Goal: Information Seeking & Learning: Learn about a topic

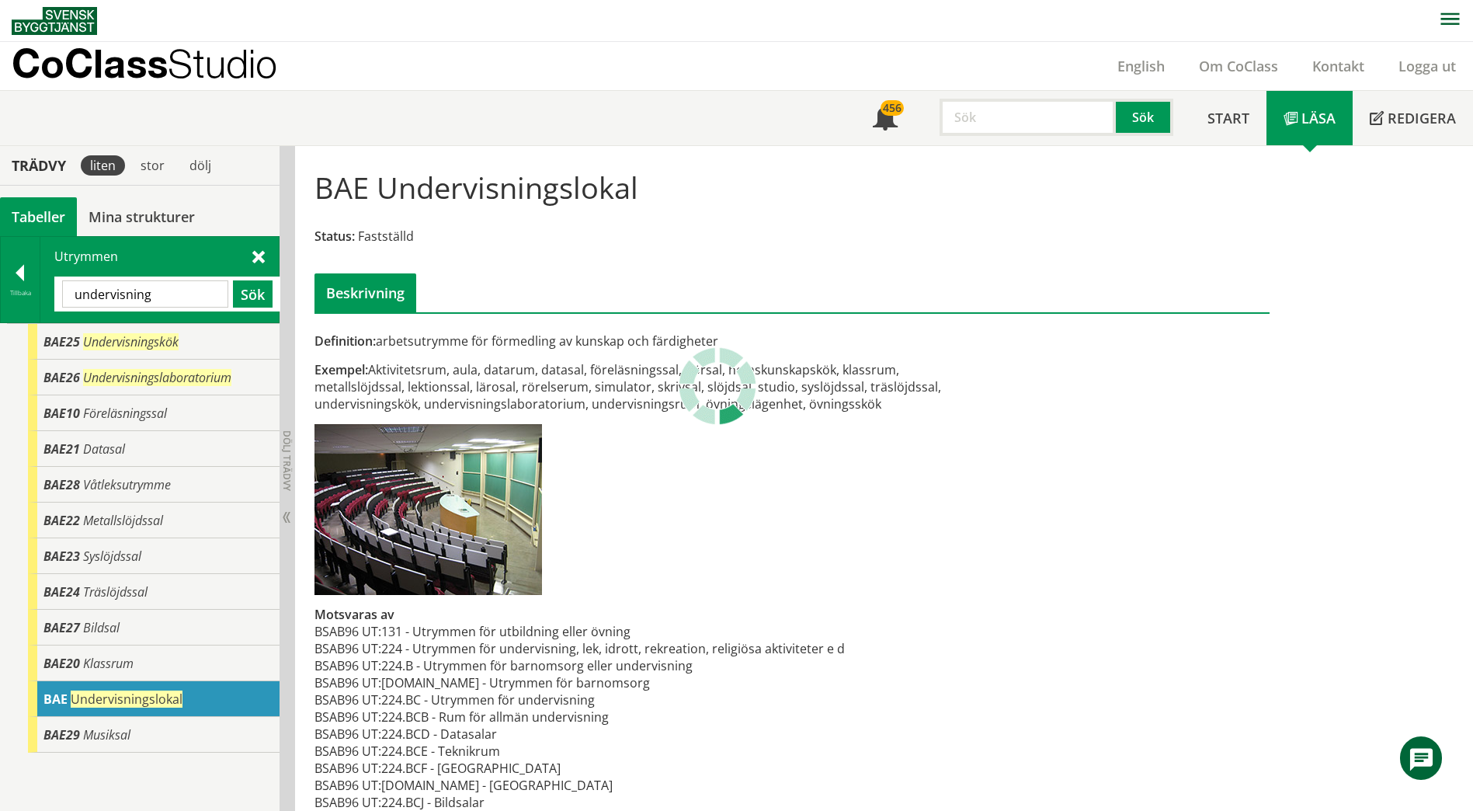
scroll to position [24, 0]
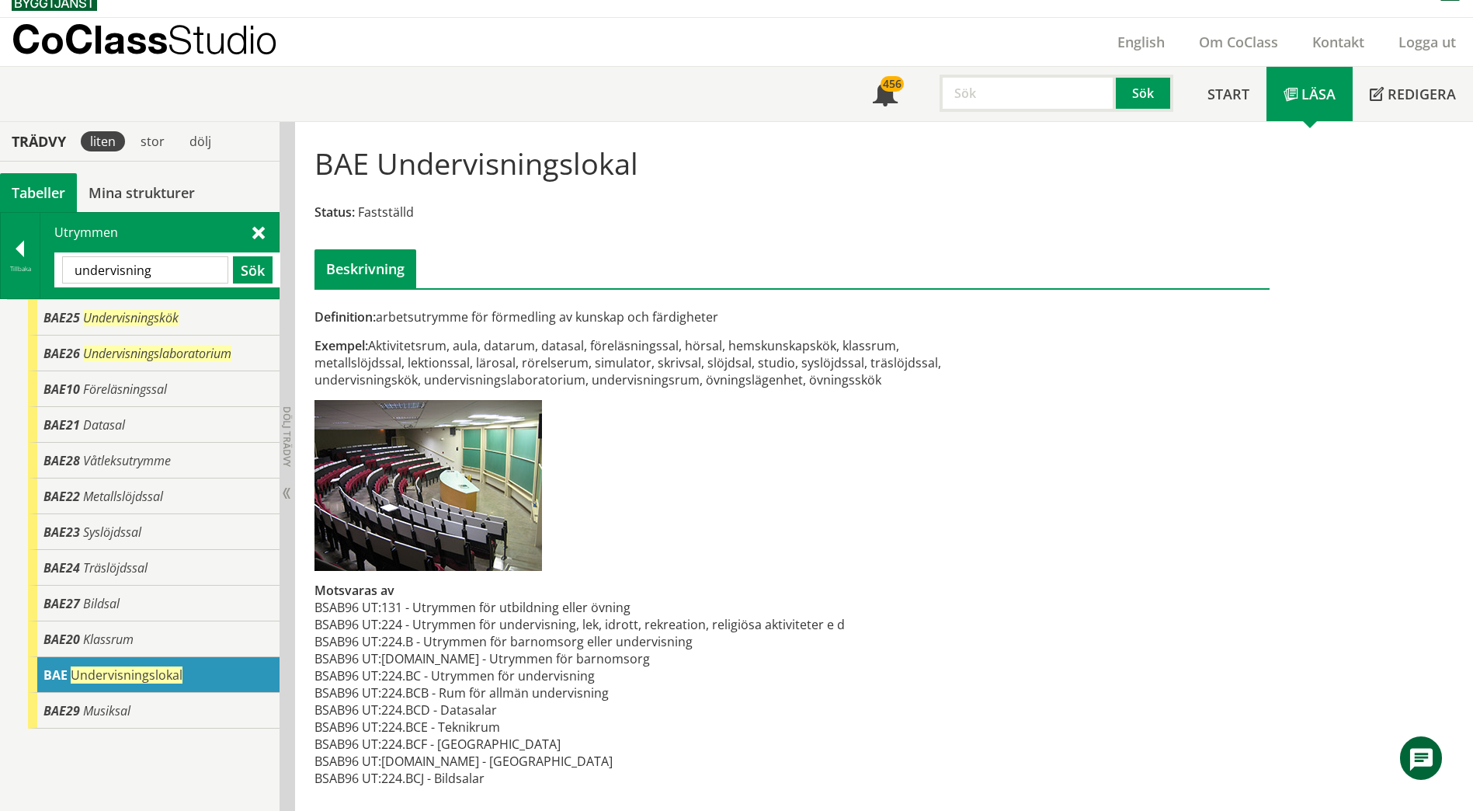
drag, startPoint x: 158, startPoint y: 262, endPoint x: -40, endPoint y: 266, distance: 198.0
click at [0, 266] on html "AMA AMA Beskrivningsverktyg AMA Funktion BSAB Bygginfo Byggjura Byggkatalogen […" at bounding box center [736, 381] width 1473 height 811
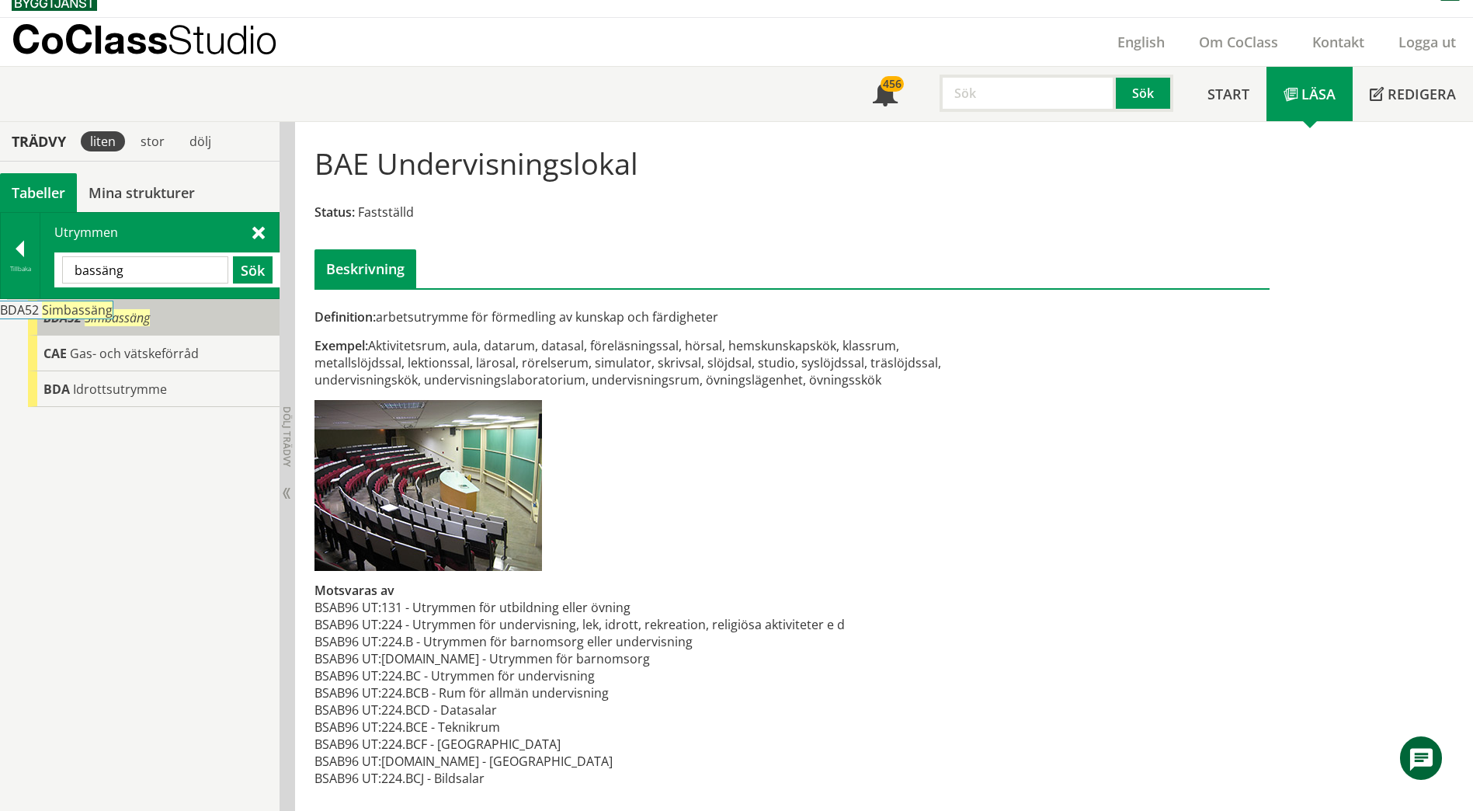
click at [172, 318] on div "BDA52 Simbassäng" at bounding box center [154, 318] width 252 height 36
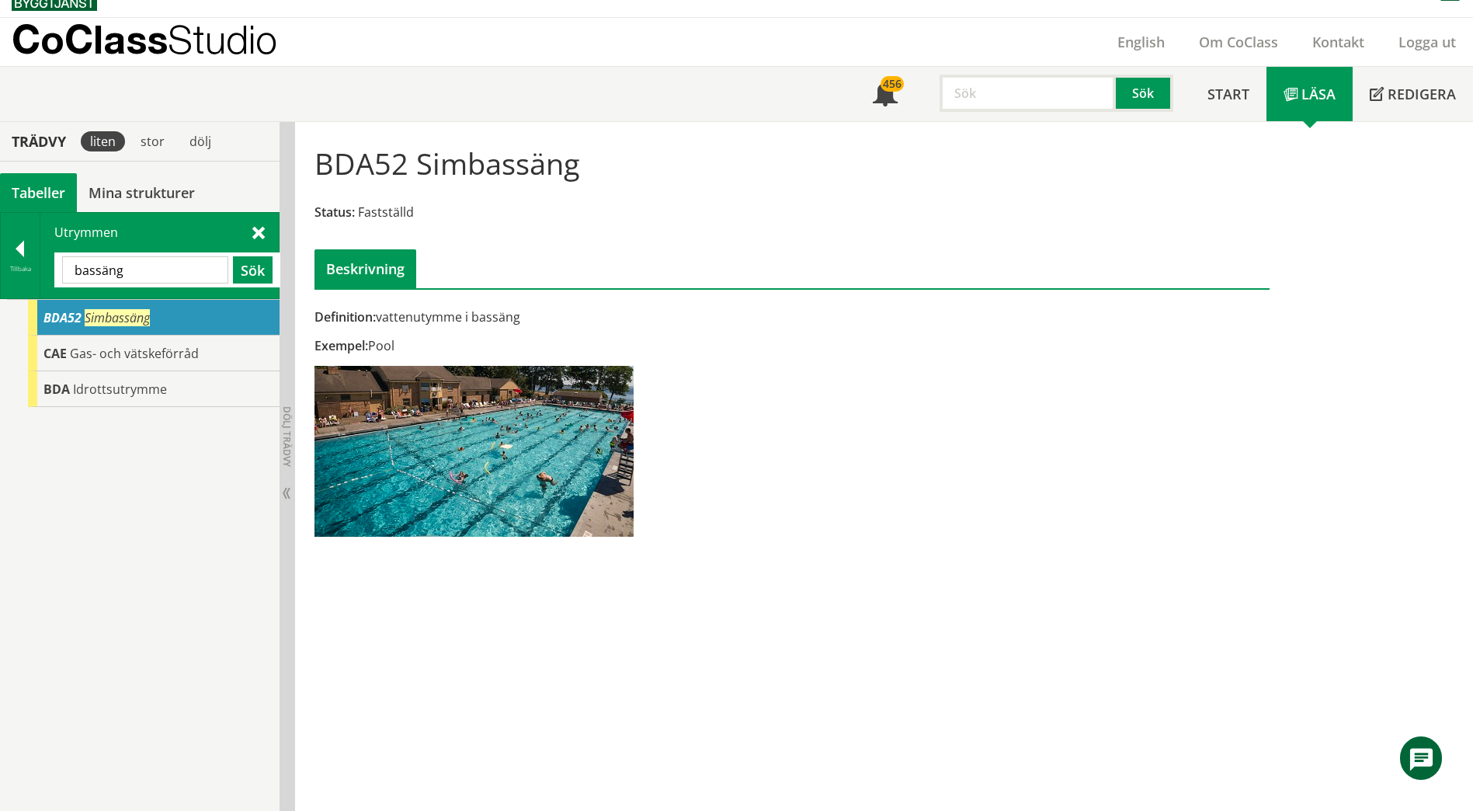
click at [158, 274] on input "bassäng" at bounding box center [145, 269] width 166 height 27
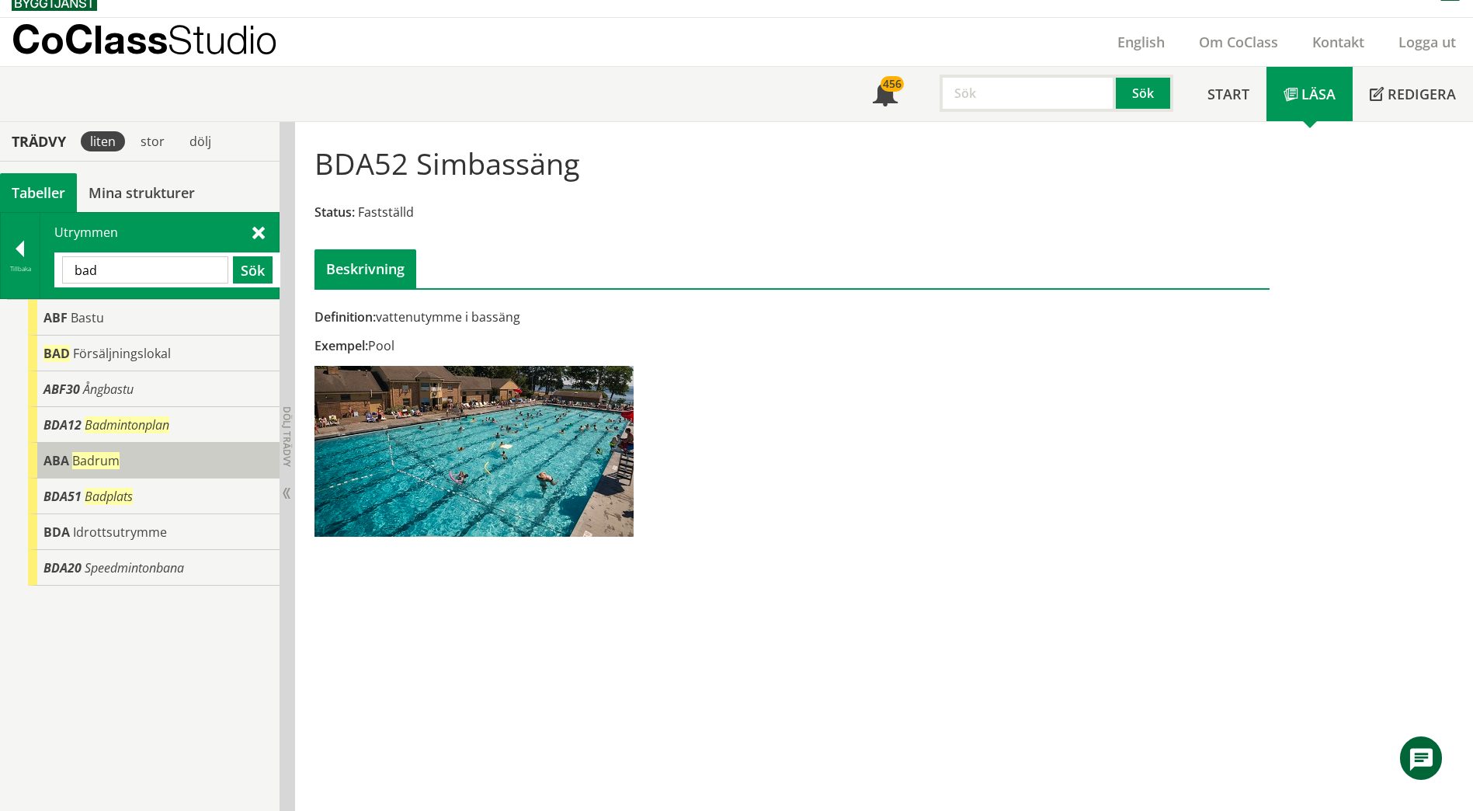
click at [95, 465] on span "Badrum" at bounding box center [95, 460] width 47 height 17
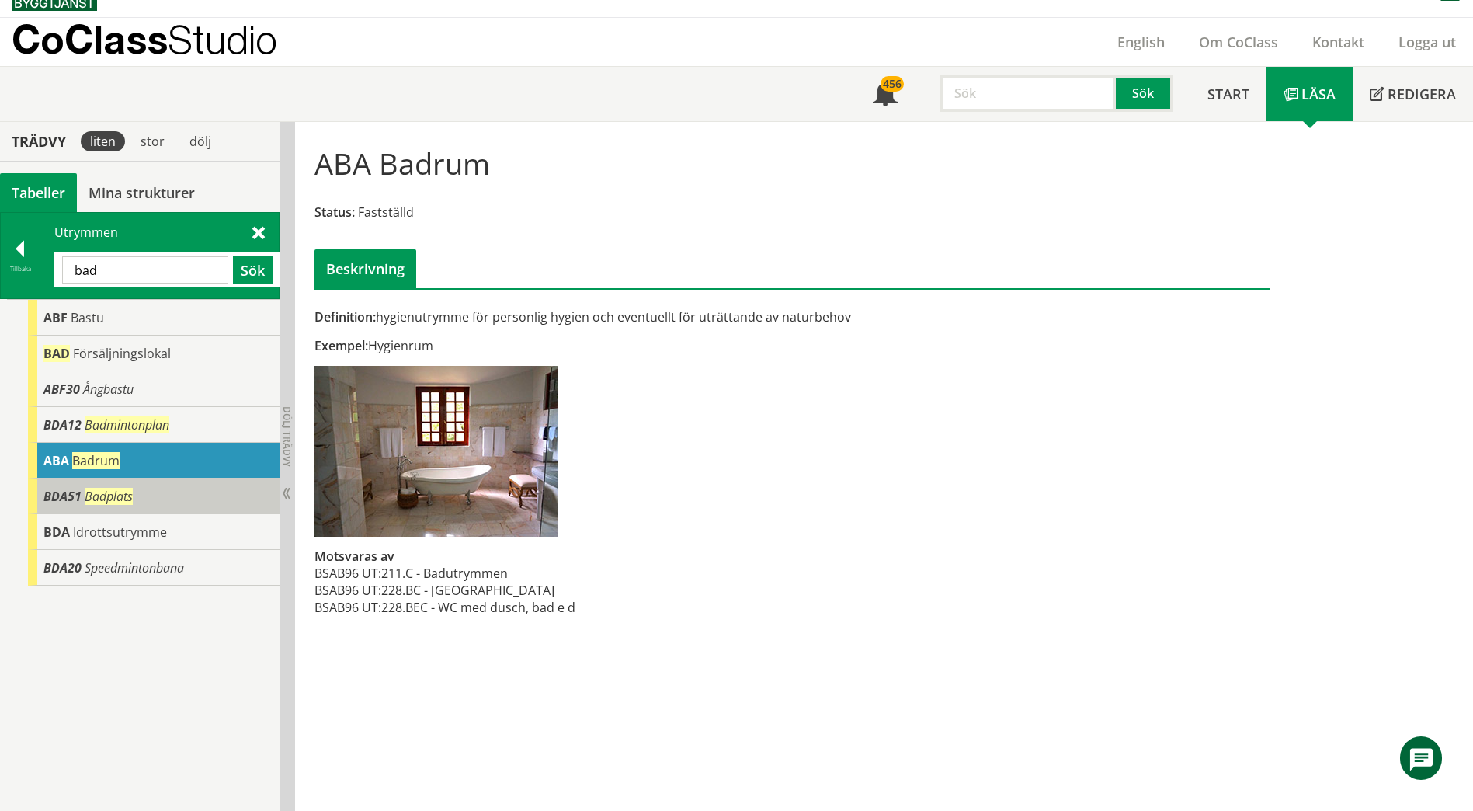
click at [82, 498] on div "BDA51 Badplats" at bounding box center [154, 496] width 252 height 36
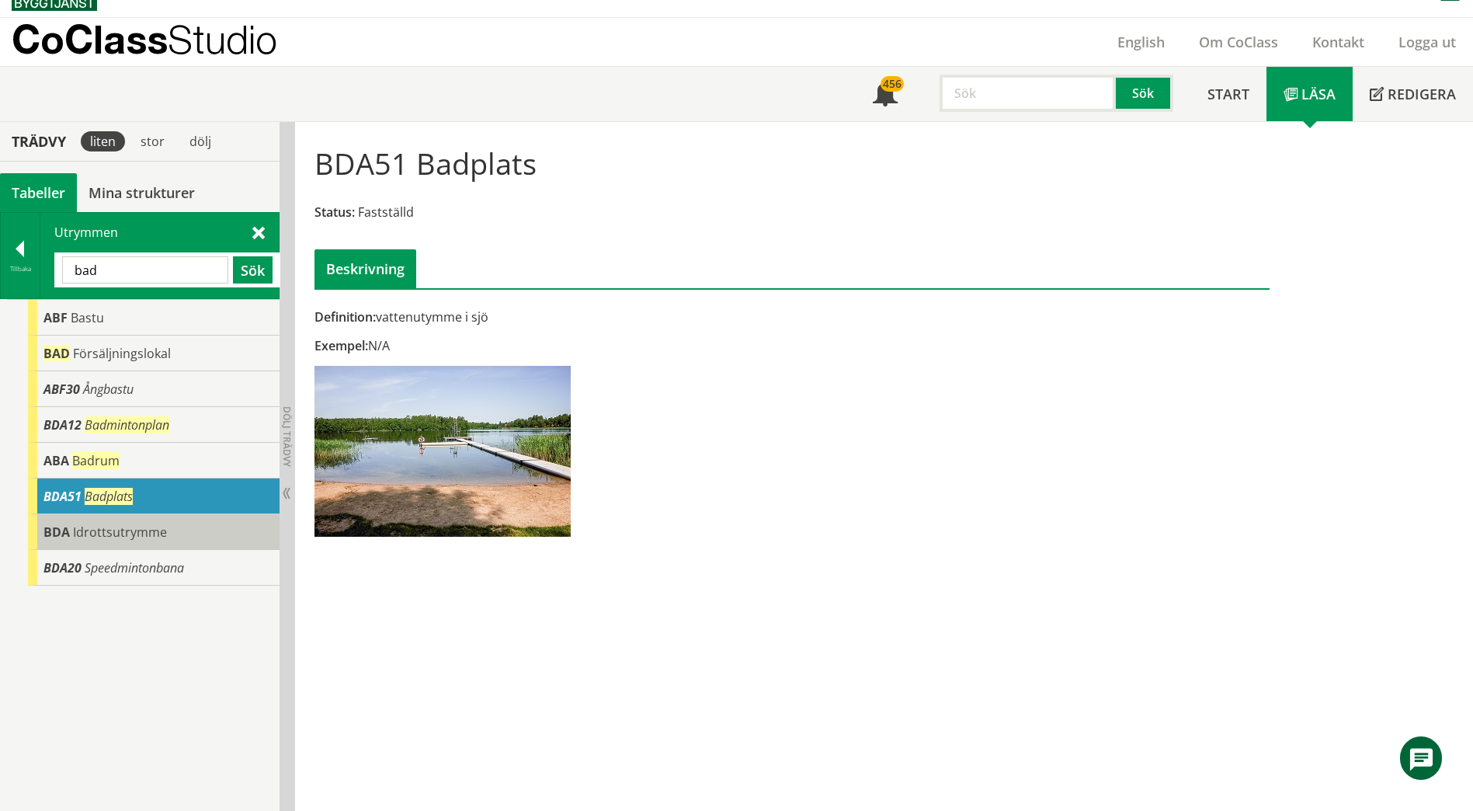
click at [103, 545] on div "BDA Idrottsutrymme" at bounding box center [154, 532] width 252 height 36
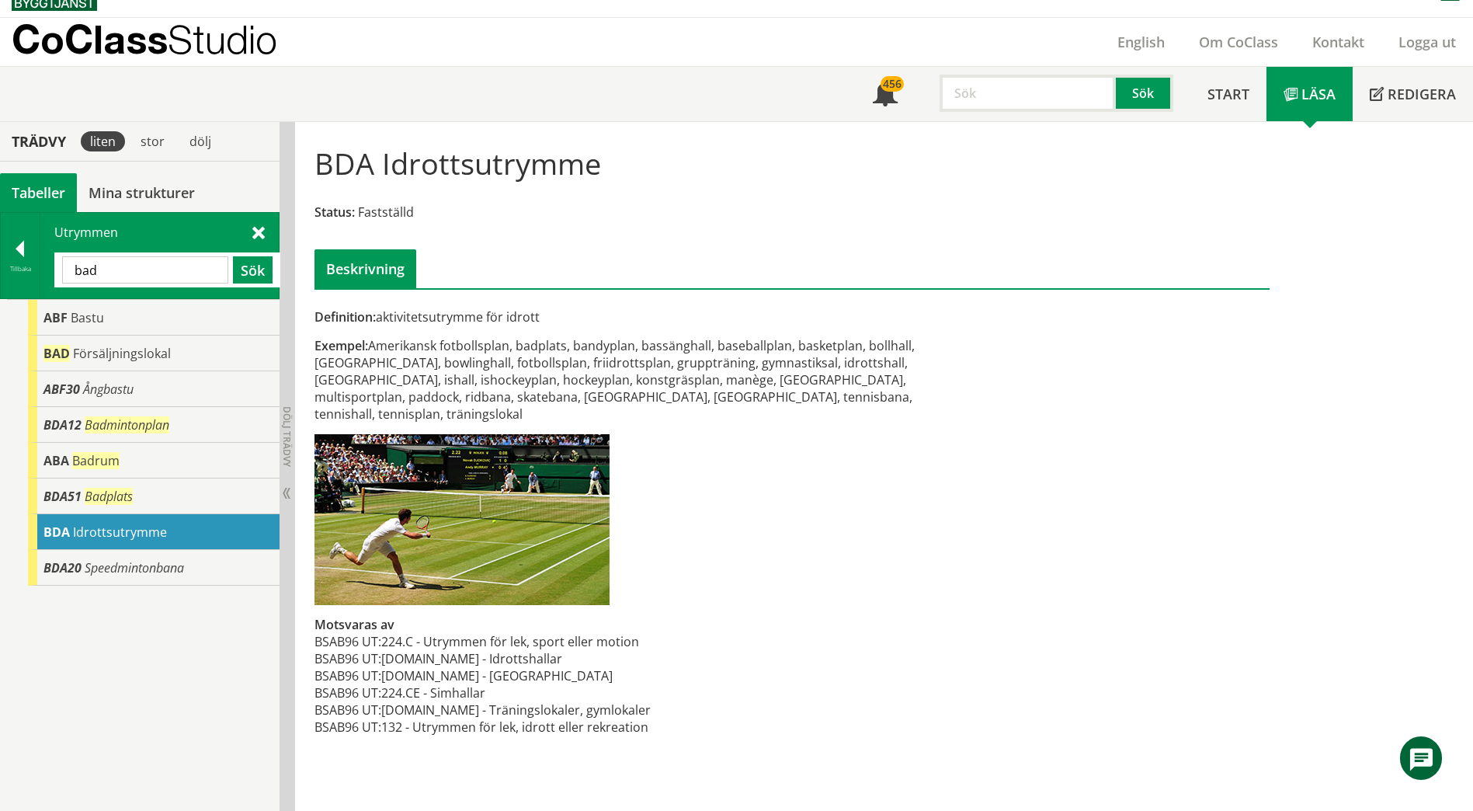
click at [170, 261] on input "bad" at bounding box center [145, 269] width 166 height 27
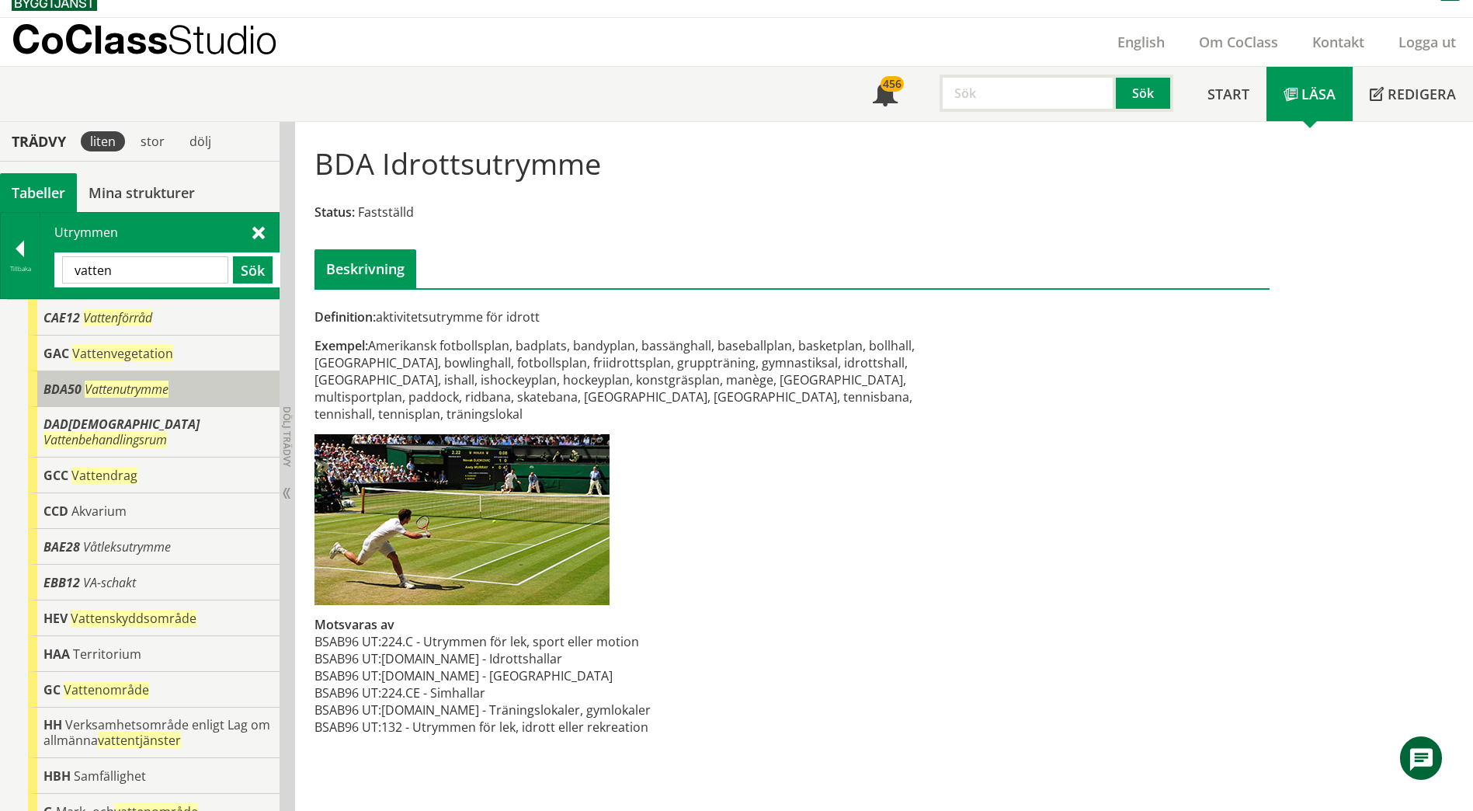
click at [196, 384] on div "BDA50 Vattenutrymme" at bounding box center [154, 389] width 252 height 36
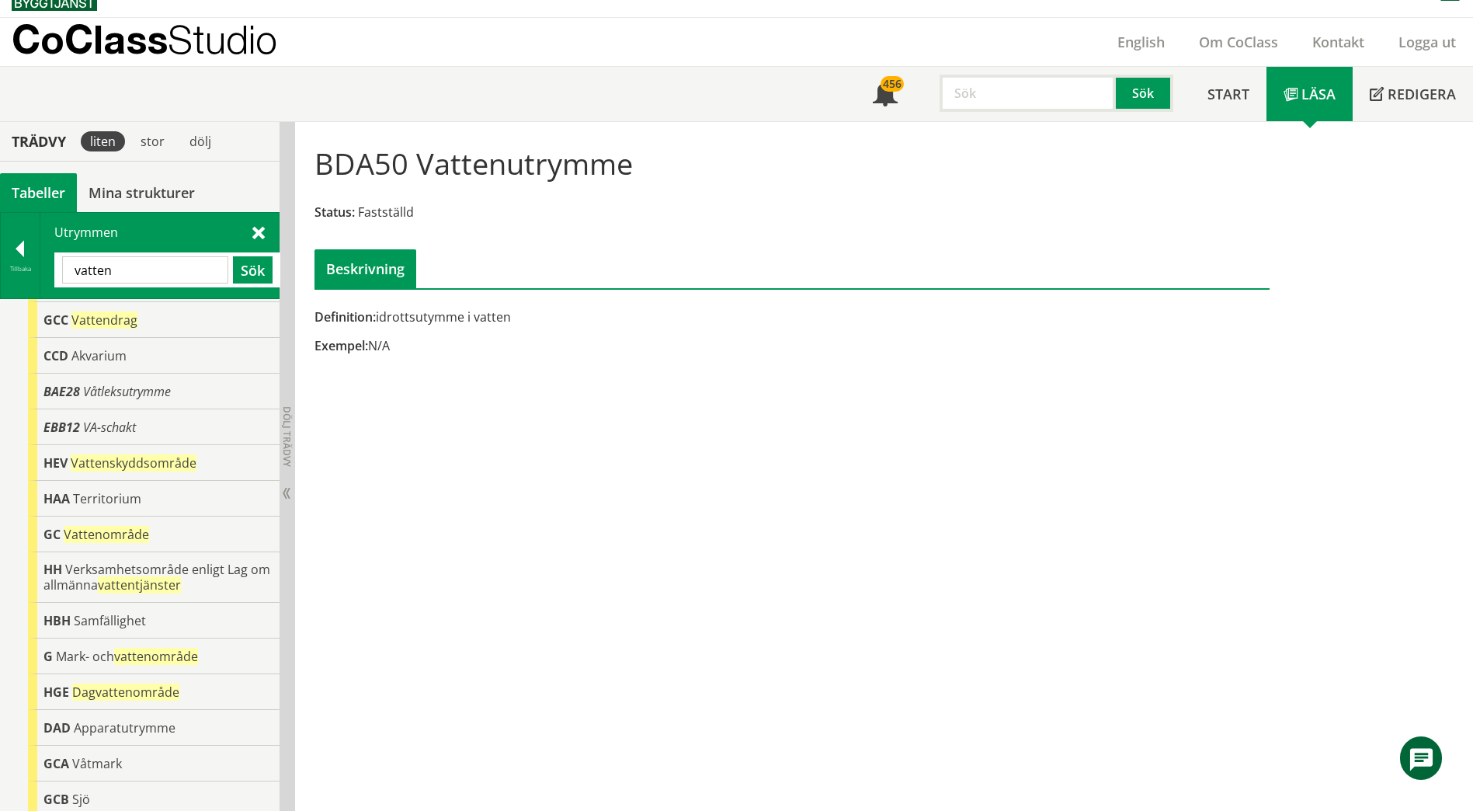
scroll to position [217, 0]
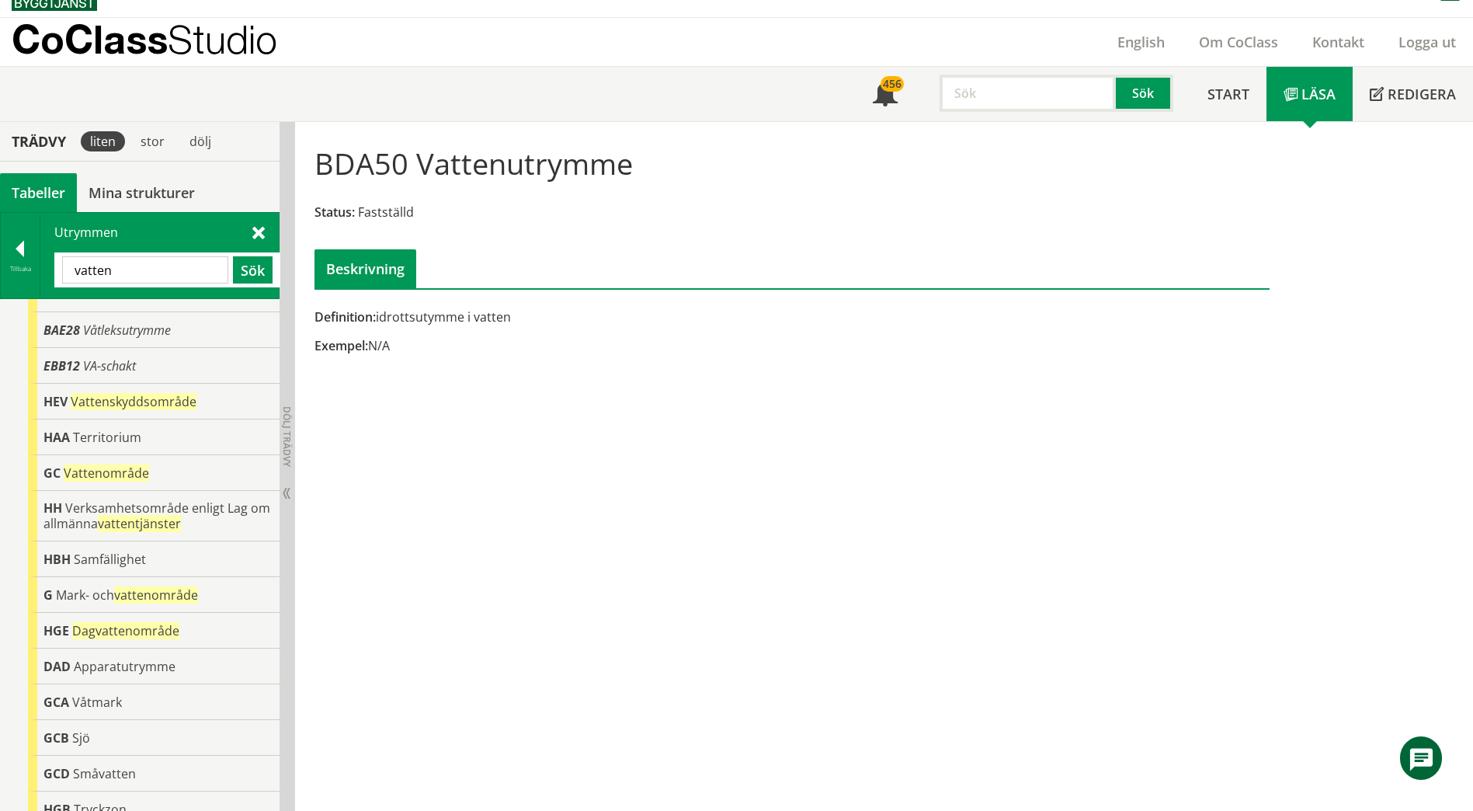
click at [148, 276] on input "vatten" at bounding box center [145, 269] width 166 height 27
type input "bad"
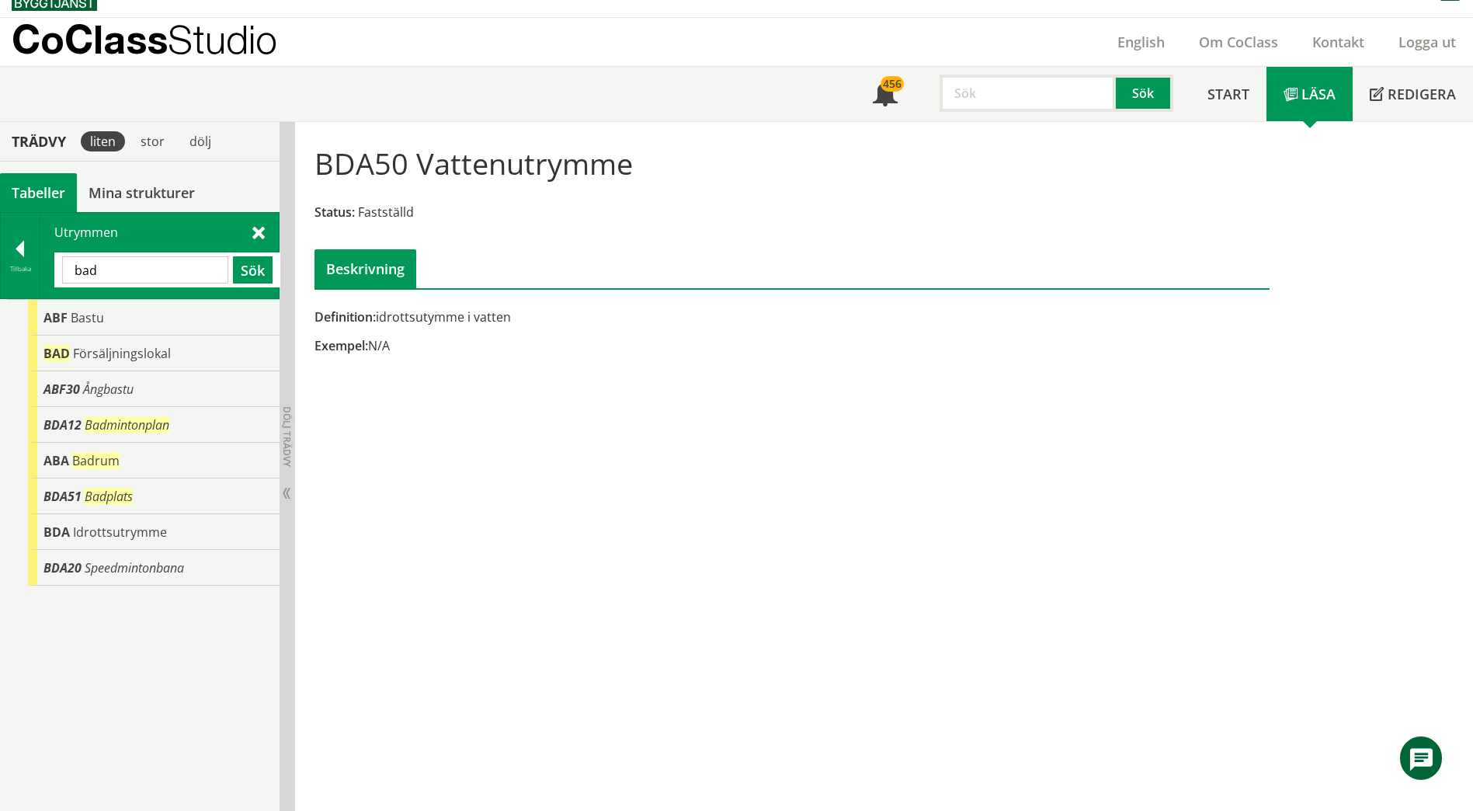
scroll to position [0, 0]
click at [143, 545] on div "BDA Idrottsutrymme" at bounding box center [154, 532] width 252 height 36
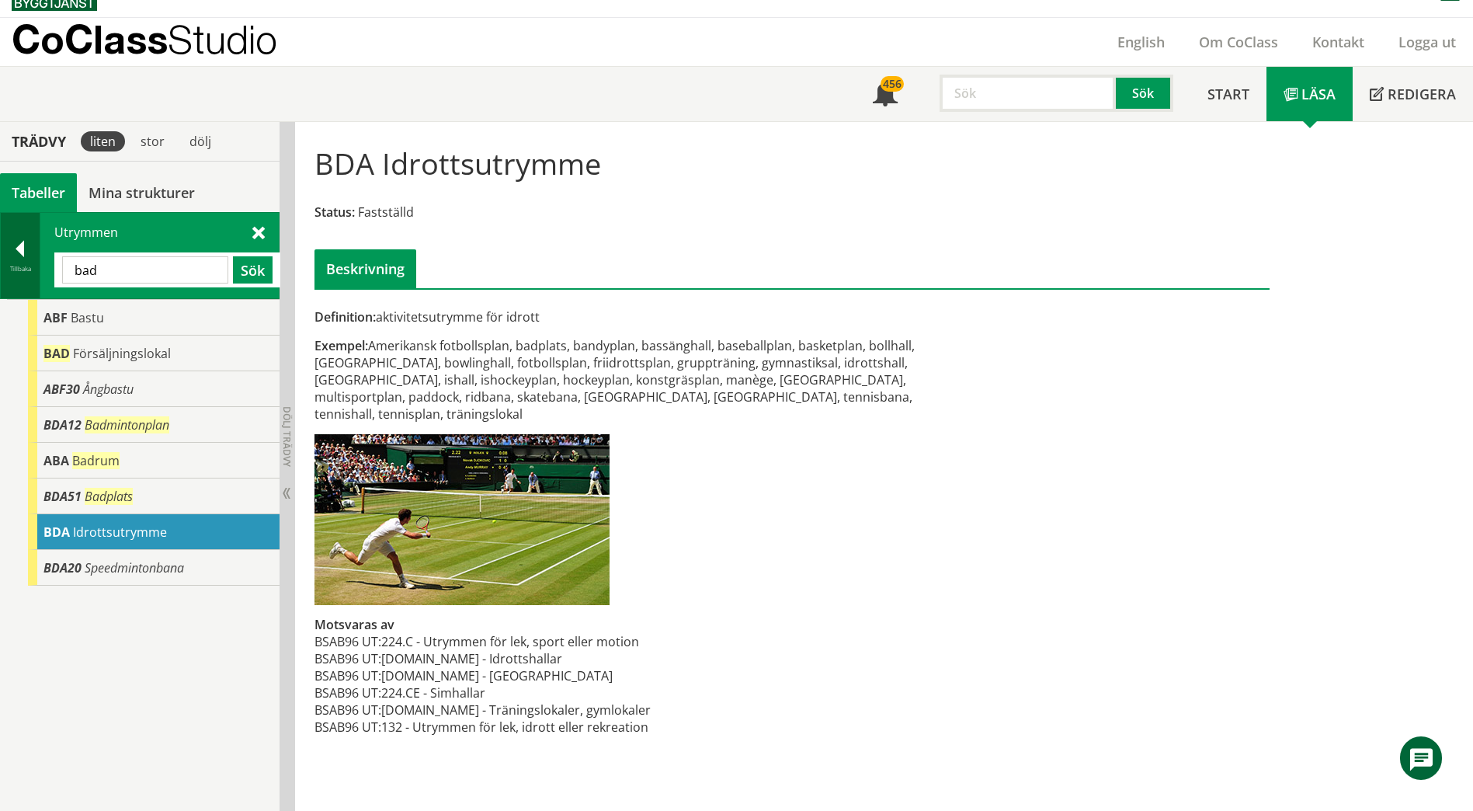
click at [12, 248] on div at bounding box center [20, 252] width 39 height 22
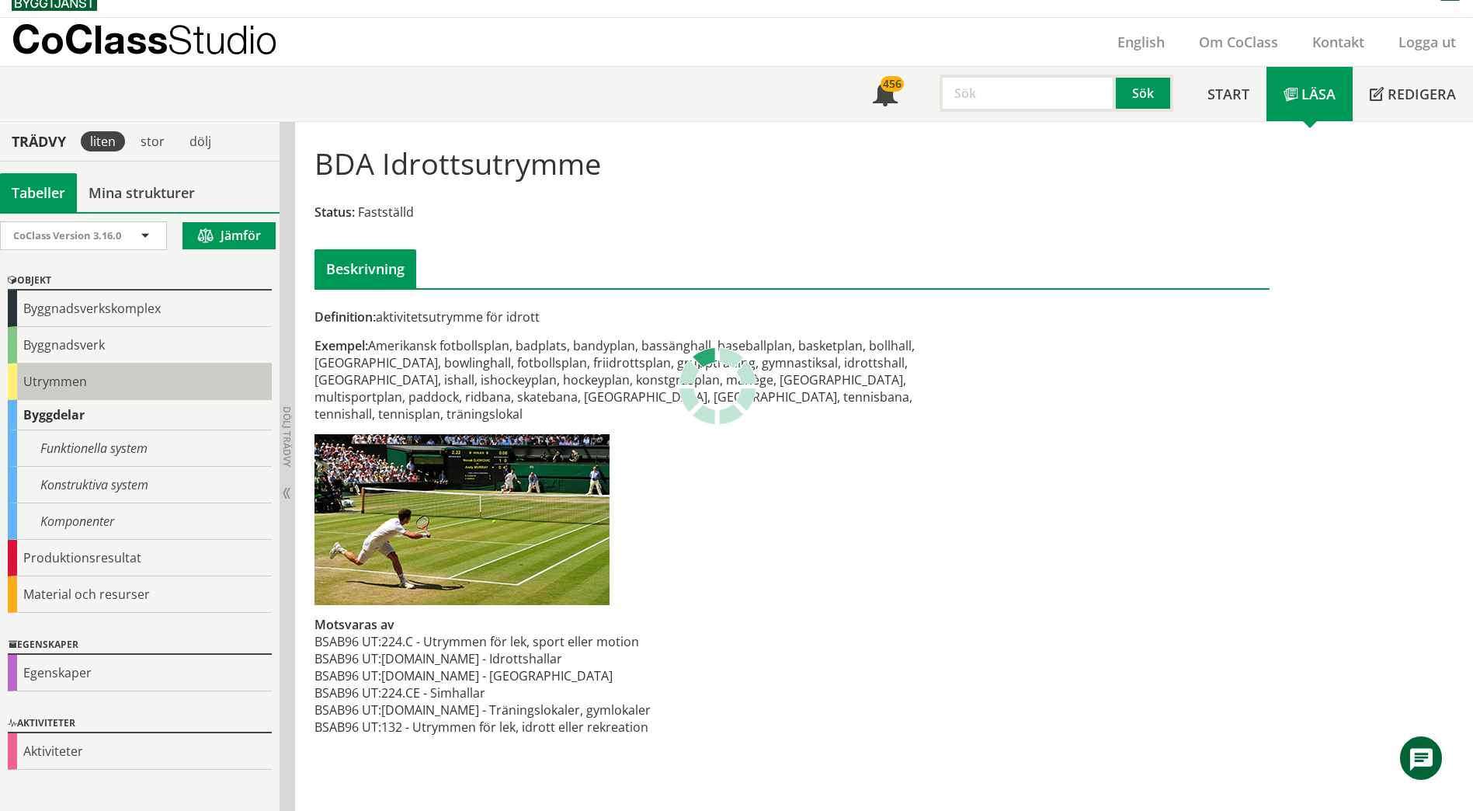
click at [45, 391] on div "Utrymmen" at bounding box center [140, 381] width 264 height 36
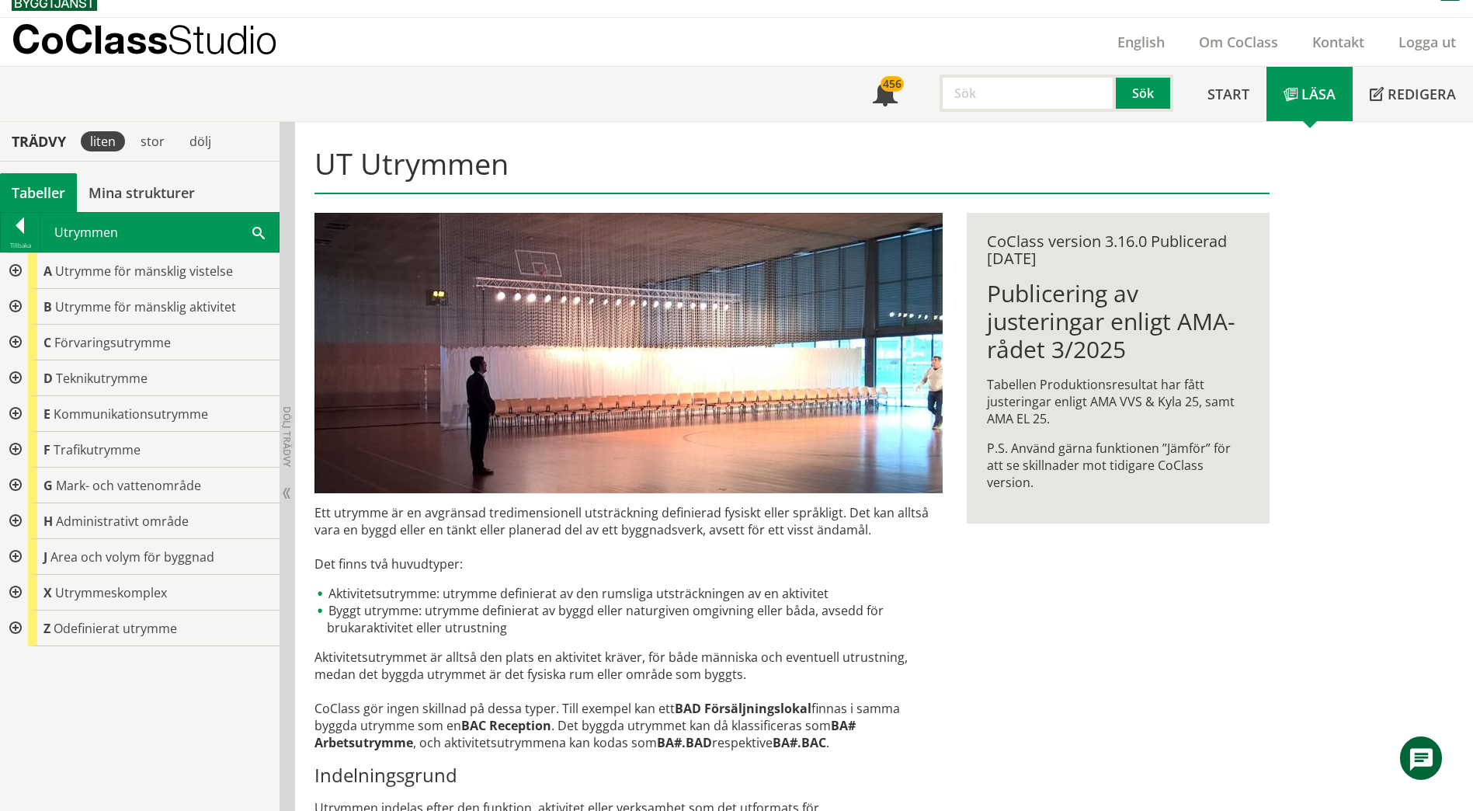
click at [16, 304] on div at bounding box center [14, 307] width 28 height 36
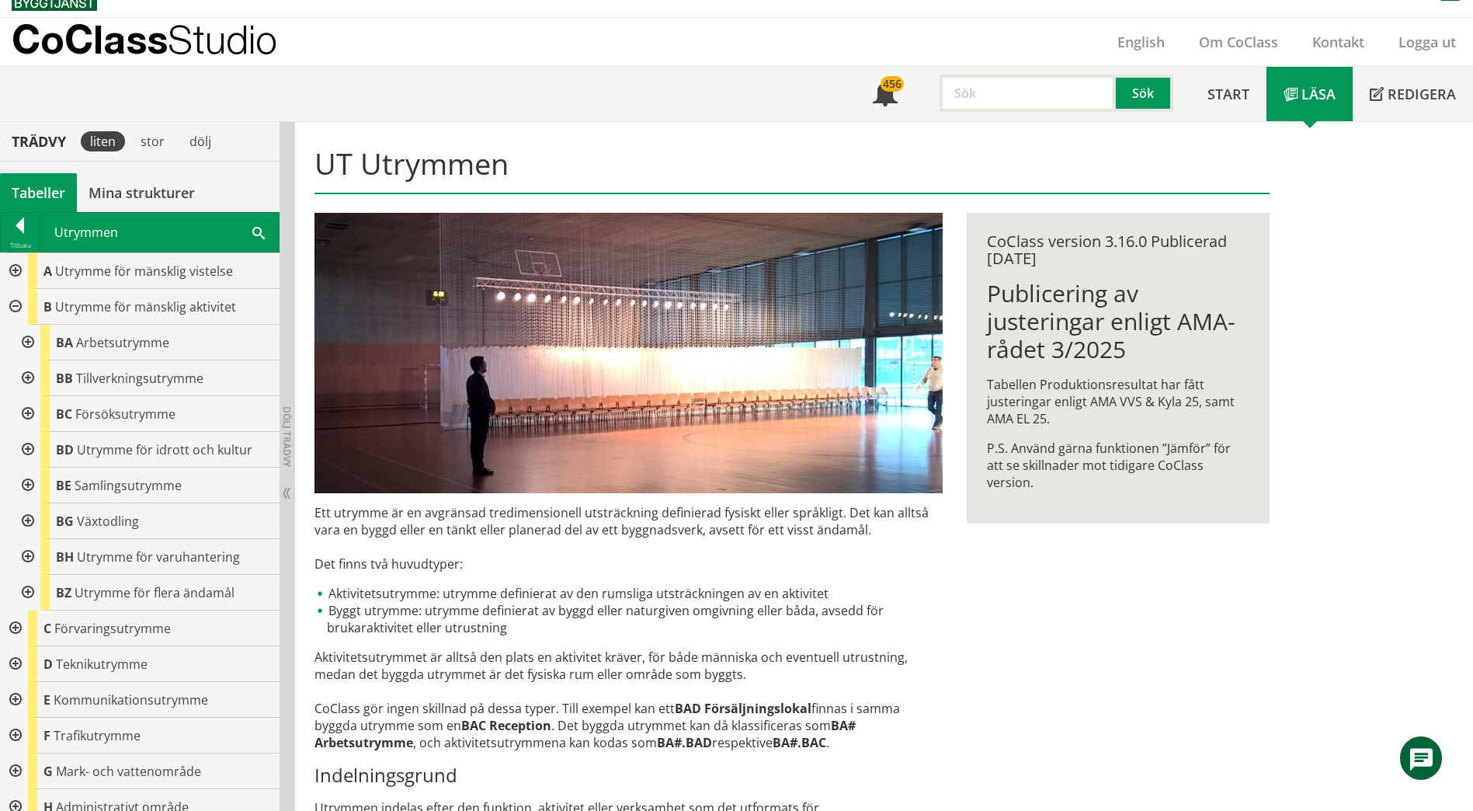
click at [26, 447] on div at bounding box center [26, 450] width 28 height 36
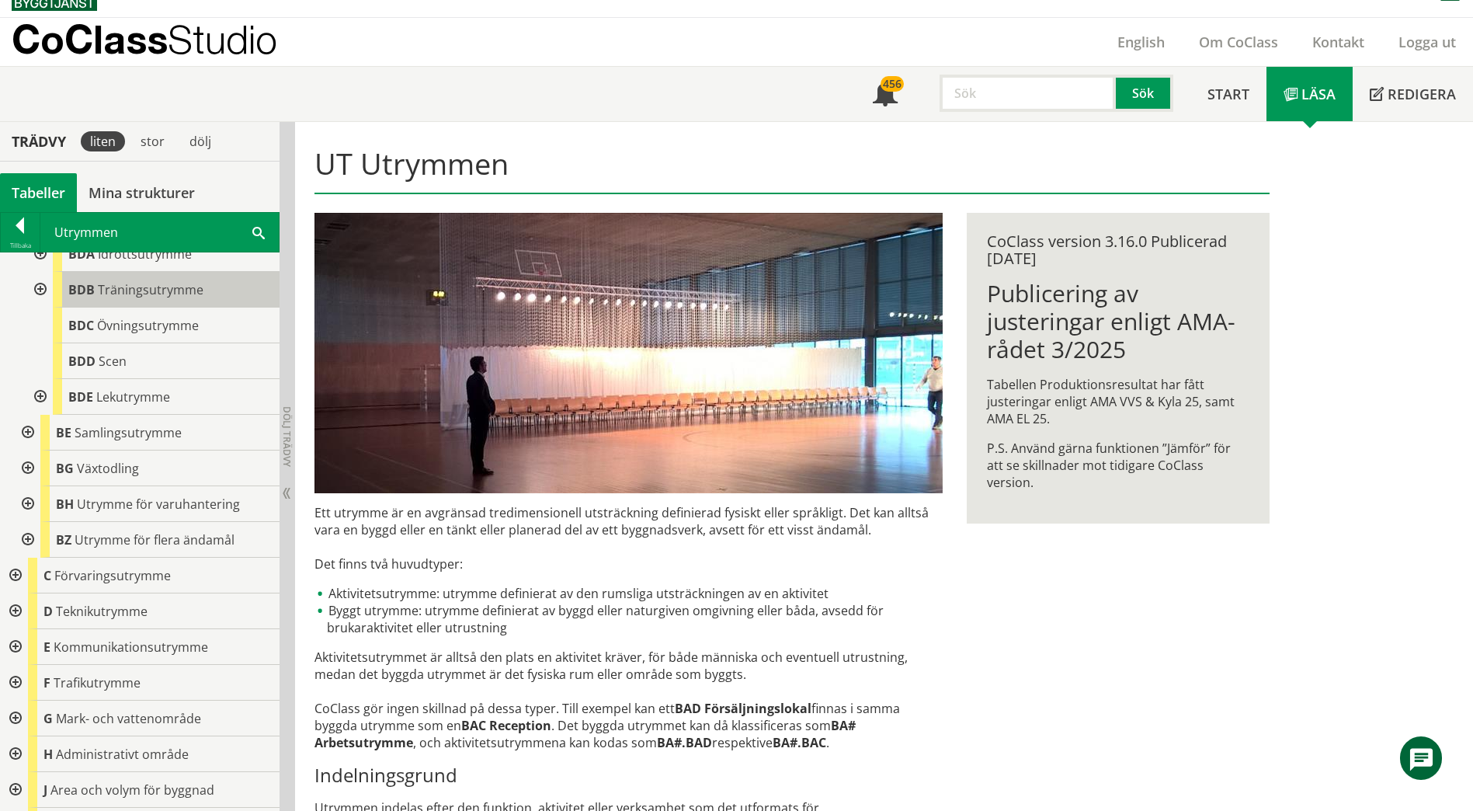
scroll to position [233, 0]
click at [121, 255] on span "Idrottsutrymme" at bounding box center [145, 252] width 94 height 17
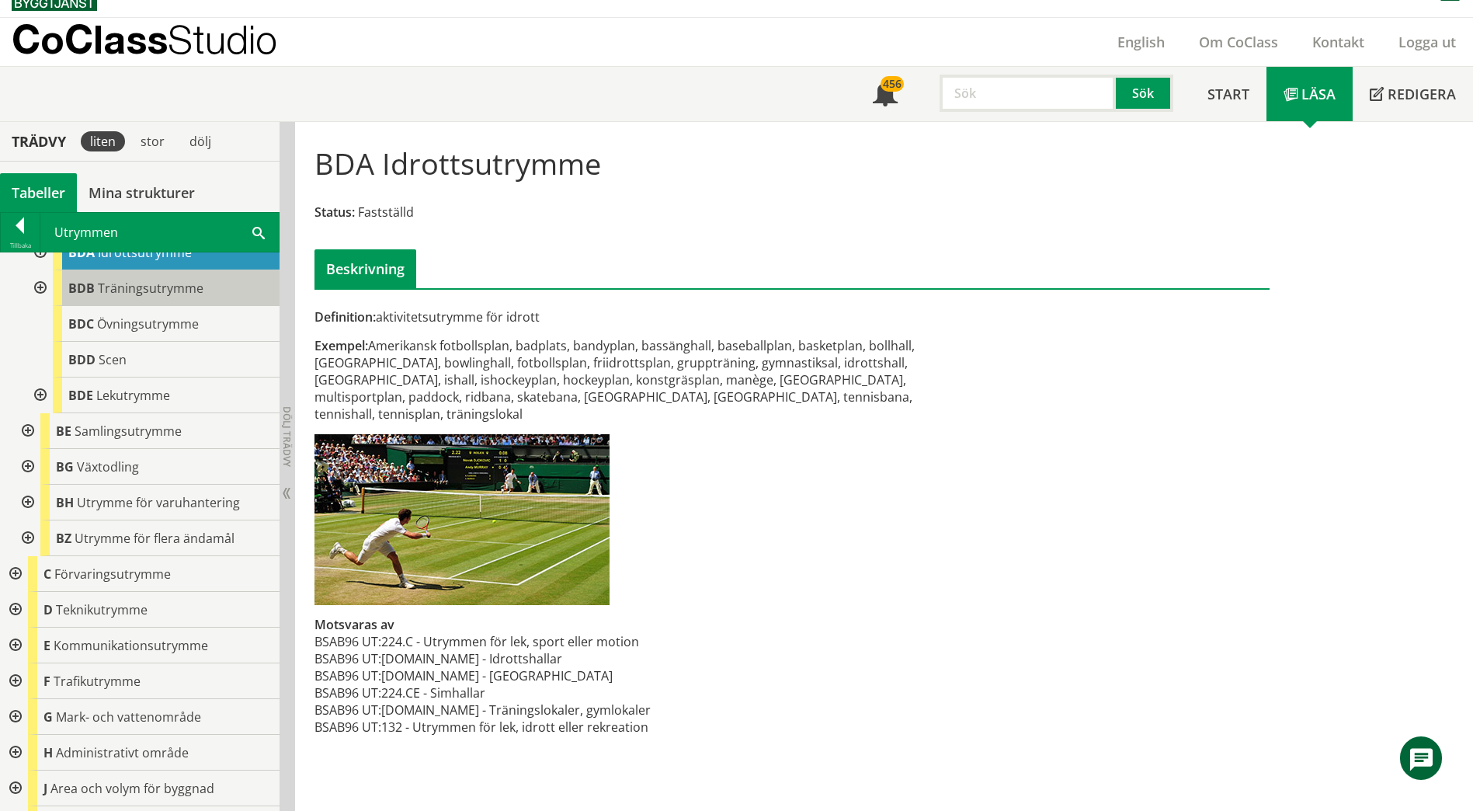
click at [123, 276] on div "BDB Träningsutrymme" at bounding box center [166, 288] width 227 height 36
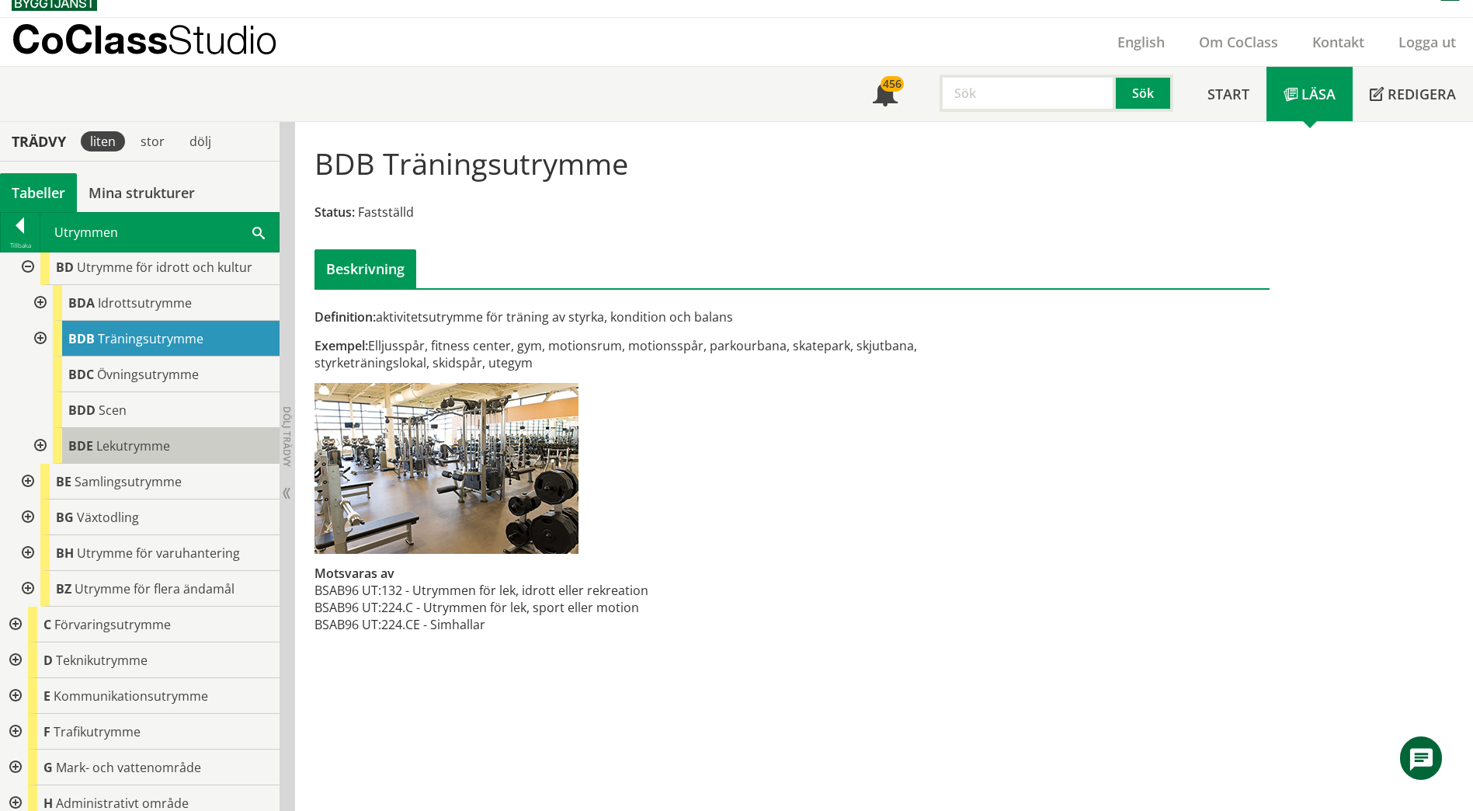
scroll to position [155, 0]
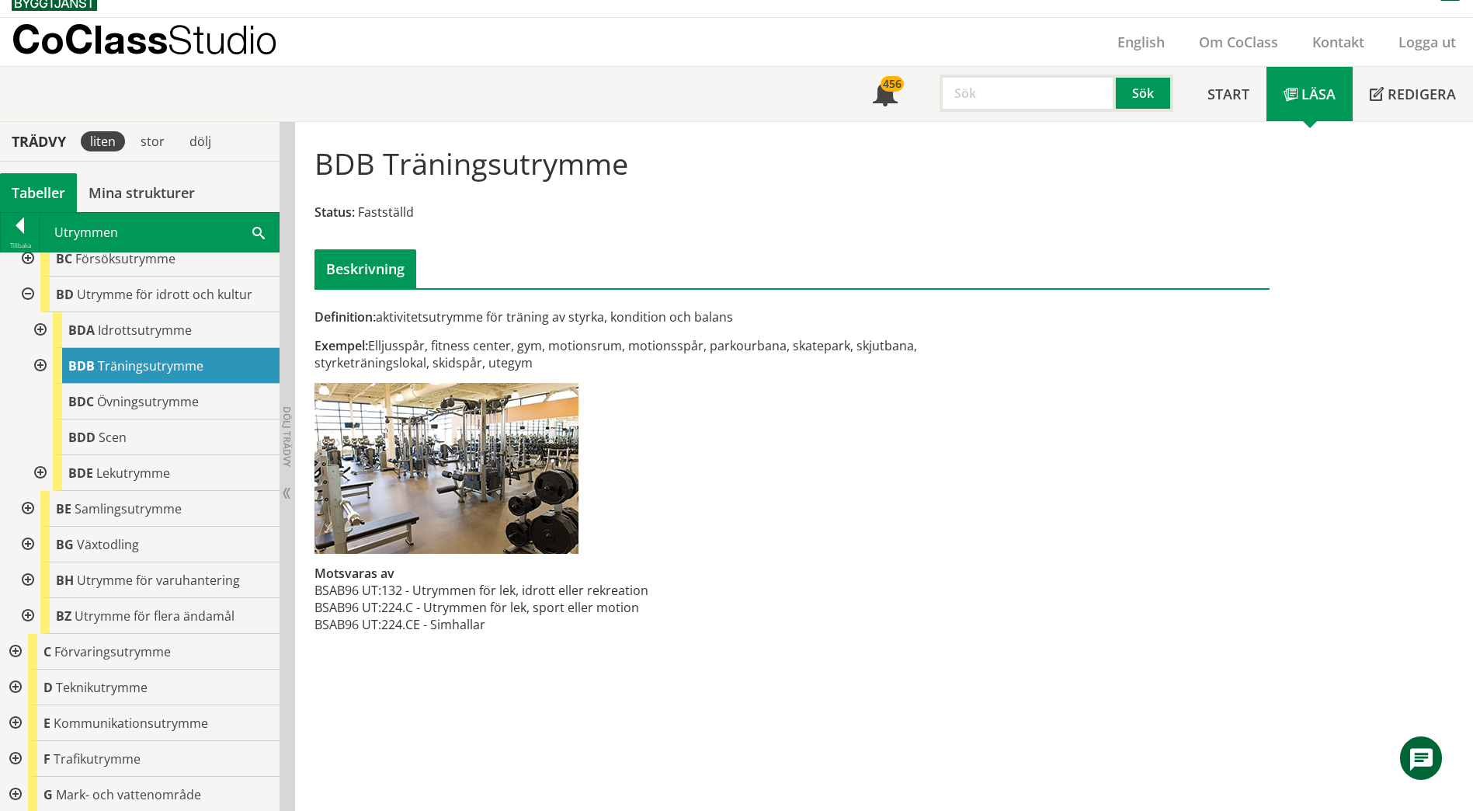
click at [173, 235] on div "Utrymmen Sök" at bounding box center [159, 232] width 238 height 39
click at [255, 236] on span at bounding box center [258, 232] width 12 height 16
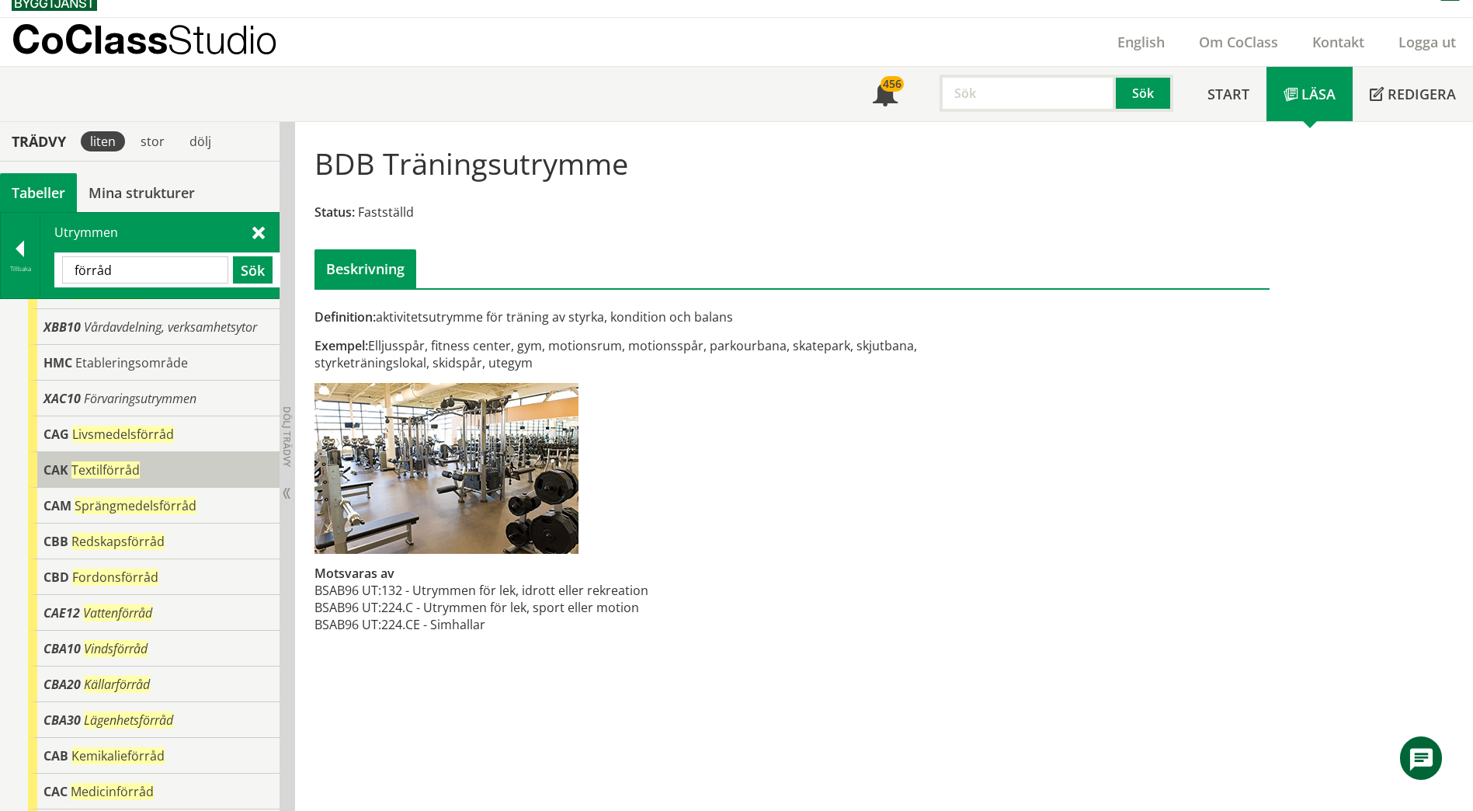
scroll to position [0, 0]
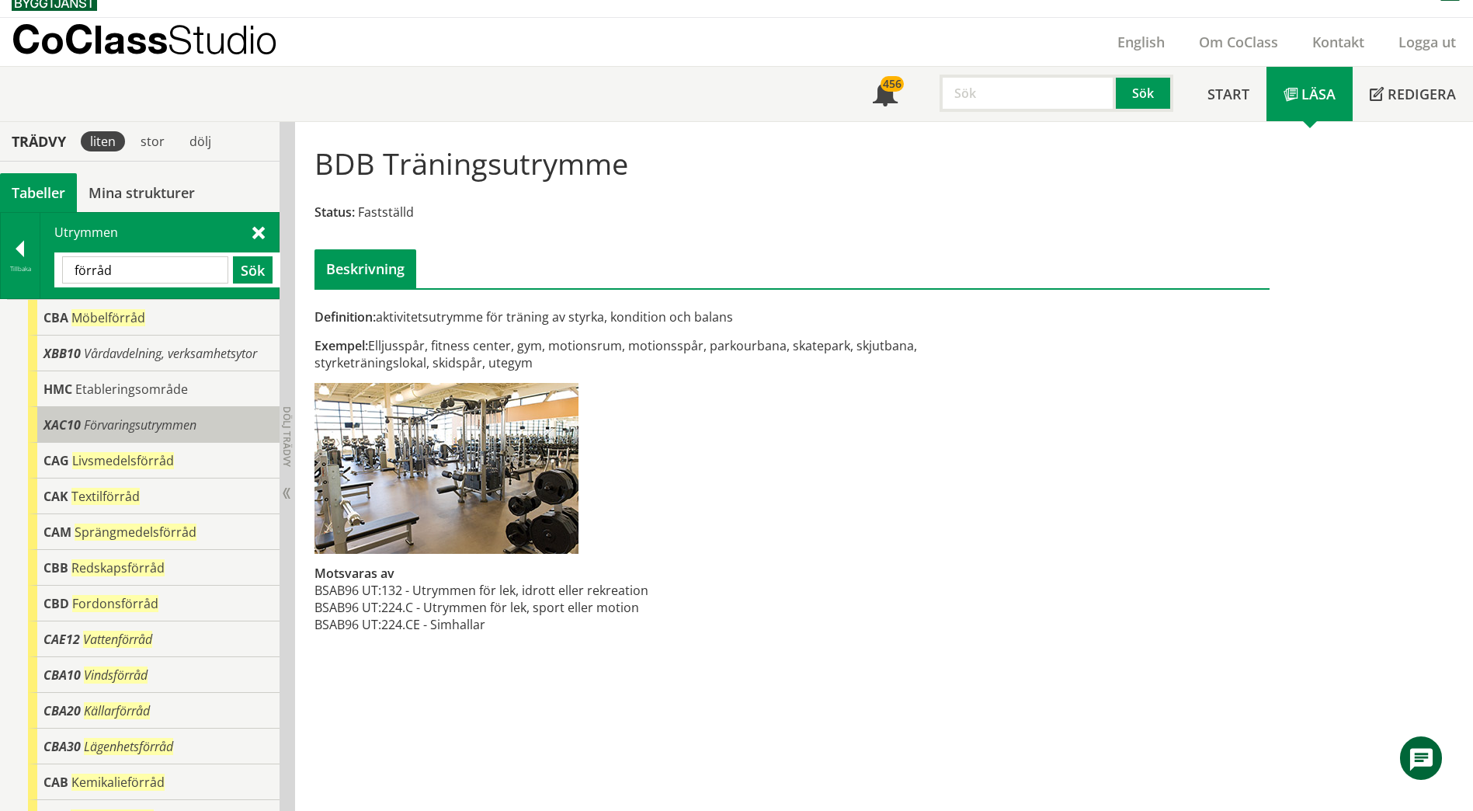
click at [203, 415] on div "XAC10 Förvaringsutrymmen" at bounding box center [154, 425] width 252 height 36
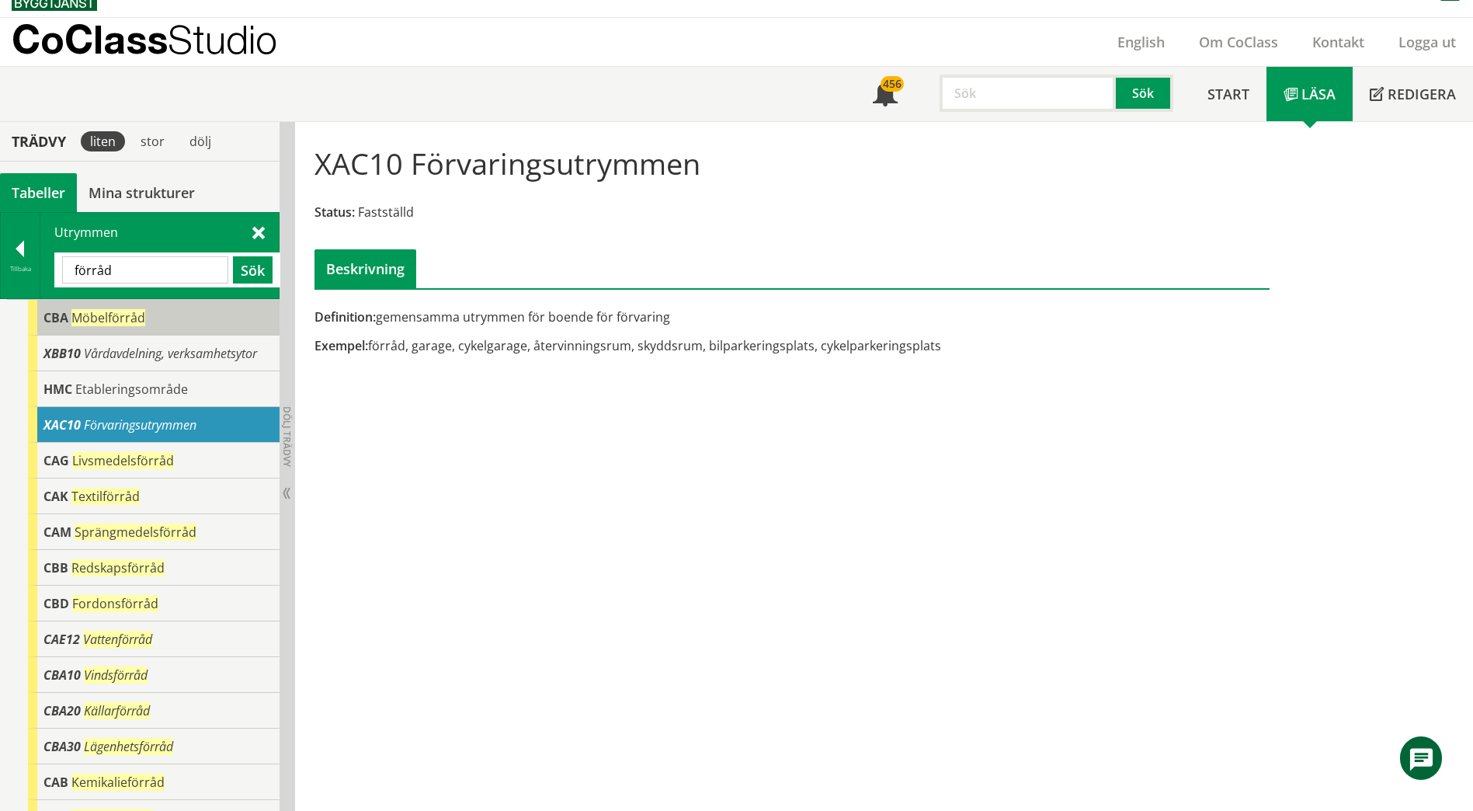
click at [211, 317] on div "CBA Möbelförråd" at bounding box center [154, 318] width 252 height 36
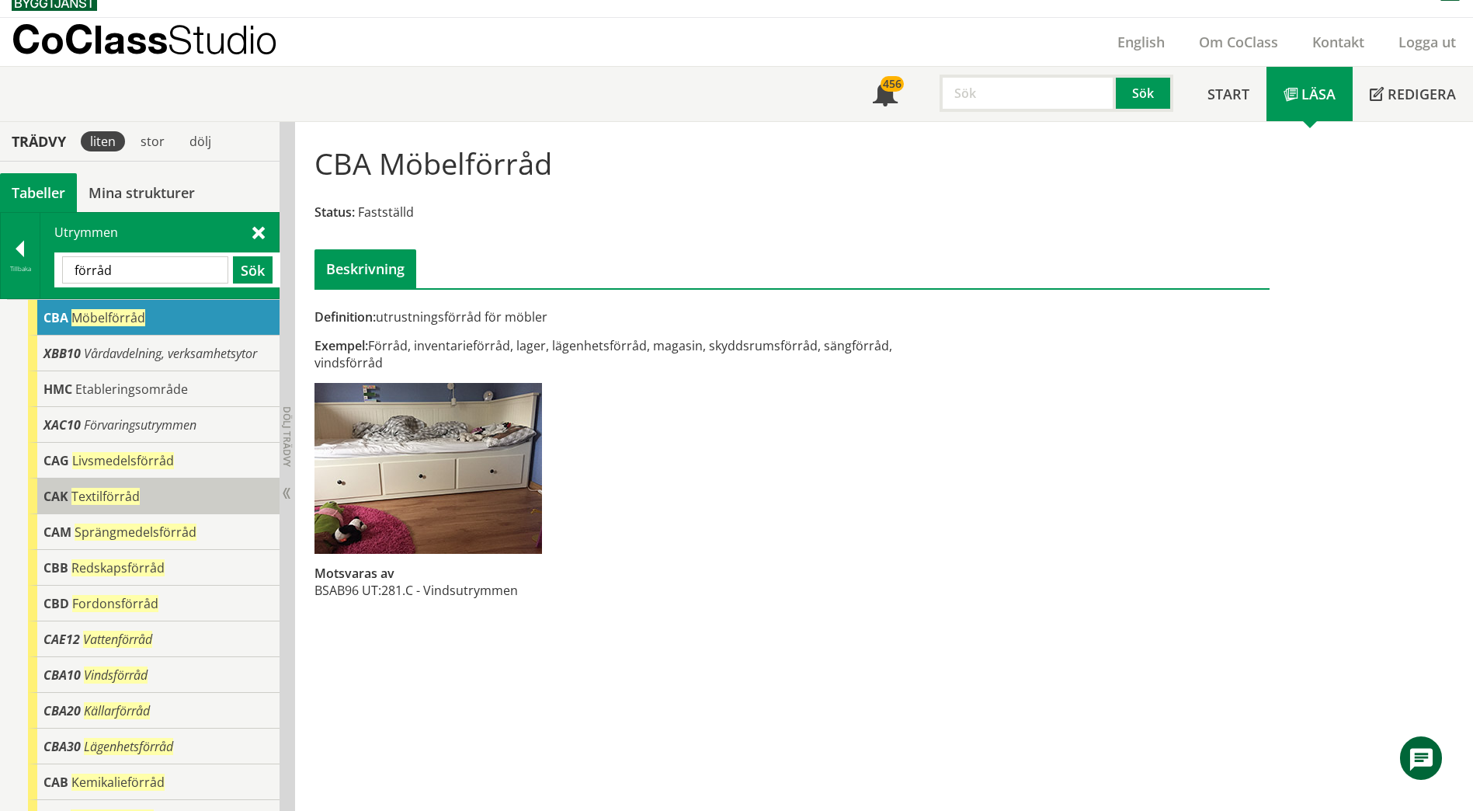
click at [161, 492] on div "CAK Textilförråd" at bounding box center [154, 496] width 252 height 36
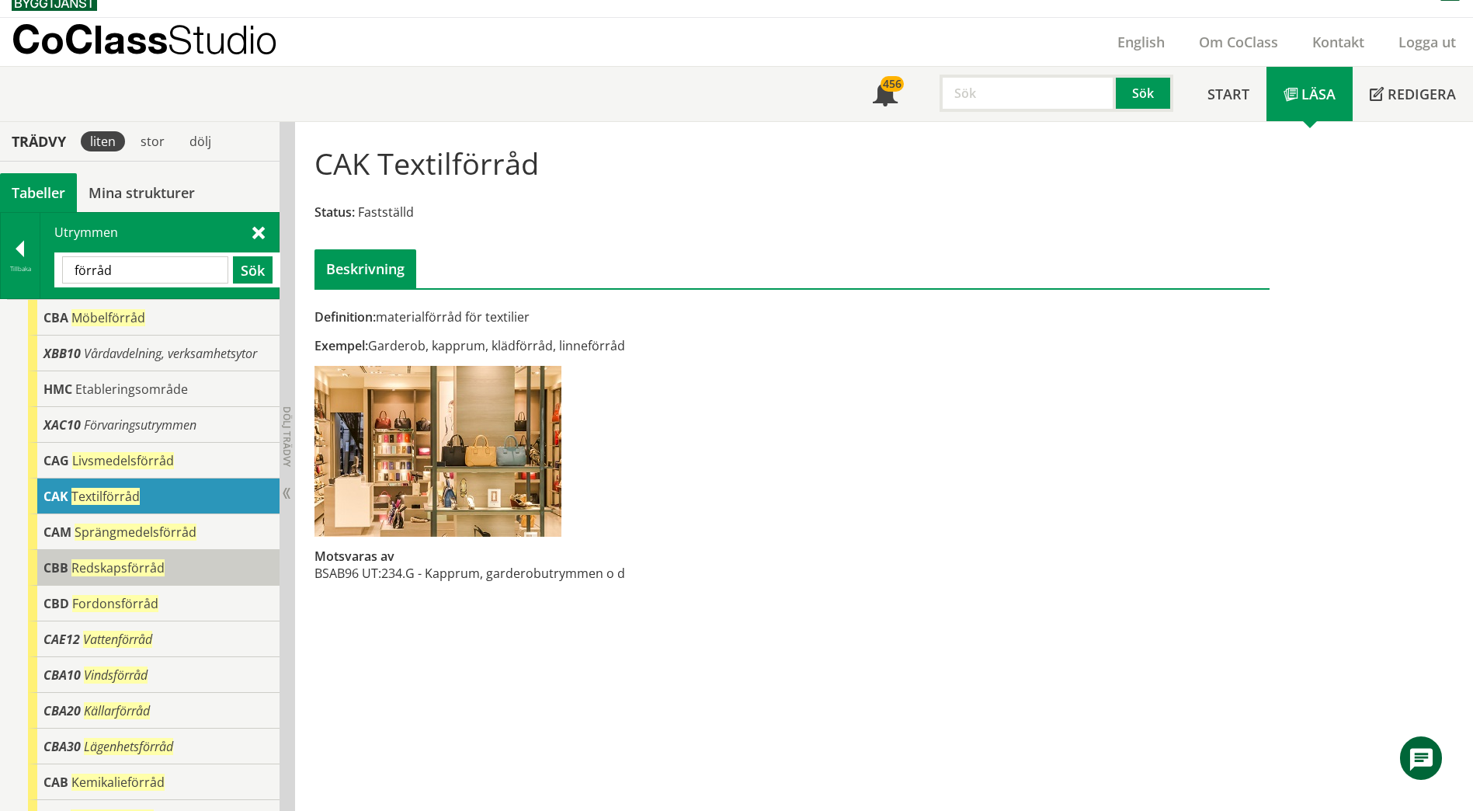
click at [200, 567] on div "CBB Redskapsförråd" at bounding box center [154, 568] width 252 height 36
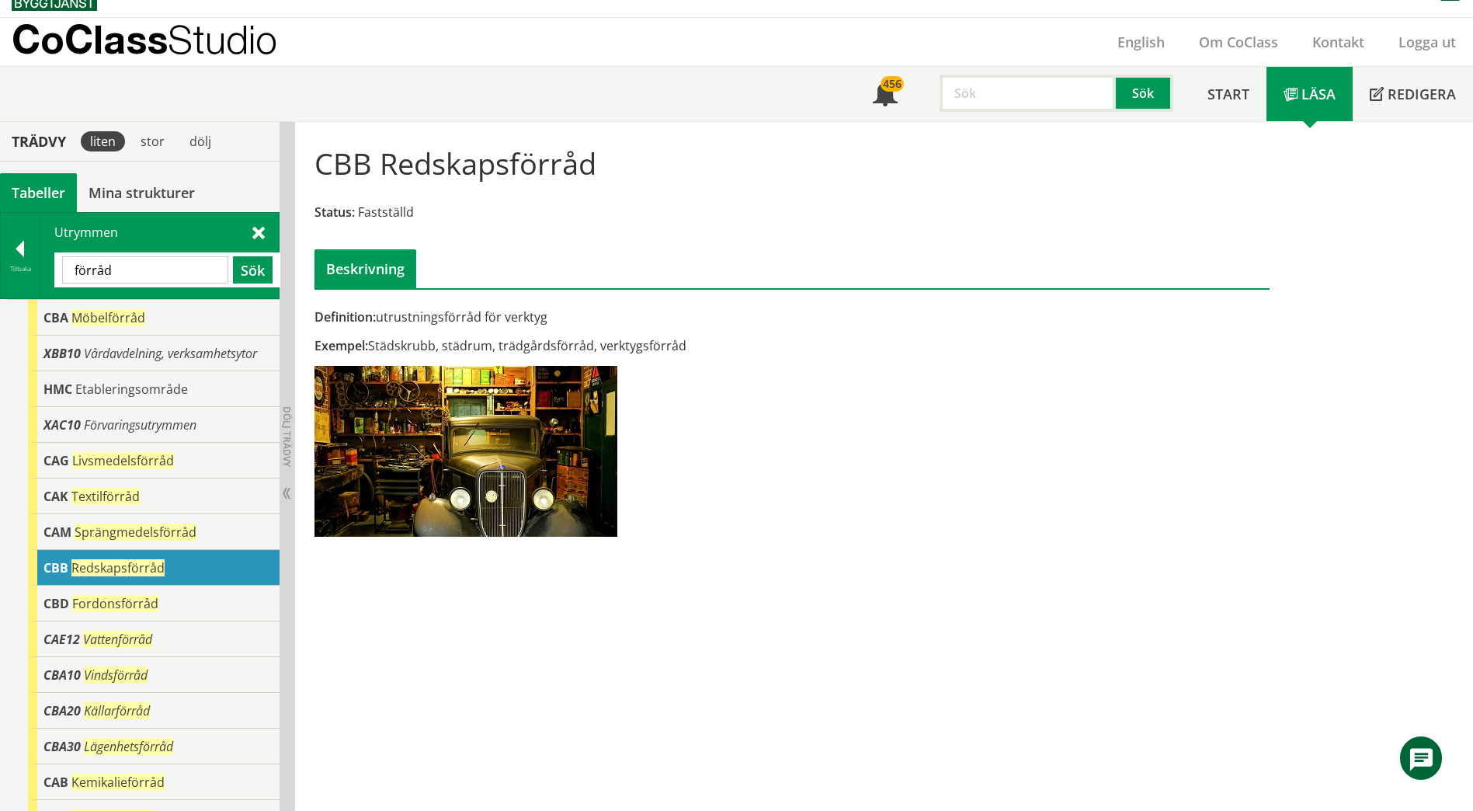
click at [140, 261] on input "förråd" at bounding box center [145, 269] width 166 height 27
click at [142, 261] on input "förråd" at bounding box center [145, 269] width 166 height 27
type input "förvaring"
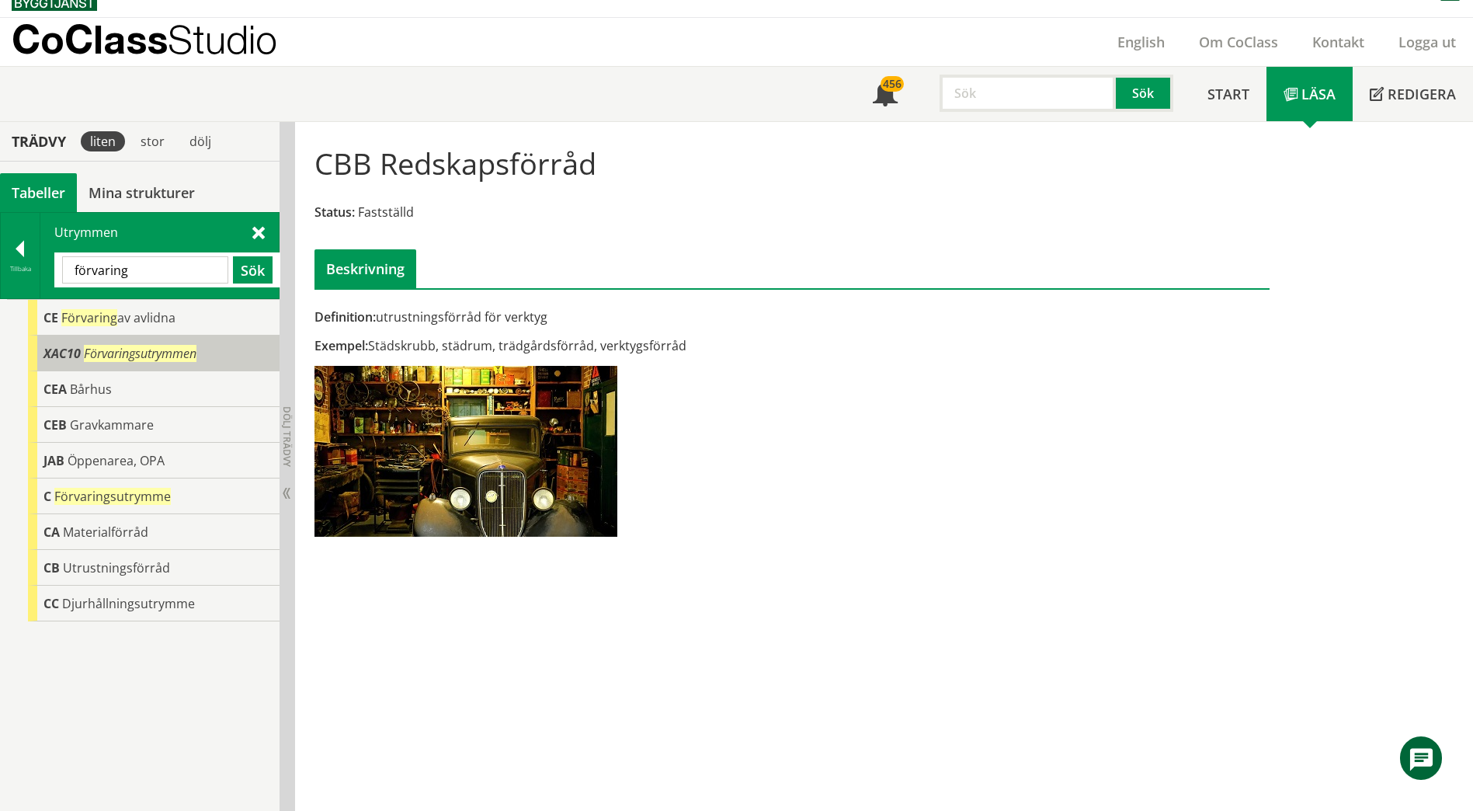
click at [135, 356] on span "Förvaringsutrymmen" at bounding box center [140, 353] width 113 height 17
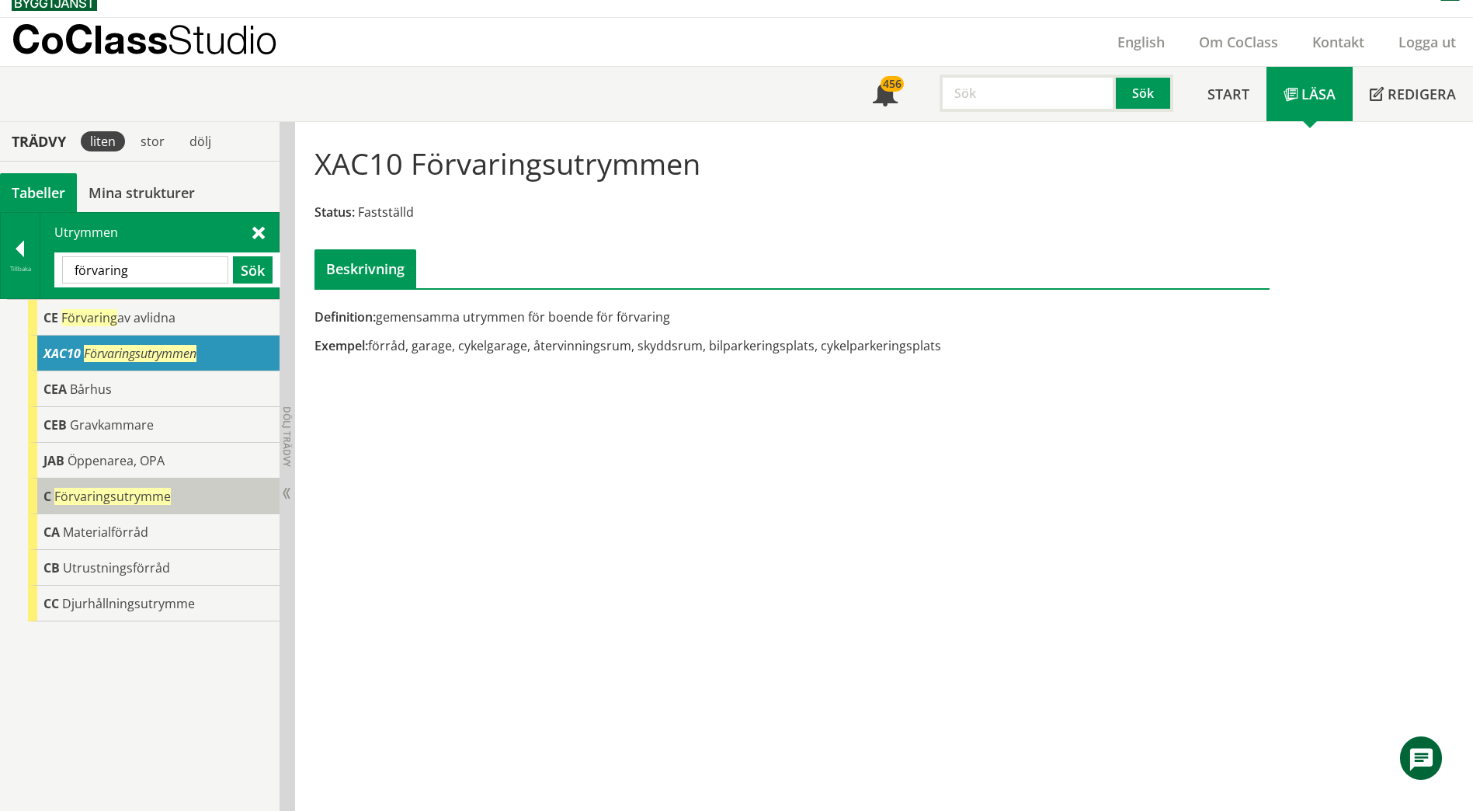
click at [133, 491] on span "Förvaringsutrymme" at bounding box center [112, 496] width 116 height 17
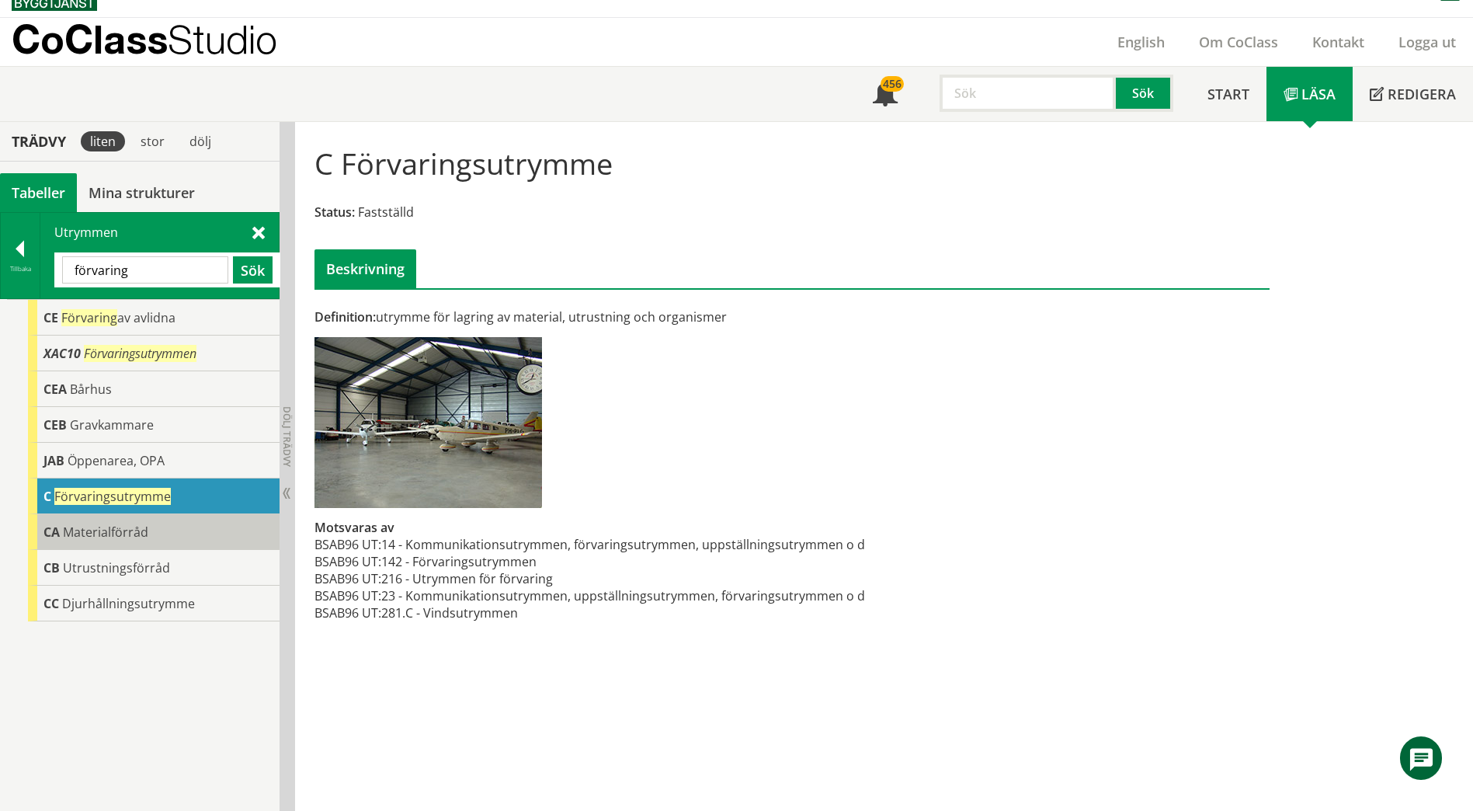
click at [144, 536] on span "Materialförråd" at bounding box center [105, 531] width 85 height 17
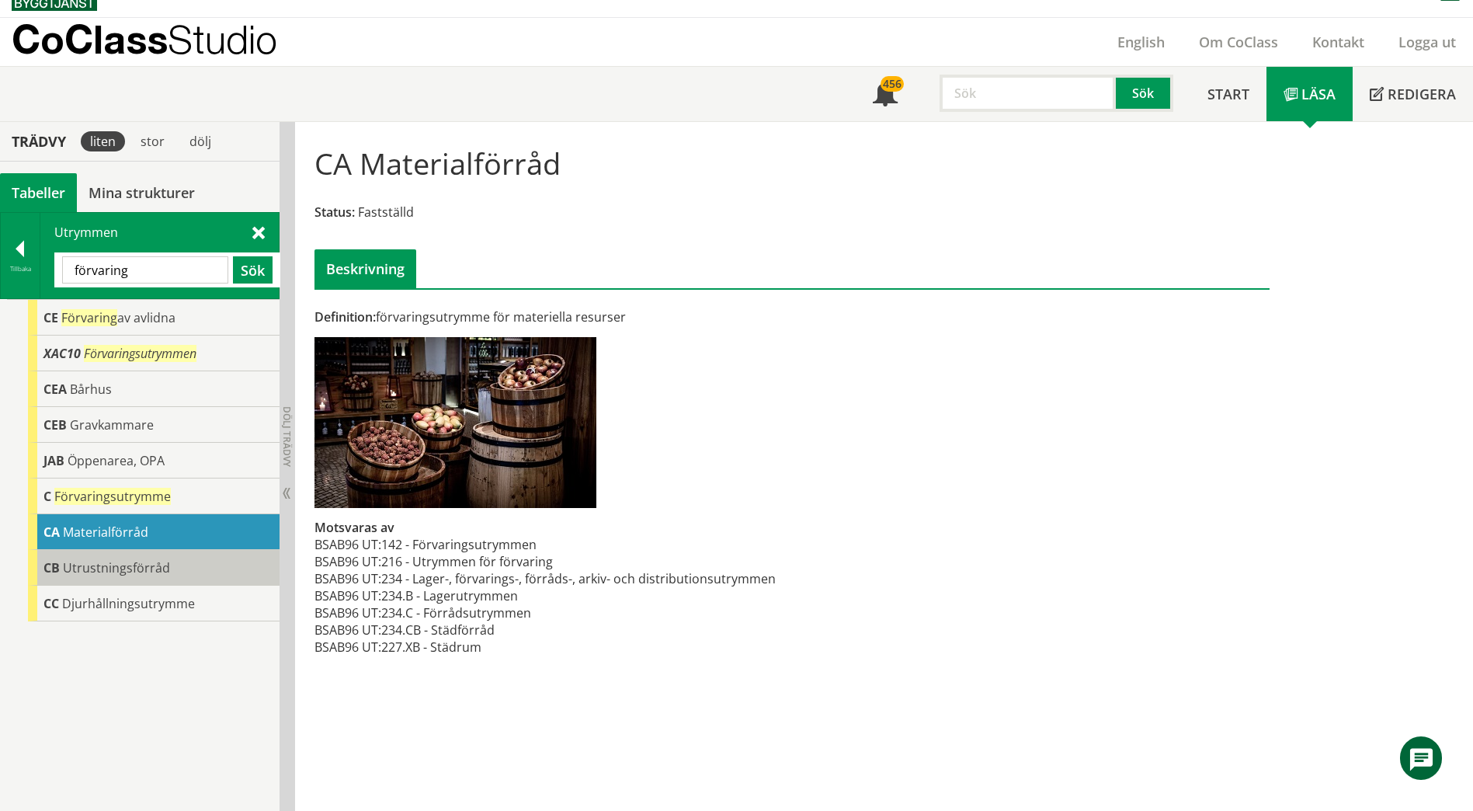
click at [142, 560] on span "Utrustningsförråd" at bounding box center [116, 567] width 107 height 17
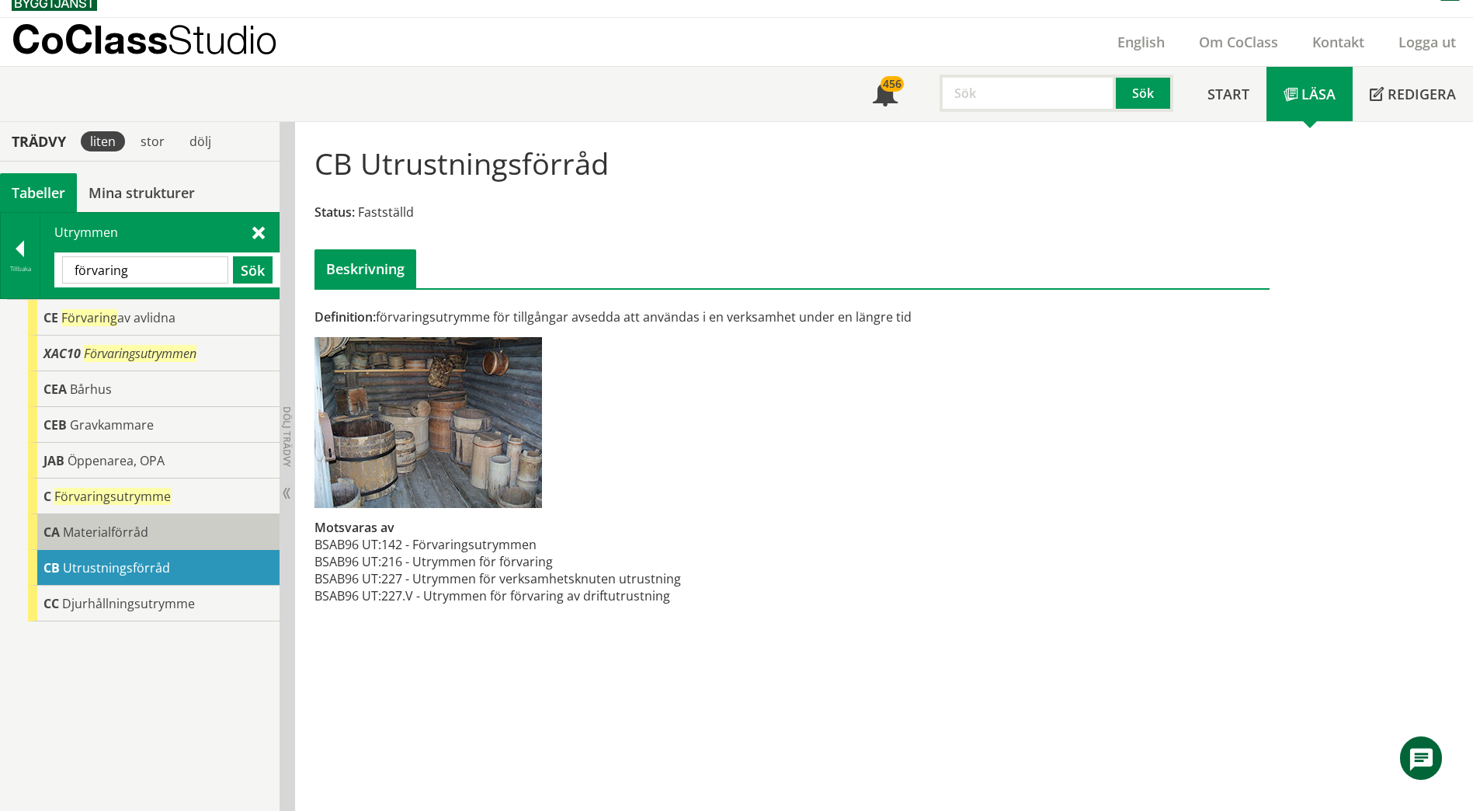
click at [151, 538] on div "CA Materialförråd" at bounding box center [154, 532] width 252 height 36
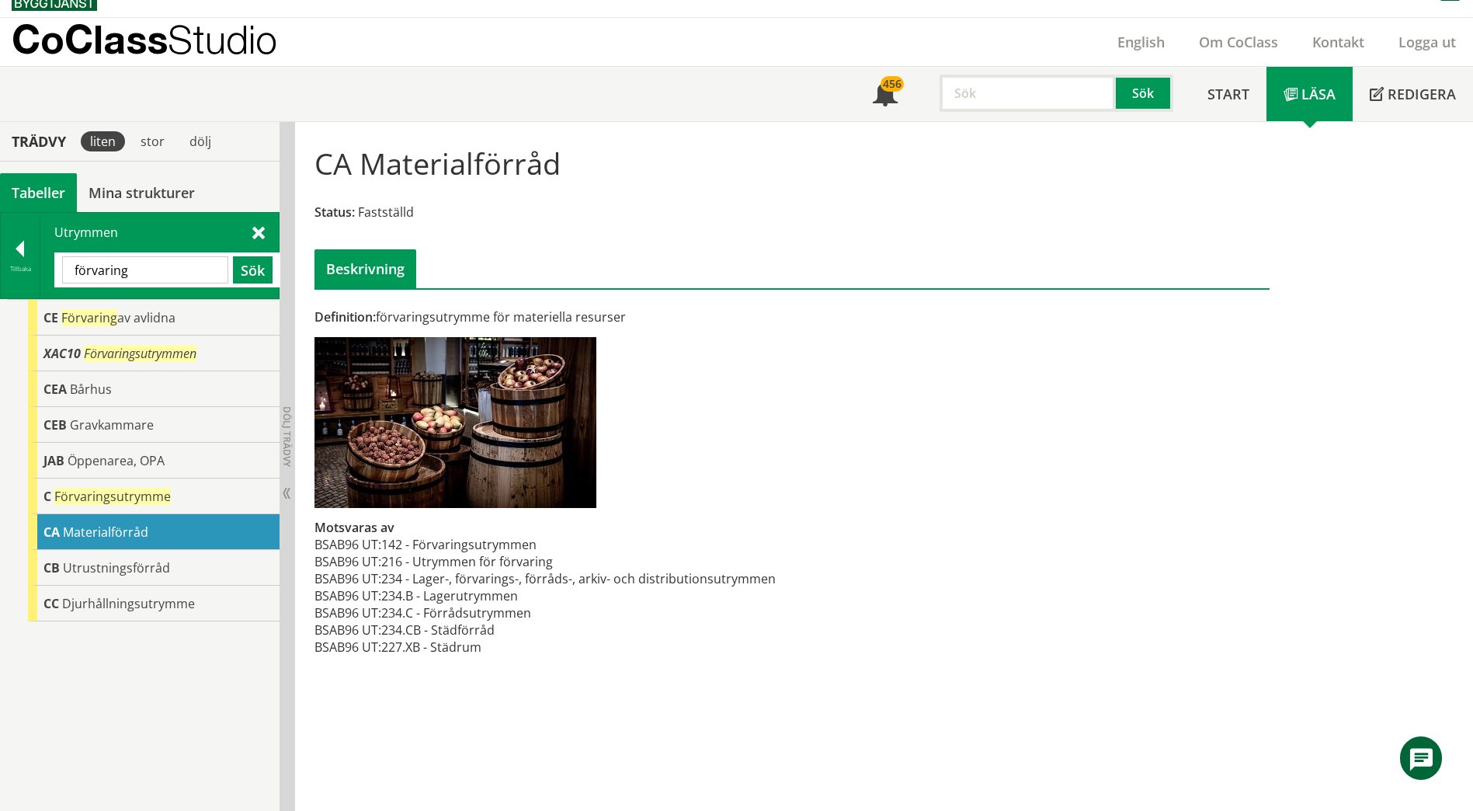
click at [23, 254] on div at bounding box center [20, 252] width 39 height 22
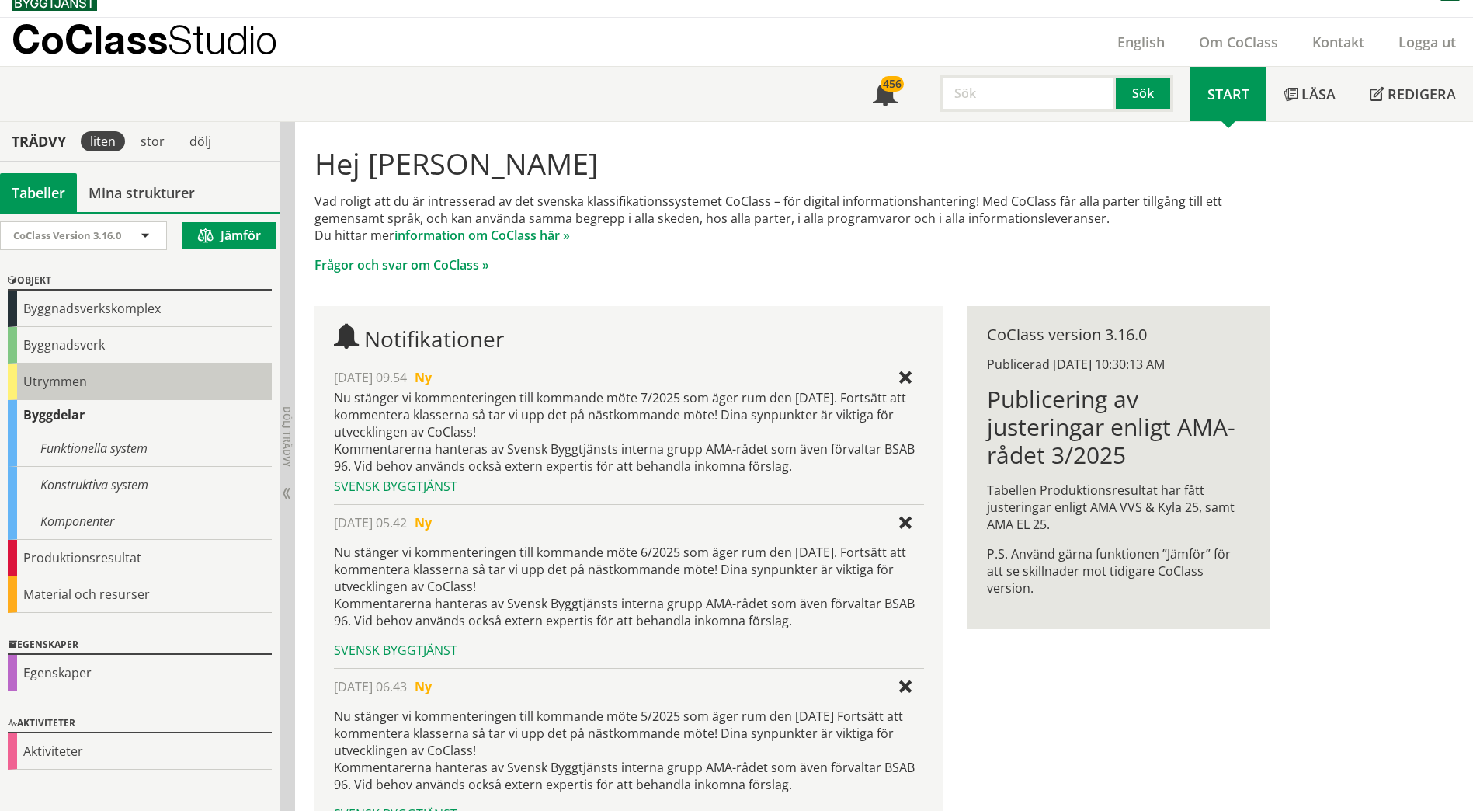
click at [63, 384] on div "Utrymmen" at bounding box center [140, 381] width 264 height 36
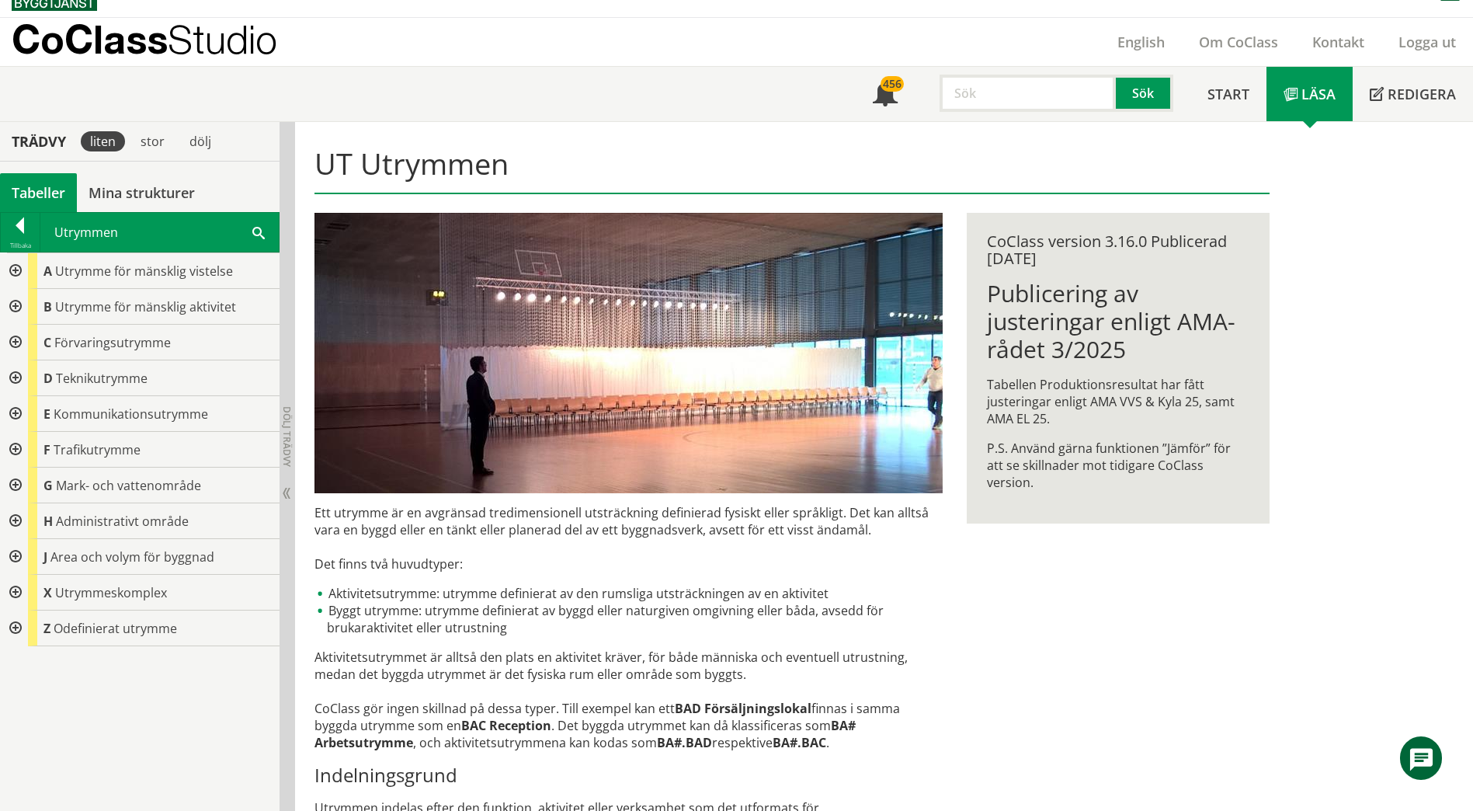
click at [18, 342] on div at bounding box center [14, 343] width 28 height 36
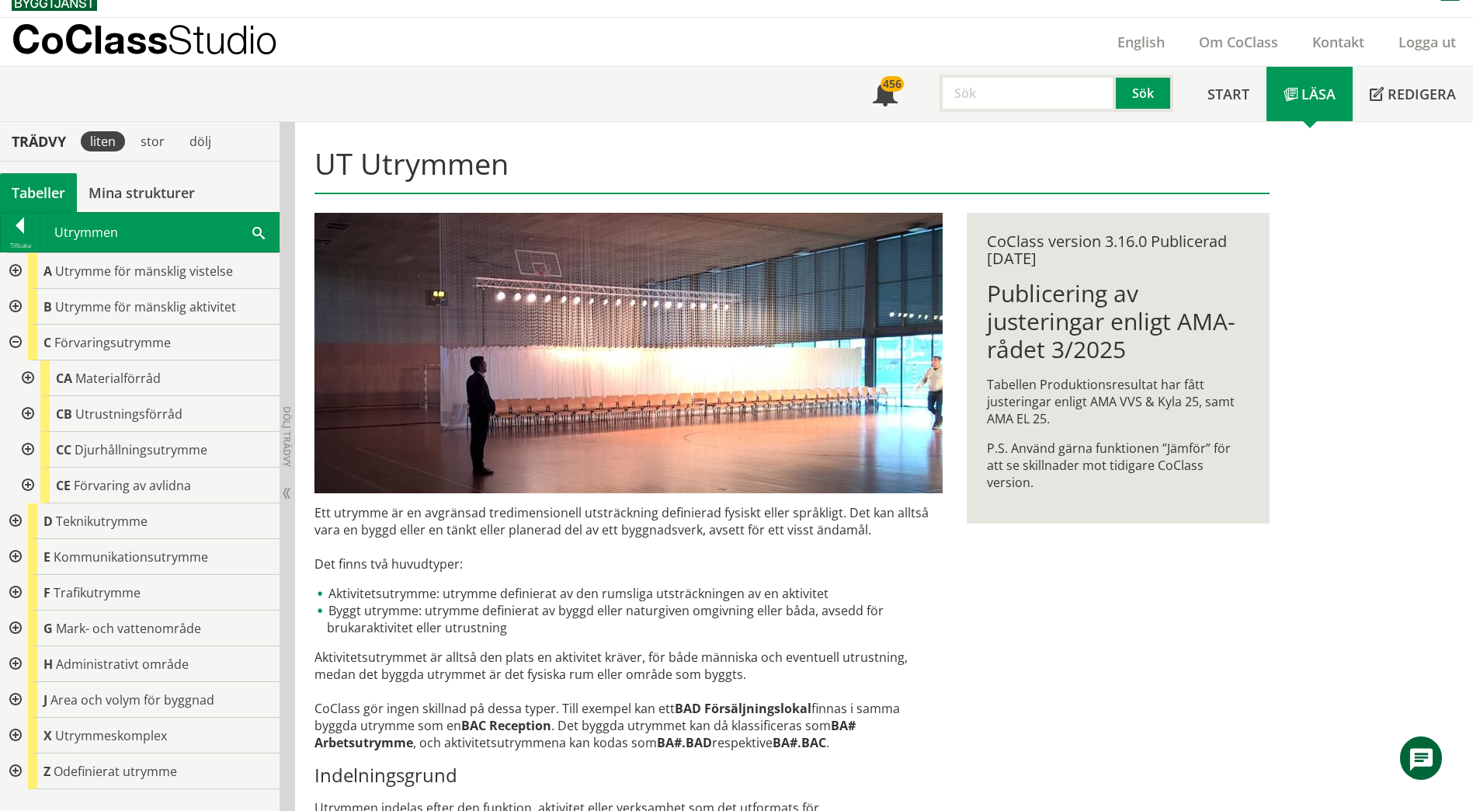
click at [26, 378] on div at bounding box center [26, 378] width 28 height 36
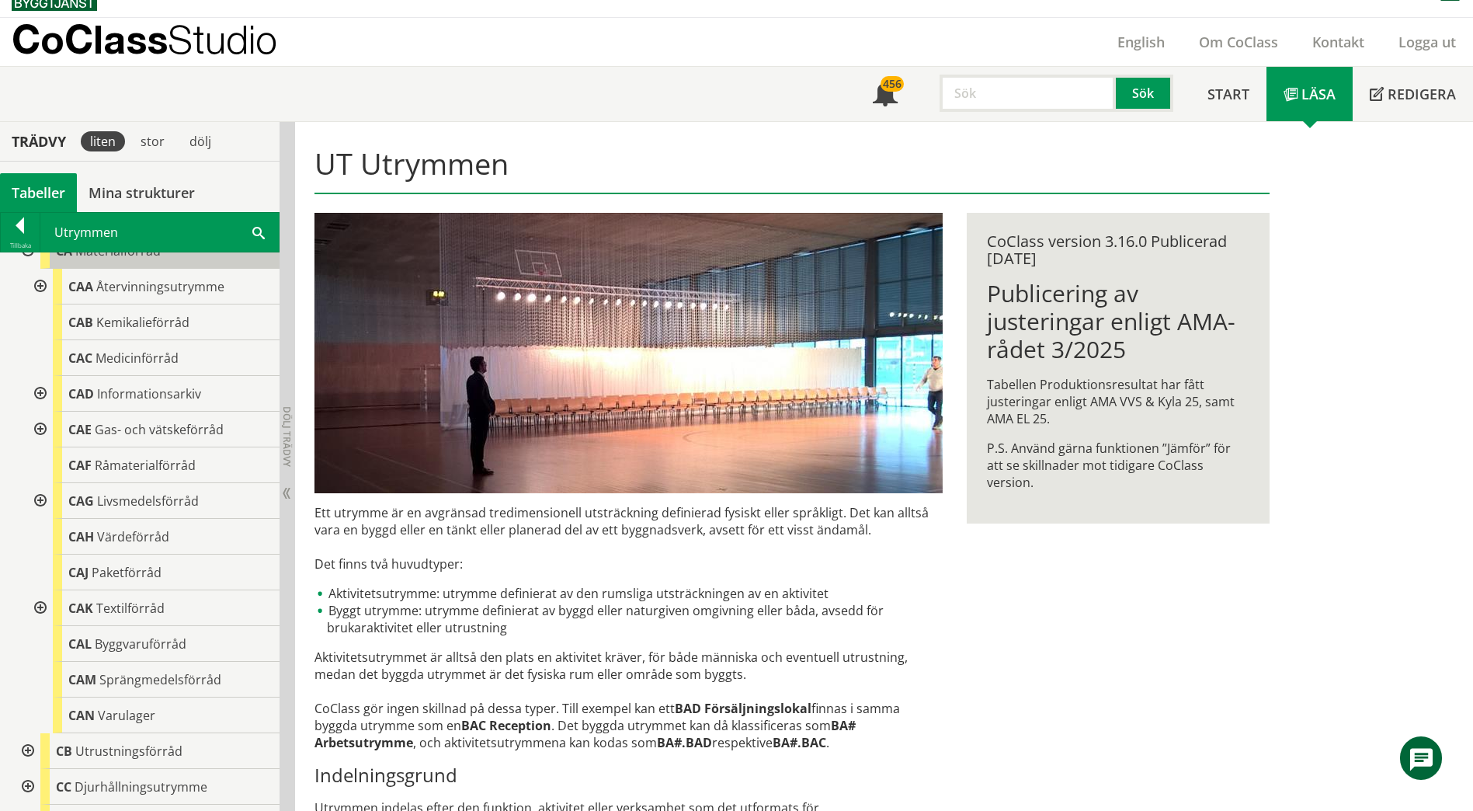
scroll to position [155, 0]
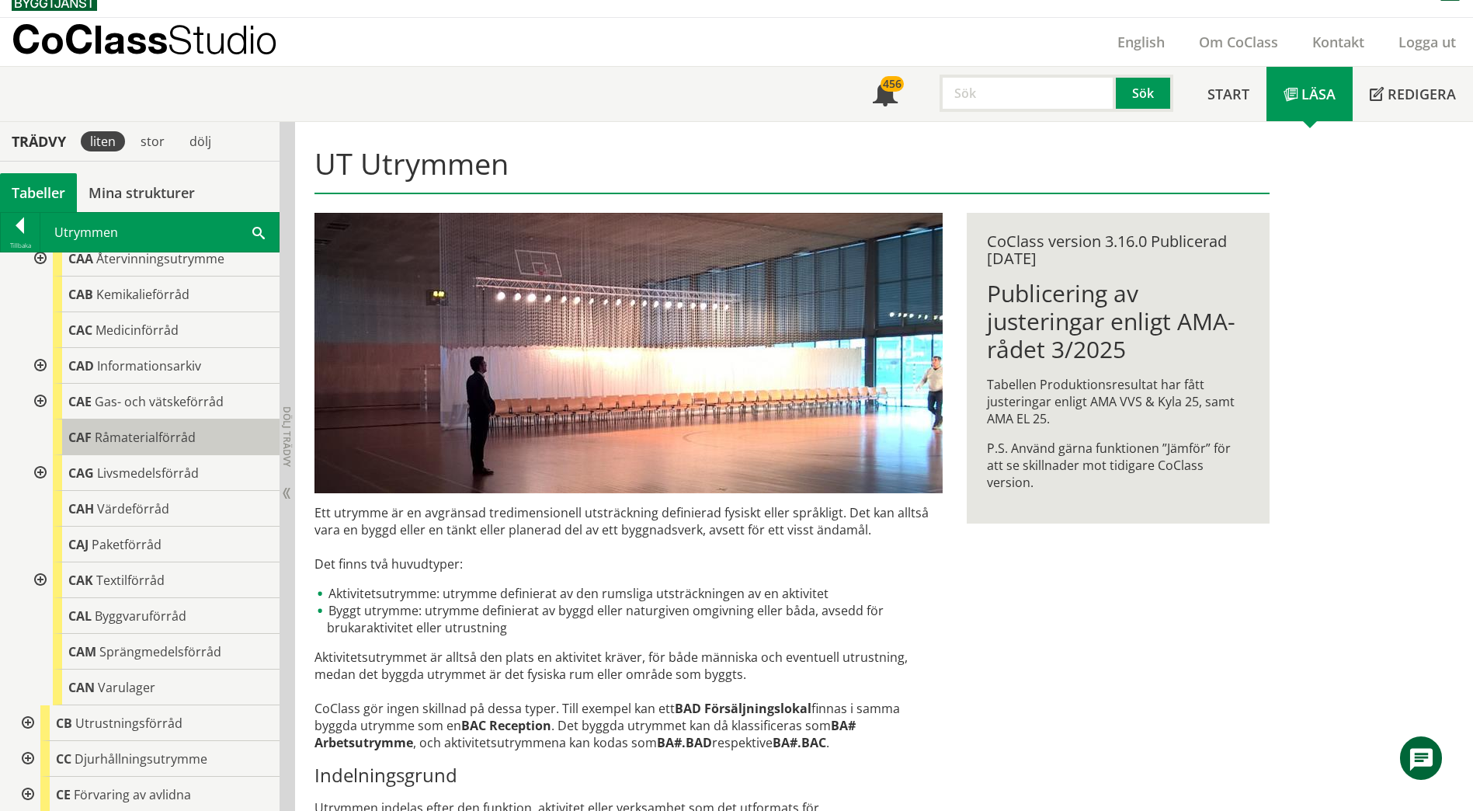
click at [169, 445] on span "Råmaterialförråd" at bounding box center [145, 437] width 101 height 17
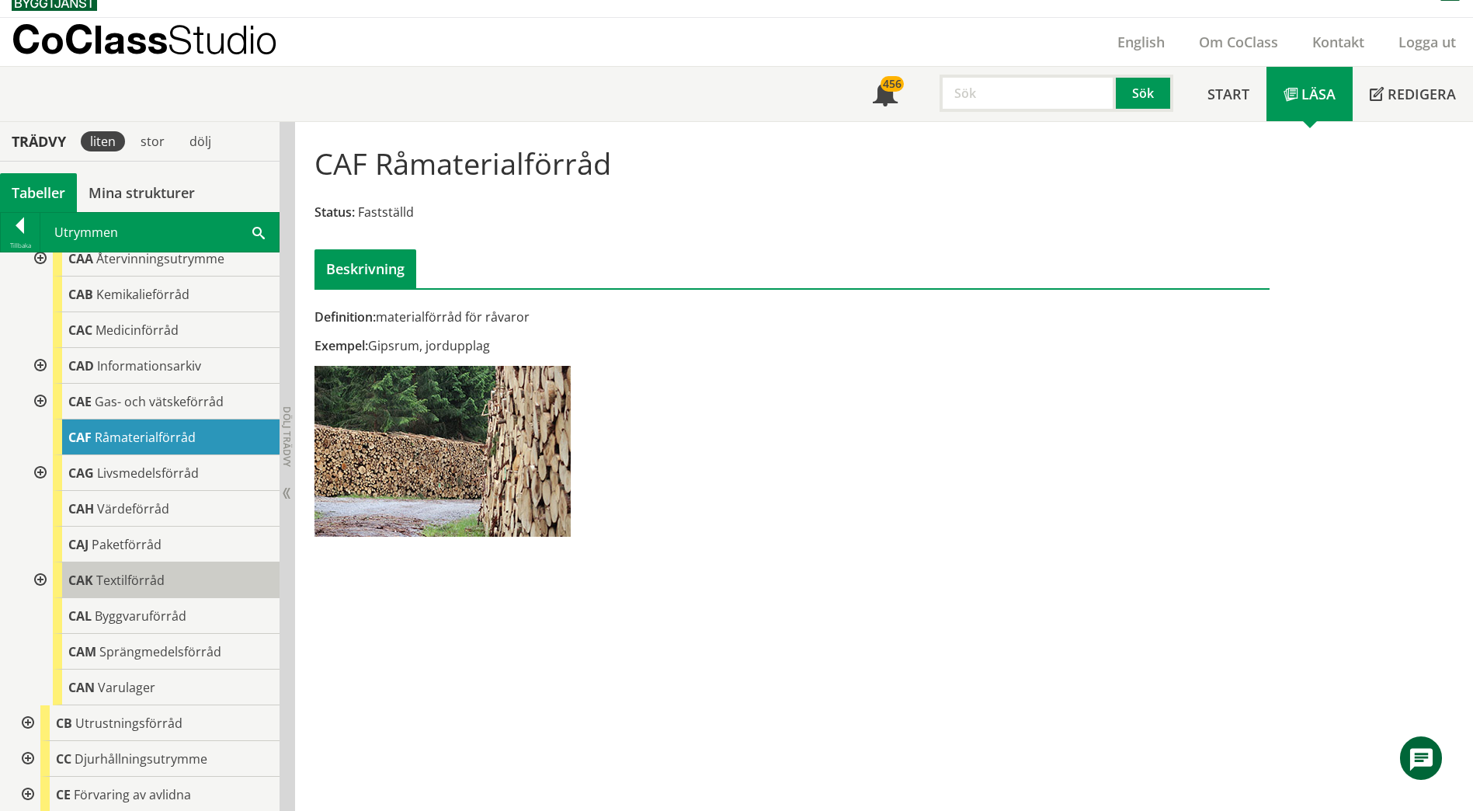
click at [173, 567] on div "CAK Textilförråd" at bounding box center [166, 580] width 227 height 36
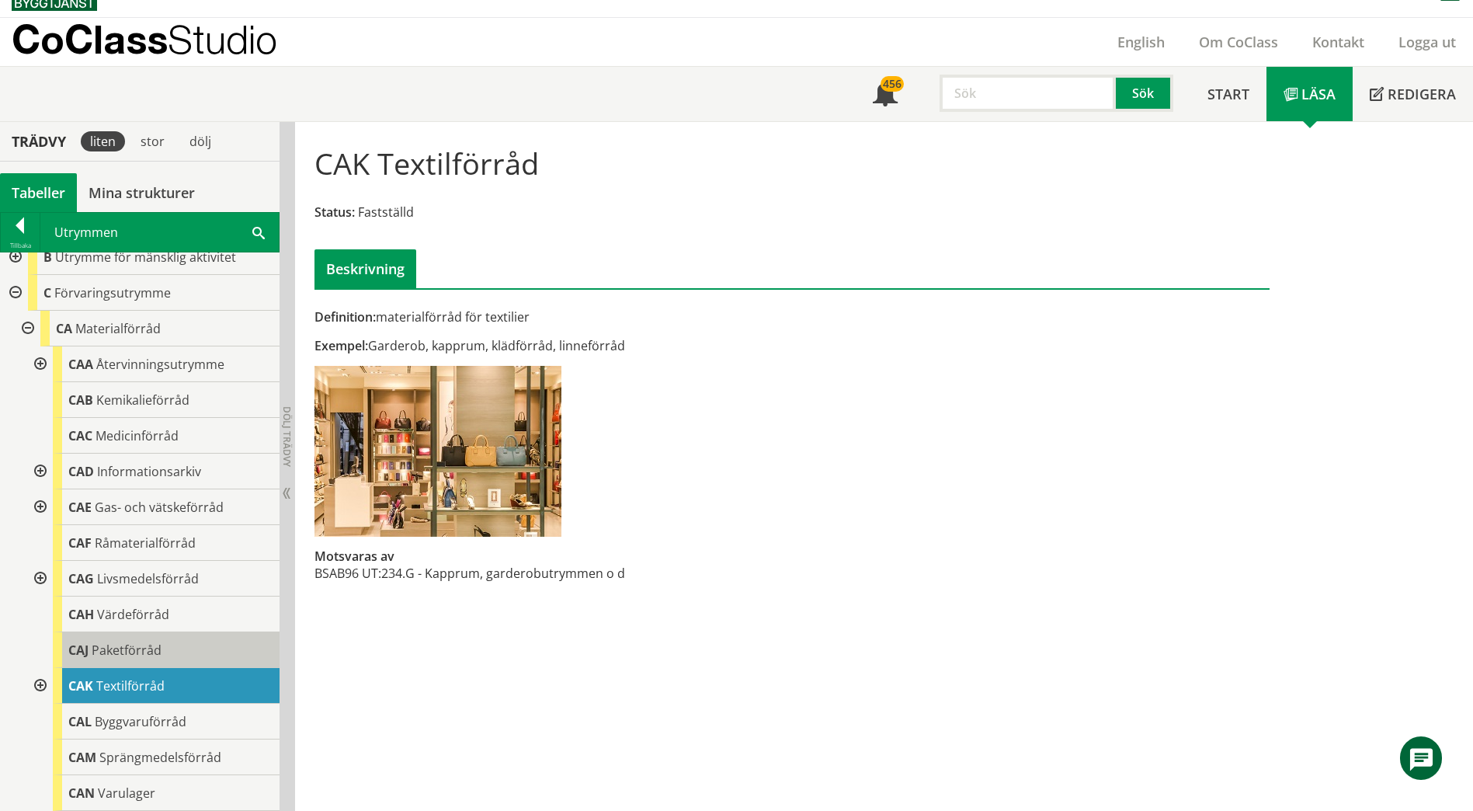
scroll to position [78, 0]
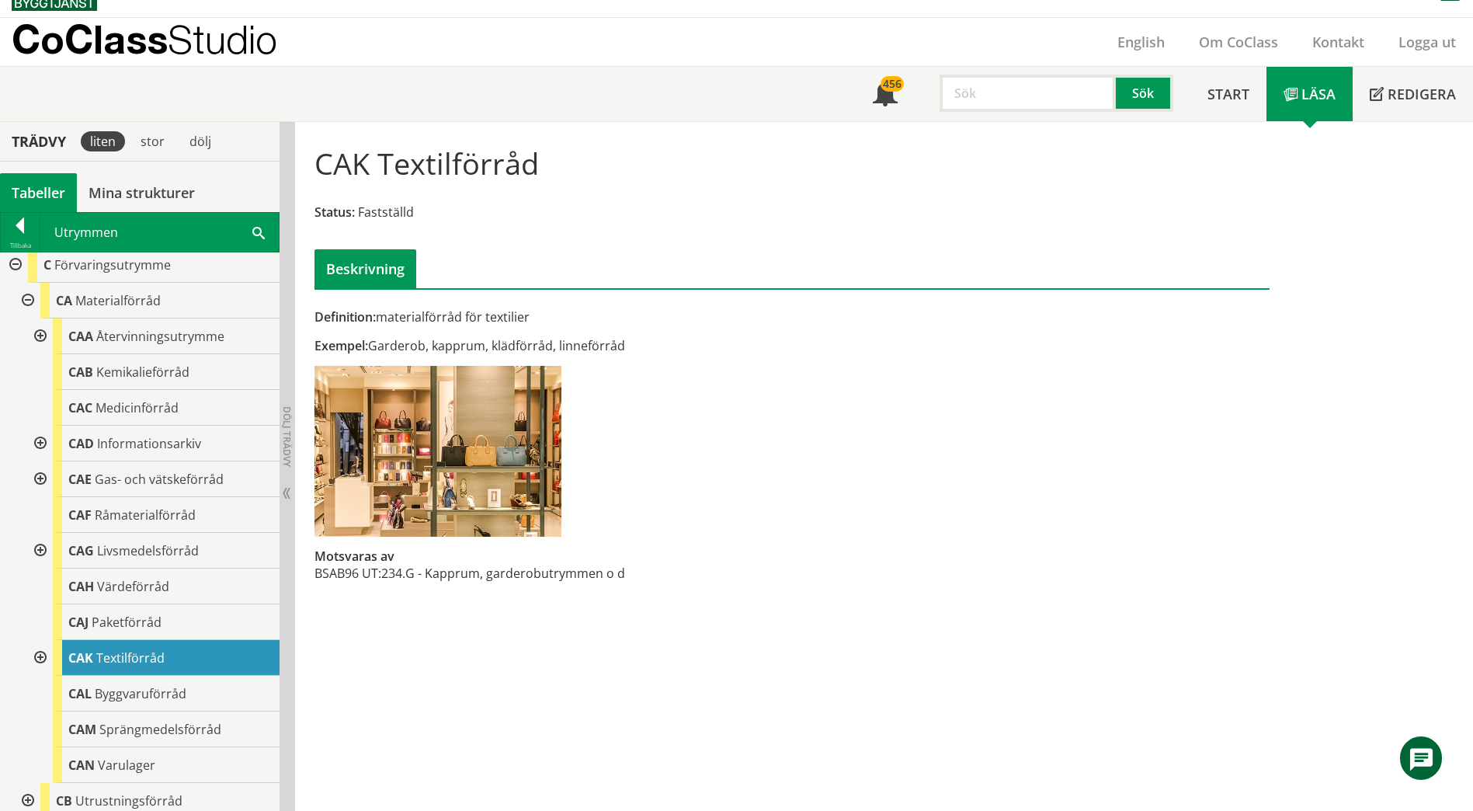
click at [35, 294] on div at bounding box center [26, 301] width 28 height 36
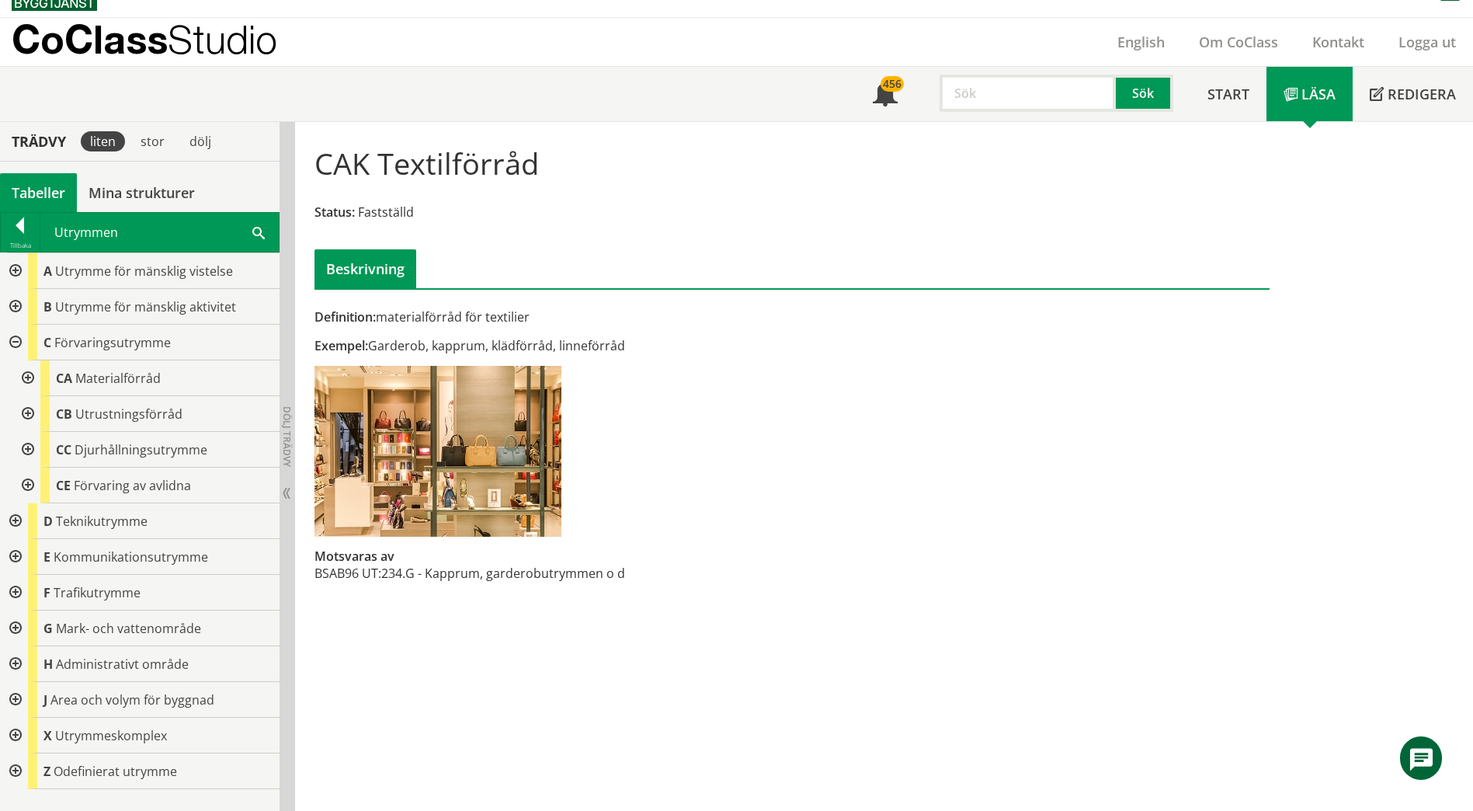
scroll to position [0, 0]
click at [30, 418] on div at bounding box center [26, 414] width 28 height 36
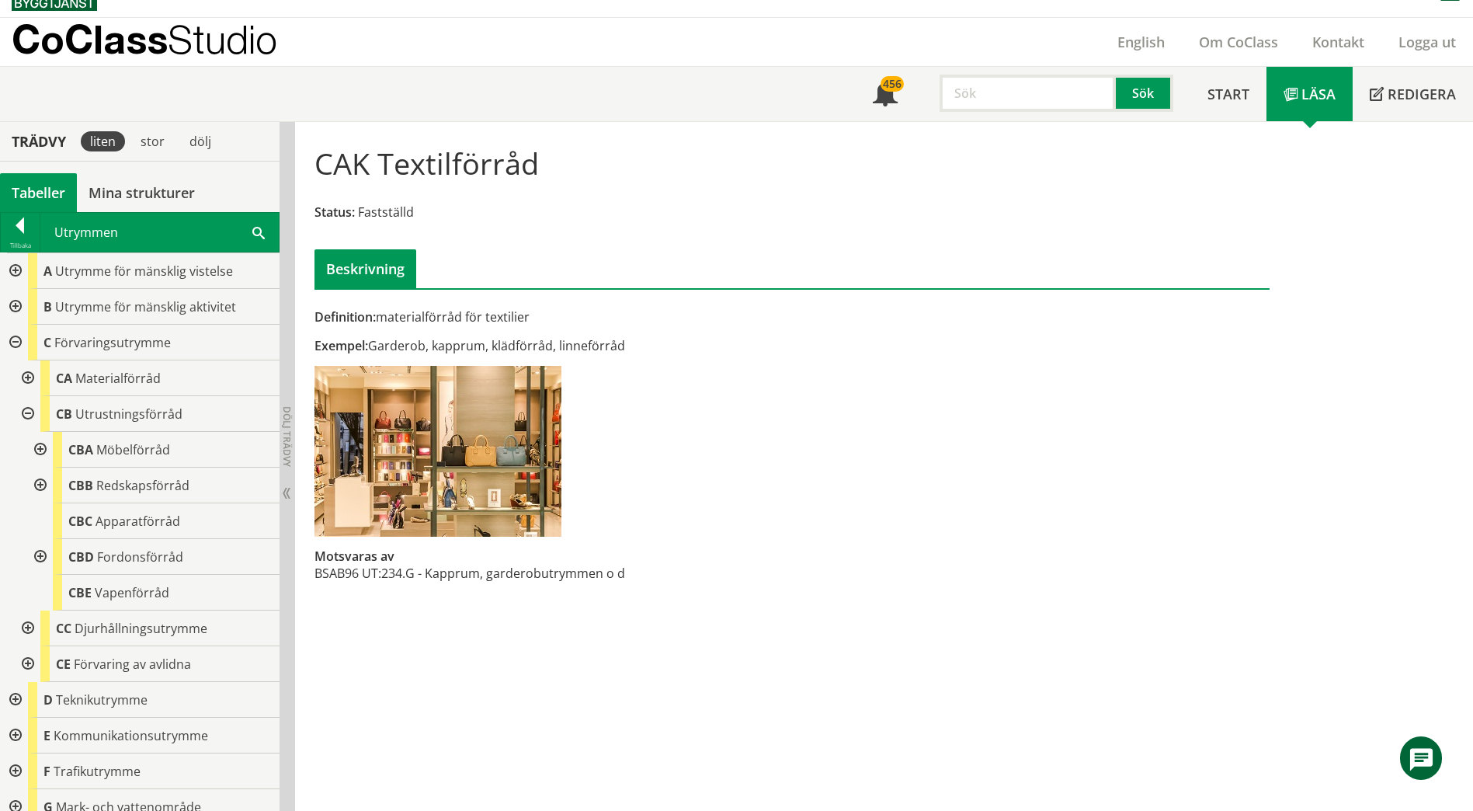
click at [43, 445] on div at bounding box center [39, 450] width 28 height 36
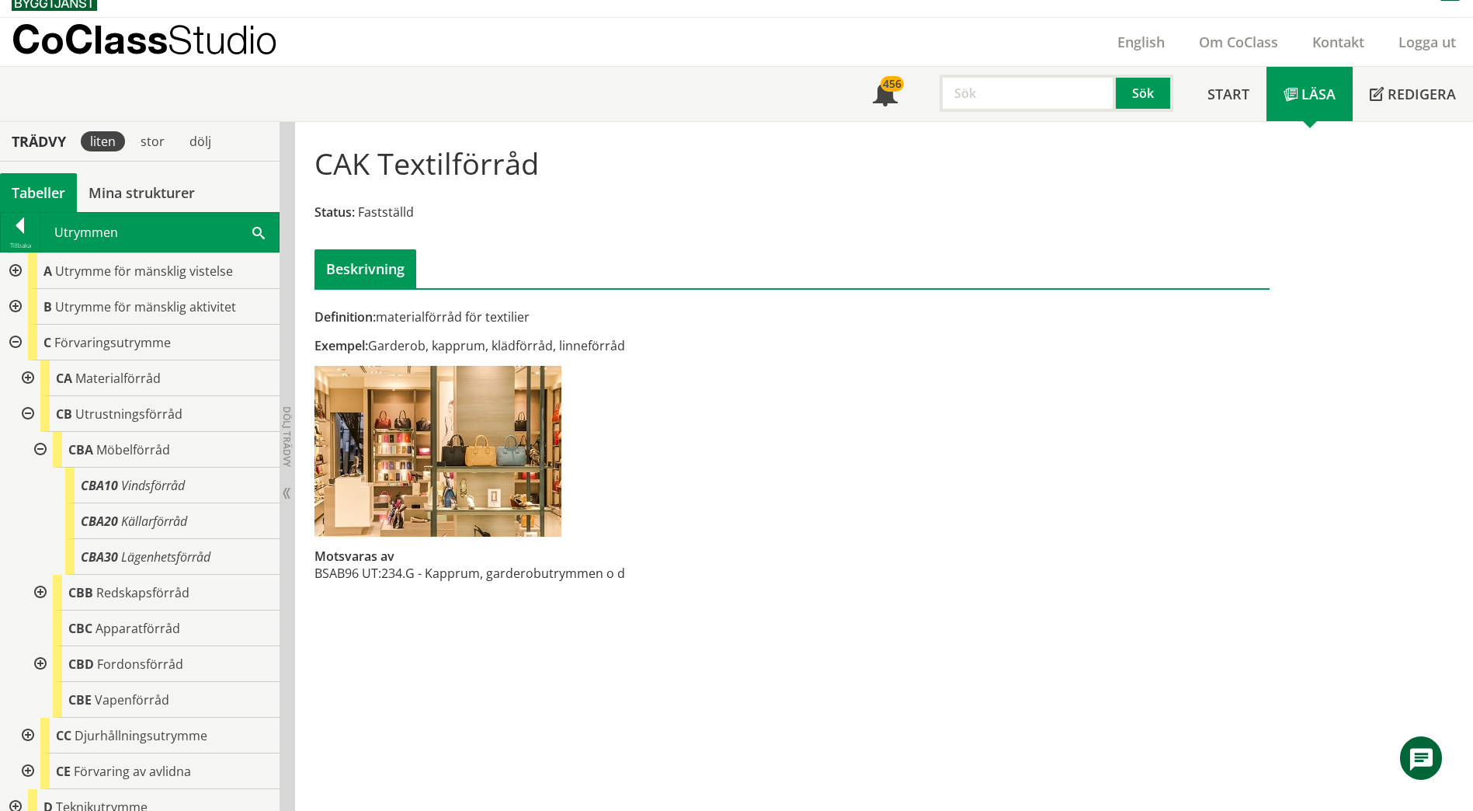
click at [44, 448] on div at bounding box center [39, 450] width 28 height 36
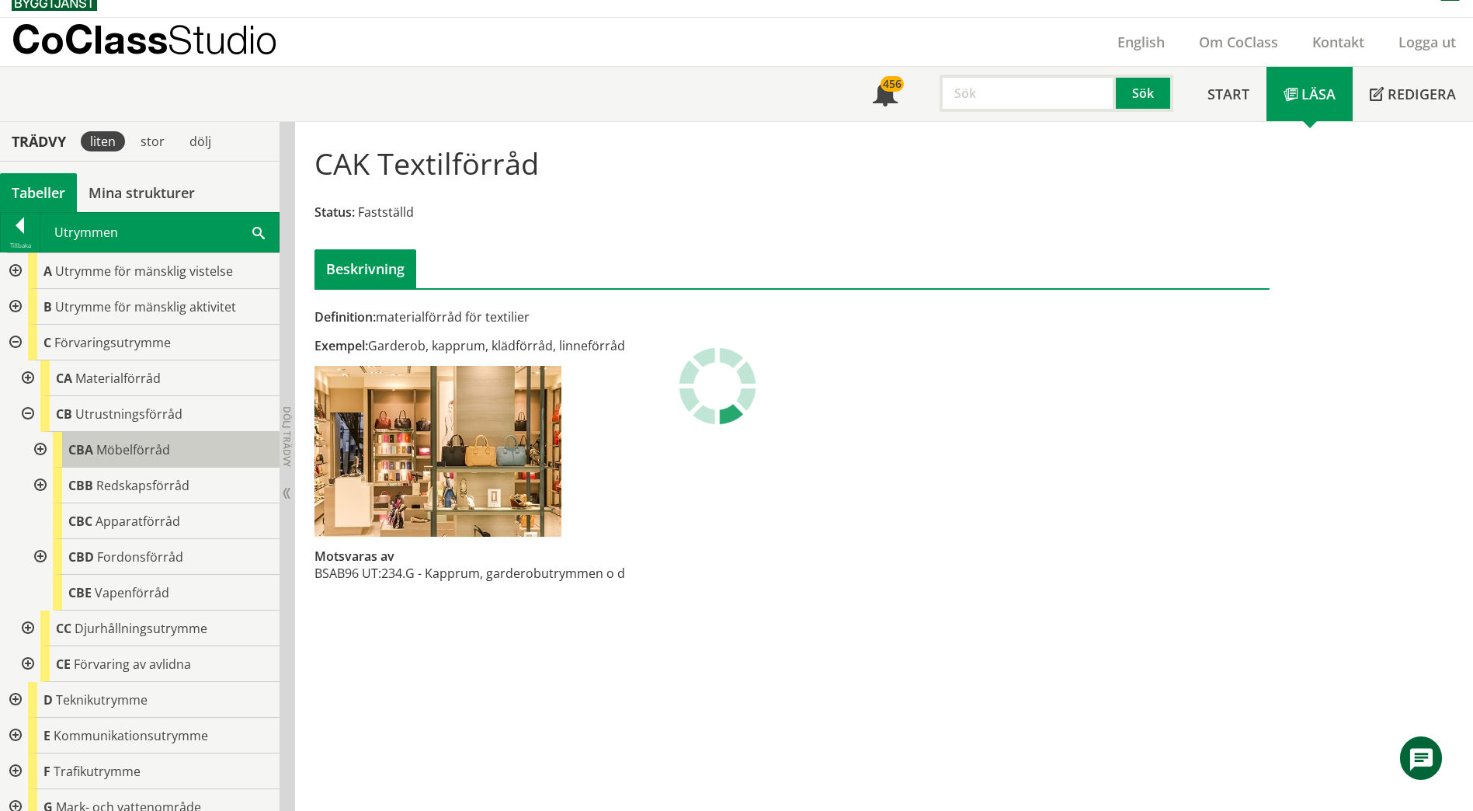
click at [135, 448] on span "Möbelförråd" at bounding box center [133, 449] width 74 height 17
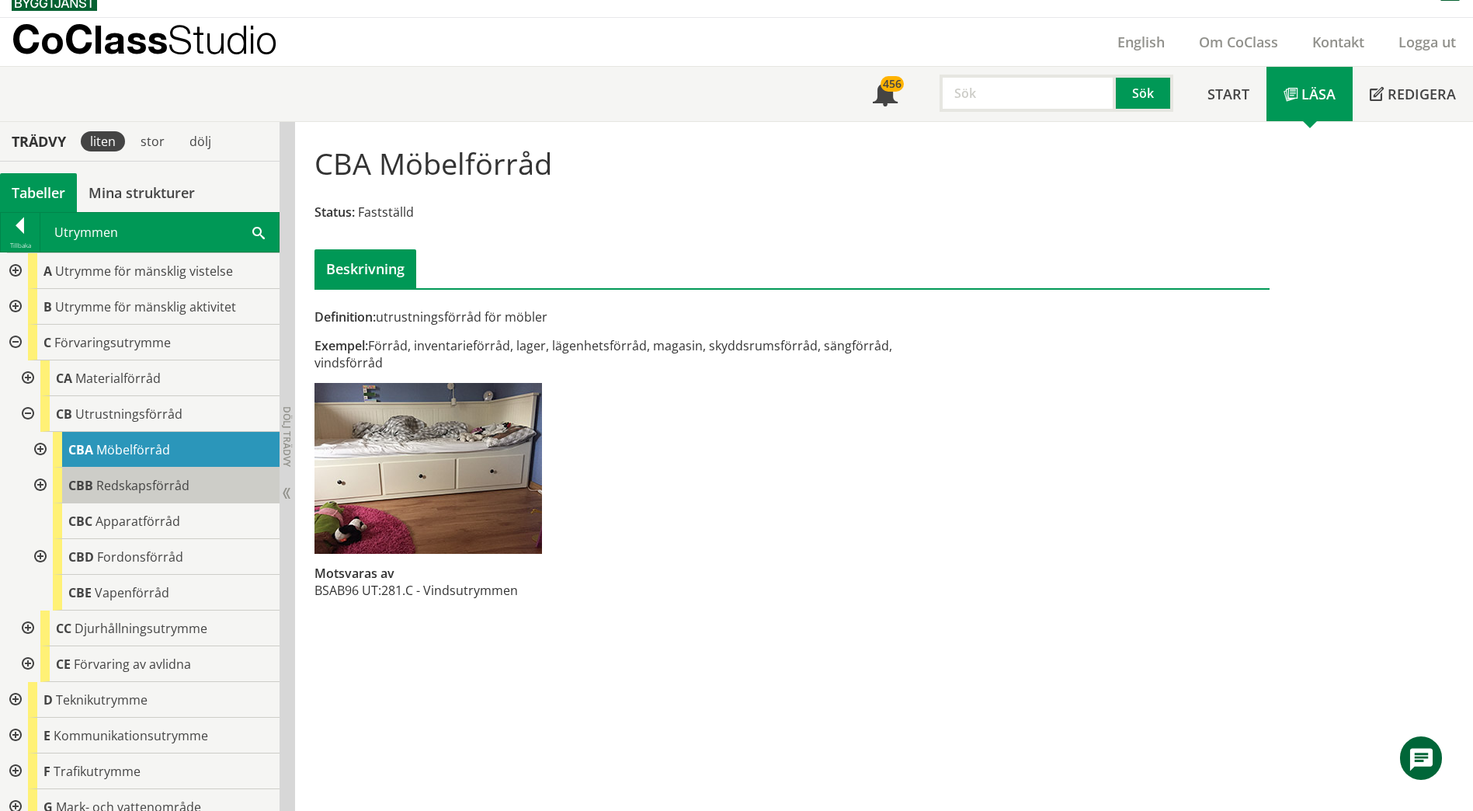
click at [162, 479] on span "Redskapsförråd" at bounding box center [142, 485] width 93 height 17
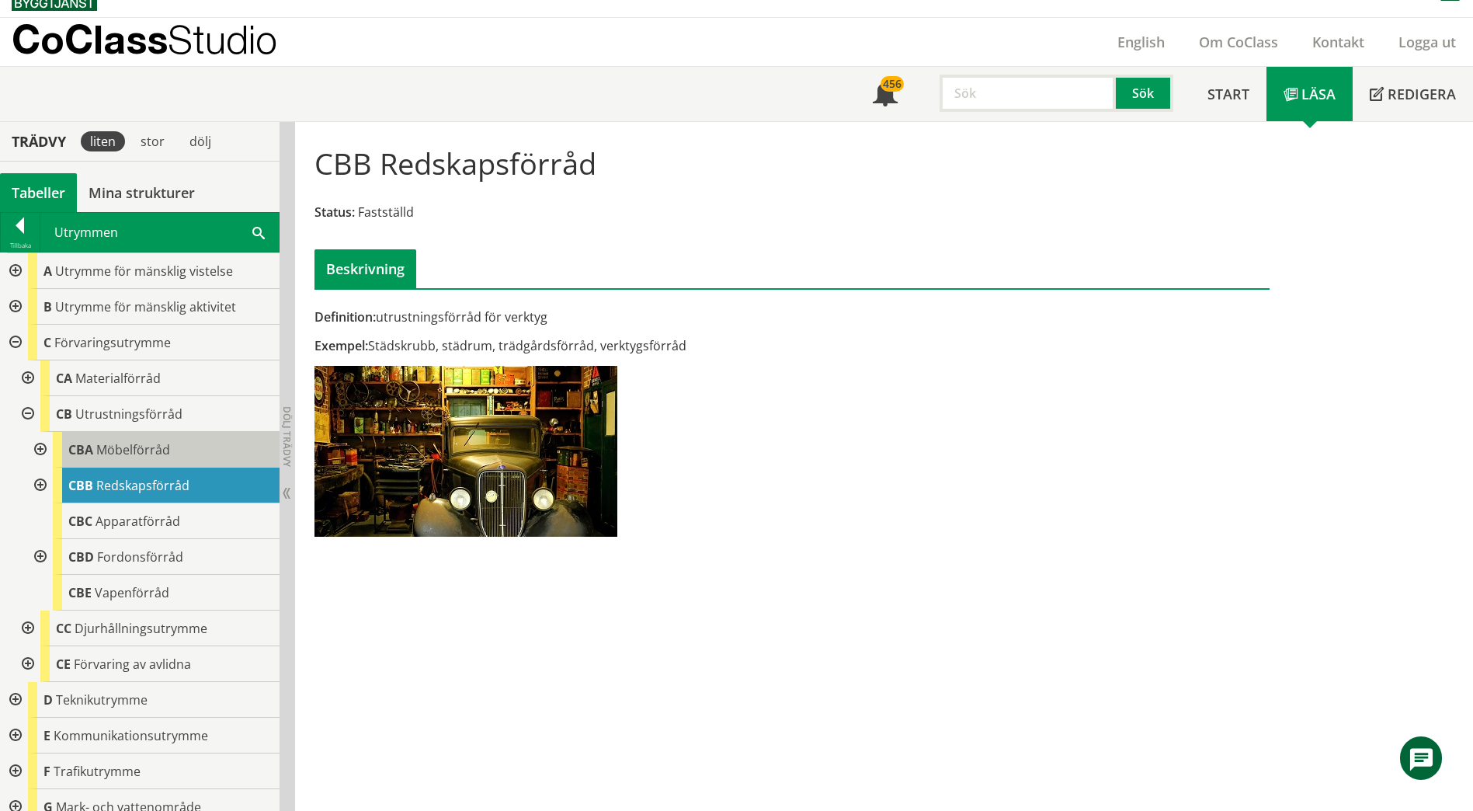
click at [159, 460] on div "CBA Möbelförråd" at bounding box center [166, 450] width 227 height 36
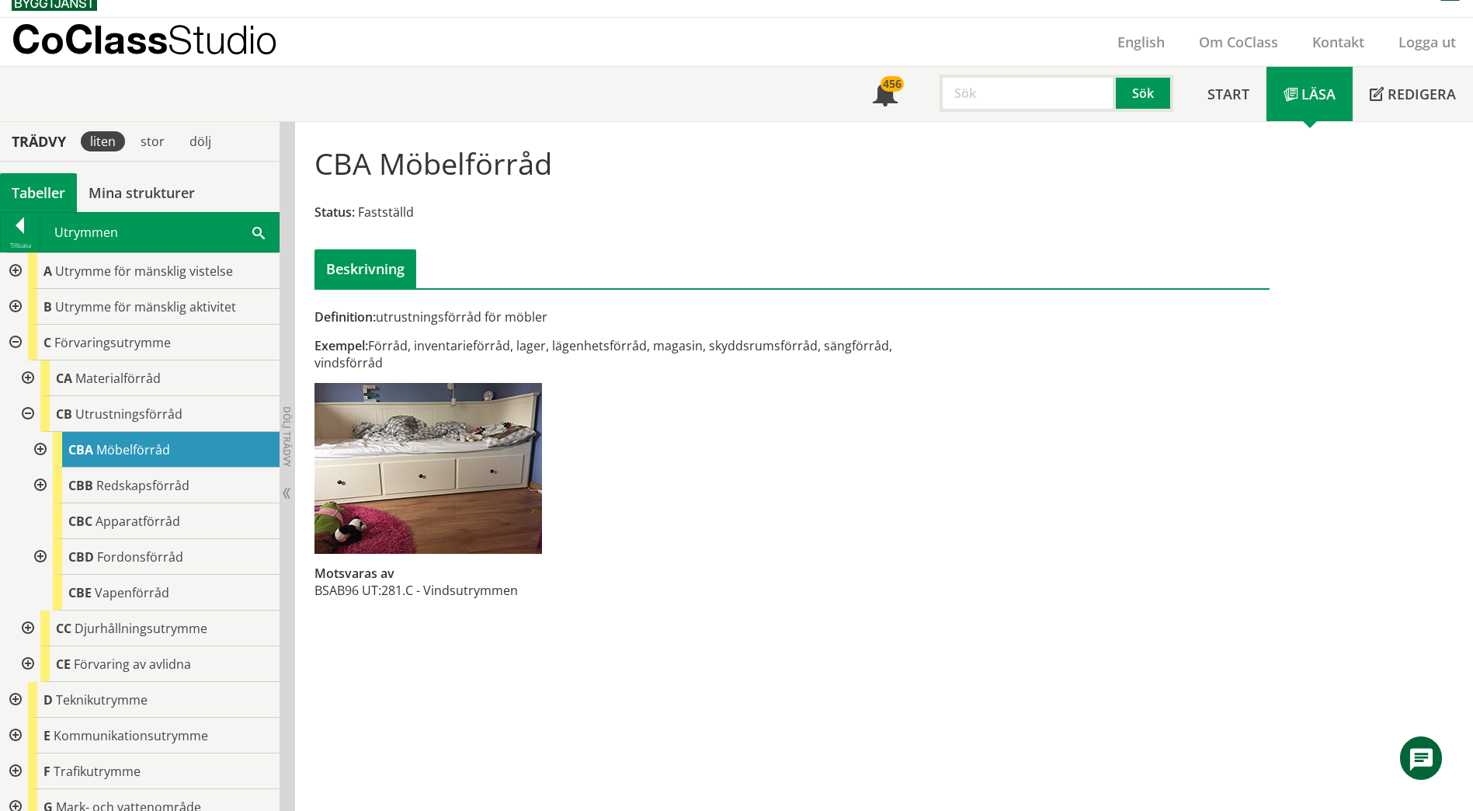
click at [259, 240] on div "Utrymmen Sök" at bounding box center [159, 232] width 238 height 39
click at [261, 234] on span at bounding box center [258, 232] width 12 height 16
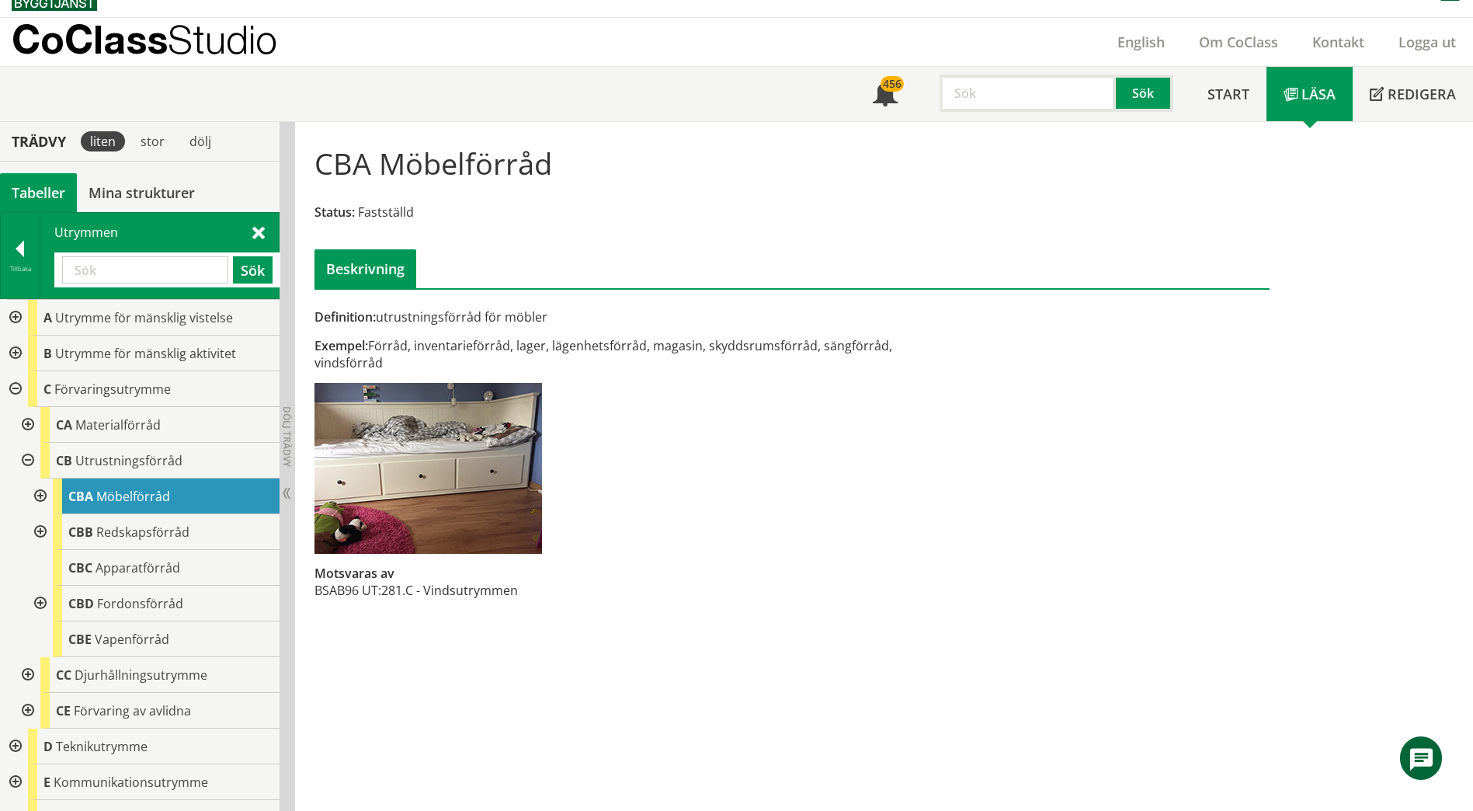
click at [178, 265] on input "text" at bounding box center [145, 269] width 166 height 27
click at [177, 265] on input "text" at bounding box center [145, 269] width 166 height 27
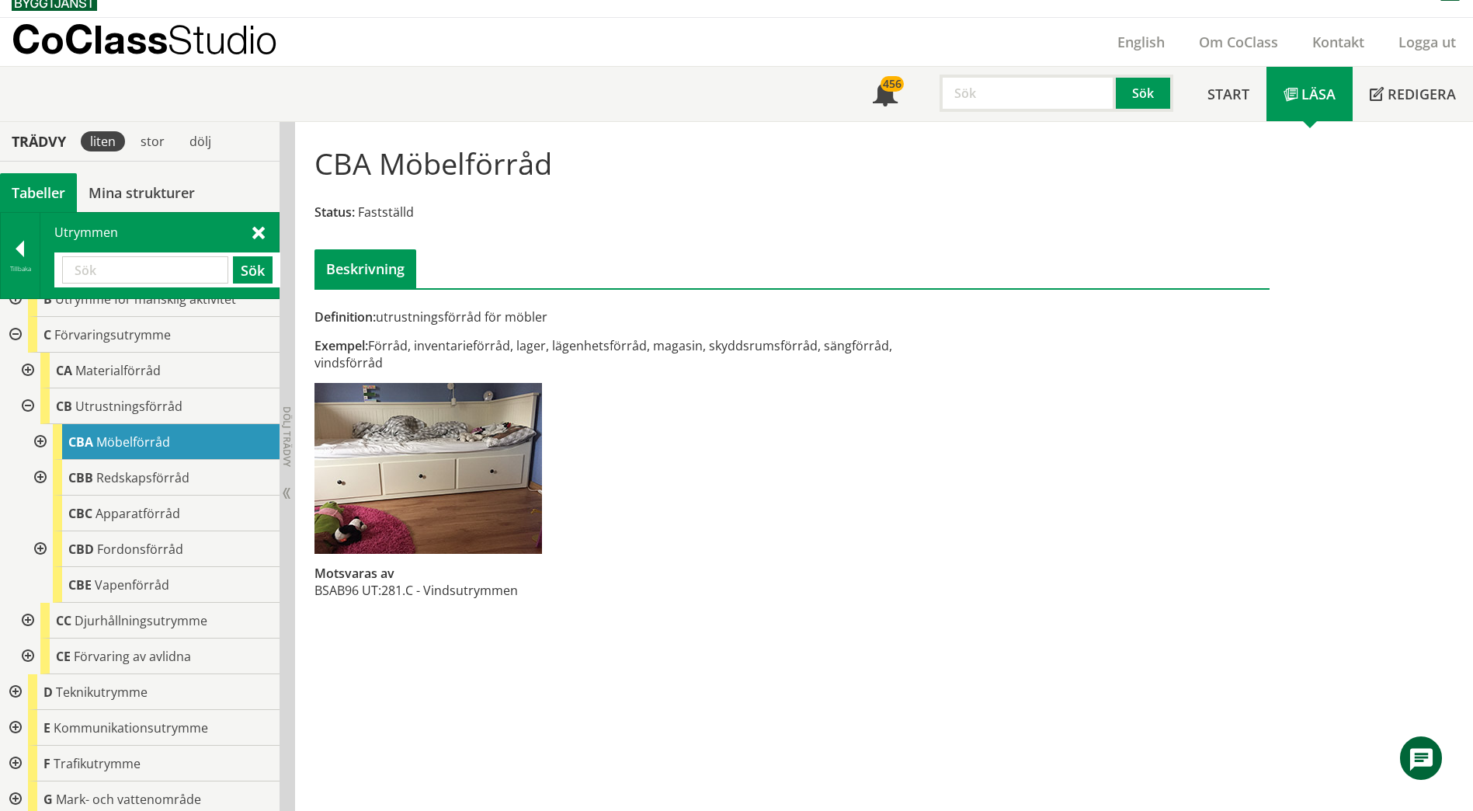
scroll to position [78, 0]
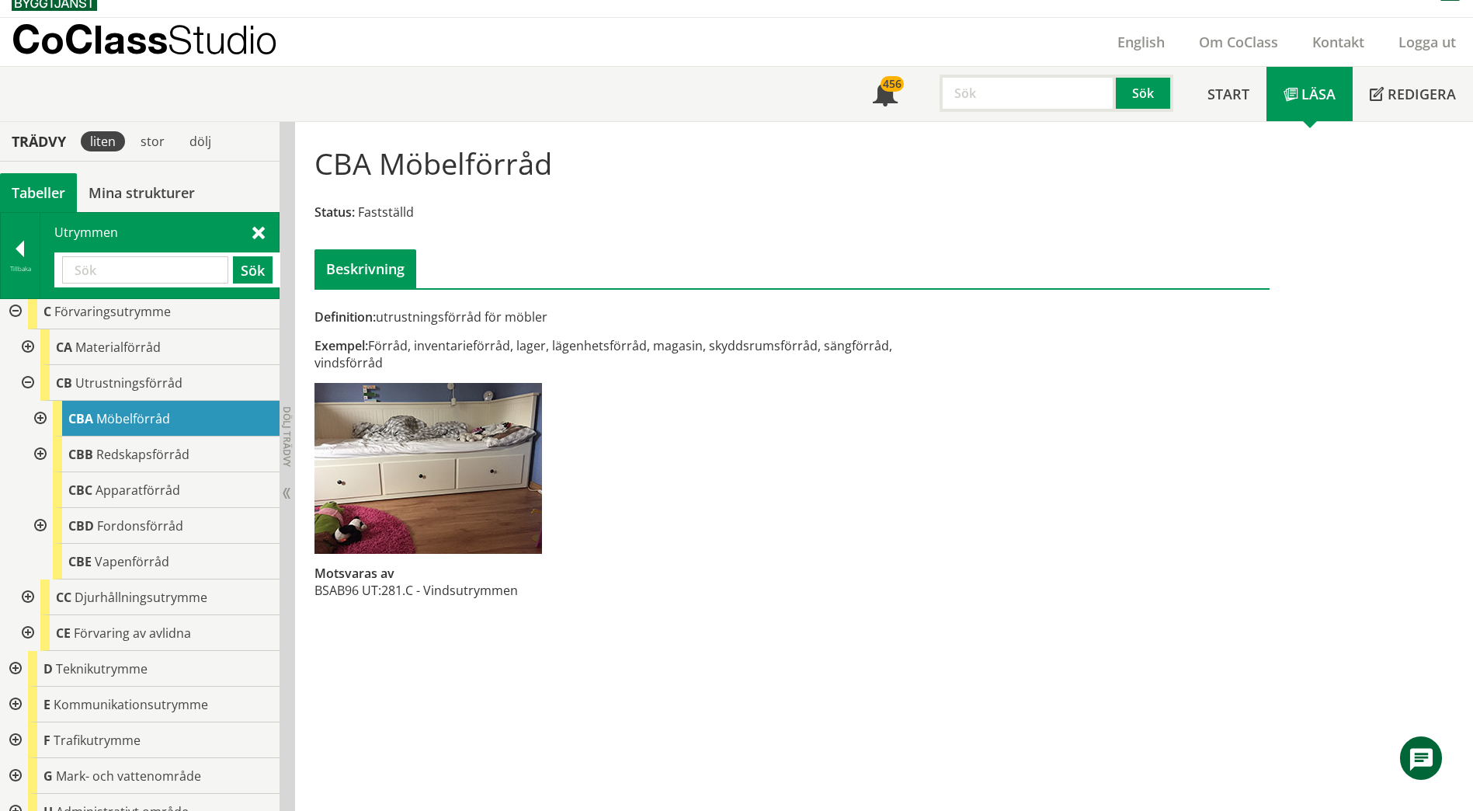
click at [43, 418] on div at bounding box center [39, 419] width 28 height 36
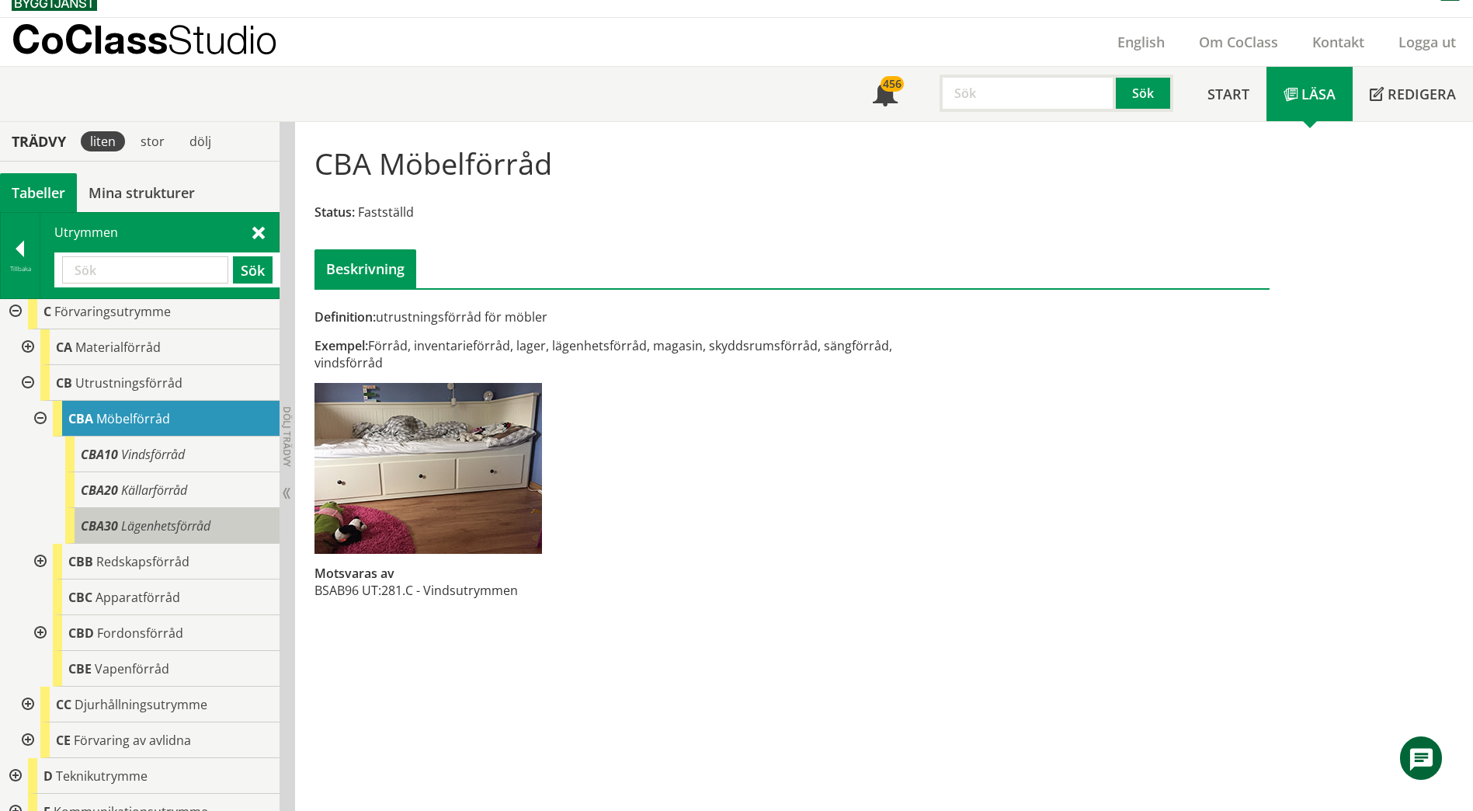
click at [155, 525] on span "Lägenhetsförråd" at bounding box center [165, 525] width 89 height 17
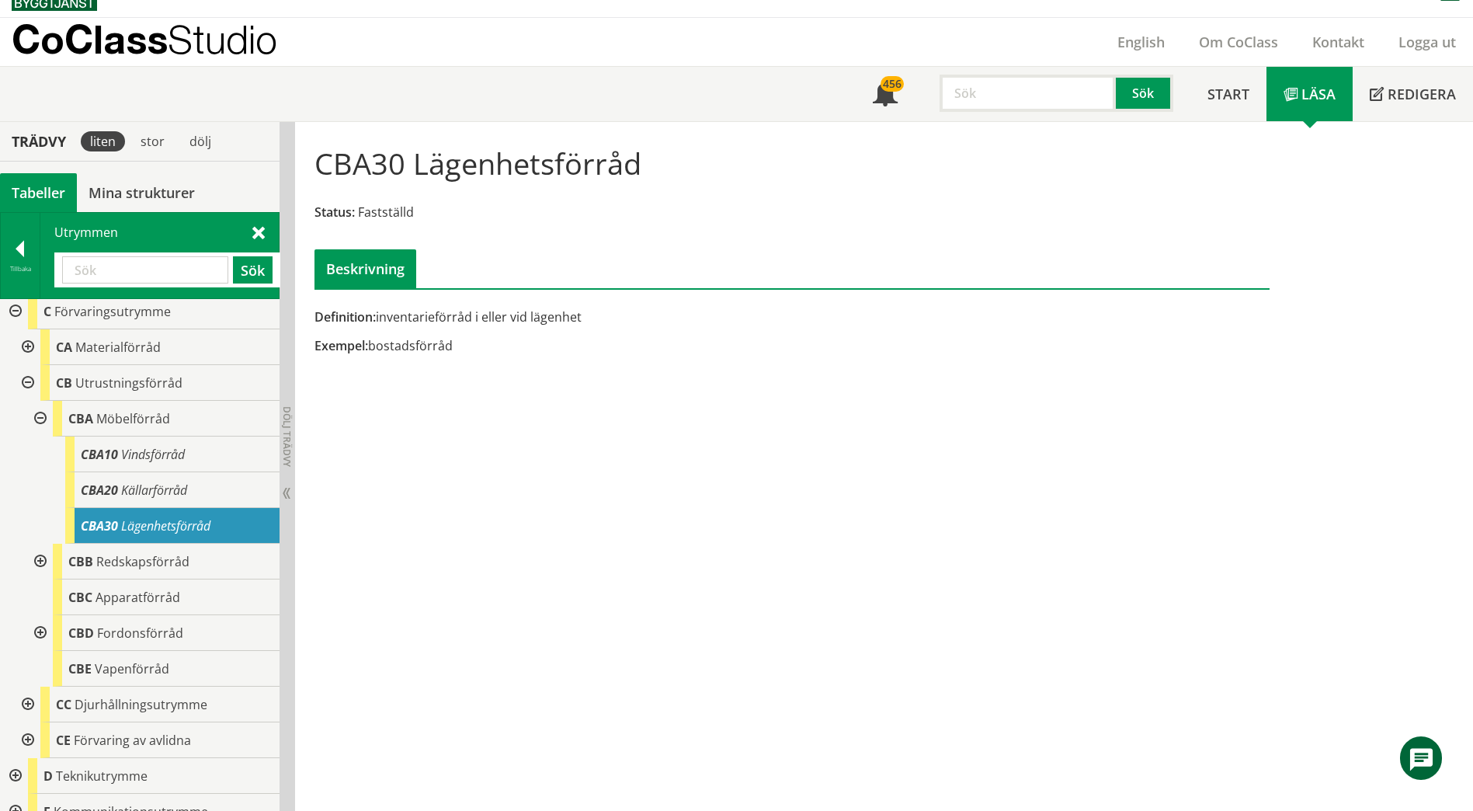
click at [189, 267] on input "text" at bounding box center [145, 269] width 166 height 27
click at [44, 415] on div at bounding box center [39, 419] width 28 height 36
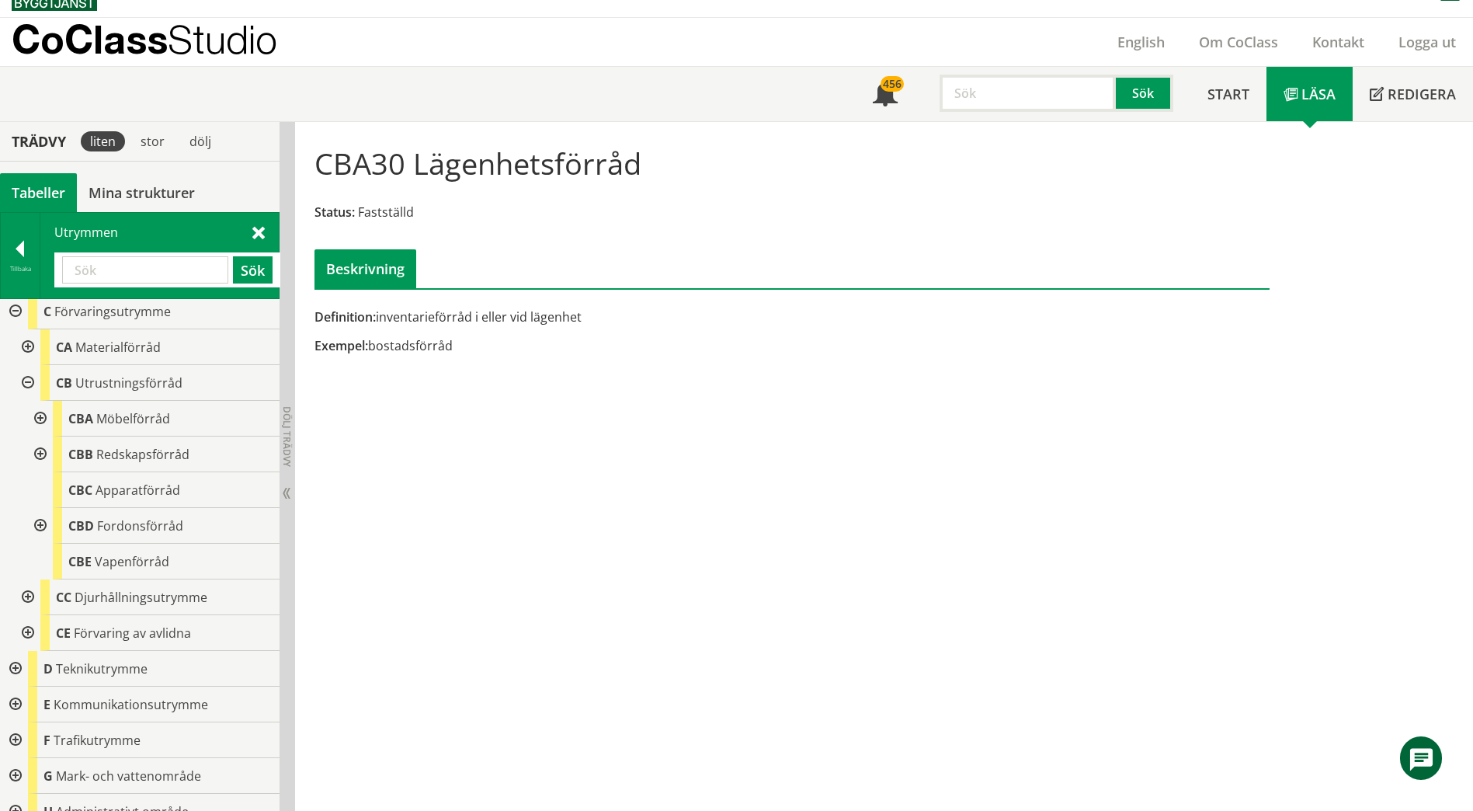
click at [26, 385] on div at bounding box center [26, 383] width 28 height 36
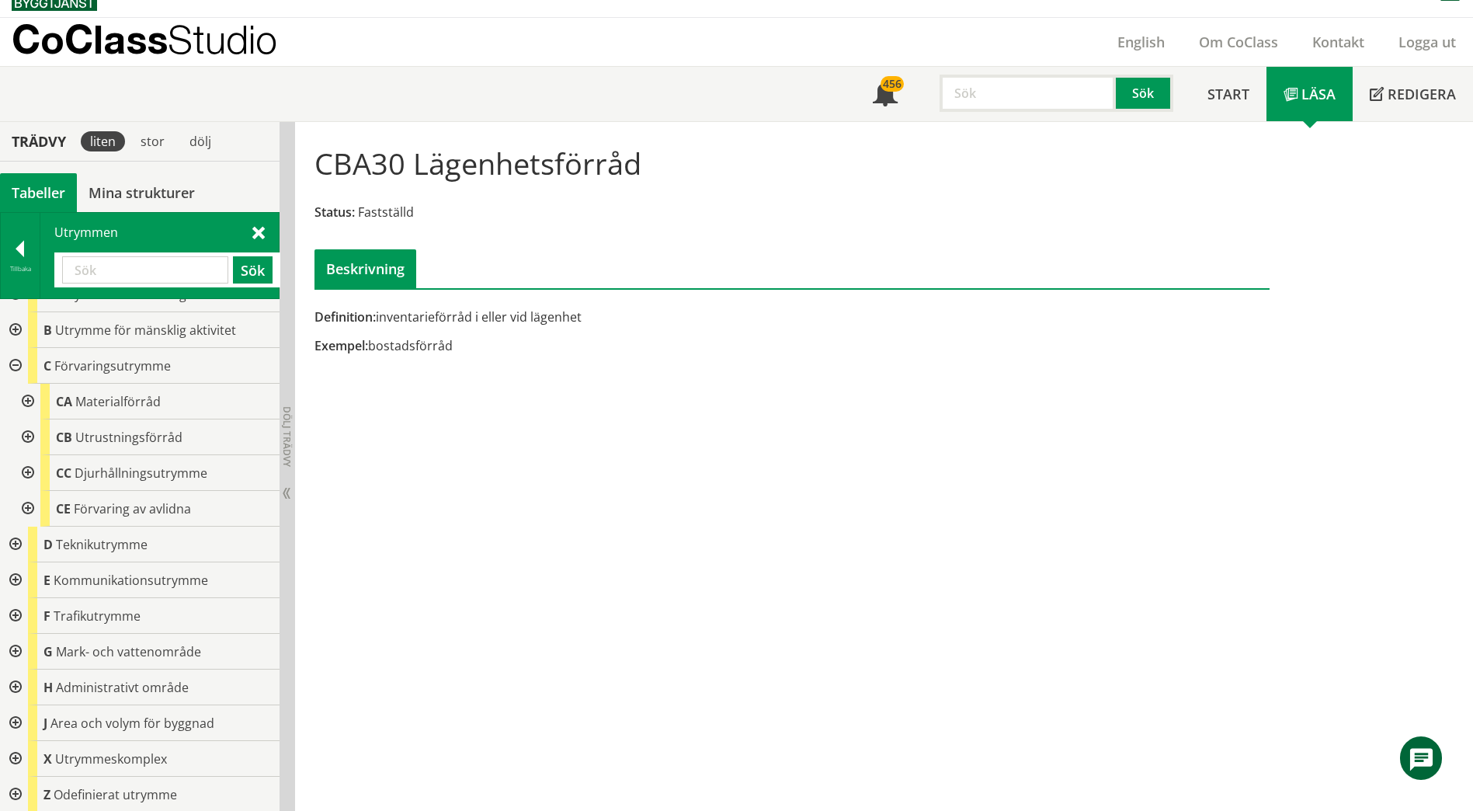
click at [15, 366] on div at bounding box center [14, 366] width 28 height 36
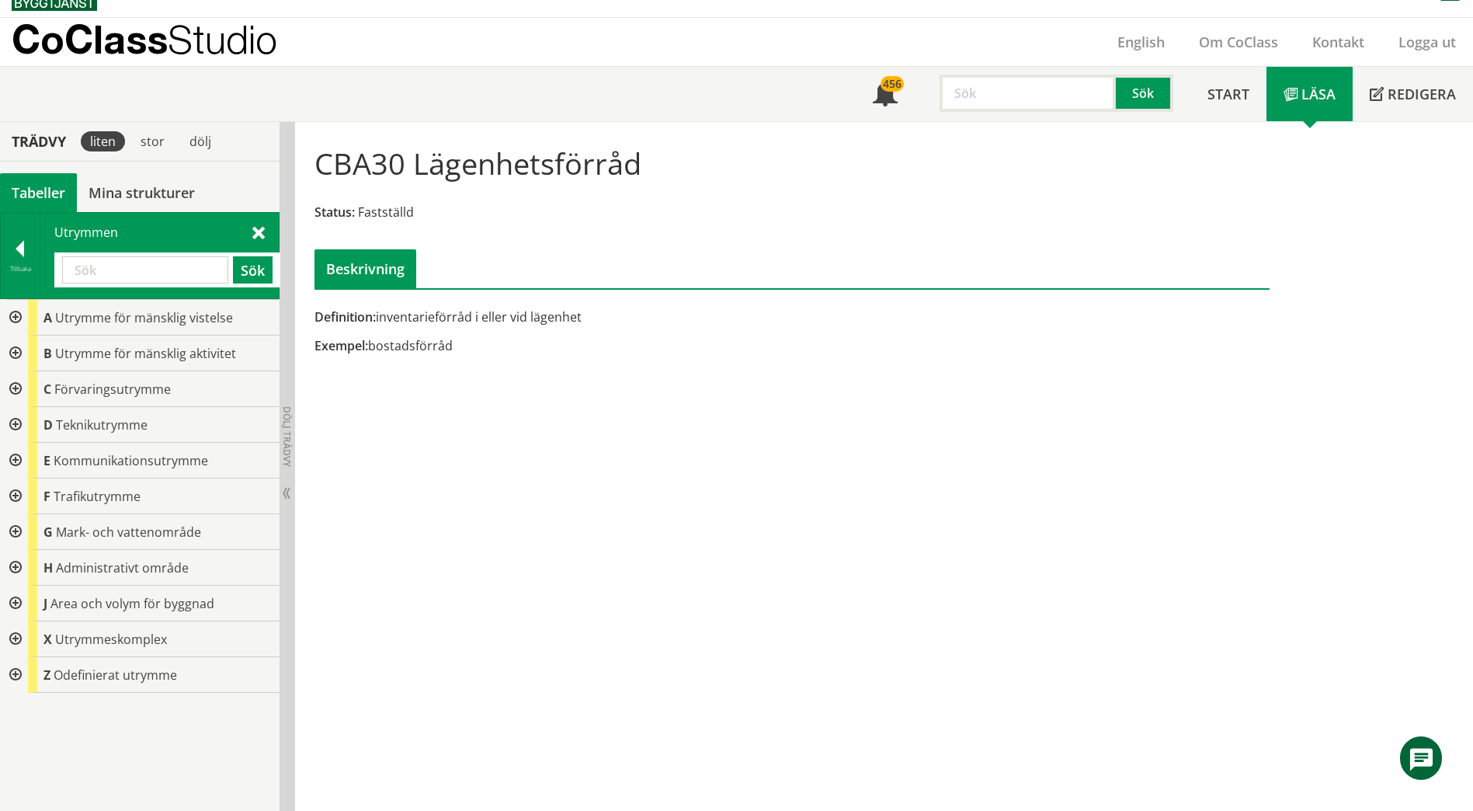
scroll to position [0, 0]
click at [16, 393] on div at bounding box center [14, 389] width 28 height 36
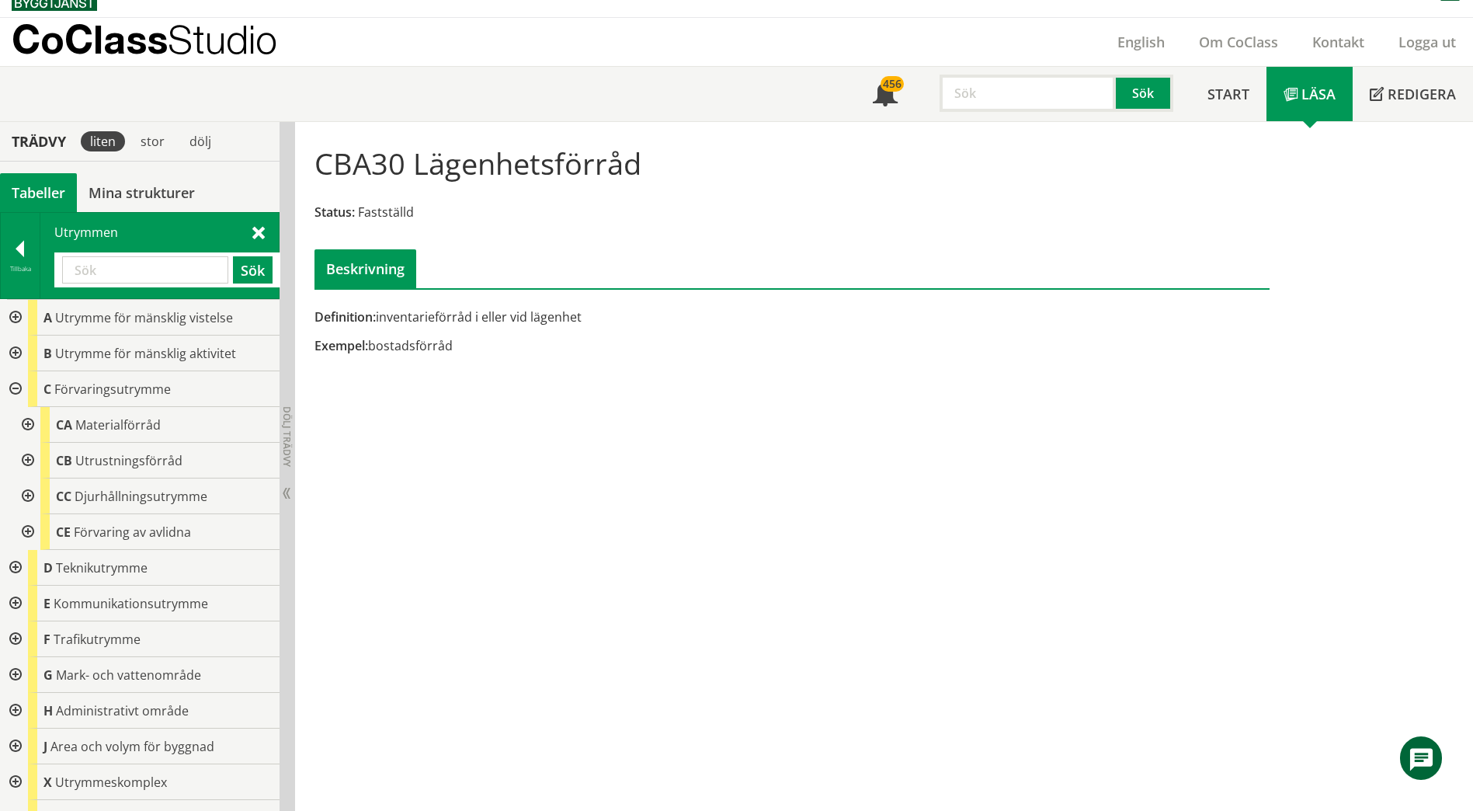
click at [23, 453] on div at bounding box center [26, 461] width 28 height 36
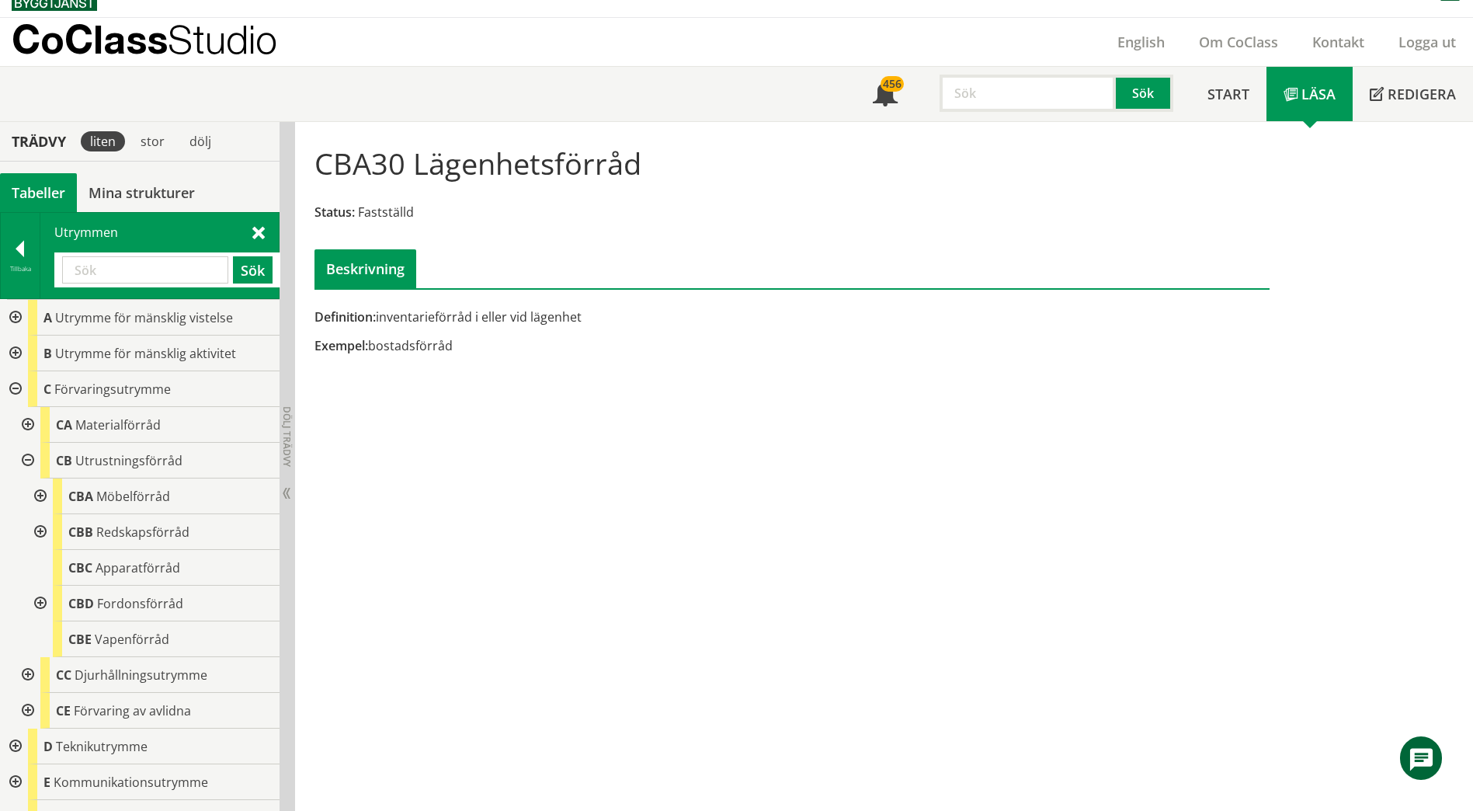
click at [41, 533] on div at bounding box center [39, 532] width 28 height 36
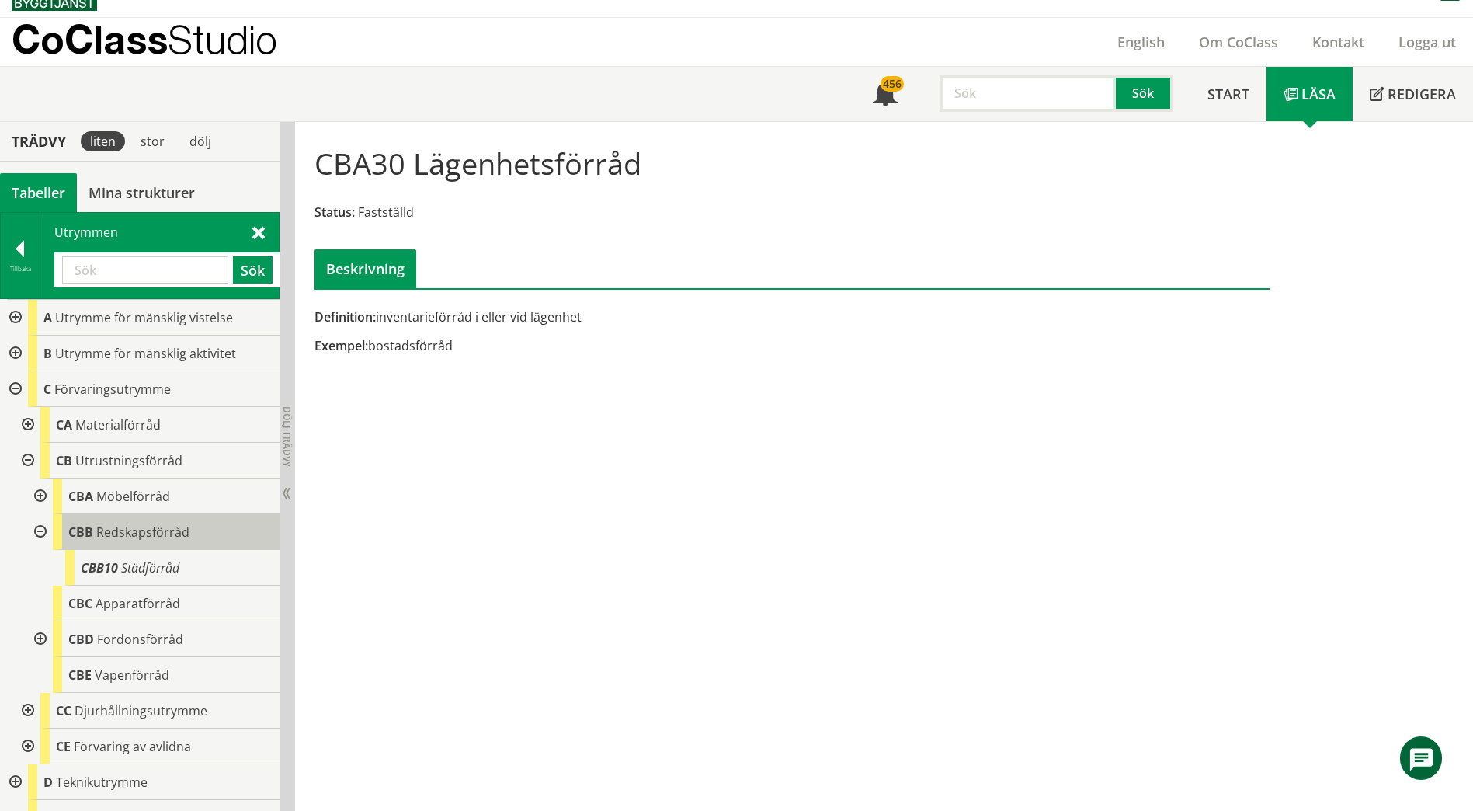
click at [133, 532] on span "Redskapsförråd" at bounding box center [142, 531] width 93 height 17
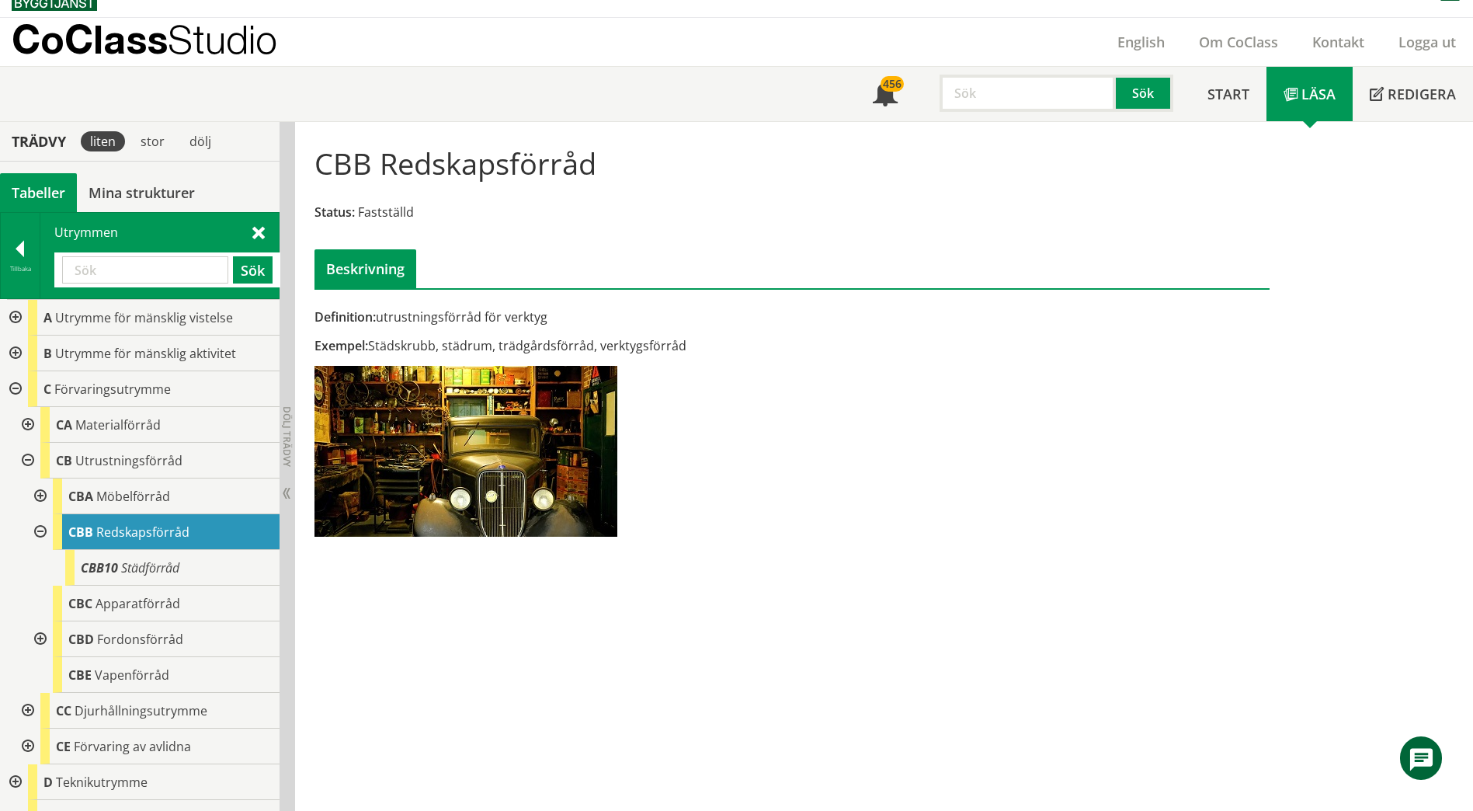
click at [19, 420] on div at bounding box center [26, 425] width 28 height 36
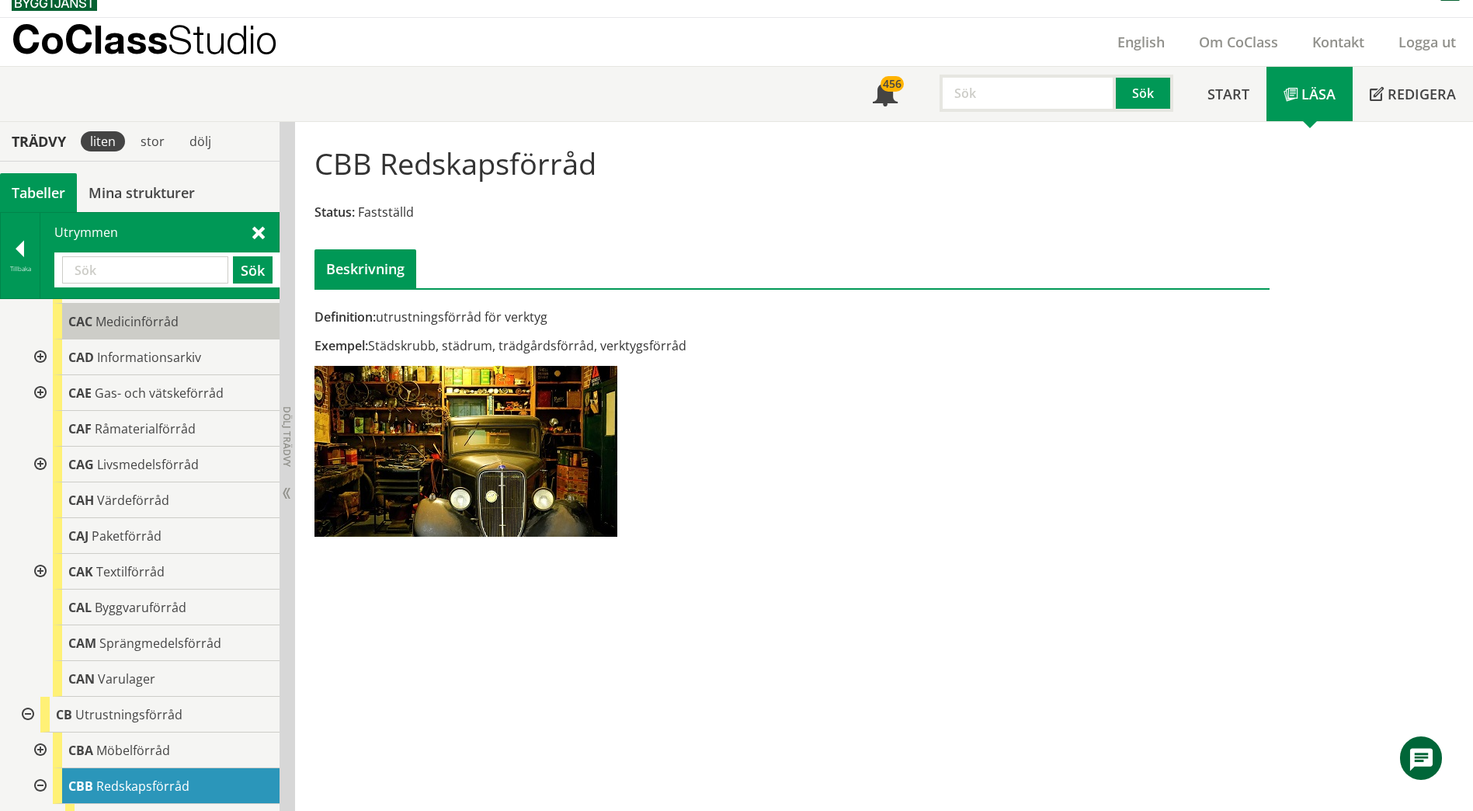
scroll to position [233, 0]
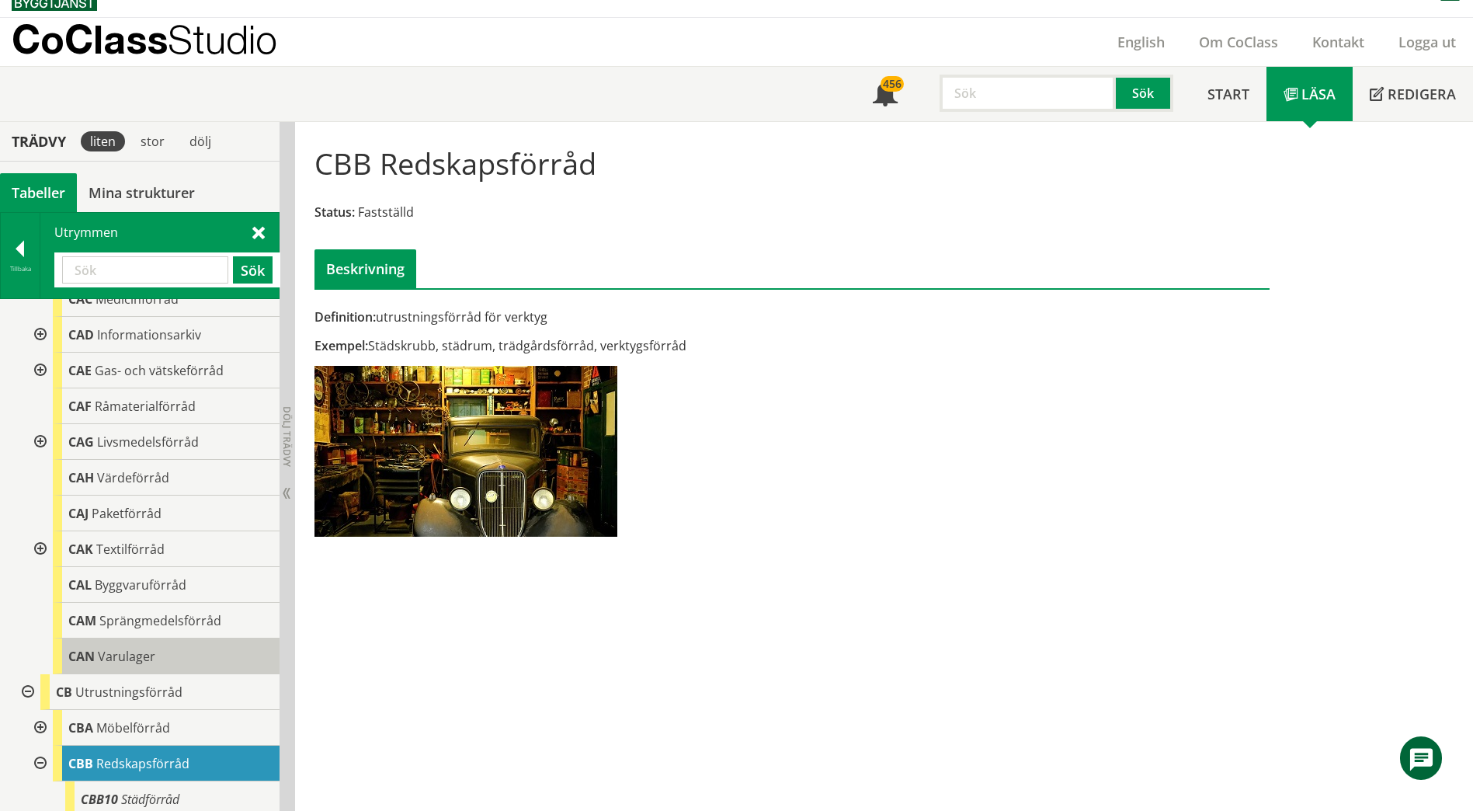
click at [155, 653] on div "CAN Varulager" at bounding box center [166, 656] width 227 height 36
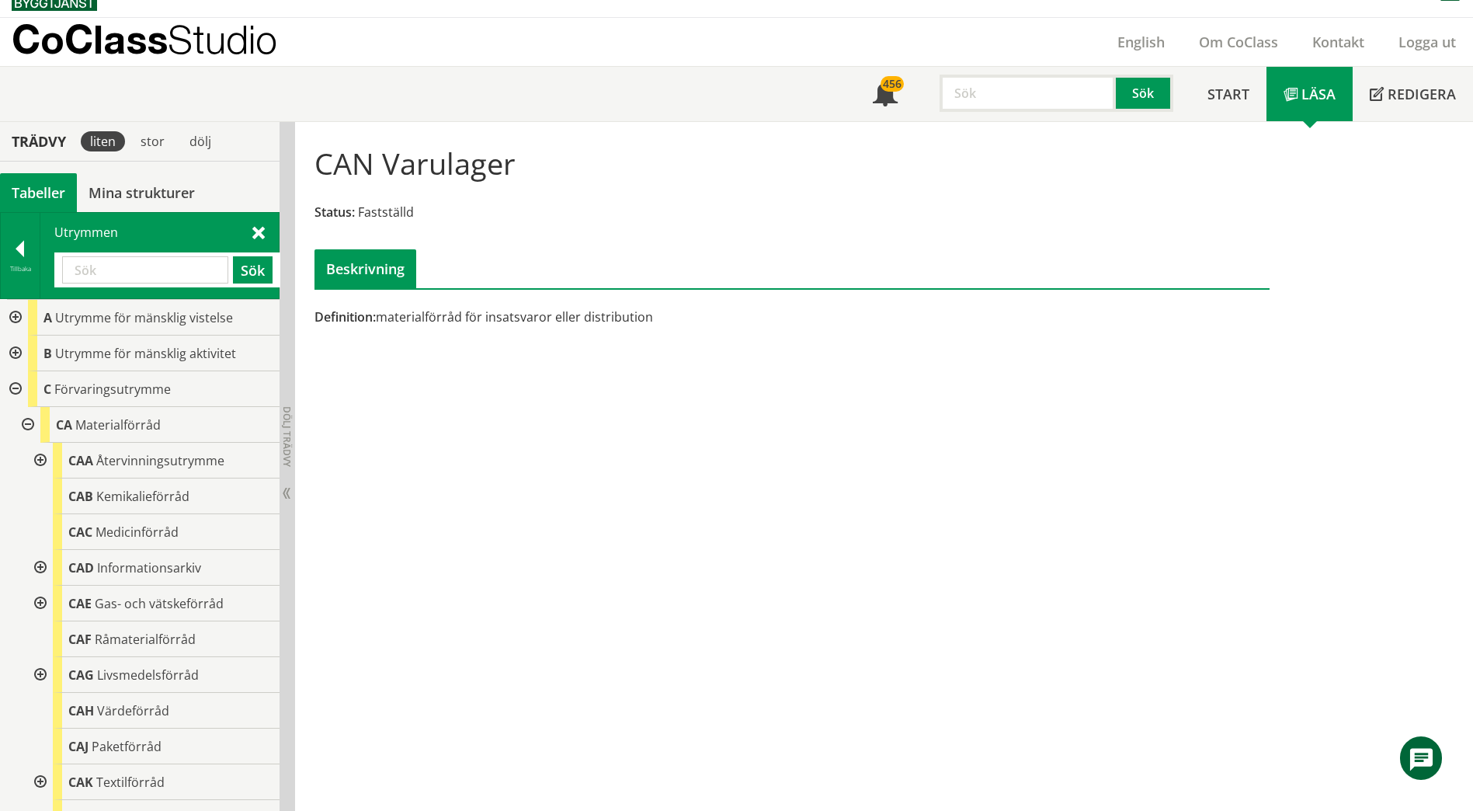
click at [45, 455] on div at bounding box center [39, 461] width 28 height 36
click at [44, 461] on div at bounding box center [39, 461] width 28 height 36
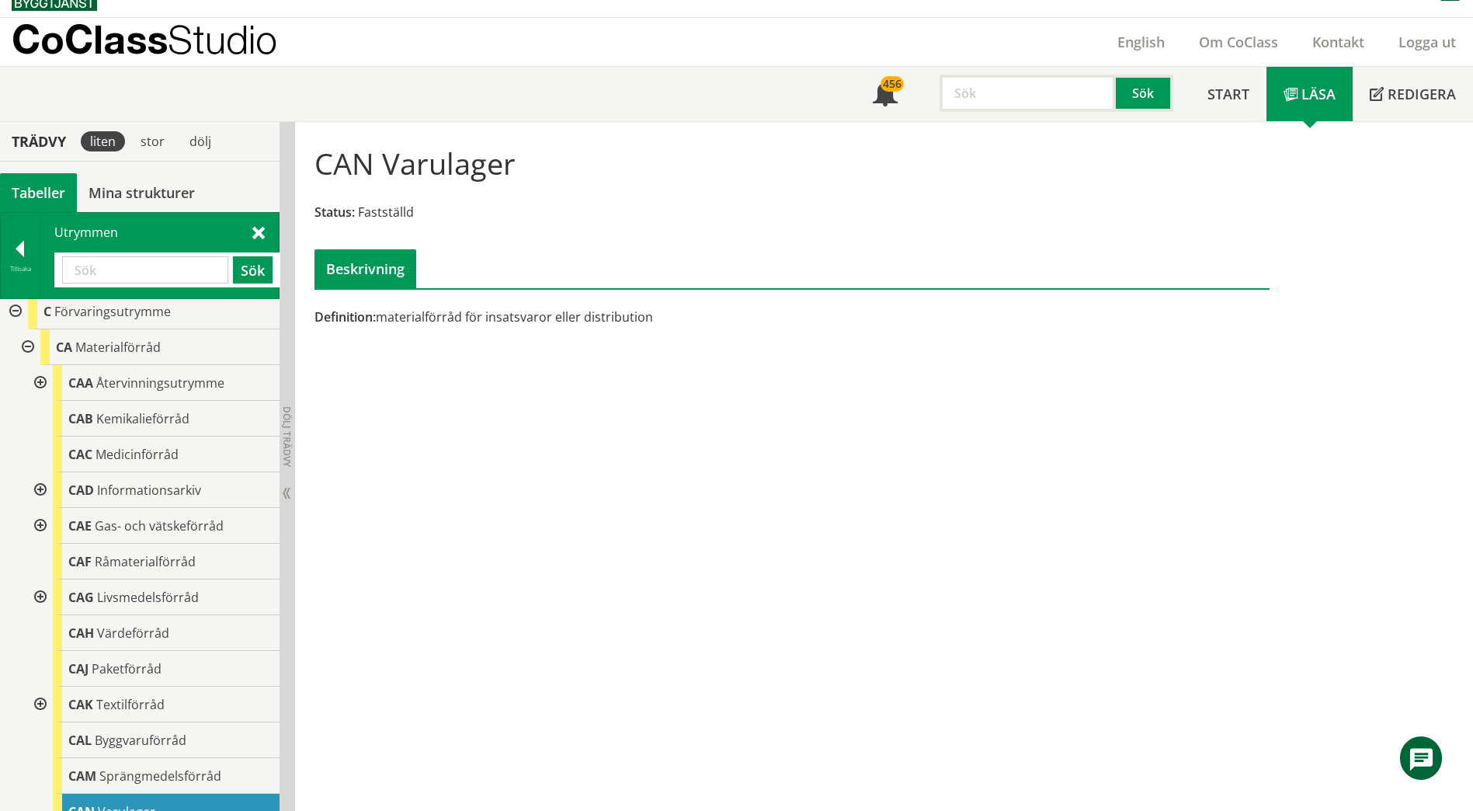
click at [38, 488] on div at bounding box center [39, 490] width 28 height 36
click at [99, 564] on span "Råmaterialförråd" at bounding box center [145, 561] width 101 height 17
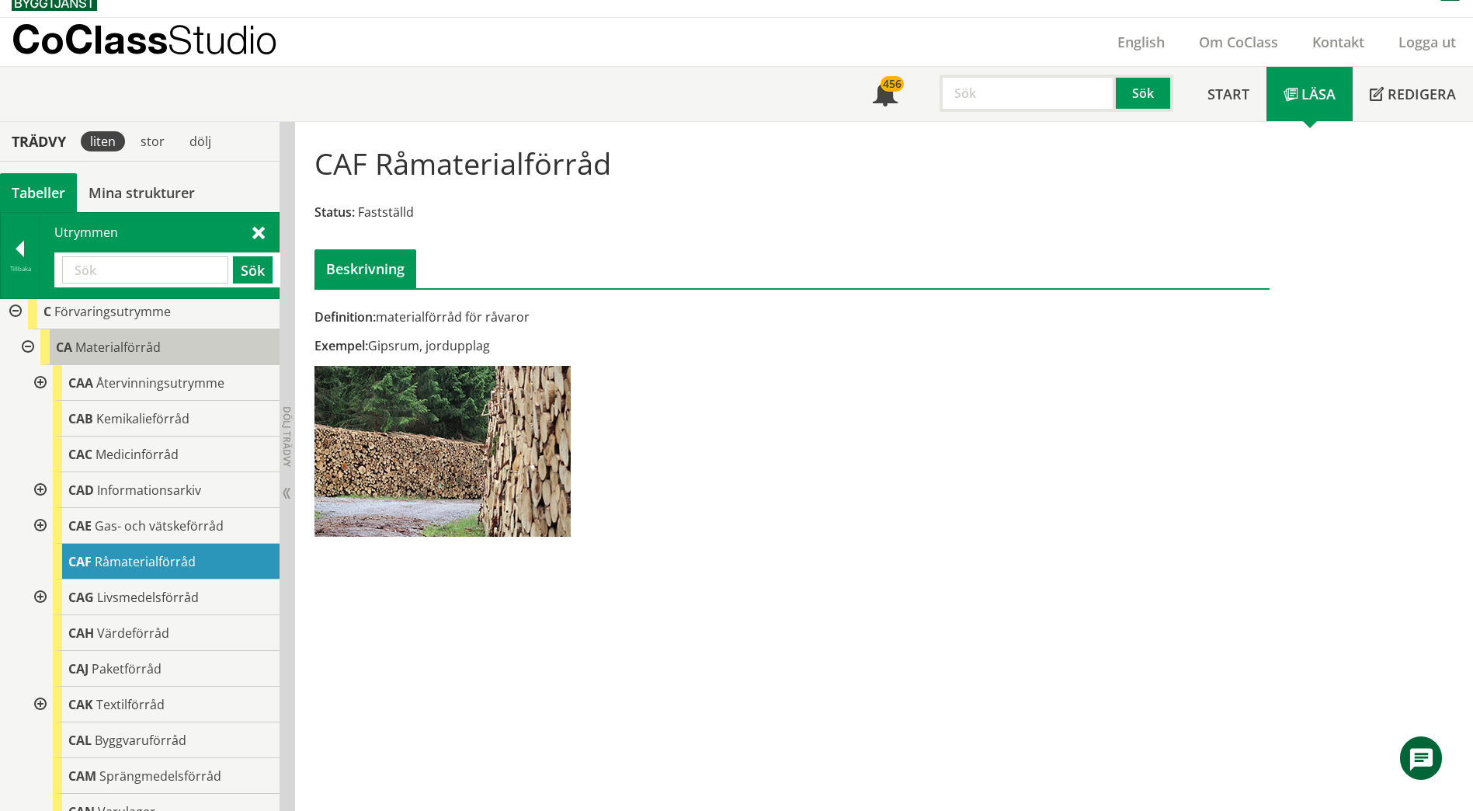
click at [114, 349] on span "Materialförråd" at bounding box center [117, 347] width 85 height 17
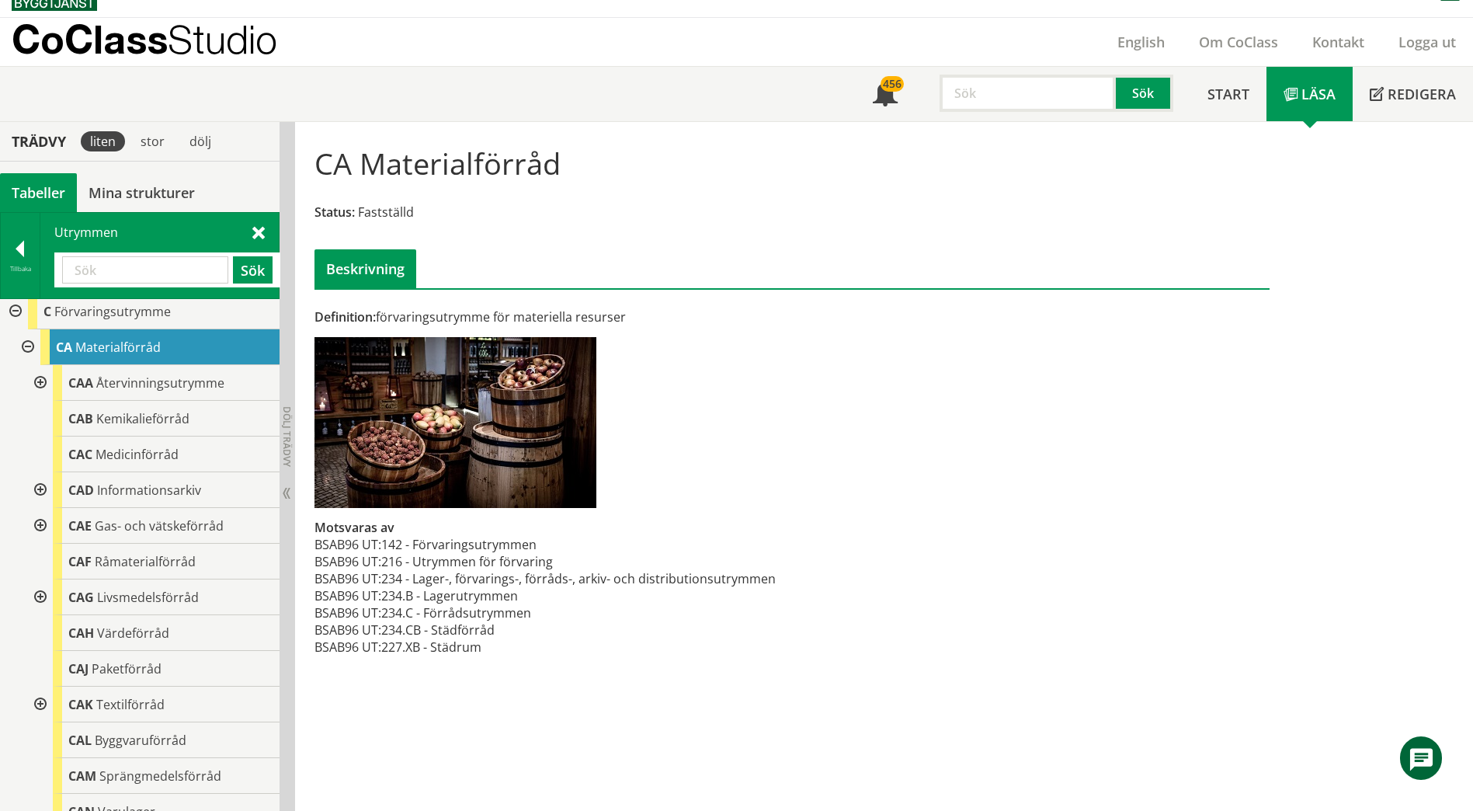
click at [29, 344] on div at bounding box center [26, 347] width 28 height 36
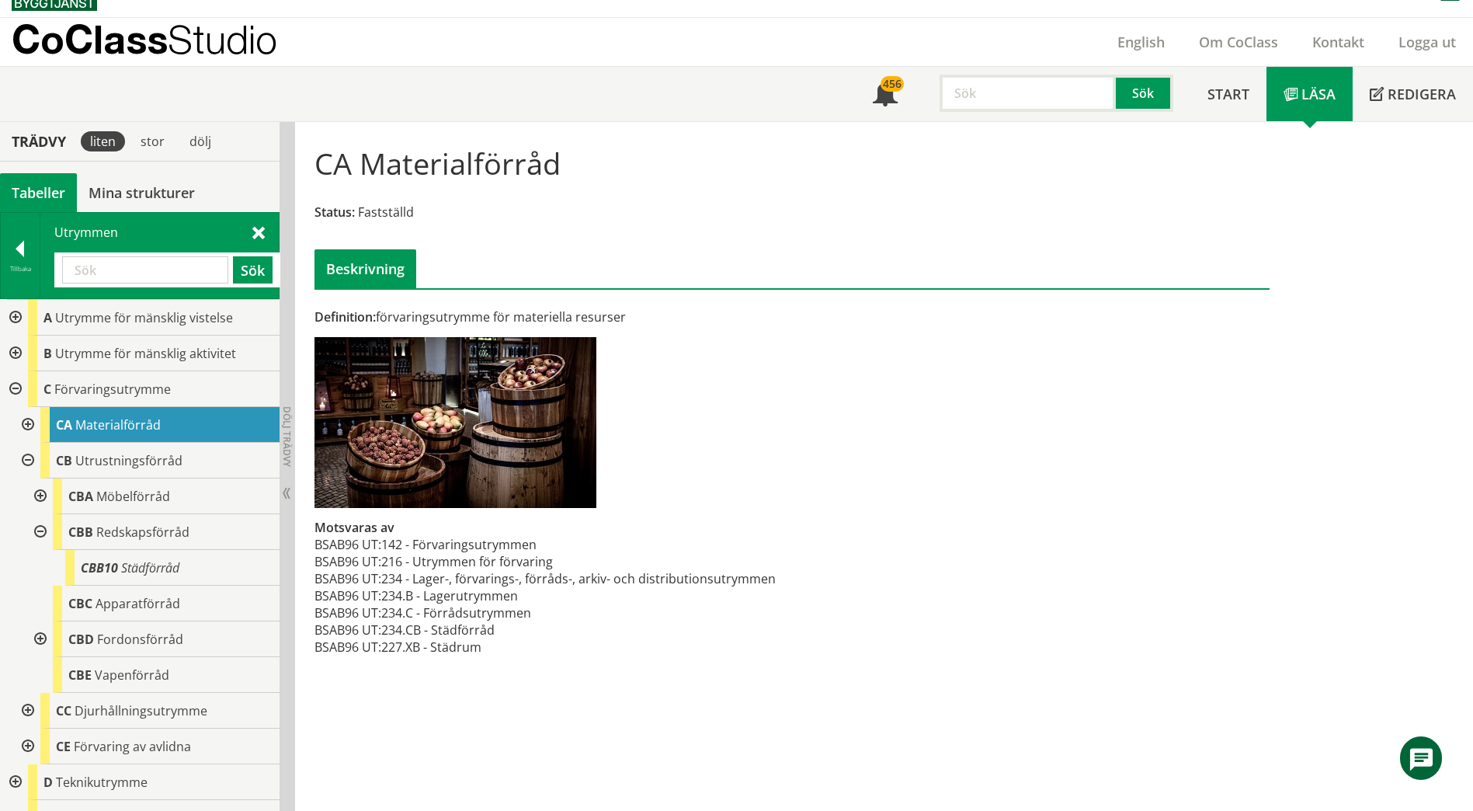
click at [21, 460] on div at bounding box center [26, 461] width 28 height 36
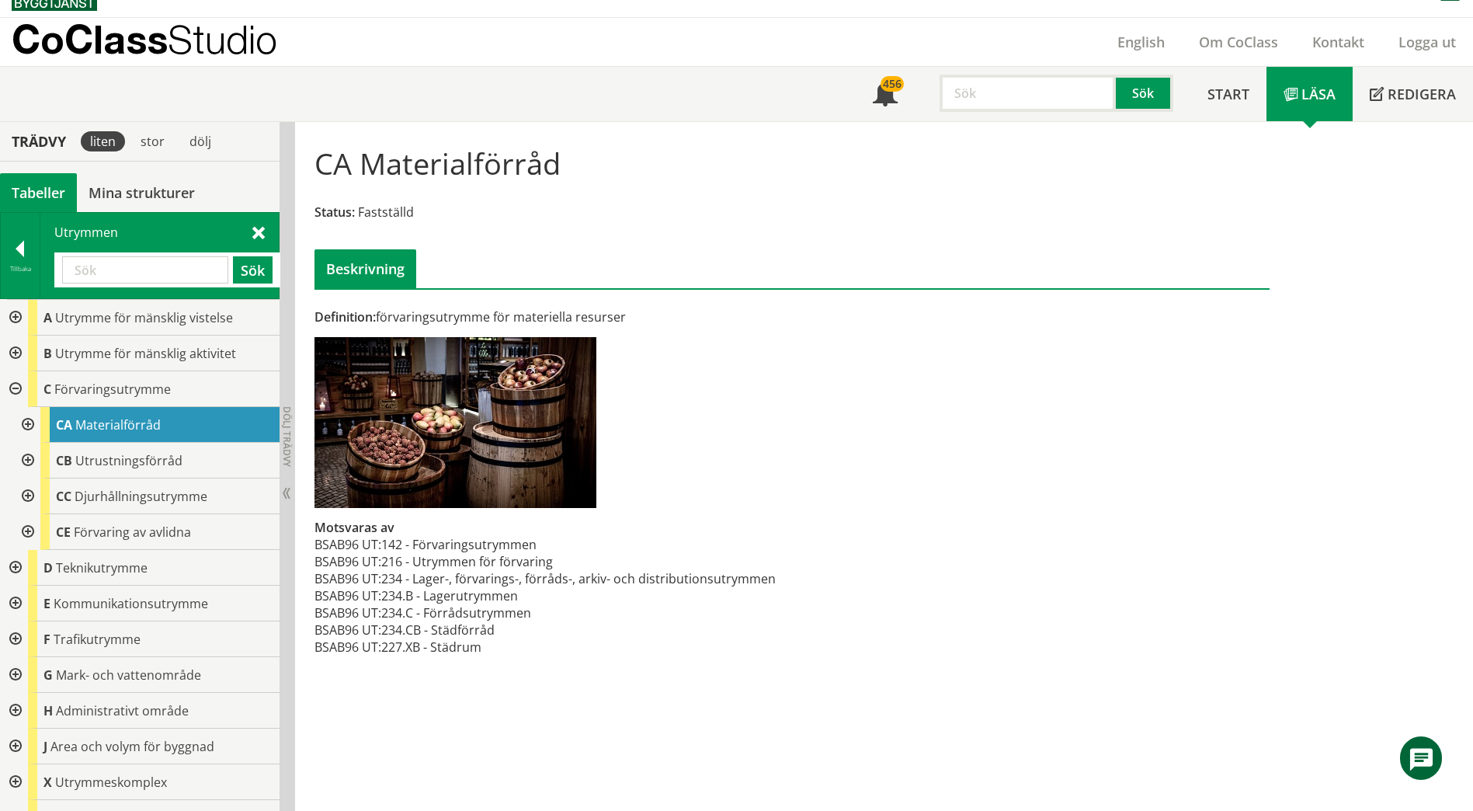
click at [26, 429] on div at bounding box center [26, 425] width 28 height 36
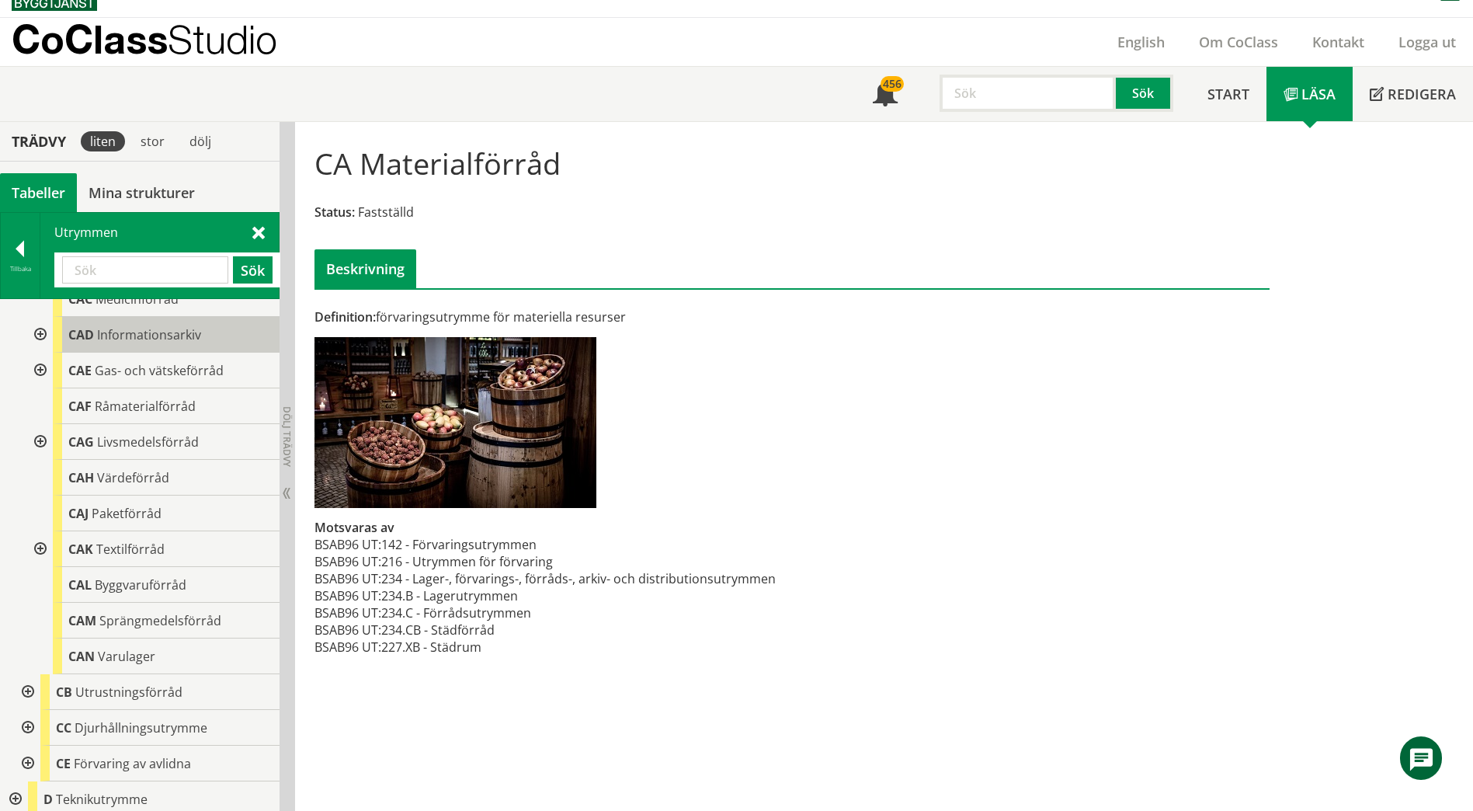
scroll to position [311, 0]
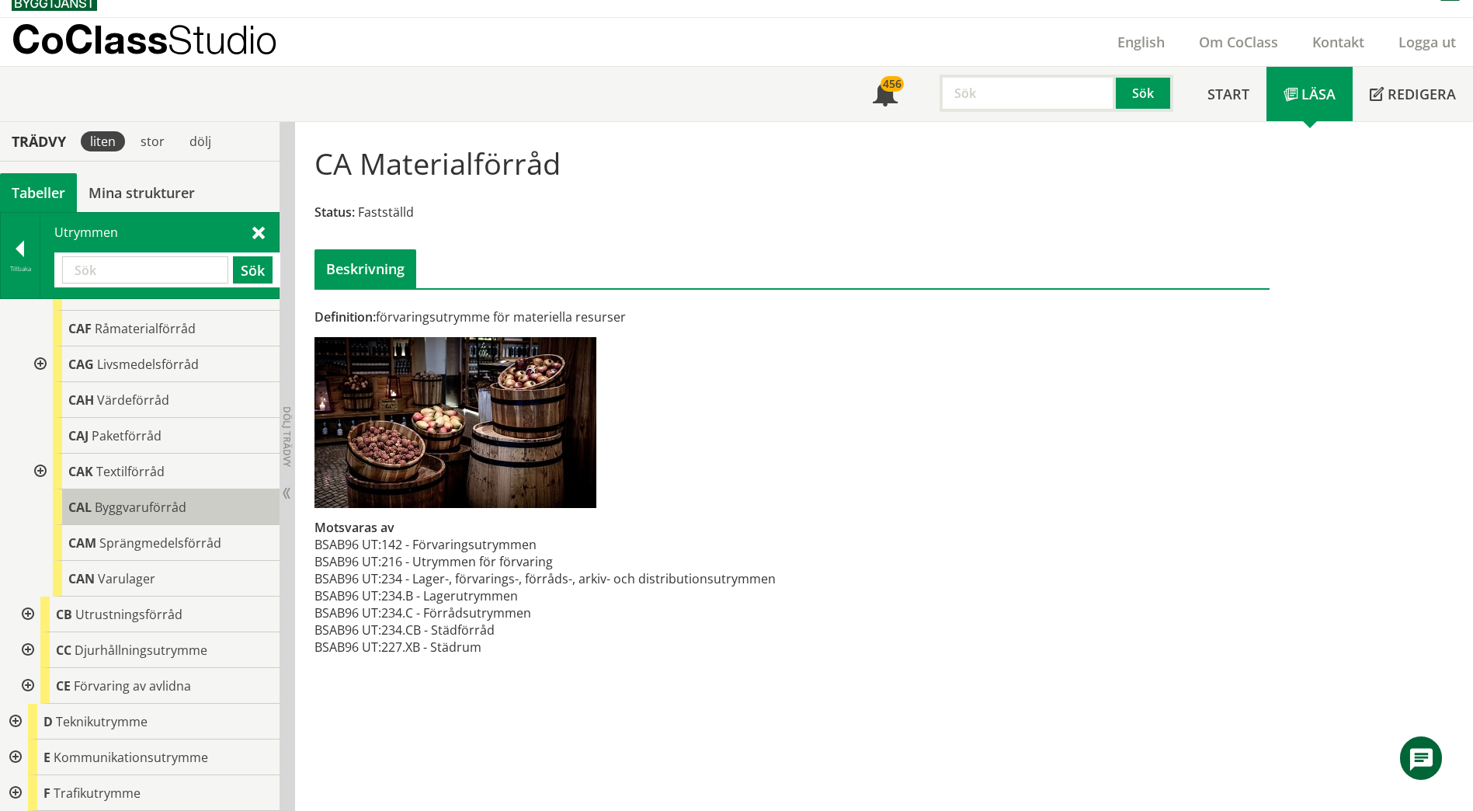
click at [206, 507] on div "CAL Byggvaruförråd" at bounding box center [166, 507] width 227 height 36
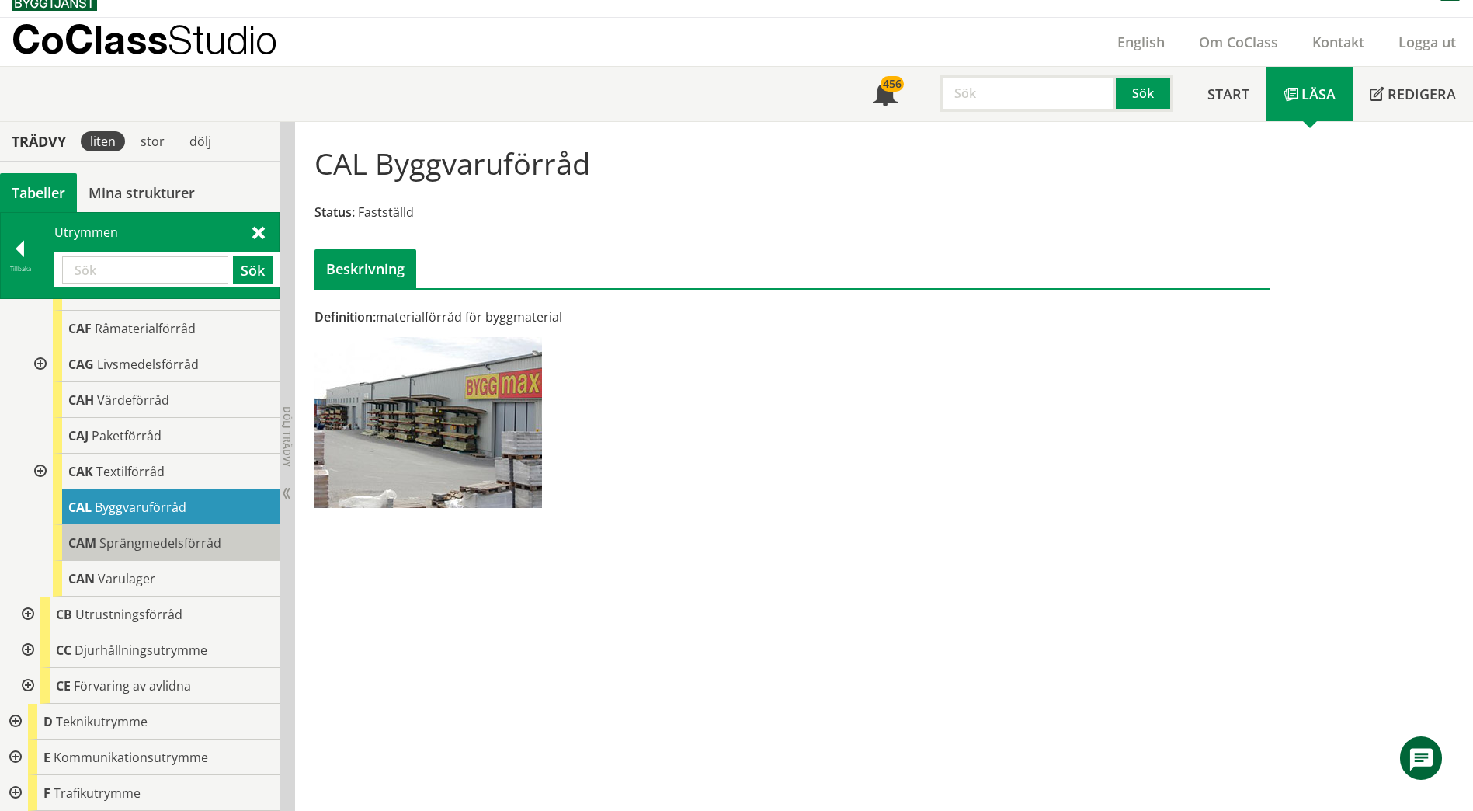
click at [164, 547] on span "Sprängmedelsförråd" at bounding box center [160, 542] width 122 height 17
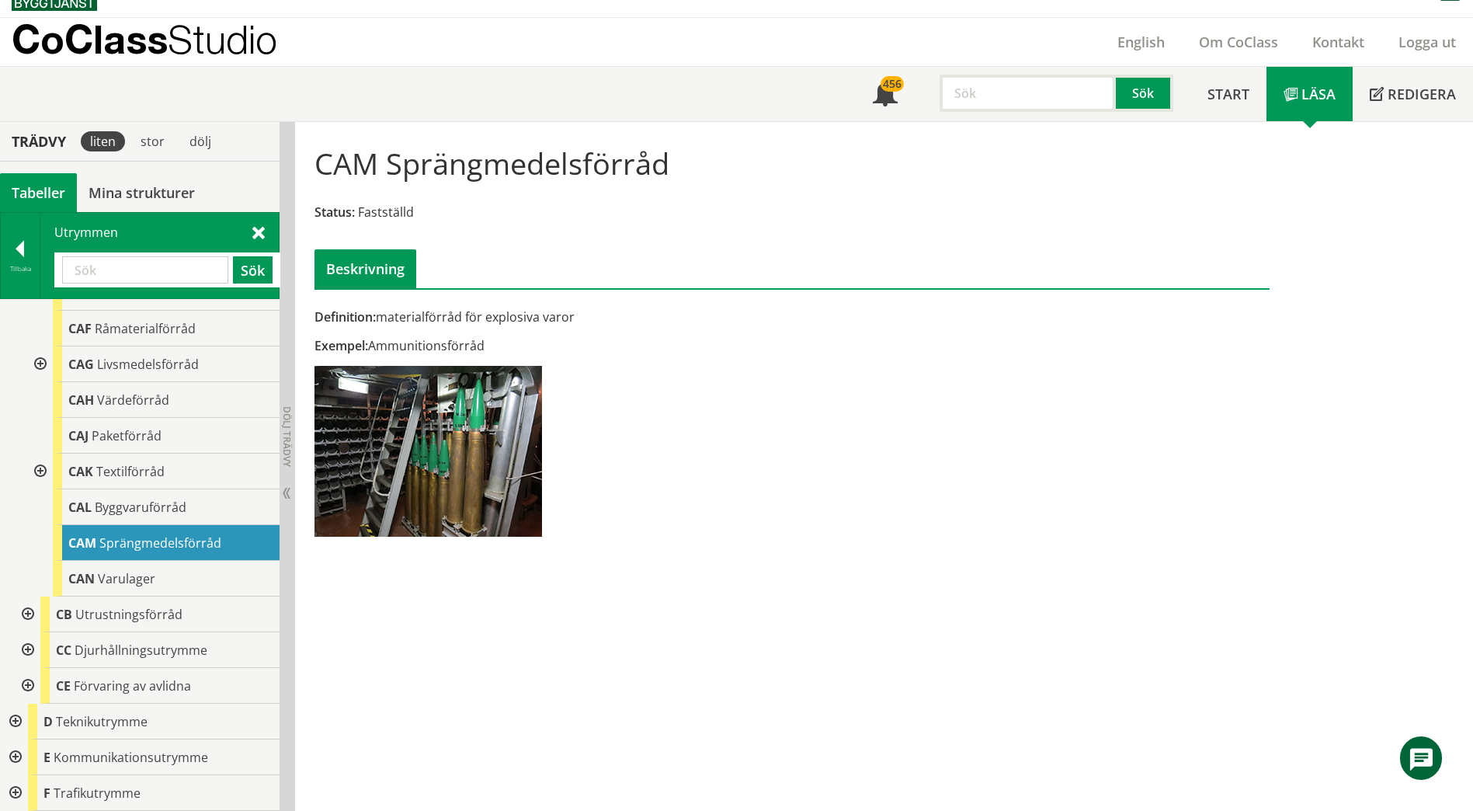
click at [42, 469] on div at bounding box center [39, 471] width 28 height 36
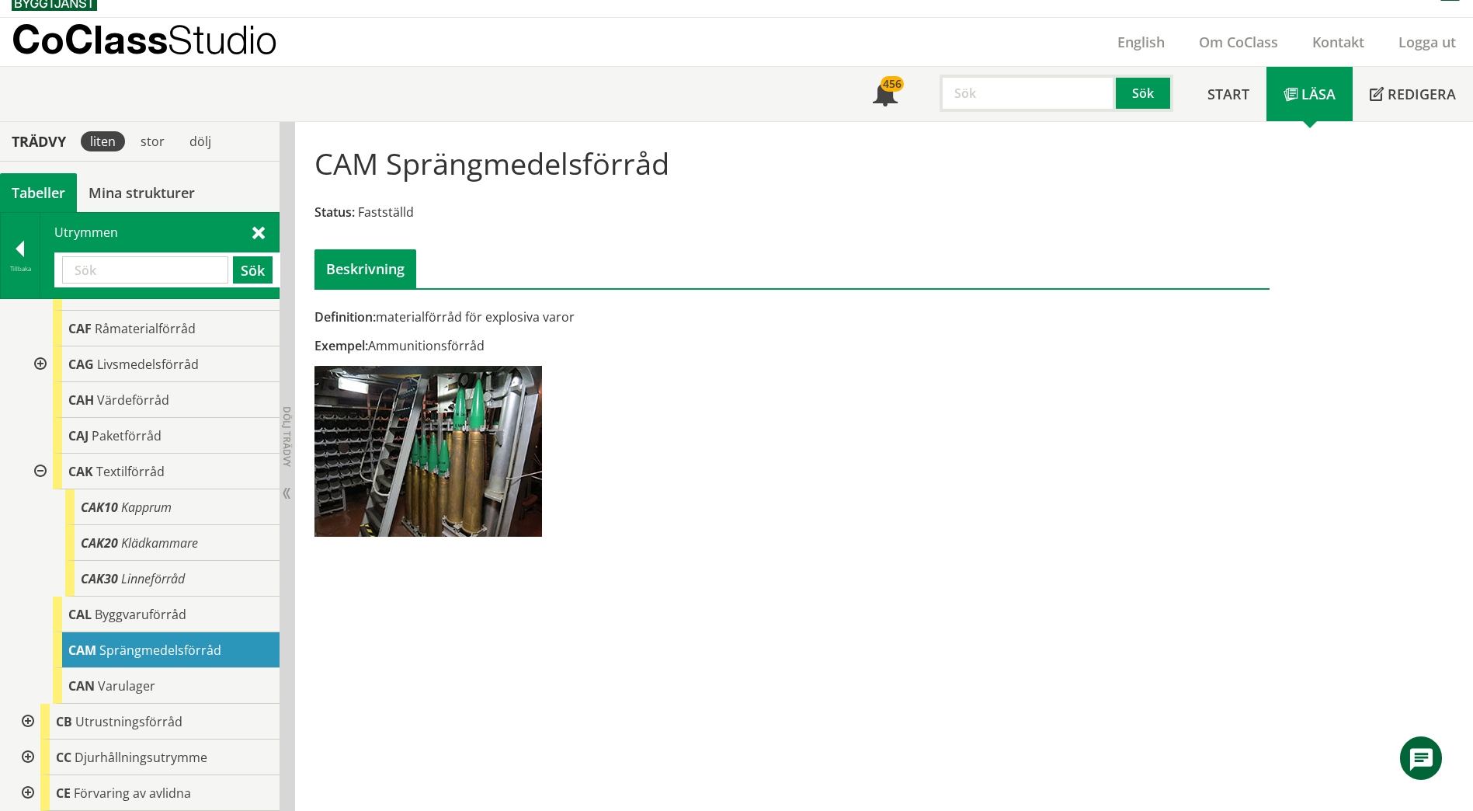
click at [40, 470] on div at bounding box center [39, 471] width 28 height 36
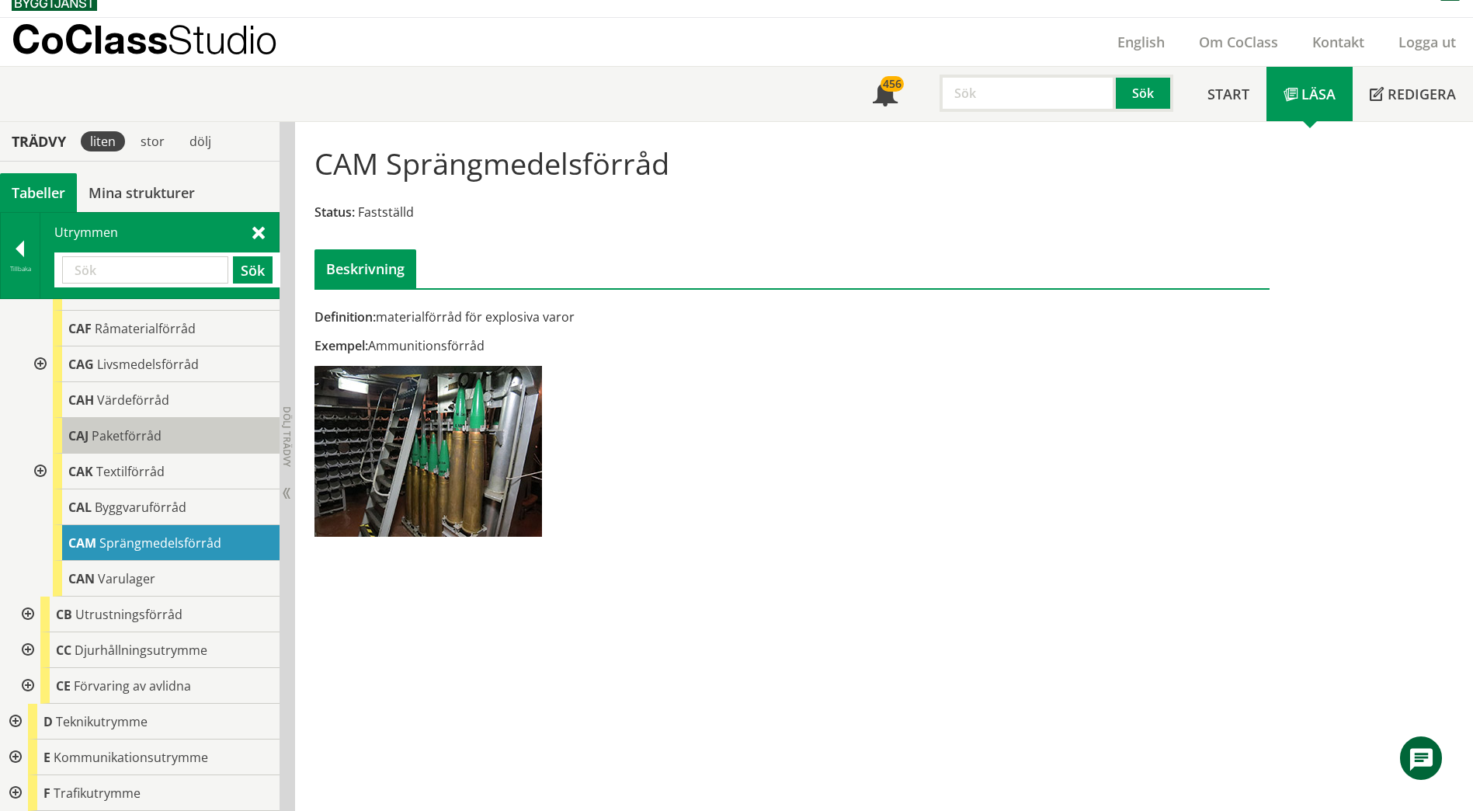
click at [130, 438] on span "Paketförråd" at bounding box center [127, 435] width 70 height 17
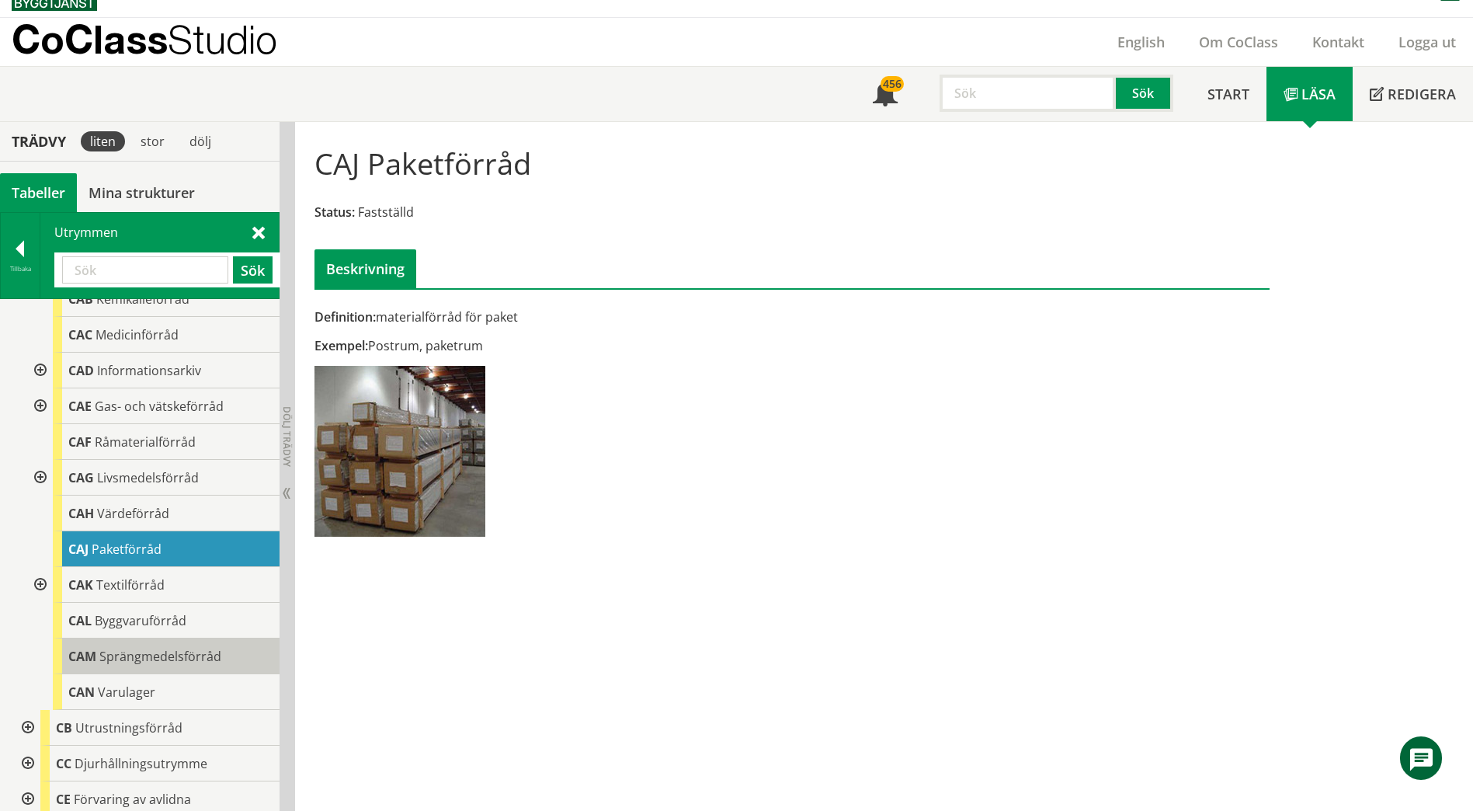
scroll to position [155, 0]
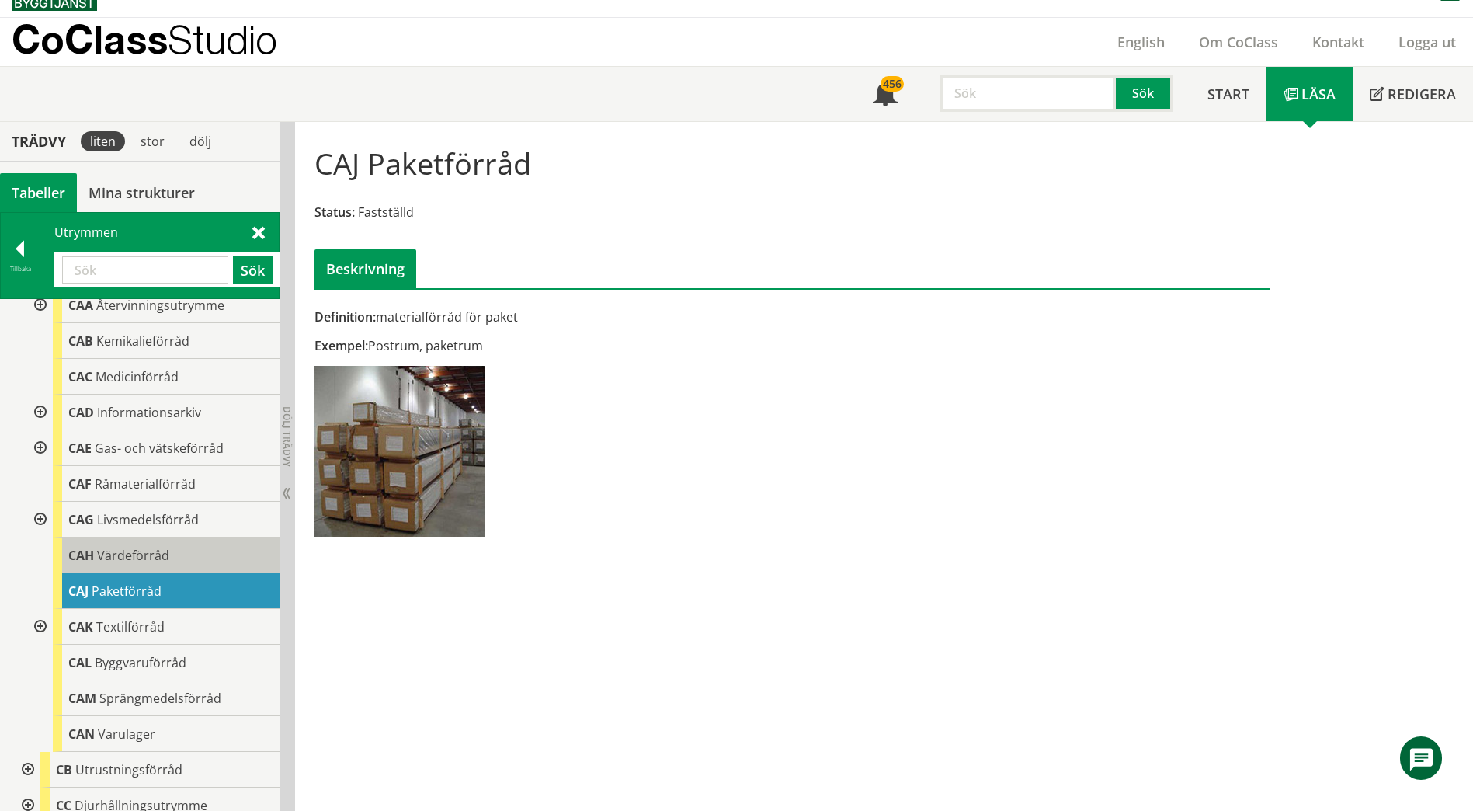
click at [132, 544] on div "CAH Värdeförråd" at bounding box center [166, 555] width 227 height 36
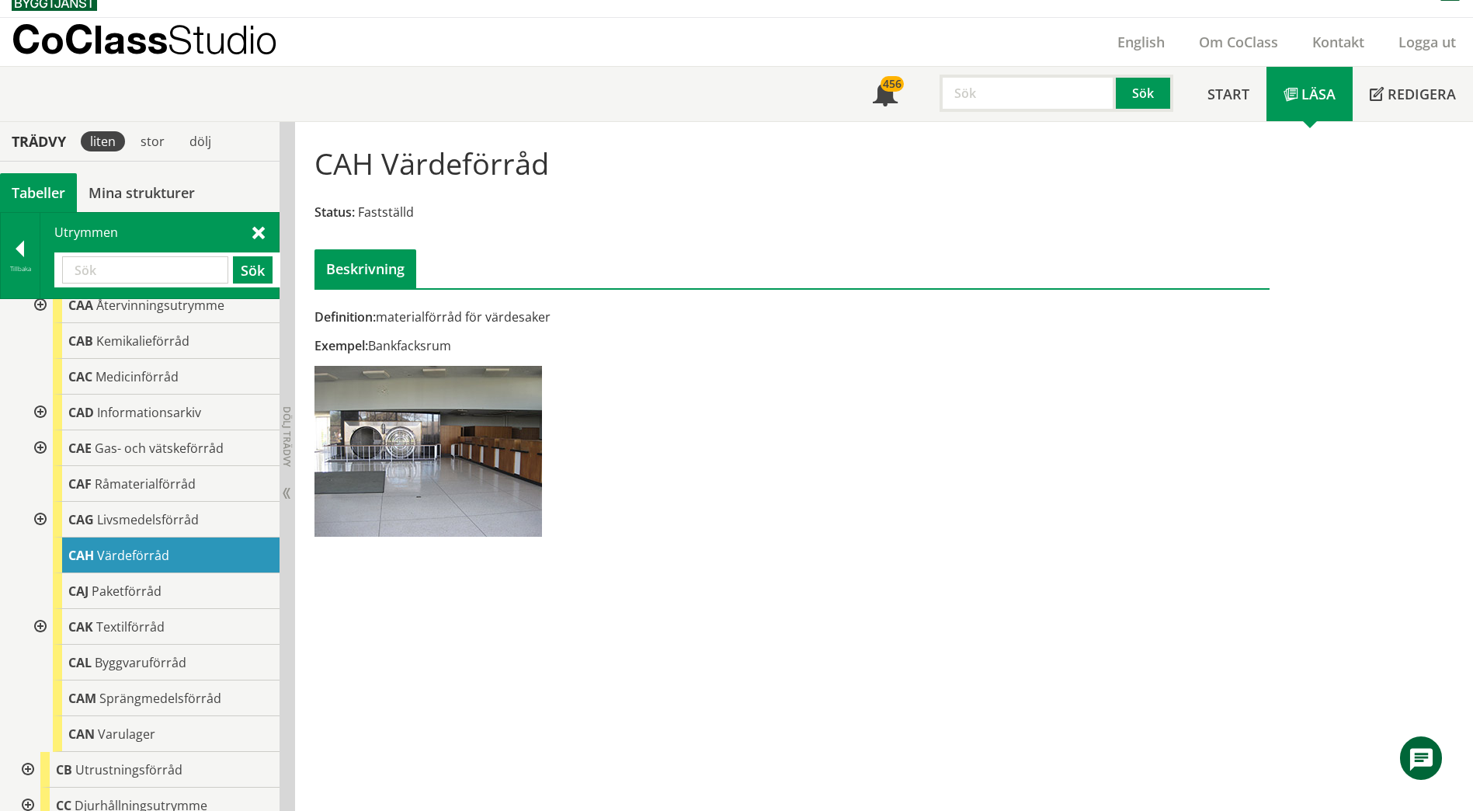
click at [39, 520] on div at bounding box center [39, 520] width 28 height 36
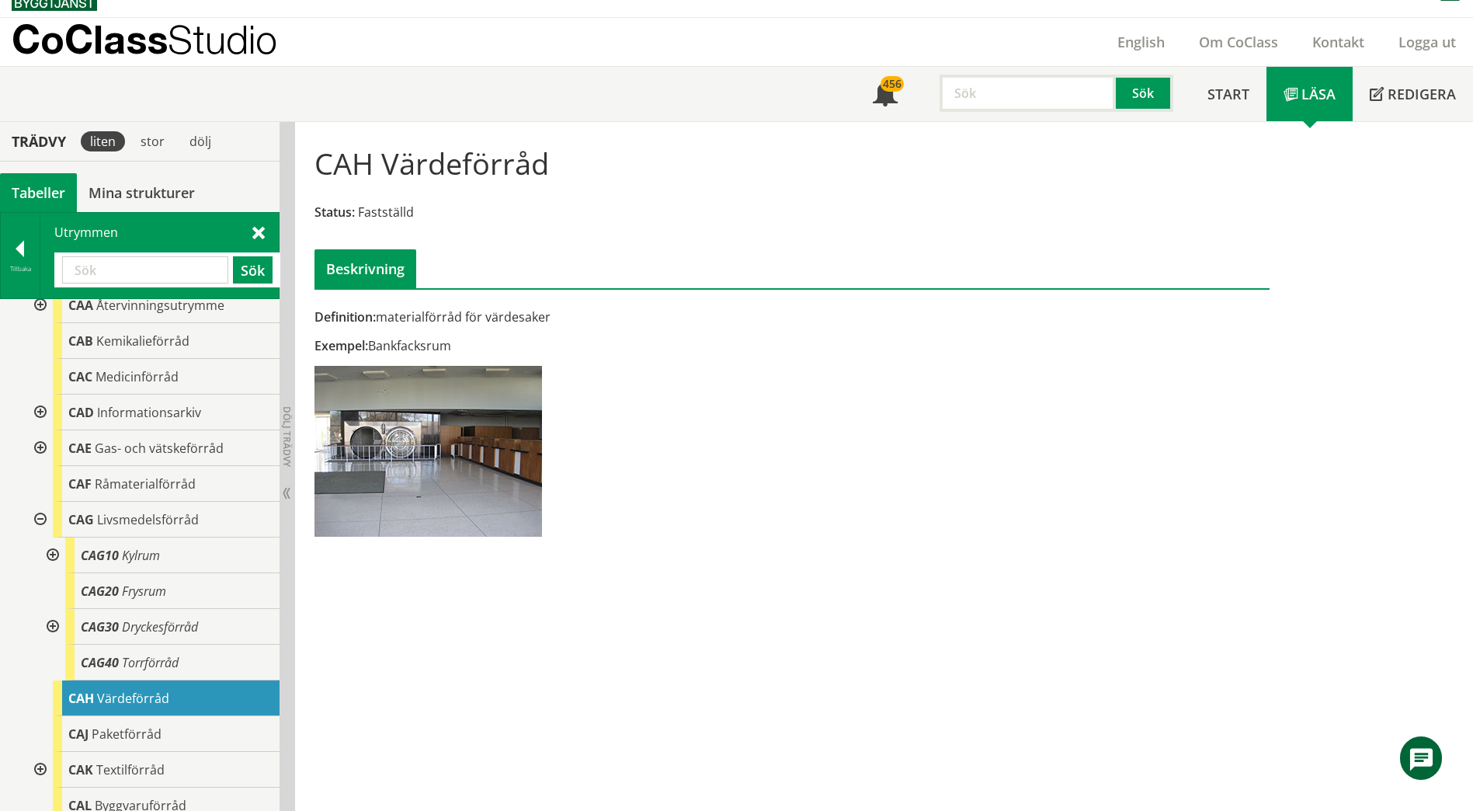
click at [39, 520] on div at bounding box center [39, 520] width 28 height 36
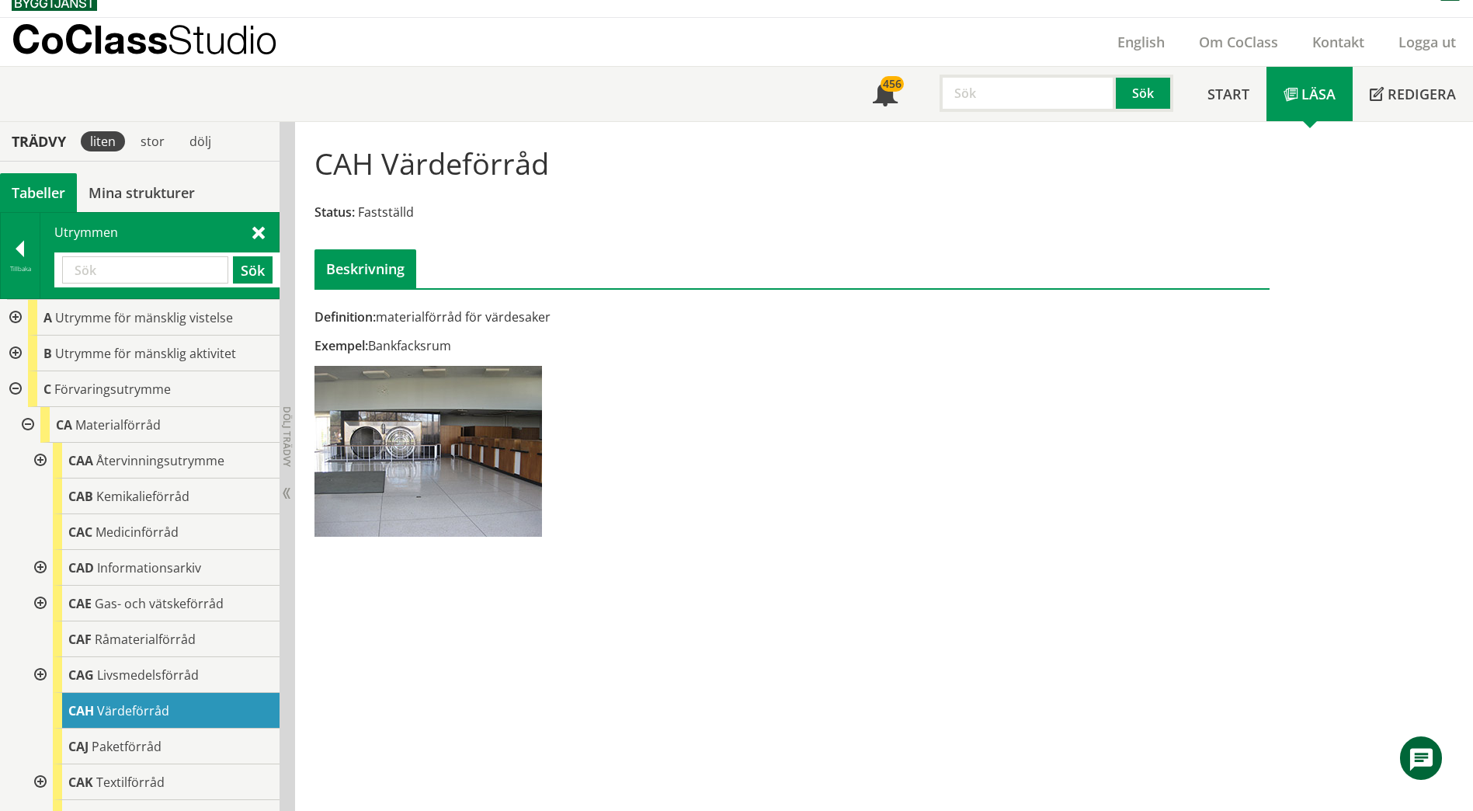
click at [109, 282] on input "text" at bounding box center [145, 269] width 166 height 27
type input "linne"
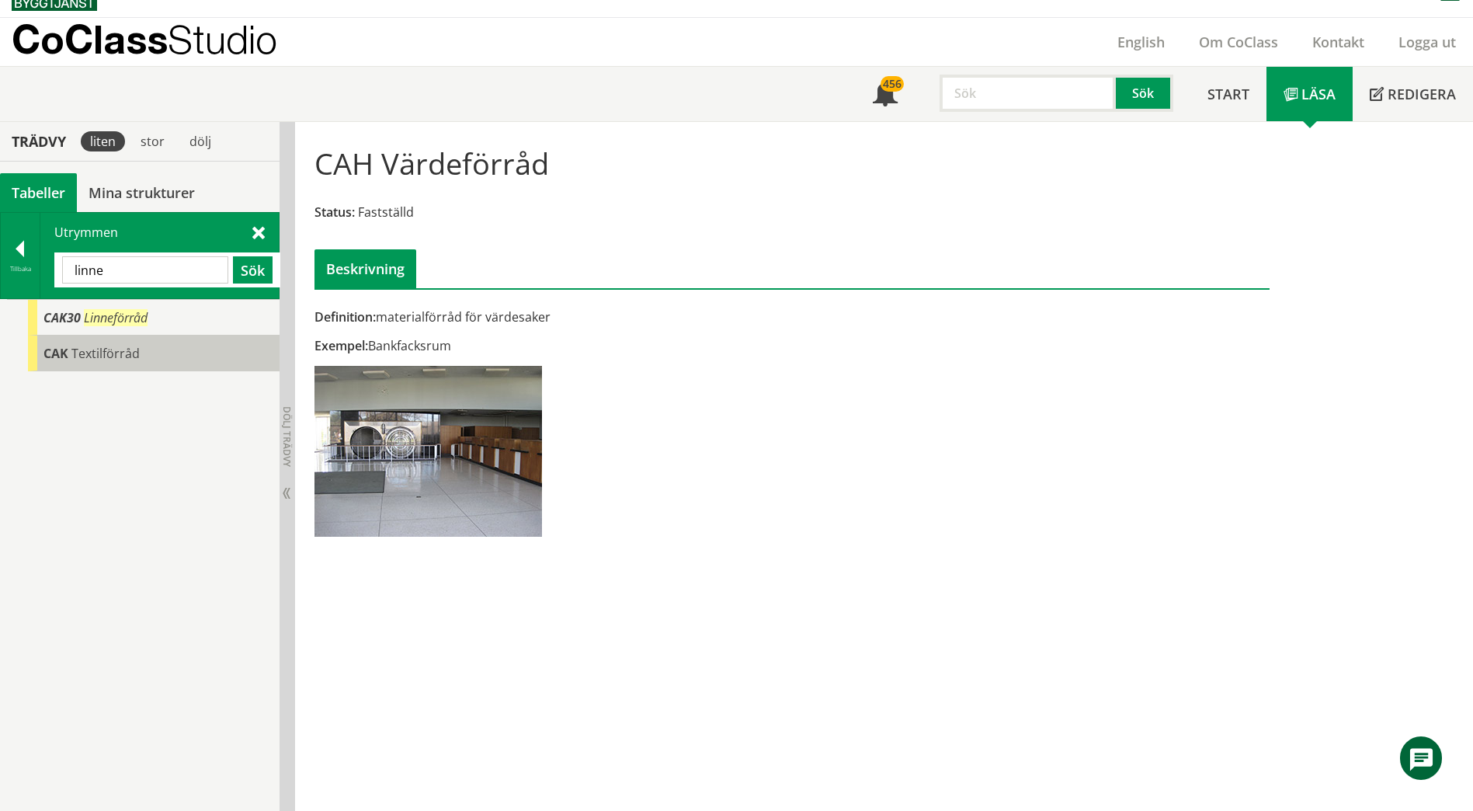
click at [118, 352] on span "Textilförråd" at bounding box center [105, 353] width 68 height 17
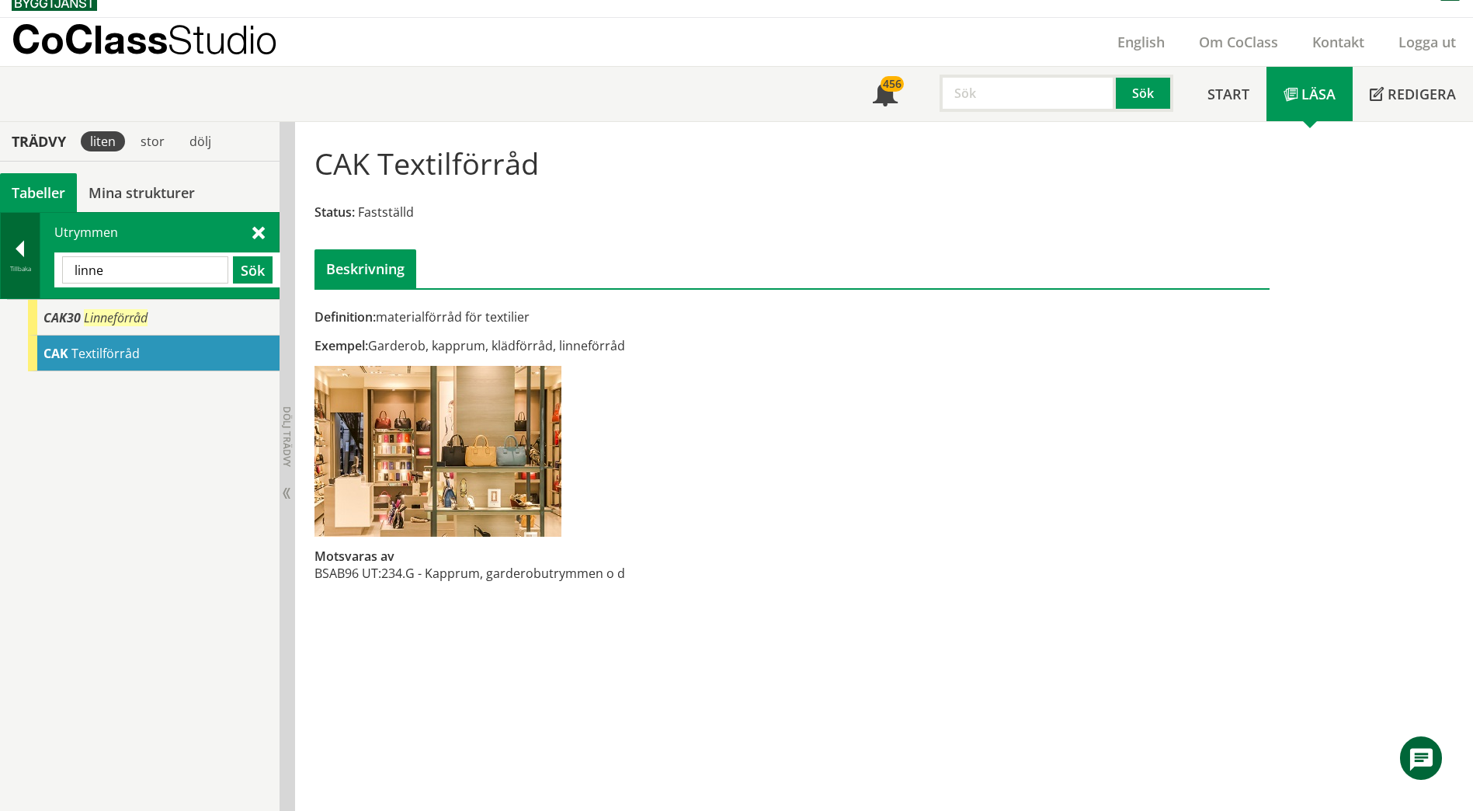
click at [22, 247] on div at bounding box center [20, 252] width 39 height 22
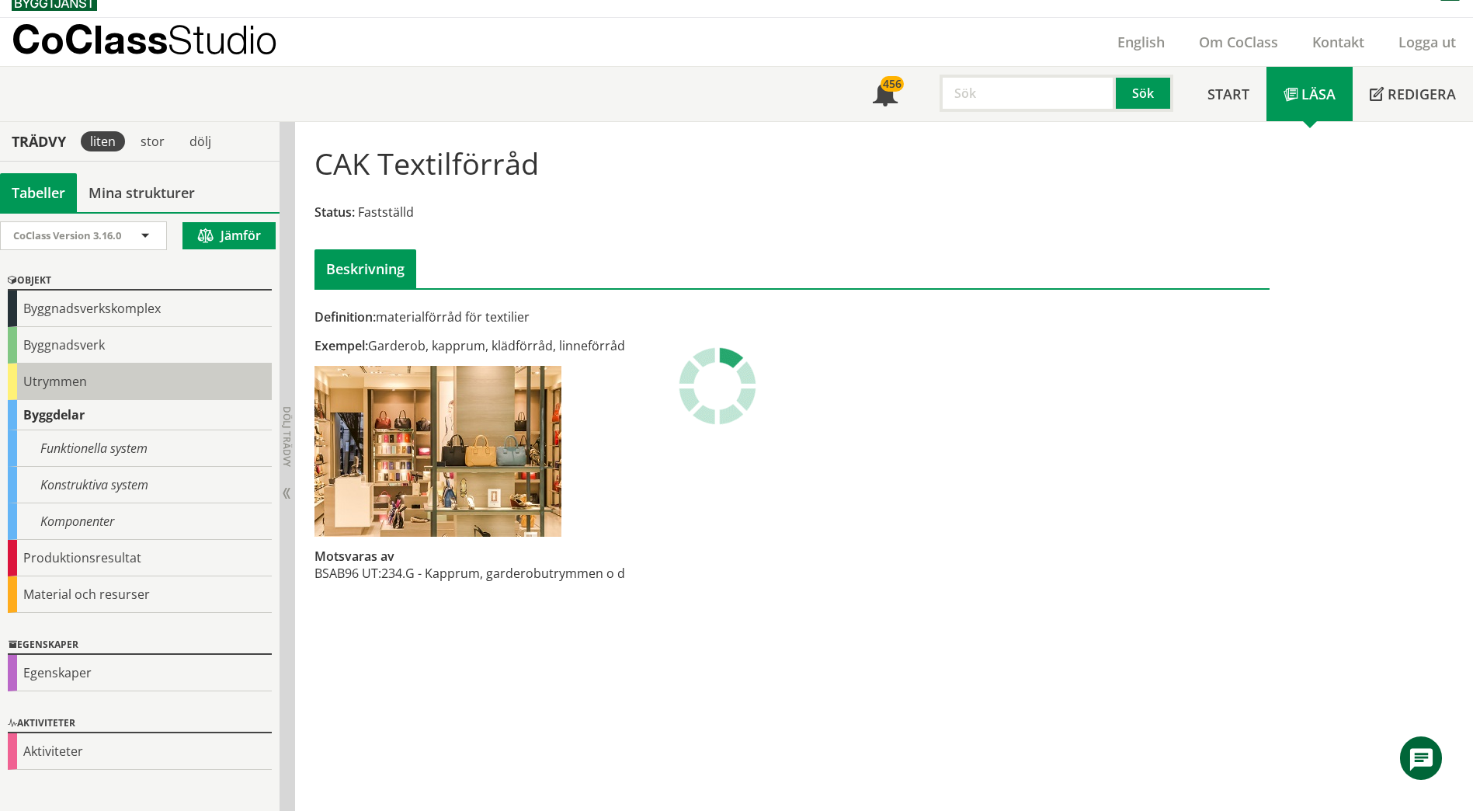
click at [71, 396] on div "Utrymmen" at bounding box center [140, 381] width 264 height 36
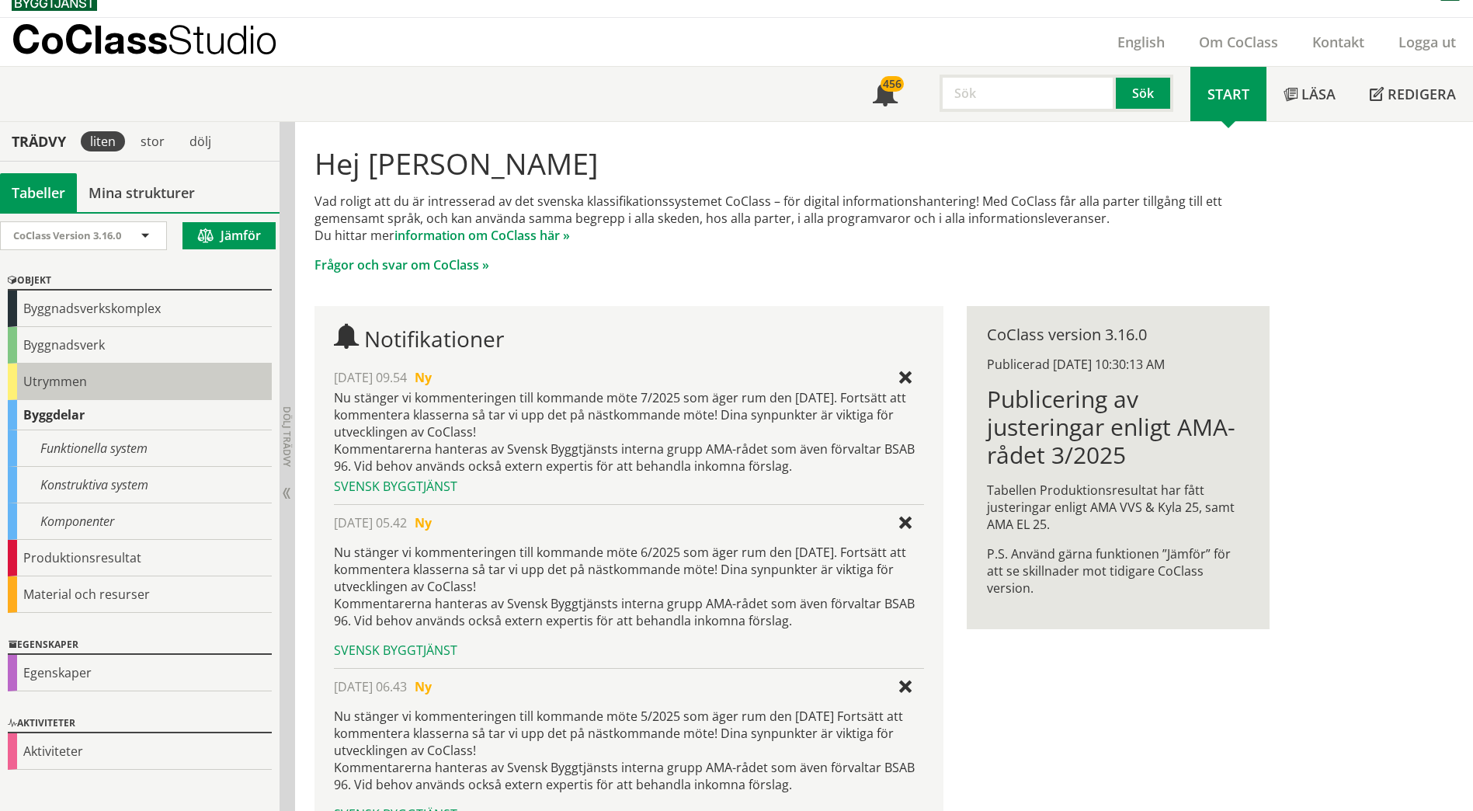
click at [63, 381] on div "Utrymmen" at bounding box center [140, 381] width 264 height 36
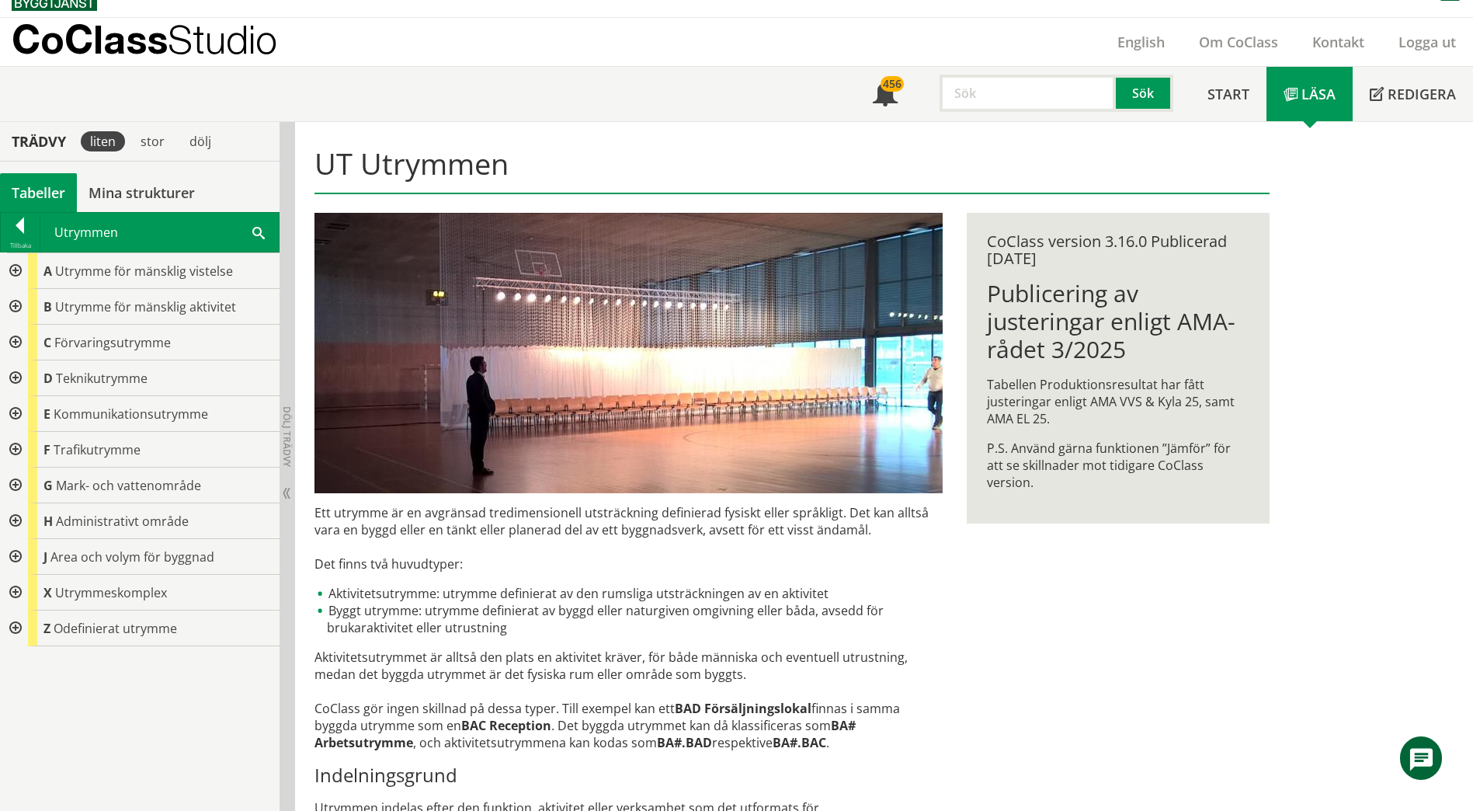
click at [12, 346] on div at bounding box center [14, 343] width 28 height 36
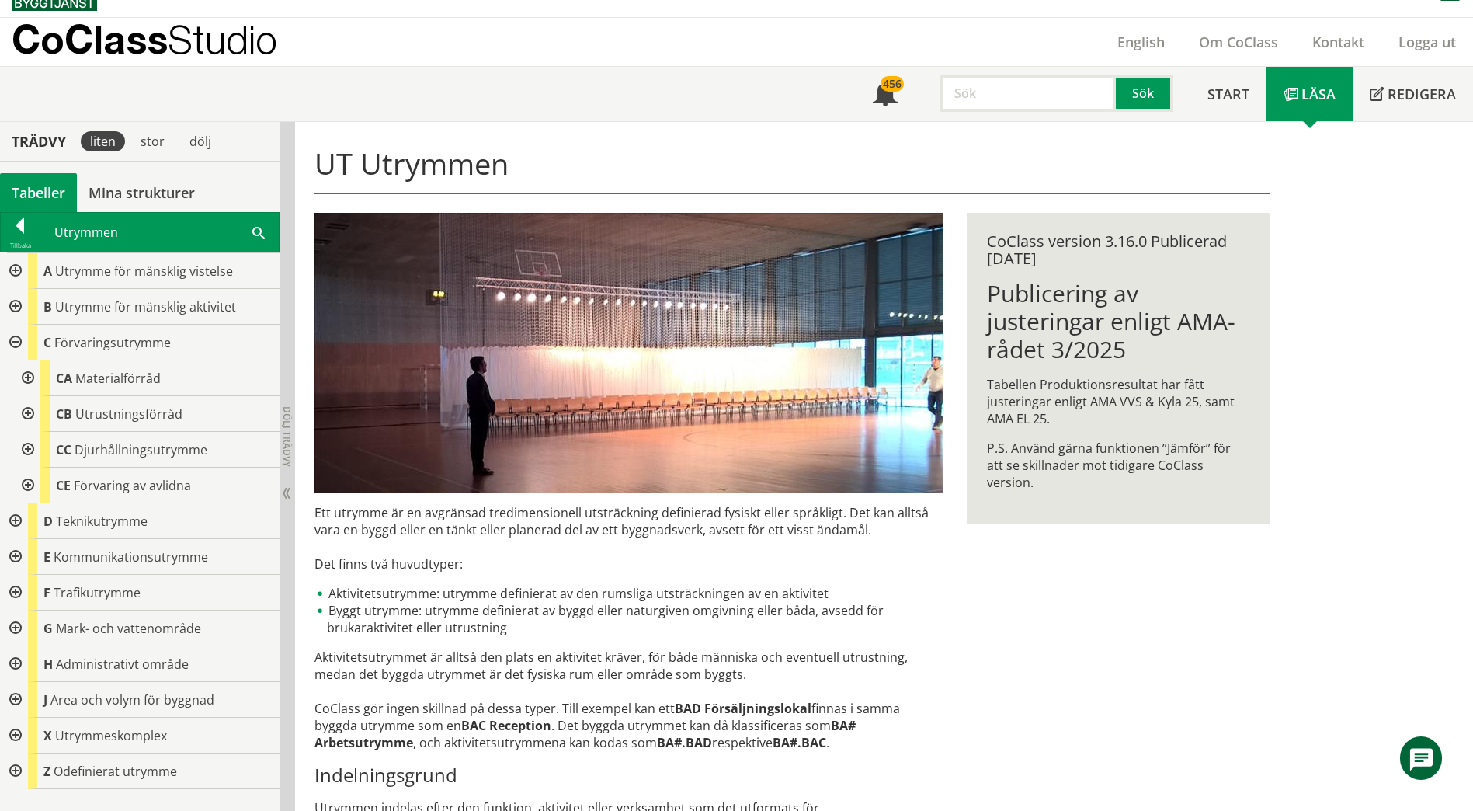
click at [30, 375] on div at bounding box center [26, 378] width 28 height 36
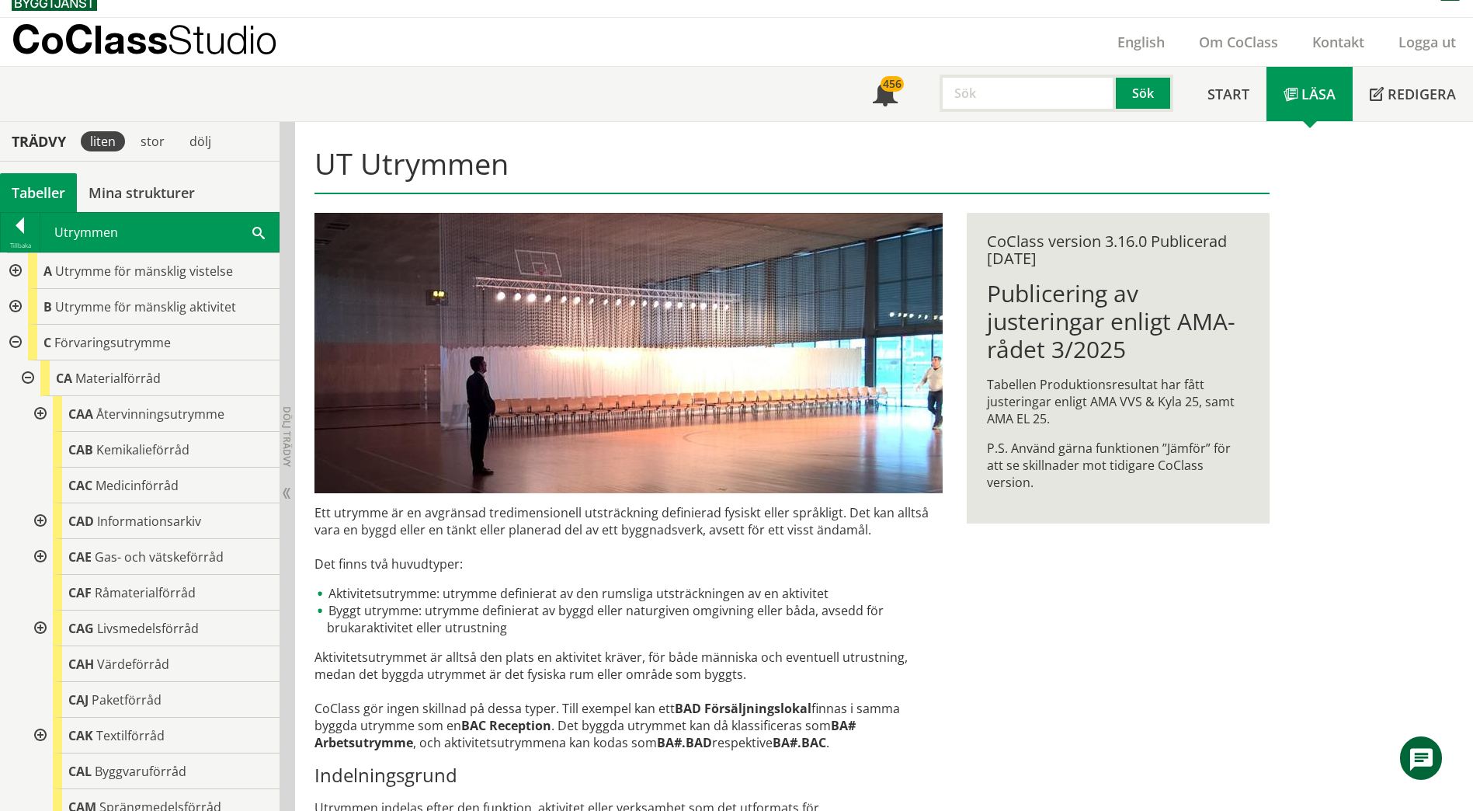
click at [40, 734] on div at bounding box center [39, 735] width 28 height 36
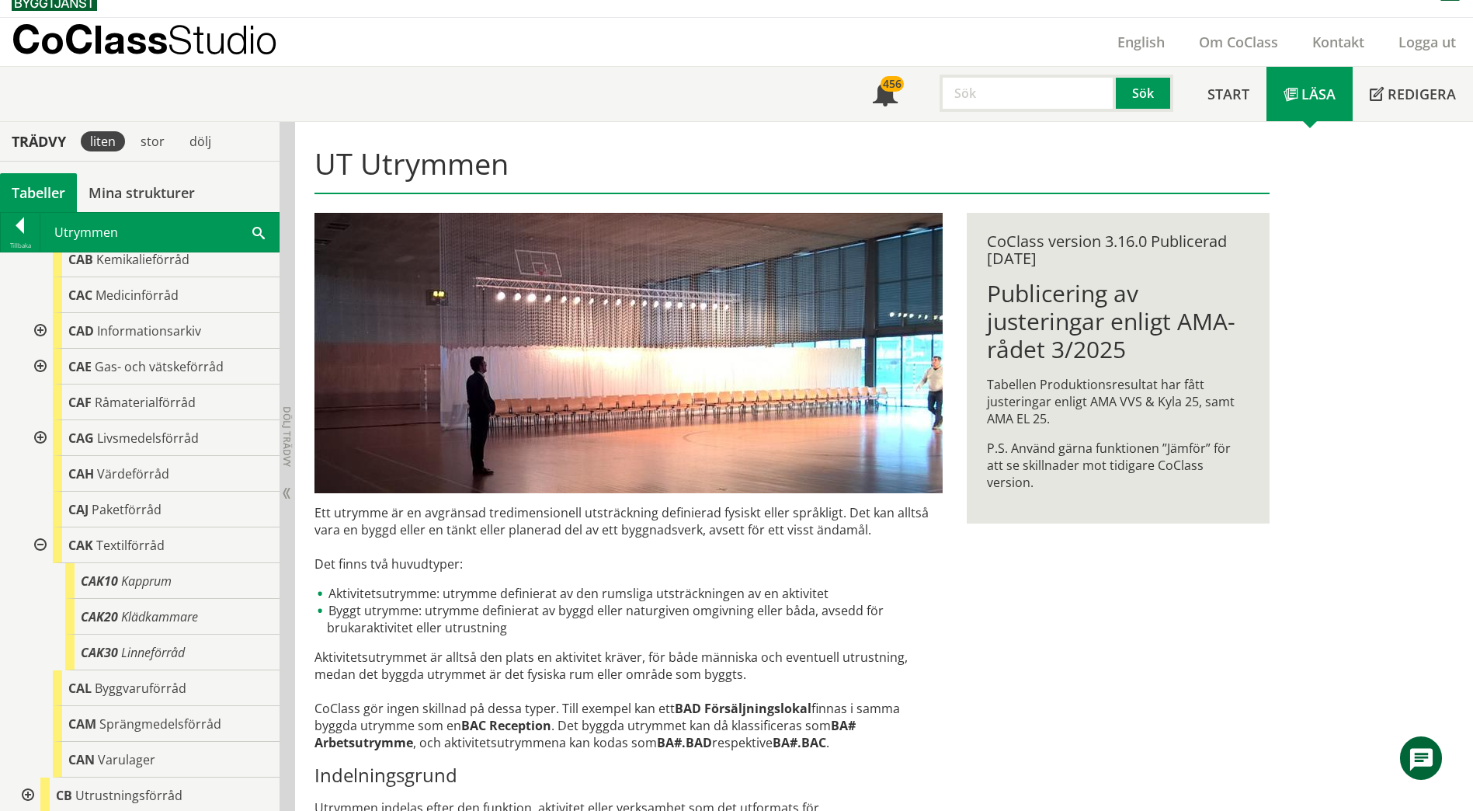
scroll to position [233, 0]
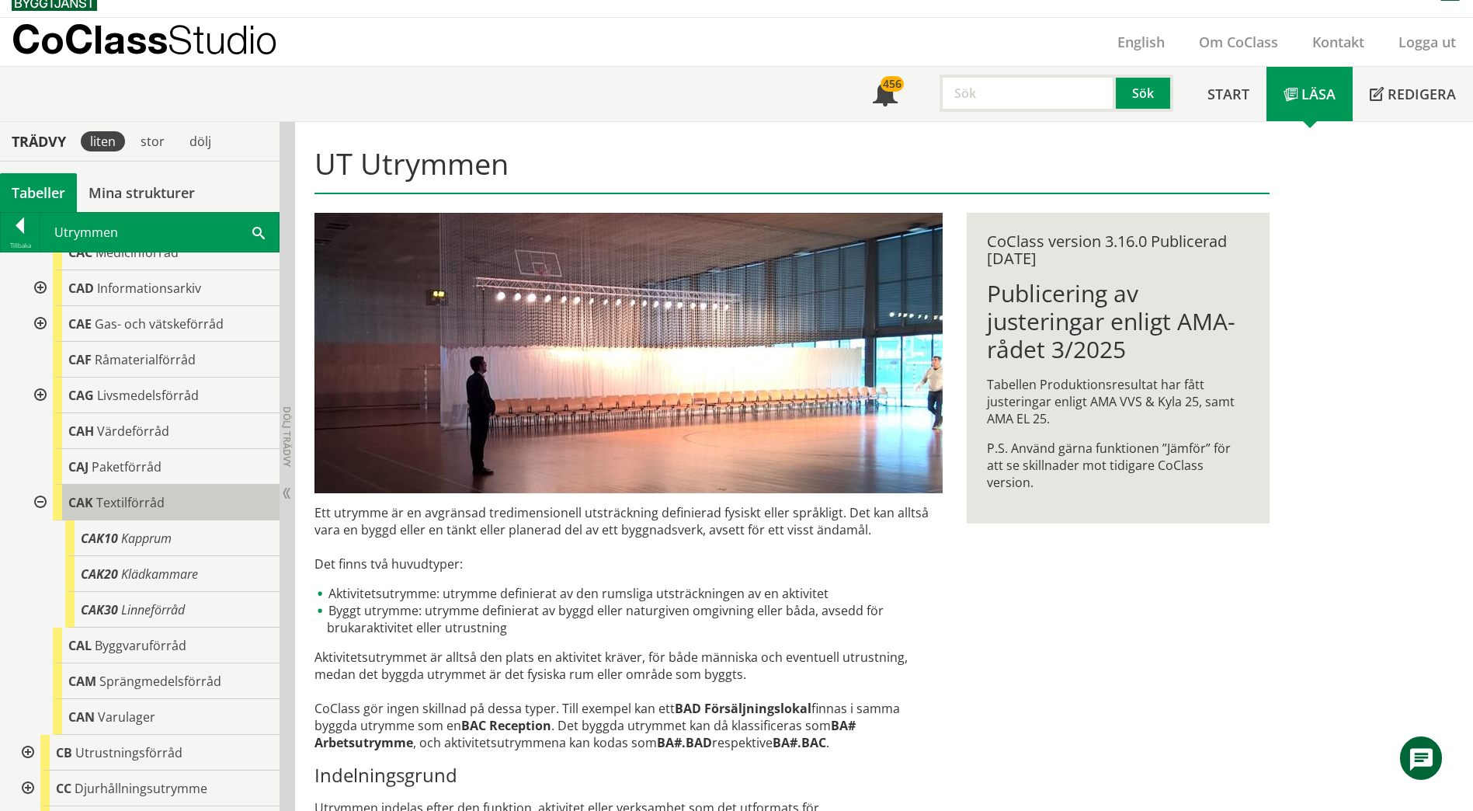
click at [131, 505] on span "Textilförråd" at bounding box center [130, 502] width 68 height 17
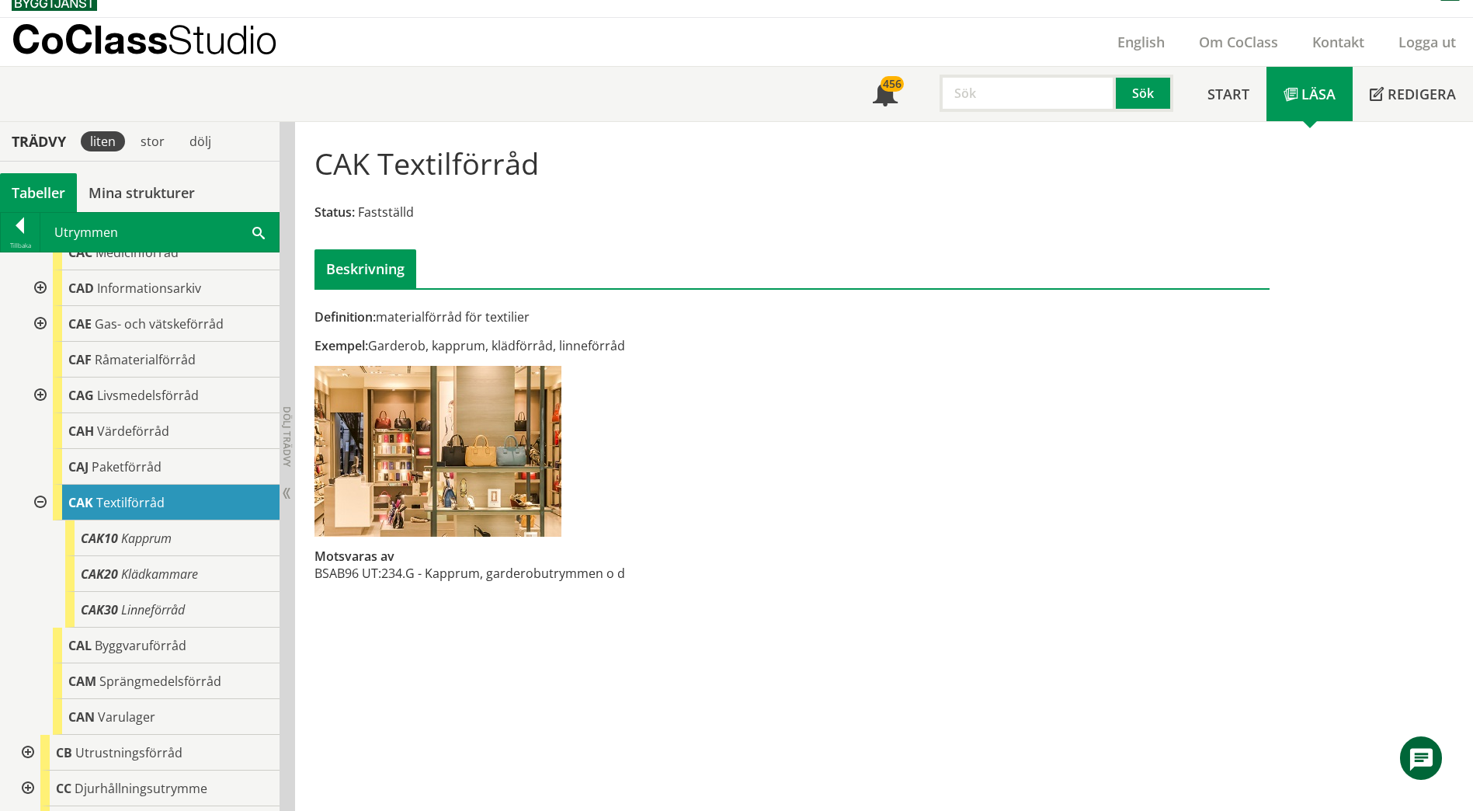
click at [254, 224] on span at bounding box center [258, 232] width 12 height 16
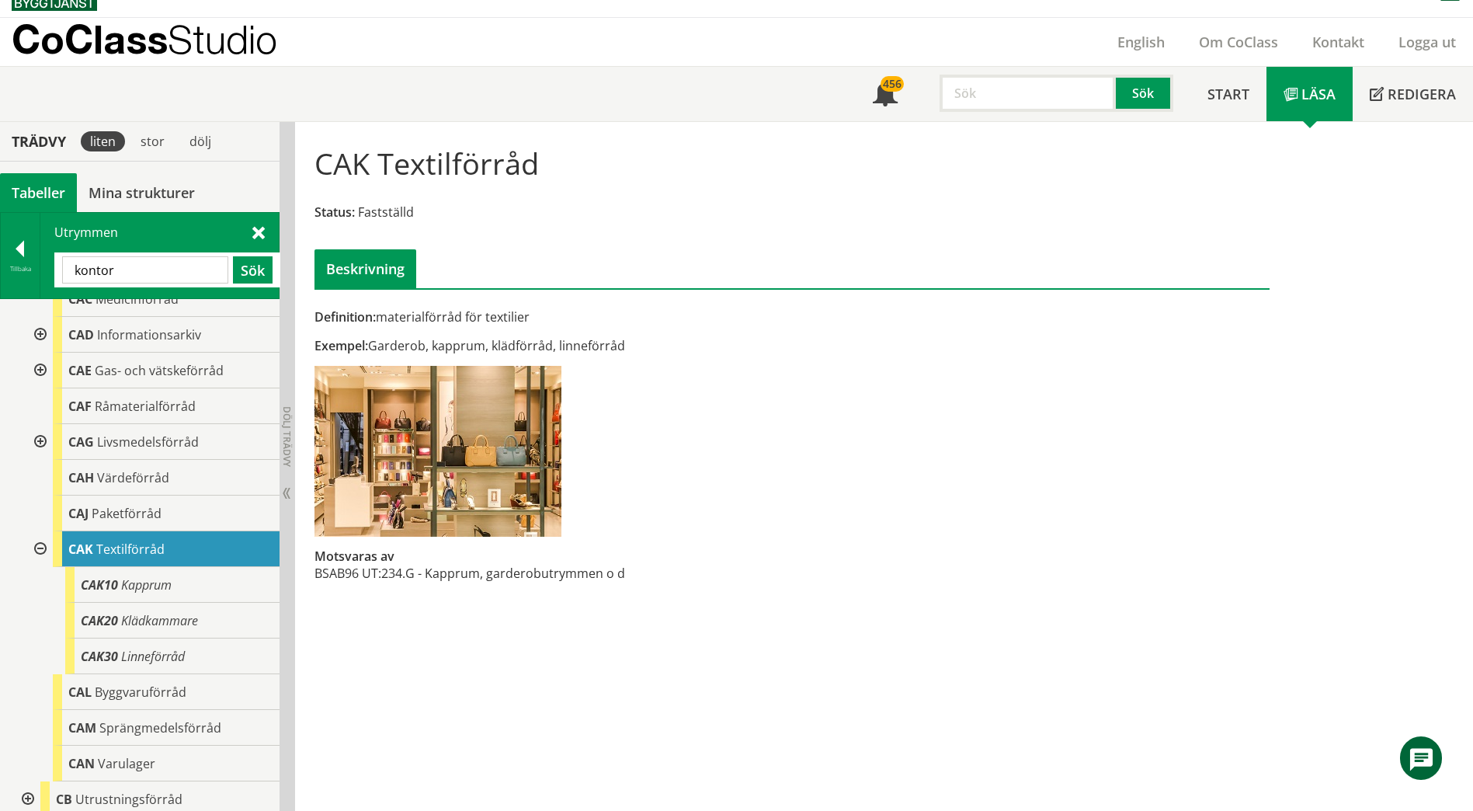
type input "kontor"
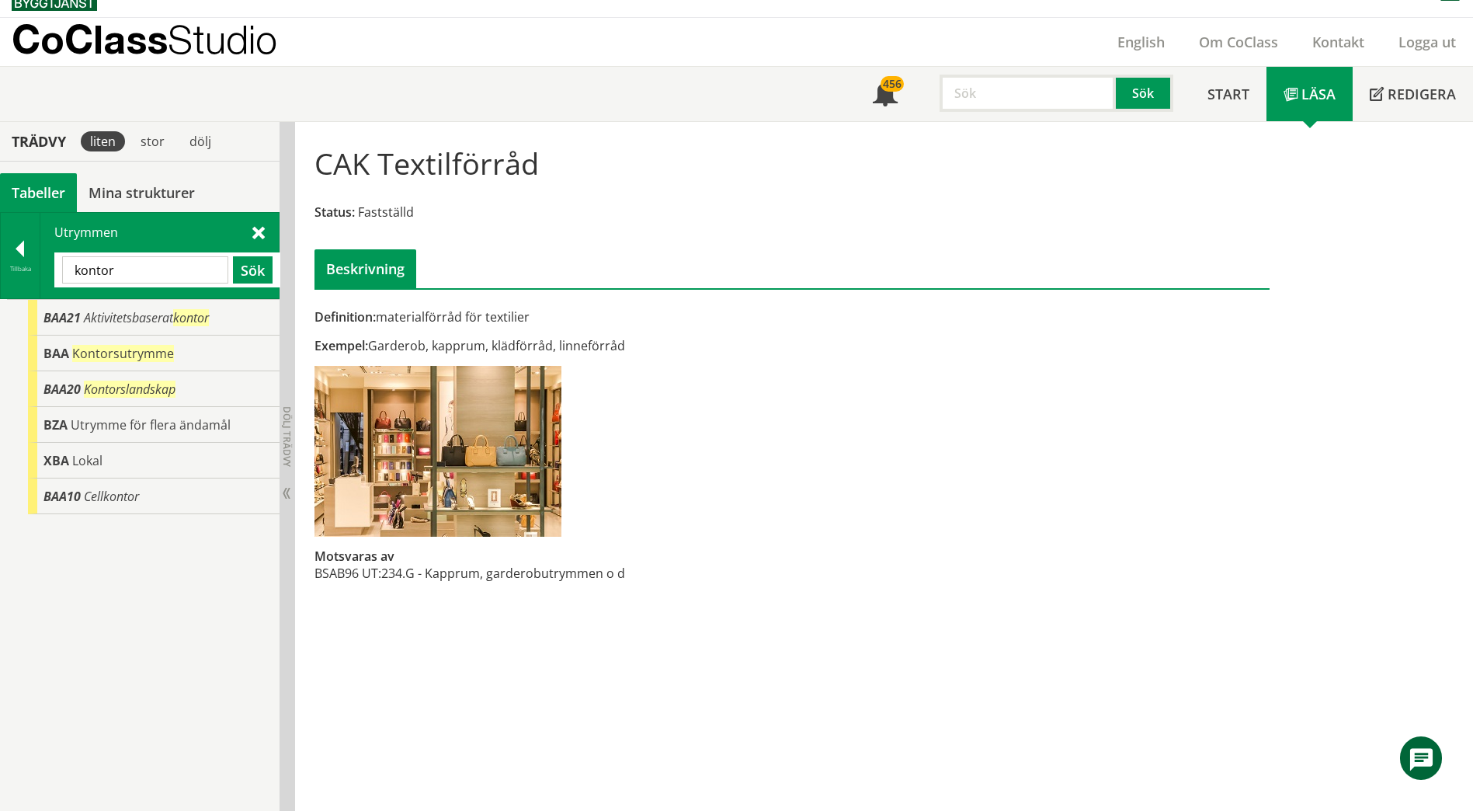
click at [194, 274] on input "kontor" at bounding box center [145, 269] width 166 height 27
click at [33, 259] on div at bounding box center [20, 252] width 39 height 22
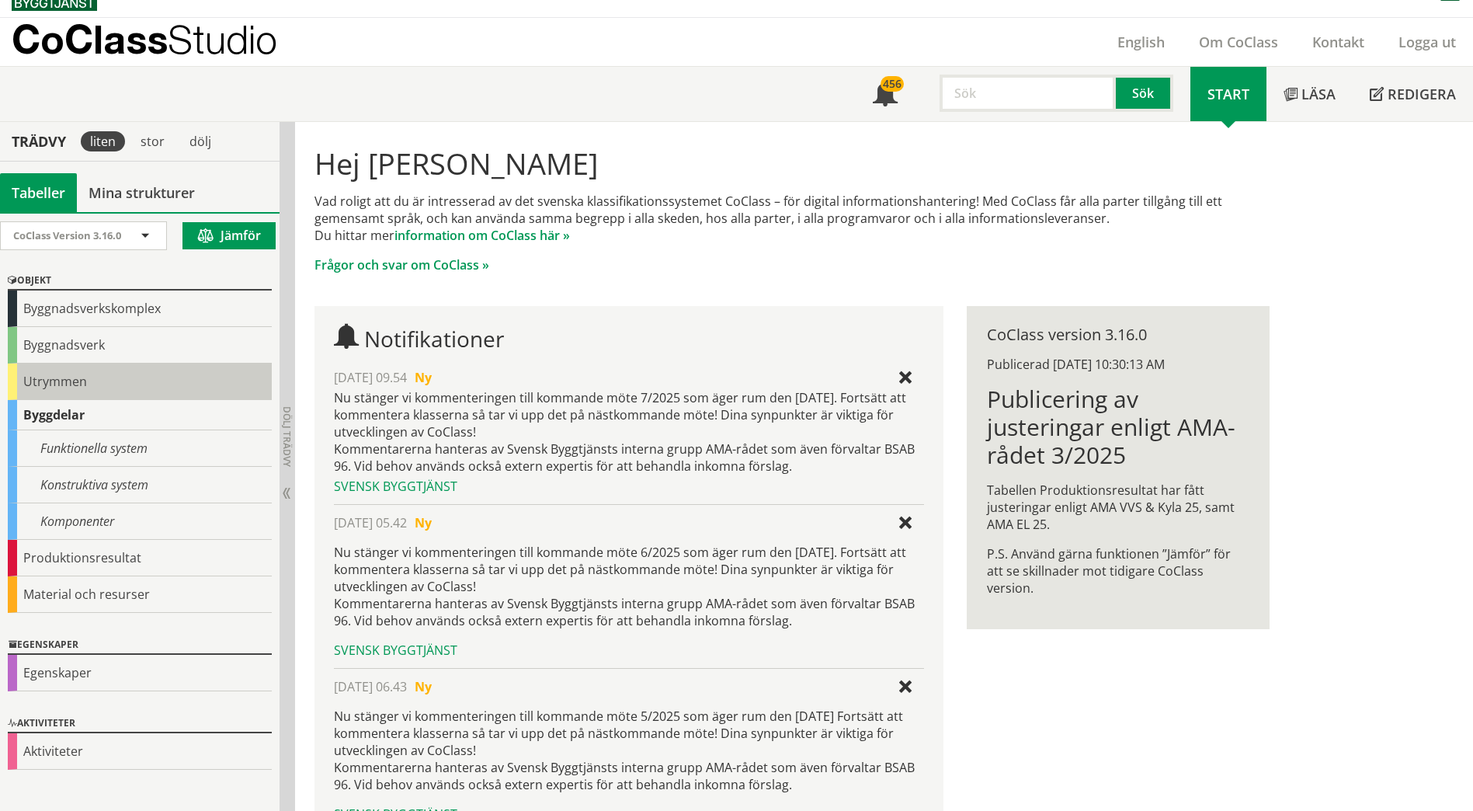
click at [96, 374] on div "Utrymmen" at bounding box center [140, 381] width 264 height 36
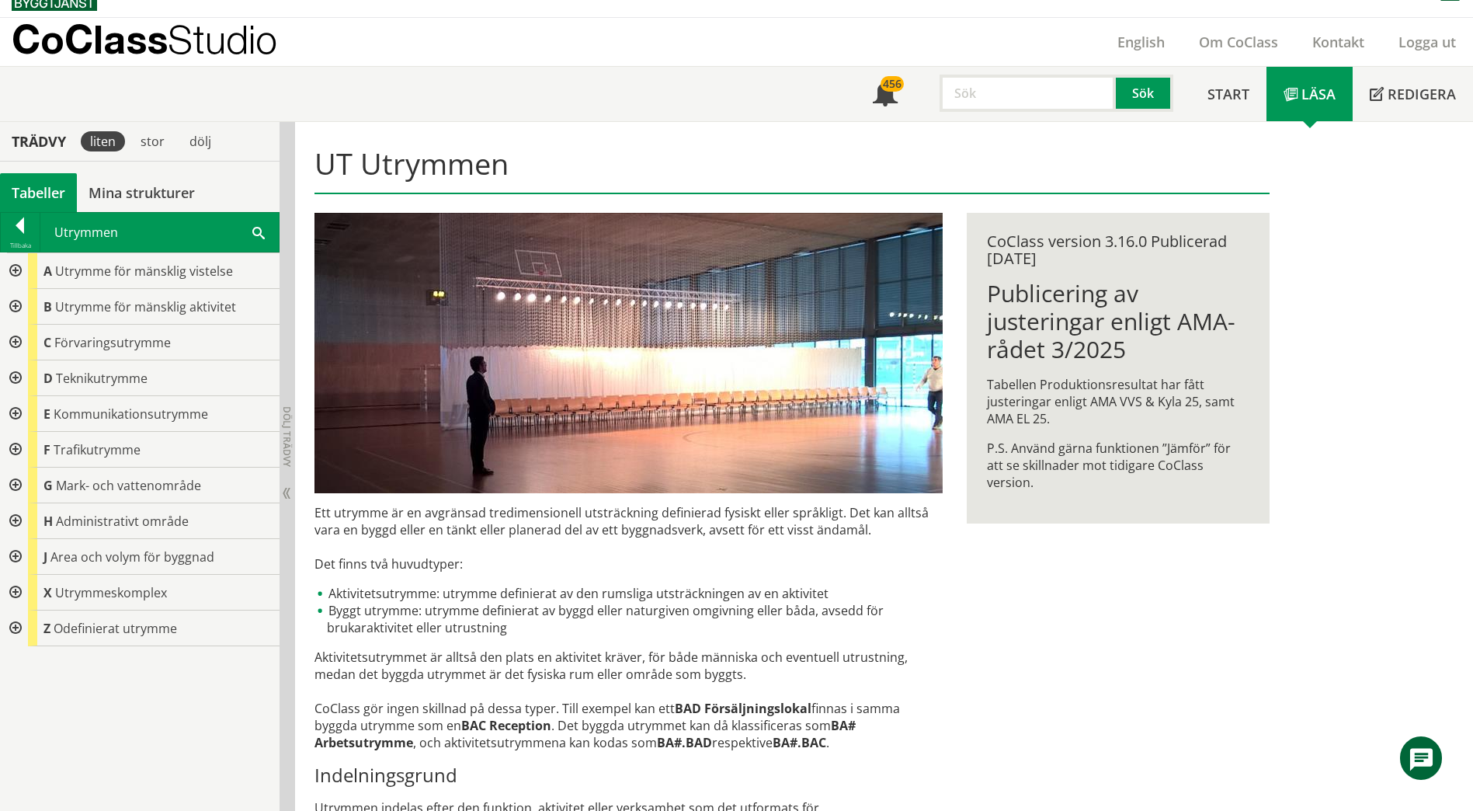
click at [254, 234] on span at bounding box center [258, 232] width 12 height 16
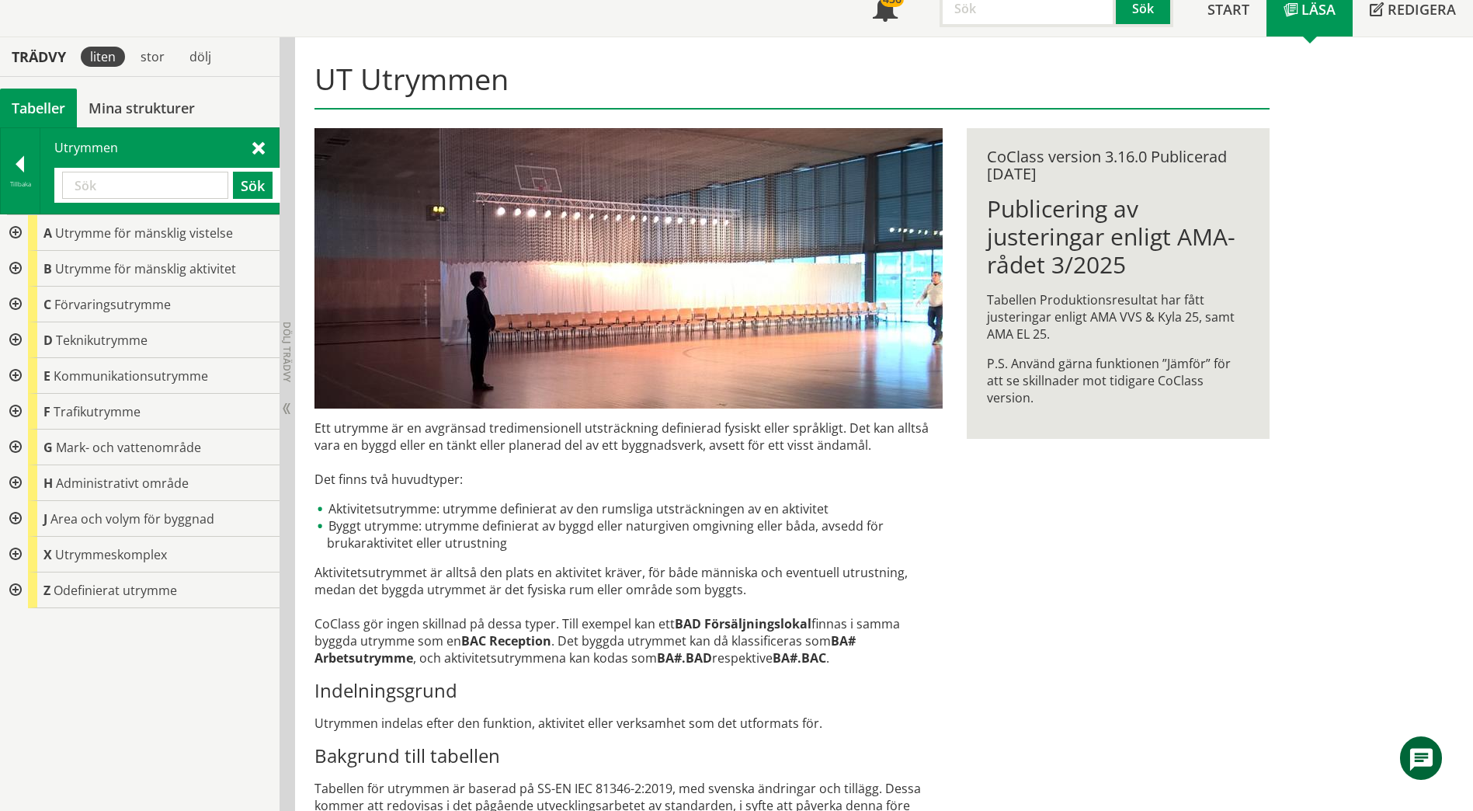
scroll to position [42, 0]
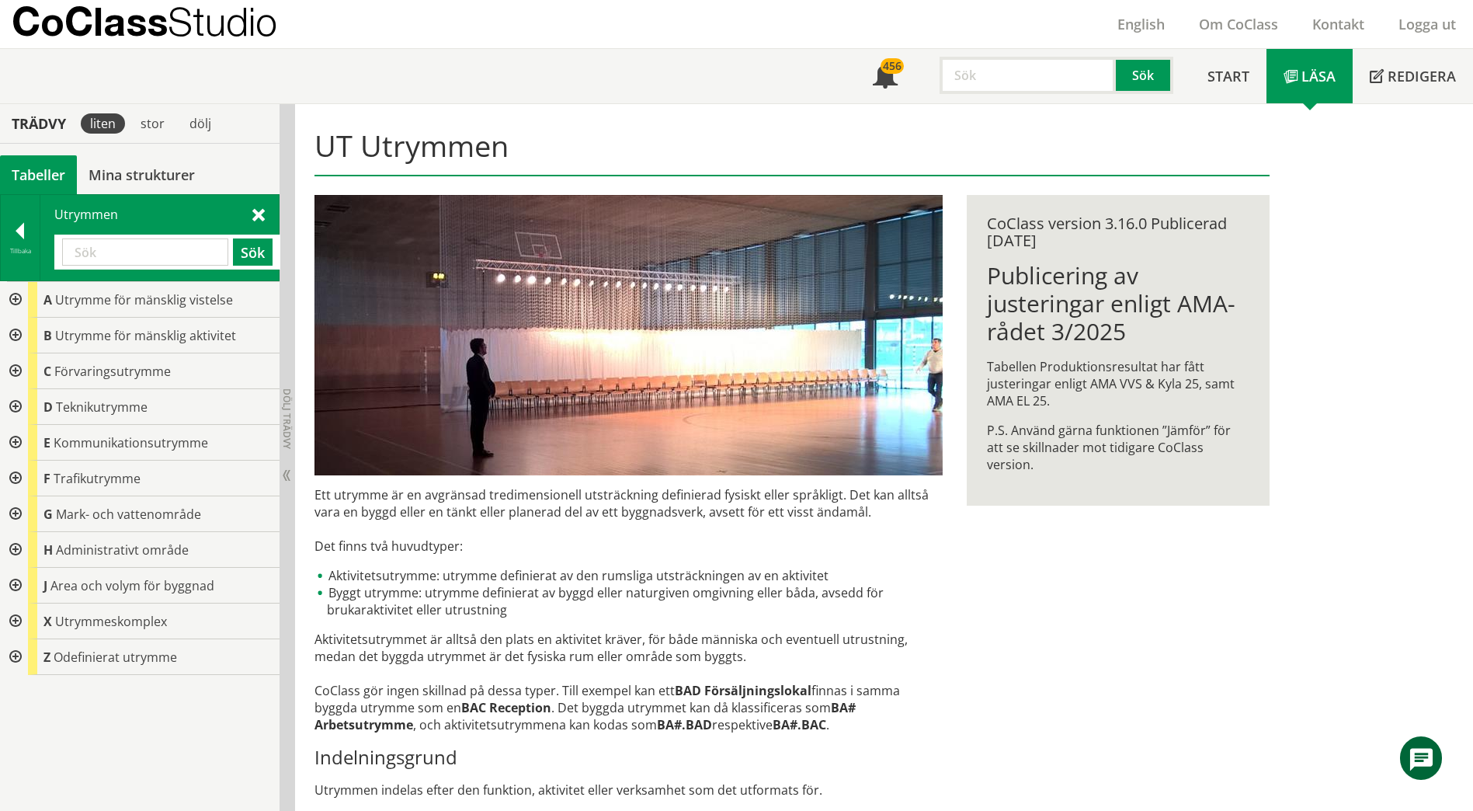
click at [15, 551] on div at bounding box center [14, 550] width 28 height 36
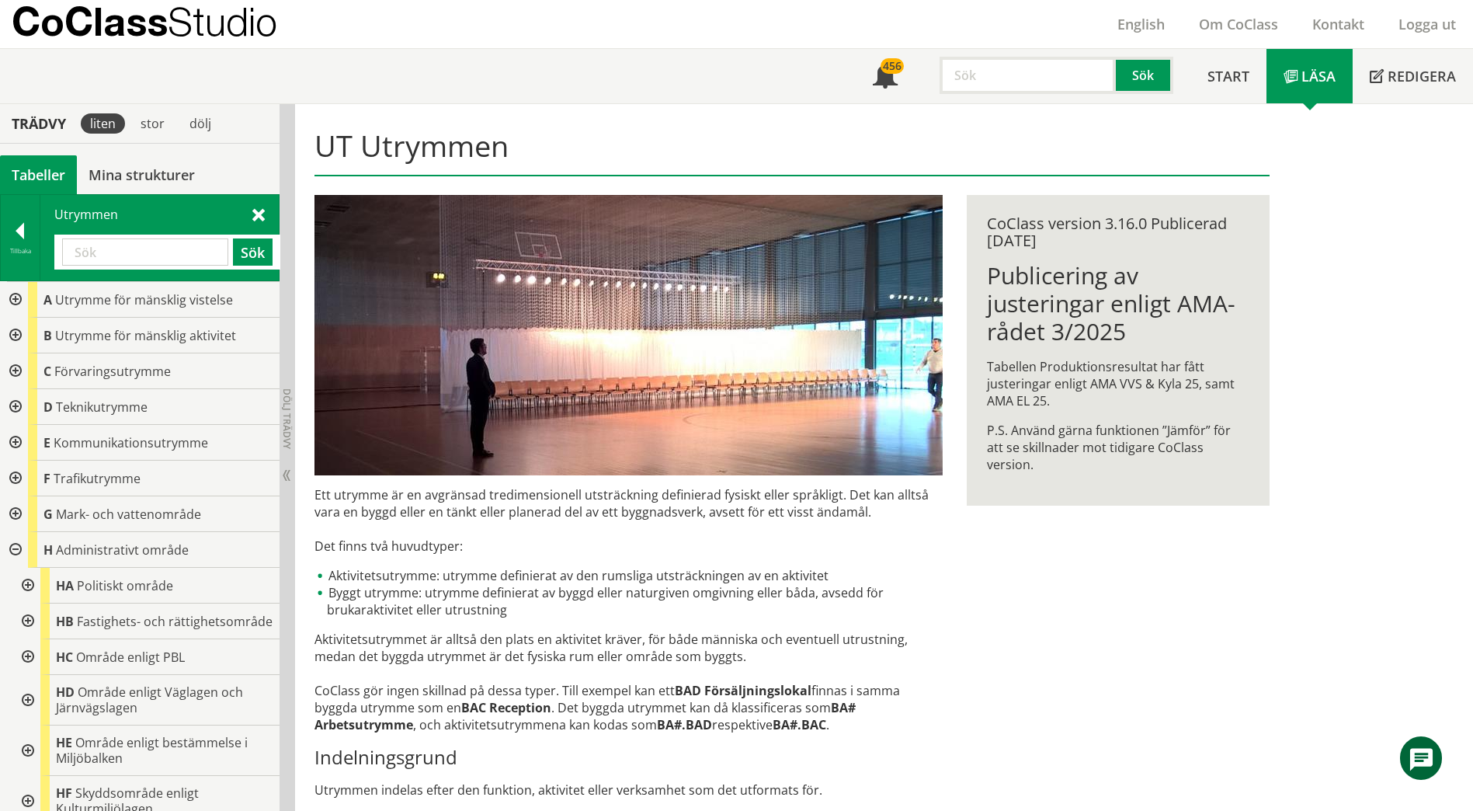
click at [15, 549] on div at bounding box center [14, 550] width 28 height 36
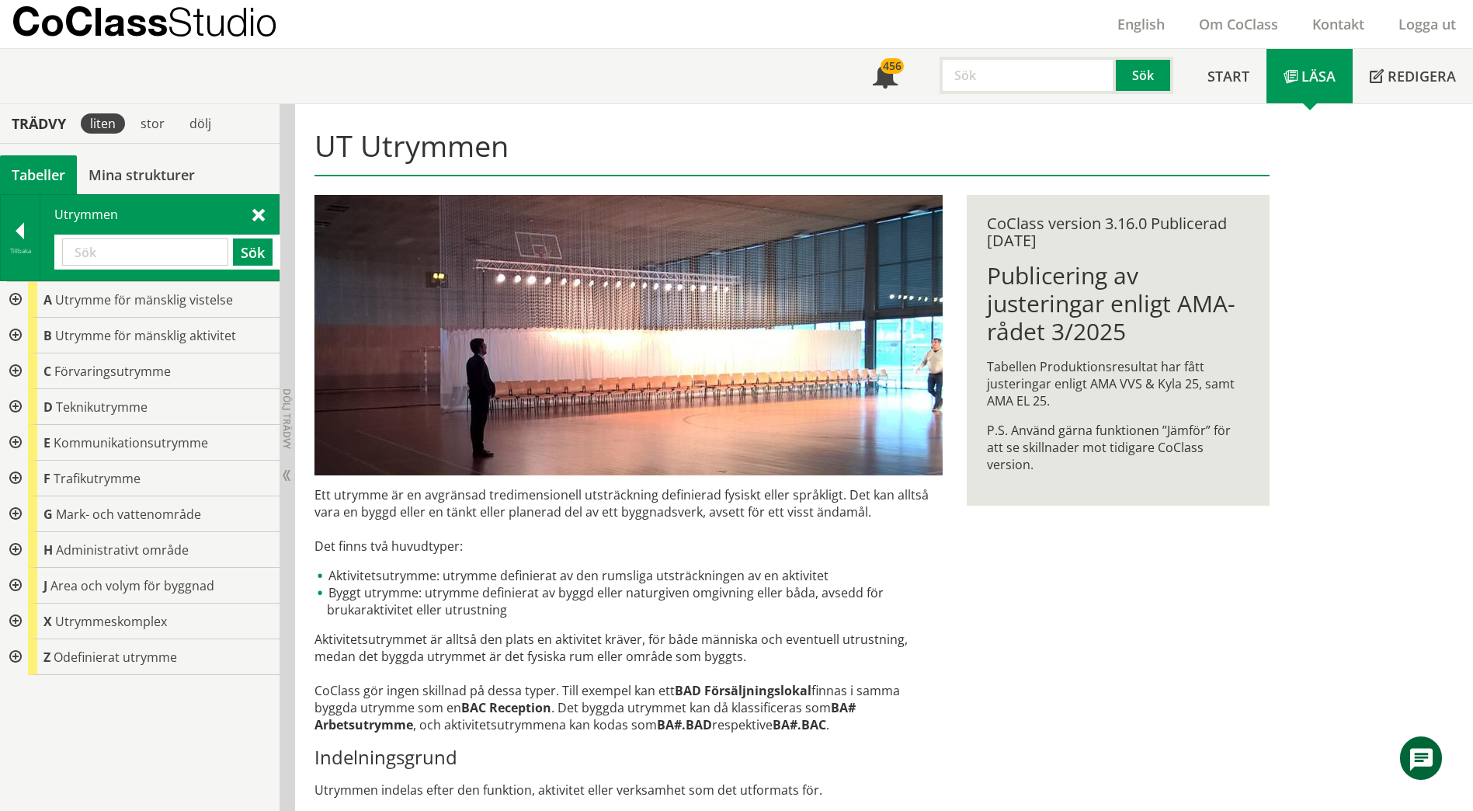
click at [16, 338] on div at bounding box center [14, 336] width 28 height 36
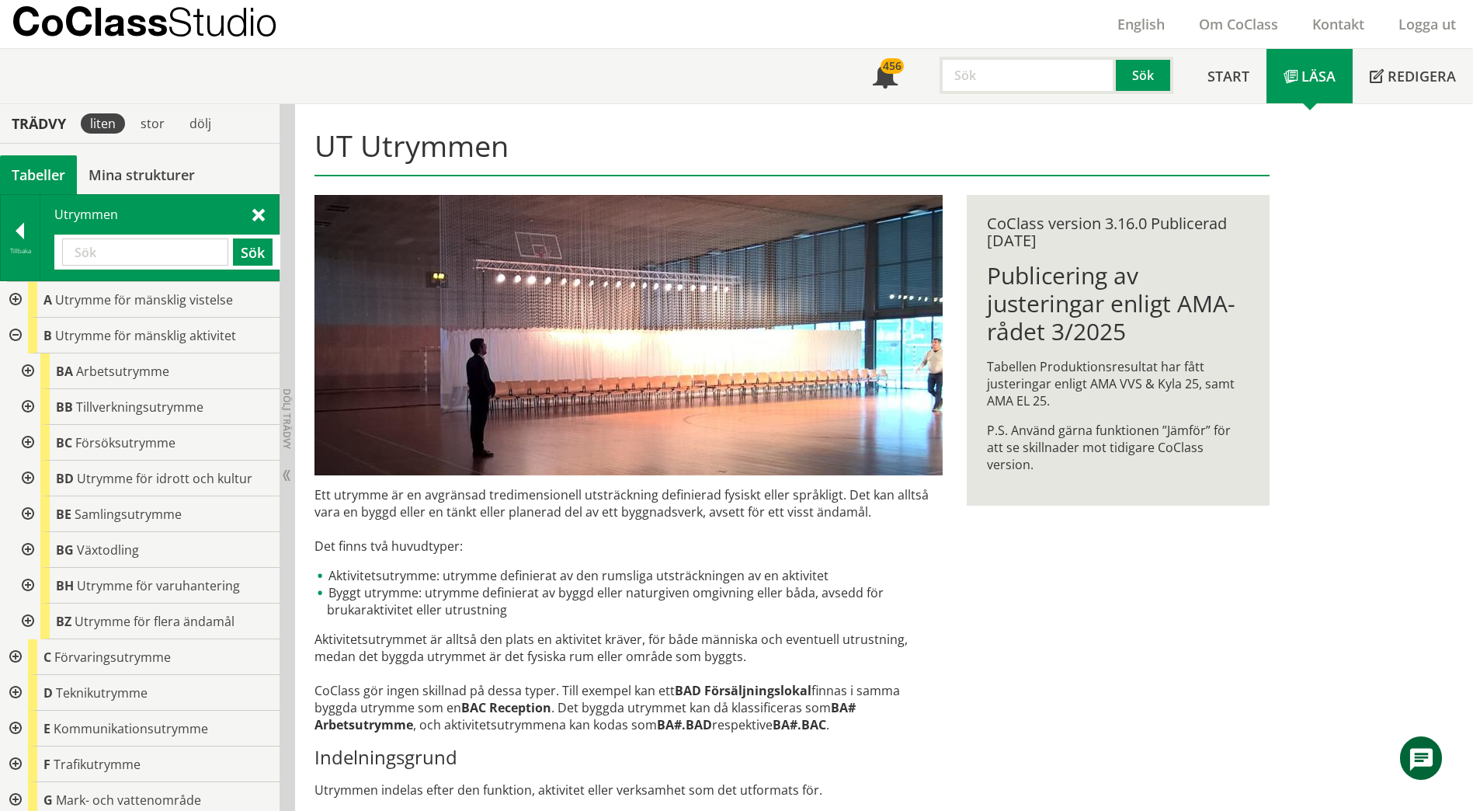
click at [24, 373] on div at bounding box center [26, 371] width 28 height 36
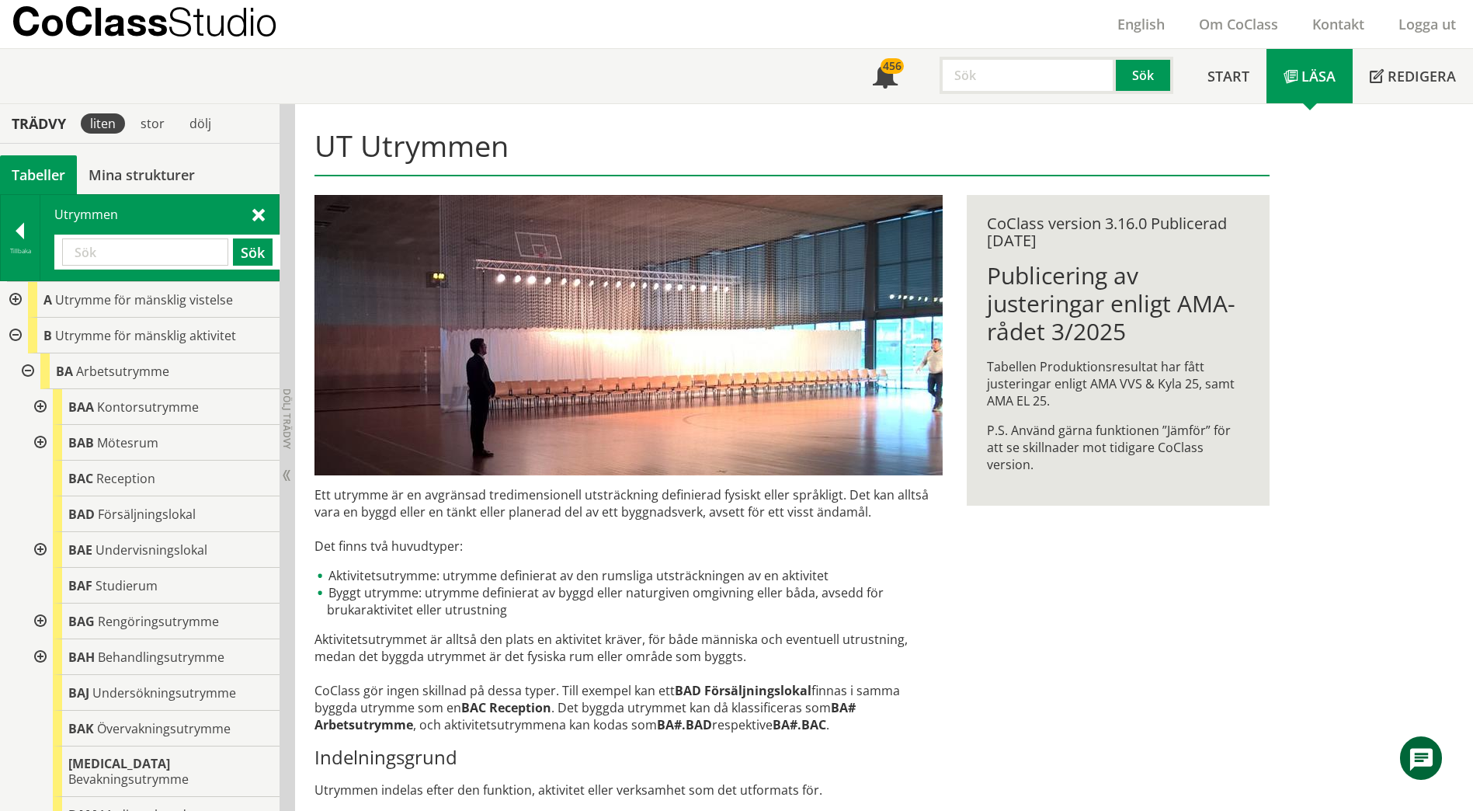
click at [40, 408] on div at bounding box center [39, 407] width 28 height 36
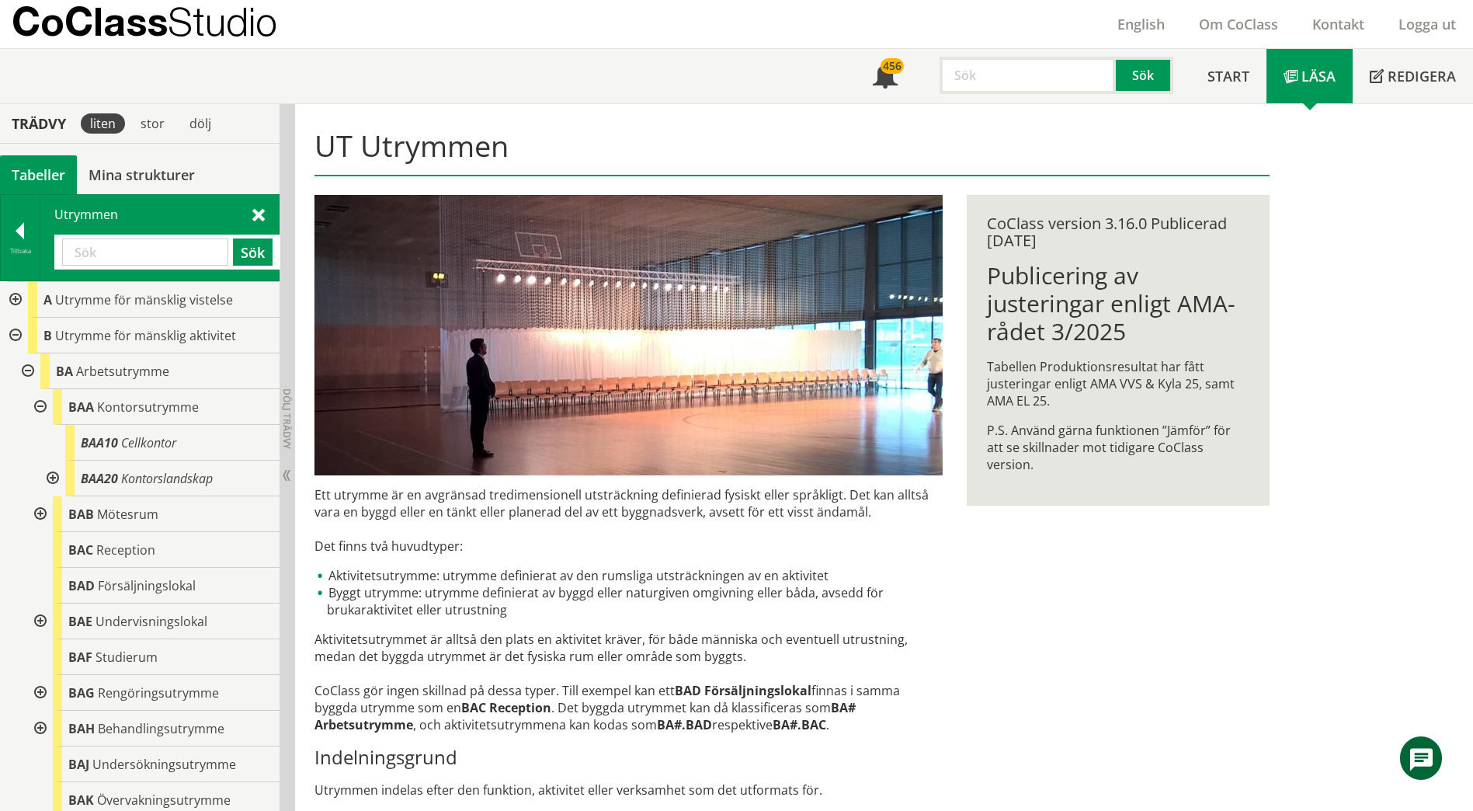
click at [50, 481] on div at bounding box center [51, 478] width 28 height 36
drag, startPoint x: 50, startPoint y: 481, endPoint x: 50, endPoint y: 470, distance: 10.9
click at [50, 480] on div at bounding box center [51, 478] width 28 height 36
click at [42, 406] on div at bounding box center [39, 407] width 28 height 36
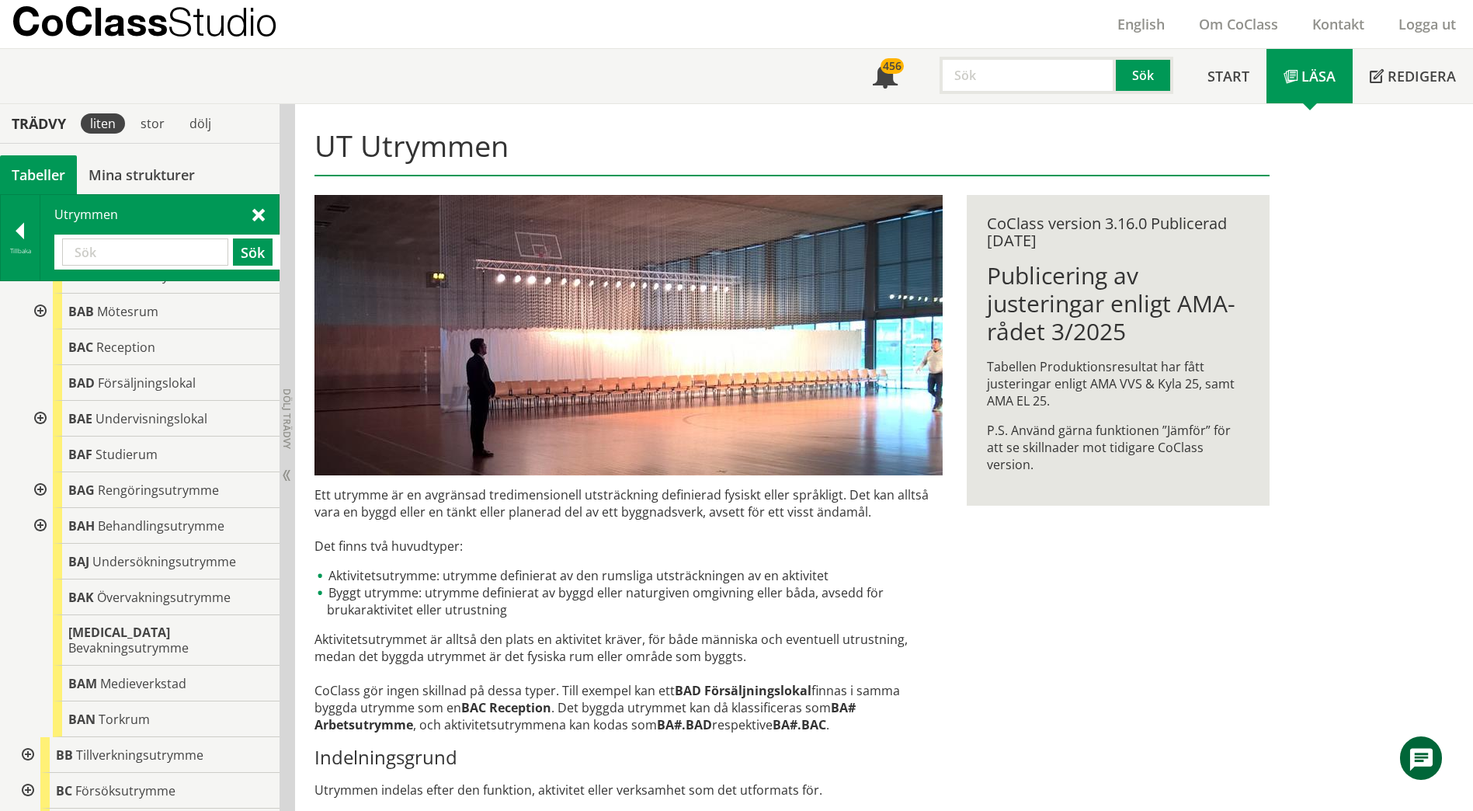
scroll to position [155, 0]
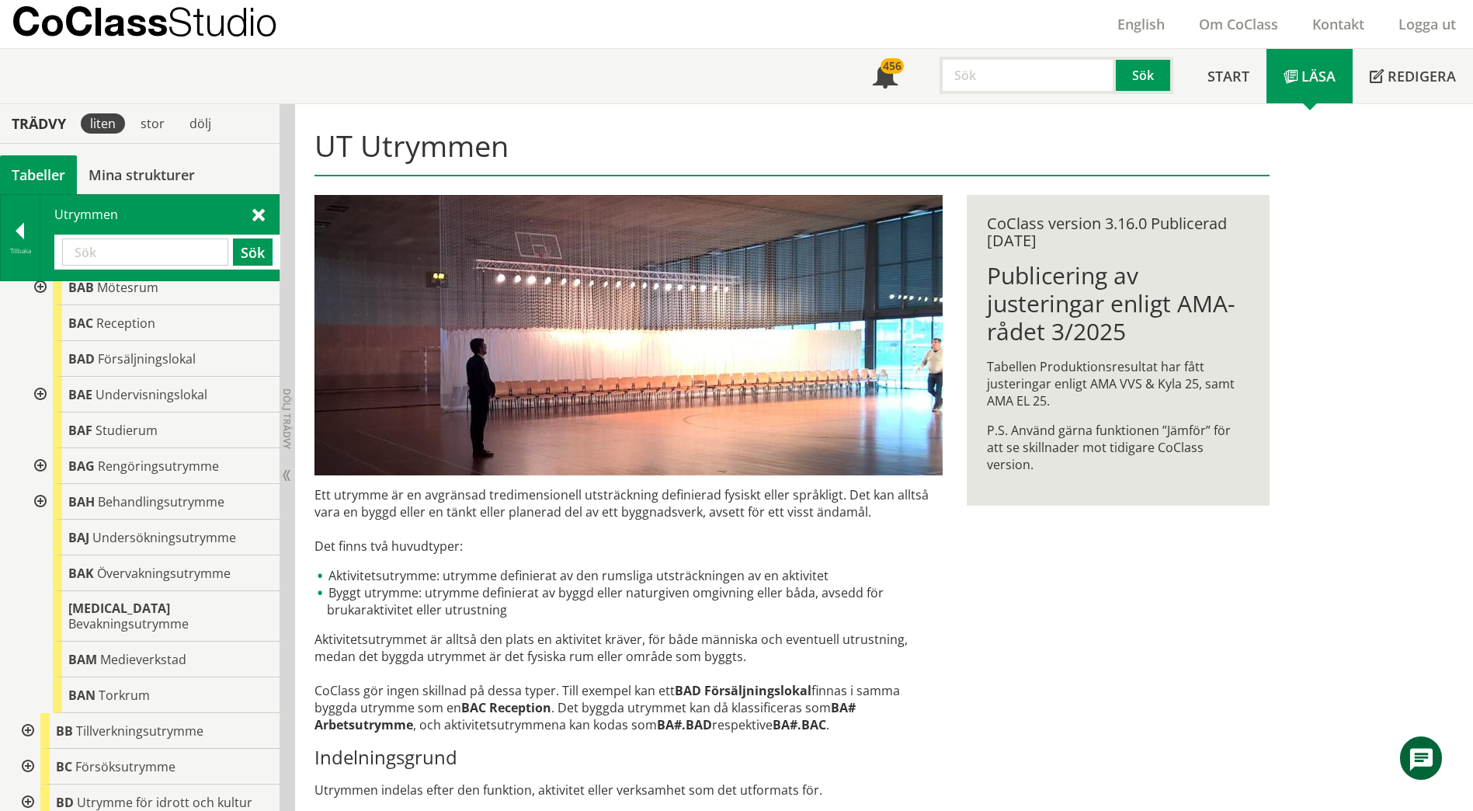
click at [39, 394] on div at bounding box center [39, 395] width 28 height 36
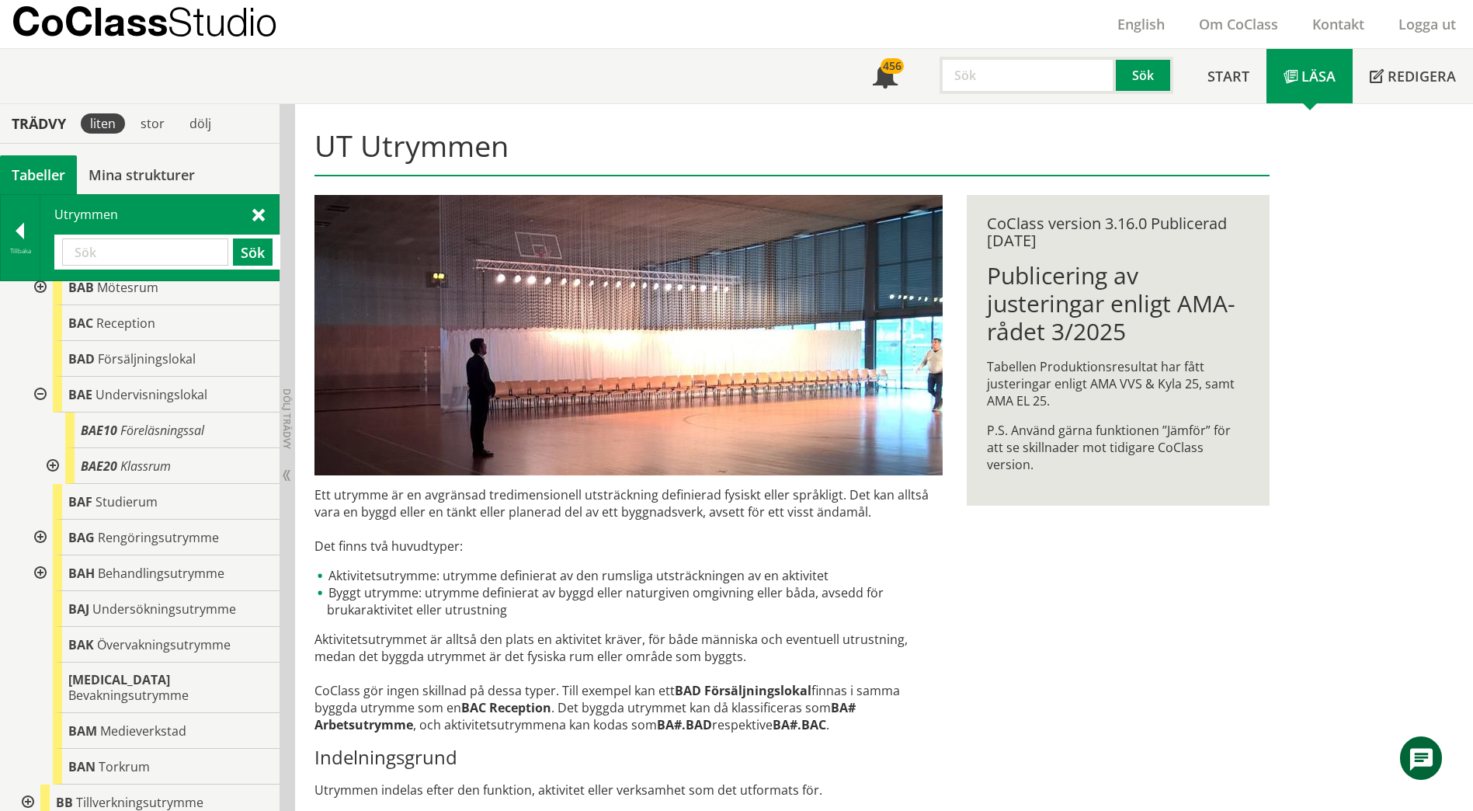
click at [48, 464] on div at bounding box center [51, 466] width 28 height 36
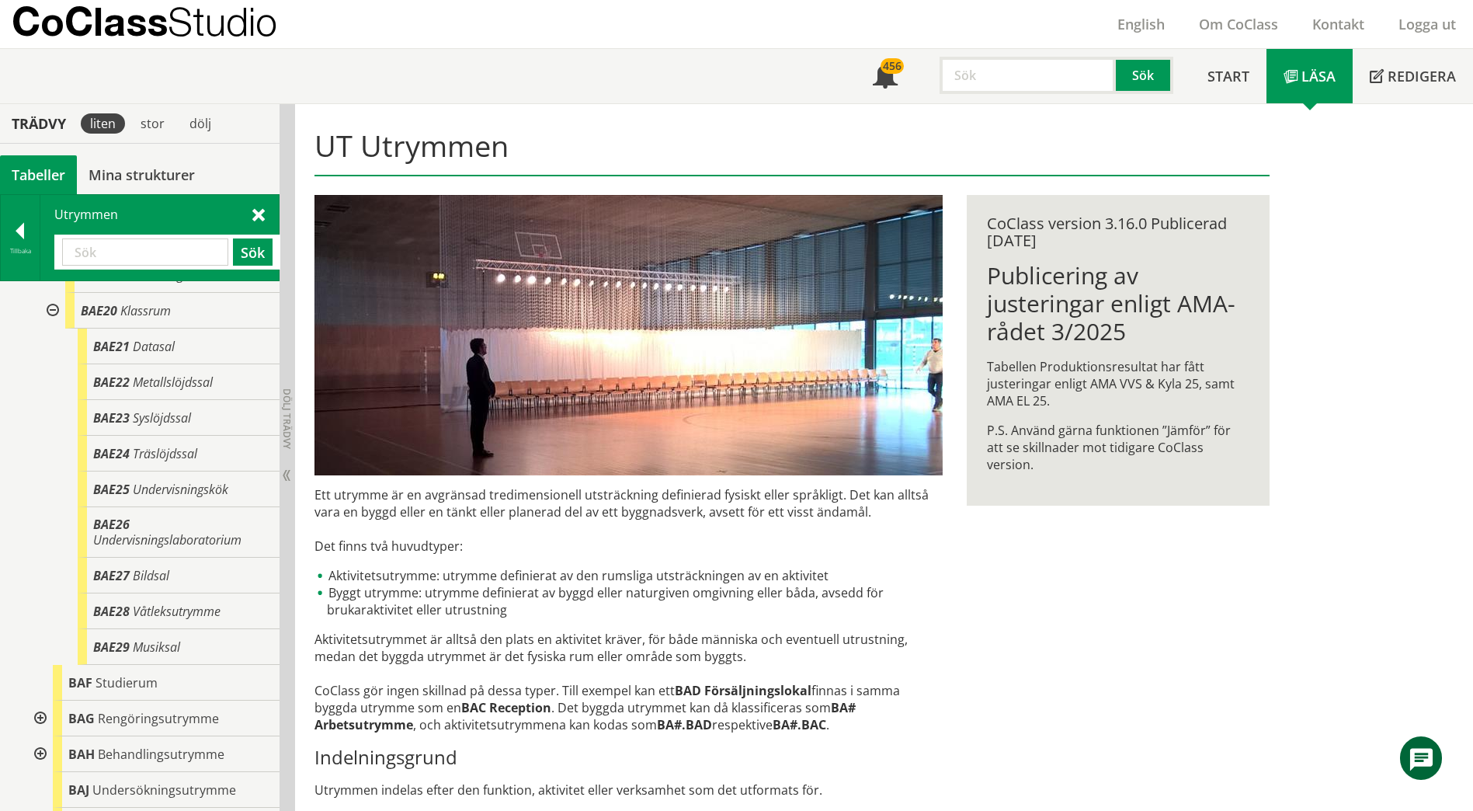
scroll to position [233, 0]
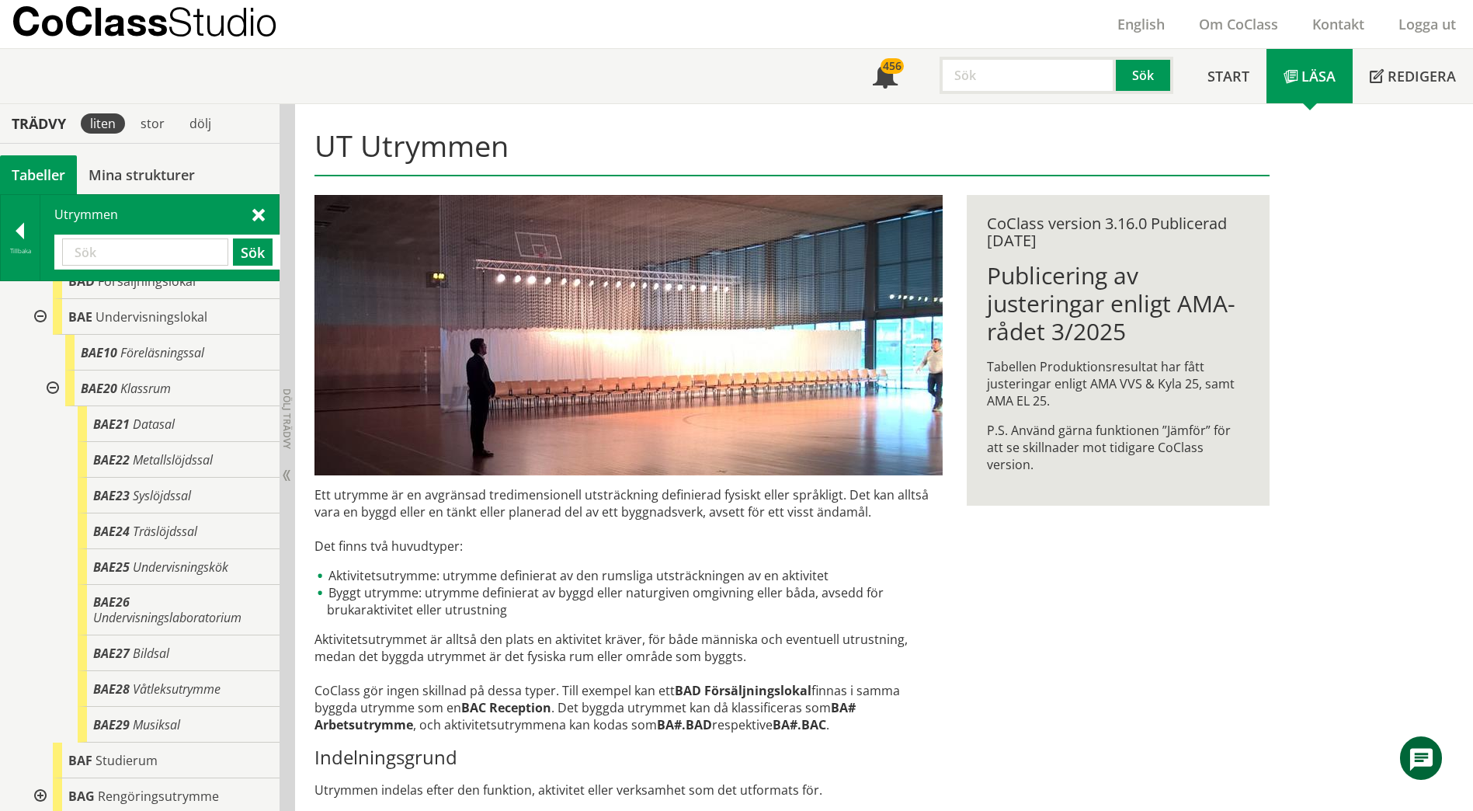
click at [48, 384] on div at bounding box center [51, 388] width 28 height 36
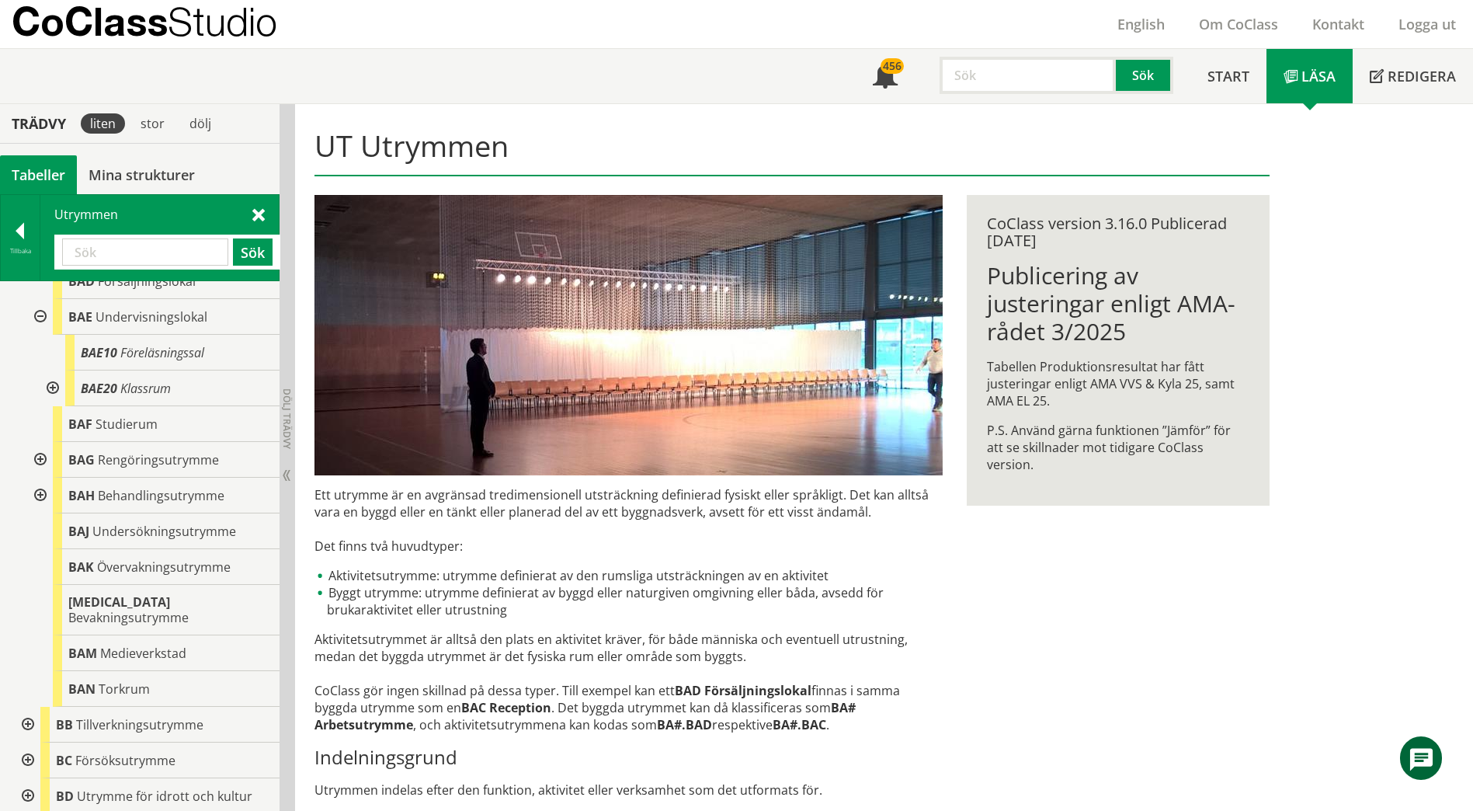
click at [39, 317] on div at bounding box center [39, 317] width 28 height 36
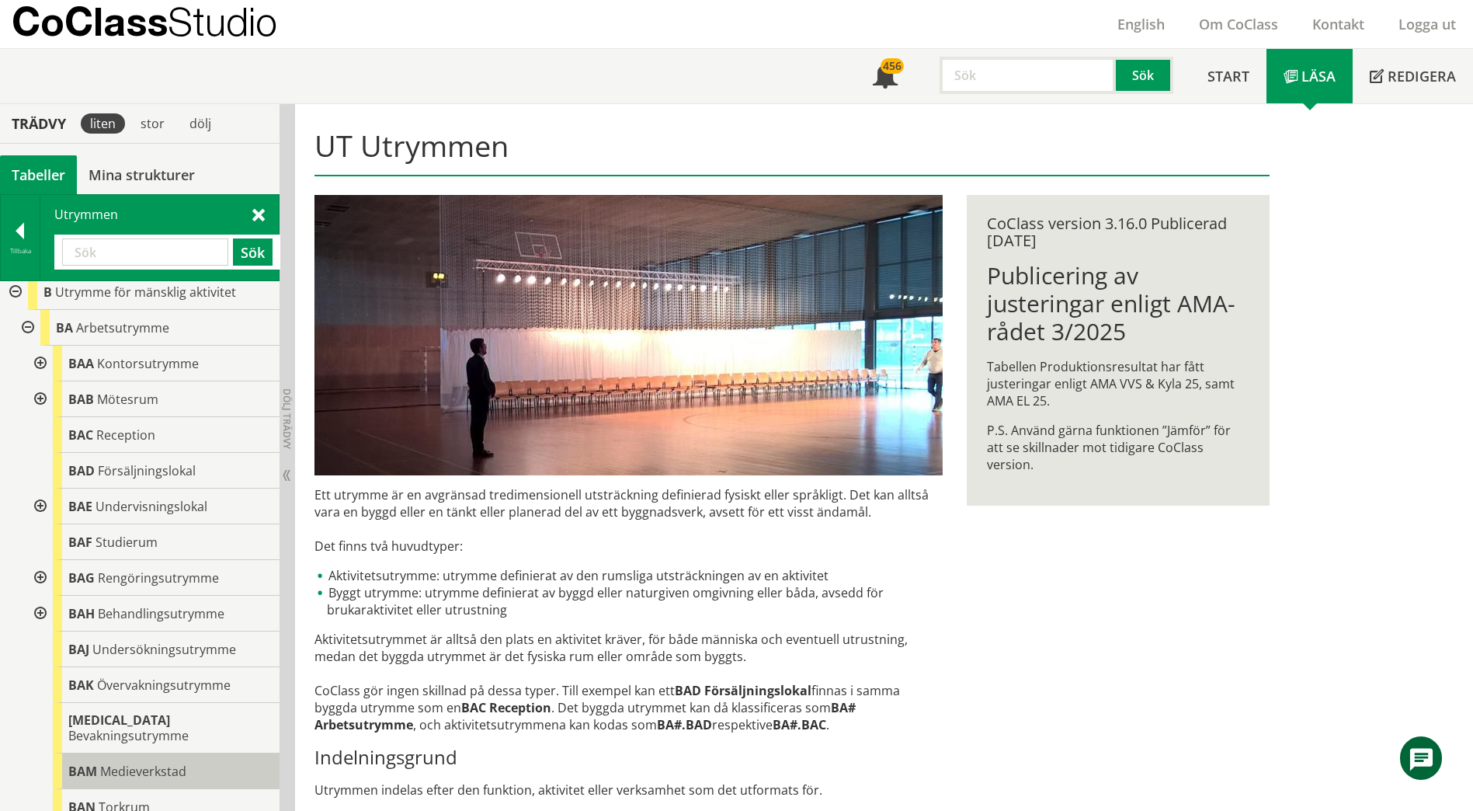
scroll to position [0, 0]
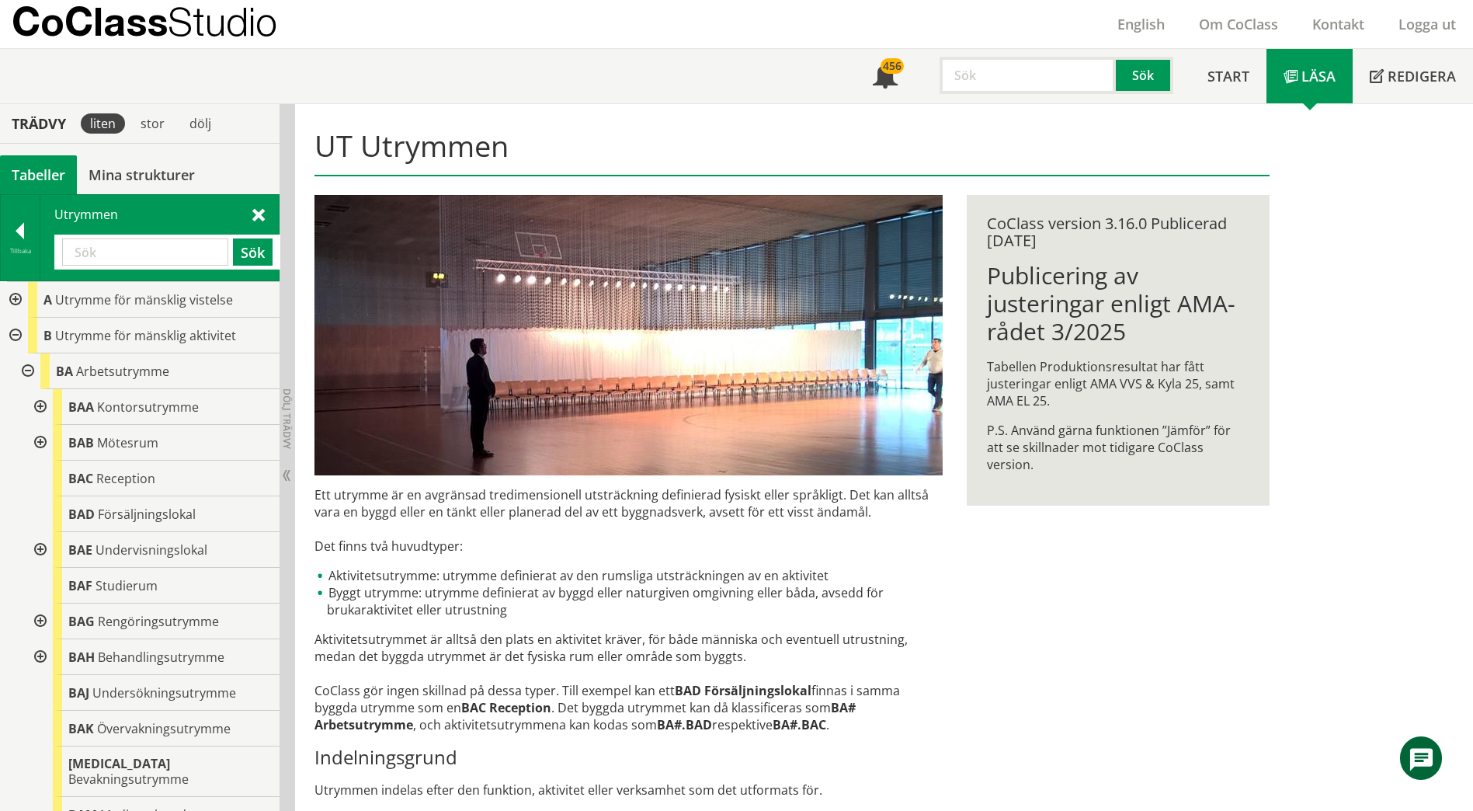
click at [26, 373] on div at bounding box center [26, 371] width 28 height 36
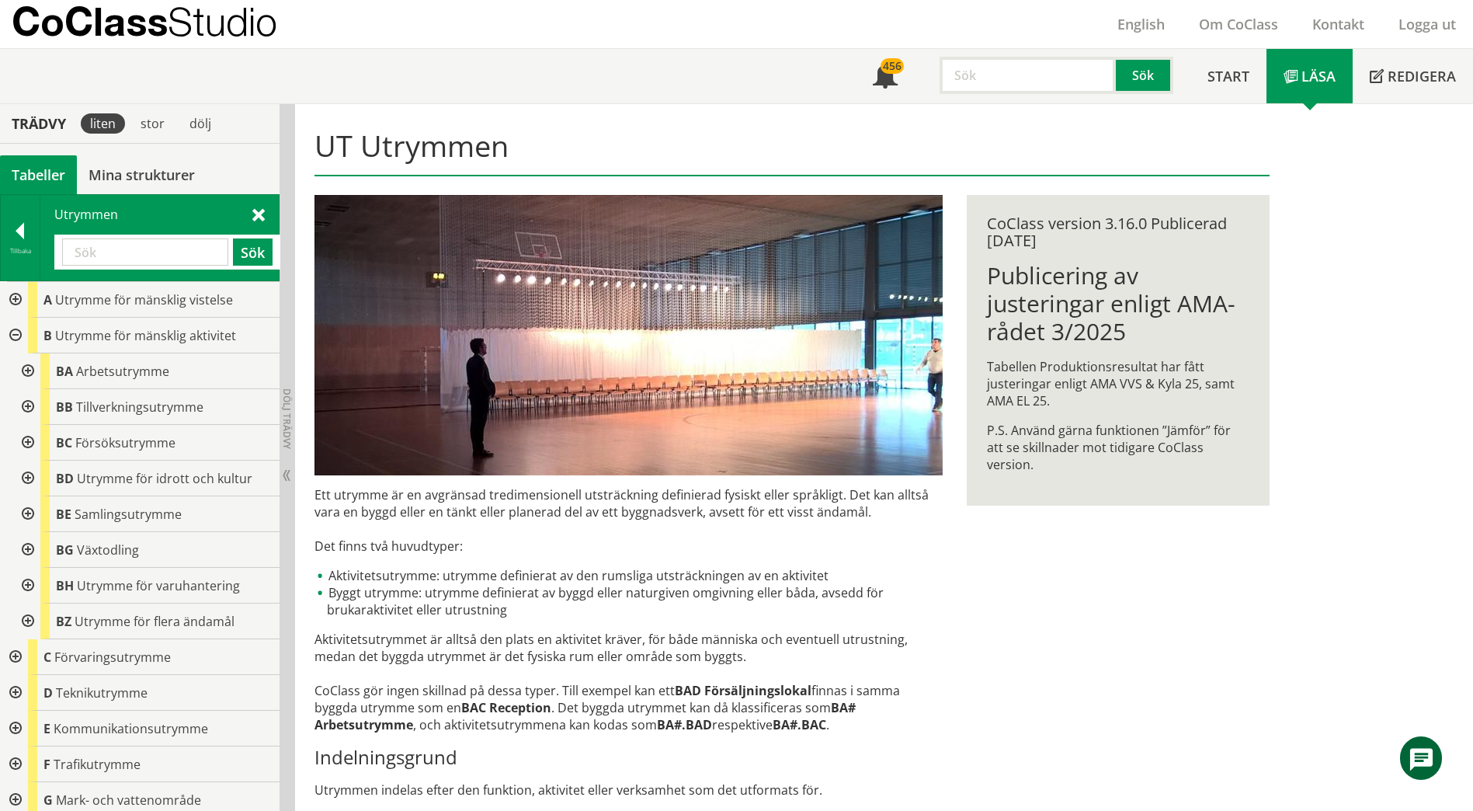
click at [27, 408] on div at bounding box center [26, 407] width 28 height 36
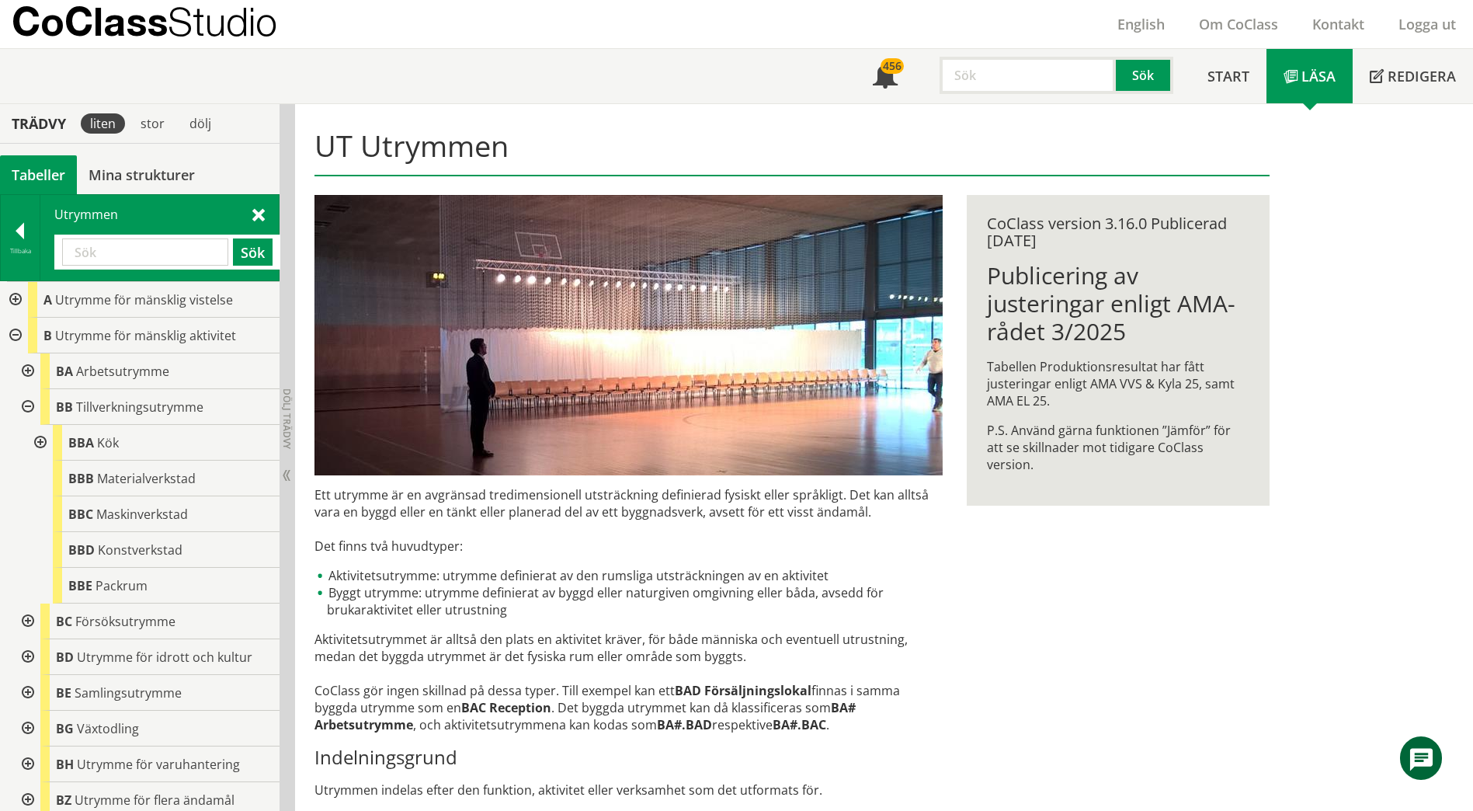
click at [27, 408] on div at bounding box center [26, 407] width 28 height 36
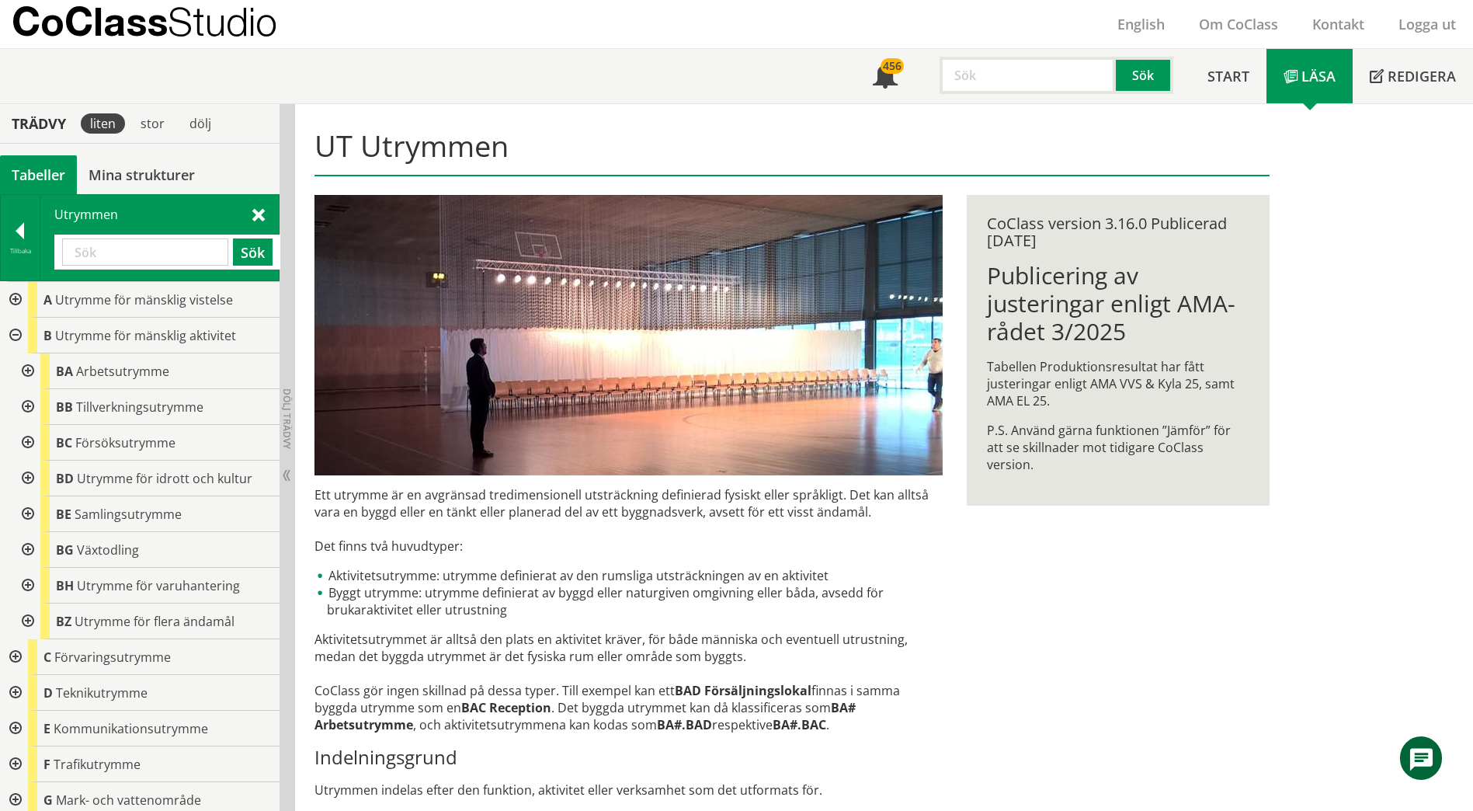
click at [26, 579] on div at bounding box center [26, 586] width 28 height 36
click at [18, 336] on div at bounding box center [14, 336] width 28 height 36
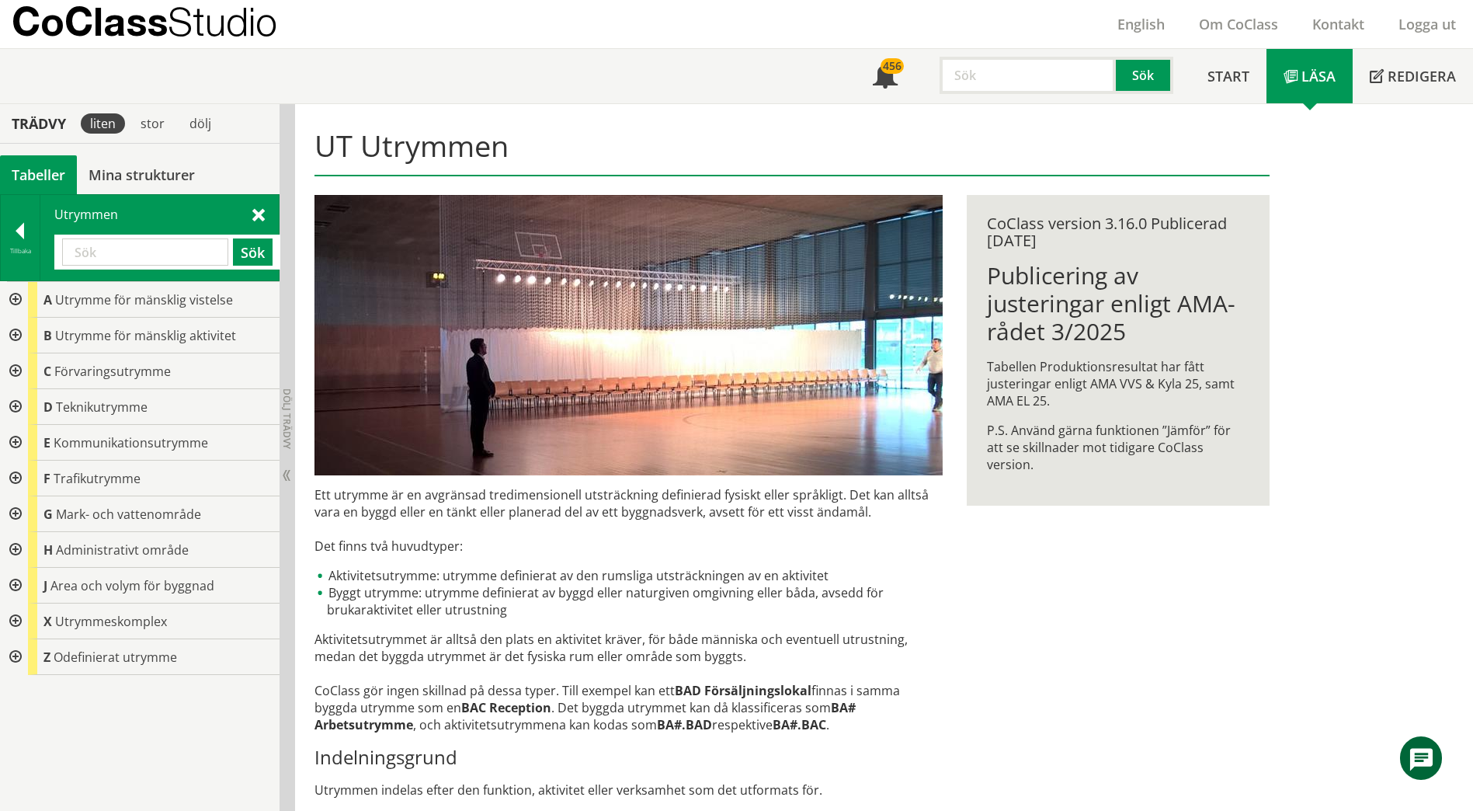
click at [13, 366] on div at bounding box center [14, 371] width 28 height 36
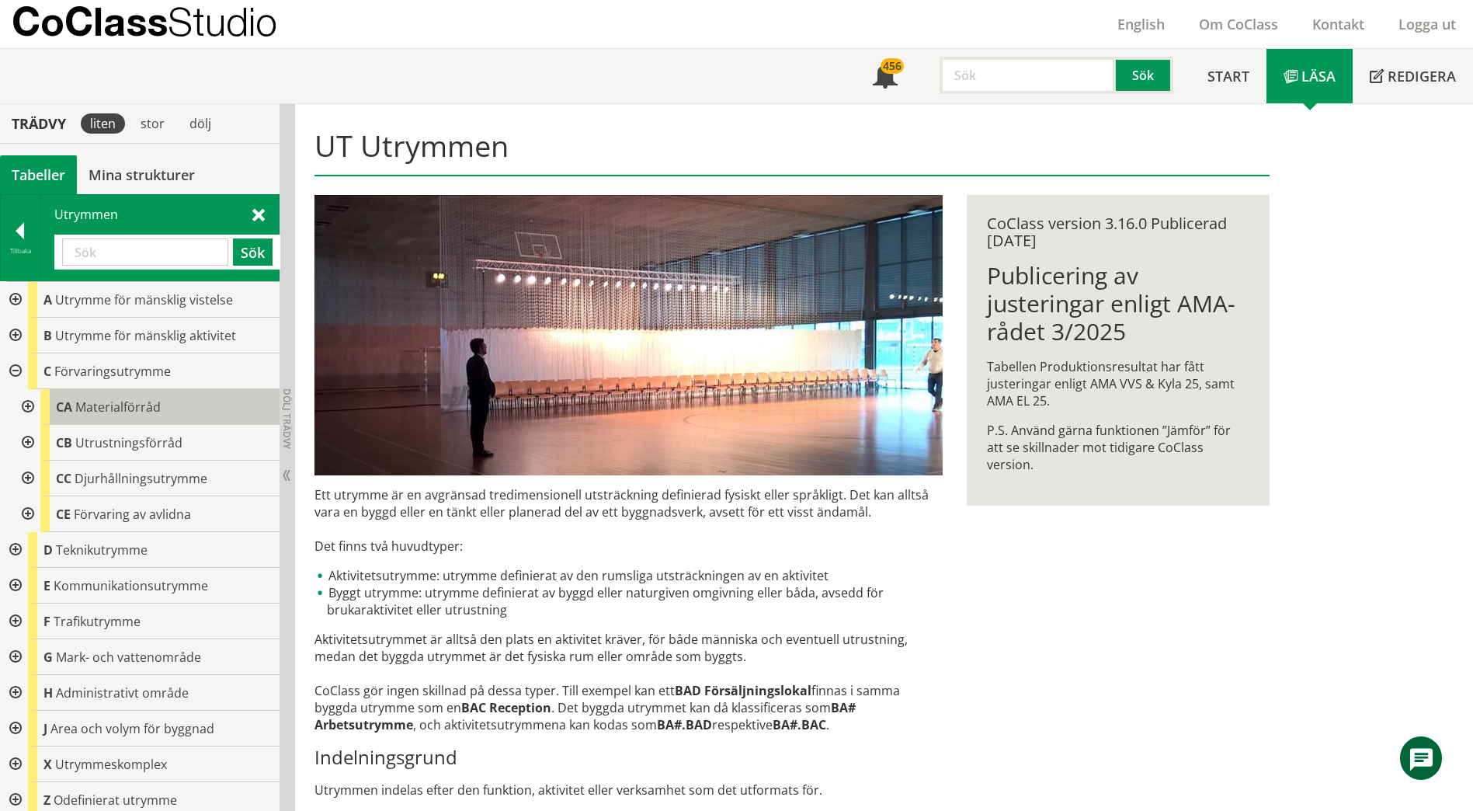
click at [117, 409] on span "Materialförråd" at bounding box center [117, 406] width 85 height 17
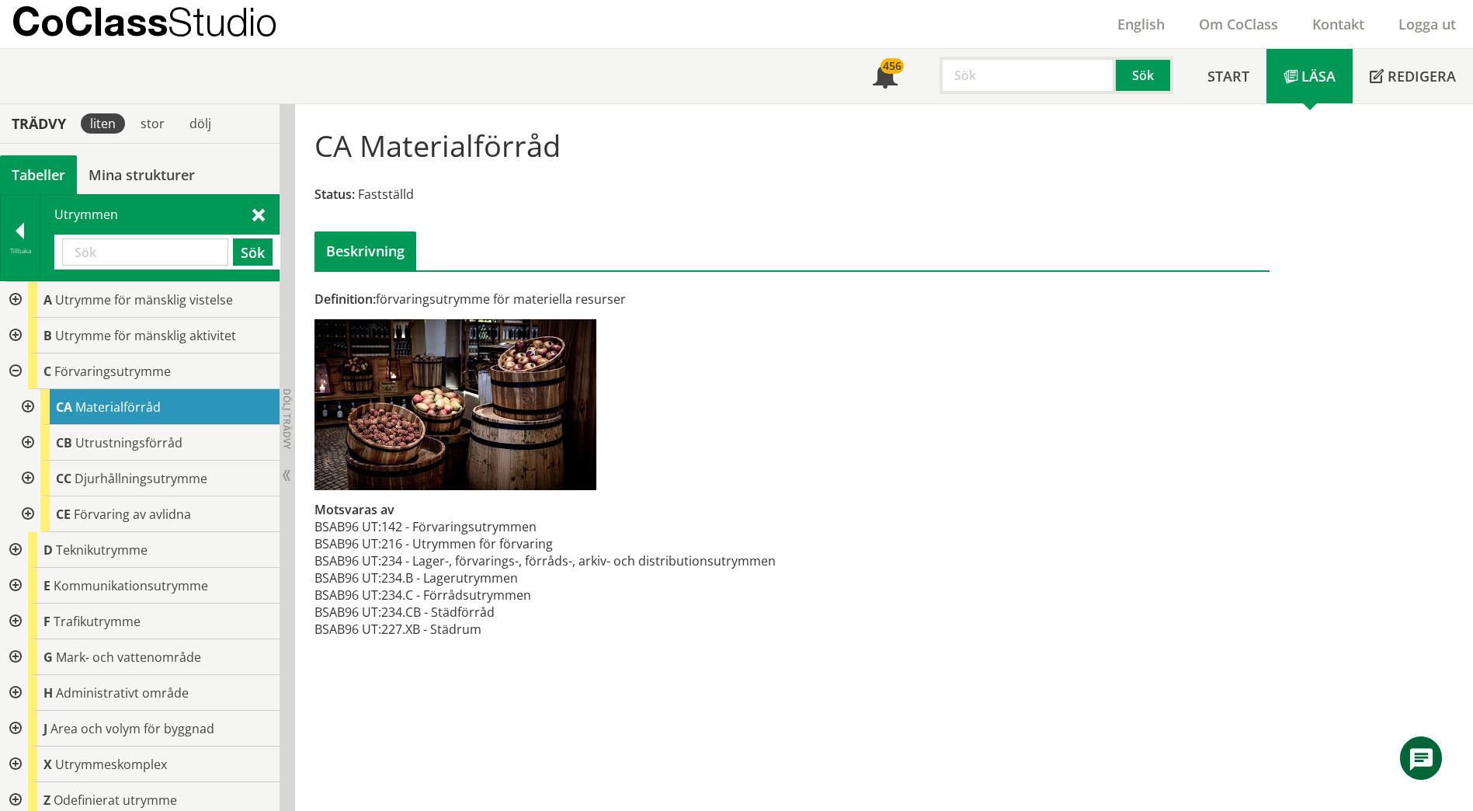
click at [112, 252] on input "text" at bounding box center [145, 251] width 166 height 27
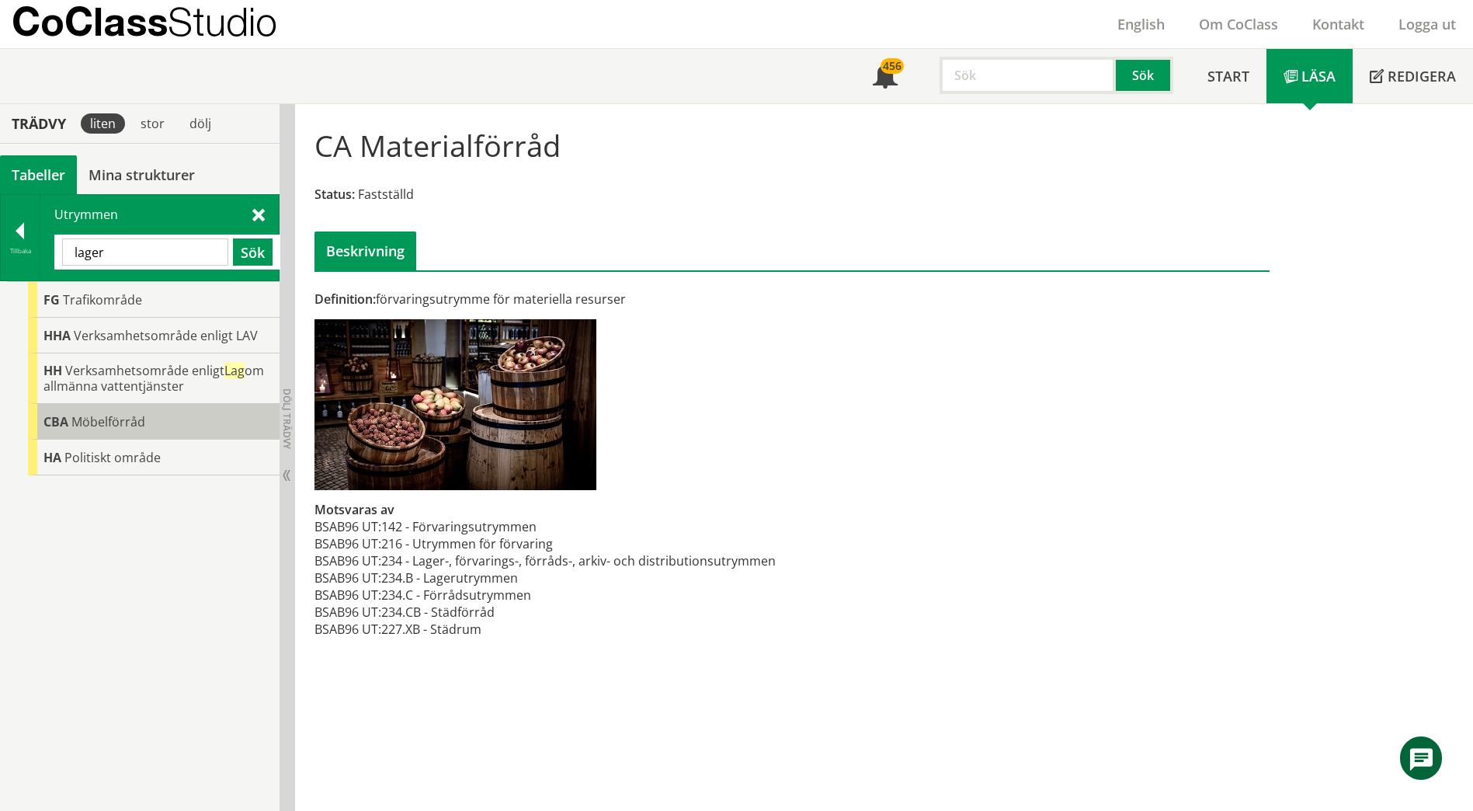
click at [154, 418] on div "CBA Möbelförråd" at bounding box center [154, 422] width 252 height 36
click at [153, 418] on div "CBA Möbelförråd" at bounding box center [154, 422] width 252 height 36
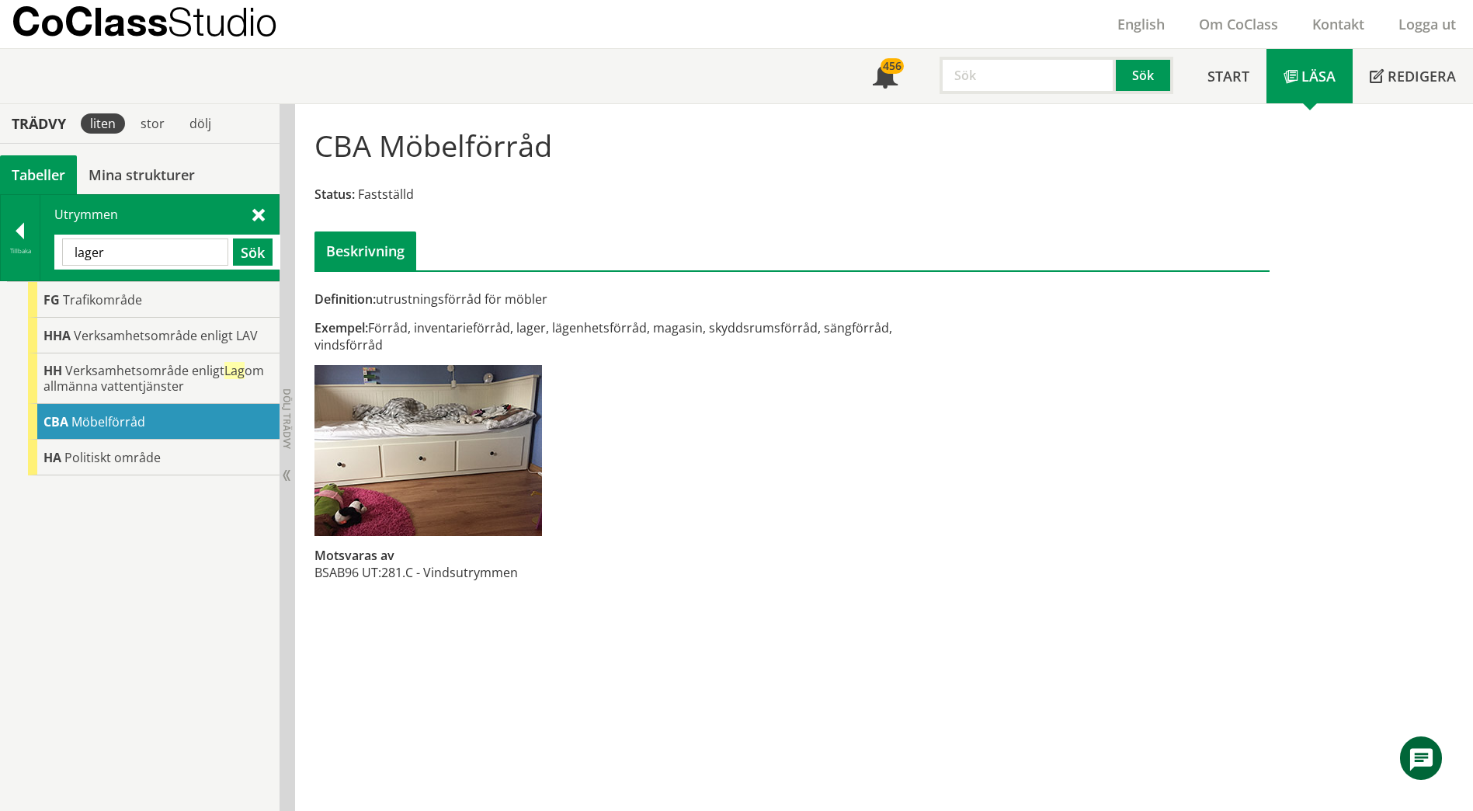
click at [162, 259] on input "lager" at bounding box center [145, 251] width 166 height 27
click at [162, 258] on input "lager" at bounding box center [145, 251] width 166 height 27
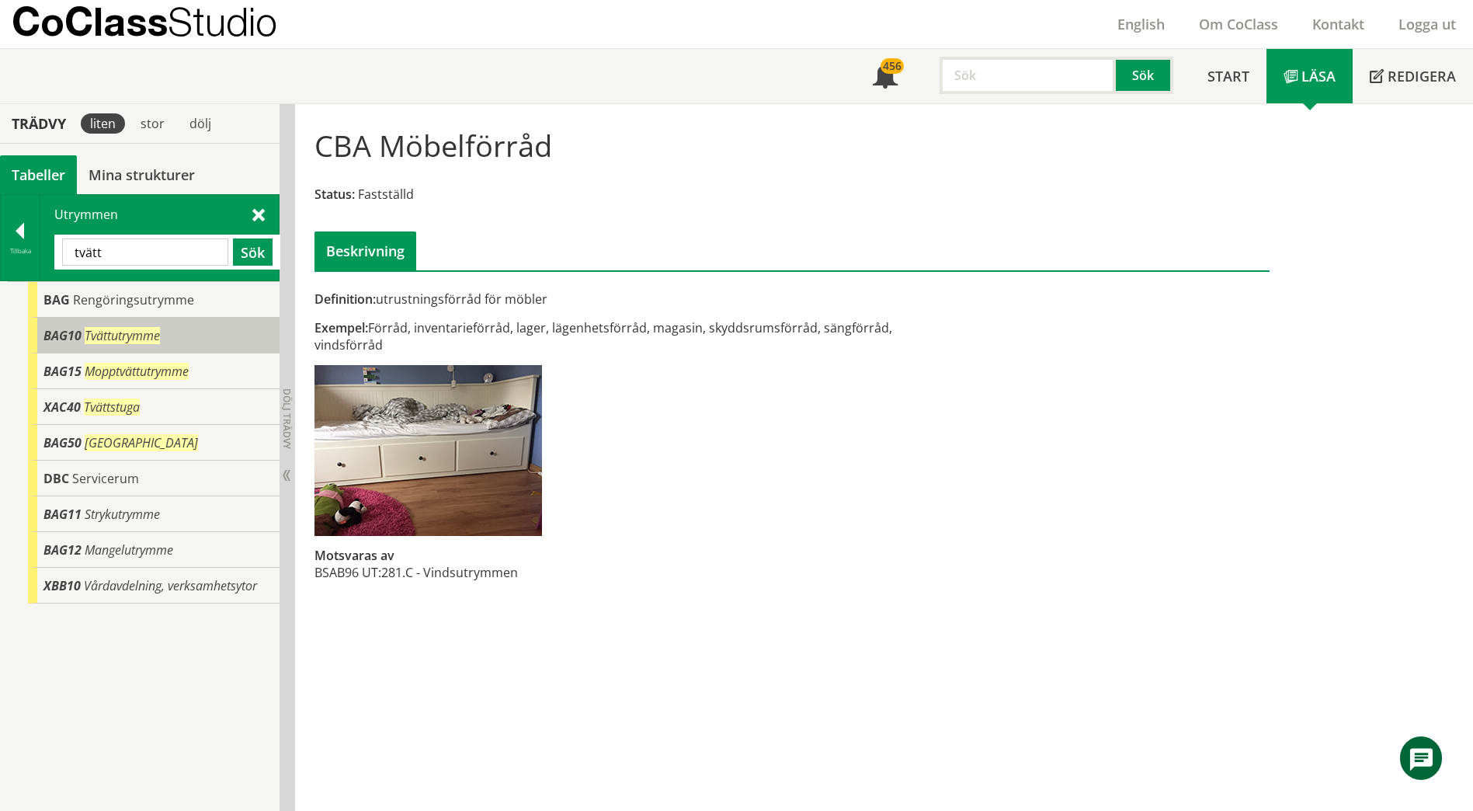
click at [149, 334] on span "Tvättutrymme" at bounding box center [122, 335] width 75 height 17
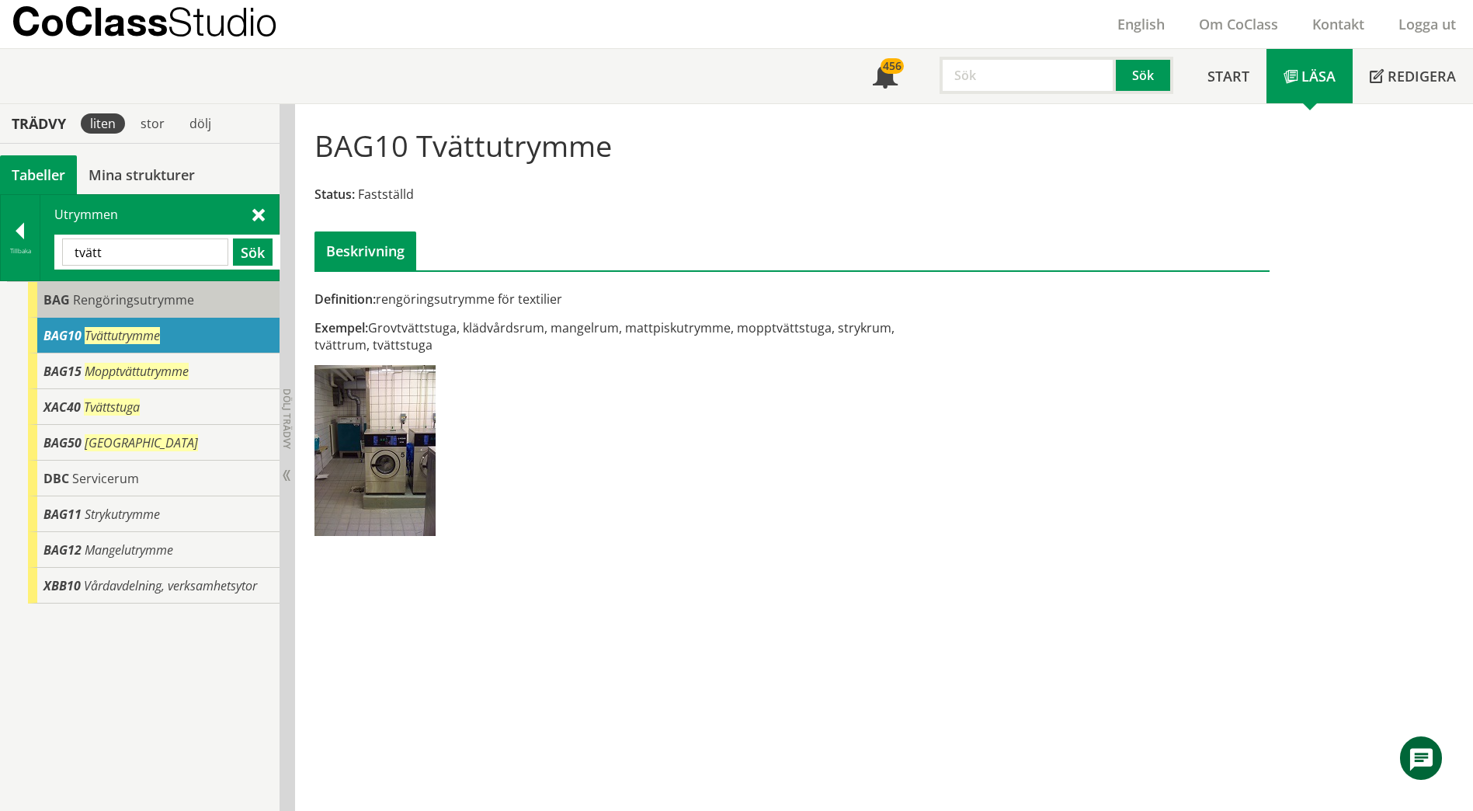
click at [162, 304] on span "Rengöringsutrymme" at bounding box center [133, 299] width 121 height 17
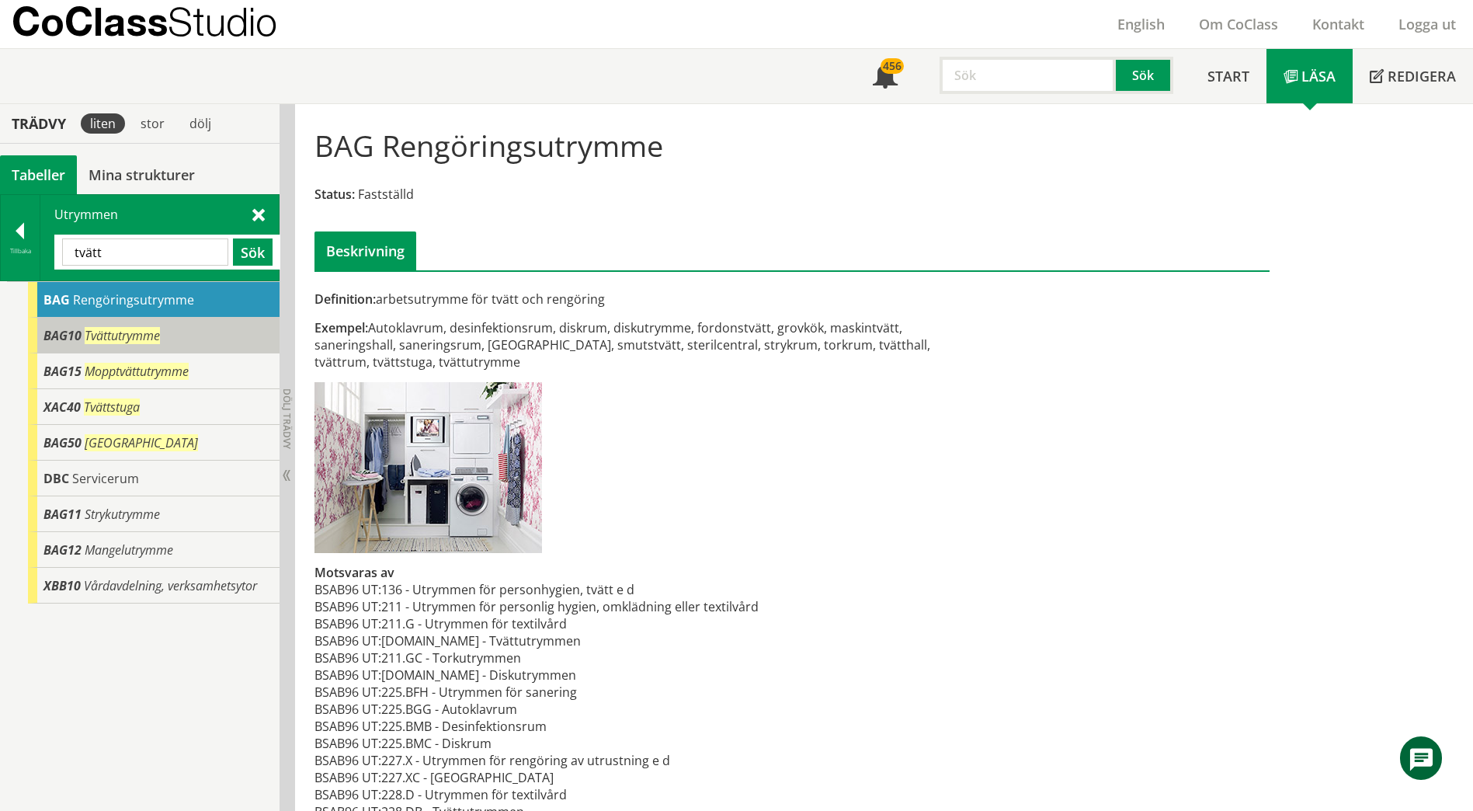
click at [160, 328] on span "Tvättutrymme" at bounding box center [122, 335] width 75 height 17
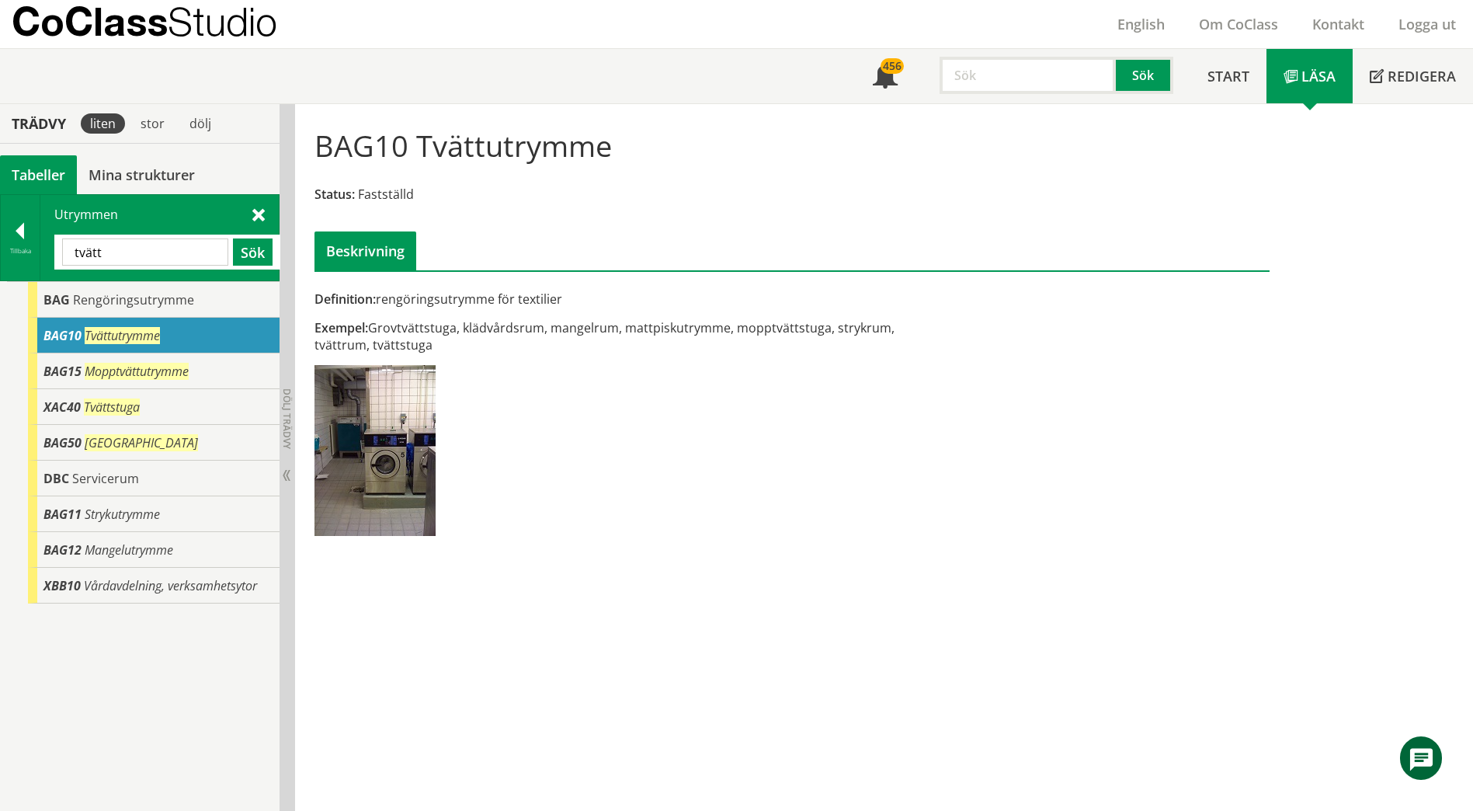
click at [180, 248] on input "tvätt" at bounding box center [145, 251] width 166 height 27
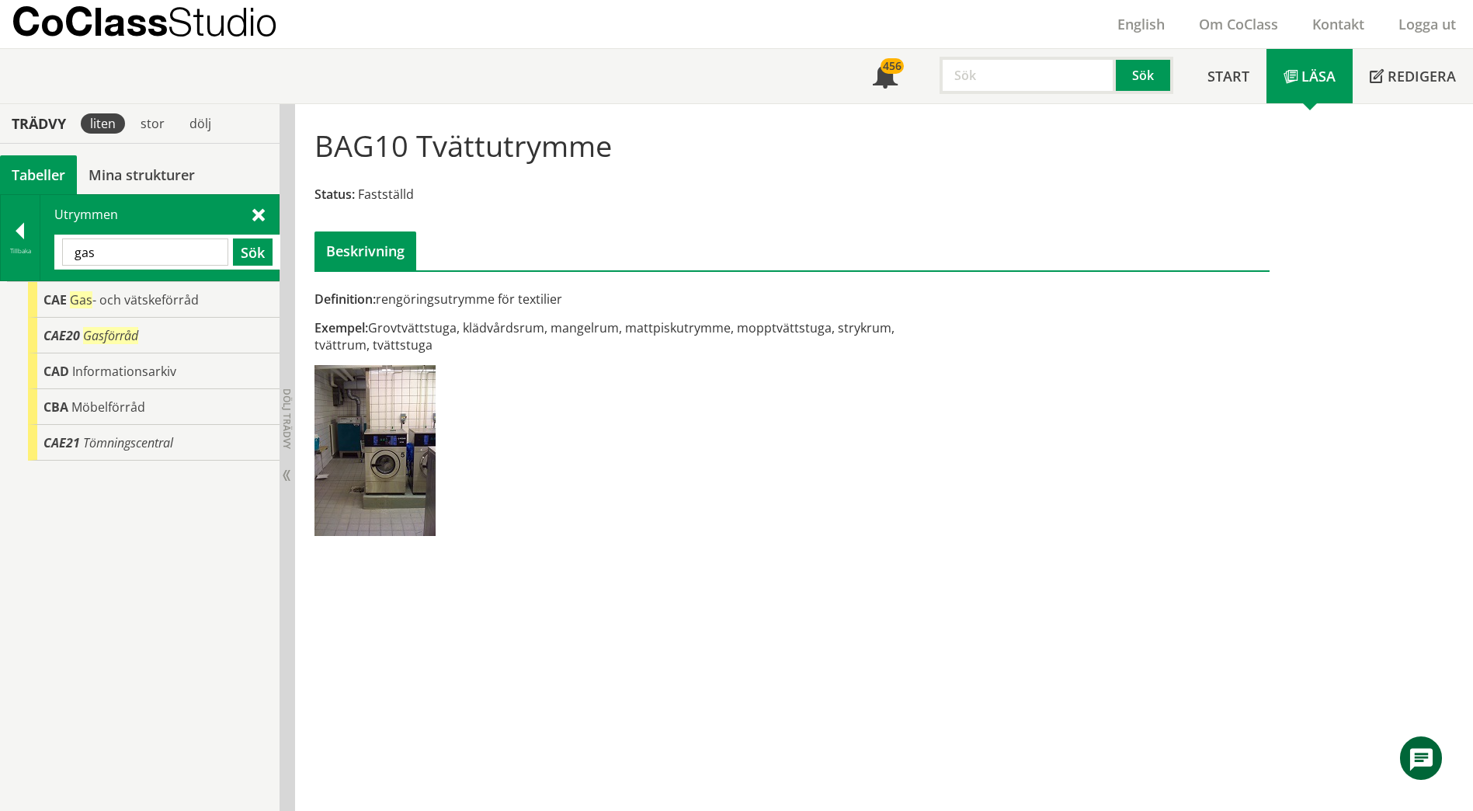
click at [173, 247] on input "gas" at bounding box center [145, 251] width 166 height 27
click at [174, 246] on input "gas" at bounding box center [145, 251] width 166 height 27
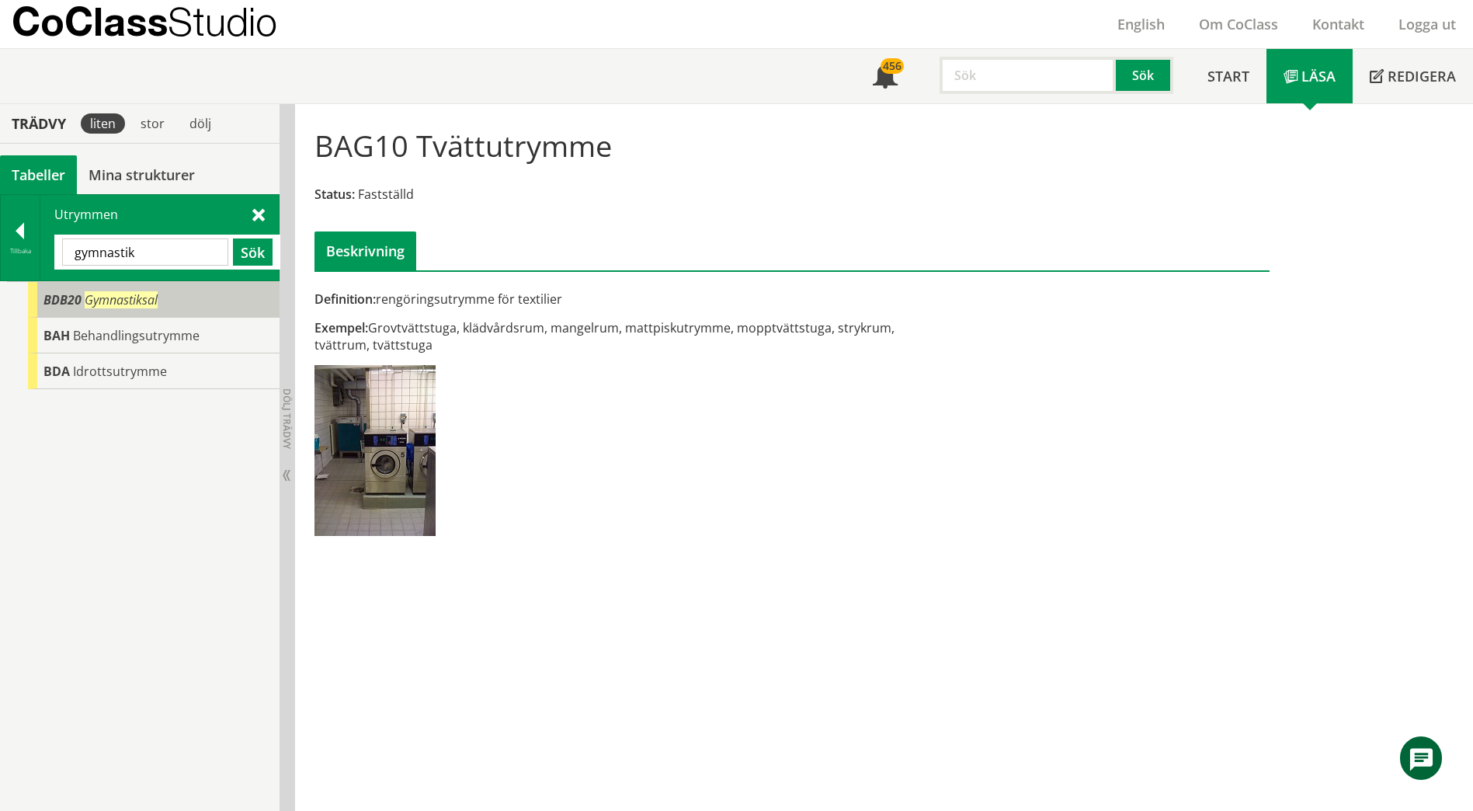
click at [141, 309] on div "BDB20 Gymnastiksal" at bounding box center [154, 300] width 252 height 36
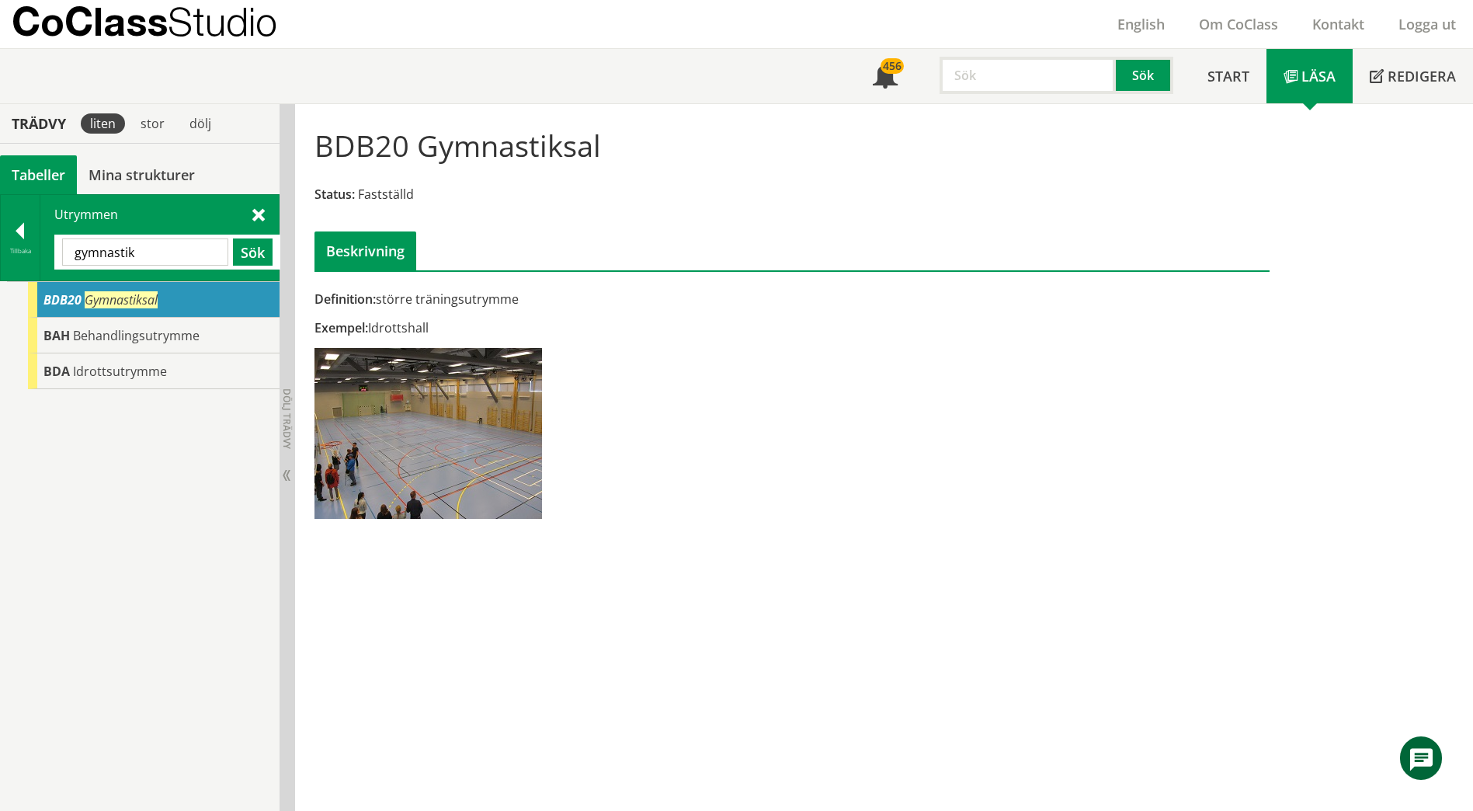
click at [208, 245] on input "gymnastik" at bounding box center [145, 251] width 166 height 27
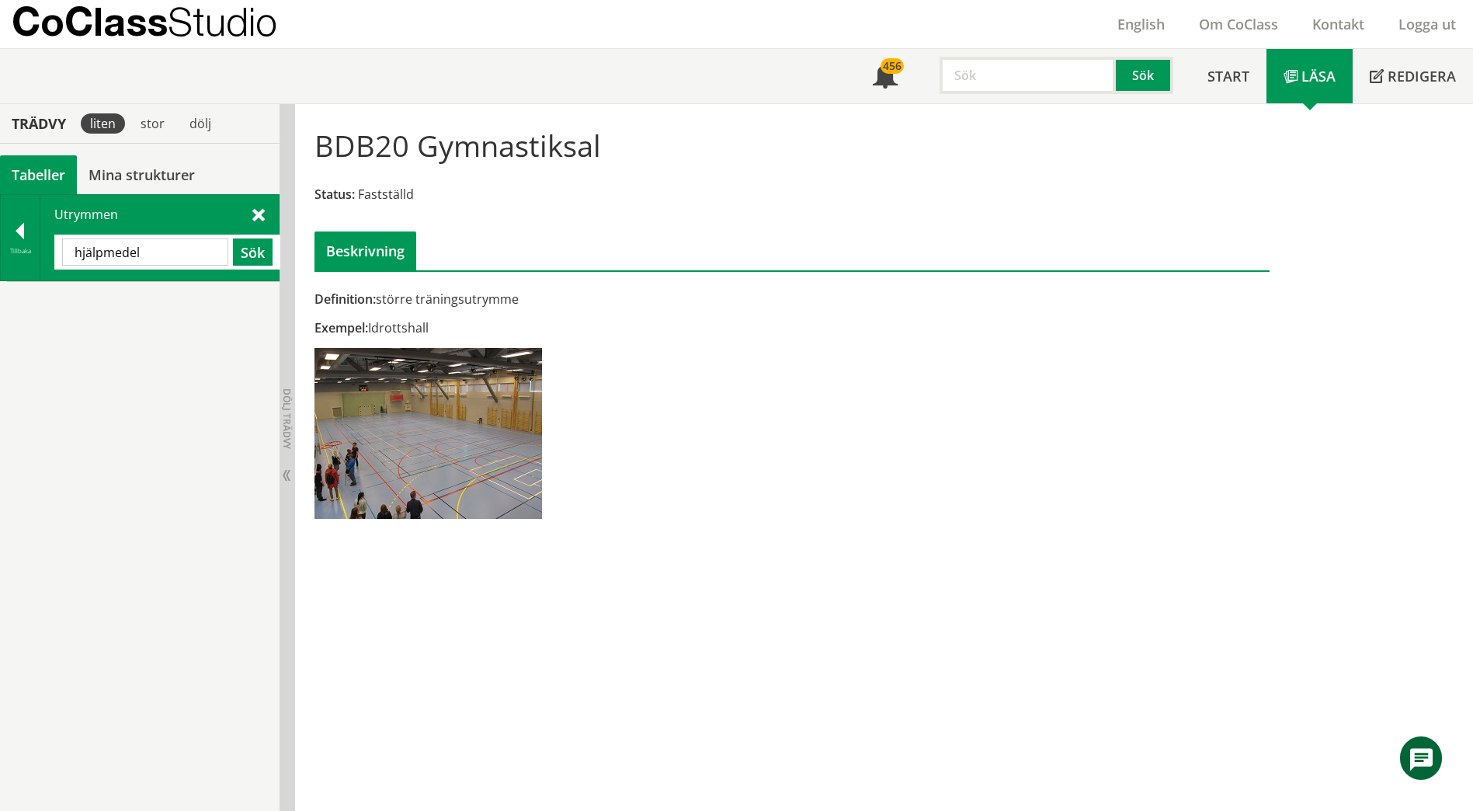
type input "hjälpmedel"
click at [200, 252] on input "hjälpmedel" at bounding box center [145, 251] width 166 height 27
type input "förråd"
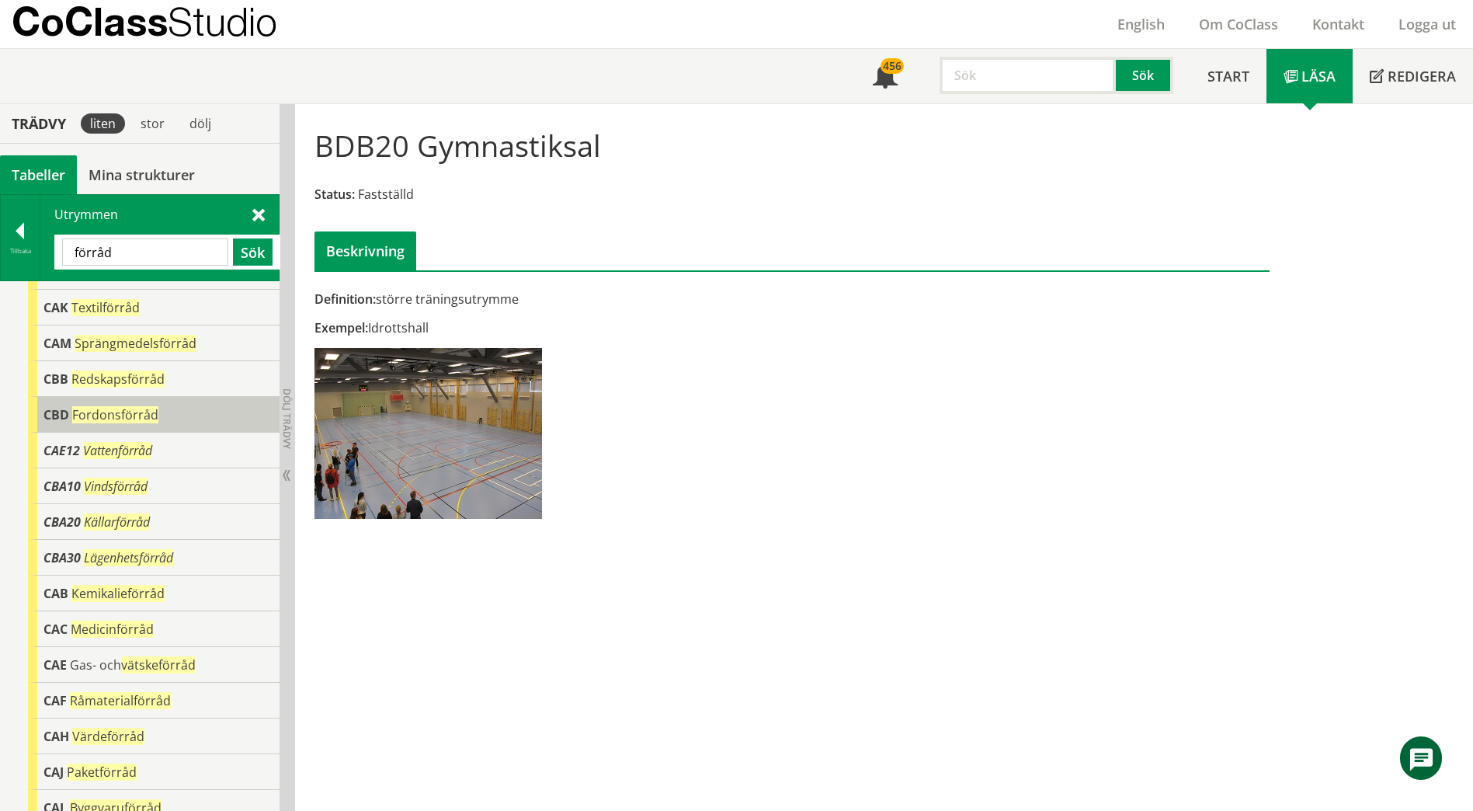
scroll to position [184, 0]
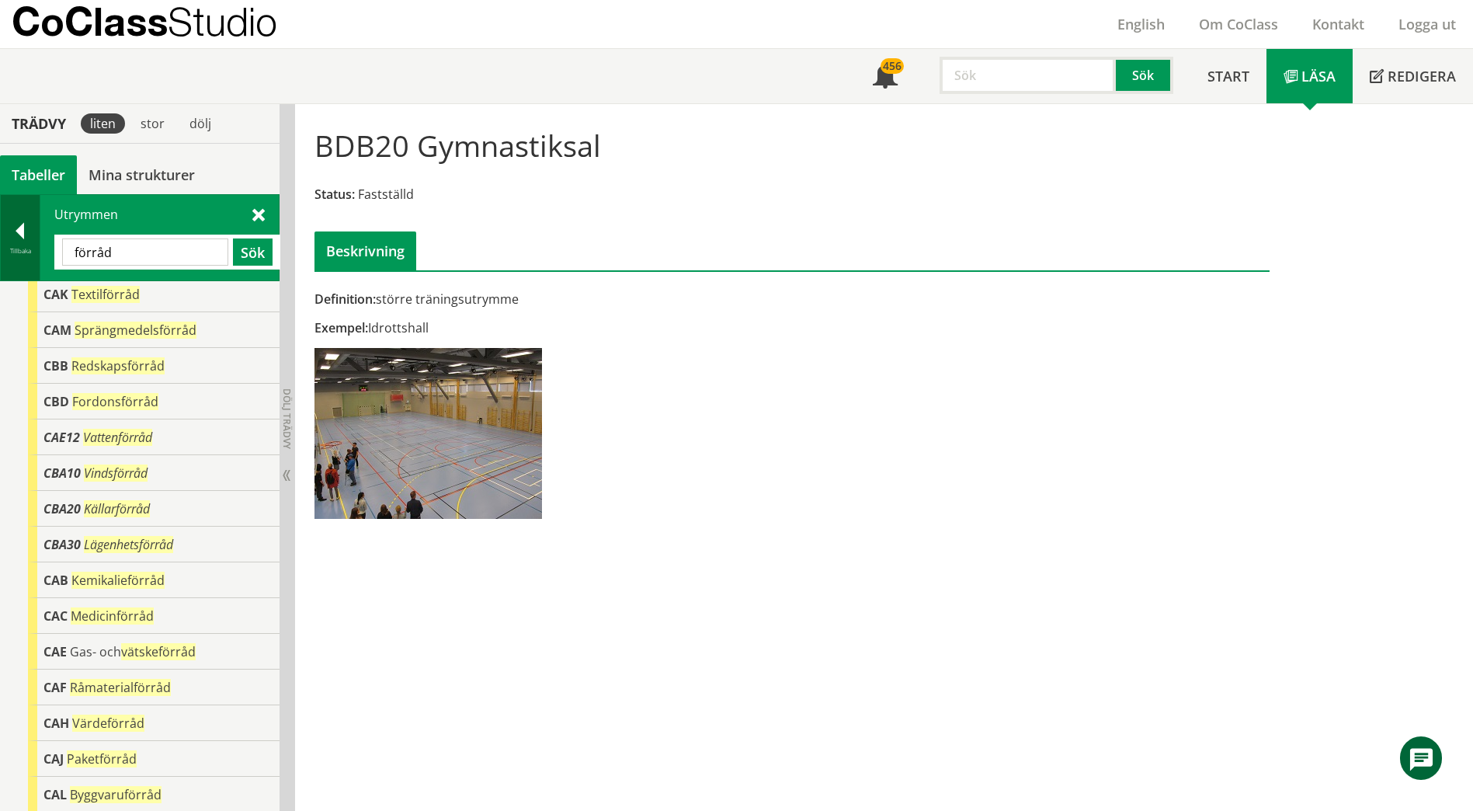
click at [30, 232] on div at bounding box center [20, 234] width 39 height 22
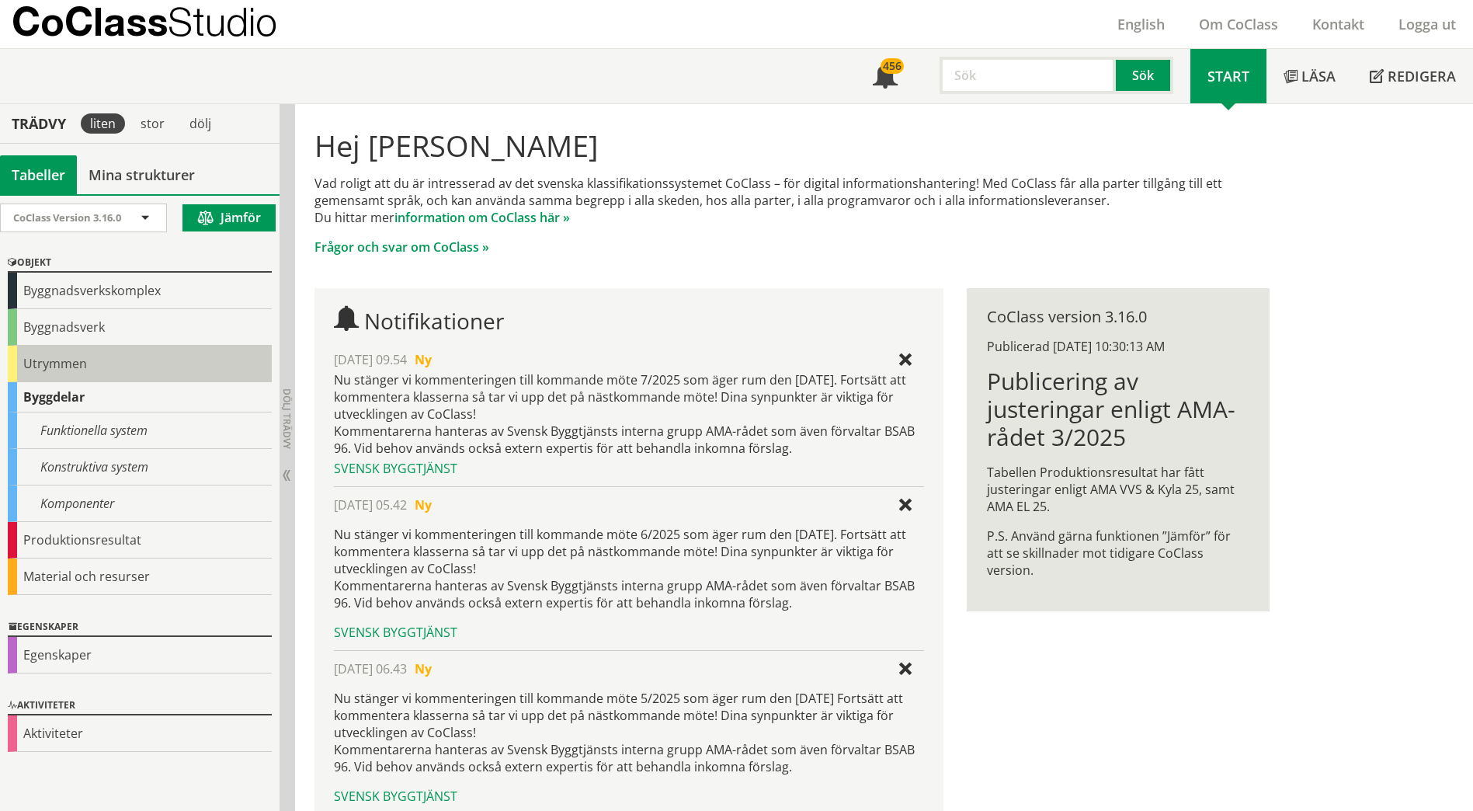
click at [62, 356] on div "Utrymmen" at bounding box center [140, 364] width 264 height 36
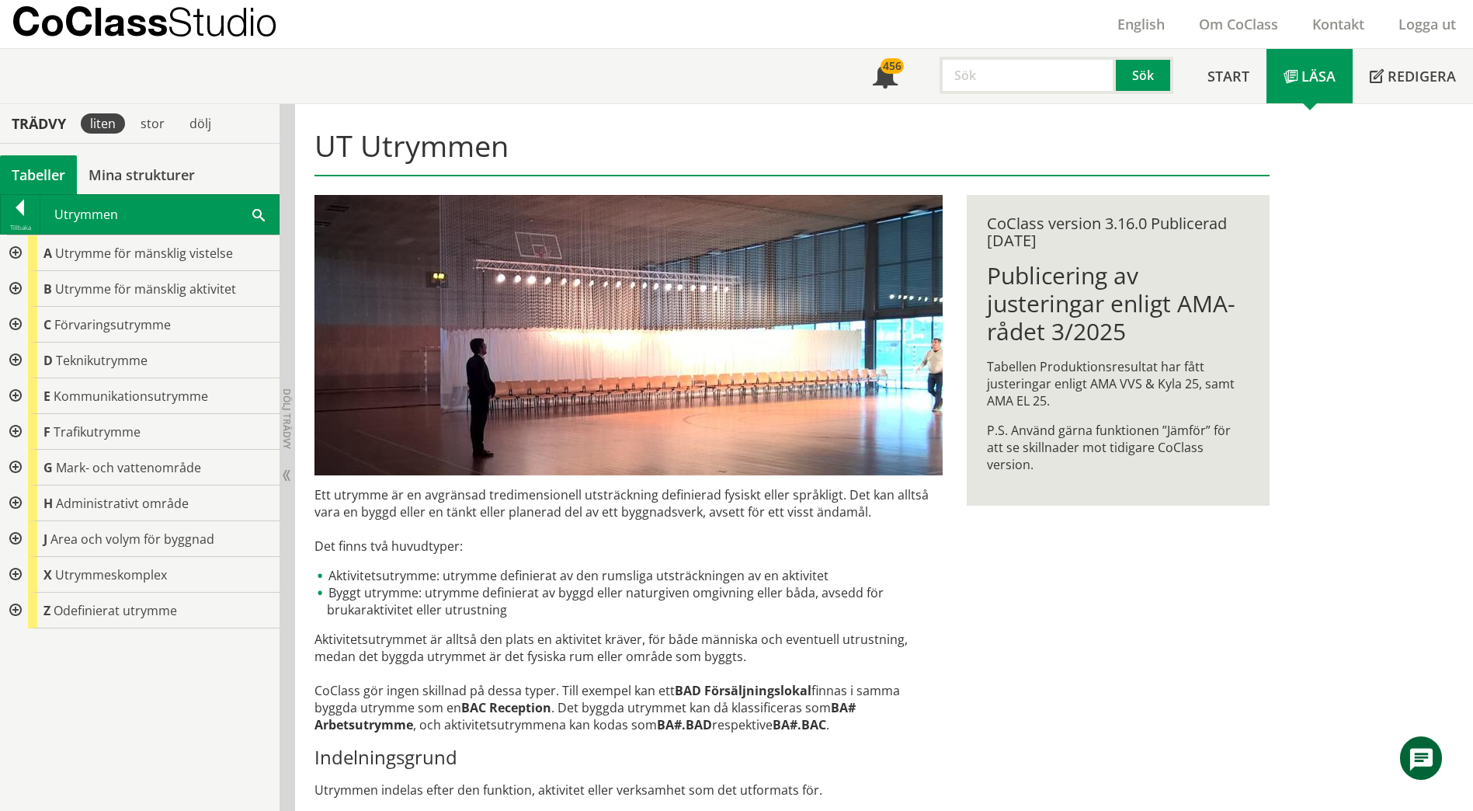
click at [16, 323] on div at bounding box center [14, 325] width 28 height 36
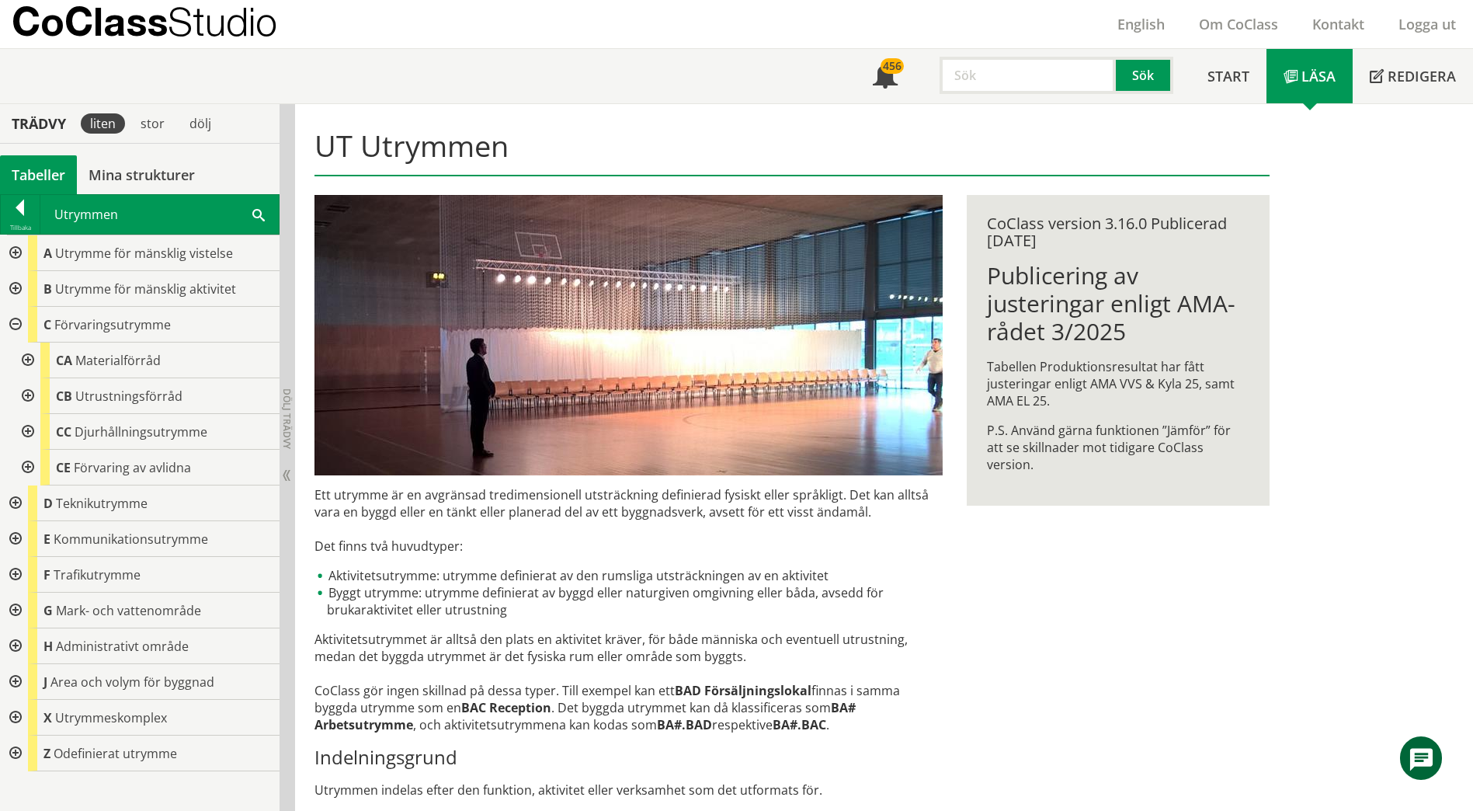
click at [30, 401] on div at bounding box center [26, 396] width 28 height 36
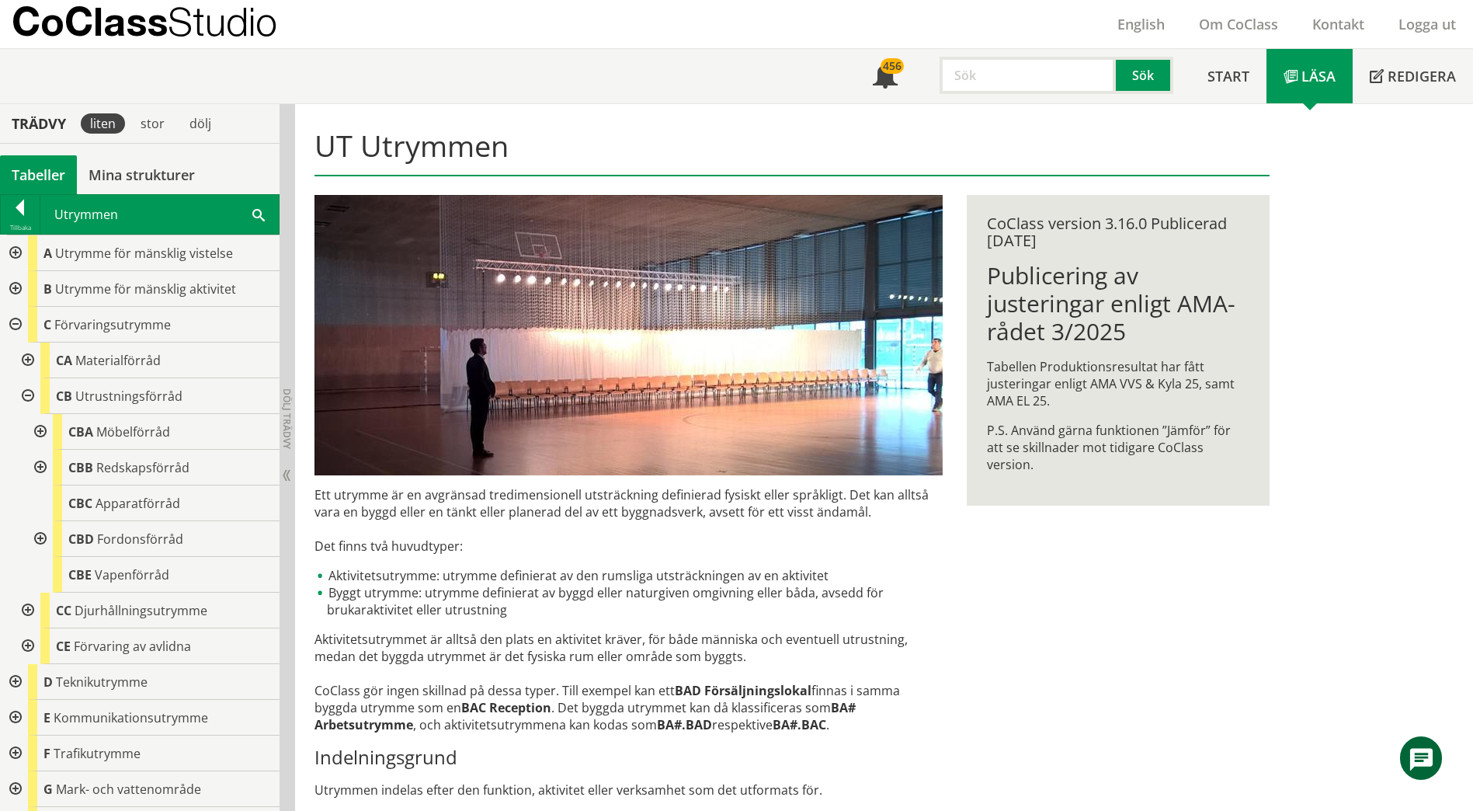
click at [42, 468] on div at bounding box center [39, 468] width 28 height 36
click at [44, 467] on div at bounding box center [39, 468] width 28 height 36
click at [39, 428] on div at bounding box center [39, 432] width 28 height 36
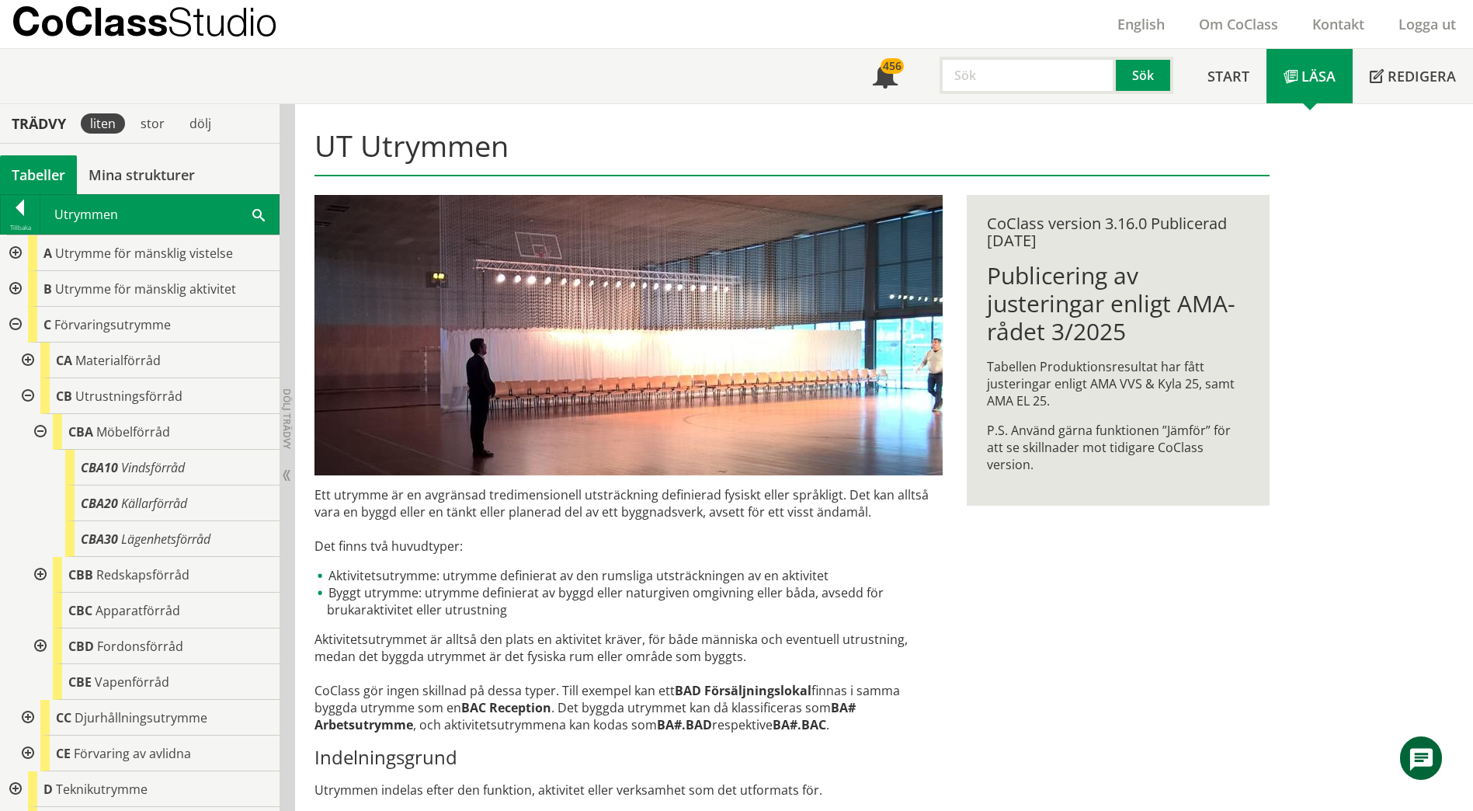
click at [39, 431] on div at bounding box center [39, 432] width 28 height 36
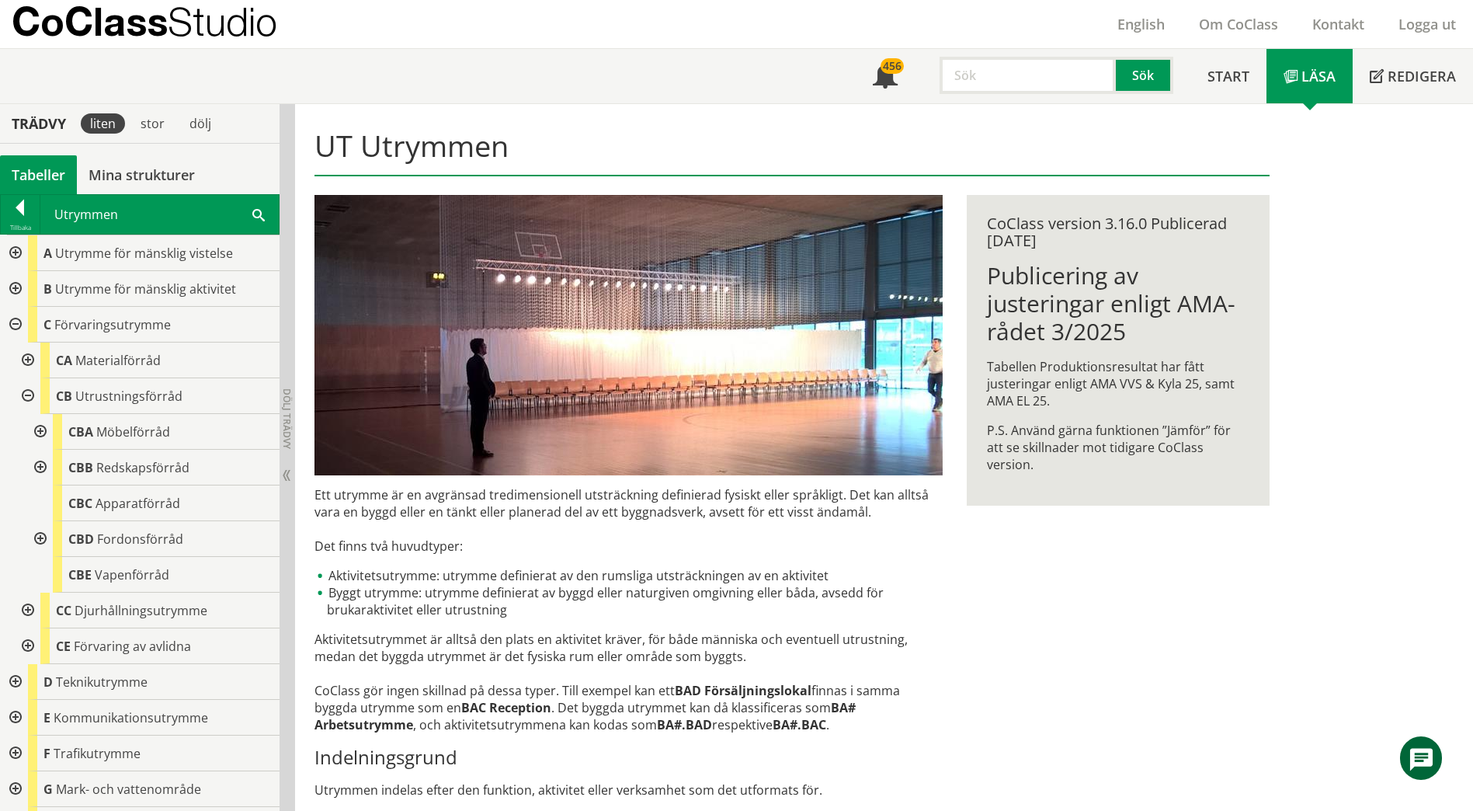
click at [23, 365] on div at bounding box center [26, 360] width 28 height 36
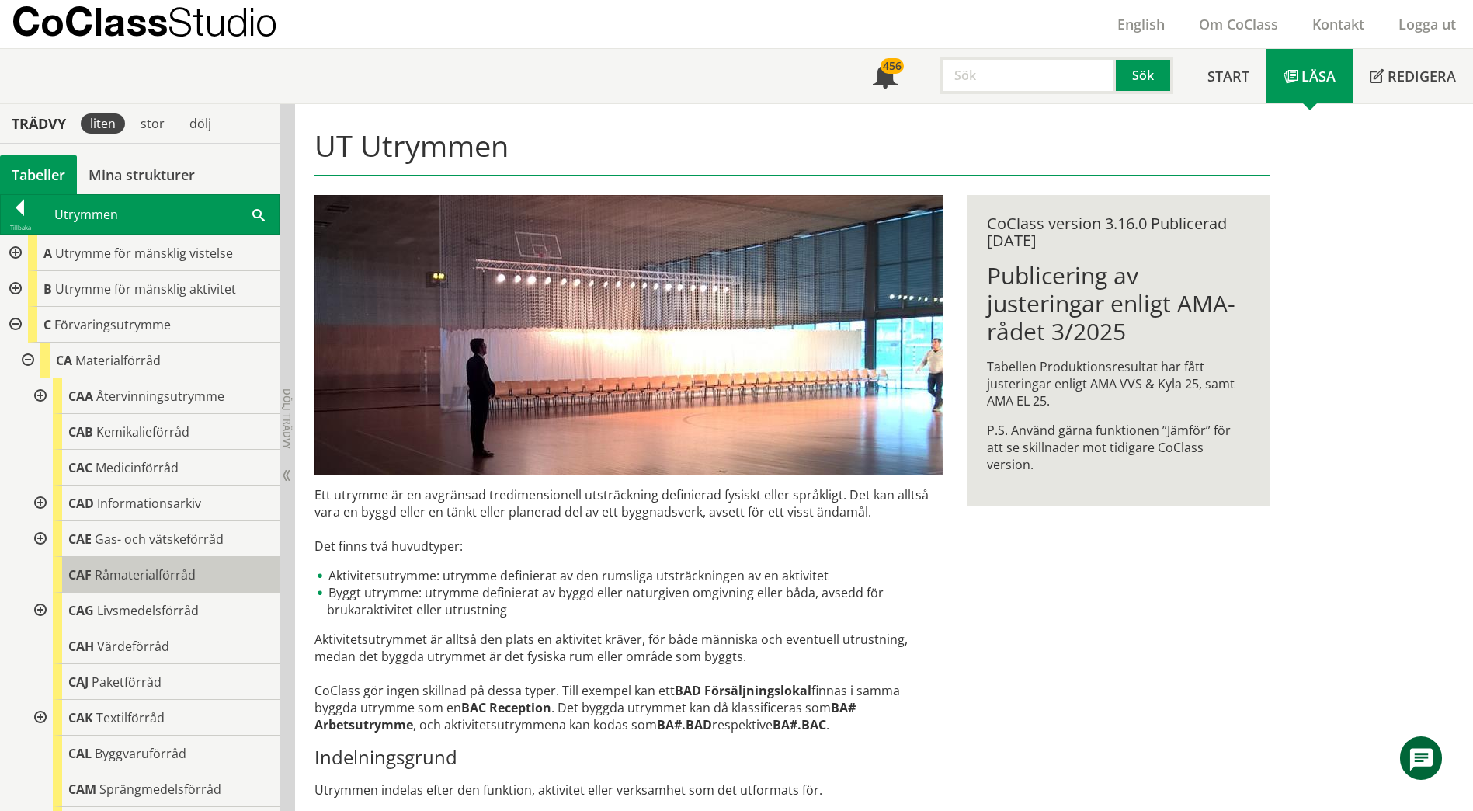
scroll to position [78, 0]
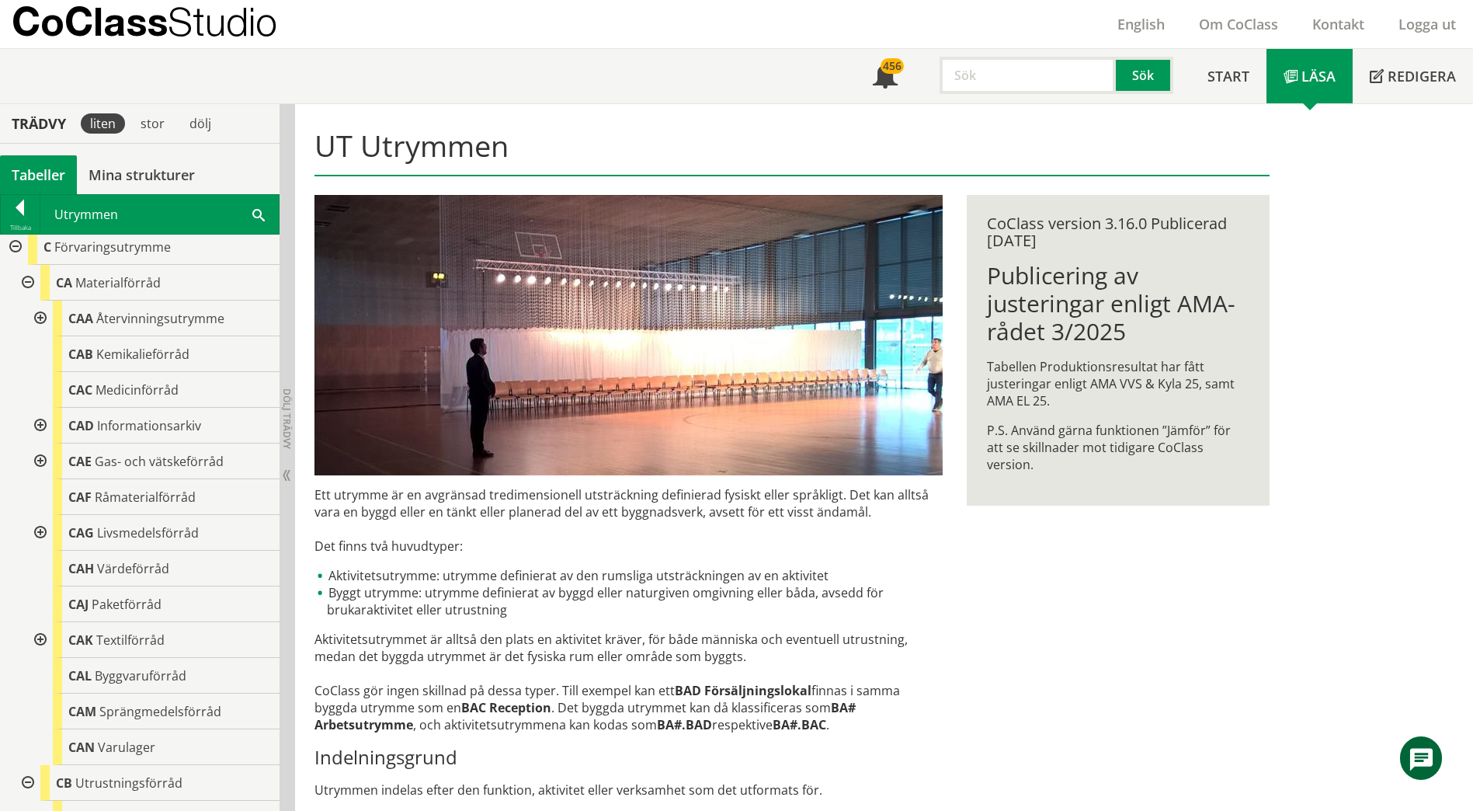
click at [24, 281] on div at bounding box center [26, 283] width 28 height 36
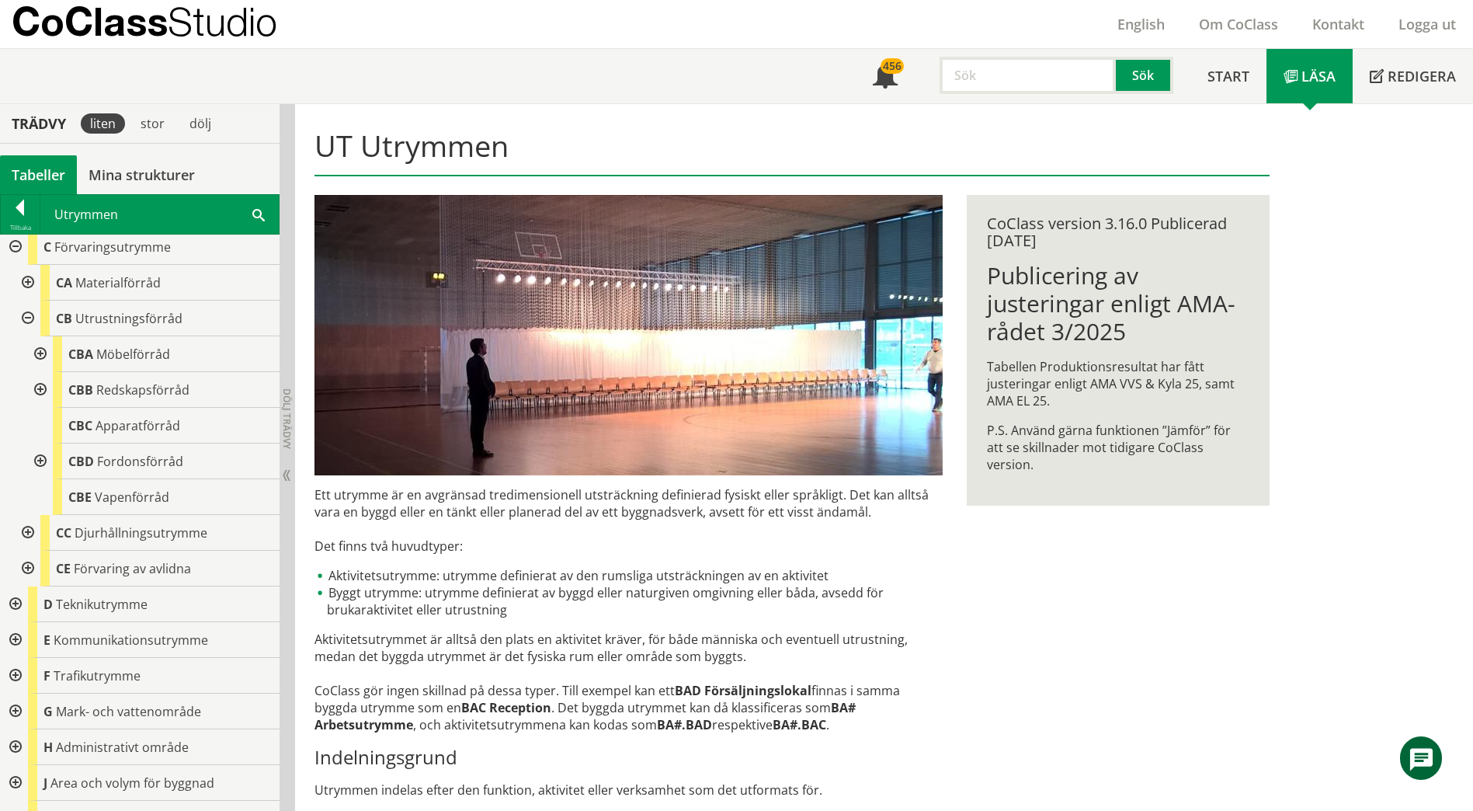
click at [262, 213] on span at bounding box center [258, 214] width 12 height 16
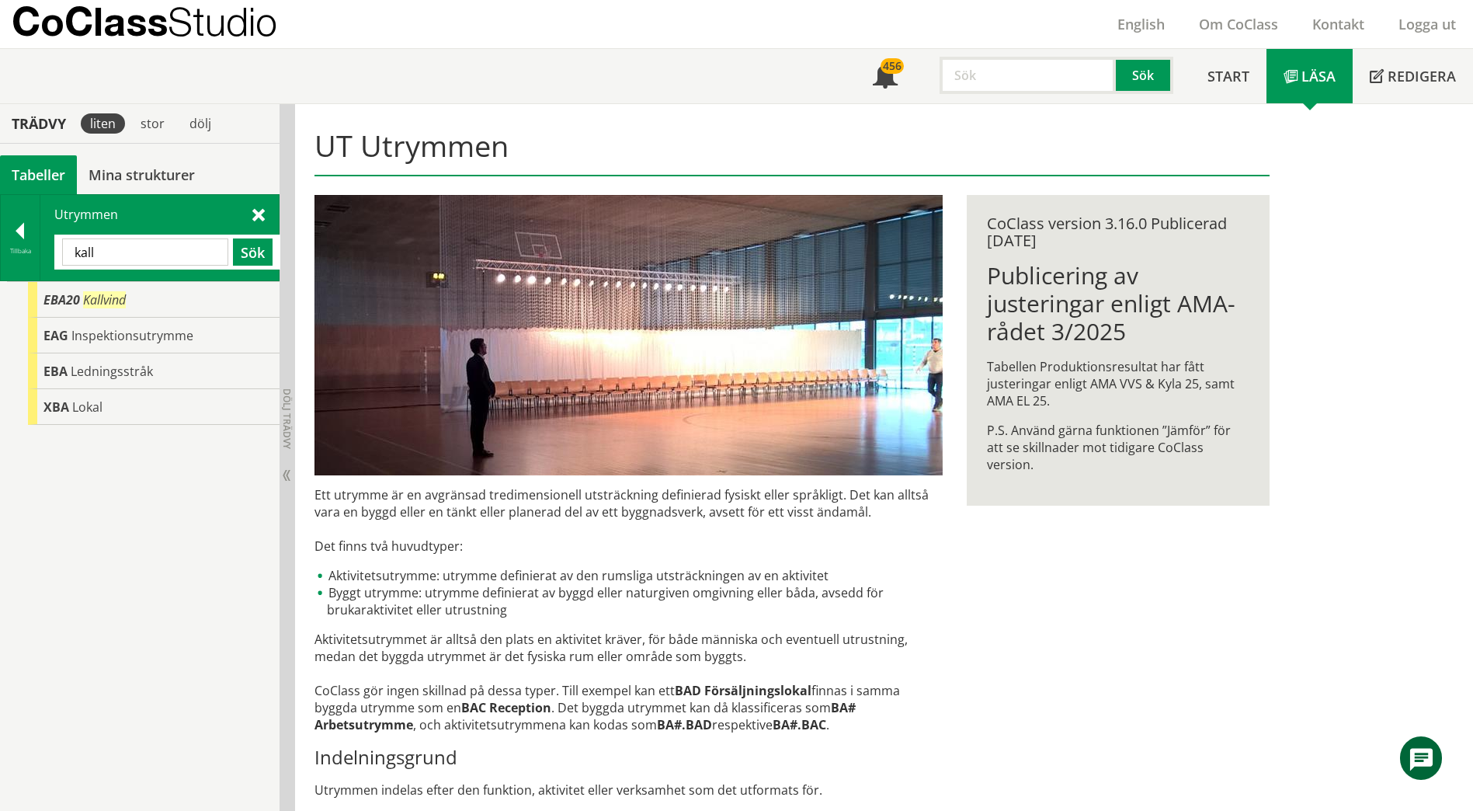
scroll to position [0, 0]
click at [102, 300] on span "Kallvind" at bounding box center [104, 299] width 43 height 17
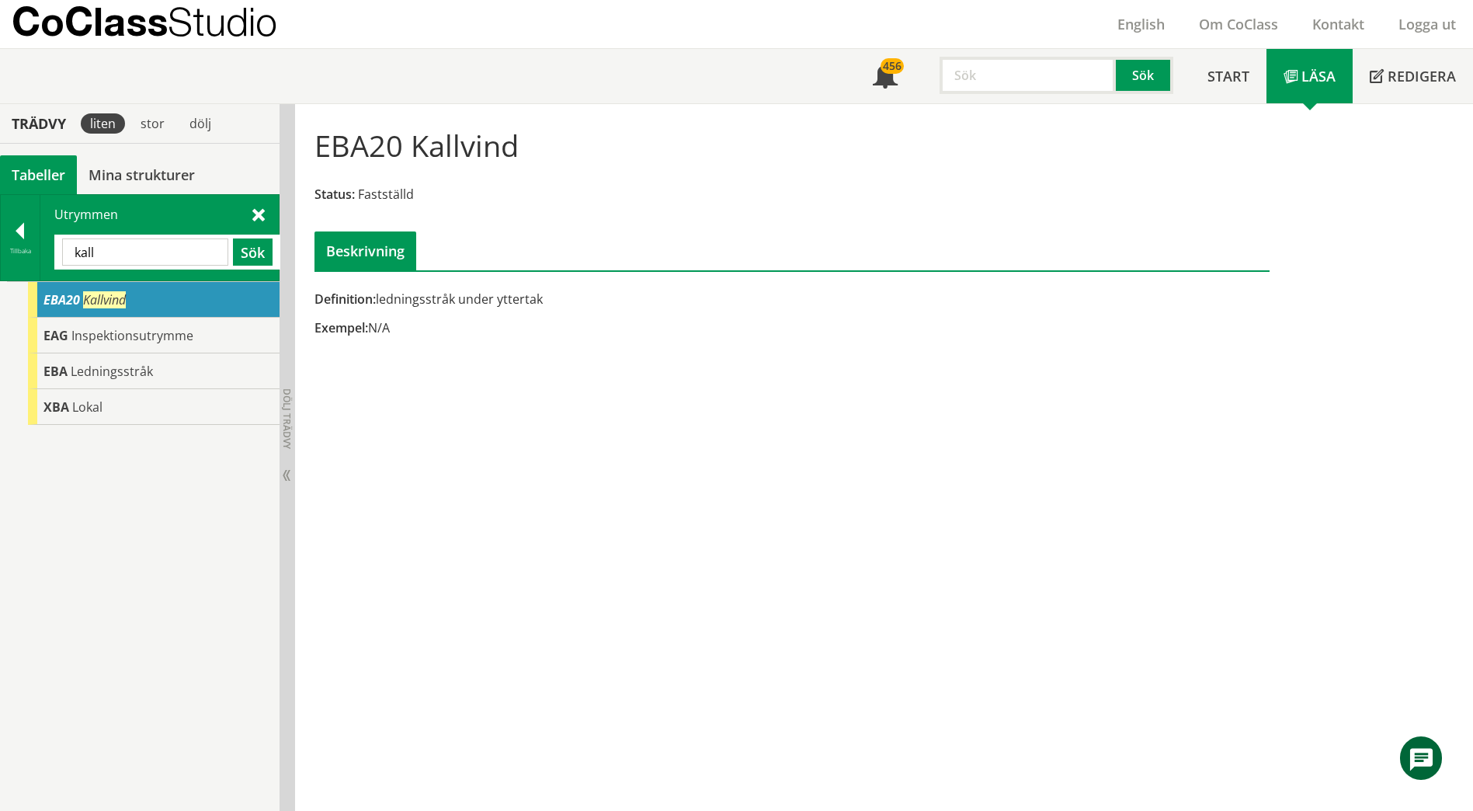
click at [158, 266] on div "kall Sök" at bounding box center [167, 251] width 226 height 35
click at [158, 256] on input "kall" at bounding box center [145, 251] width 166 height 27
type input "kompress"
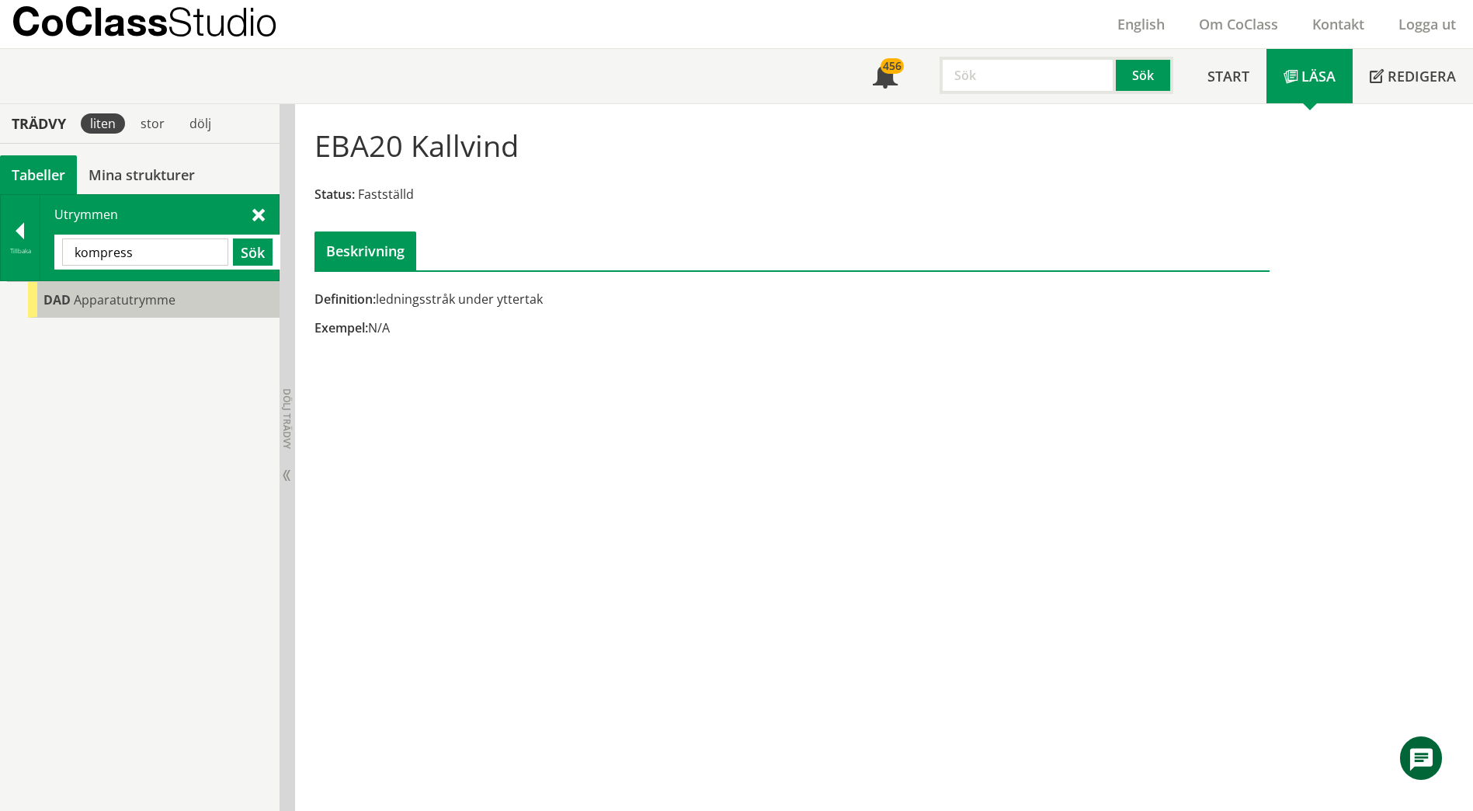
click at [189, 300] on div "DAD Apparatutrymme" at bounding box center [154, 300] width 252 height 36
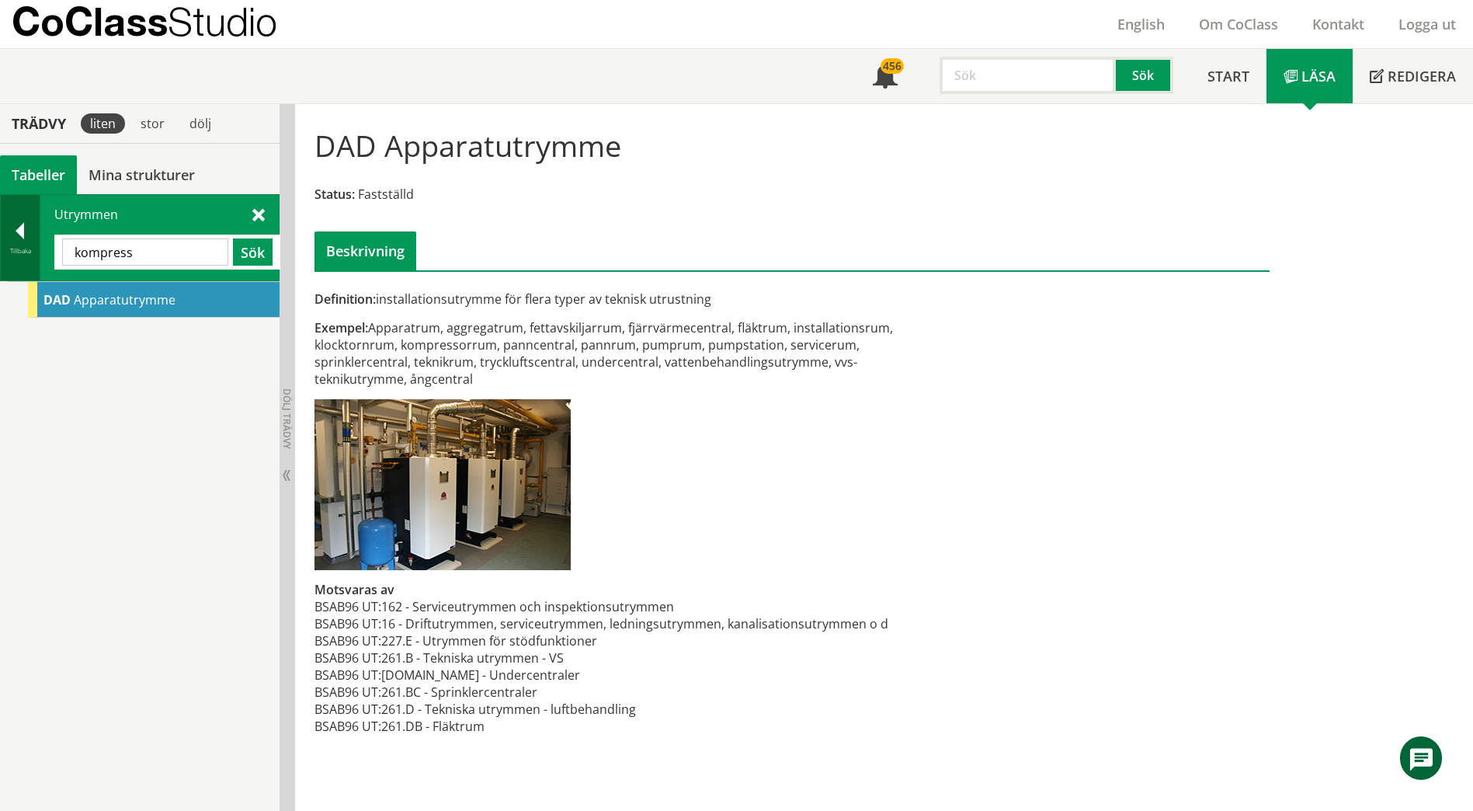
click at [19, 229] on div at bounding box center [20, 234] width 39 height 22
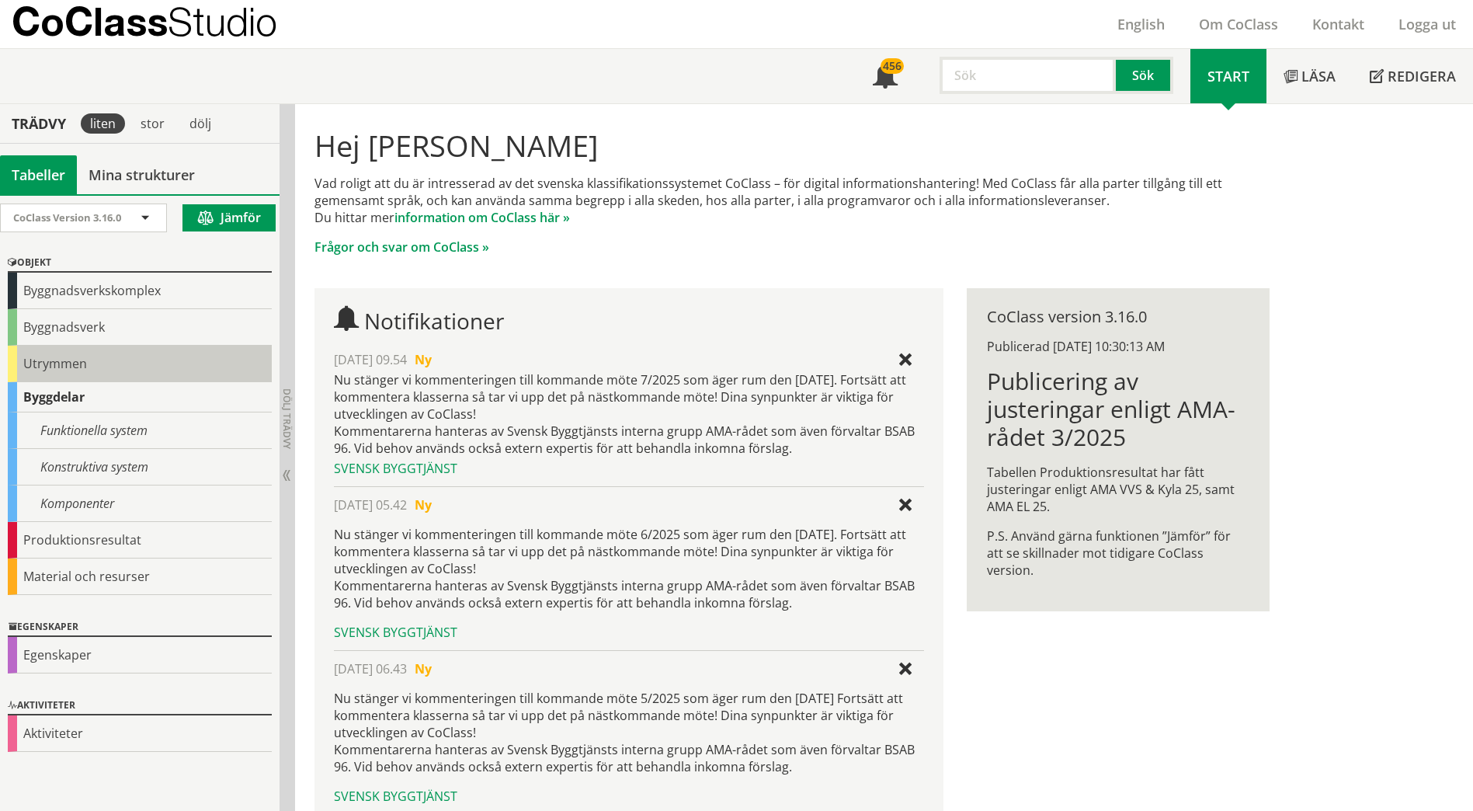
click at [50, 358] on div "Utrymmen" at bounding box center [140, 364] width 264 height 36
click at [24, 364] on div "Utrymmen" at bounding box center [140, 364] width 264 height 36
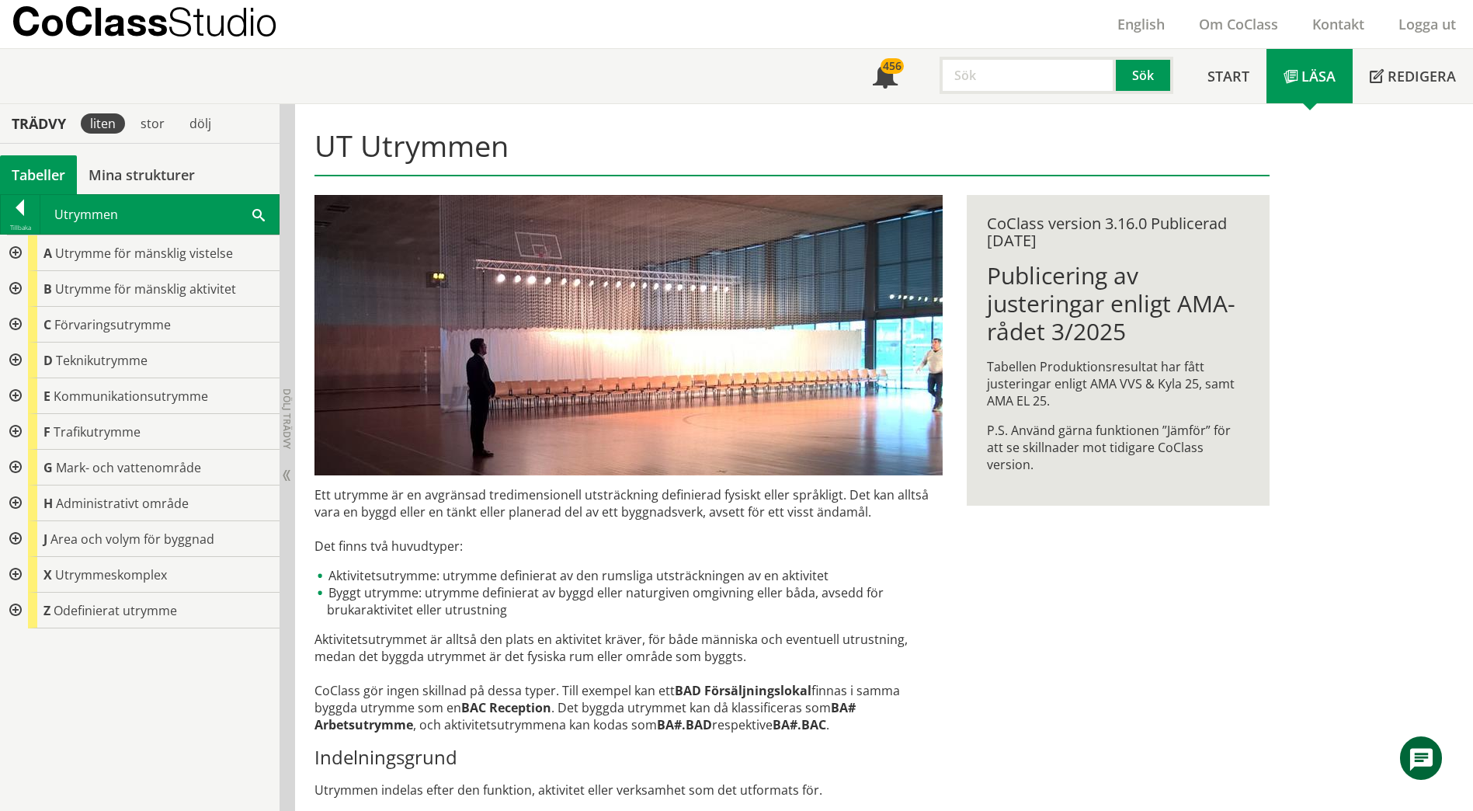
click at [20, 360] on div at bounding box center [14, 360] width 28 height 36
click at [26, 397] on div at bounding box center [14, 396] width 28 height 36
click at [19, 360] on div at bounding box center [14, 360] width 28 height 36
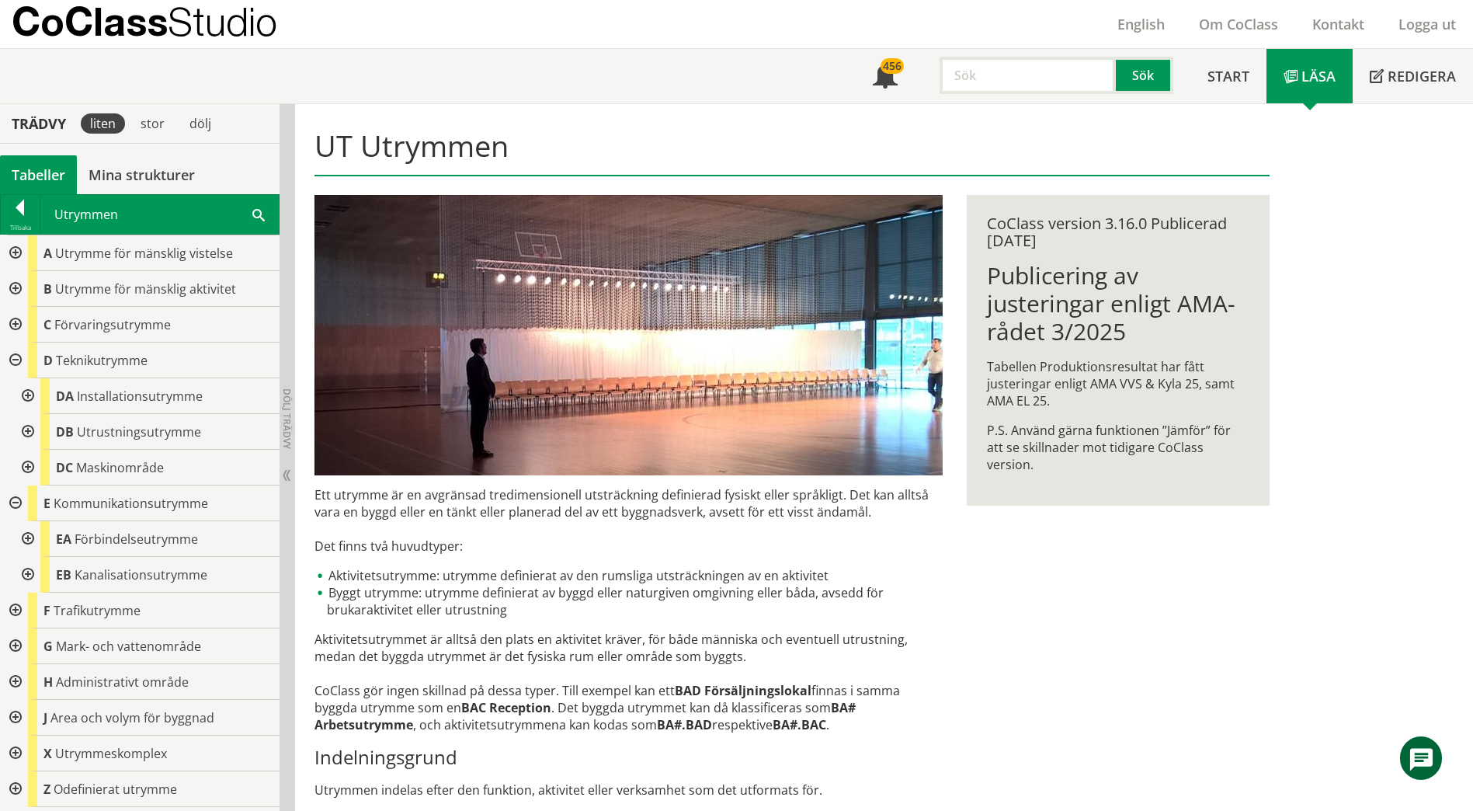
click at [26, 394] on div at bounding box center [26, 396] width 28 height 36
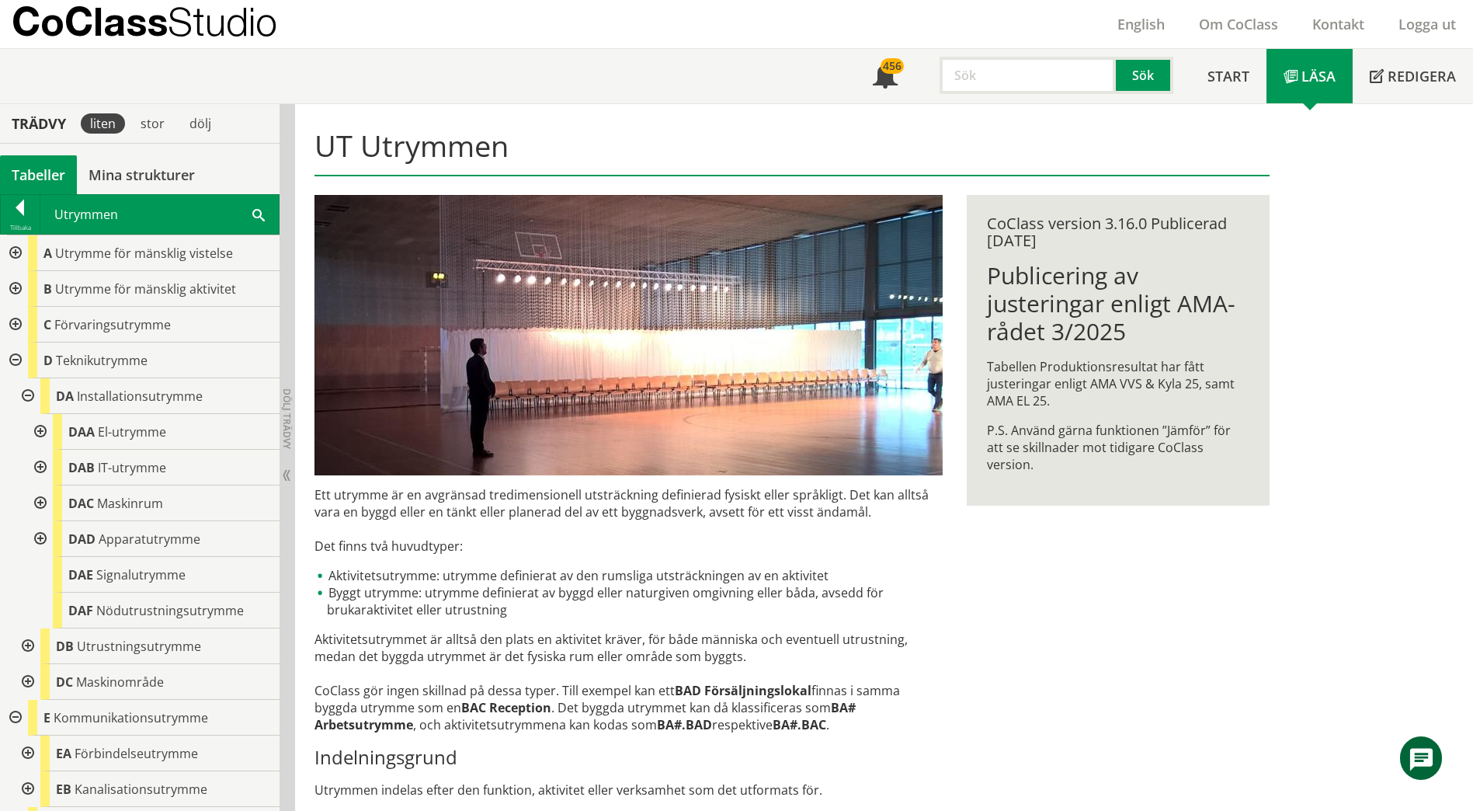
click at [43, 543] on div at bounding box center [39, 539] width 28 height 36
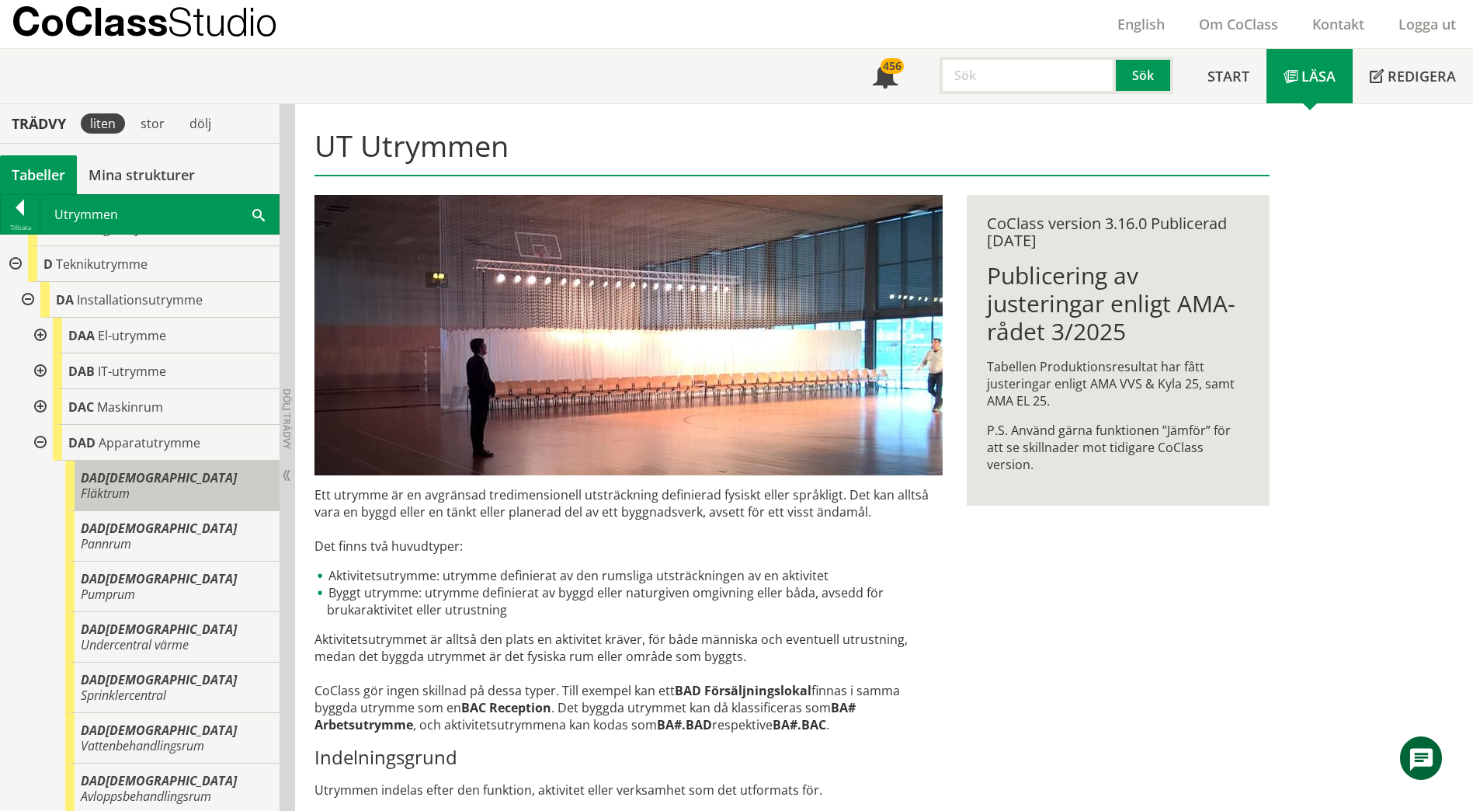
scroll to position [155, 0]
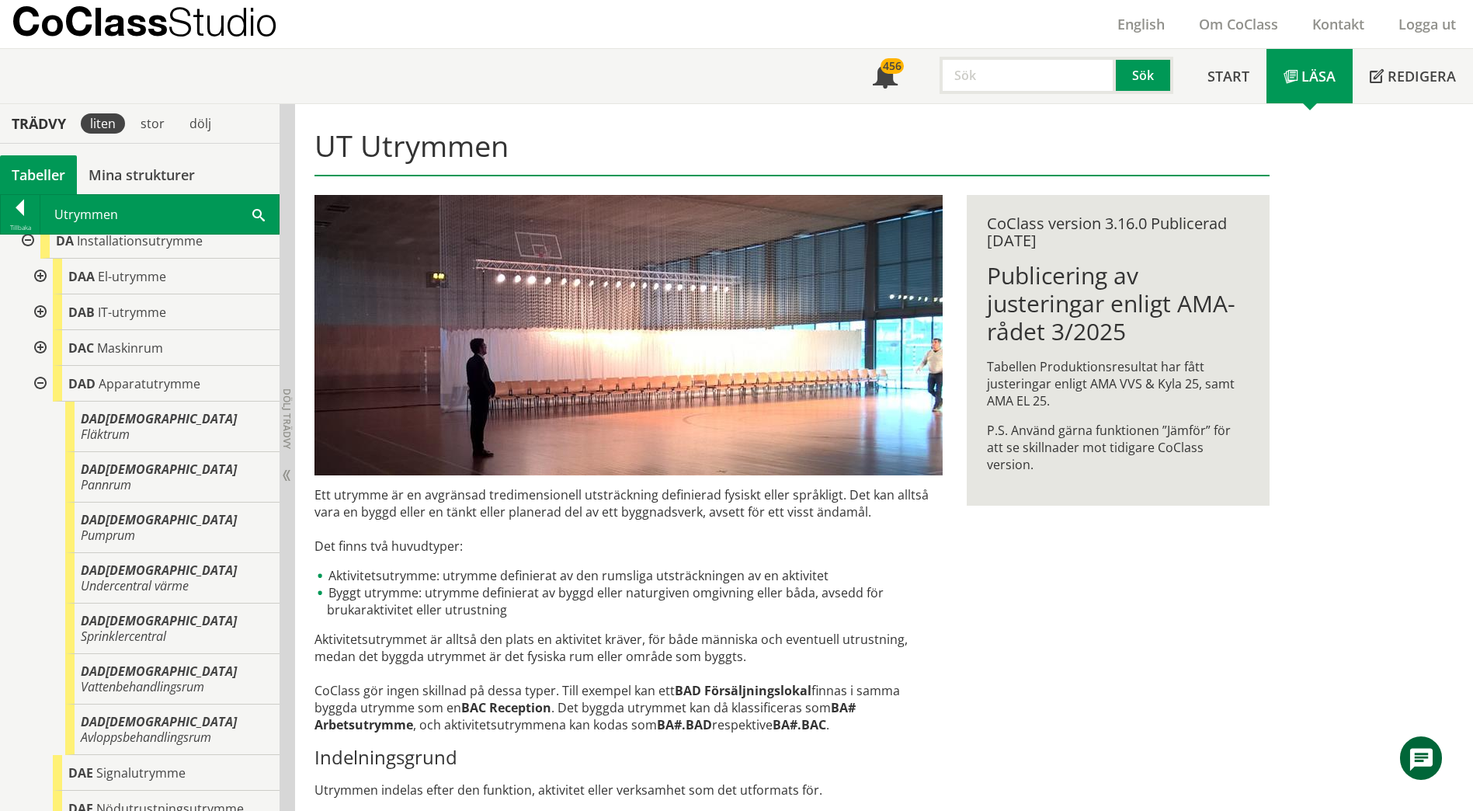
click at [259, 217] on span at bounding box center [258, 214] width 12 height 16
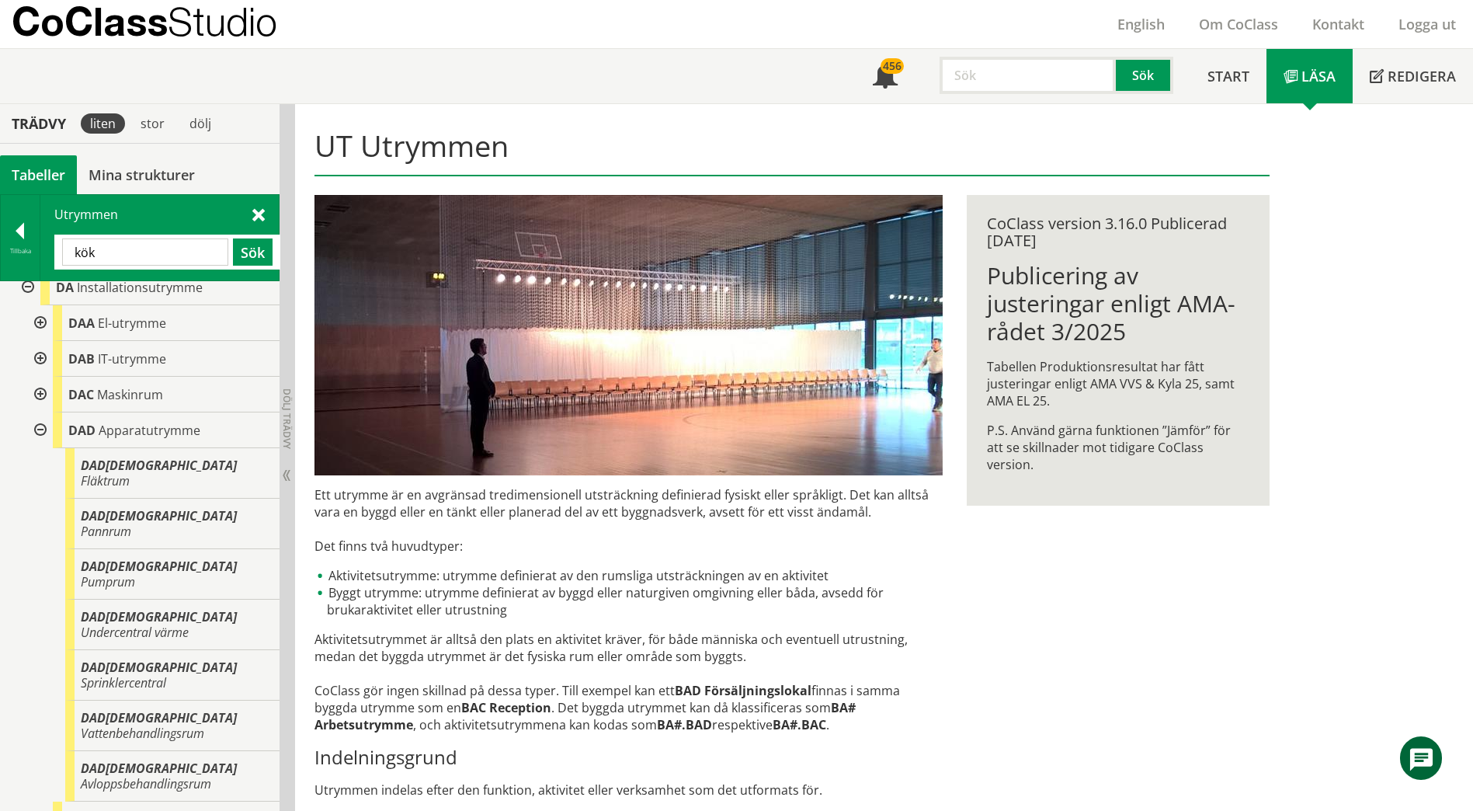
type input "kök"
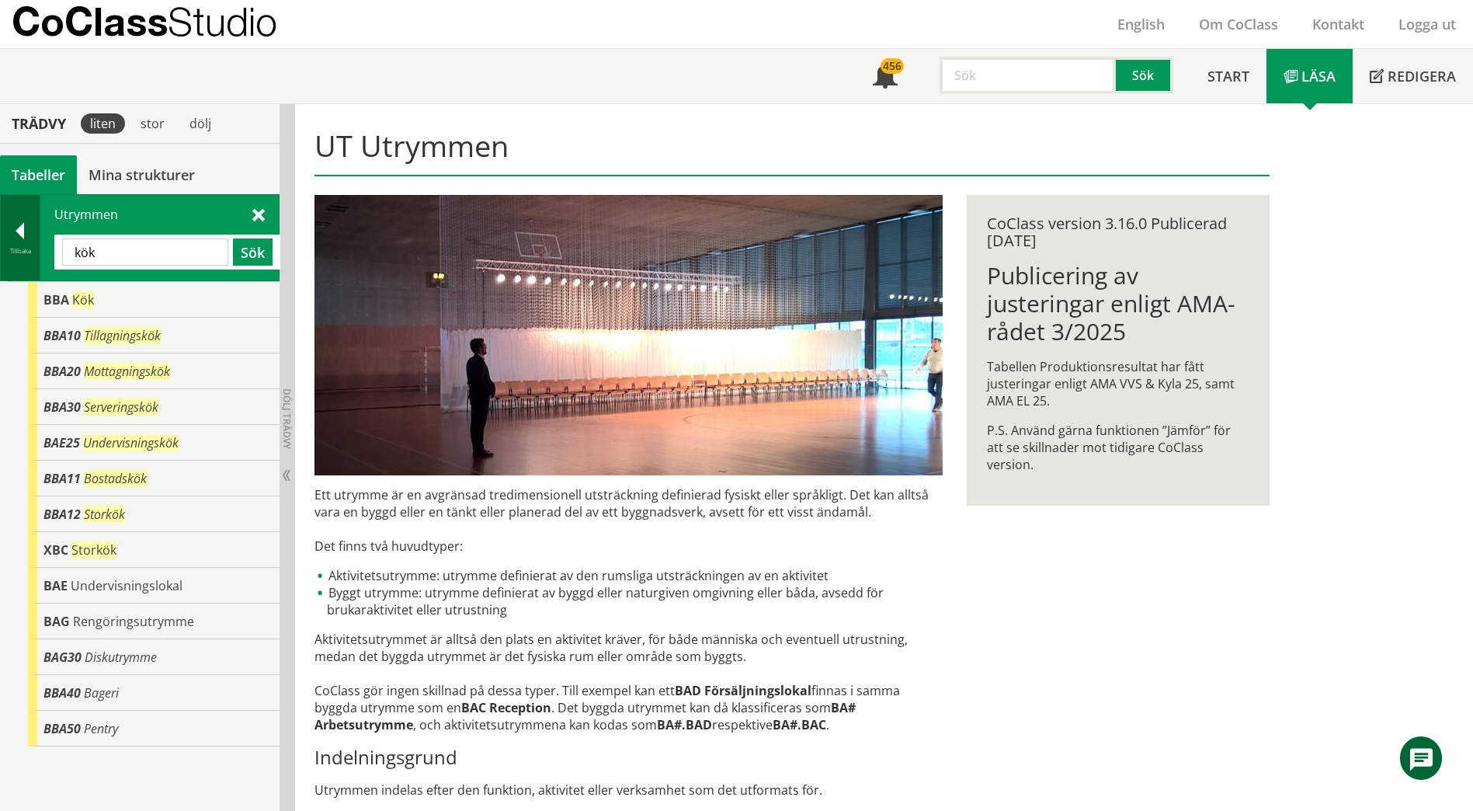
click at [31, 231] on div at bounding box center [20, 234] width 39 height 22
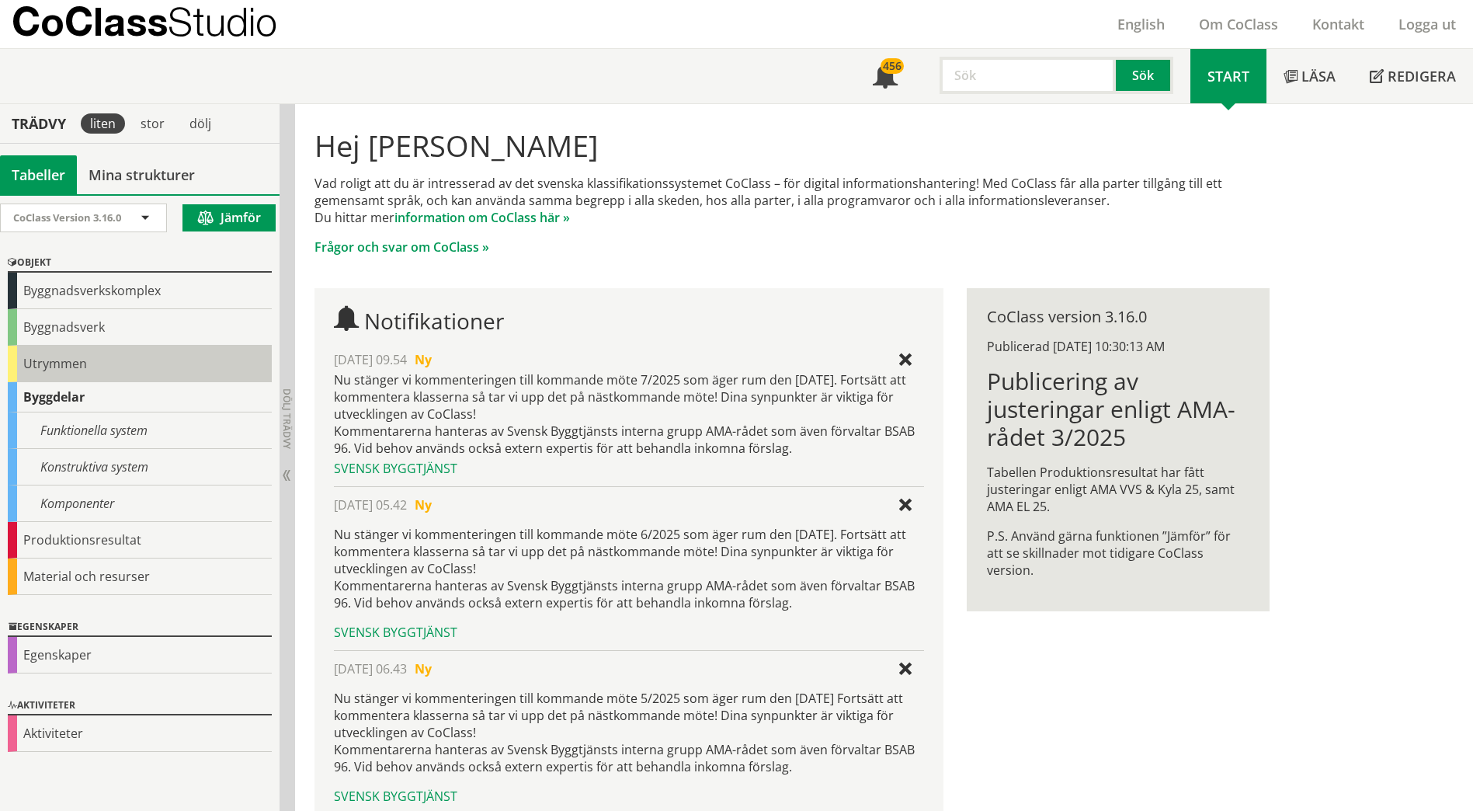
click at [52, 359] on div "Utrymmen" at bounding box center [140, 364] width 264 height 36
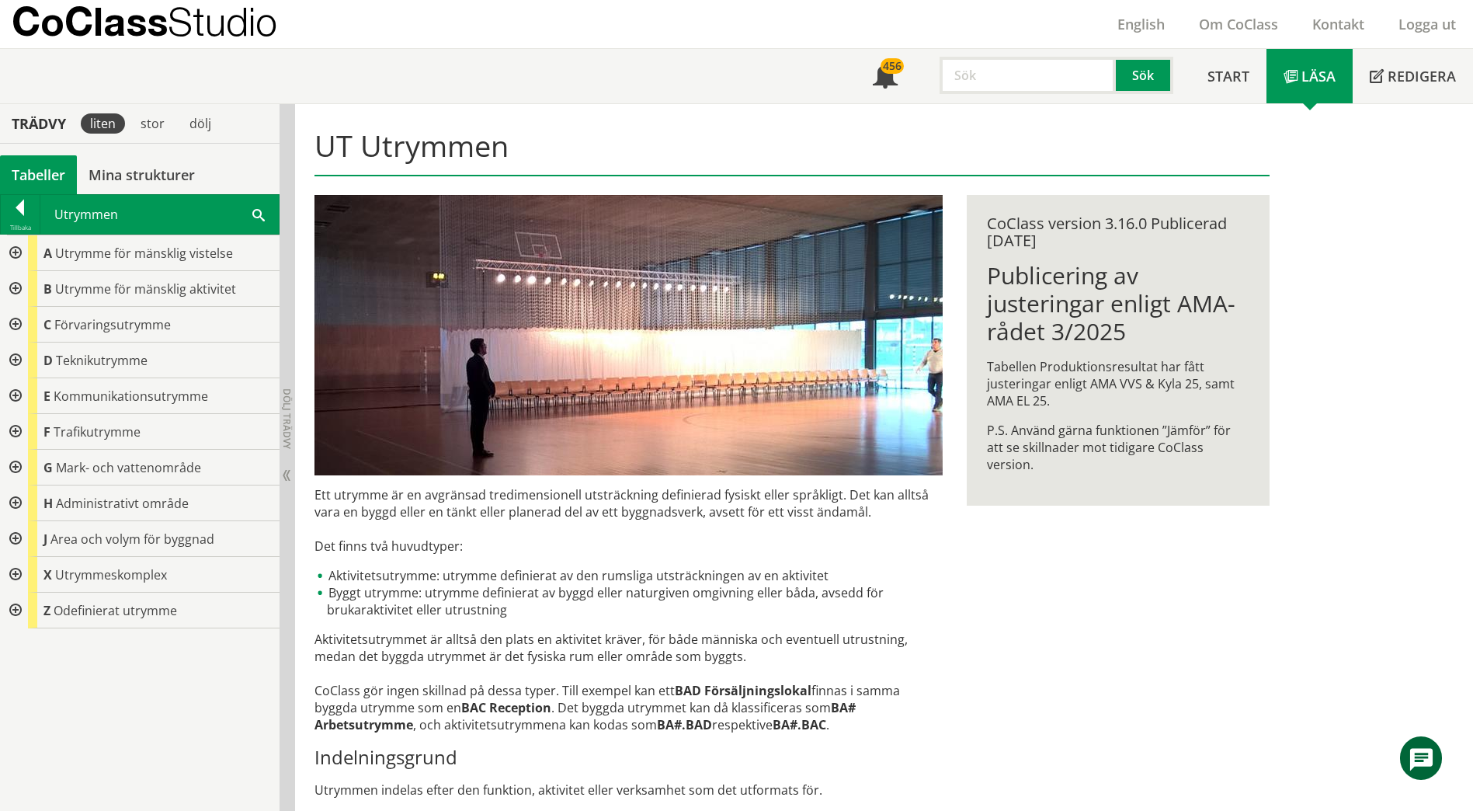
click at [18, 329] on div at bounding box center [14, 325] width 28 height 36
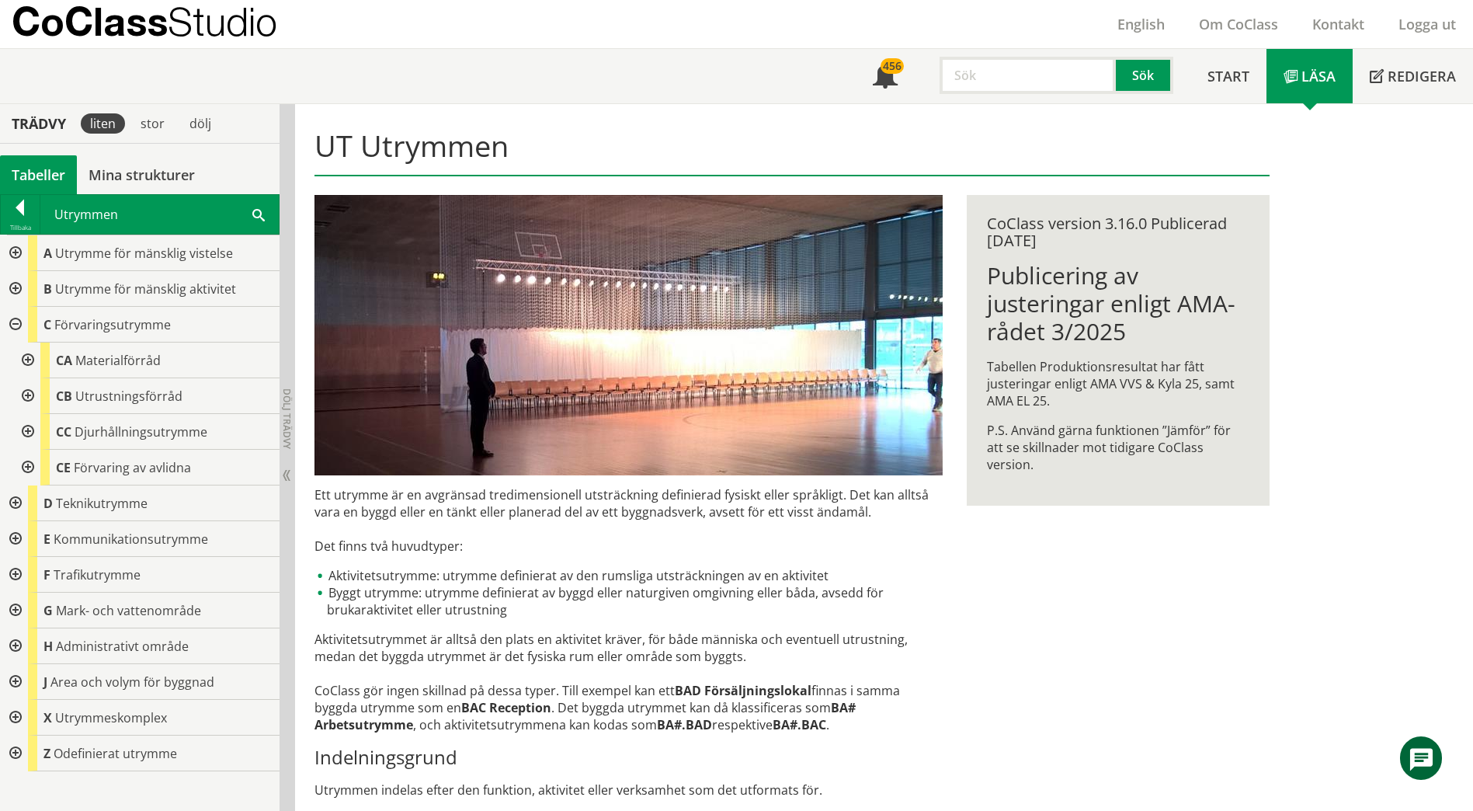
click at [26, 360] on div at bounding box center [26, 360] width 28 height 36
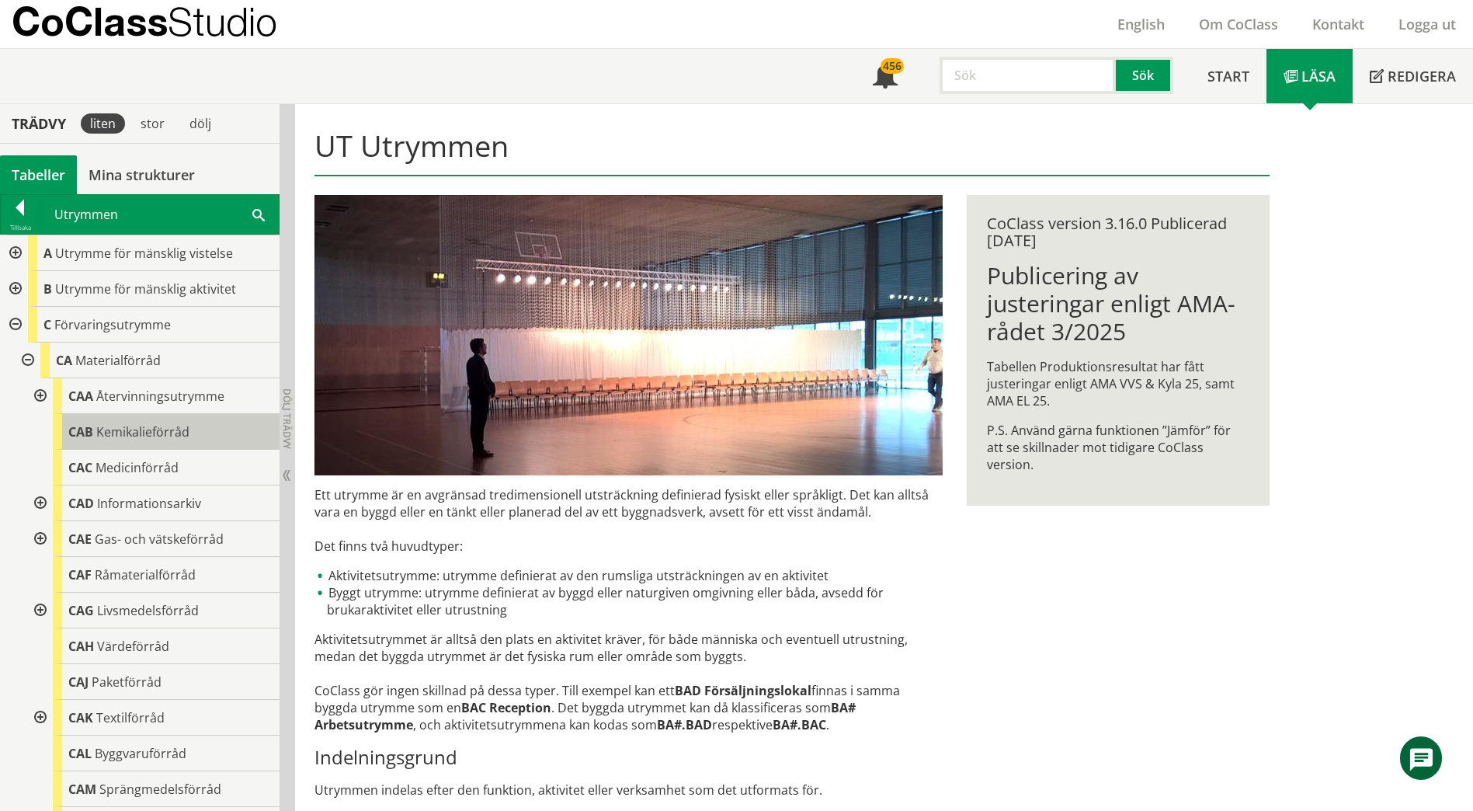
scroll to position [78, 0]
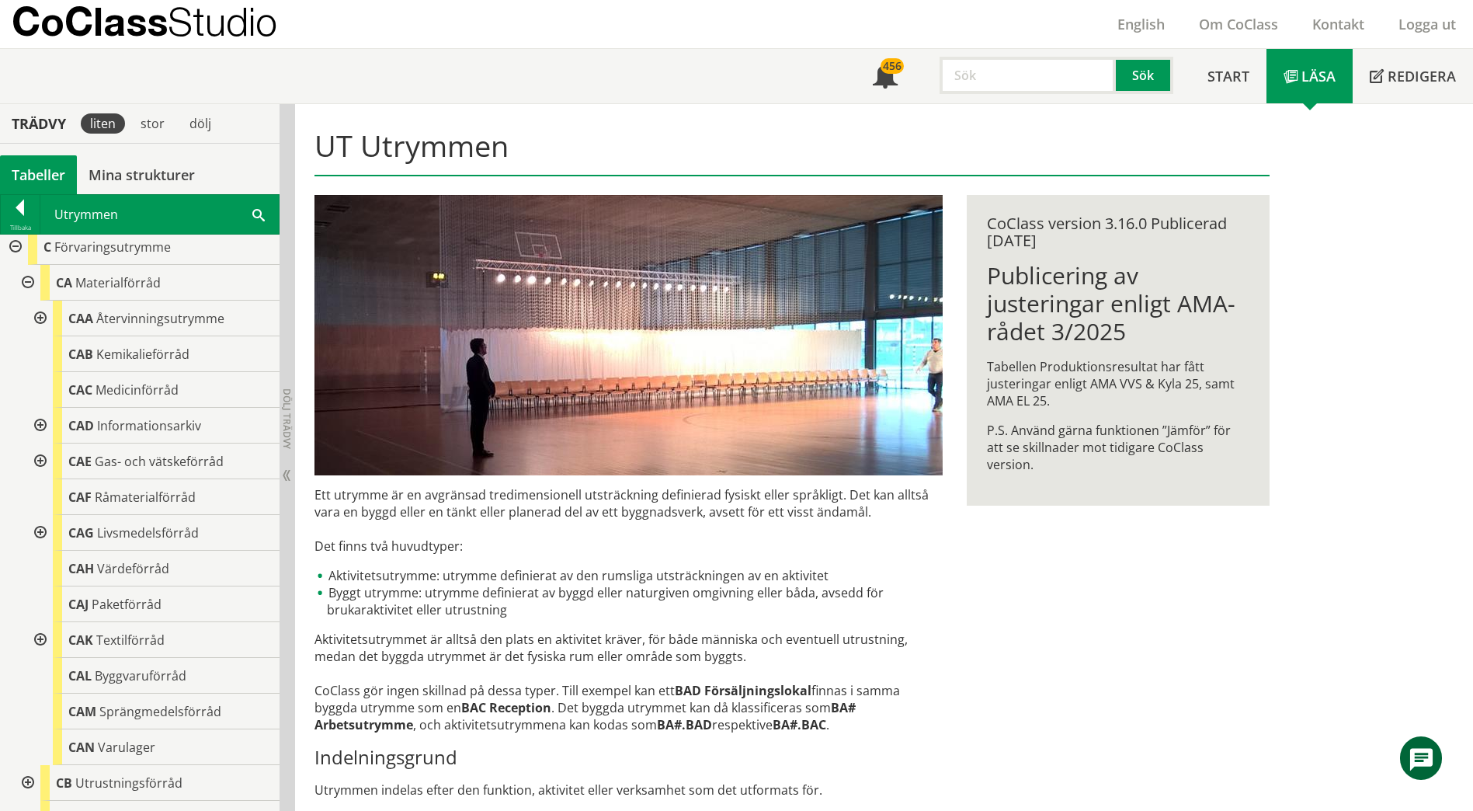
click at [43, 528] on div at bounding box center [39, 533] width 28 height 36
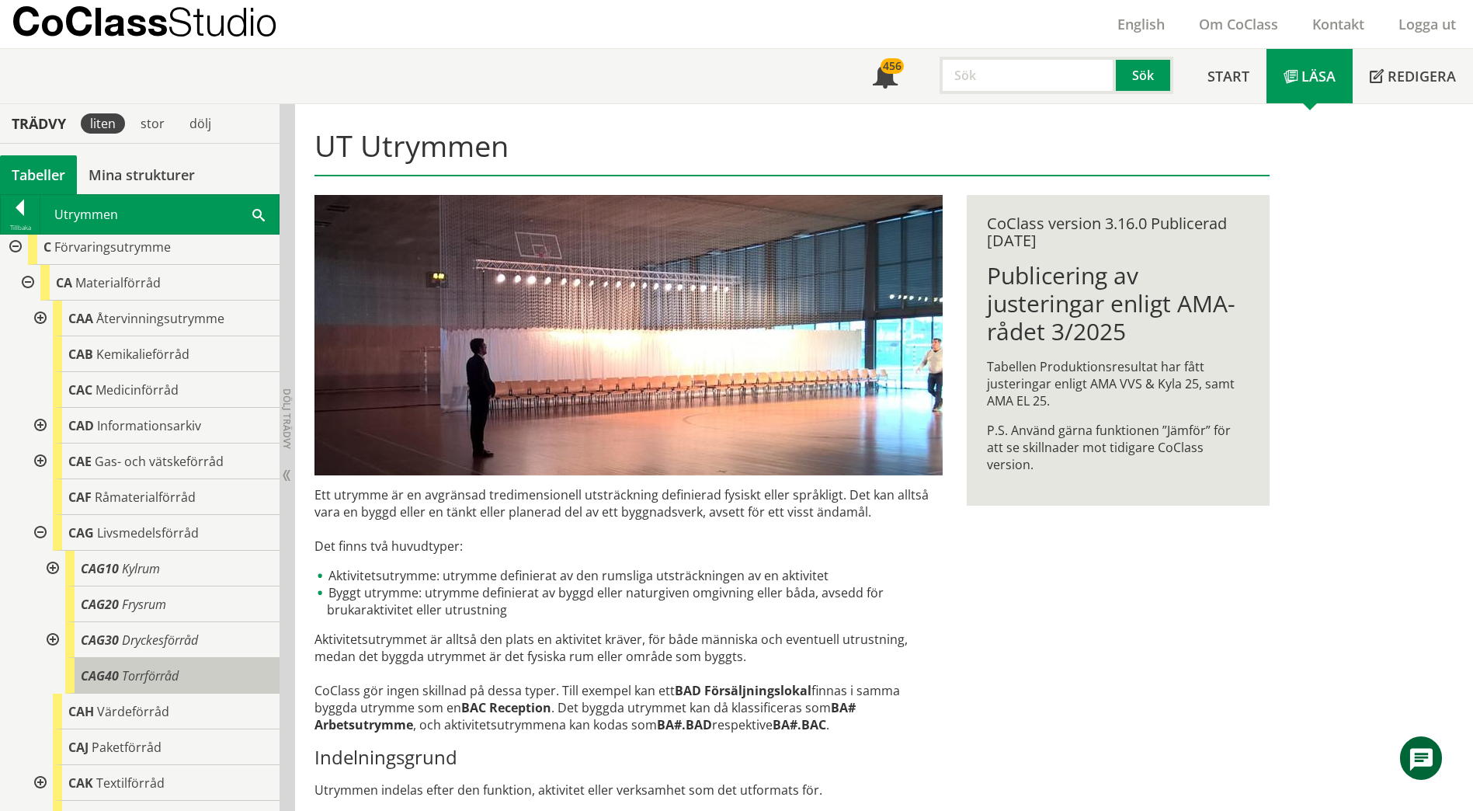
click at [148, 672] on span "Torrförråd" at bounding box center [150, 675] width 57 height 17
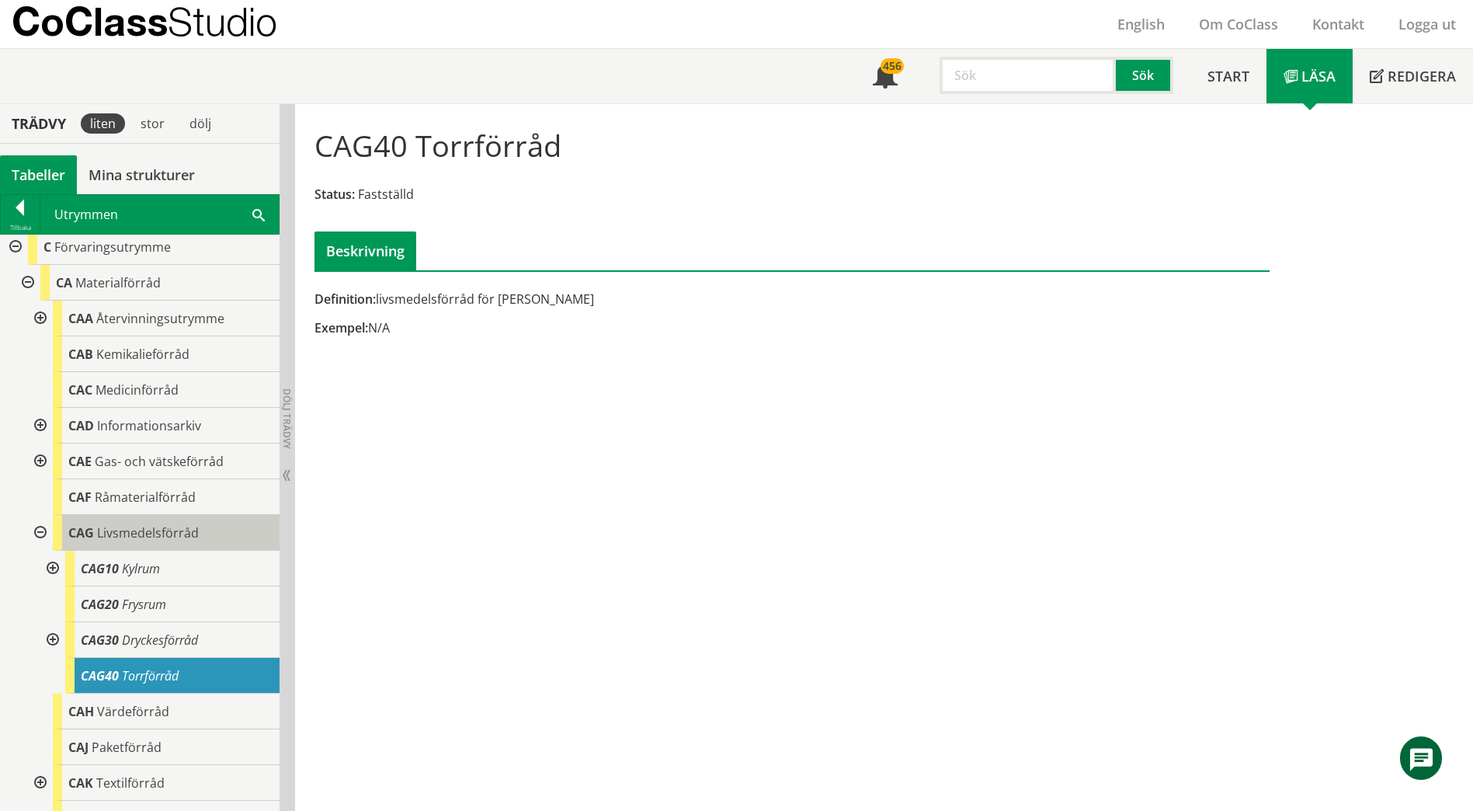
click at [142, 530] on span "Livsmedelsförråd" at bounding box center [148, 532] width 102 height 17
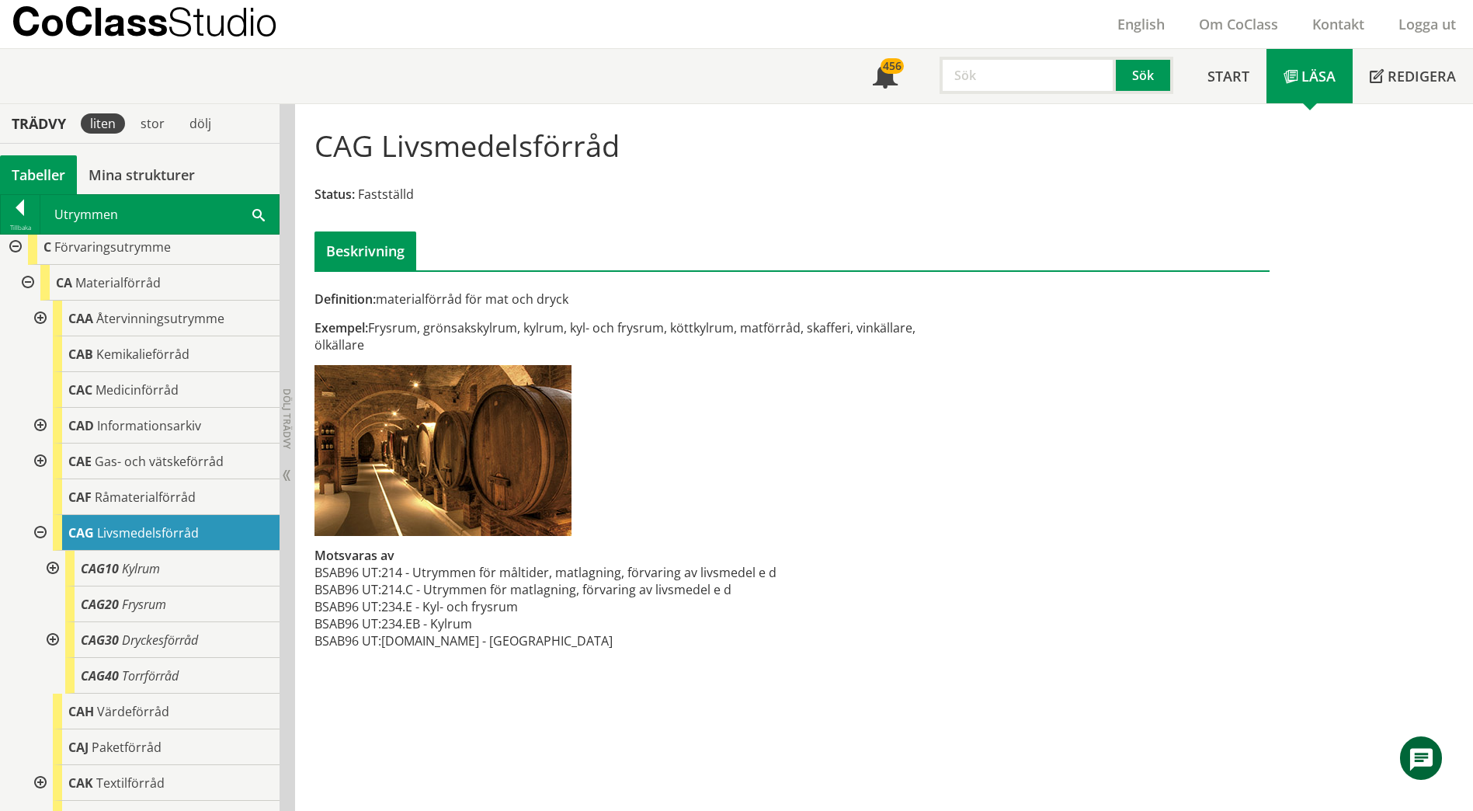
click at [267, 218] on div "Utrymmen Sök" at bounding box center [159, 214] width 238 height 39
click at [161, 210] on div "Utrymmen Sök" at bounding box center [159, 214] width 238 height 39
click at [85, 224] on div "Utrymmen Sök" at bounding box center [159, 214] width 238 height 39
click at [85, 216] on div "Utrymmen Sök" at bounding box center [159, 214] width 238 height 39
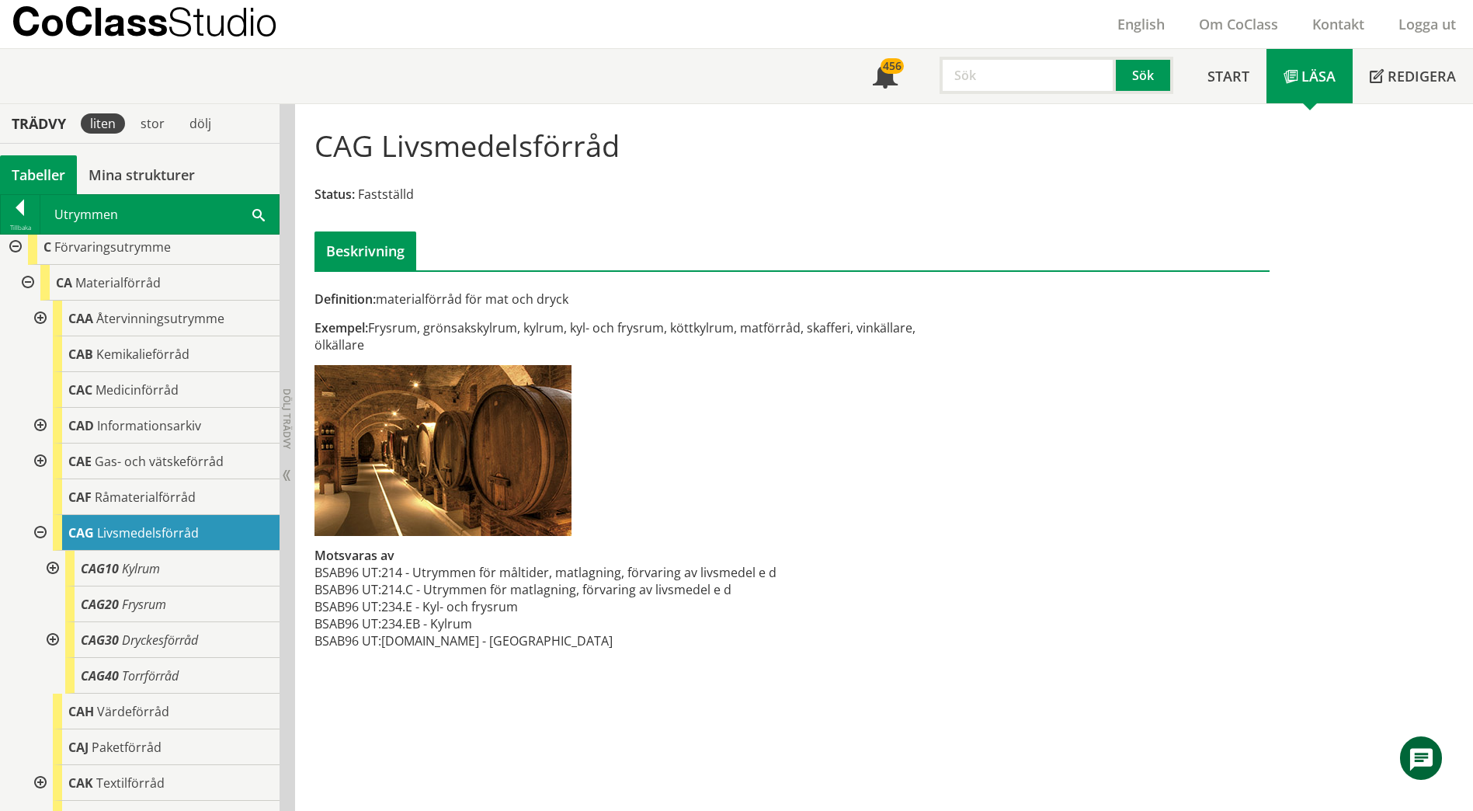
click at [254, 216] on span at bounding box center [258, 214] width 12 height 16
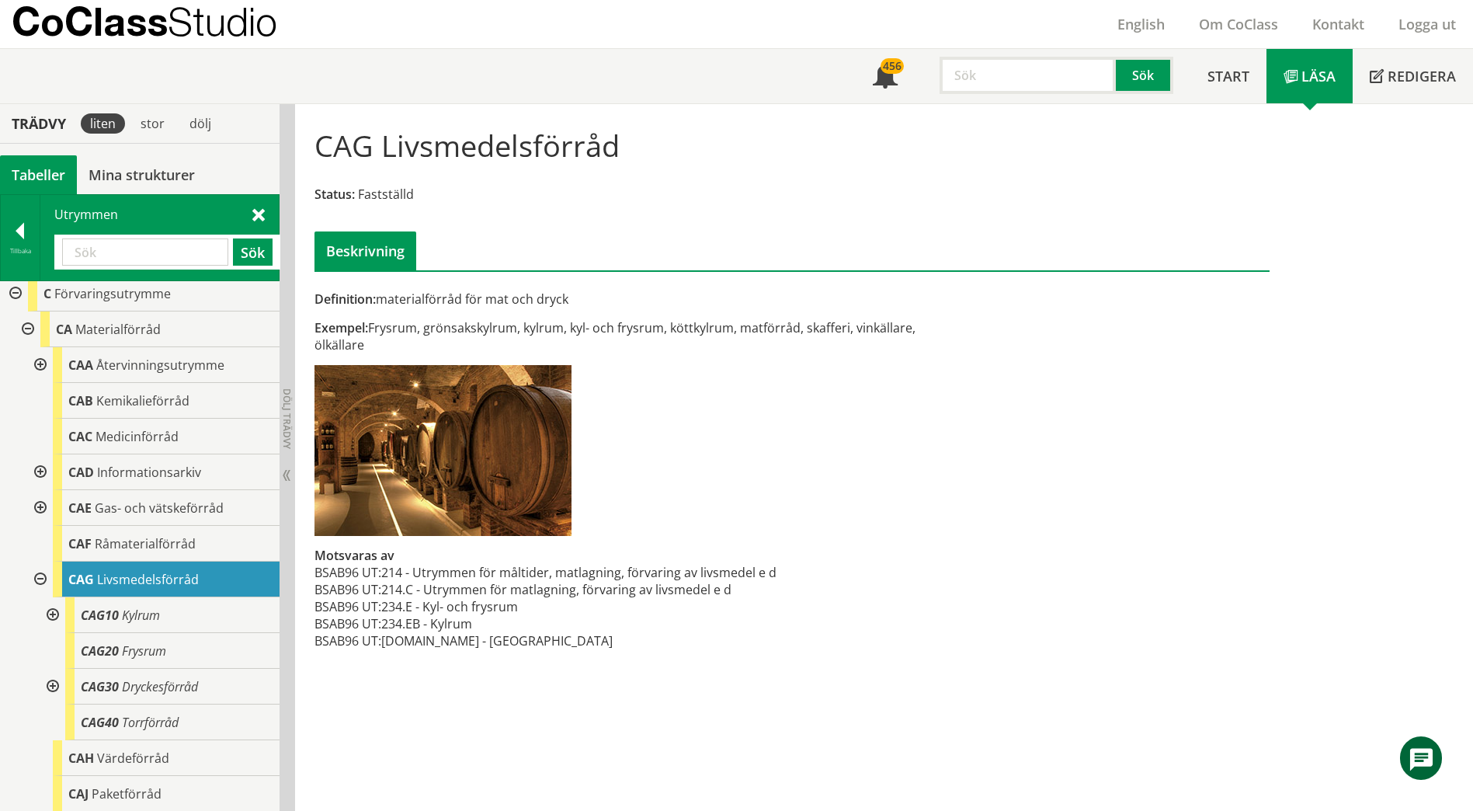
type input "i"
type input "text"
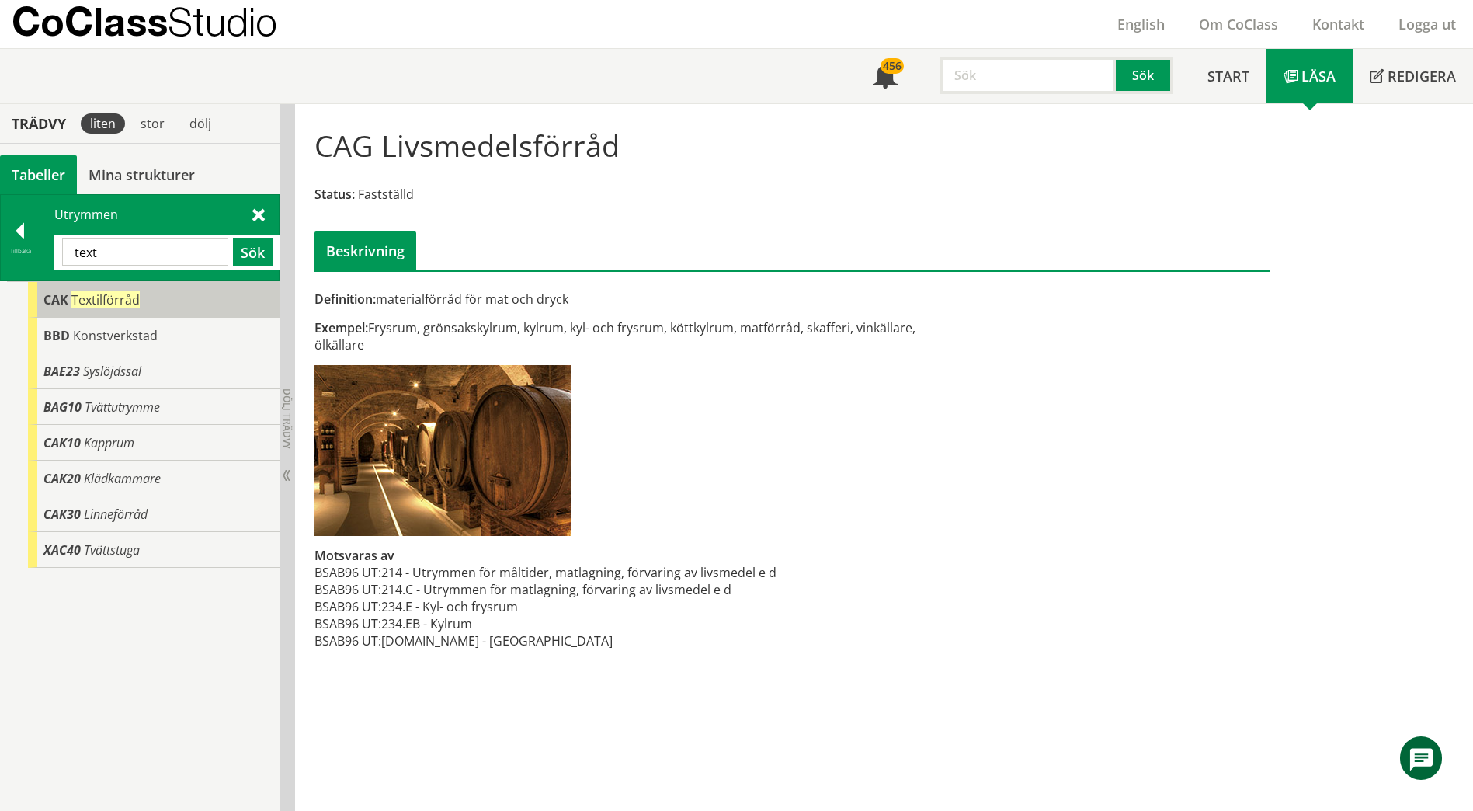
click at [126, 294] on span "Textilförråd" at bounding box center [105, 299] width 68 height 17
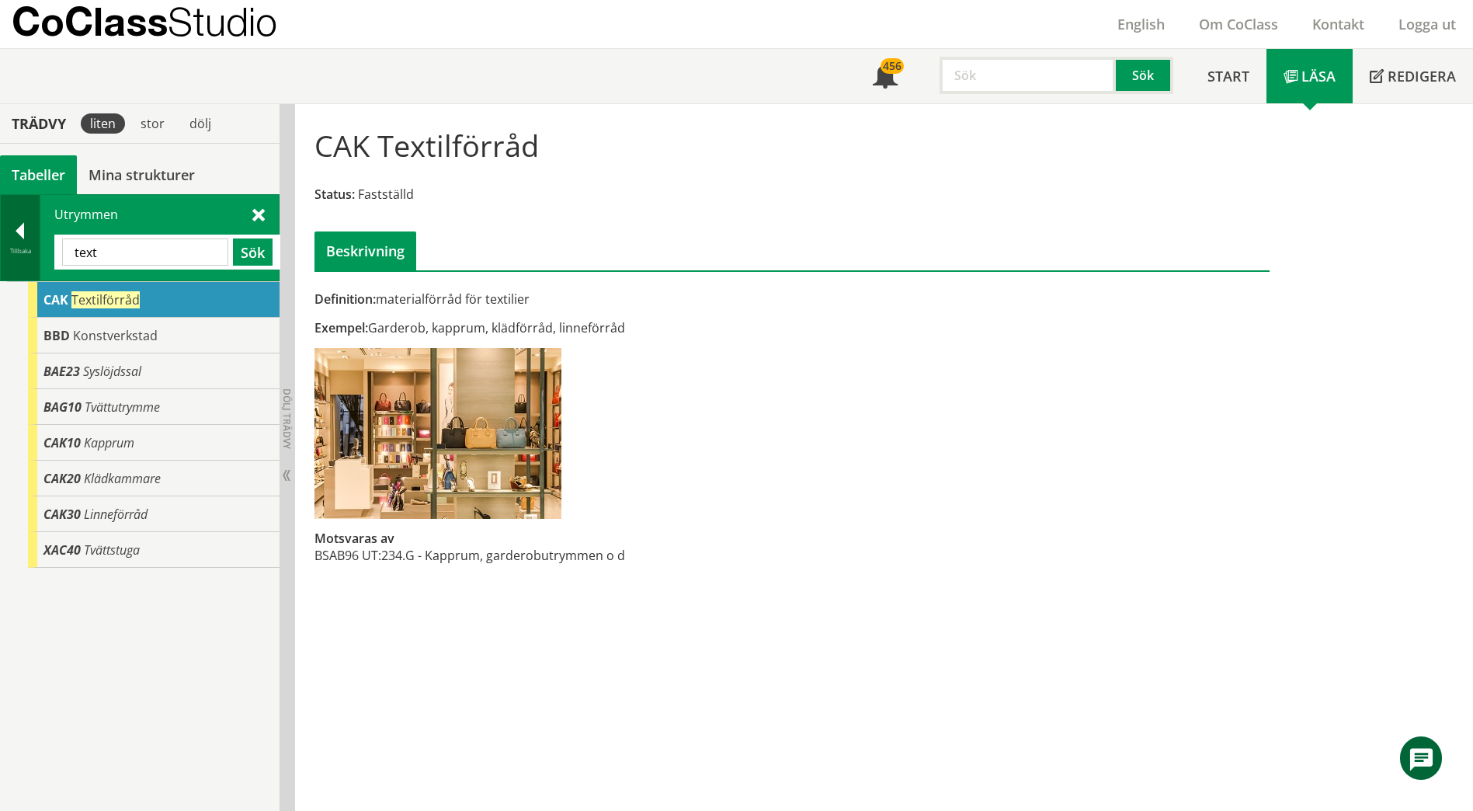
click at [21, 225] on div at bounding box center [20, 234] width 39 height 22
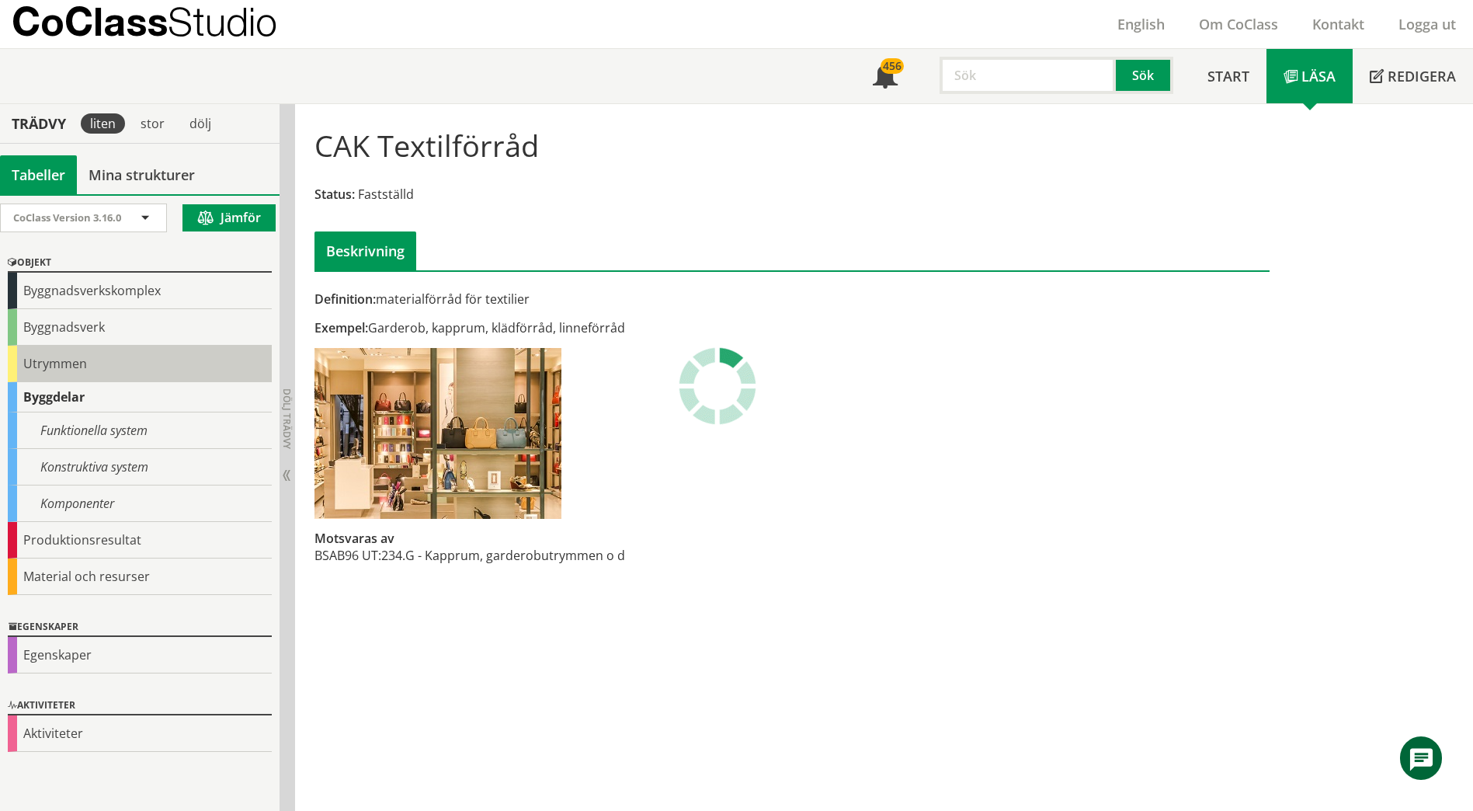
click at [59, 364] on div "Utrymmen" at bounding box center [140, 364] width 264 height 36
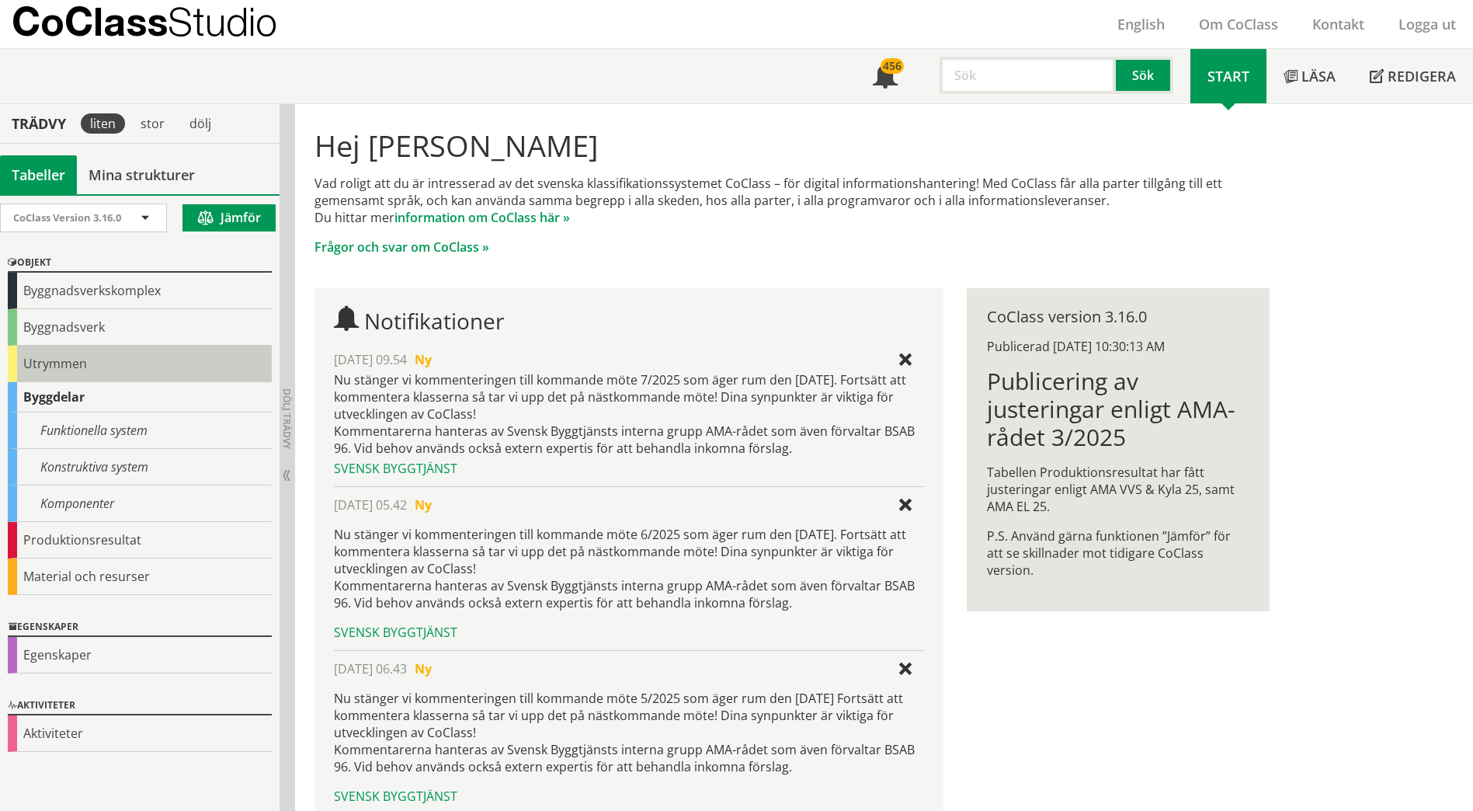
click at [50, 364] on div "Utrymmen" at bounding box center [140, 364] width 264 height 36
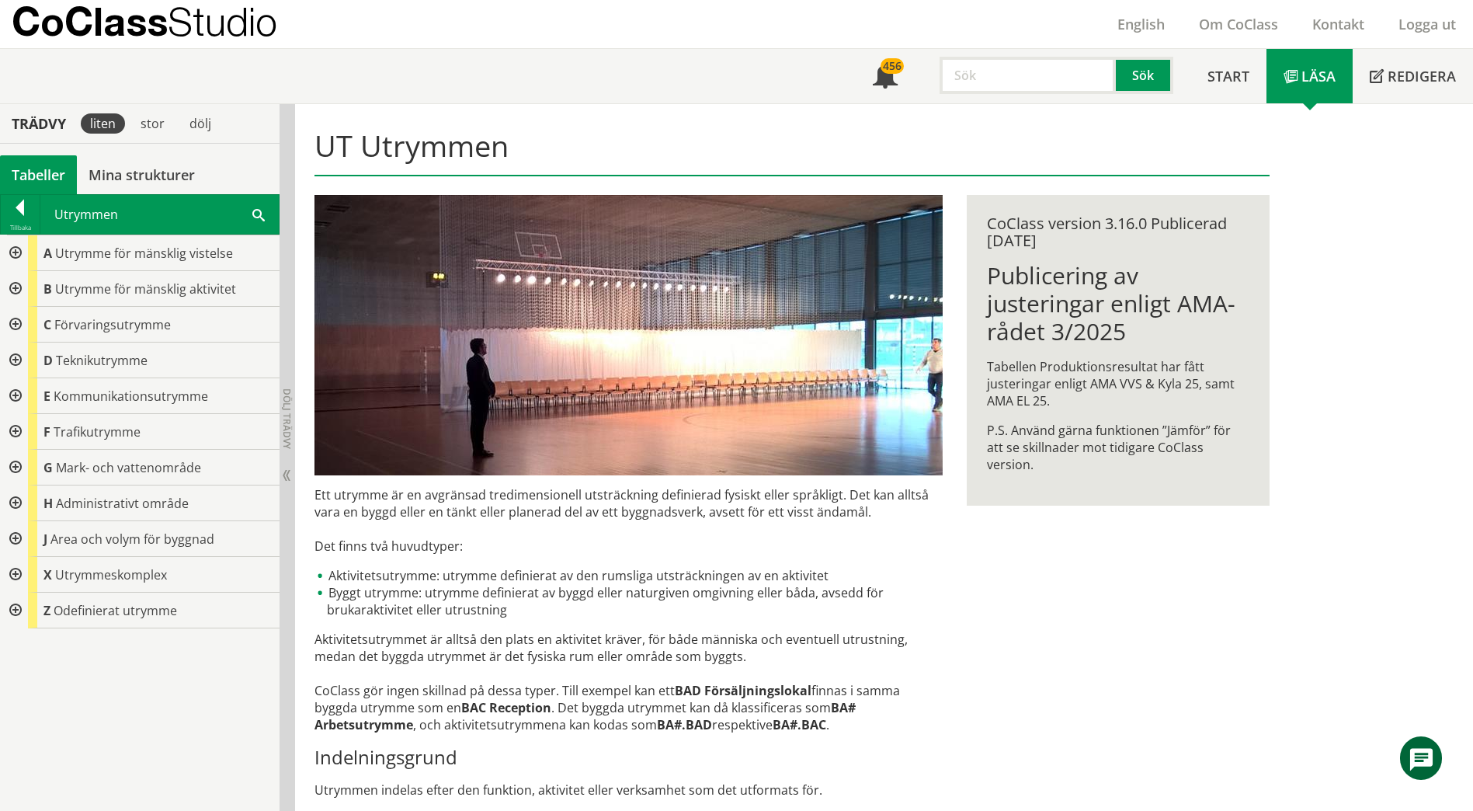
click at [13, 324] on div at bounding box center [14, 325] width 28 height 36
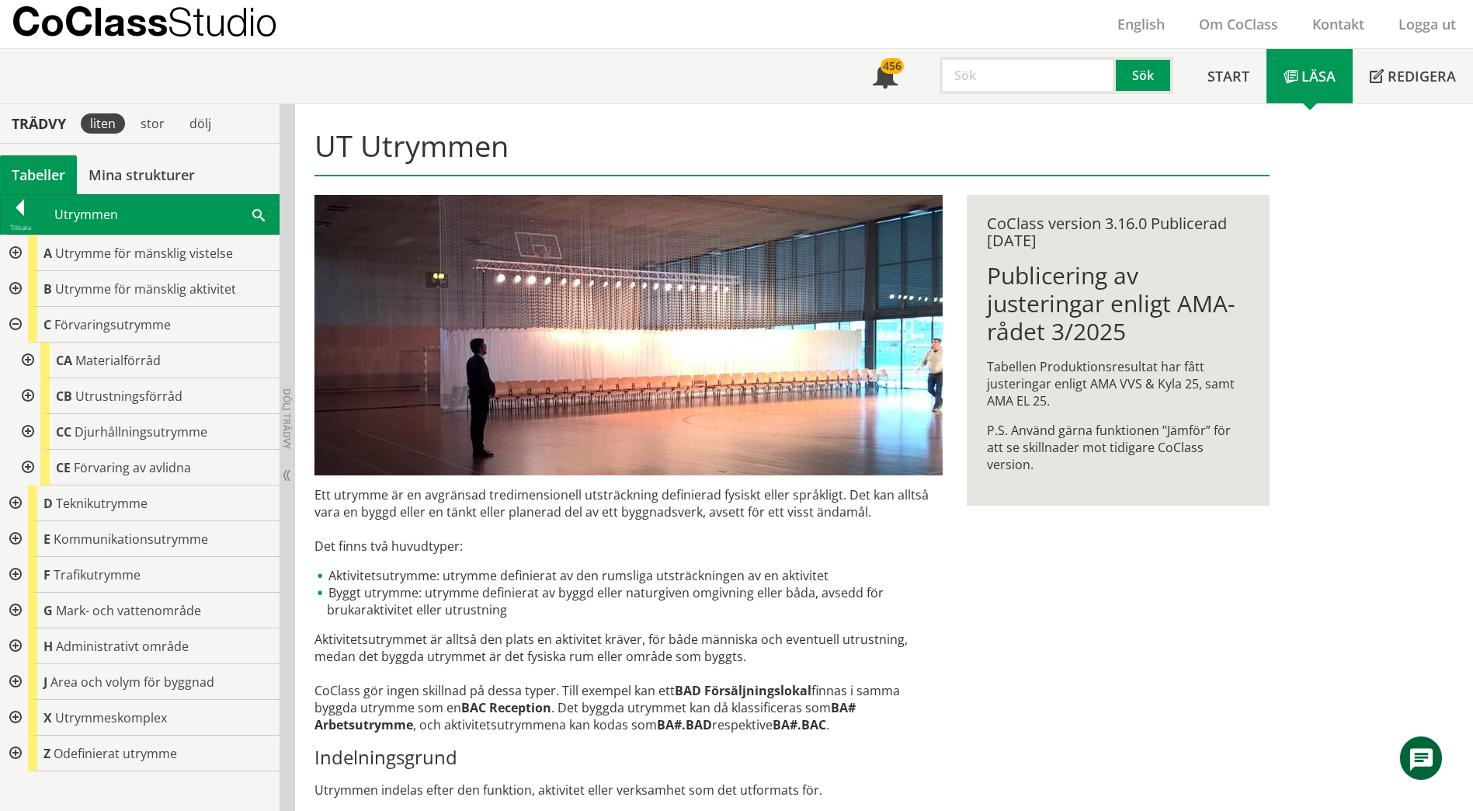
click at [21, 359] on div at bounding box center [26, 360] width 28 height 36
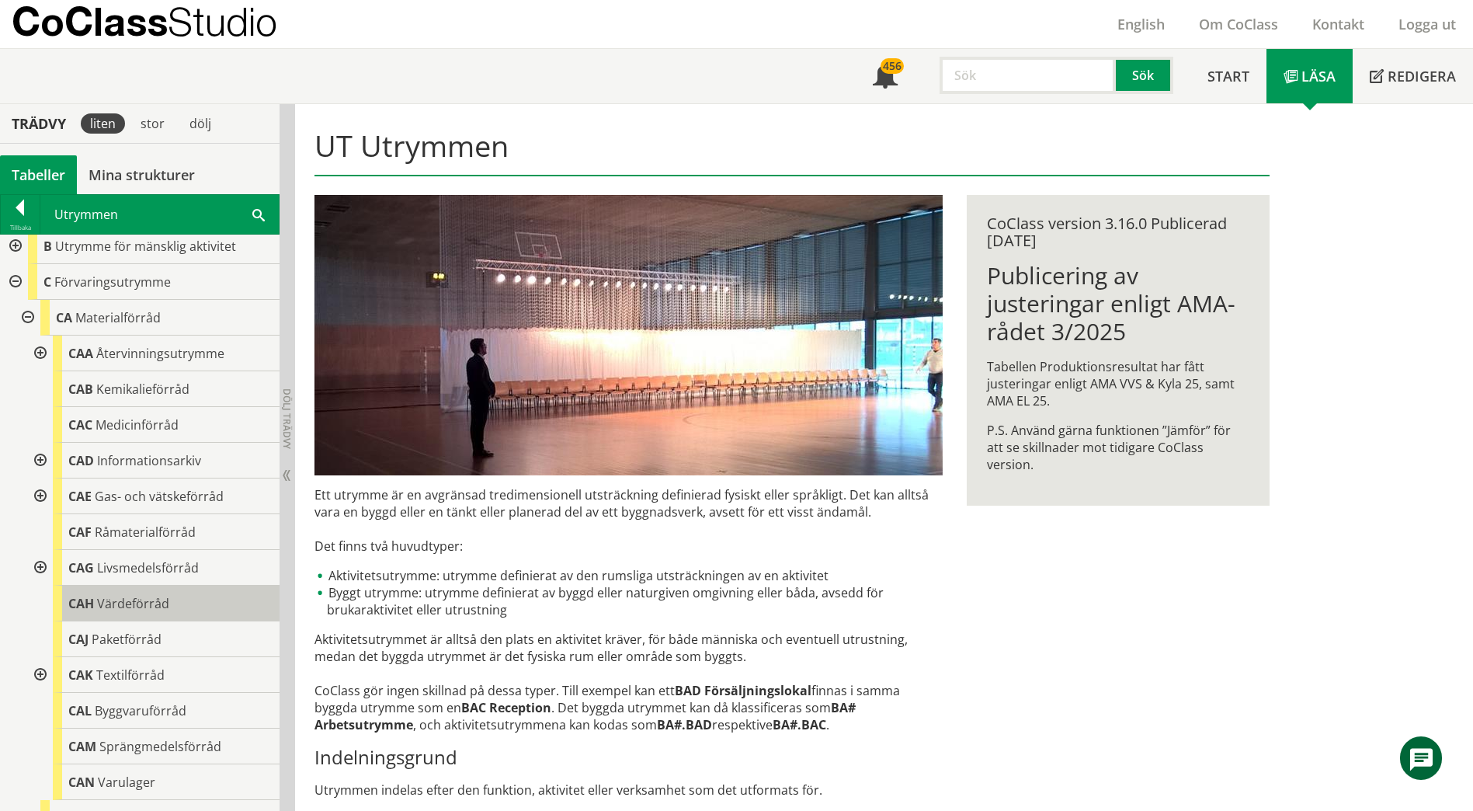
scroll to position [78, 0]
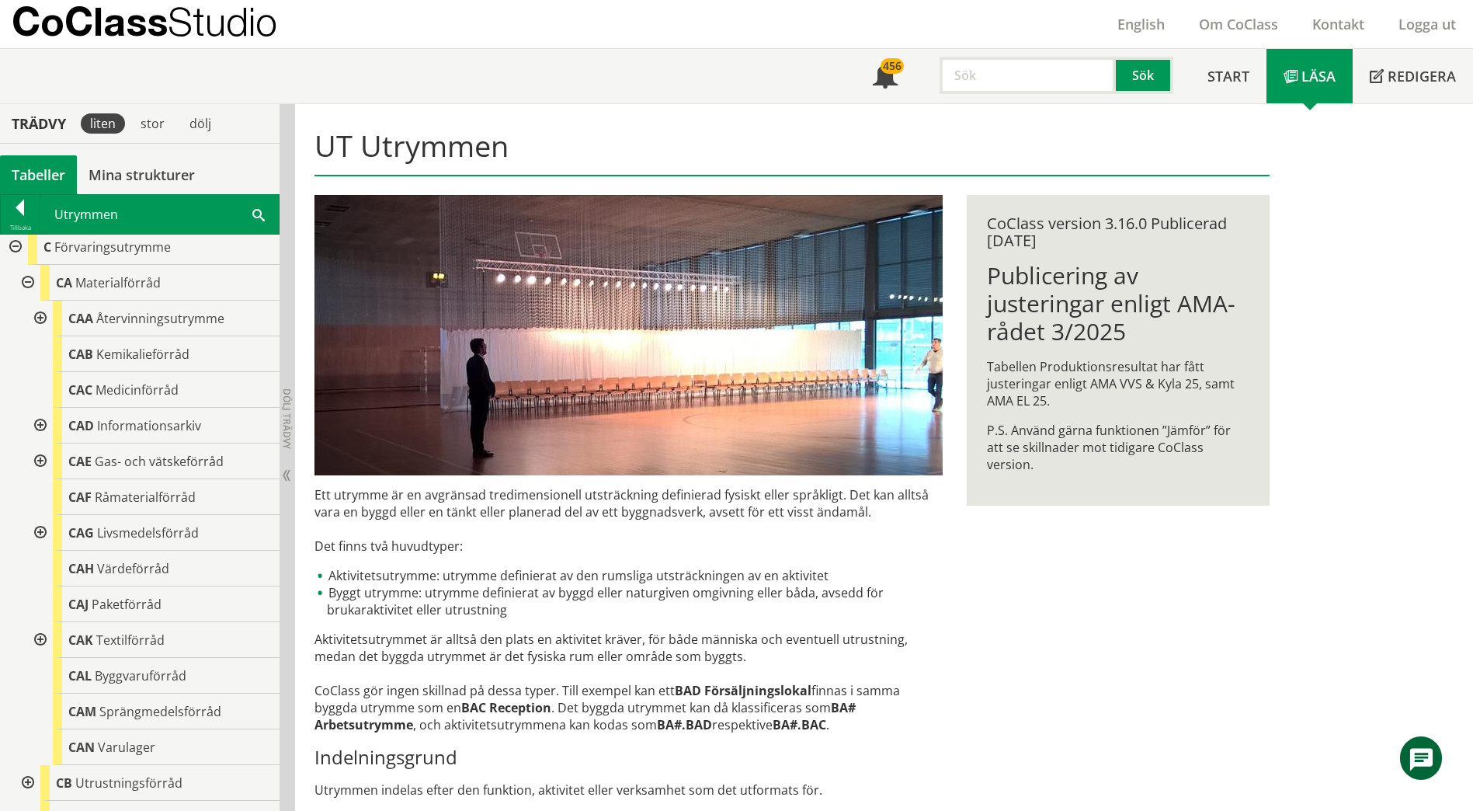
click at [41, 637] on div at bounding box center [39, 640] width 28 height 36
click at [257, 214] on span at bounding box center [258, 214] width 12 height 16
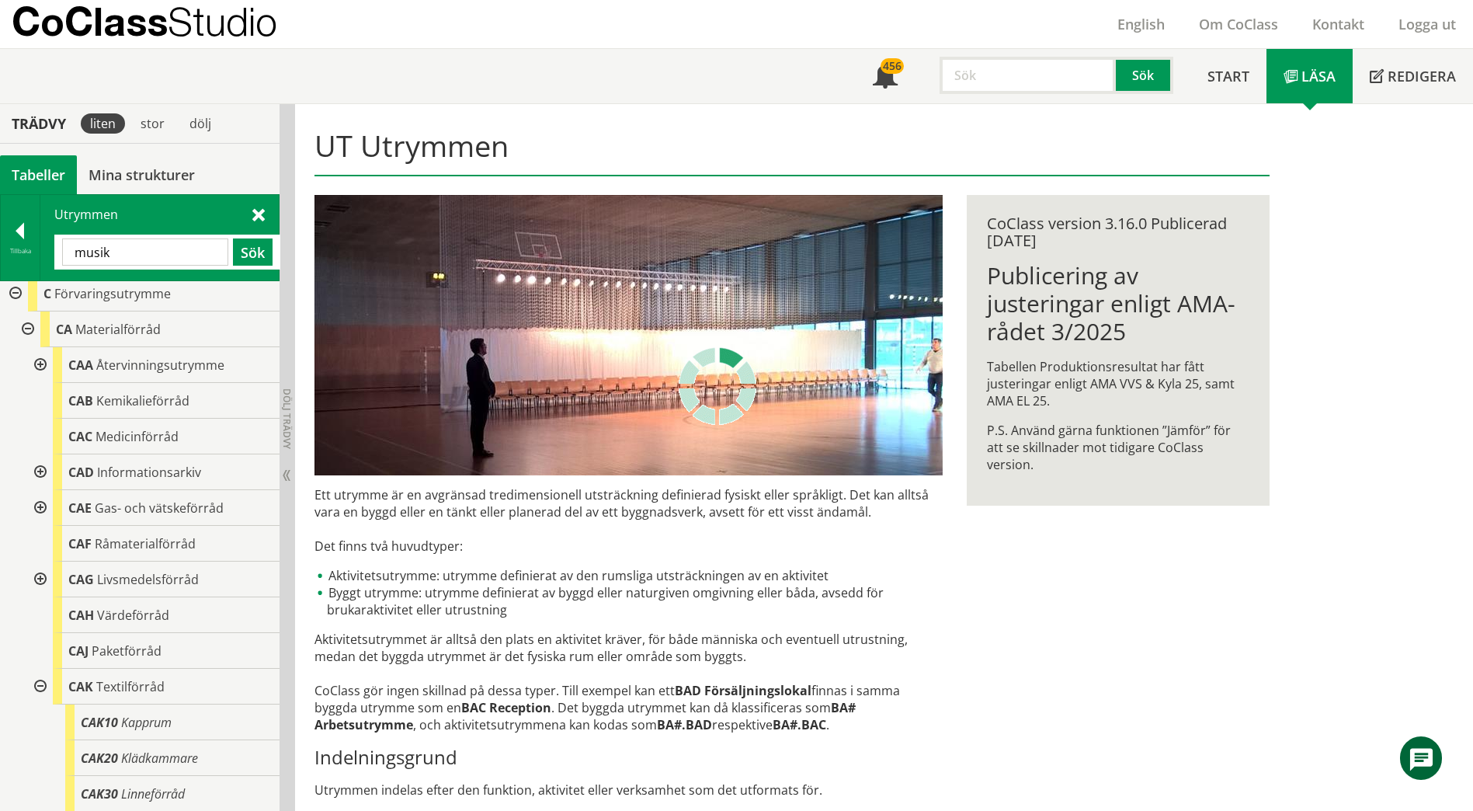
scroll to position [0, 0]
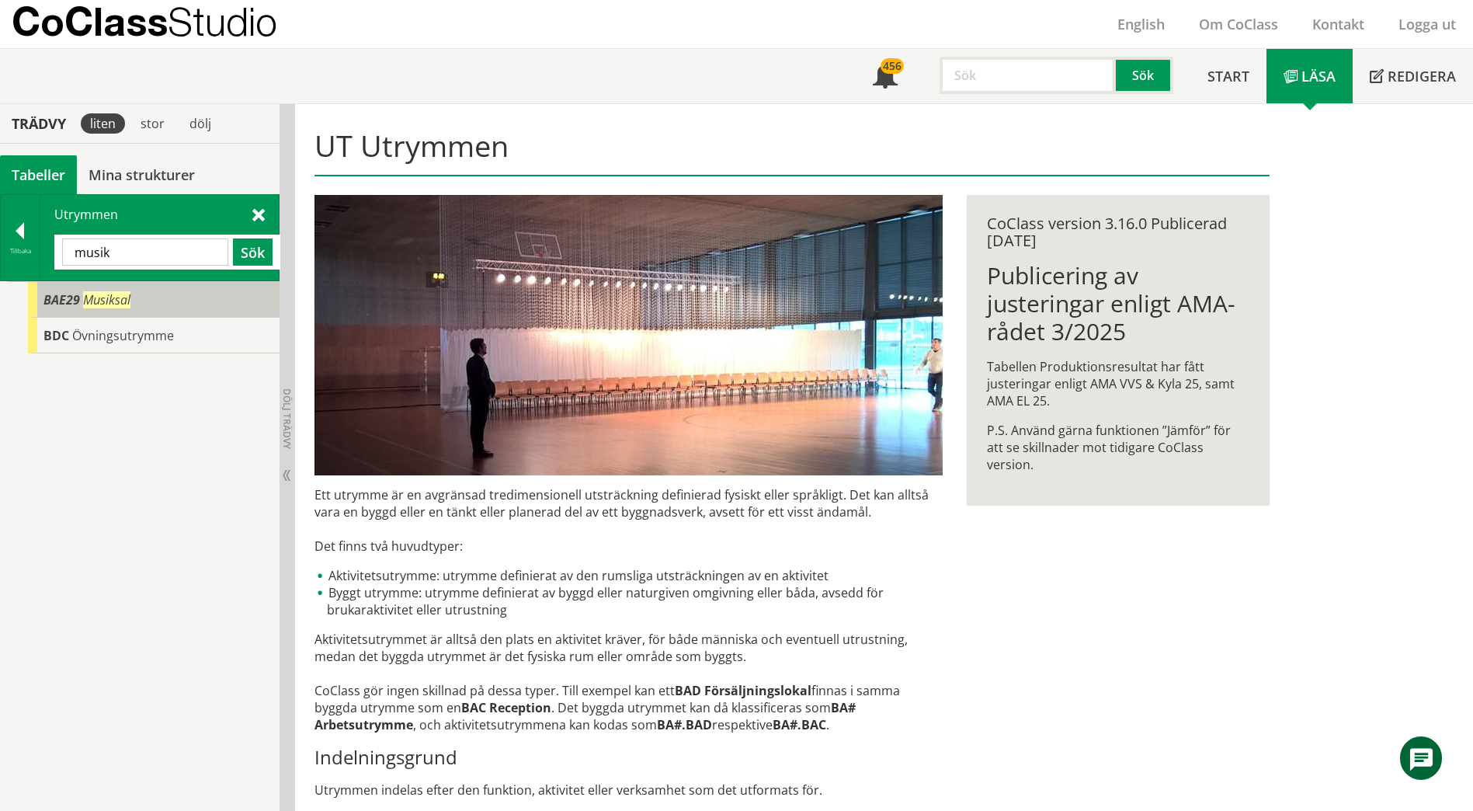
click at [127, 300] on span "Musiksal" at bounding box center [106, 299] width 47 height 17
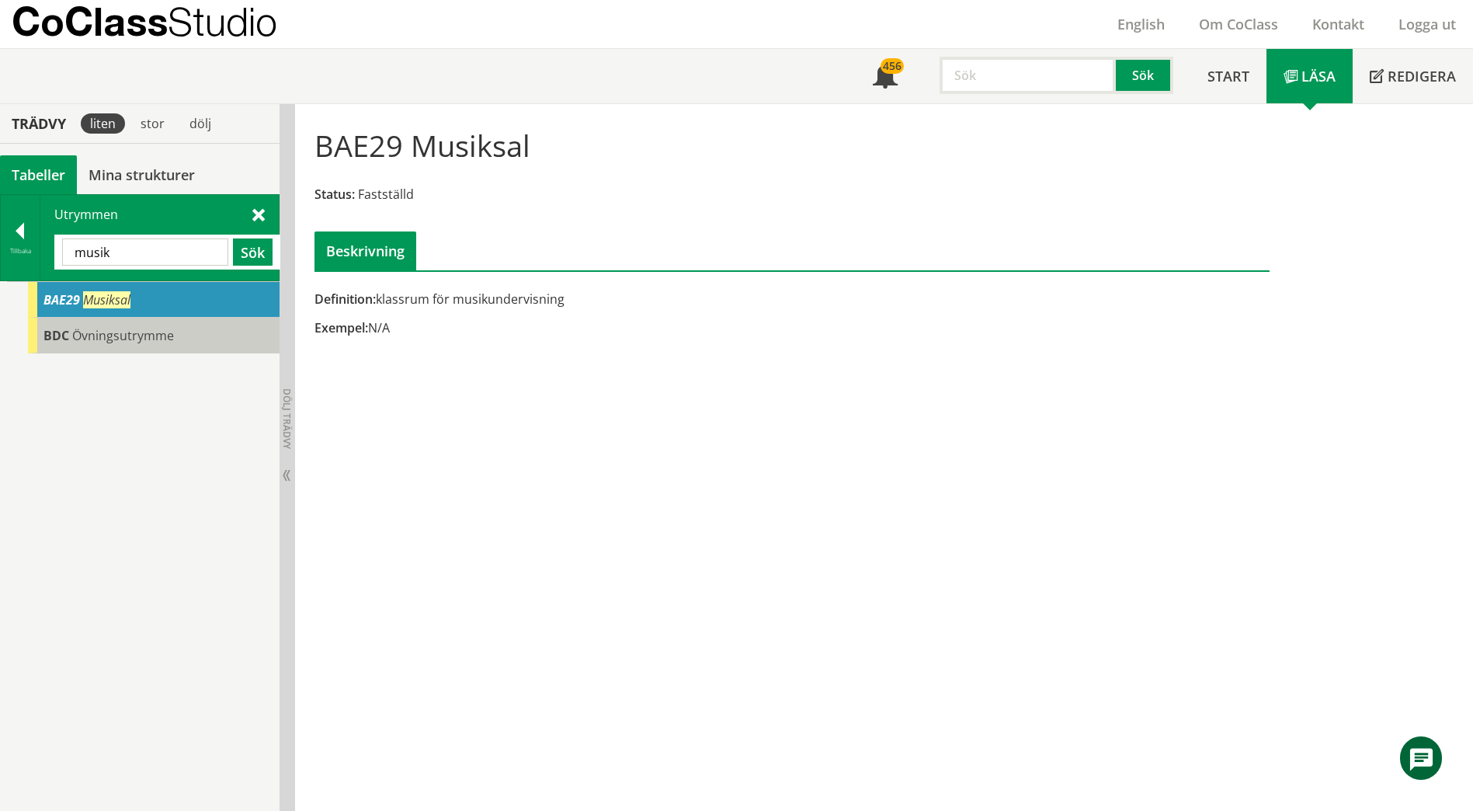
click at [133, 338] on span "Övningsutrymme" at bounding box center [123, 335] width 102 height 17
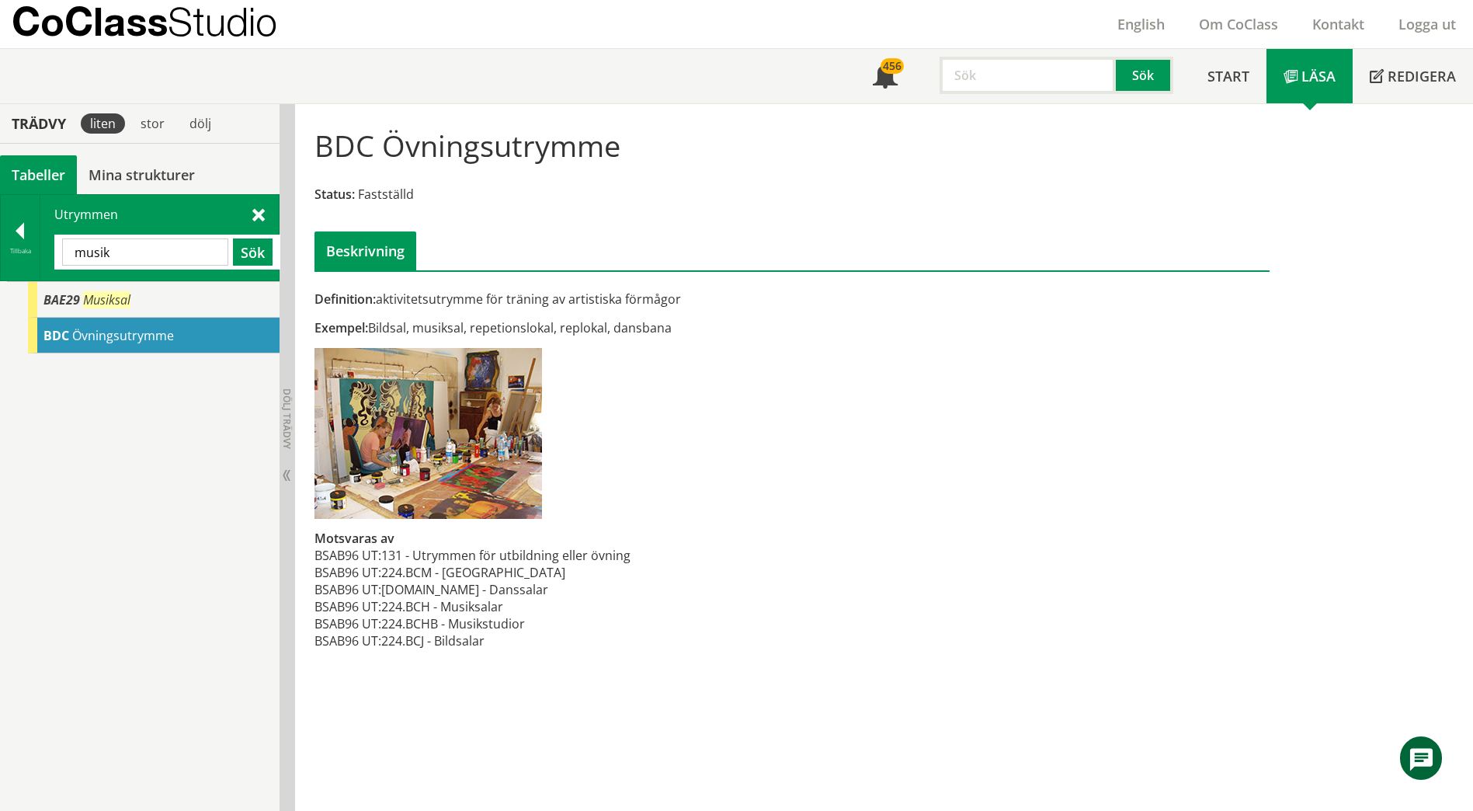
click at [138, 256] on input "musik" at bounding box center [145, 251] width 166 height 27
type input "instrument"
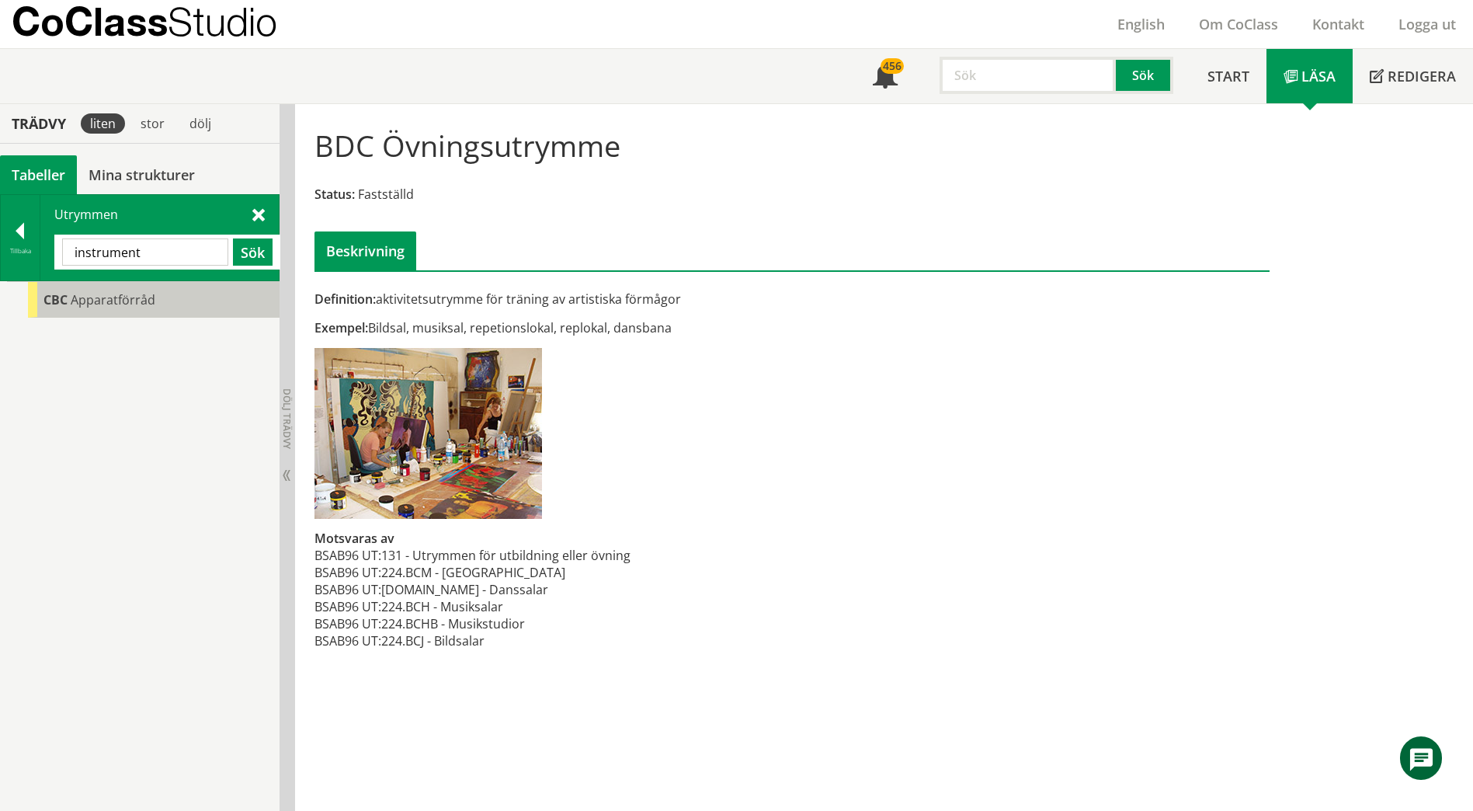
click at [79, 311] on div "CBC Apparatförråd" at bounding box center [154, 300] width 252 height 36
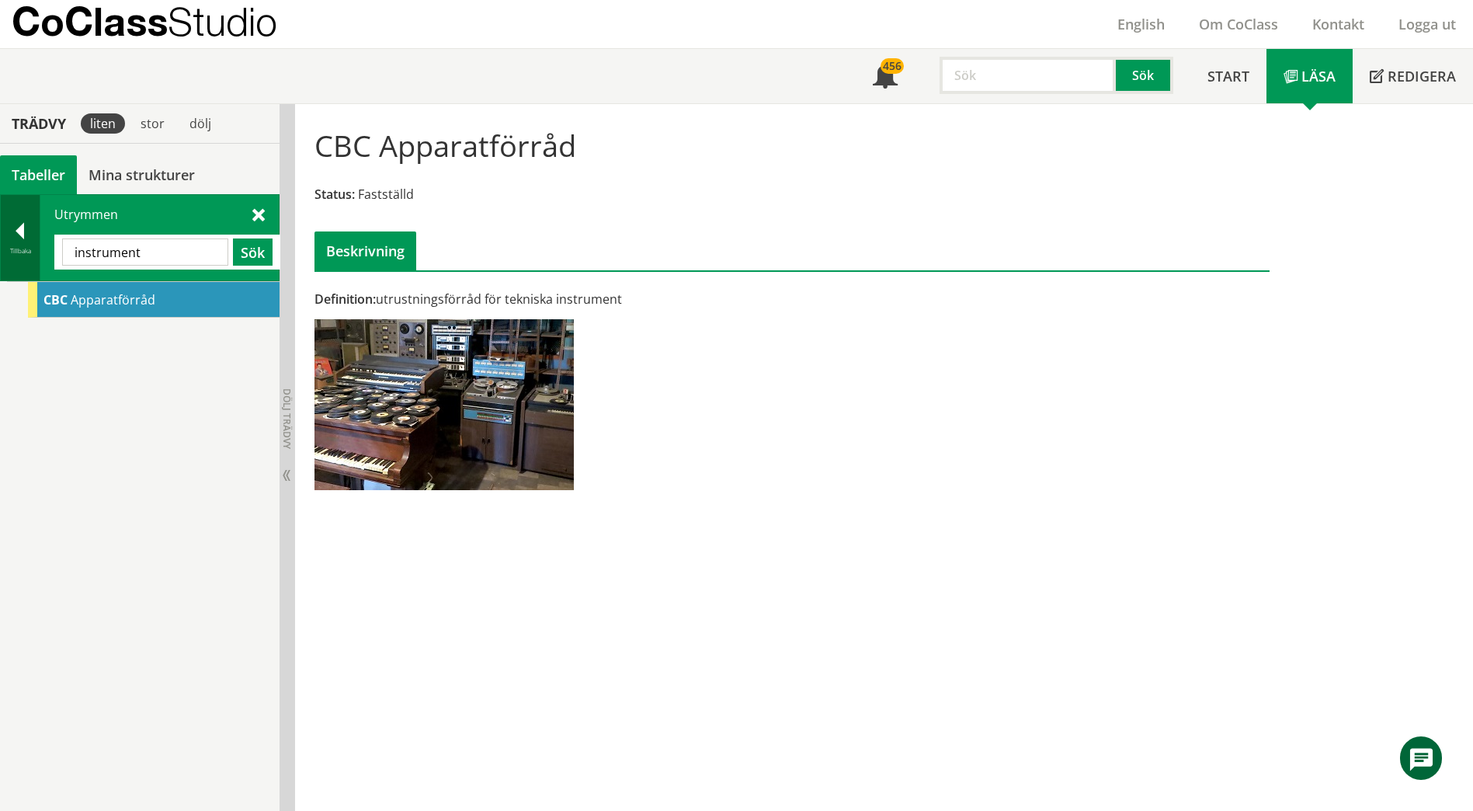
click at [16, 228] on div at bounding box center [20, 234] width 39 height 22
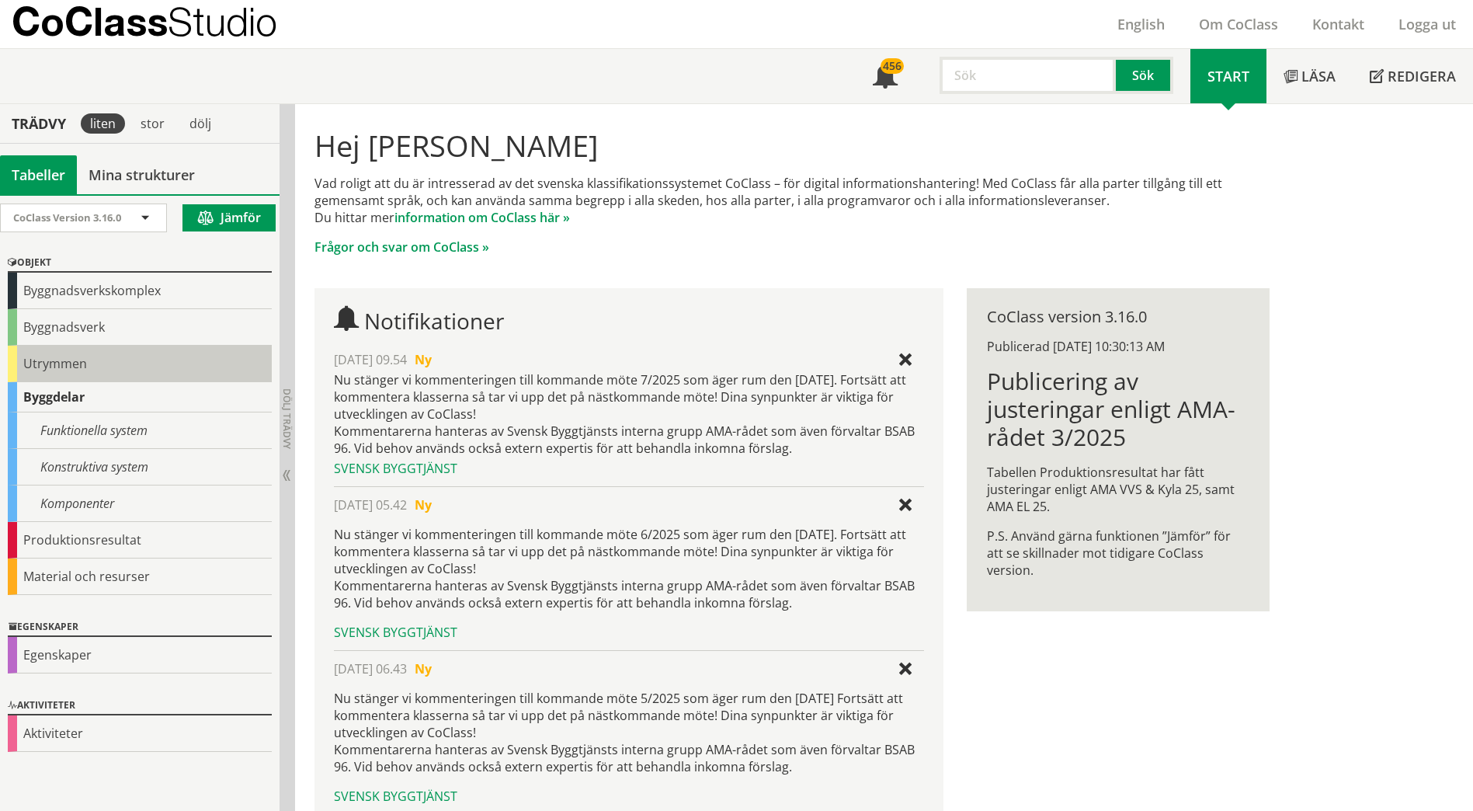
click at [74, 362] on div "Utrymmen" at bounding box center [140, 364] width 264 height 36
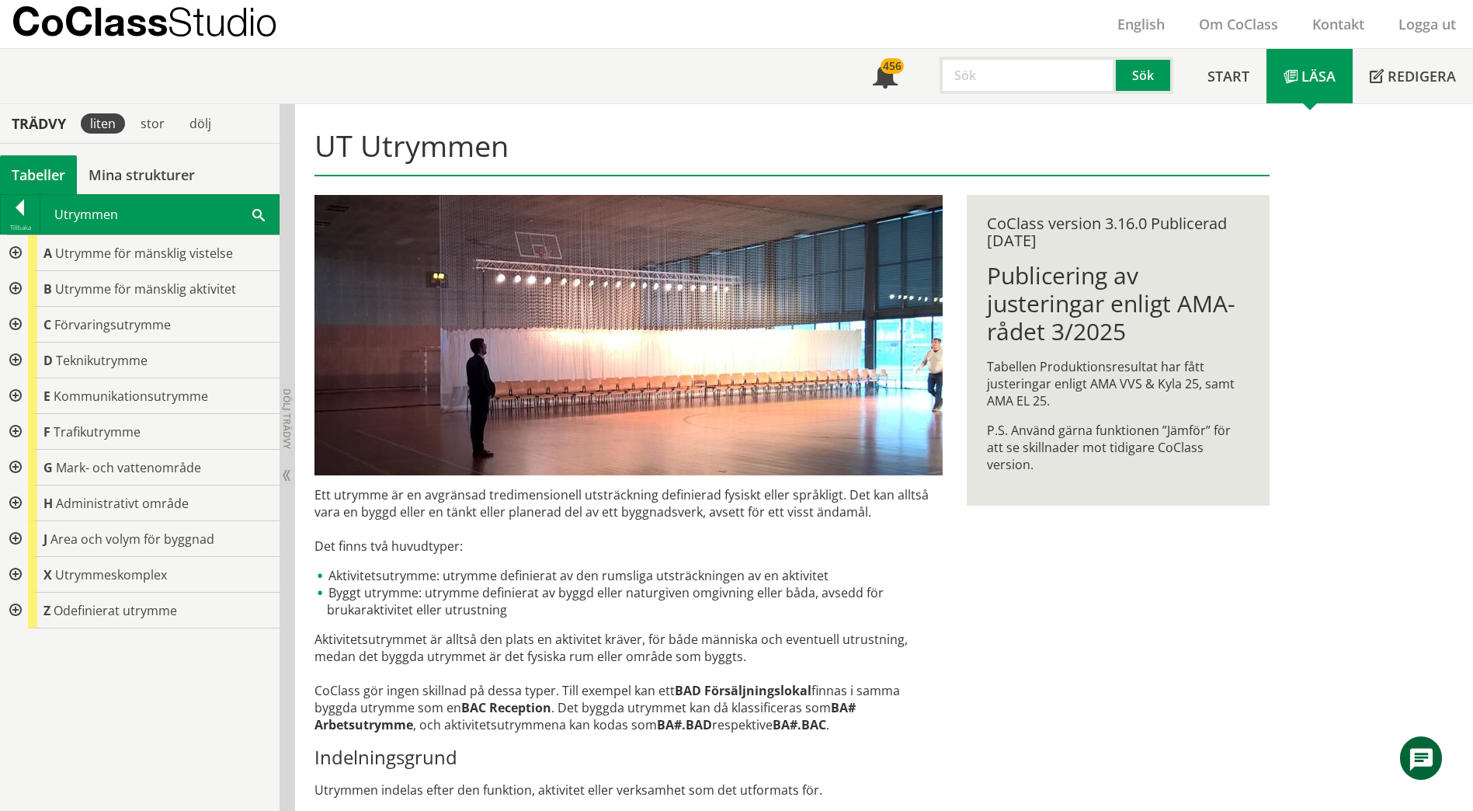
click at [17, 319] on div at bounding box center [14, 325] width 28 height 36
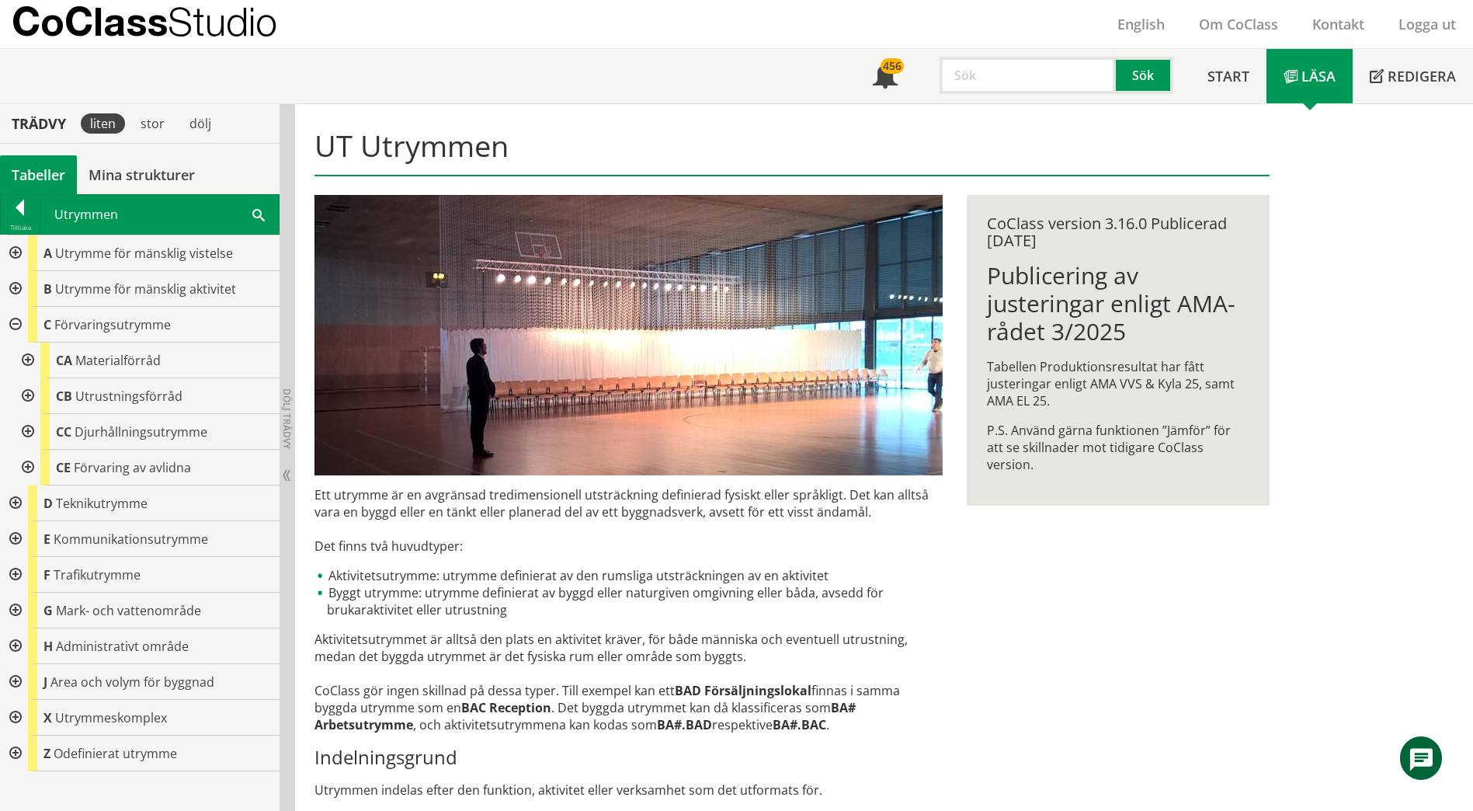
click at [25, 394] on div at bounding box center [26, 396] width 28 height 36
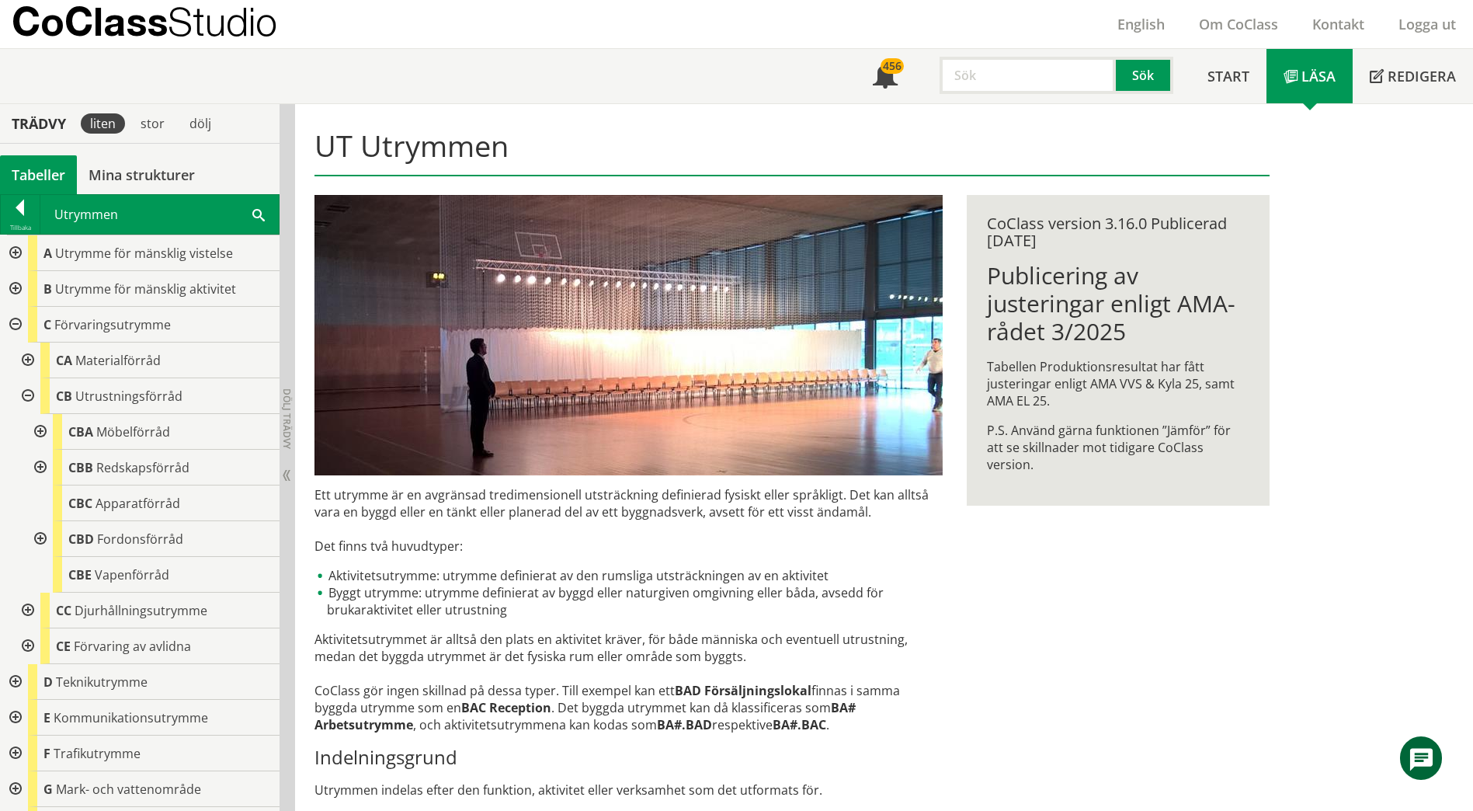
click at [36, 466] on div at bounding box center [39, 468] width 28 height 36
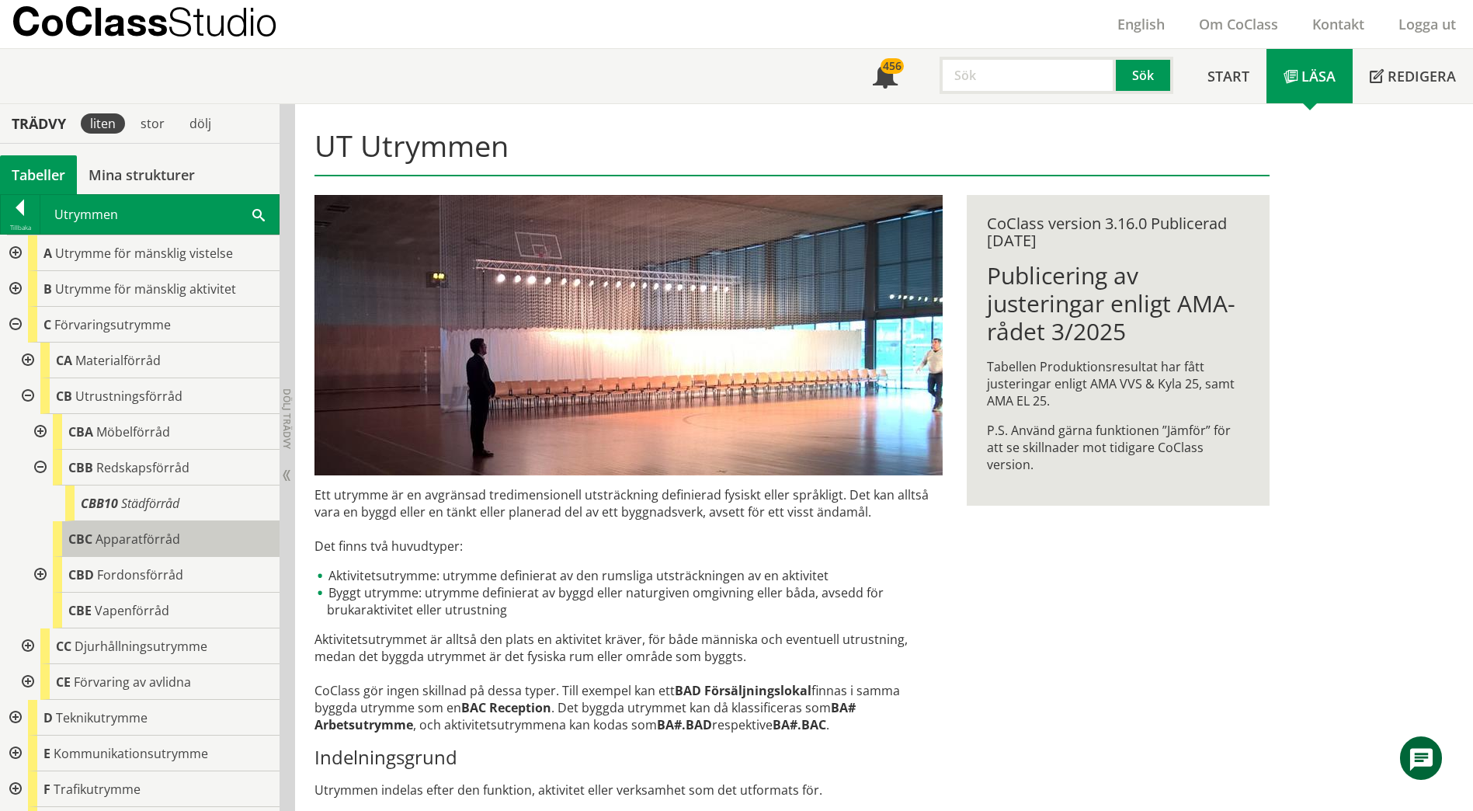
click at [127, 537] on span "Apparatförråd" at bounding box center [137, 538] width 85 height 17
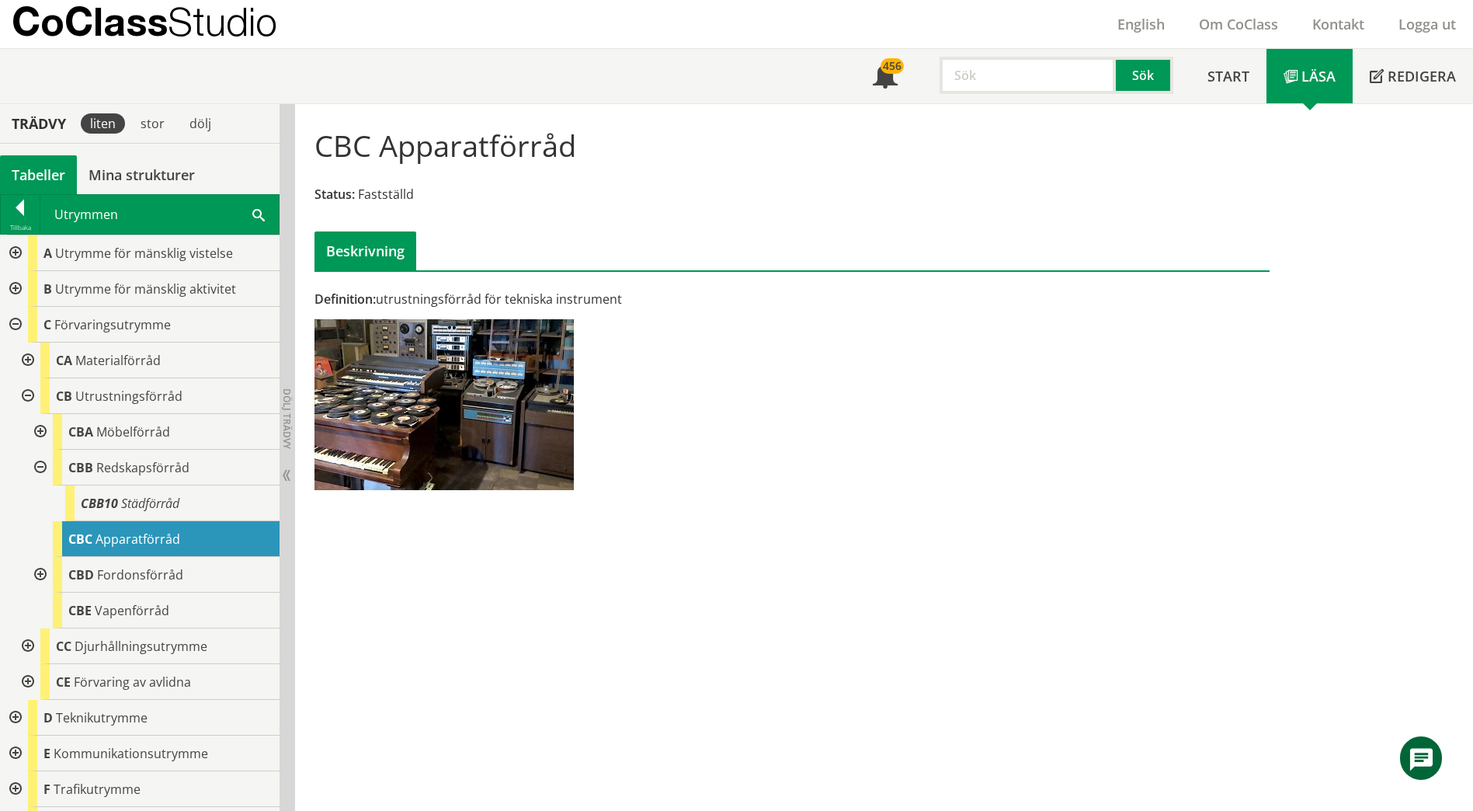
drag, startPoint x: 318, startPoint y: 143, endPoint x: 469, endPoint y: 153, distance: 151.7
click at [462, 153] on h1 "CBC Apparatförråd" at bounding box center [445, 145] width 262 height 34
click at [679, 448] on div "Definition: utrustningsförråd för tekniska instrument" at bounding box center [629, 395] width 652 height 210
drag, startPoint x: 726, startPoint y: 468, endPoint x: 689, endPoint y: 578, distance: 116.4
click at [689, 578] on div "CBC Apparatförråd Status: Fastställd Beskrivning Definition: utrustningsförråd …" at bounding box center [884, 457] width 1178 height 707
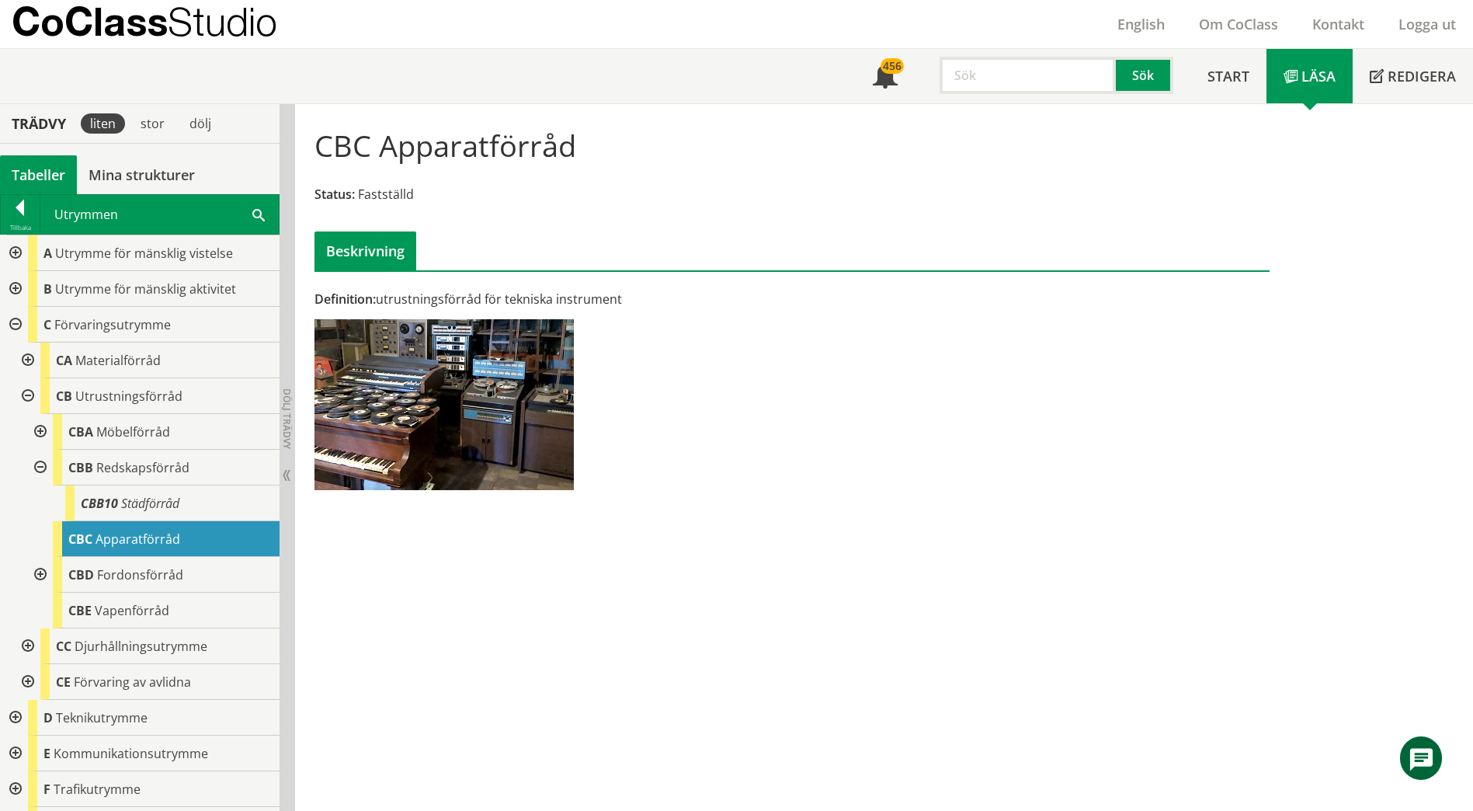
click at [309, 148] on div "CBC Apparatförråd Status: Fastställd Beskrivning" at bounding box center [792, 193] width 978 height 155
drag, startPoint x: 310, startPoint y: 148, endPoint x: 550, endPoint y: 146, distance: 240.7
click at [550, 146] on div "CBC Apparatförråd Status: Fastställd Beskrivning" at bounding box center [792, 193] width 978 height 155
click at [266, 217] on div "Utrymmen Sök" at bounding box center [159, 214] width 238 height 39
drag, startPoint x: 117, startPoint y: 215, endPoint x: 137, endPoint y: 213, distance: 20.3
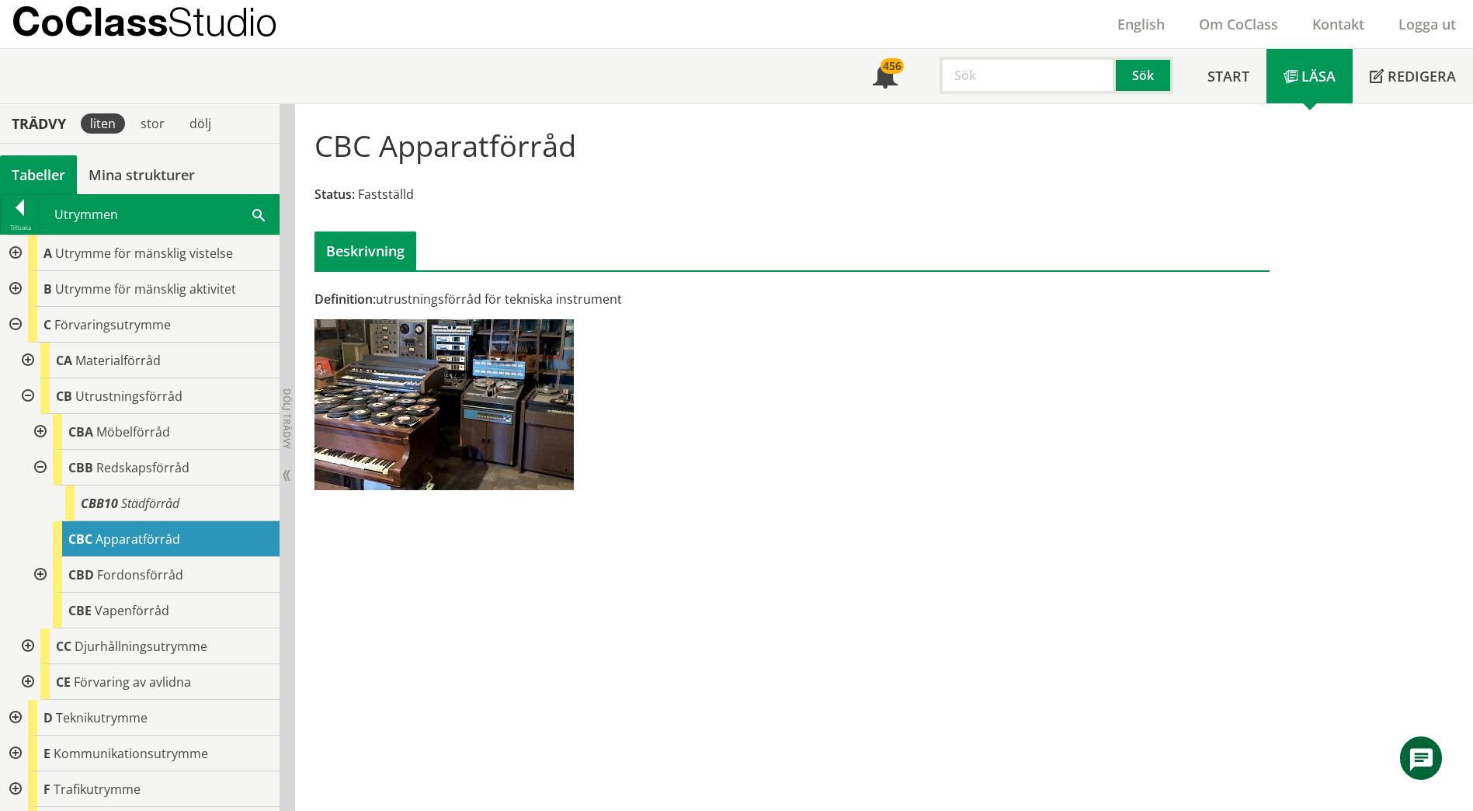
click at [118, 214] on div "Utrymmen Sök" at bounding box center [159, 214] width 238 height 39
click at [255, 215] on span at bounding box center [258, 214] width 12 height 16
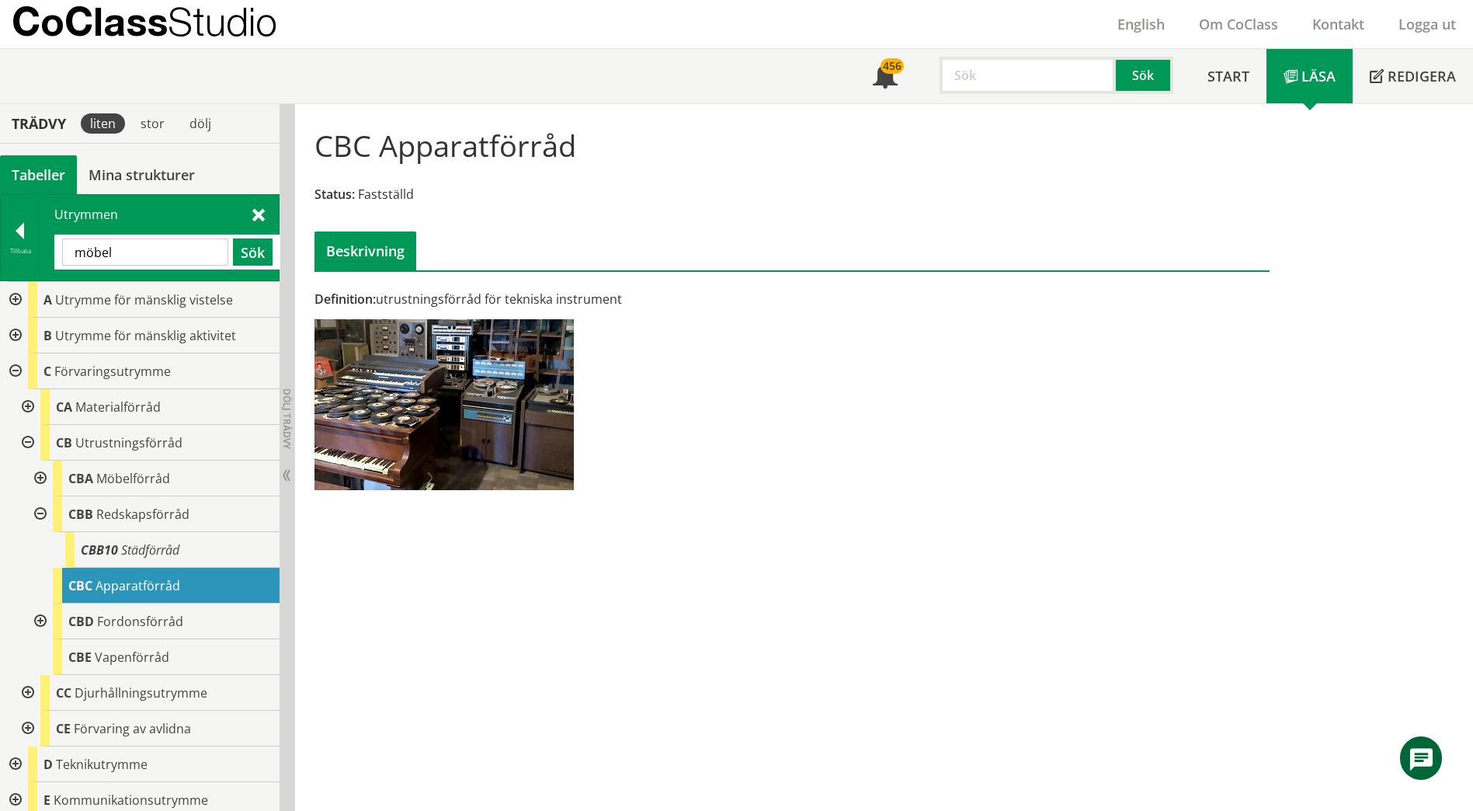
type input "möbel"
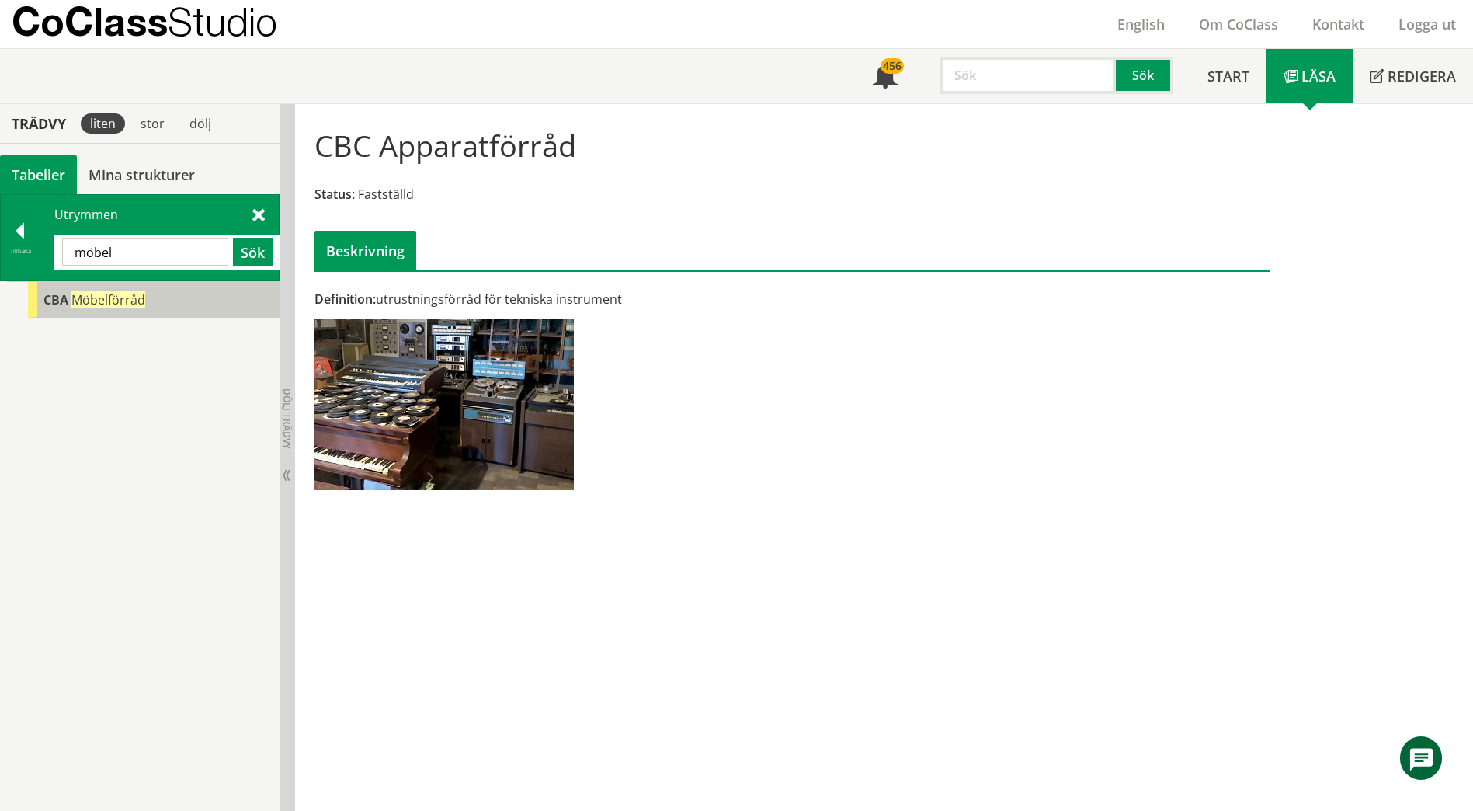
click at [139, 291] on span "Möbelförråd" at bounding box center [108, 299] width 74 height 17
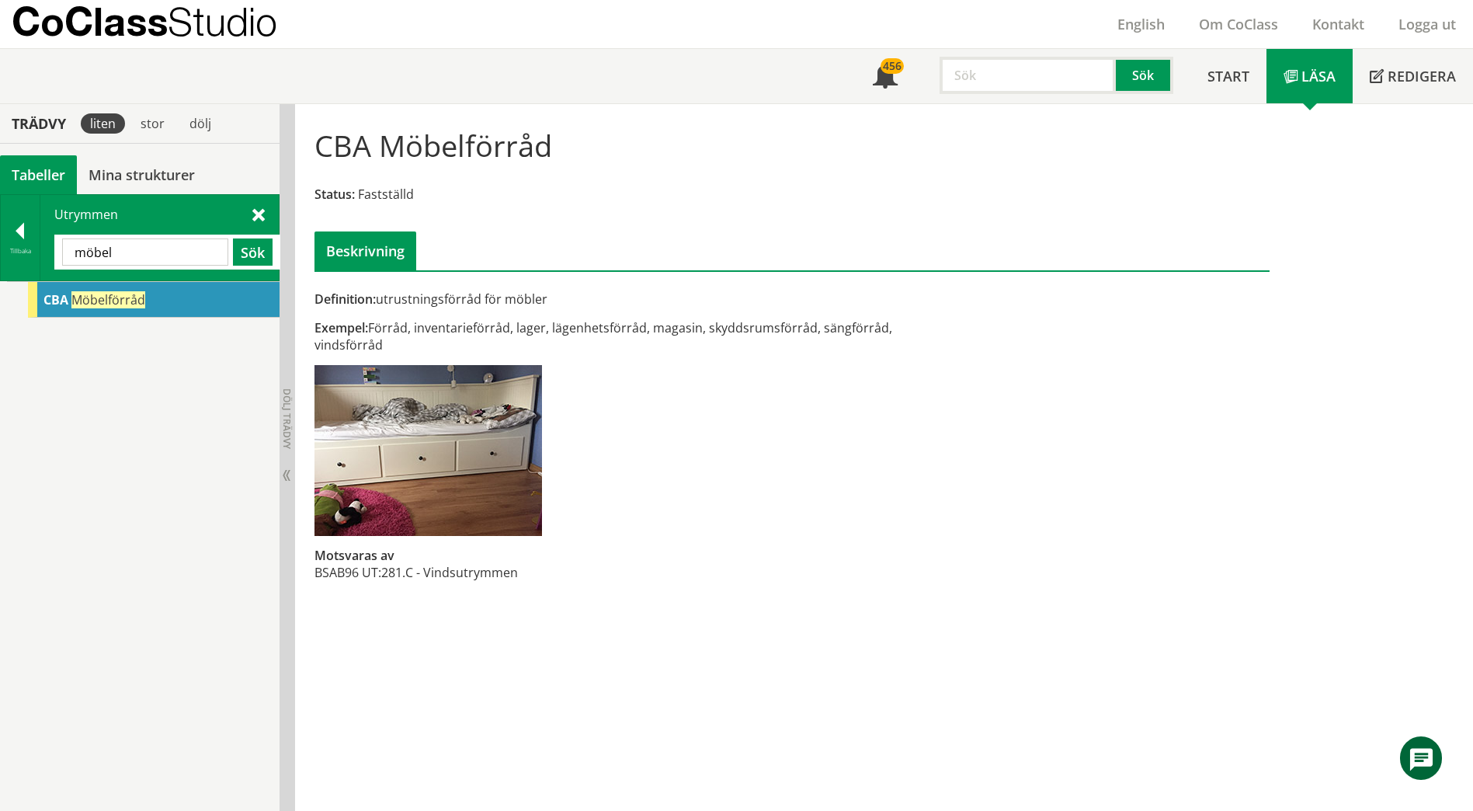
drag, startPoint x: 425, startPoint y: 329, endPoint x: 498, endPoint y: 336, distance: 74.1
click at [498, 336] on div "Exempel: Förråd, inventarieförråd, lager, lägenhetsförråd, magasin, skyddsrumsf…" at bounding box center [628, 336] width 628 height 34
click at [532, 331] on div "Exempel: Förråd, inventarieförråd, lager, lägenhetsförråd, magasin, skyddsrumsf…" at bounding box center [628, 336] width 628 height 34
click at [396, 328] on div "Exempel: Förråd, inventarieförråd, lager, lägenhetsförråd, magasin, skyddsrumsf…" at bounding box center [628, 336] width 628 height 34
click at [175, 253] on input "möbel" at bounding box center [145, 251] width 166 height 27
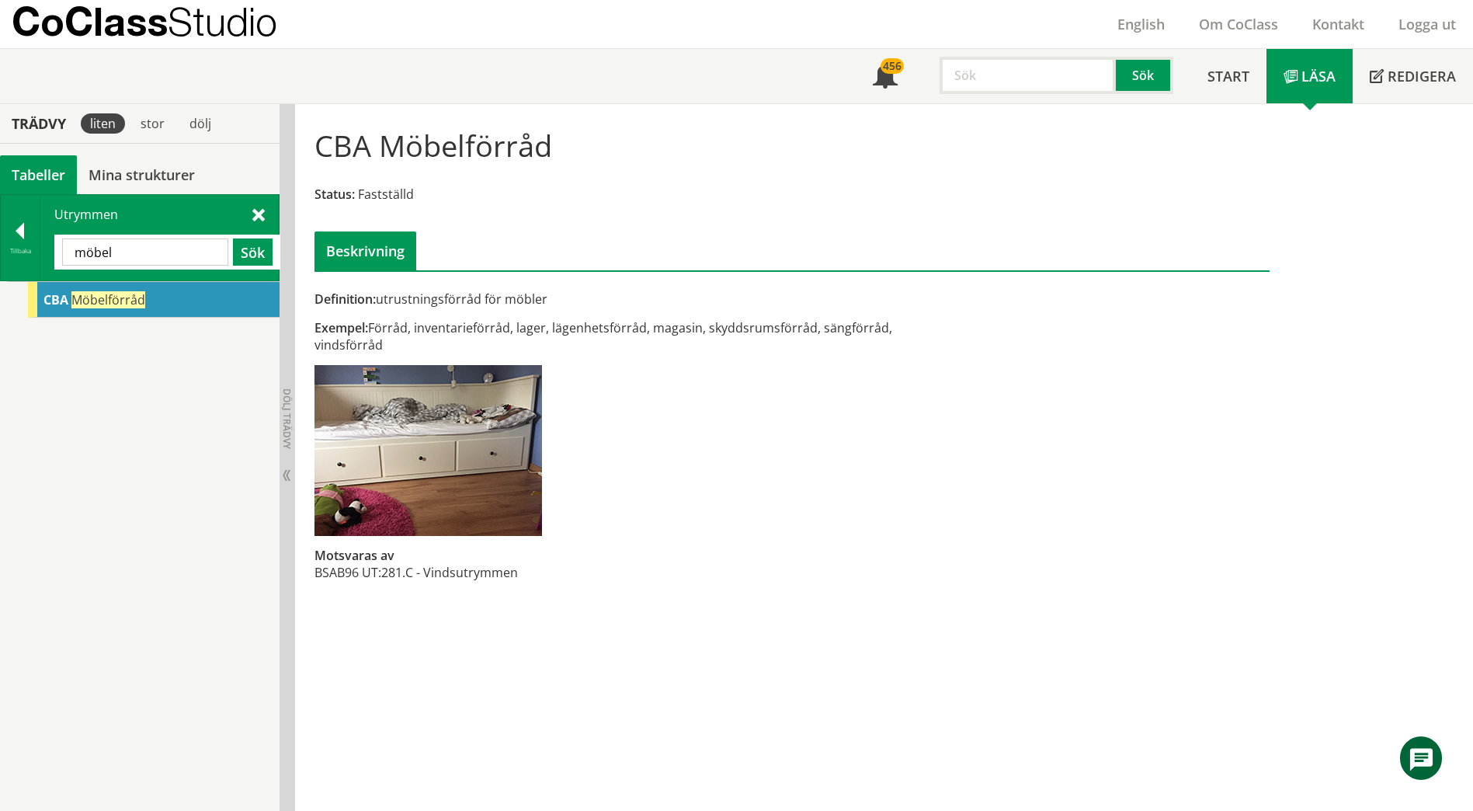
click at [176, 252] on input "möbel" at bounding box center [145, 251] width 166 height 27
click at [138, 302] on span "Redskapsförråd" at bounding box center [117, 299] width 93 height 17
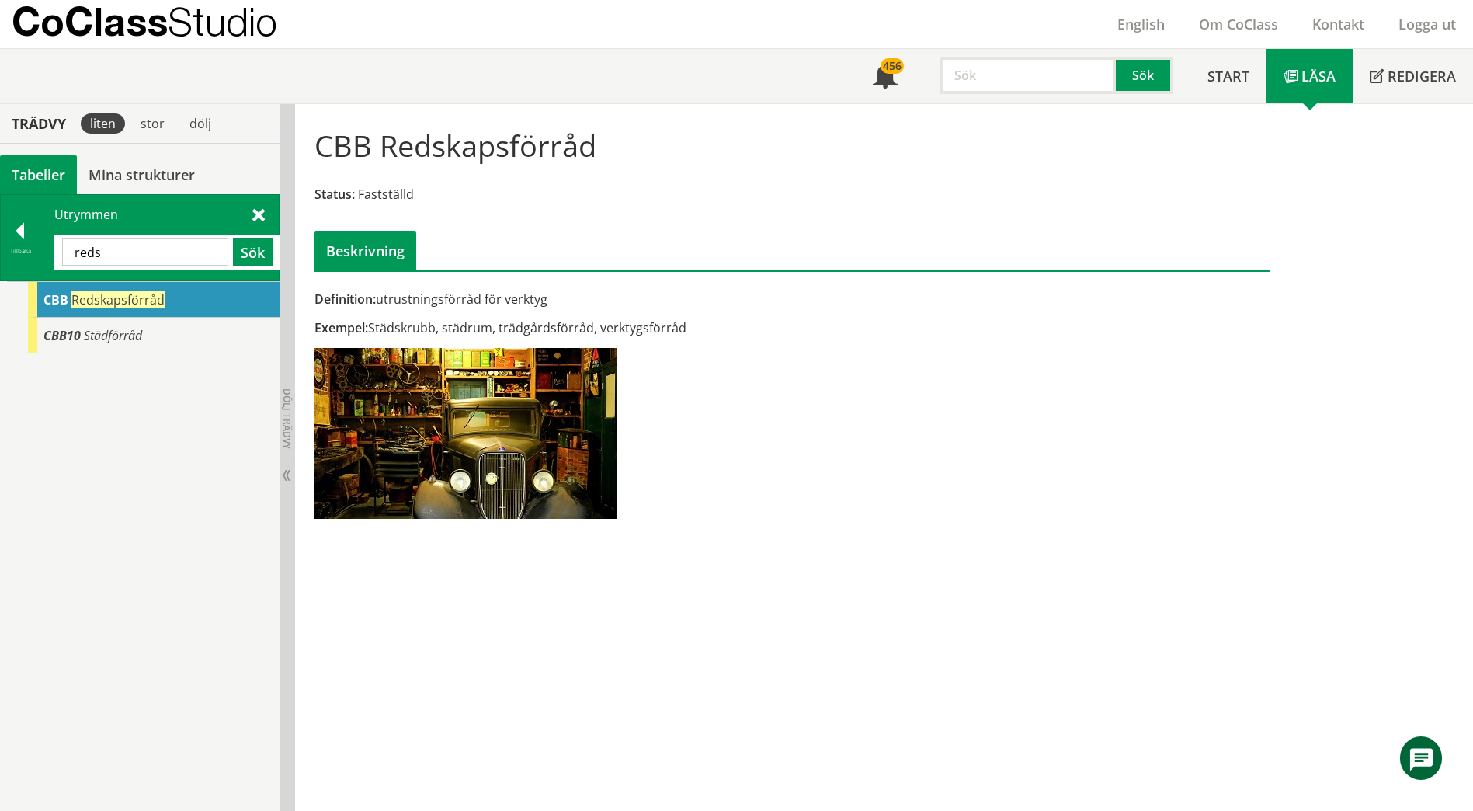
click at [665, 335] on div "Exempel: Städskrubb, städrum, trädgårdsförråd, verktygsförråd" at bounding box center [628, 327] width 628 height 17
click at [686, 411] on div "Definition: utrustningsförråd för verktyg Exempel: Städskrubb, städrum, trädgår…" at bounding box center [629, 409] width 652 height 239
click at [142, 252] on input "reds" at bounding box center [145, 251] width 166 height 27
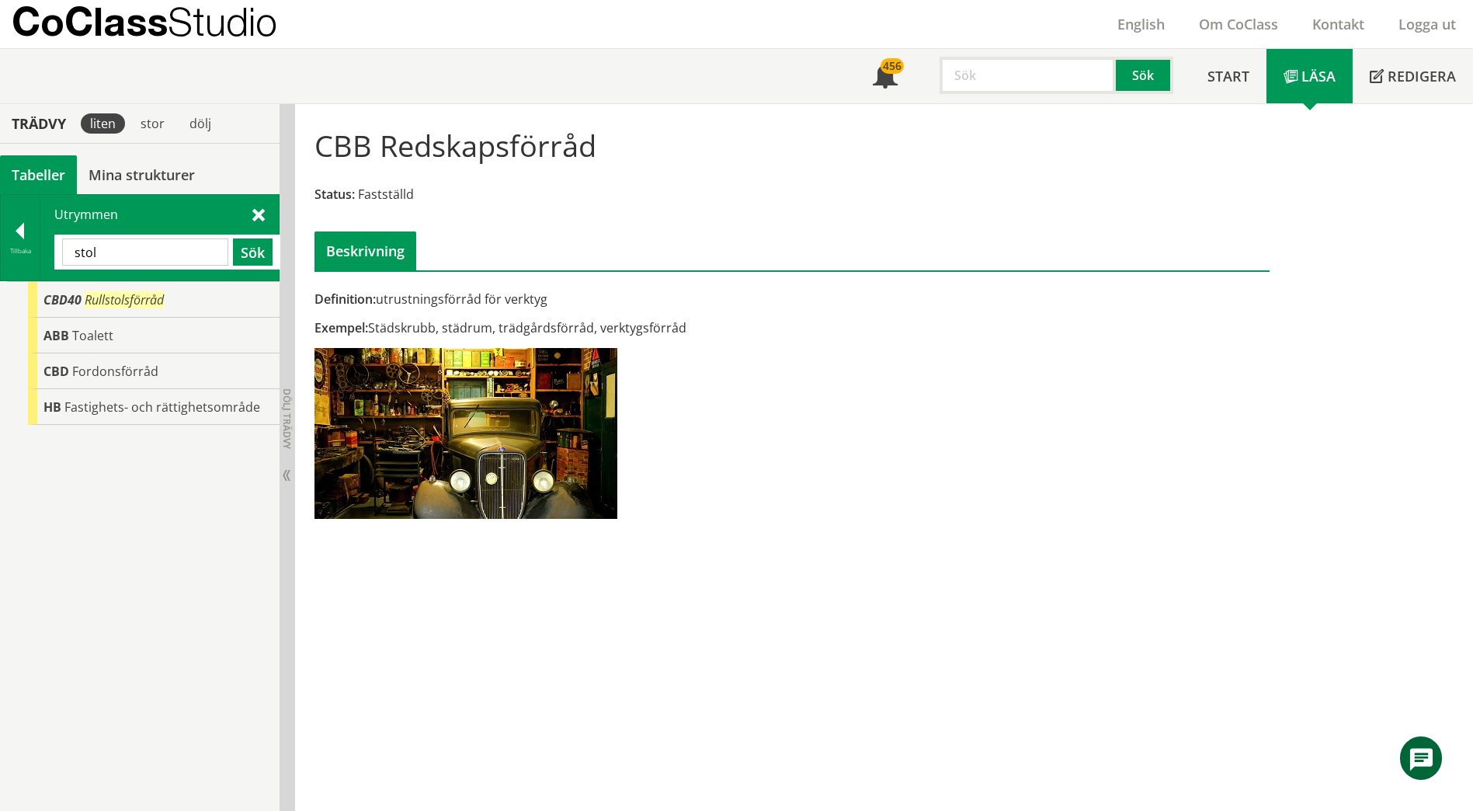
click at [171, 250] on input "stol" at bounding box center [145, 251] width 166 height 27
type input "vaktmäst"
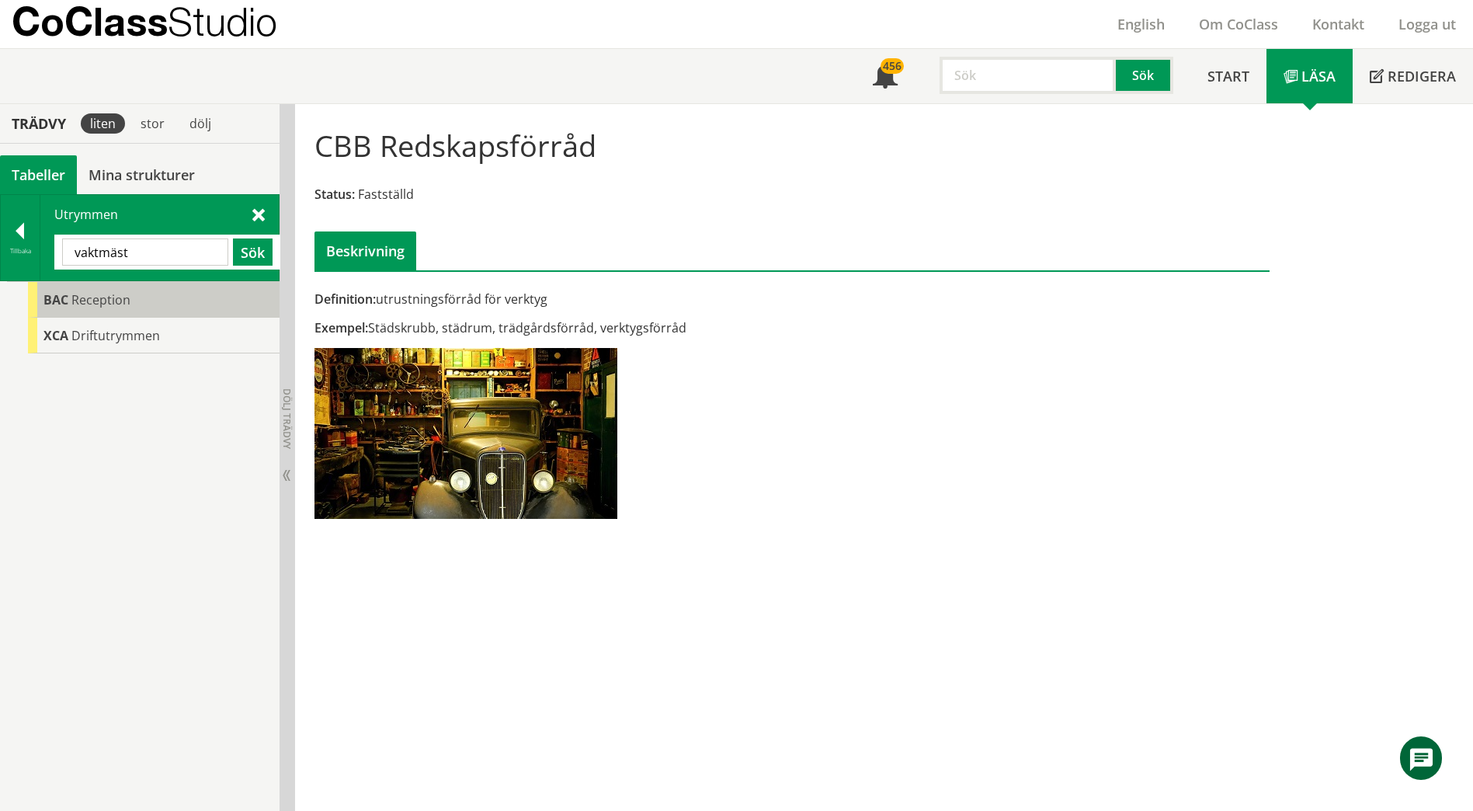
click at [154, 308] on div "BAC Reception" at bounding box center [154, 300] width 252 height 36
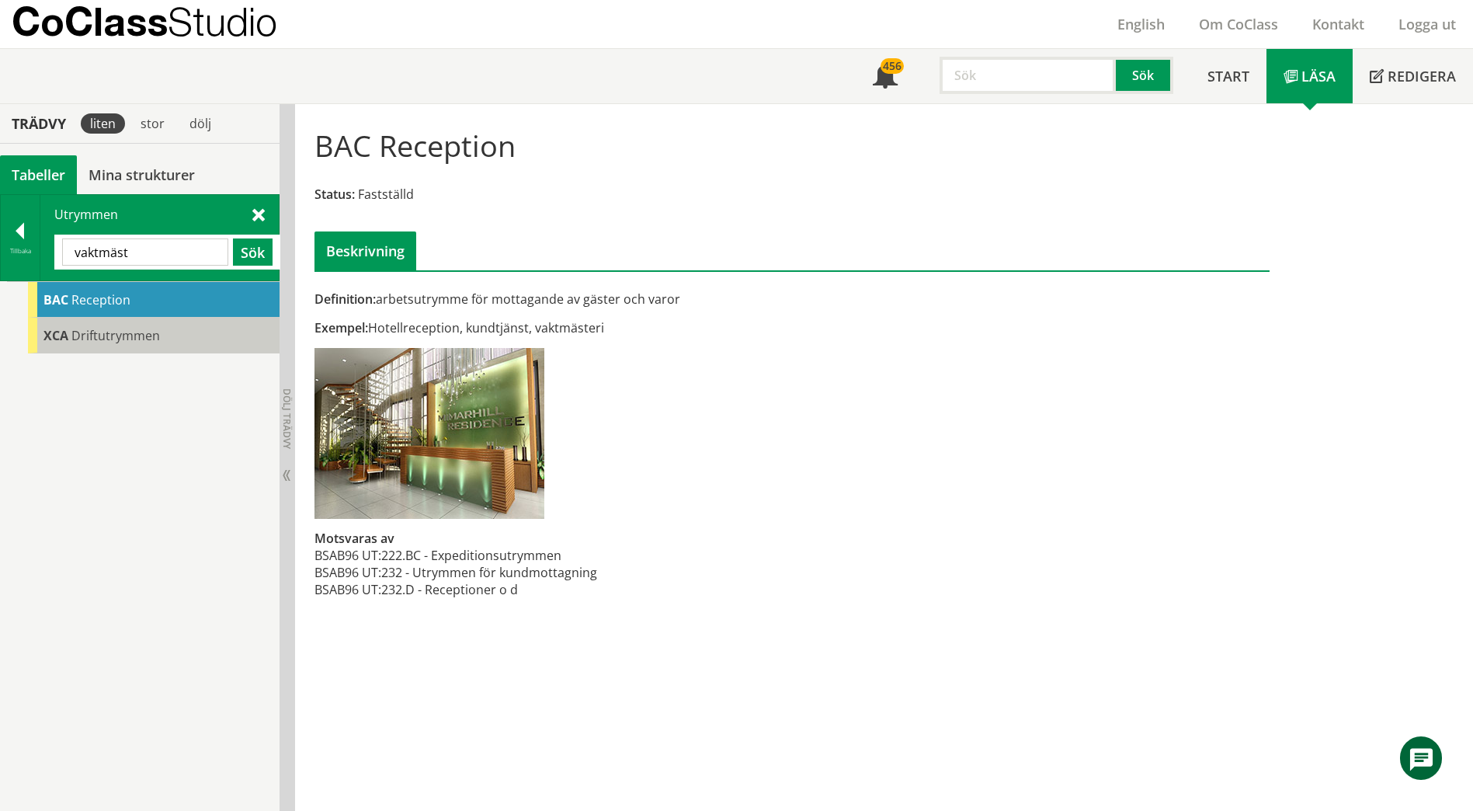
click at [116, 331] on span "Driftutrymmen" at bounding box center [115, 335] width 89 height 17
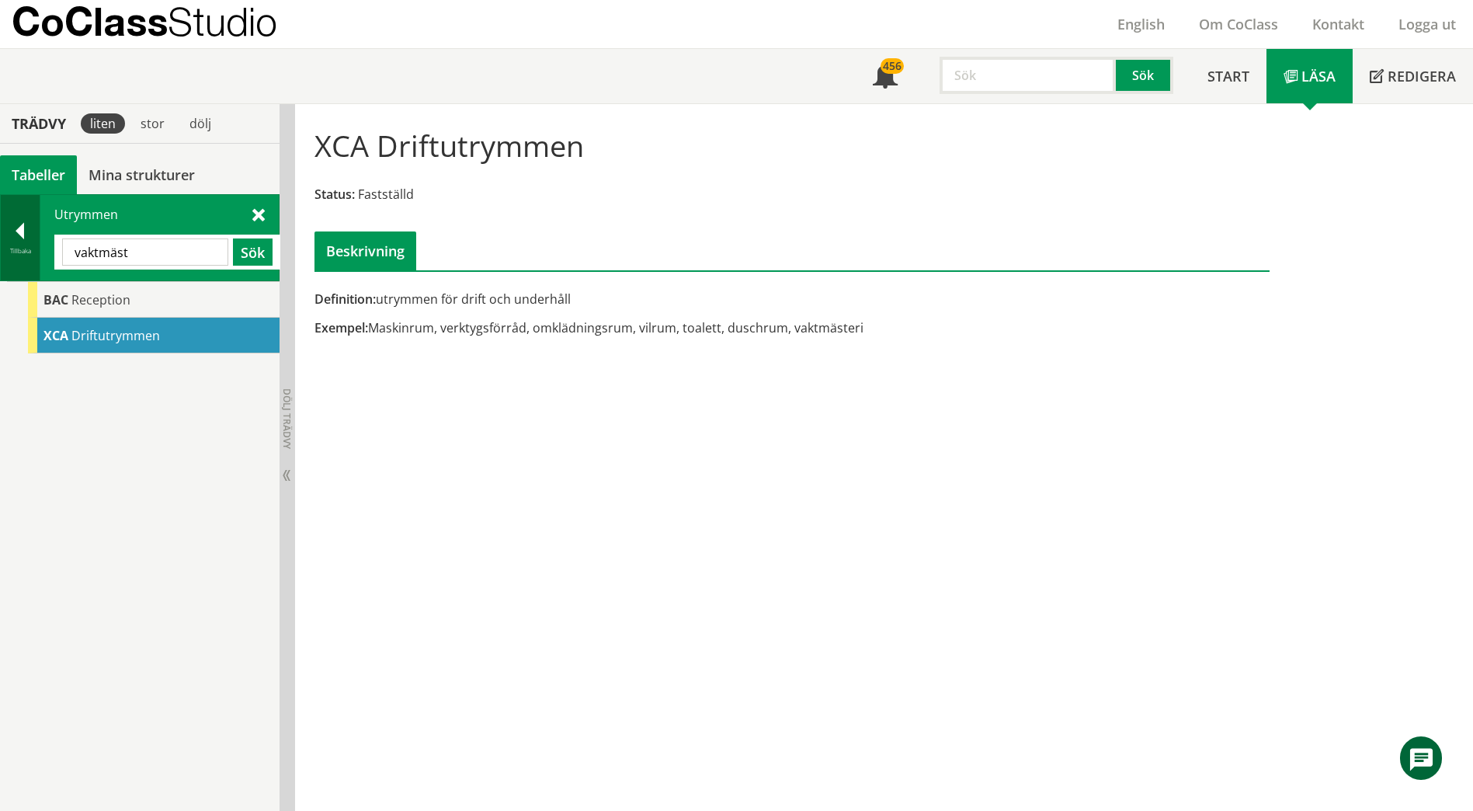
click at [21, 224] on div at bounding box center [20, 234] width 39 height 22
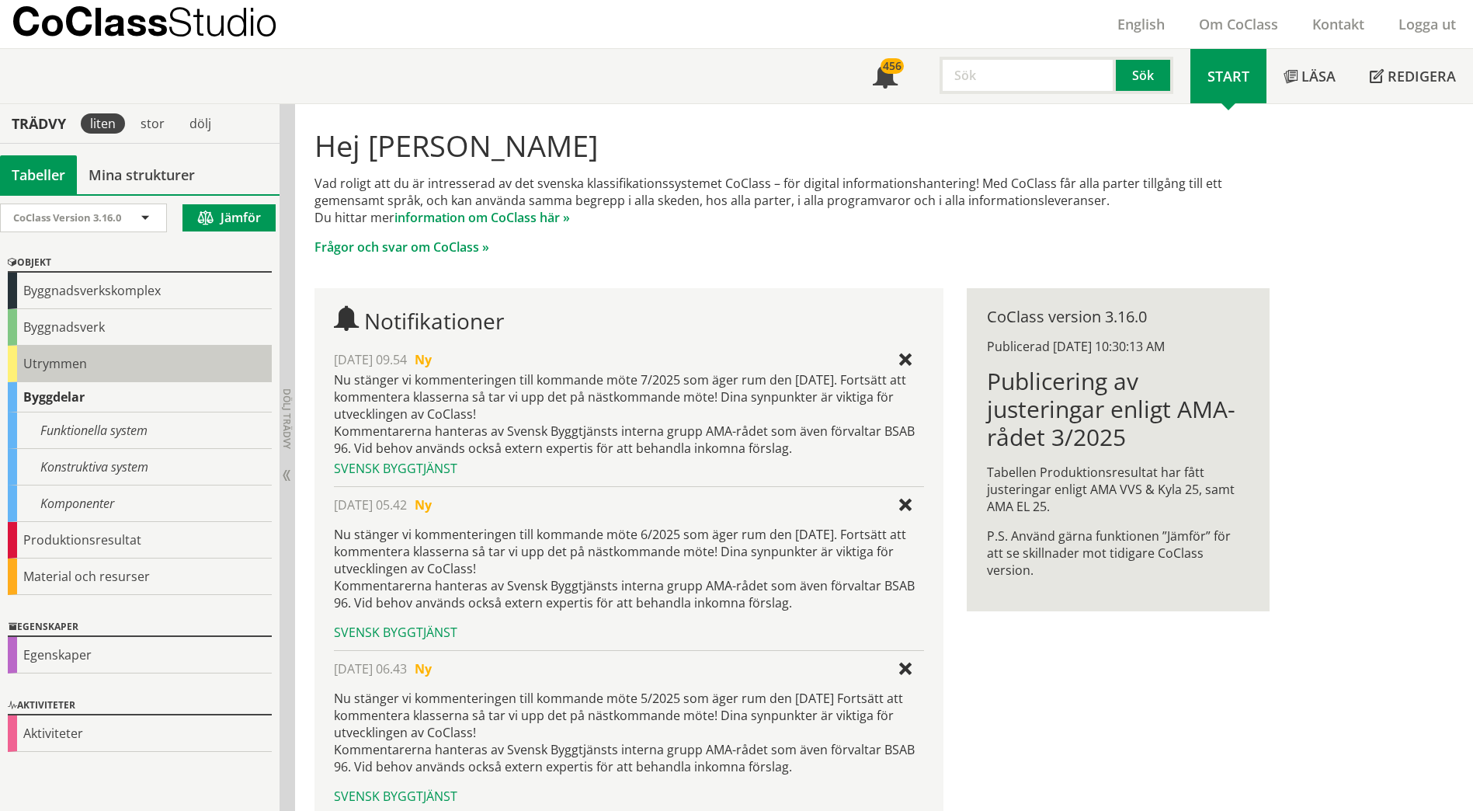
click at [33, 373] on div "Utrymmen" at bounding box center [140, 364] width 264 height 36
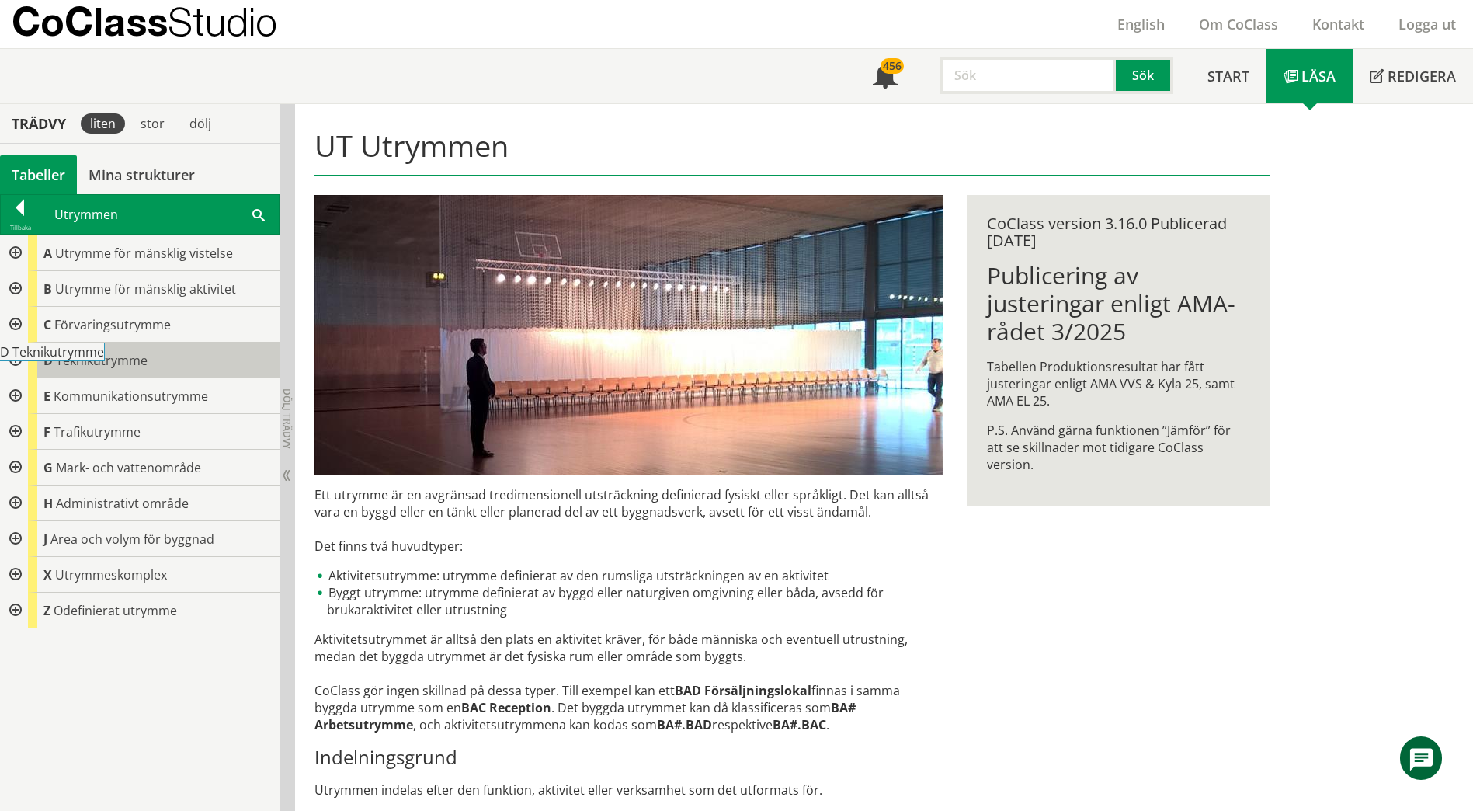
click at [52, 360] on body "AMA AMA Beskrivningsverktyg AMA Funktion BSAB Bygginfo Byggjura Byggkatalogen […" at bounding box center [736, 363] width 1473 height 811
click at [12, 580] on div at bounding box center [14, 575] width 28 height 36
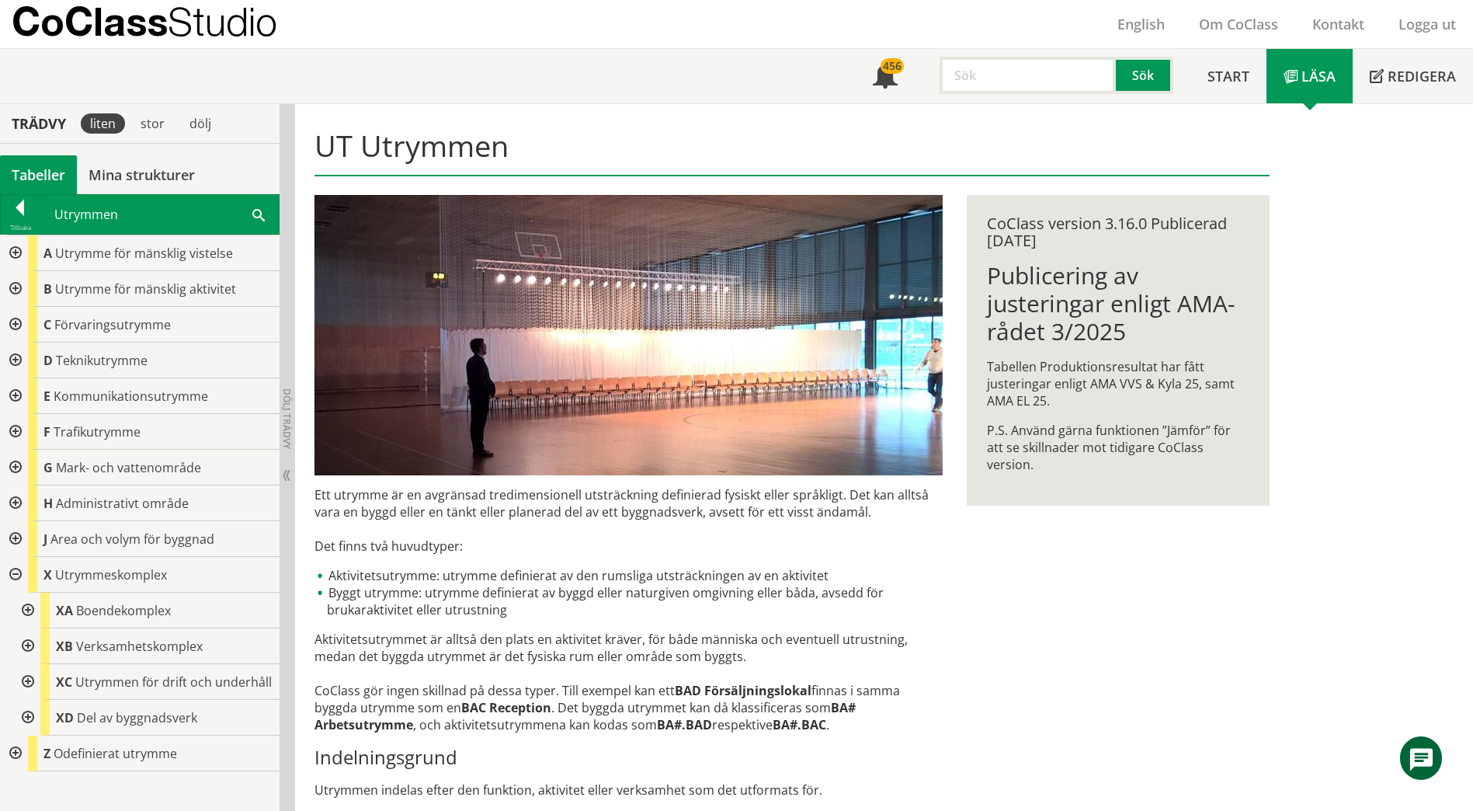
click at [26, 610] on div at bounding box center [26, 610] width 28 height 36
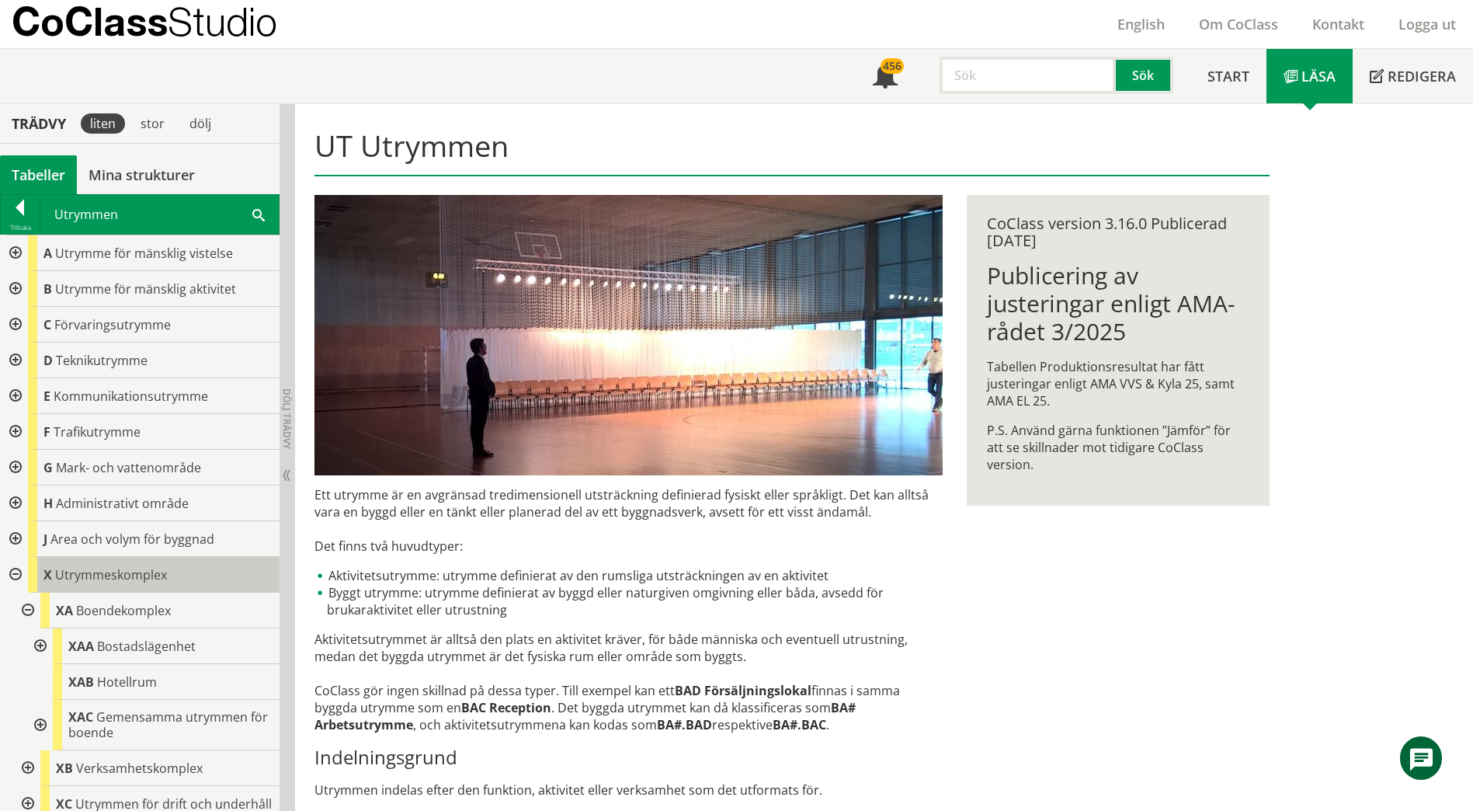
click at [119, 571] on span "Utrymmeskomplex" at bounding box center [111, 574] width 112 height 17
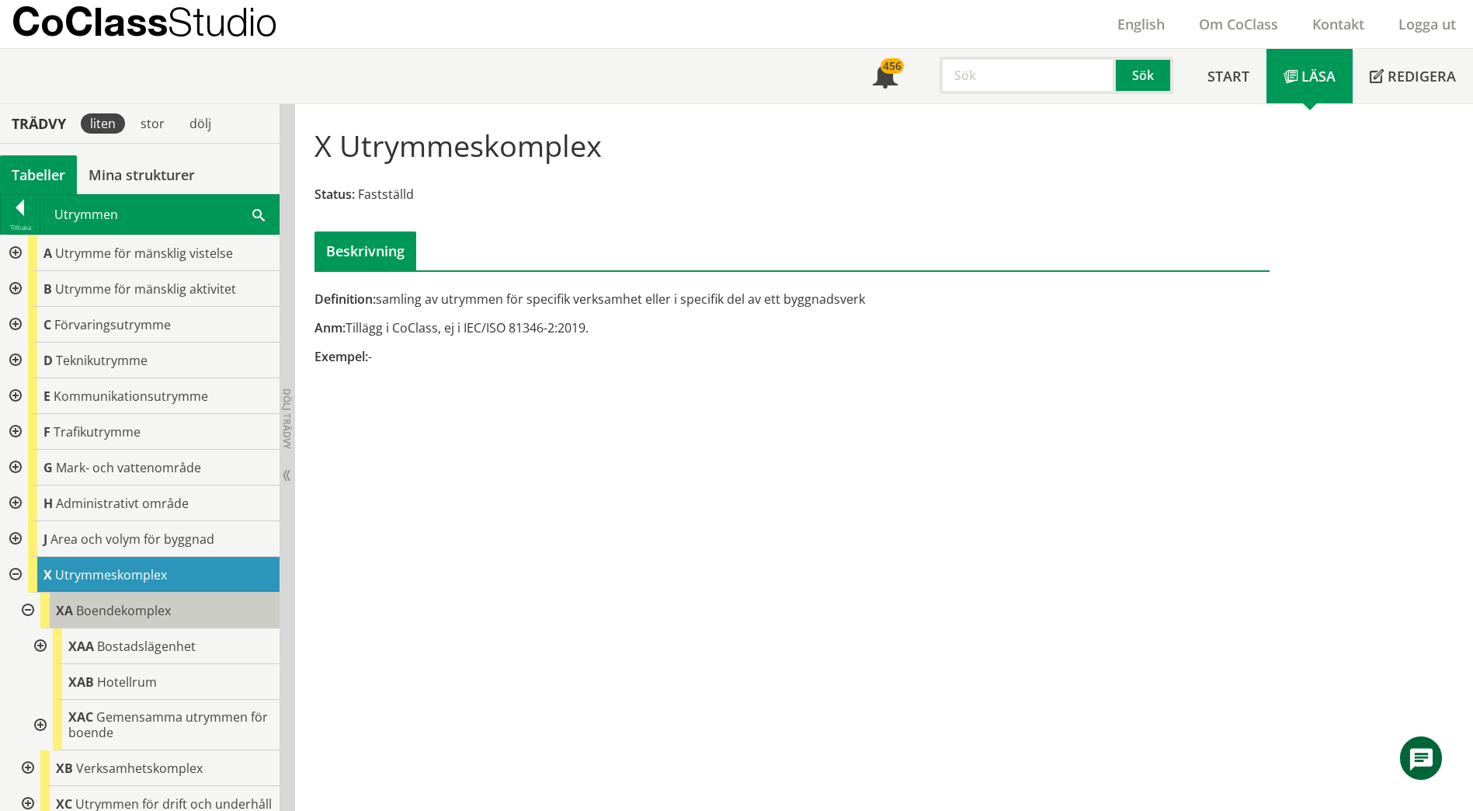
click at [106, 614] on span "Boendekomplex" at bounding box center [123, 610] width 95 height 17
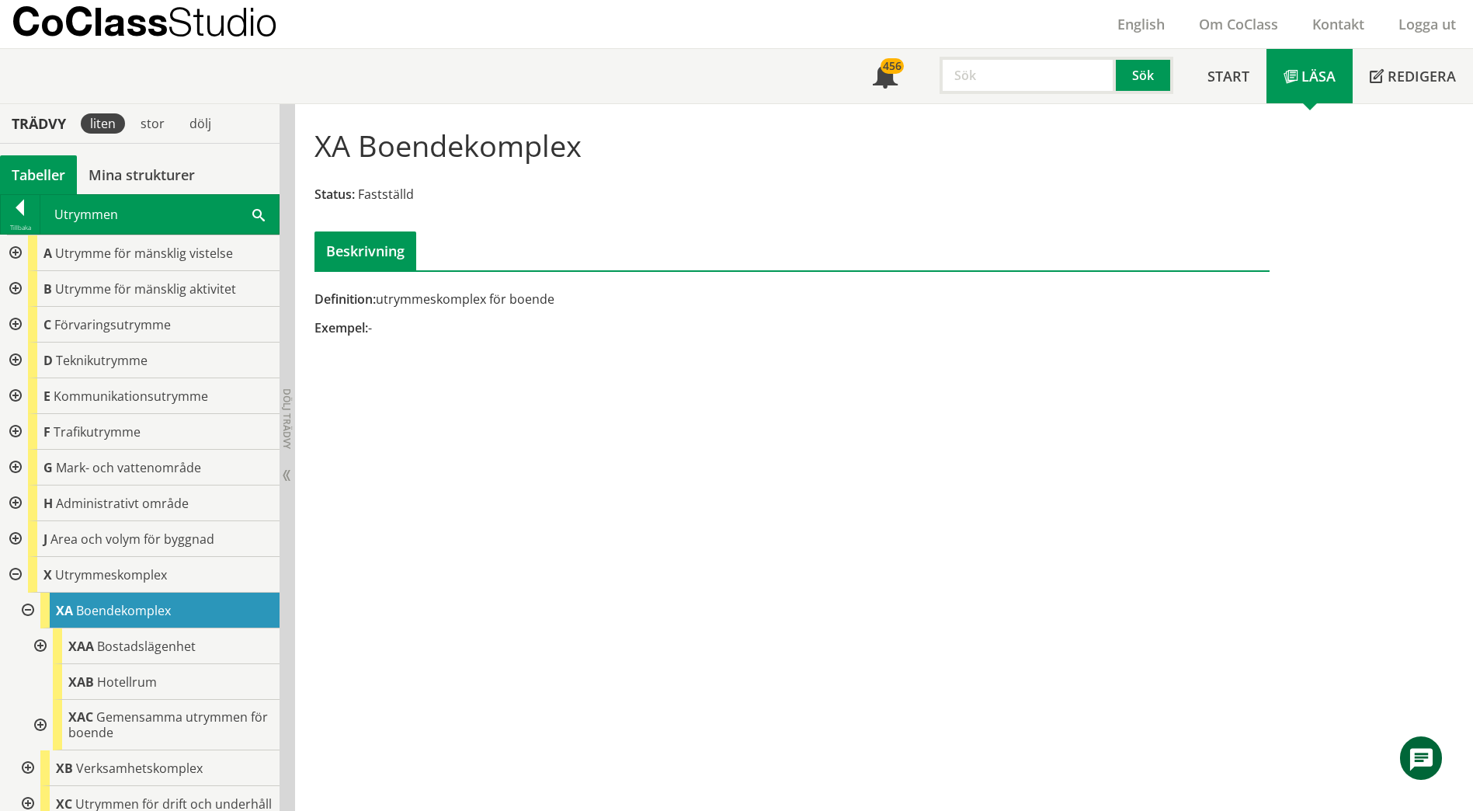
click at [31, 612] on div at bounding box center [26, 610] width 28 height 36
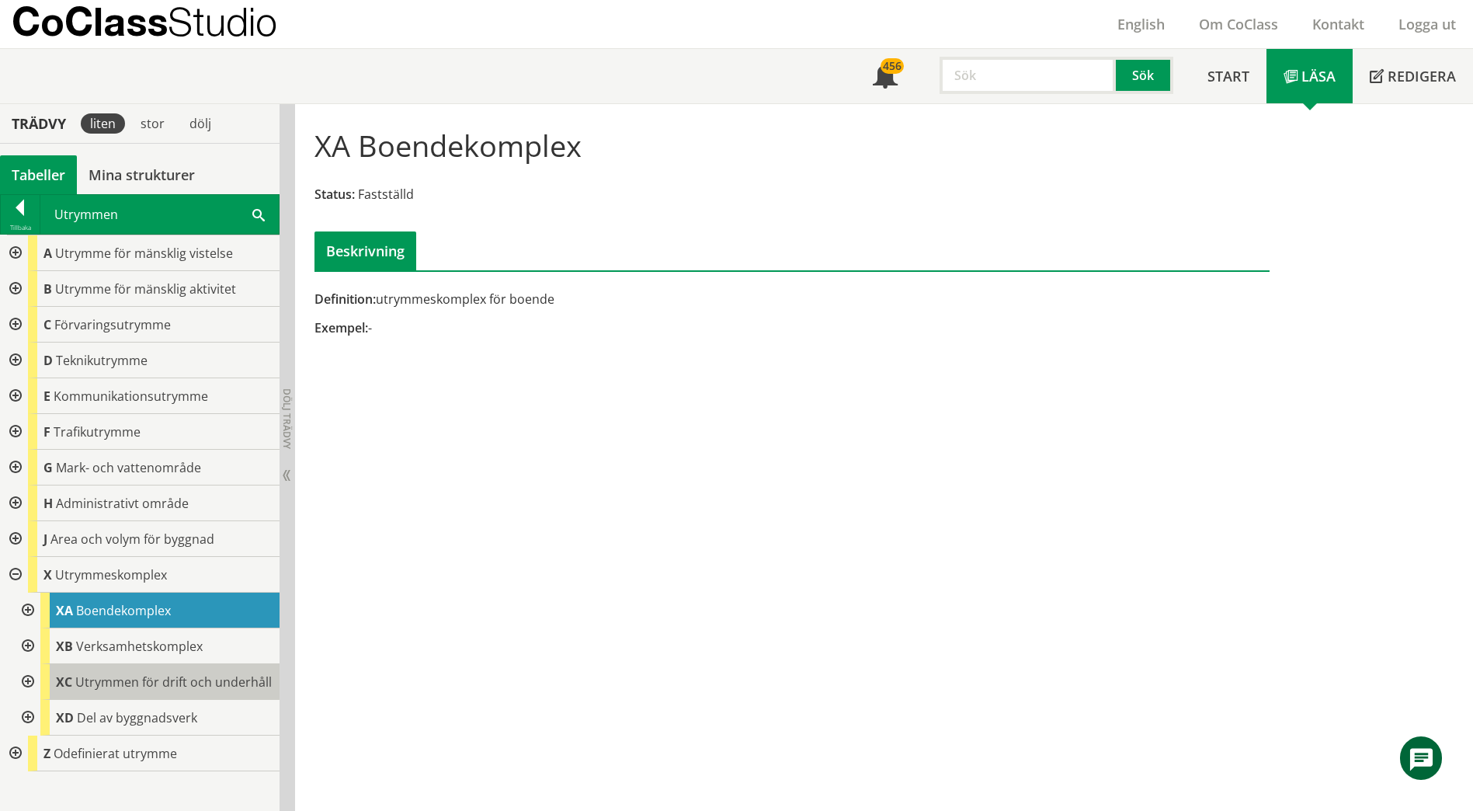
click at [89, 682] on span "Utrymmen för drift och underhåll" at bounding box center [173, 681] width 196 height 17
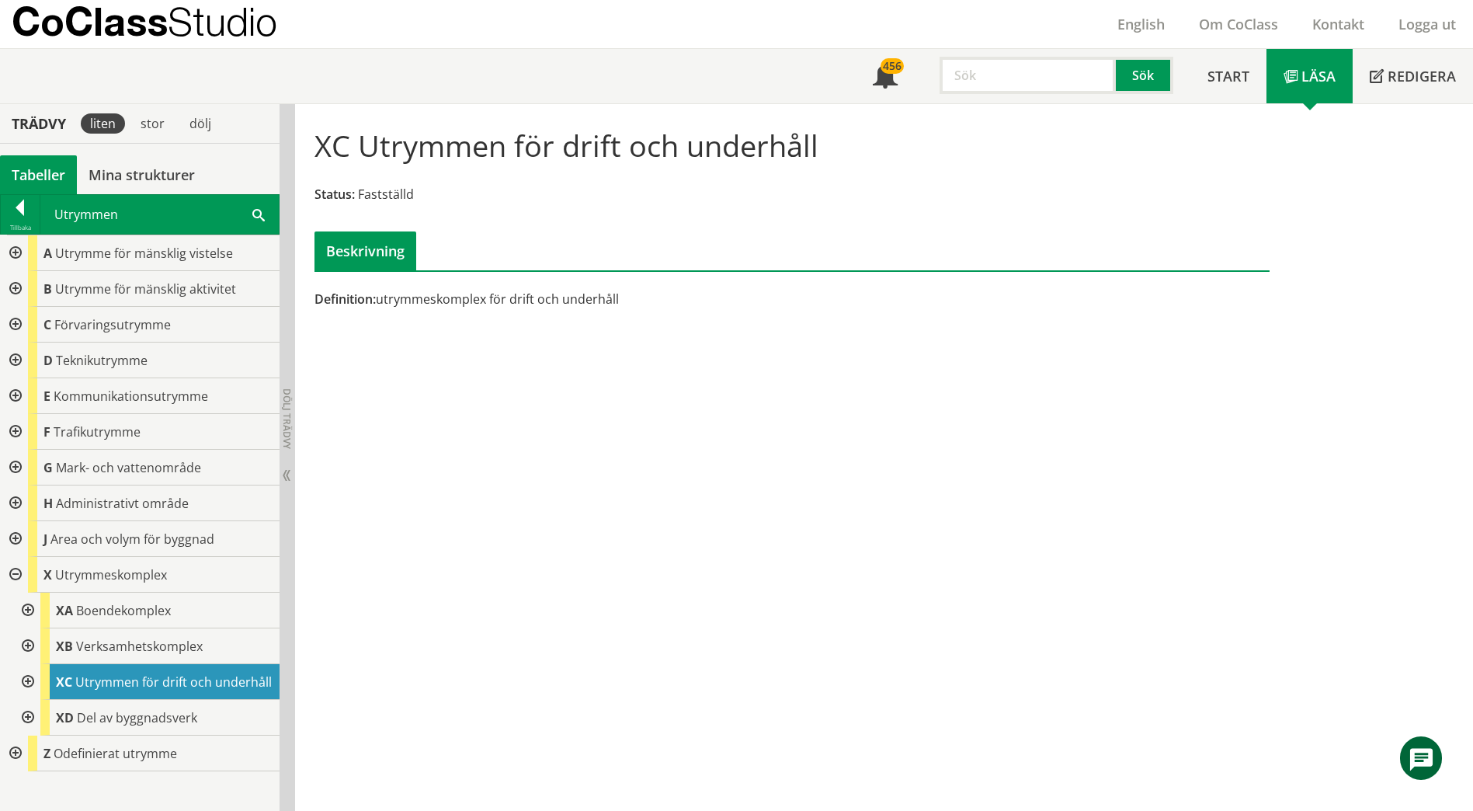
click at [23, 681] on div at bounding box center [26, 682] width 28 height 36
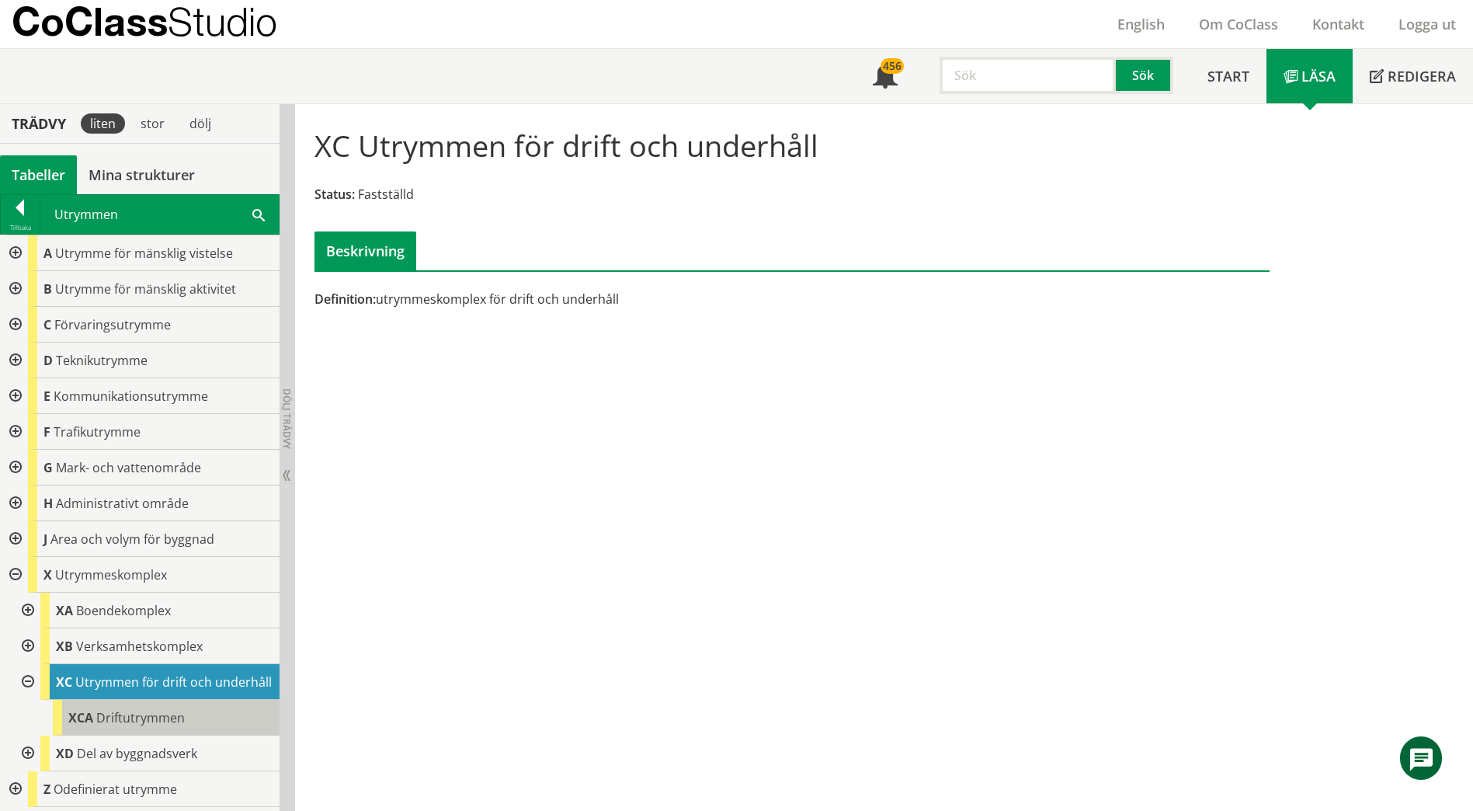
click at [85, 717] on span "XCA" at bounding box center [80, 717] width 25 height 17
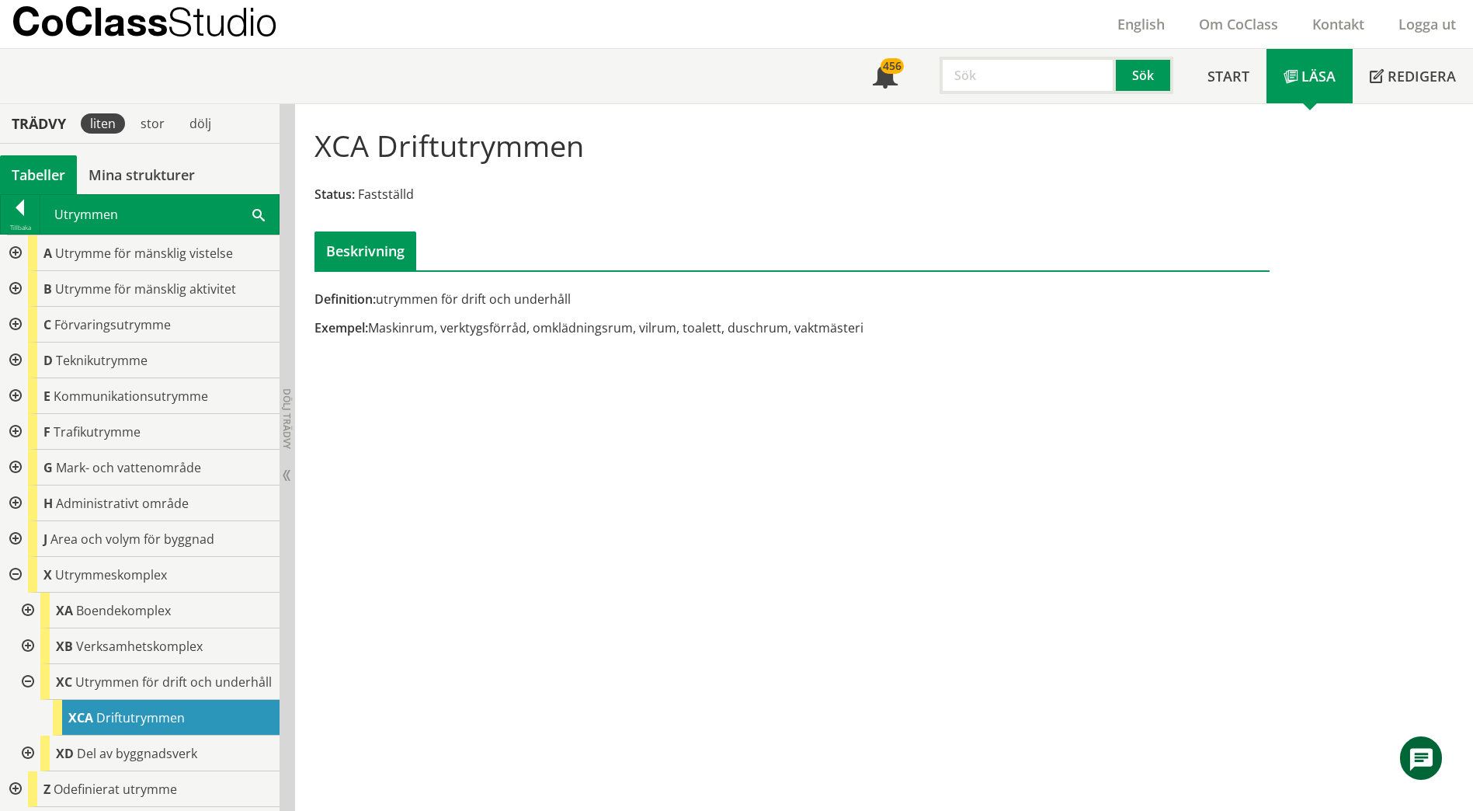
click at [30, 647] on div at bounding box center [26, 646] width 28 height 36
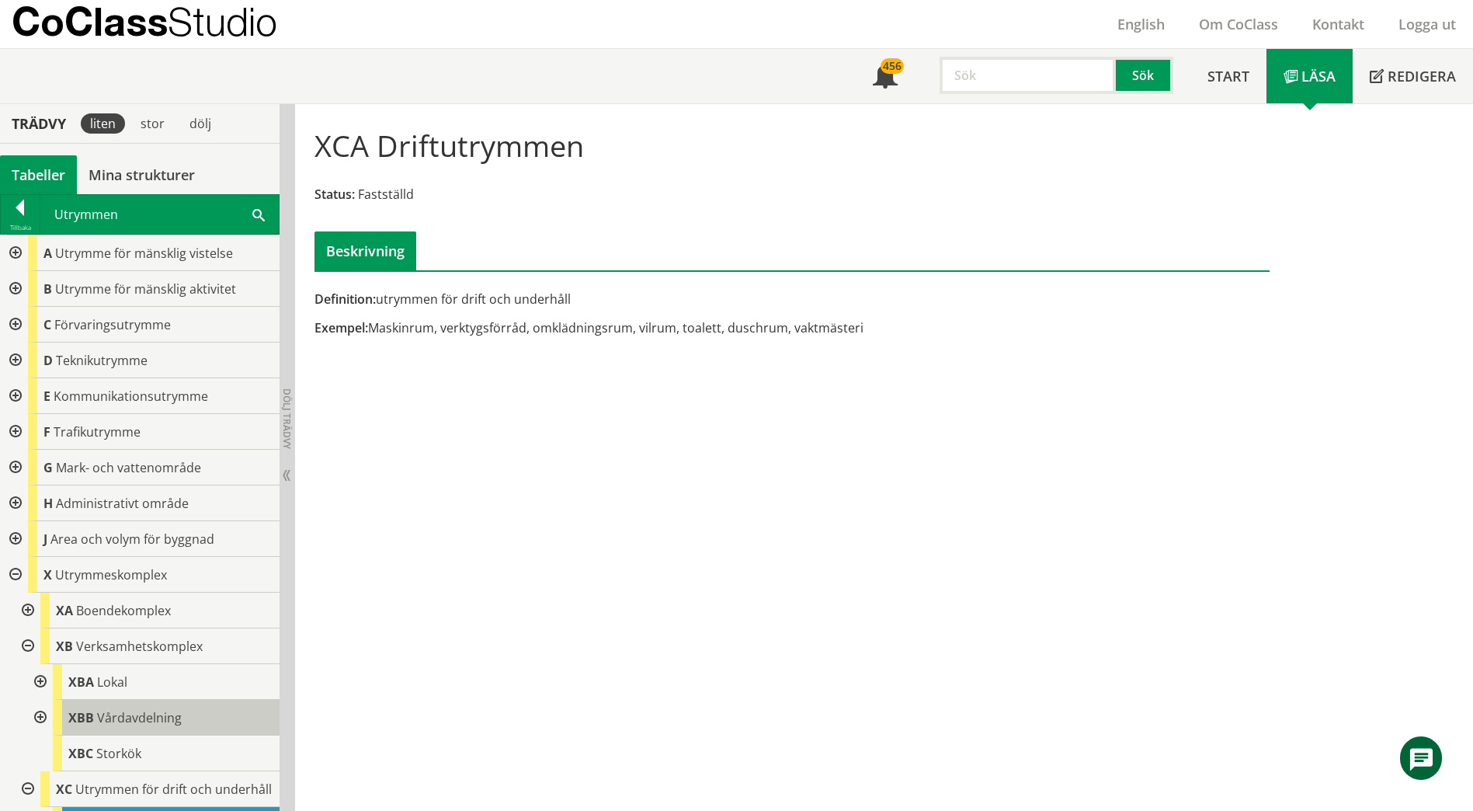
click at [122, 720] on span "Vårdavdelning" at bounding box center [139, 717] width 85 height 17
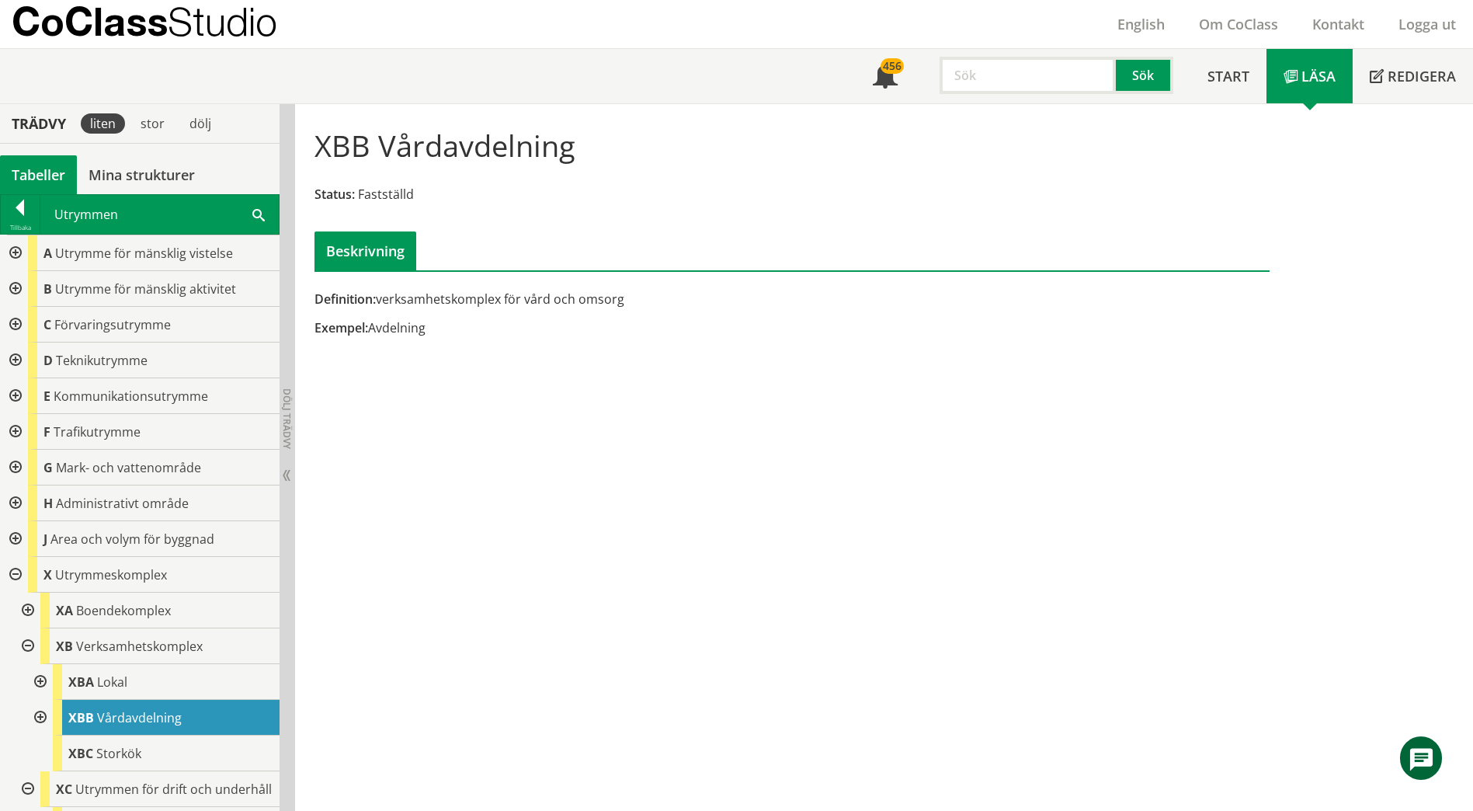
click at [41, 717] on div at bounding box center [39, 718] width 28 height 36
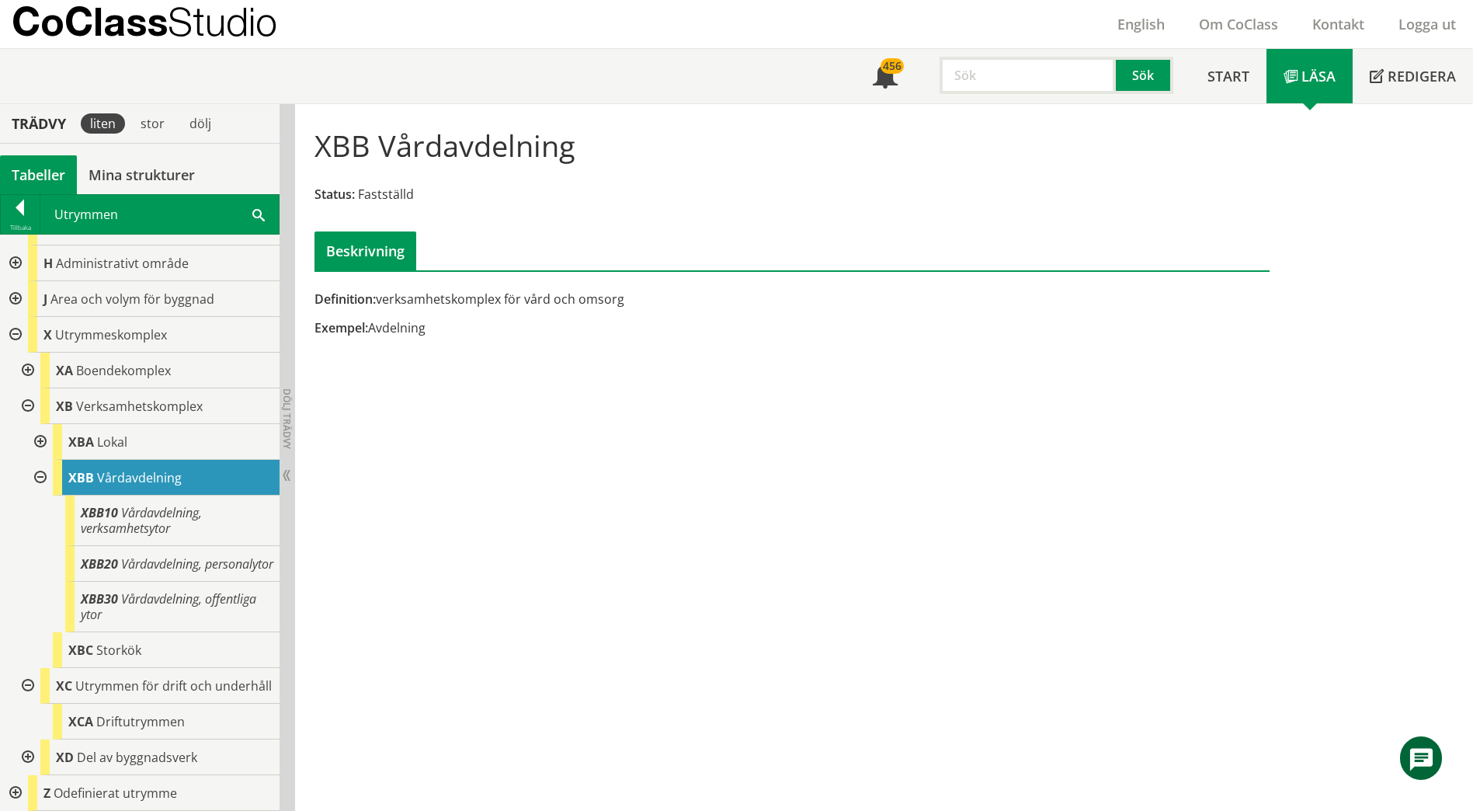
scroll to position [269, 0]
click at [41, 424] on div at bounding box center [39, 442] width 28 height 36
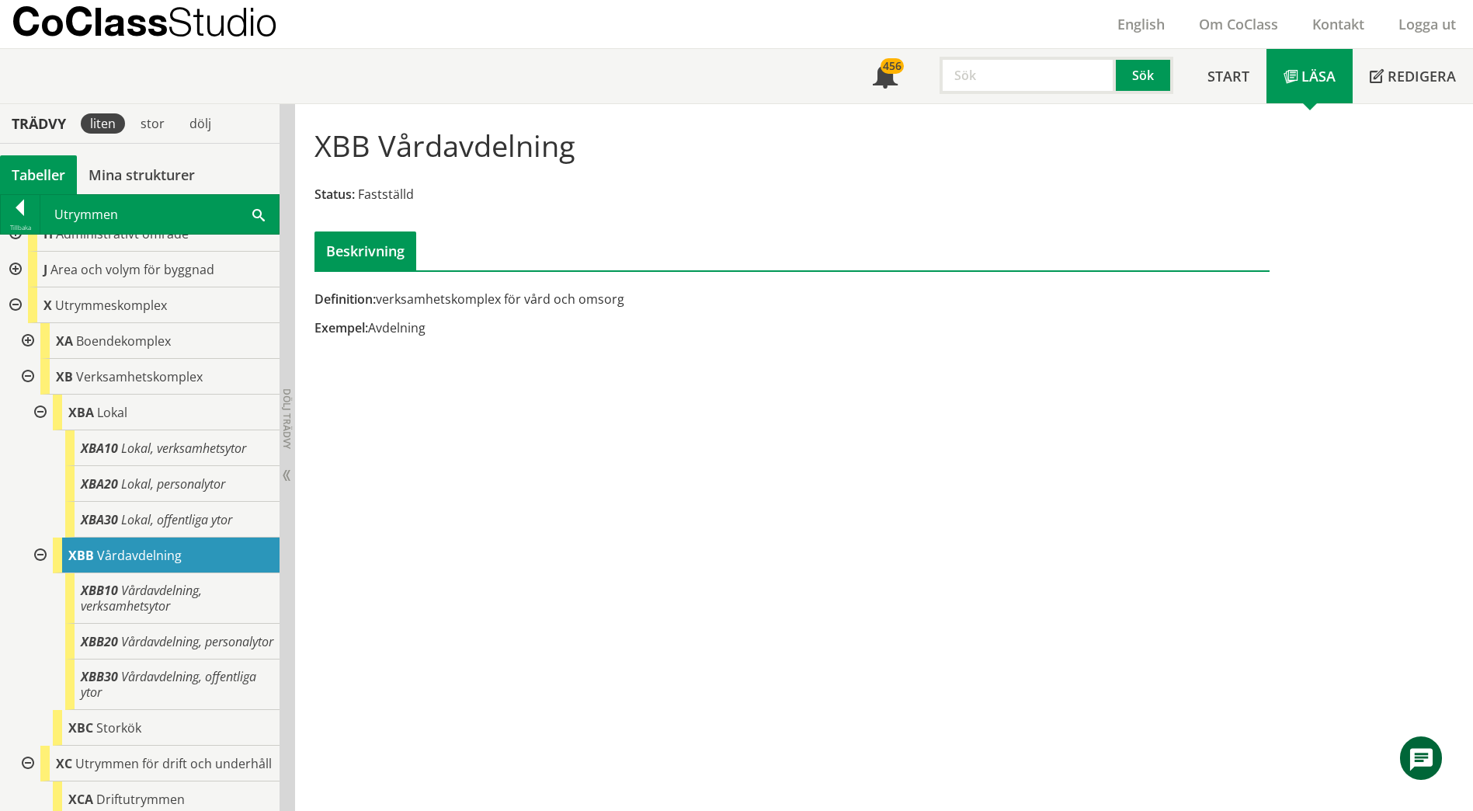
click at [256, 219] on span at bounding box center [258, 214] width 12 height 16
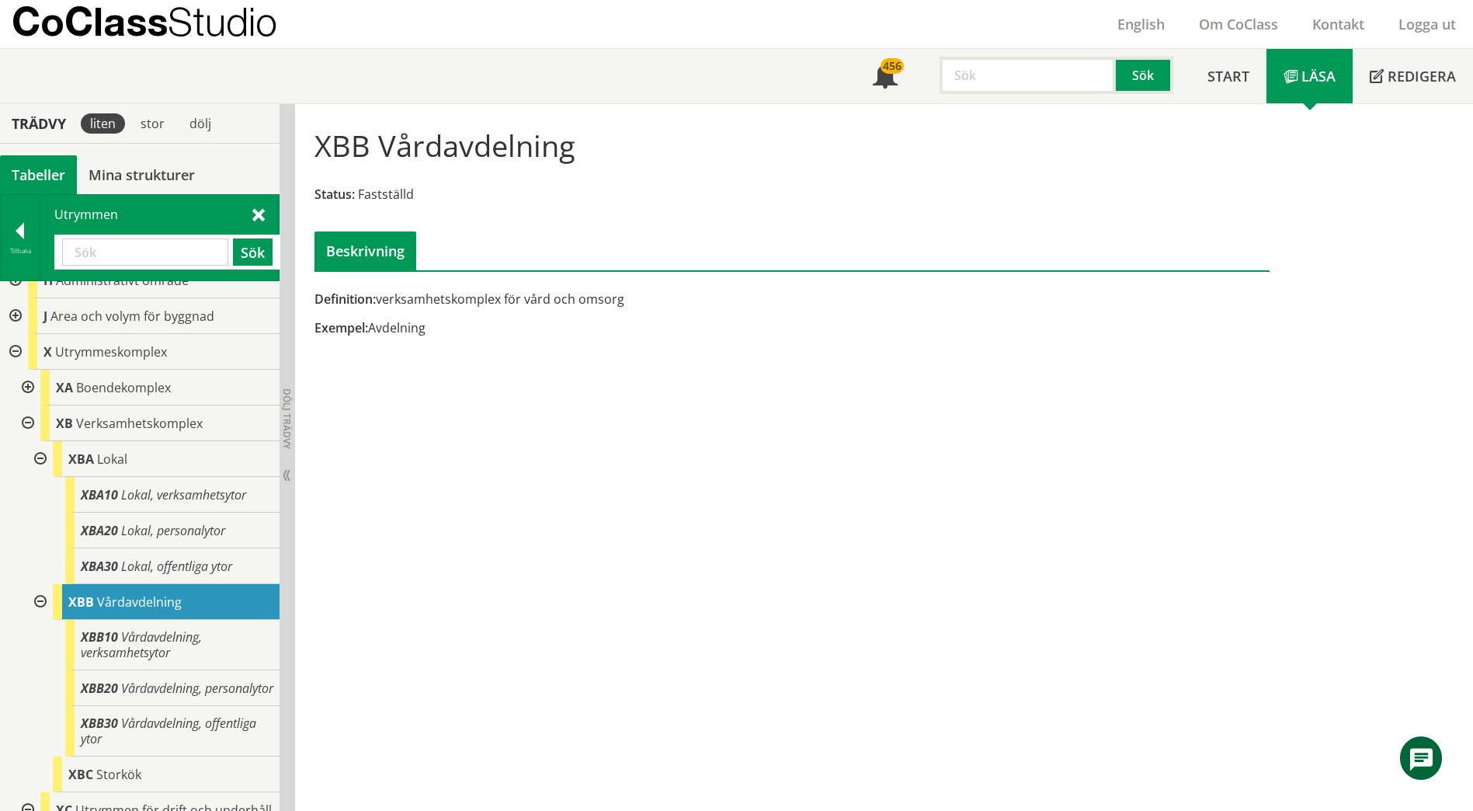
click at [153, 241] on input "text" at bounding box center [145, 251] width 166 height 27
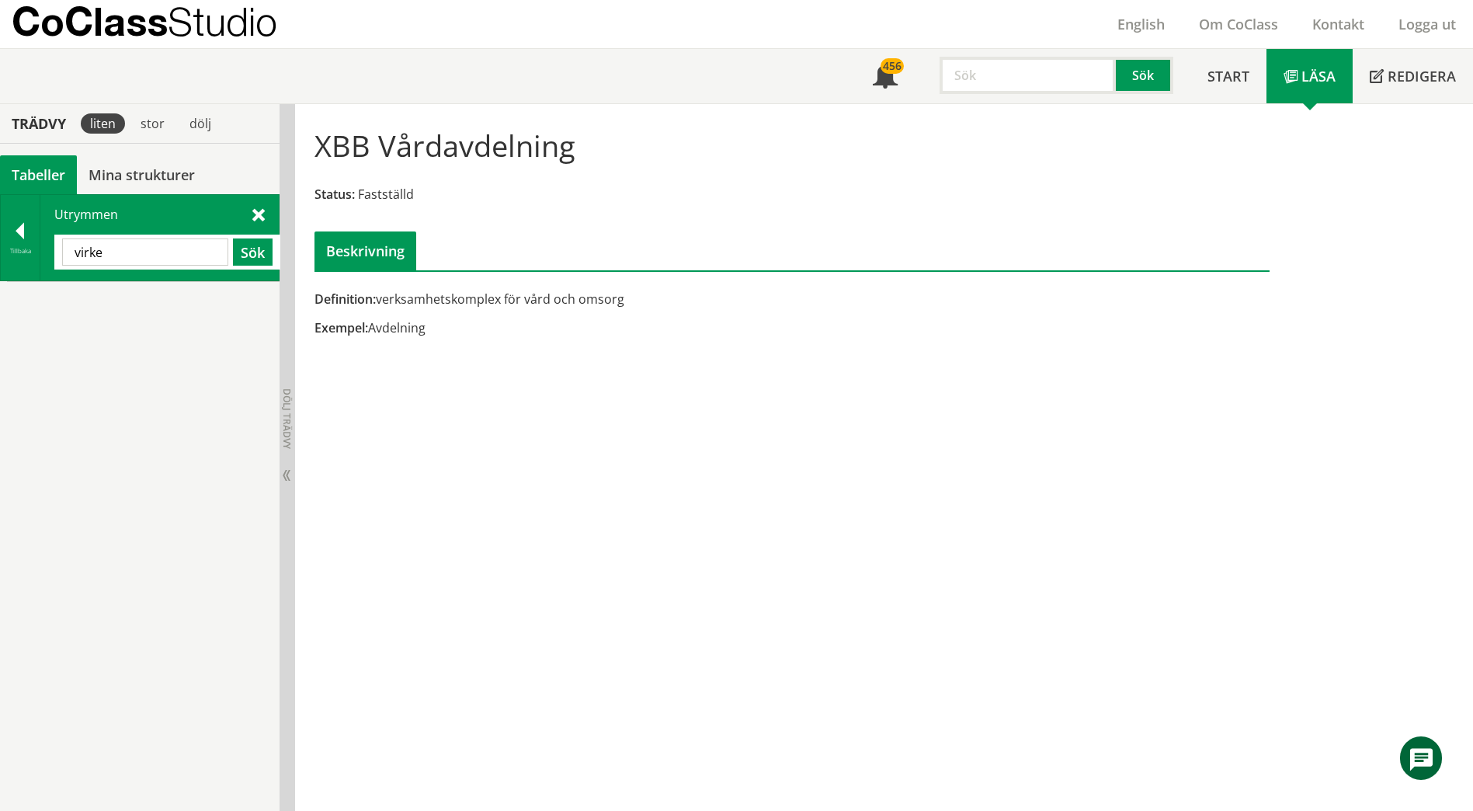
scroll to position [0, 0]
click at [248, 258] on button "Sök" at bounding box center [253, 251] width 40 height 27
click at [155, 253] on input "virke" at bounding box center [145, 251] width 166 height 27
click at [161, 253] on input "virke" at bounding box center [145, 251] width 166 height 27
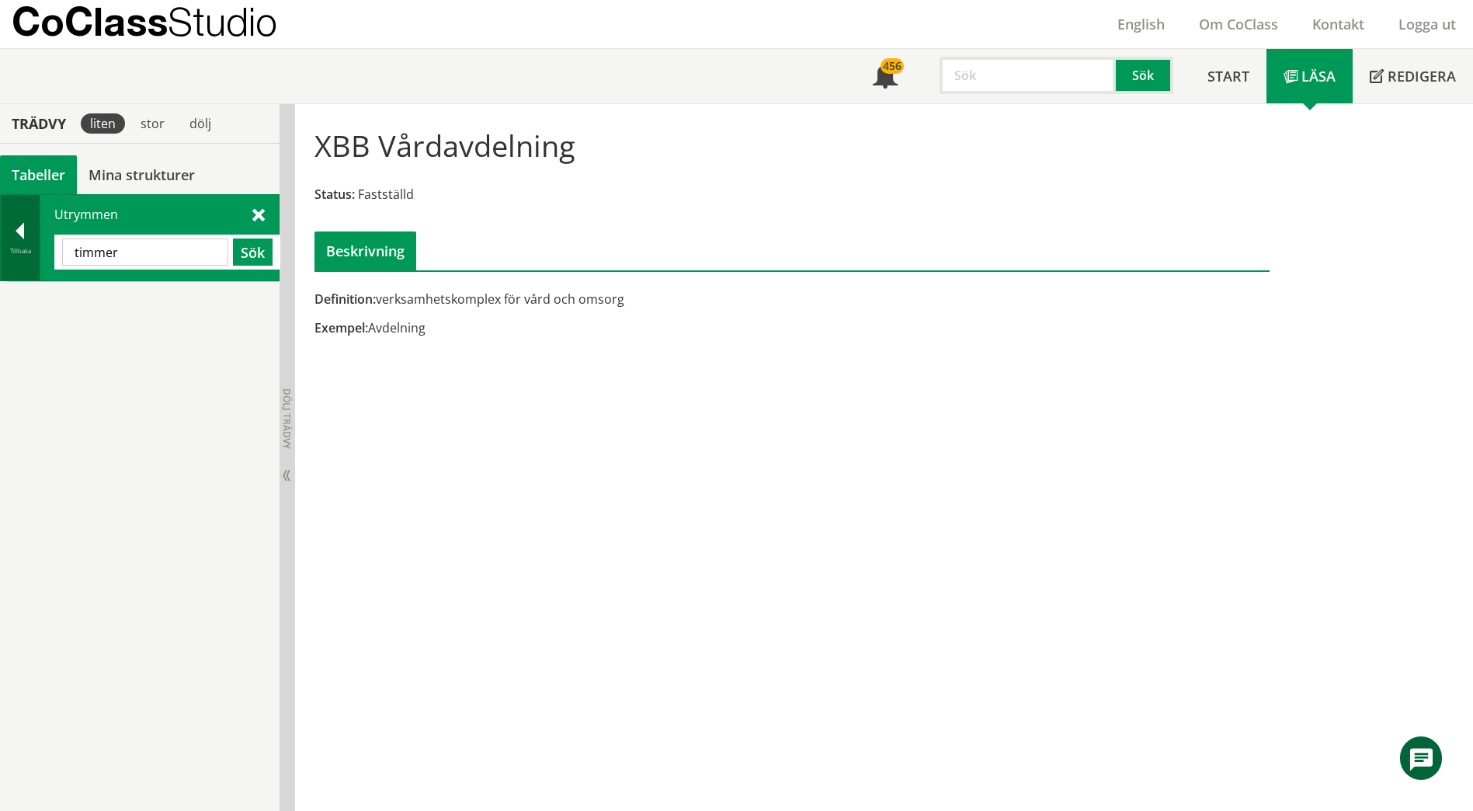
type input "timmer"
click at [32, 227] on div at bounding box center [20, 234] width 39 height 22
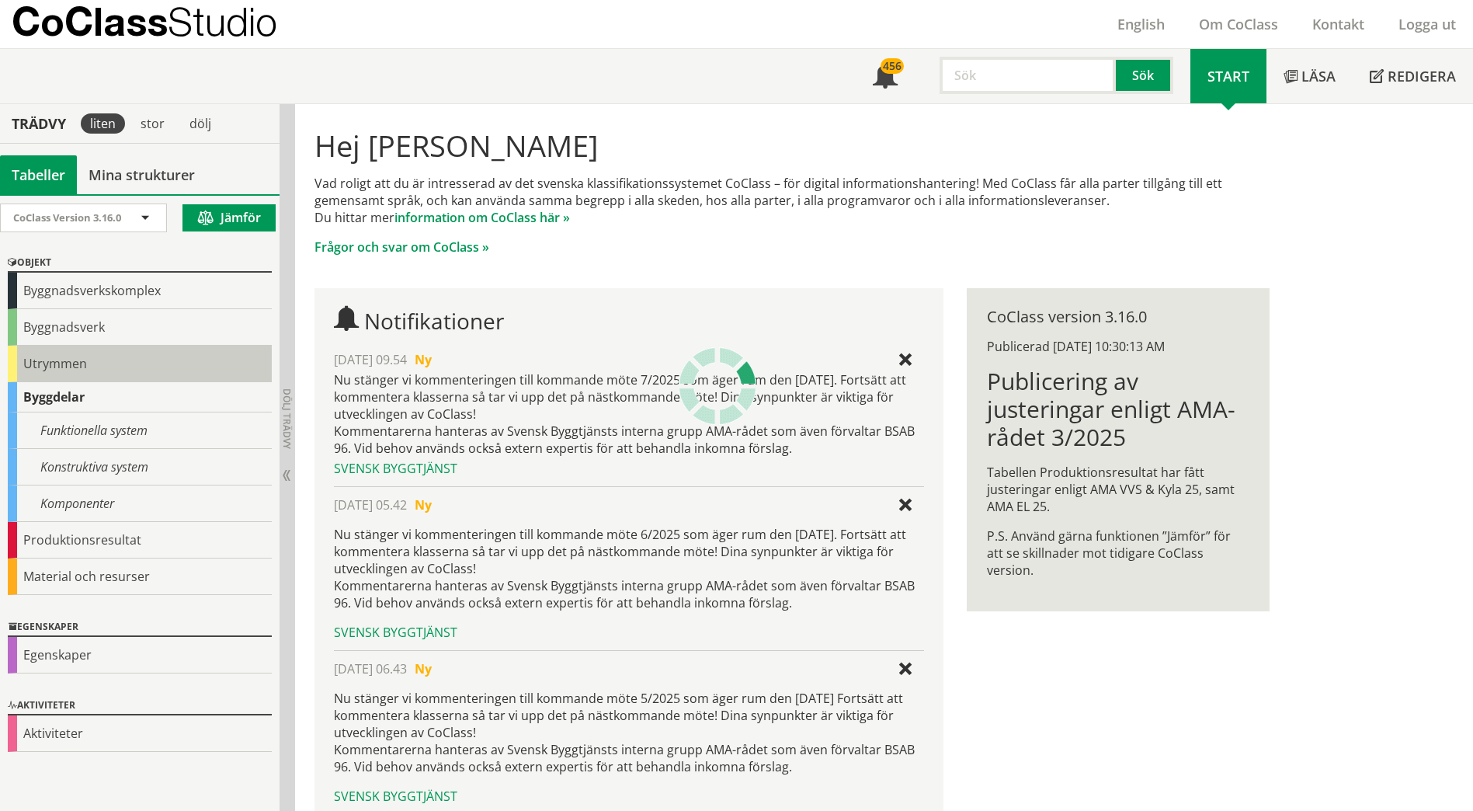
click at [24, 366] on div "Utrymmen" at bounding box center [140, 364] width 264 height 36
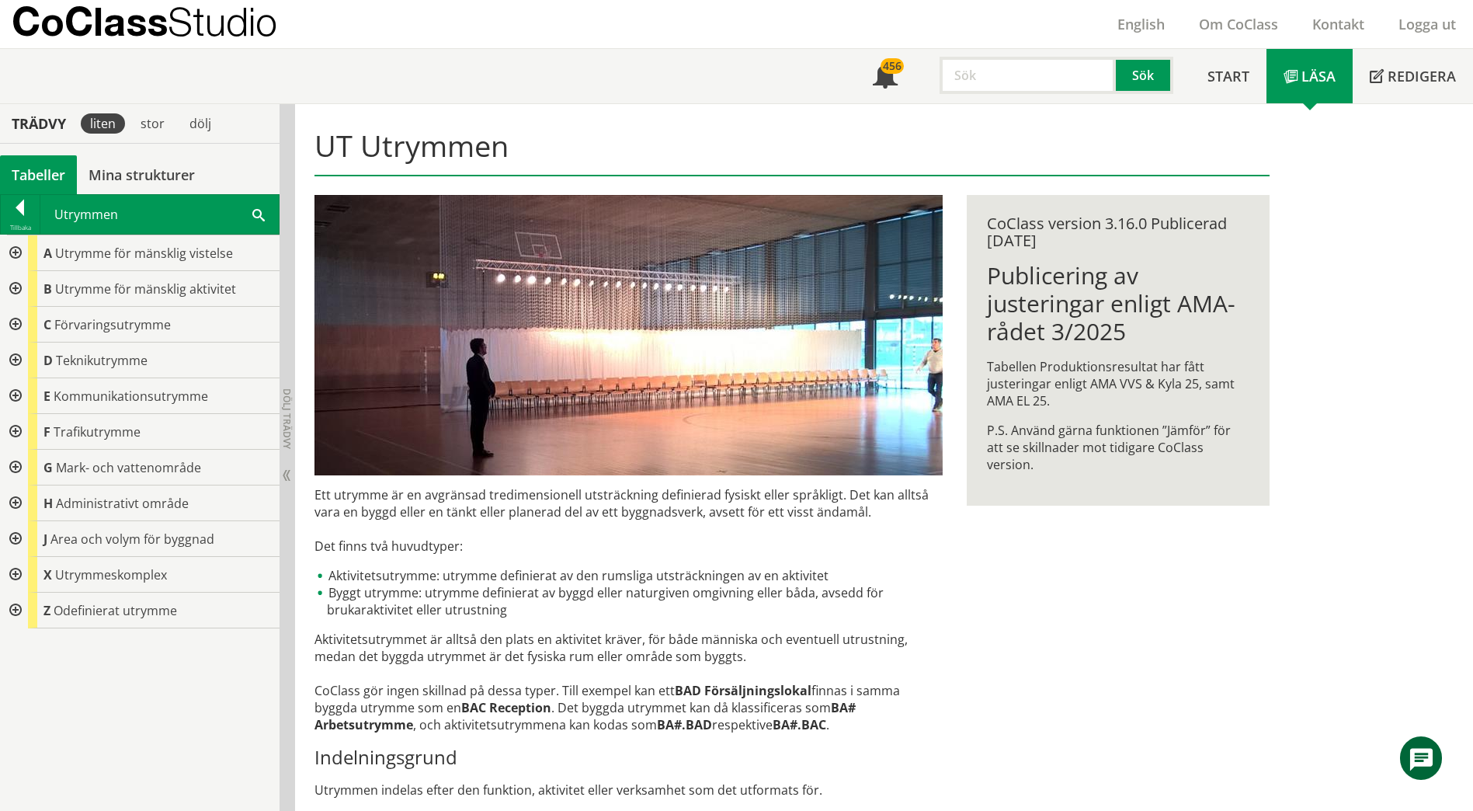
click at [19, 324] on div at bounding box center [14, 325] width 28 height 36
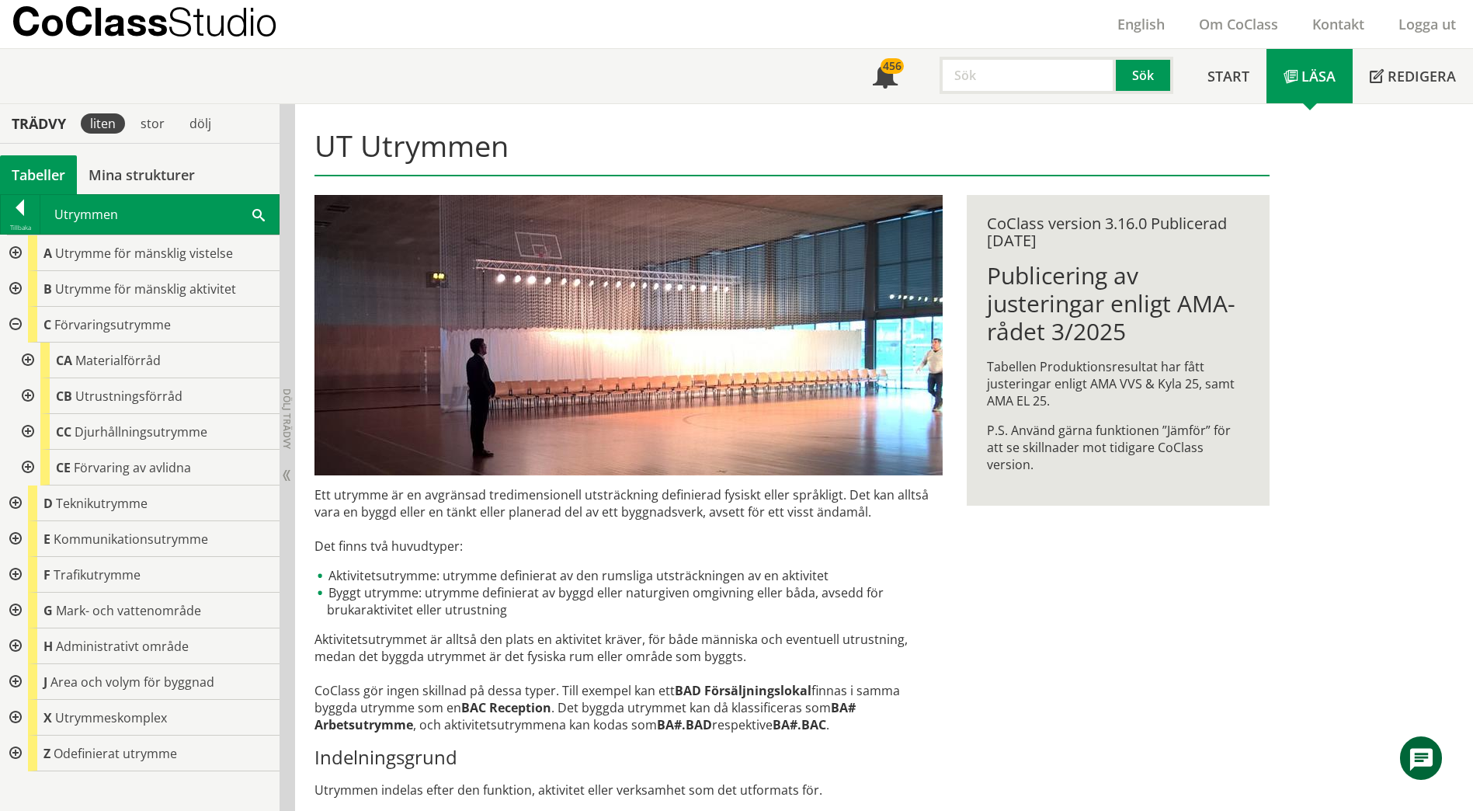
click at [34, 357] on div at bounding box center [26, 360] width 28 height 36
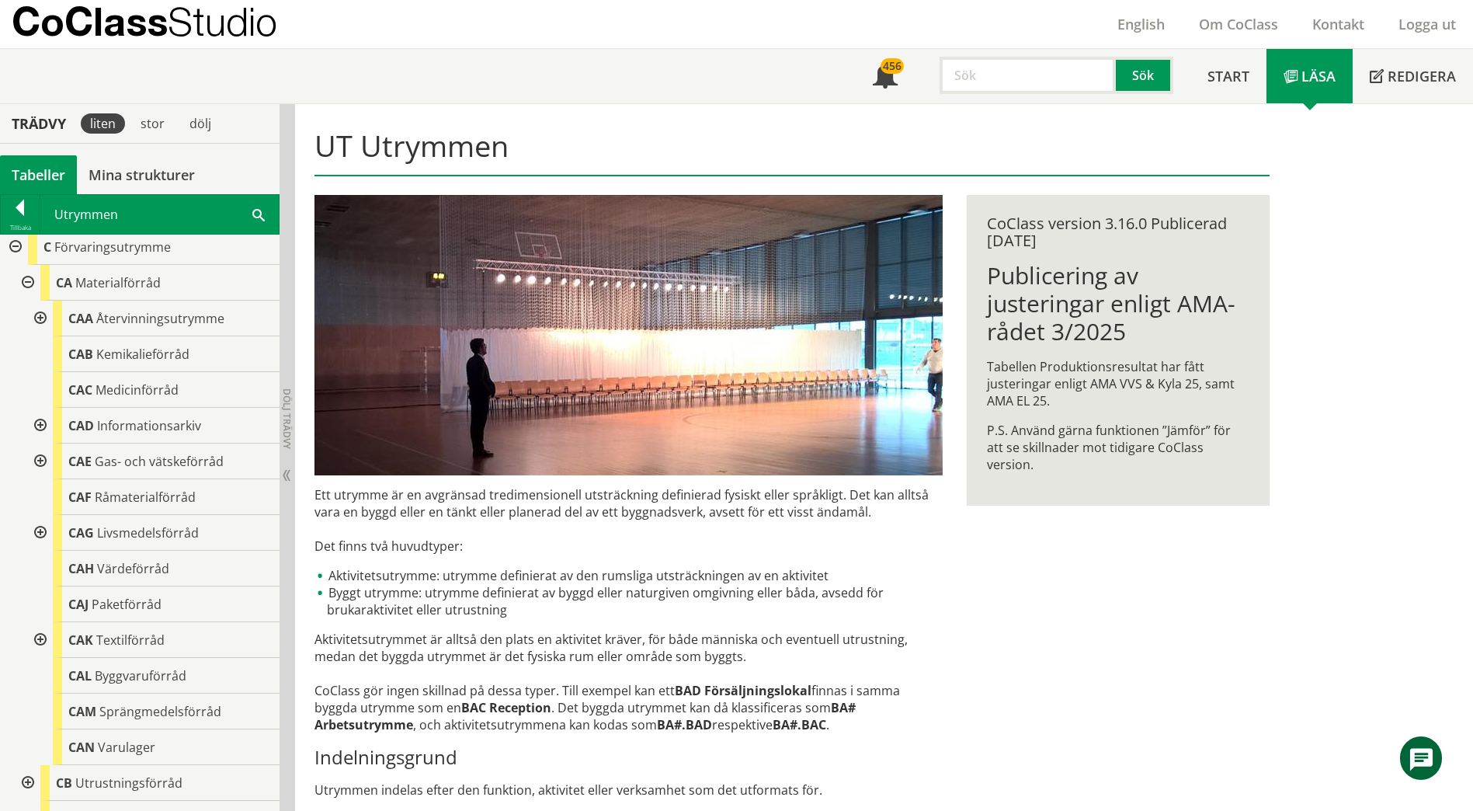
scroll to position [155, 0]
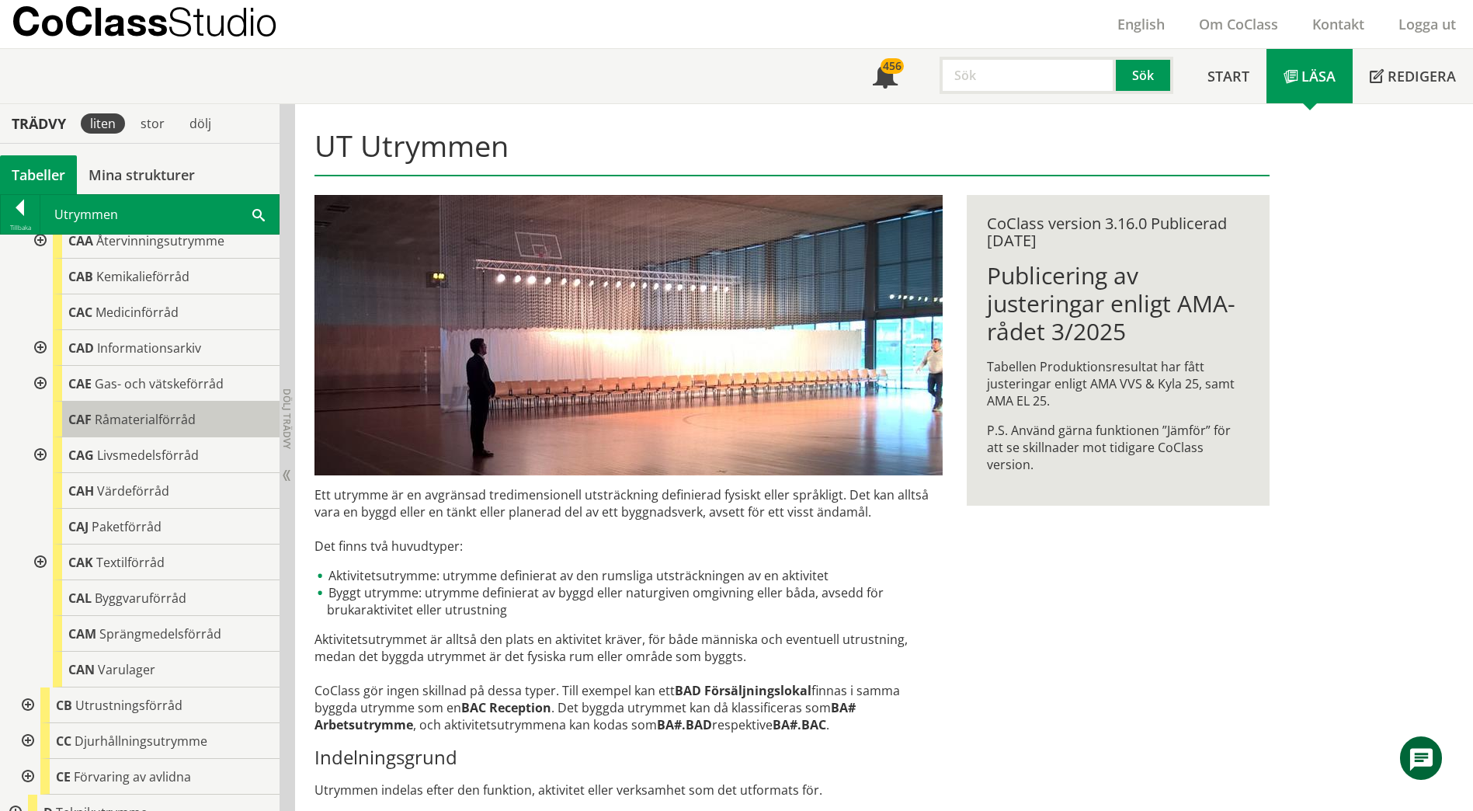
click at [109, 419] on span "Råmaterialförråd" at bounding box center [145, 419] width 101 height 17
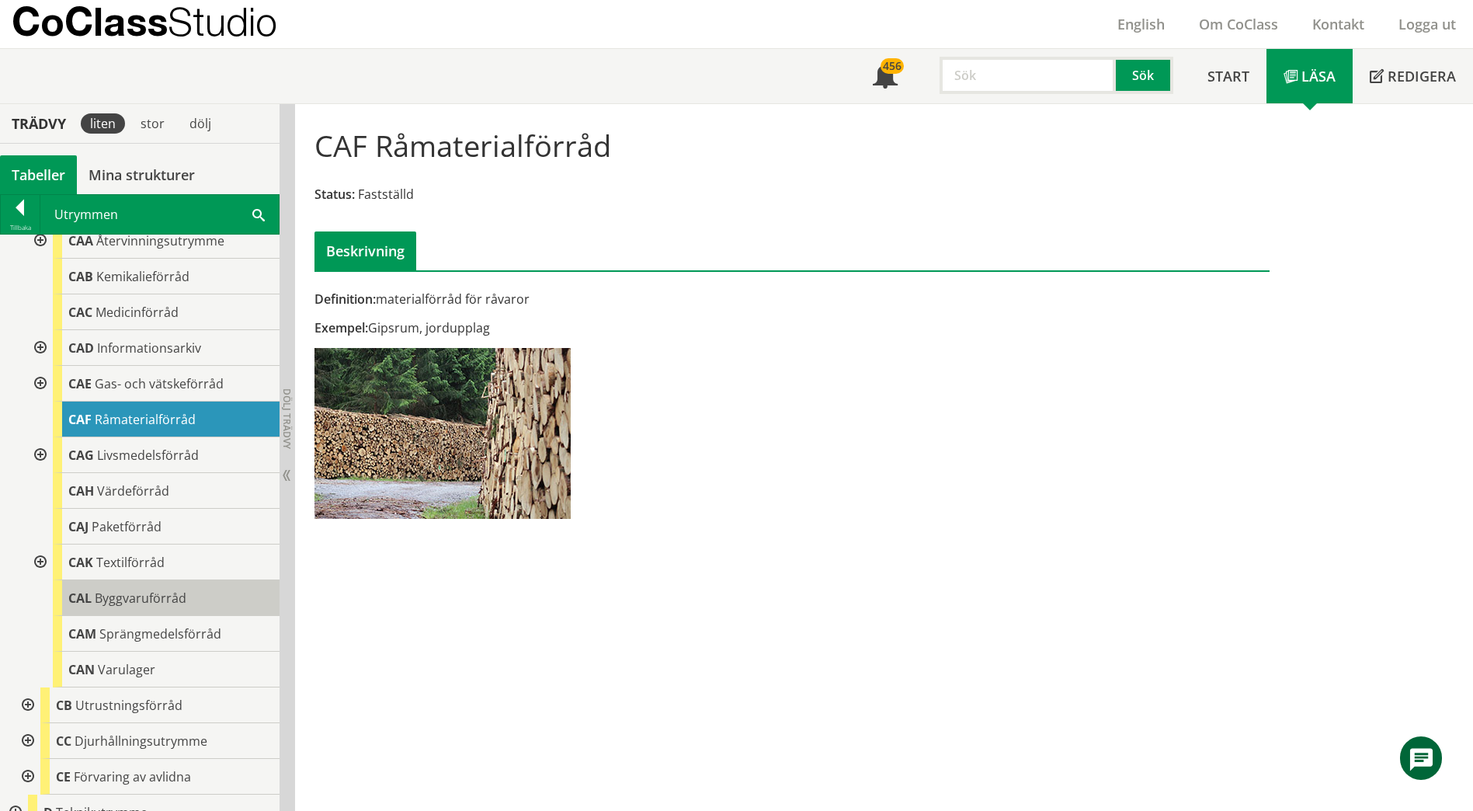
click at [132, 593] on span "Byggvaruförråd" at bounding box center [141, 597] width 92 height 17
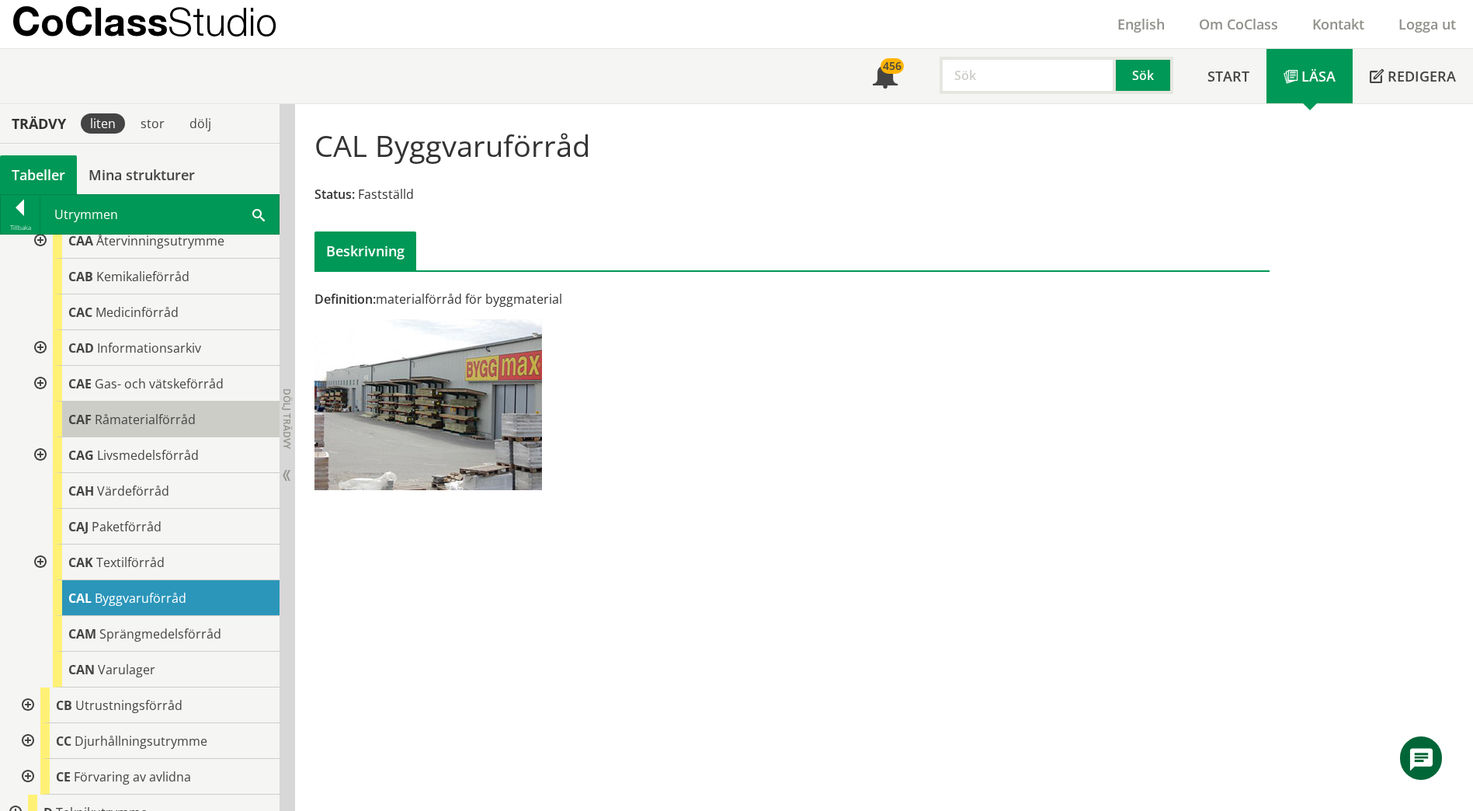
click at [149, 422] on span "Råmaterialförråd" at bounding box center [145, 419] width 101 height 17
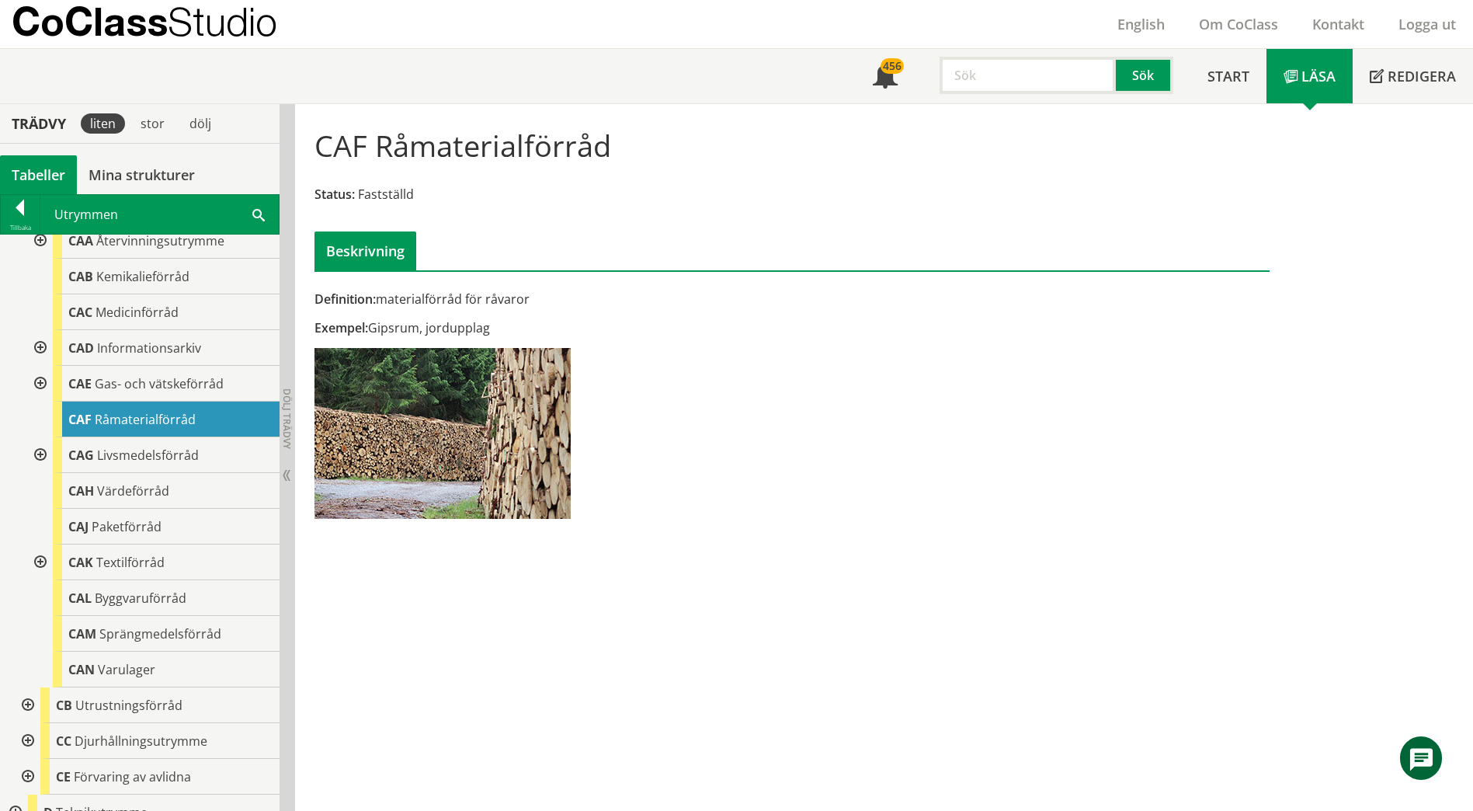
click at [255, 213] on span at bounding box center [258, 214] width 12 height 16
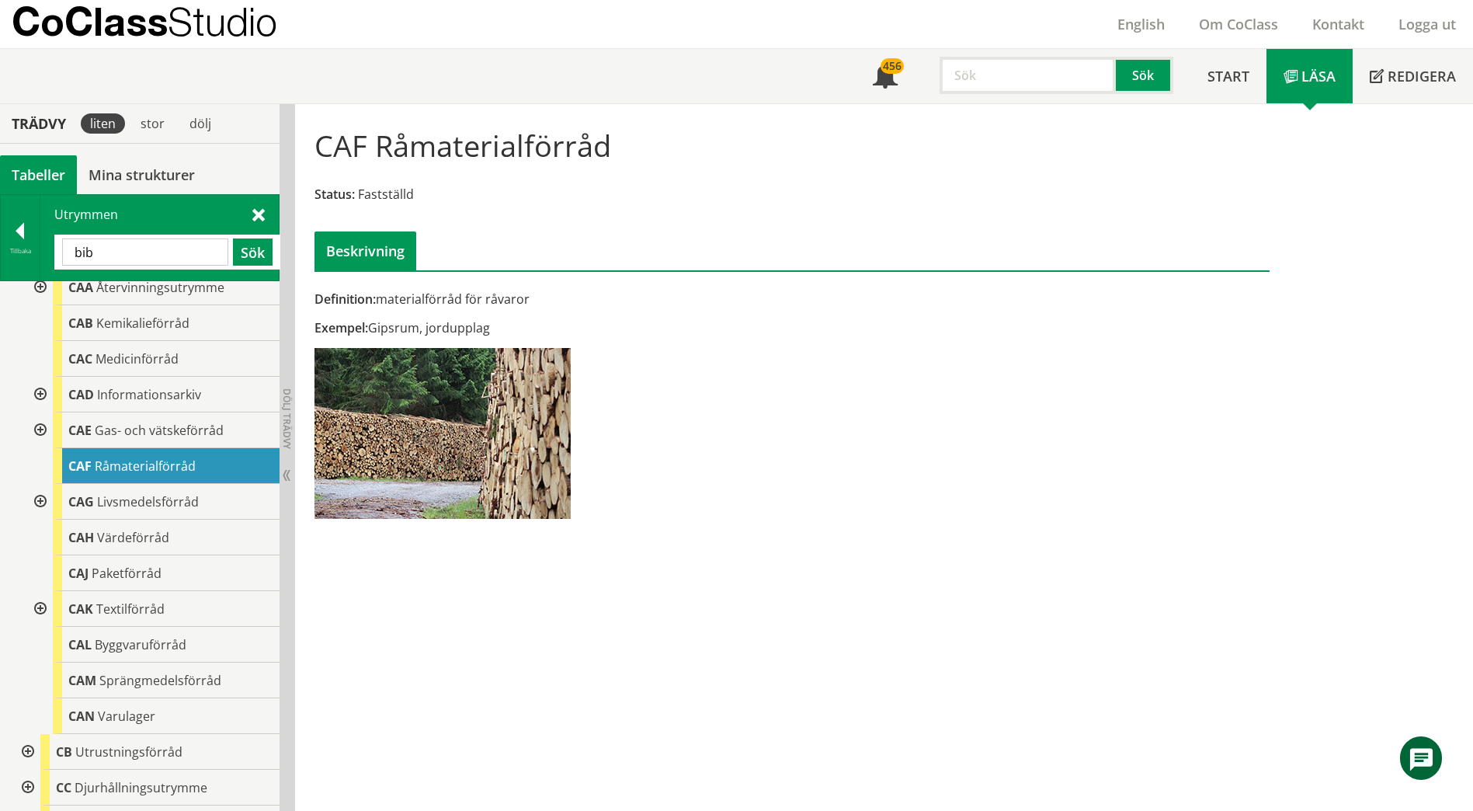
type input "bib"
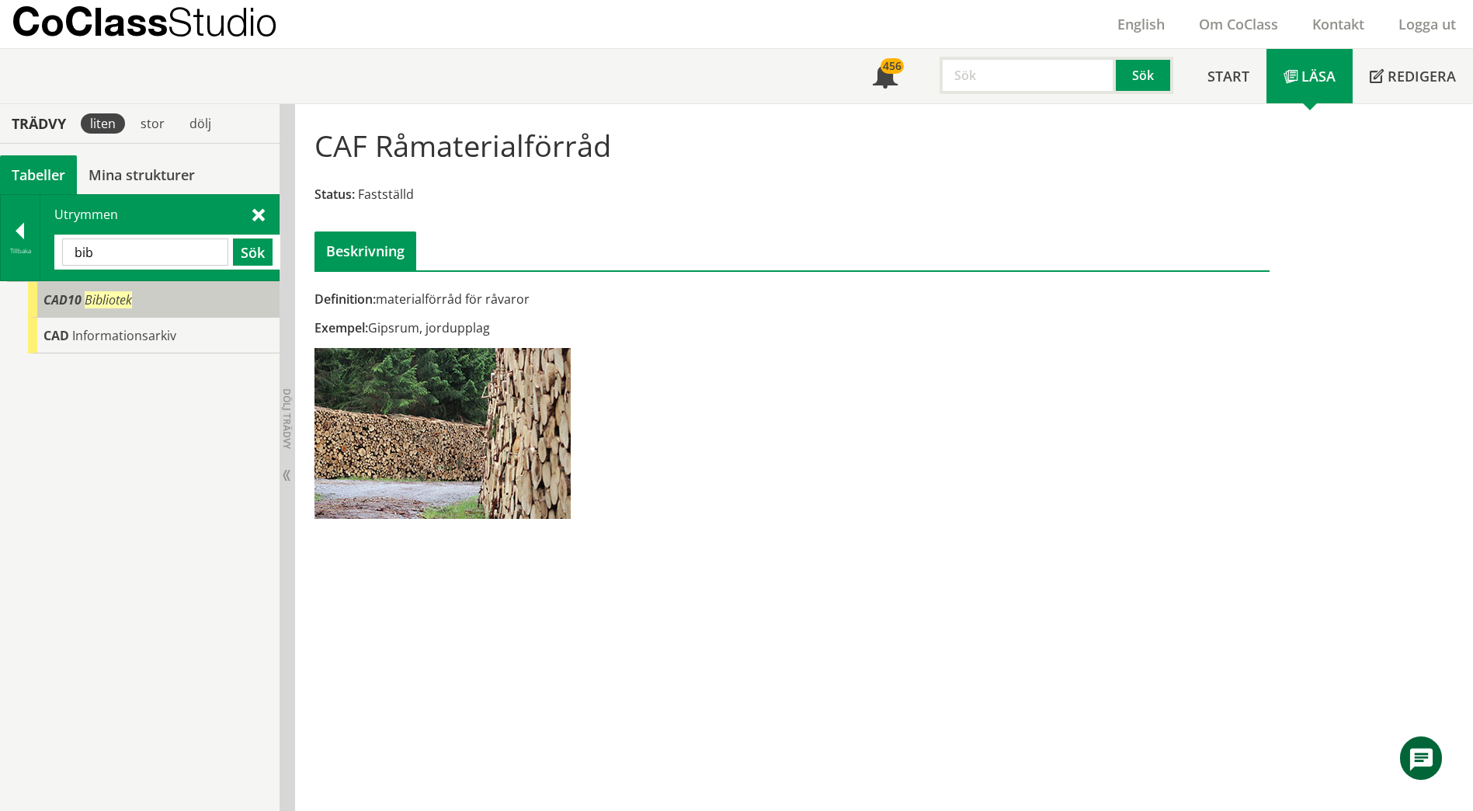
click at [143, 303] on div "CAD10 Bibliotek" at bounding box center [154, 300] width 252 height 36
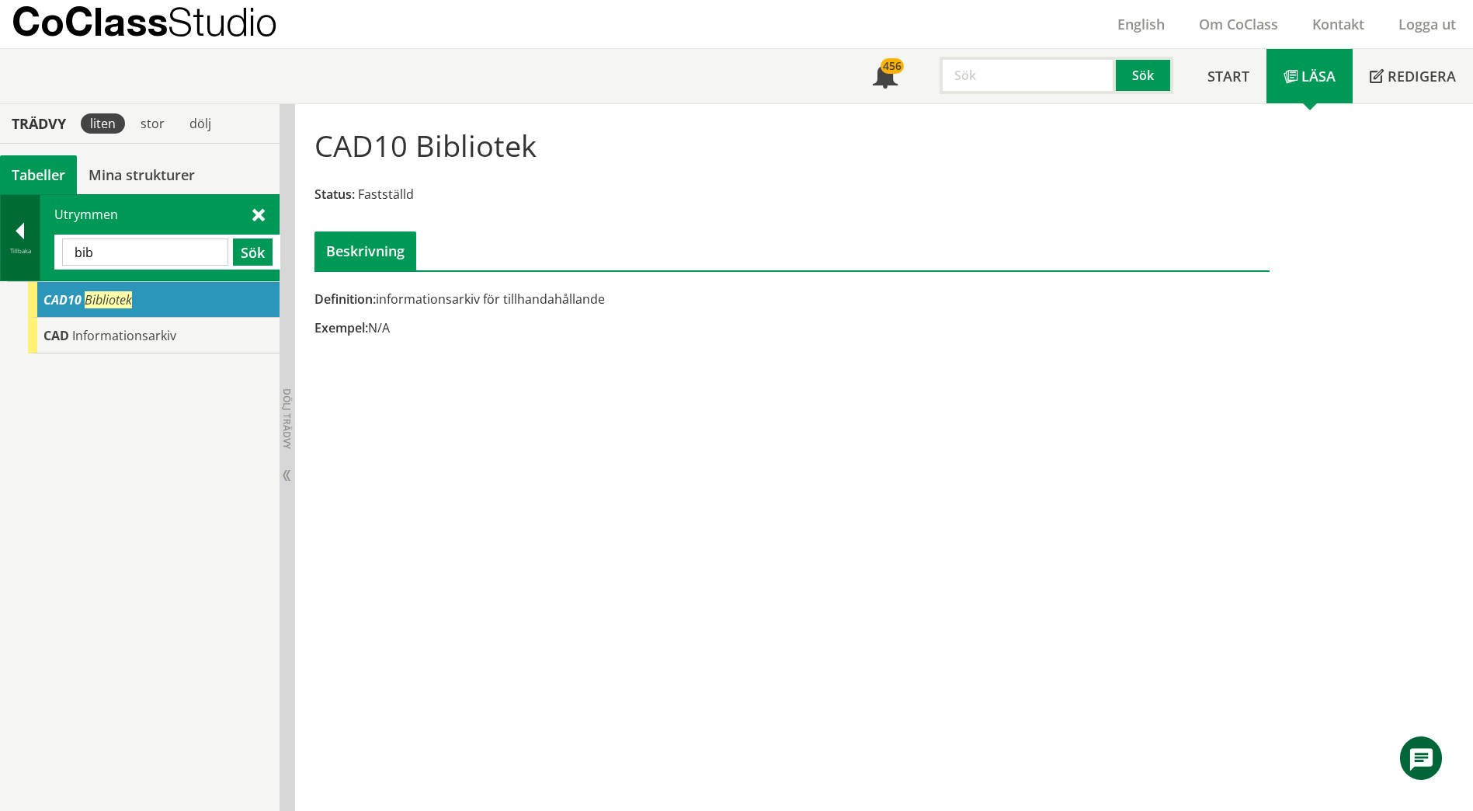
click at [9, 232] on div at bounding box center [20, 234] width 39 height 22
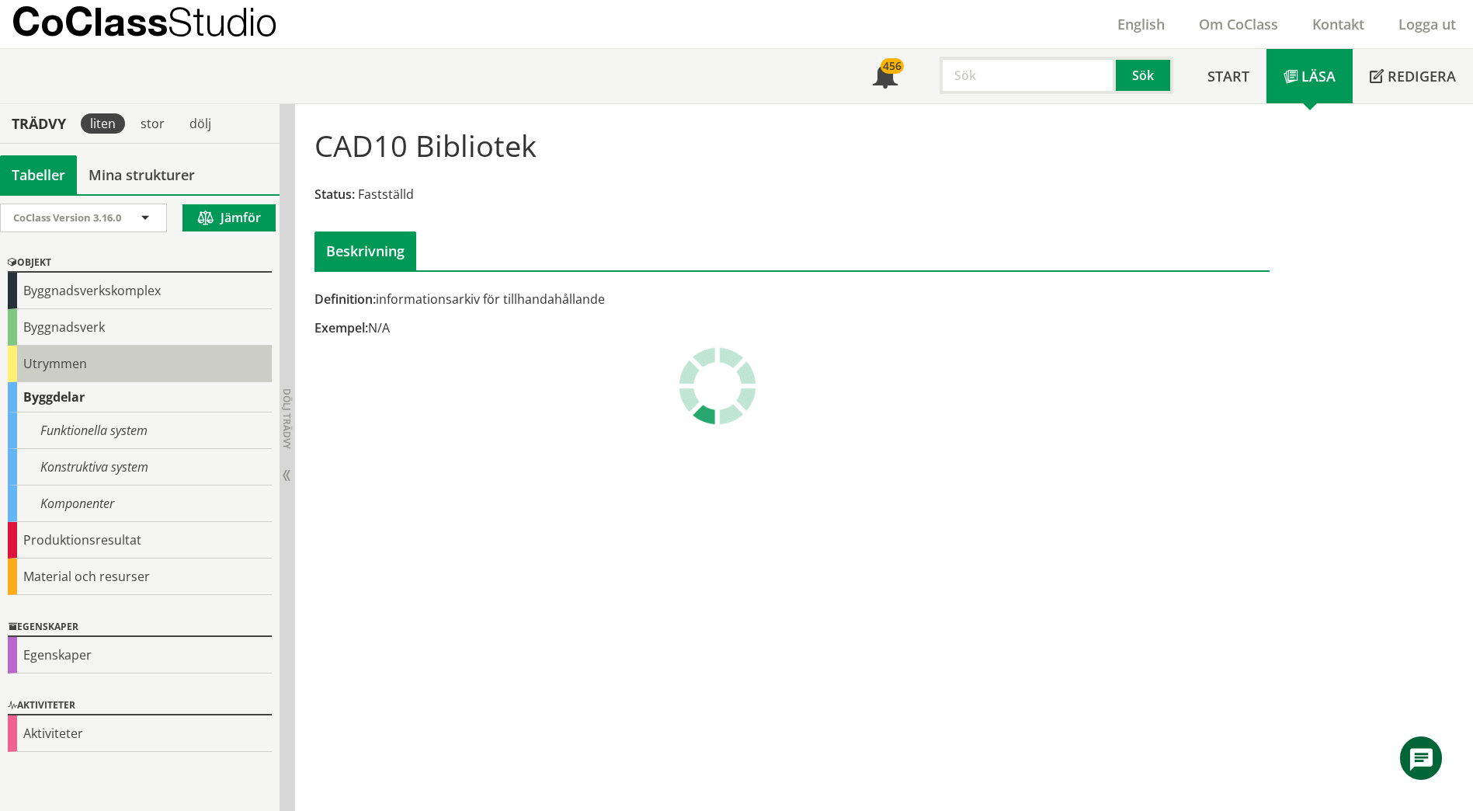
click at [40, 366] on div "Utrymmen" at bounding box center [140, 364] width 264 height 36
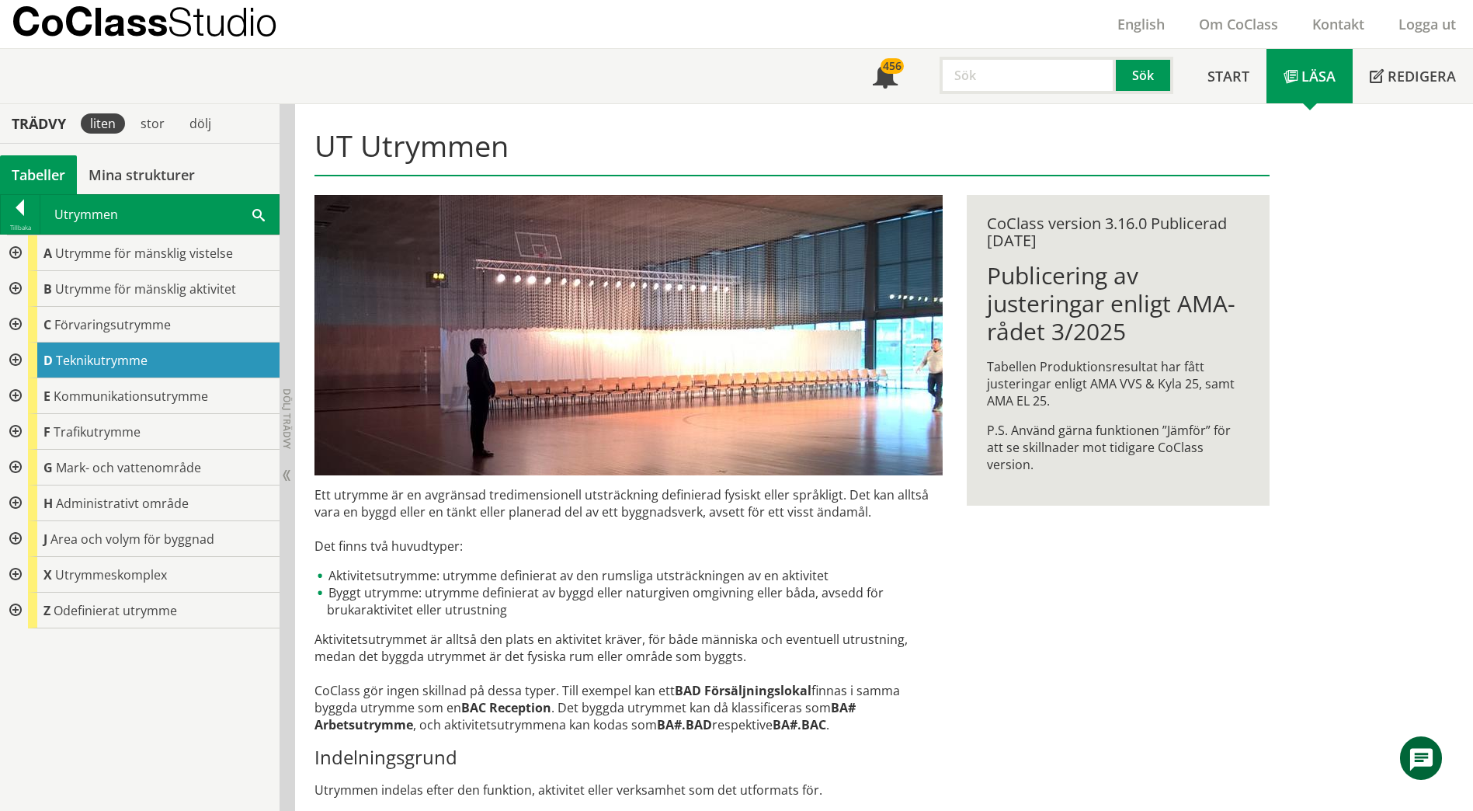
click at [13, 314] on div at bounding box center [14, 325] width 28 height 36
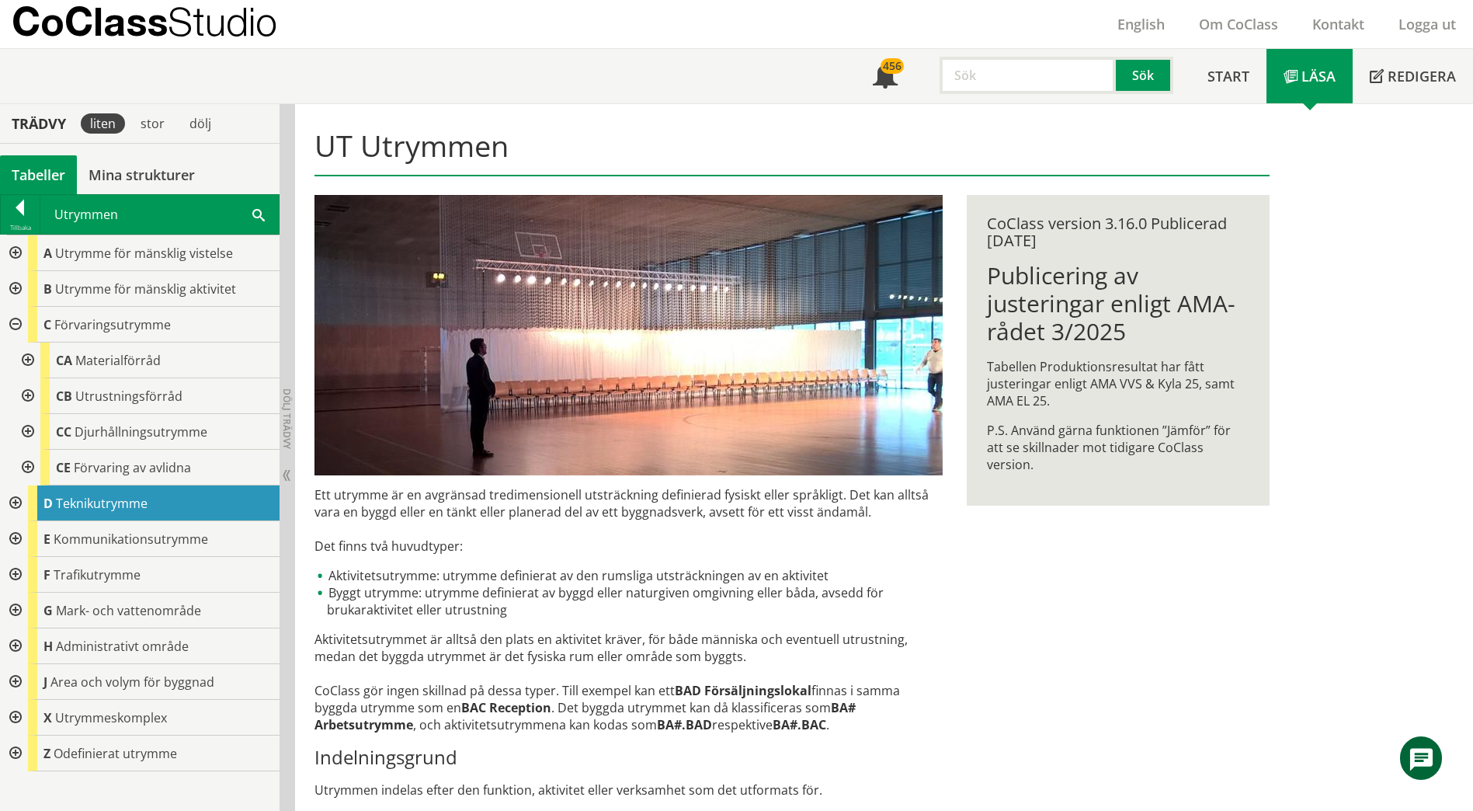
click at [30, 355] on div at bounding box center [26, 360] width 28 height 36
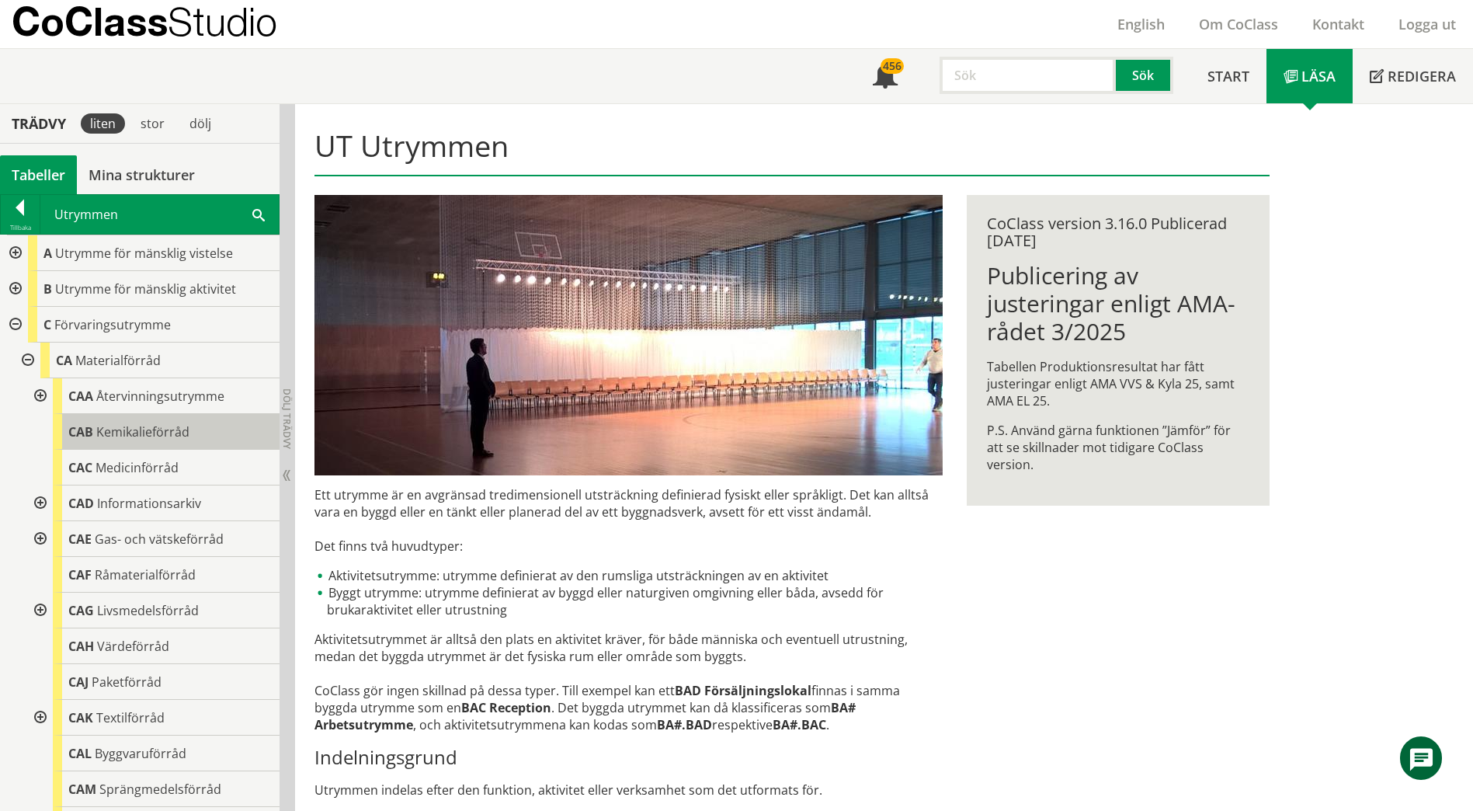
scroll to position [78, 0]
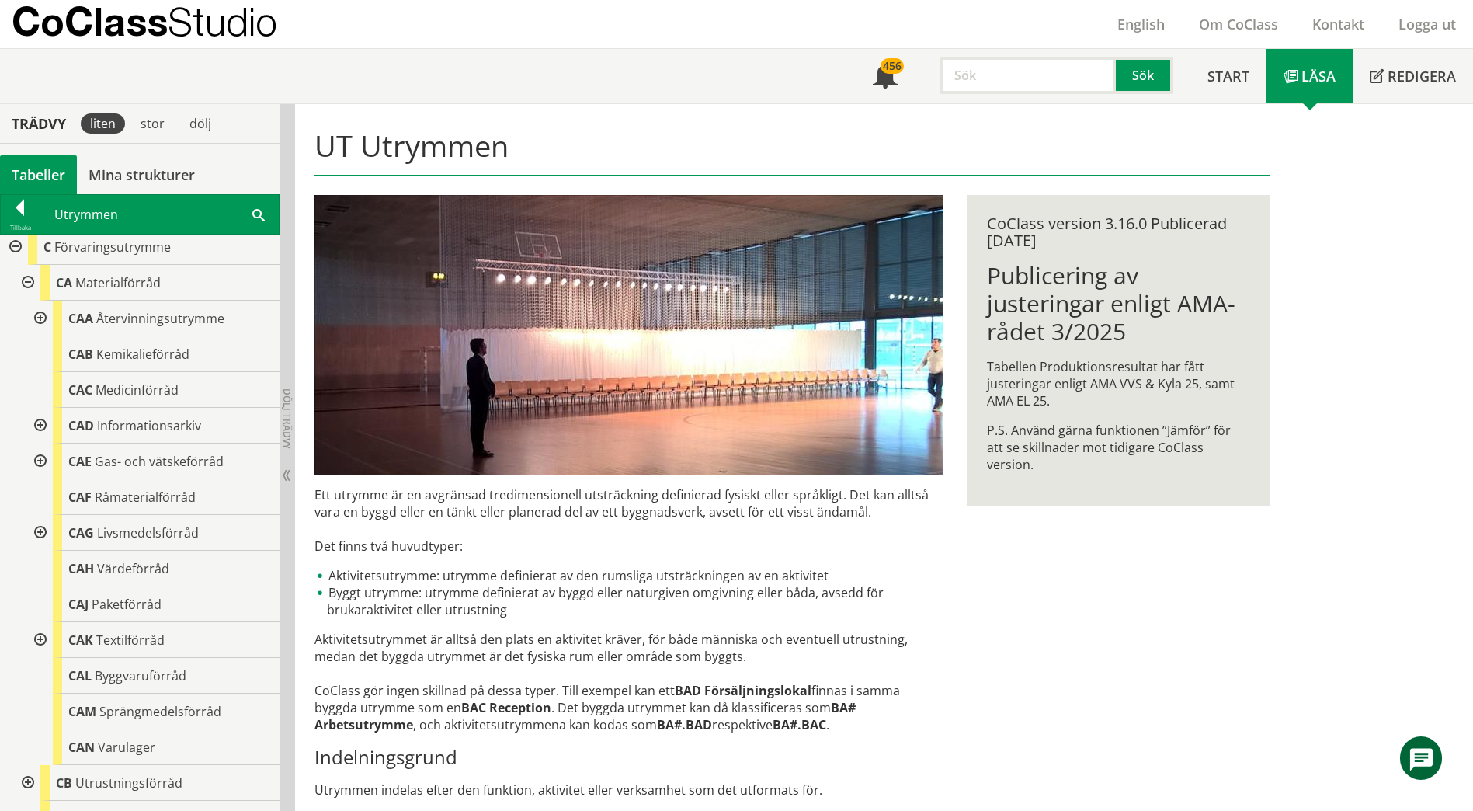
click at [41, 536] on div at bounding box center [39, 533] width 28 height 36
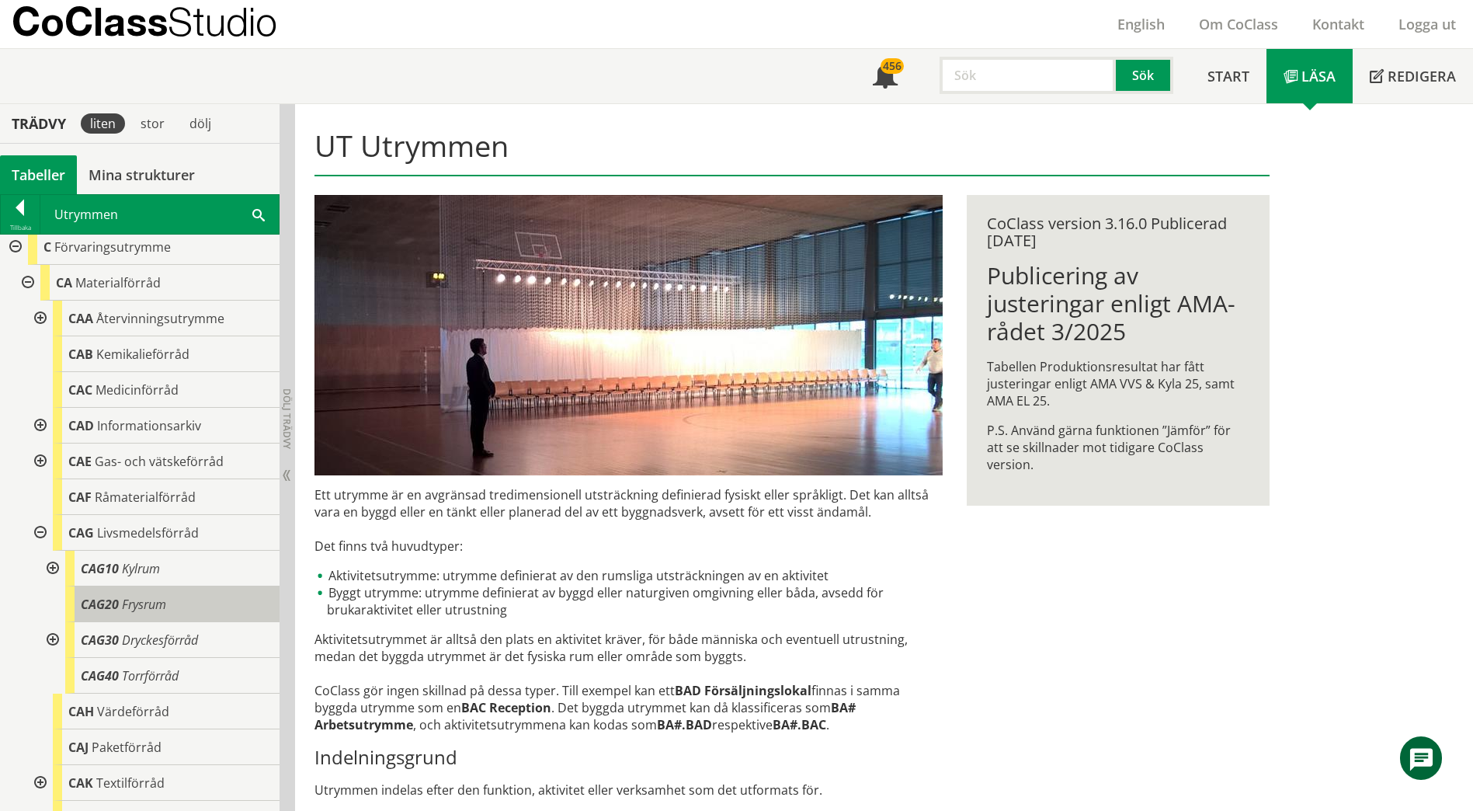
click at [127, 596] on span "Frysrum" at bounding box center [144, 604] width 44 height 17
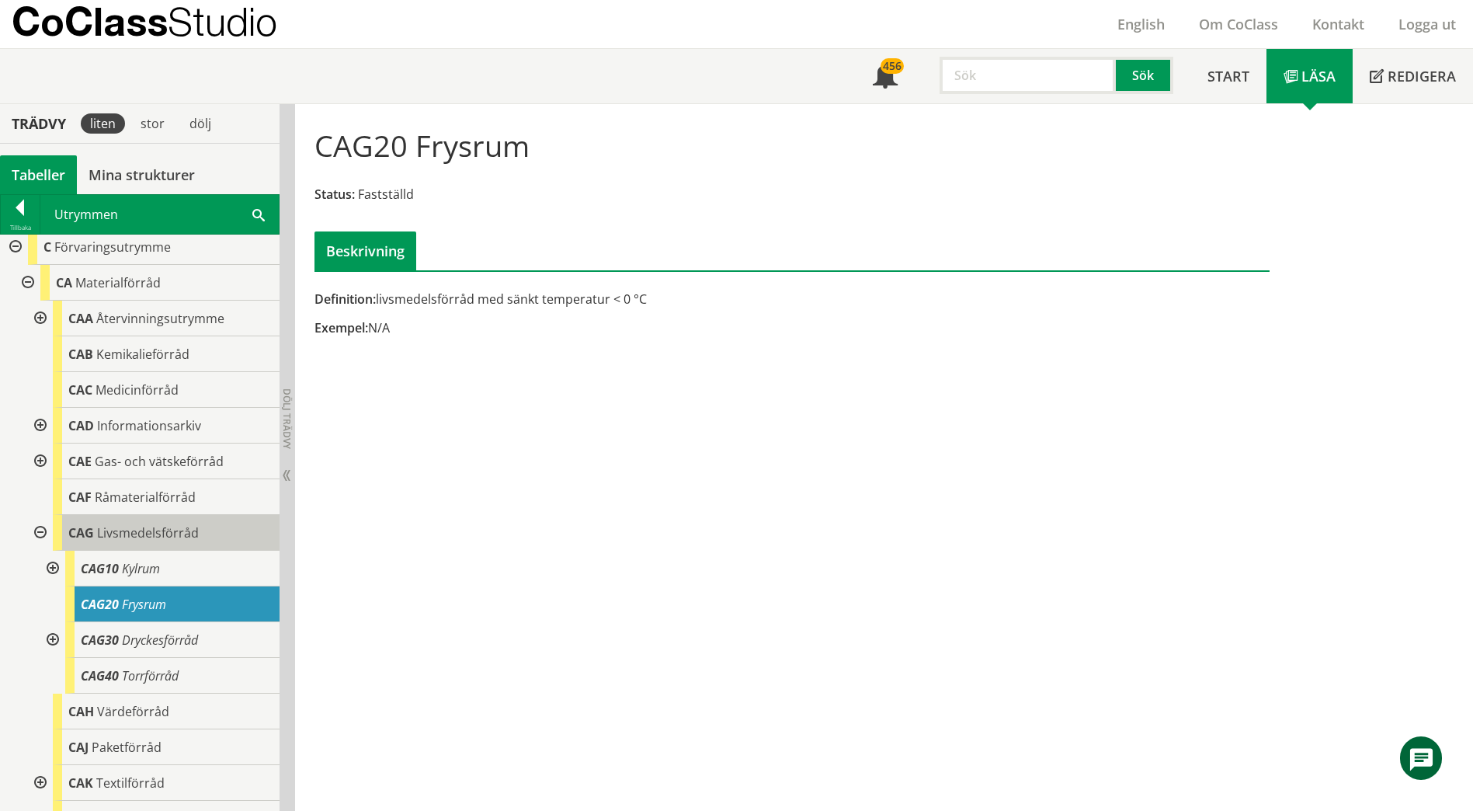
click at [153, 527] on span "Livsmedelsförråd" at bounding box center [148, 532] width 102 height 17
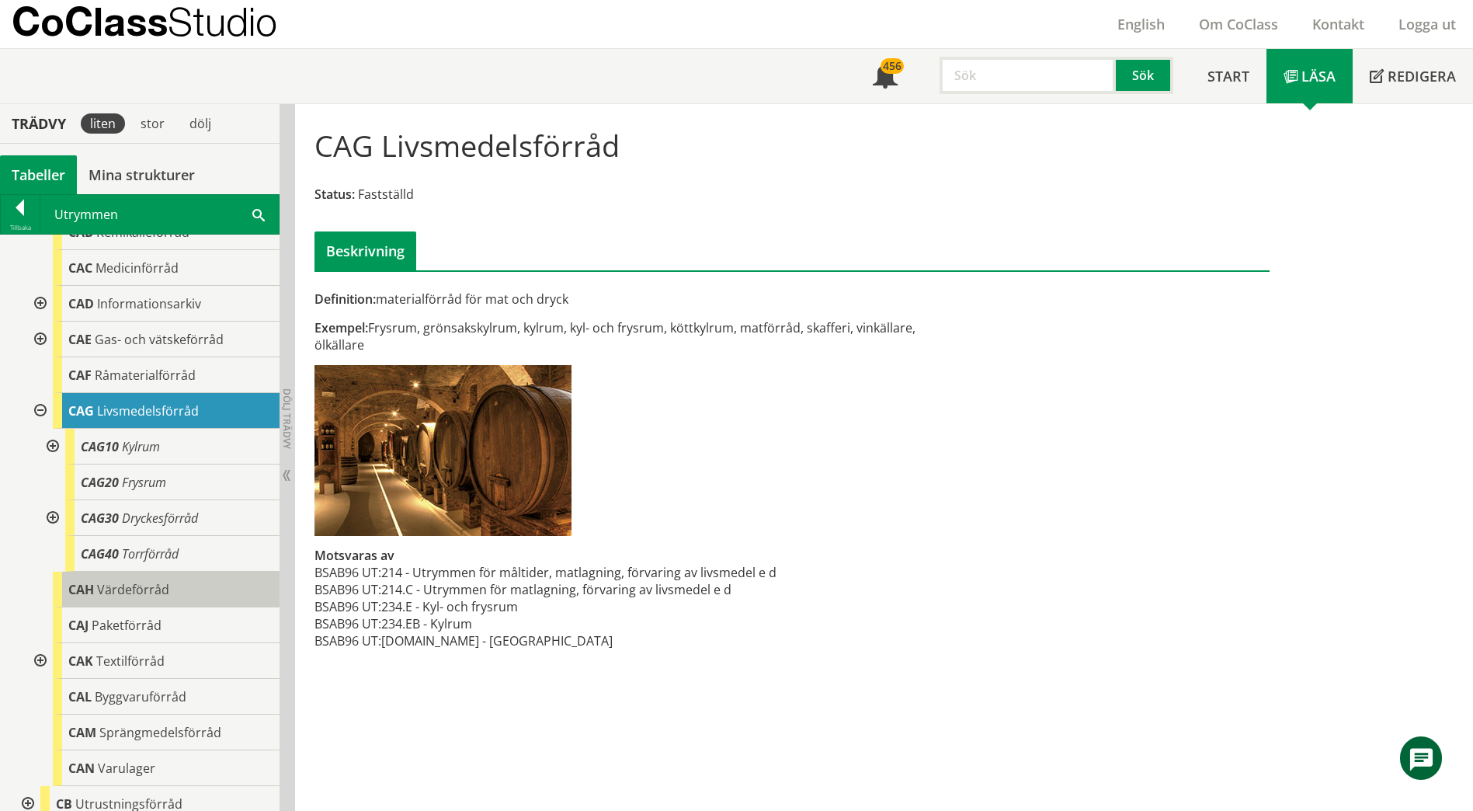
scroll to position [78, 0]
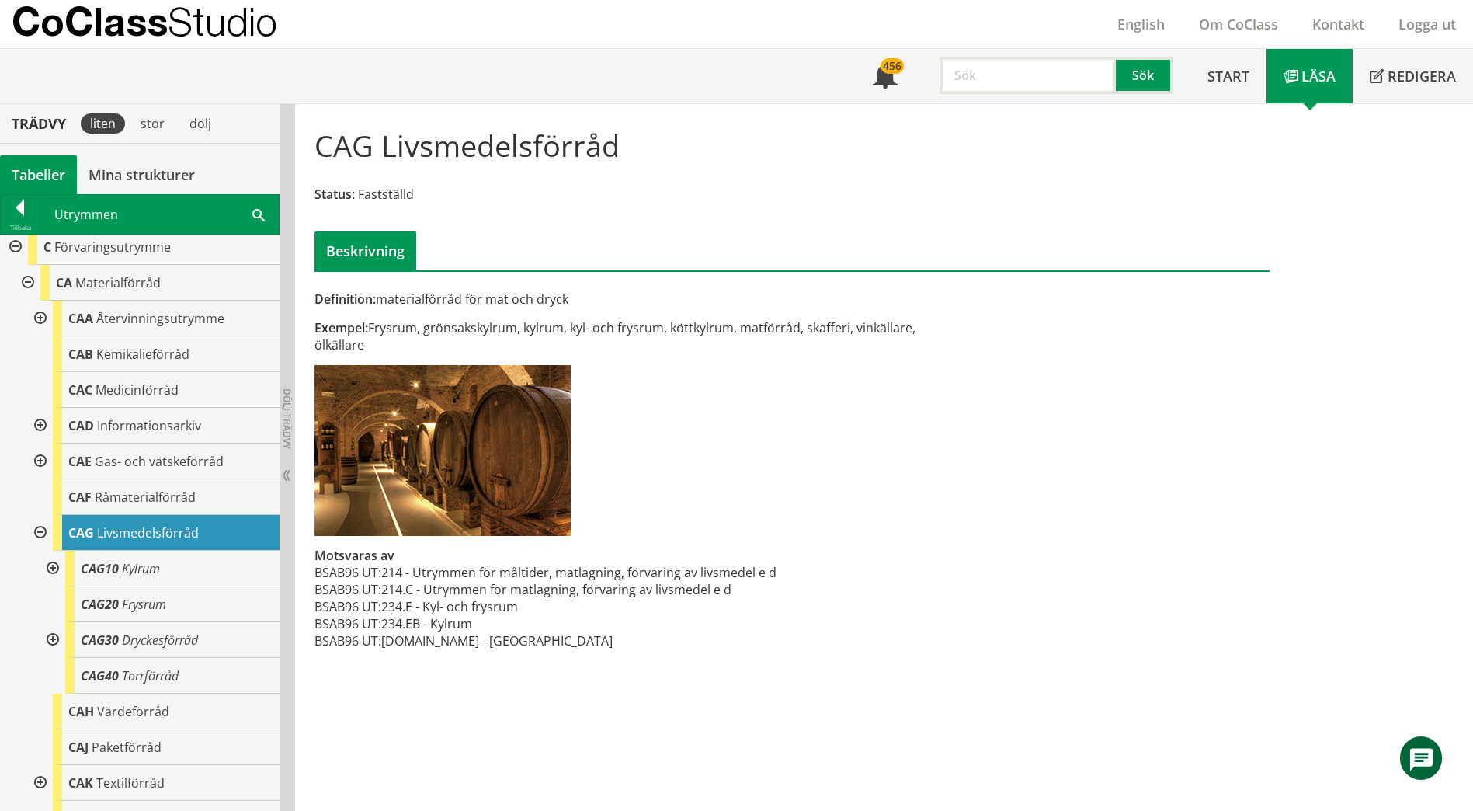
click at [27, 284] on div at bounding box center [26, 283] width 28 height 36
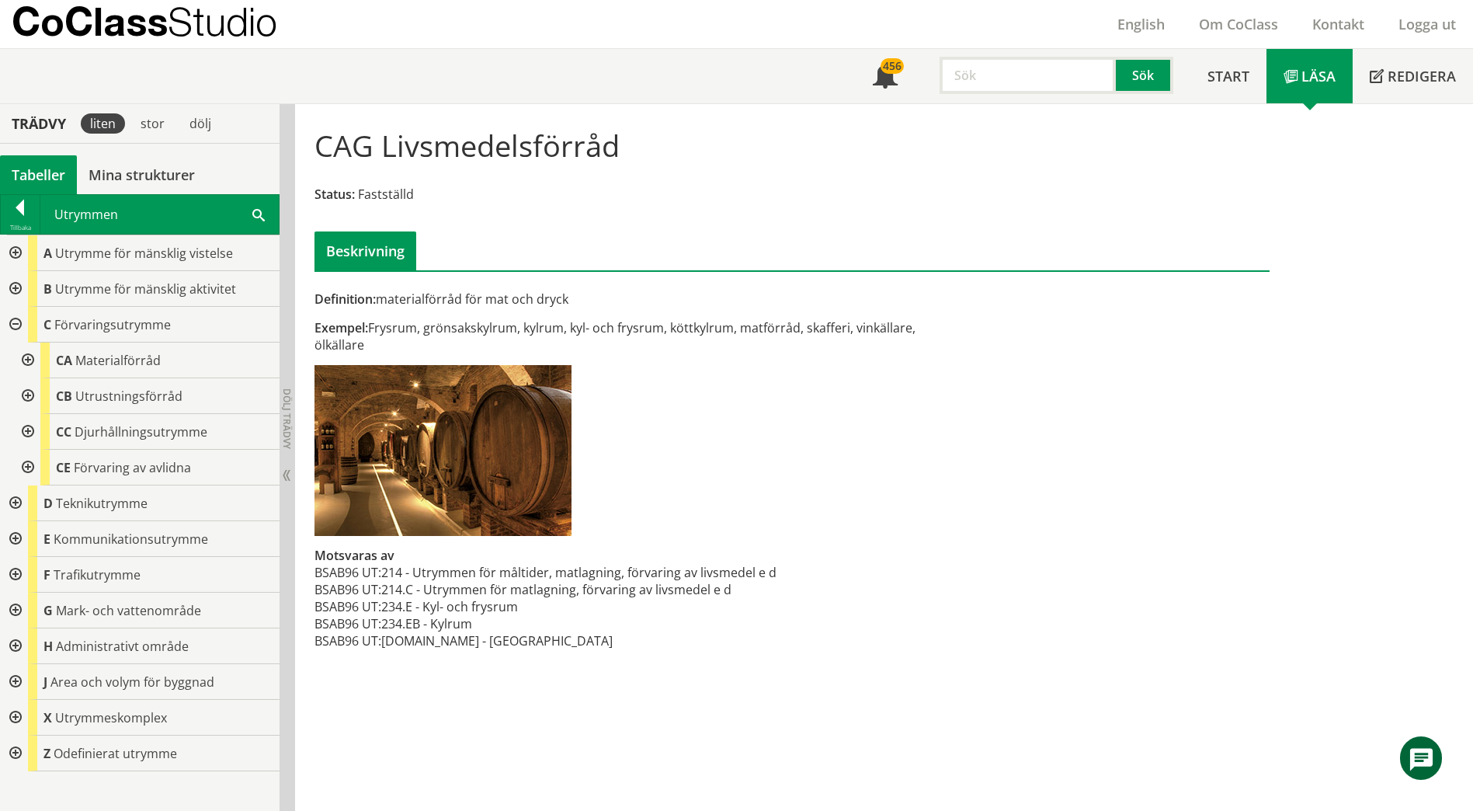
click at [23, 401] on div at bounding box center [26, 396] width 28 height 36
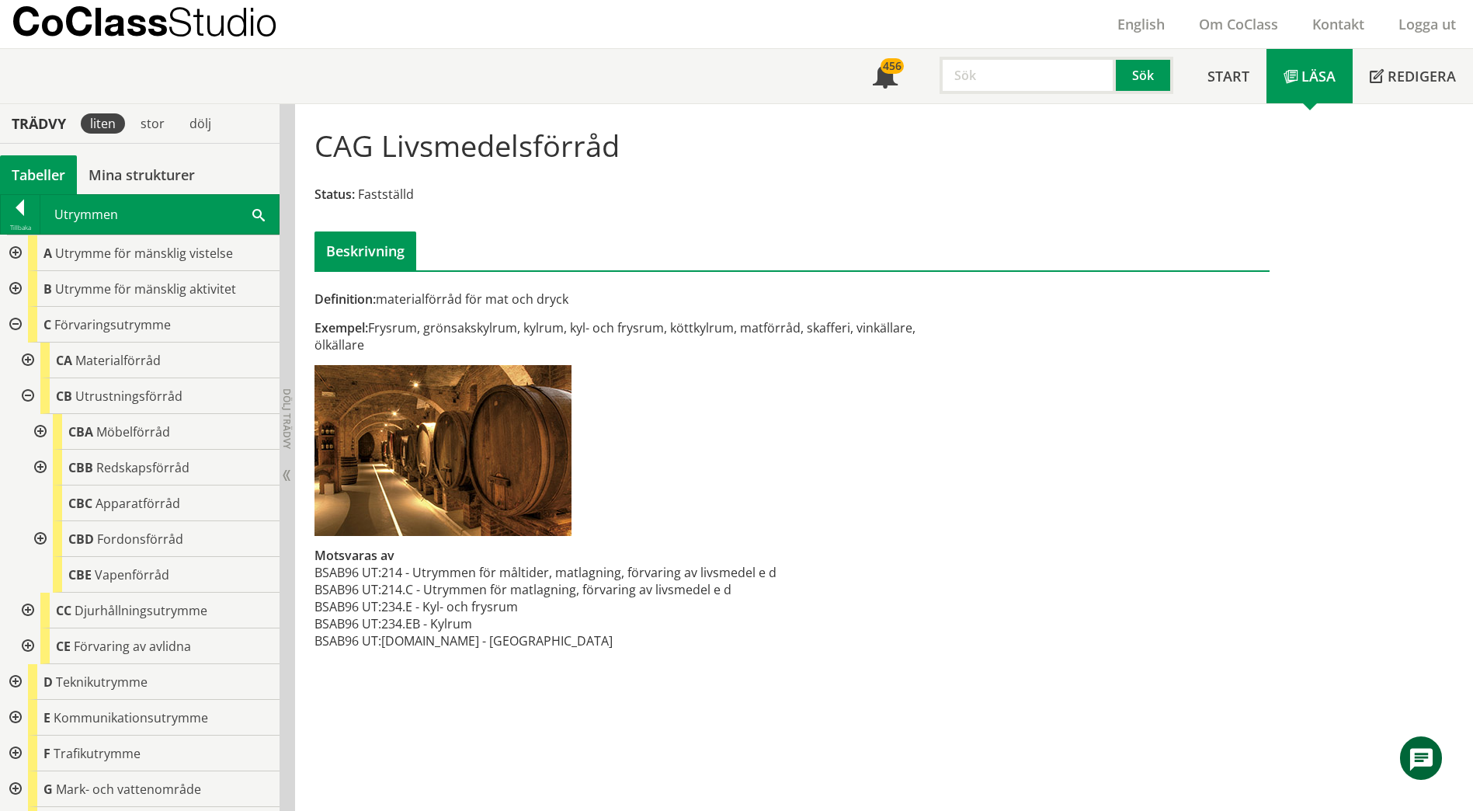
click at [44, 429] on div at bounding box center [39, 432] width 28 height 36
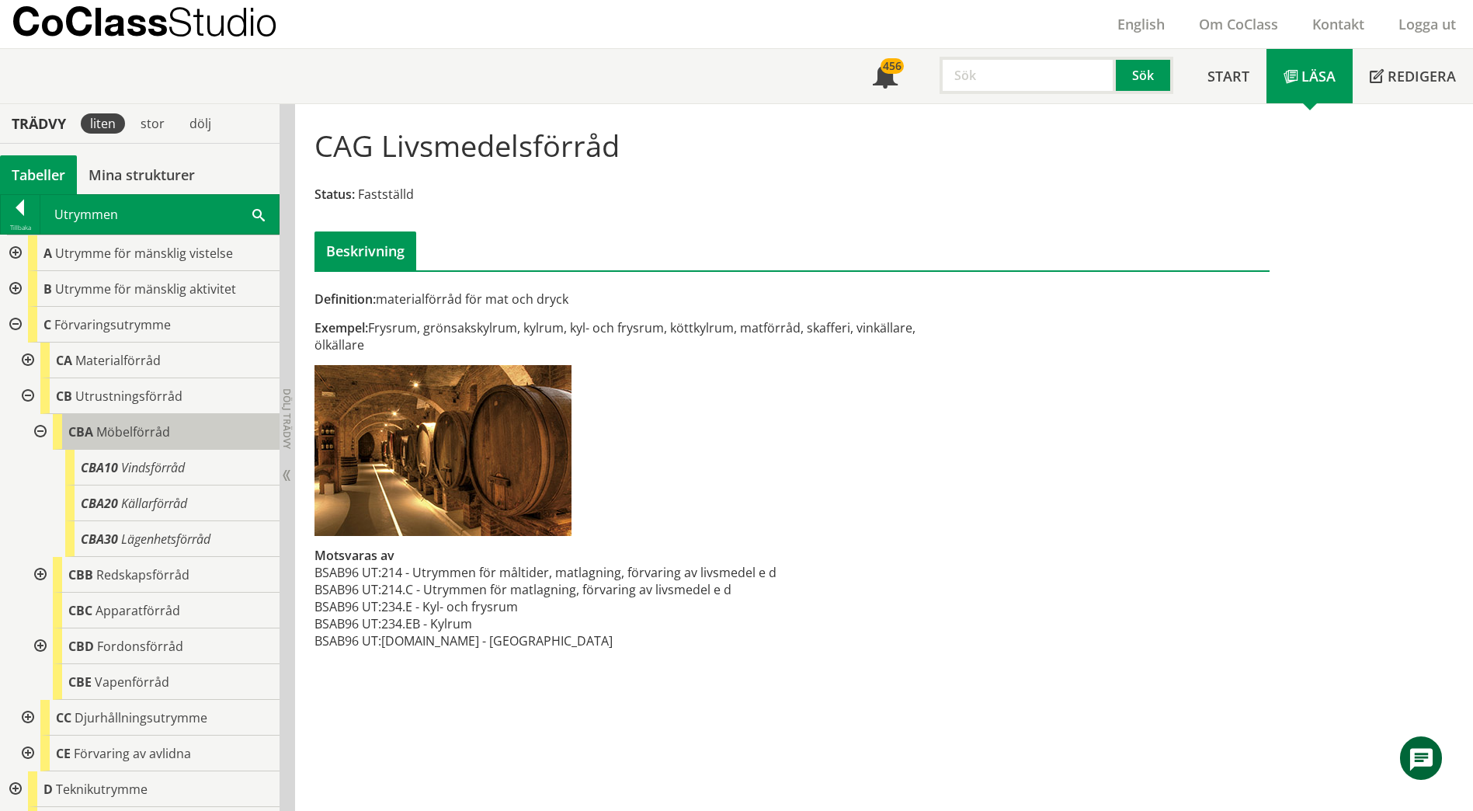
click at [184, 425] on div "CBA Möbelförråd" at bounding box center [166, 432] width 227 height 36
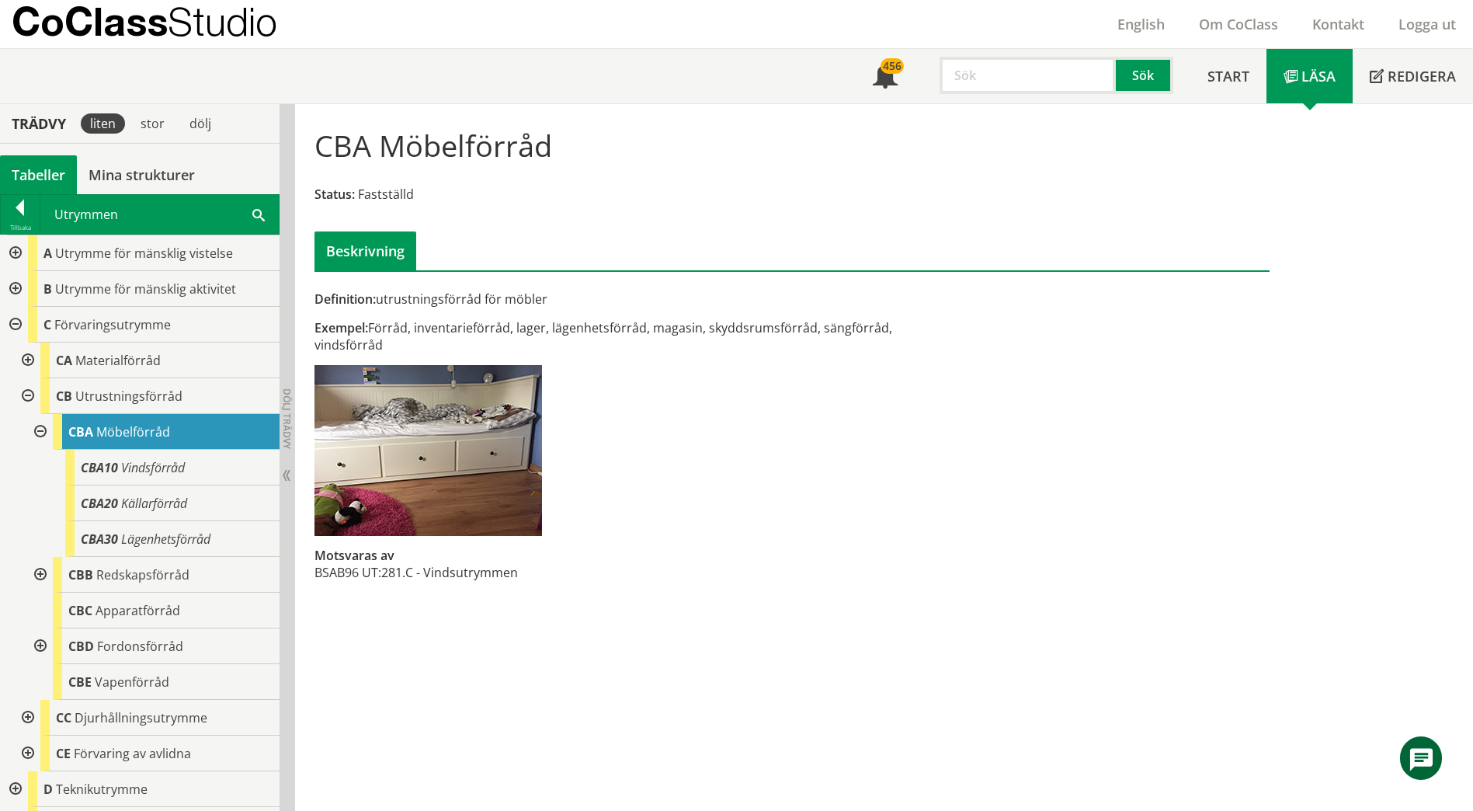
drag, startPoint x: 422, startPoint y: 564, endPoint x: 515, endPoint y: 570, distance: 92.6
click at [516, 569] on td "281.C - Vindsutrymmen" at bounding box center [449, 572] width 137 height 17
click at [142, 473] on span "Vindsförråd" at bounding box center [153, 467] width 64 height 17
click at [148, 471] on span "Vindsförråd" at bounding box center [153, 467] width 64 height 17
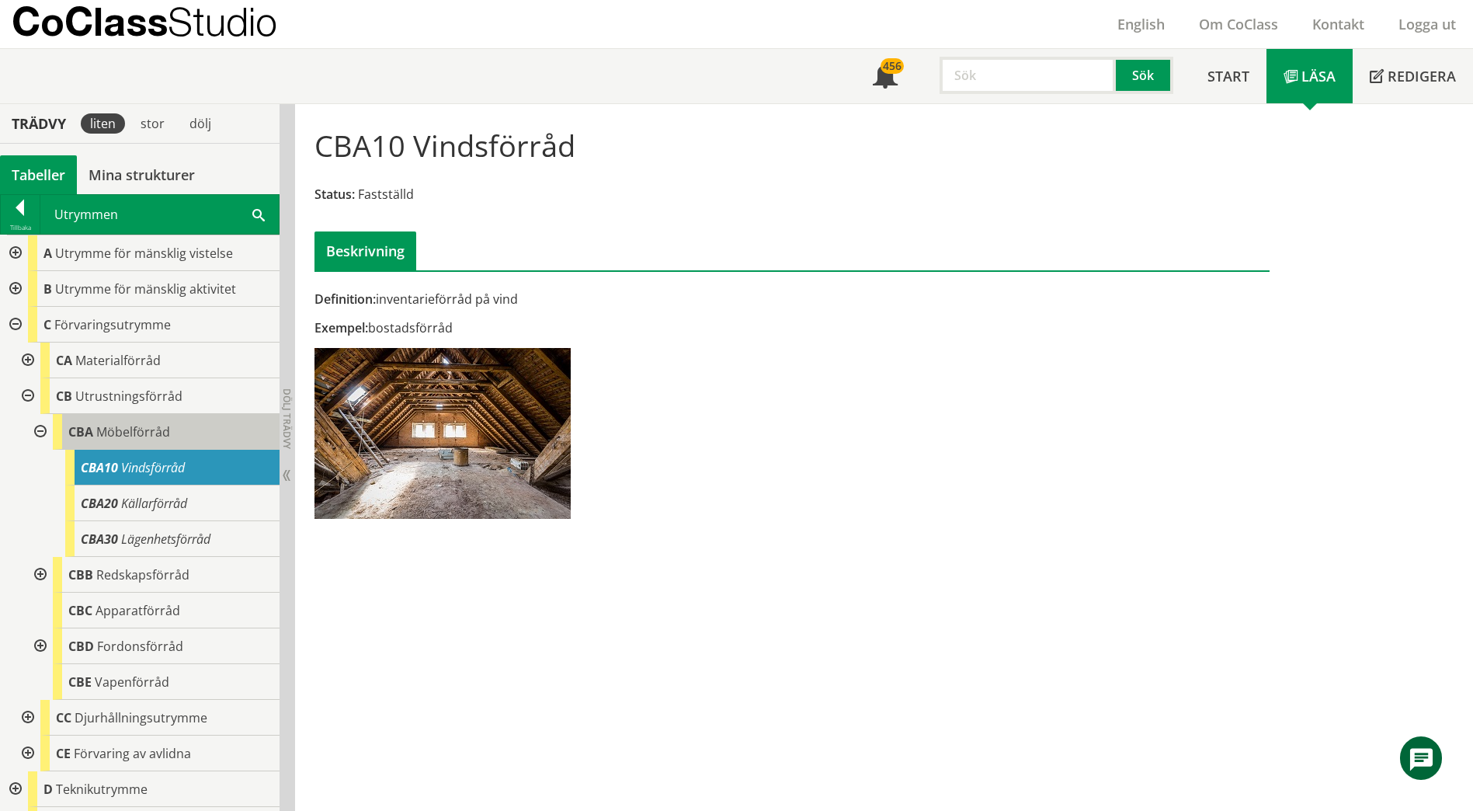
click at [157, 435] on span "Möbelförråd" at bounding box center [133, 431] width 74 height 17
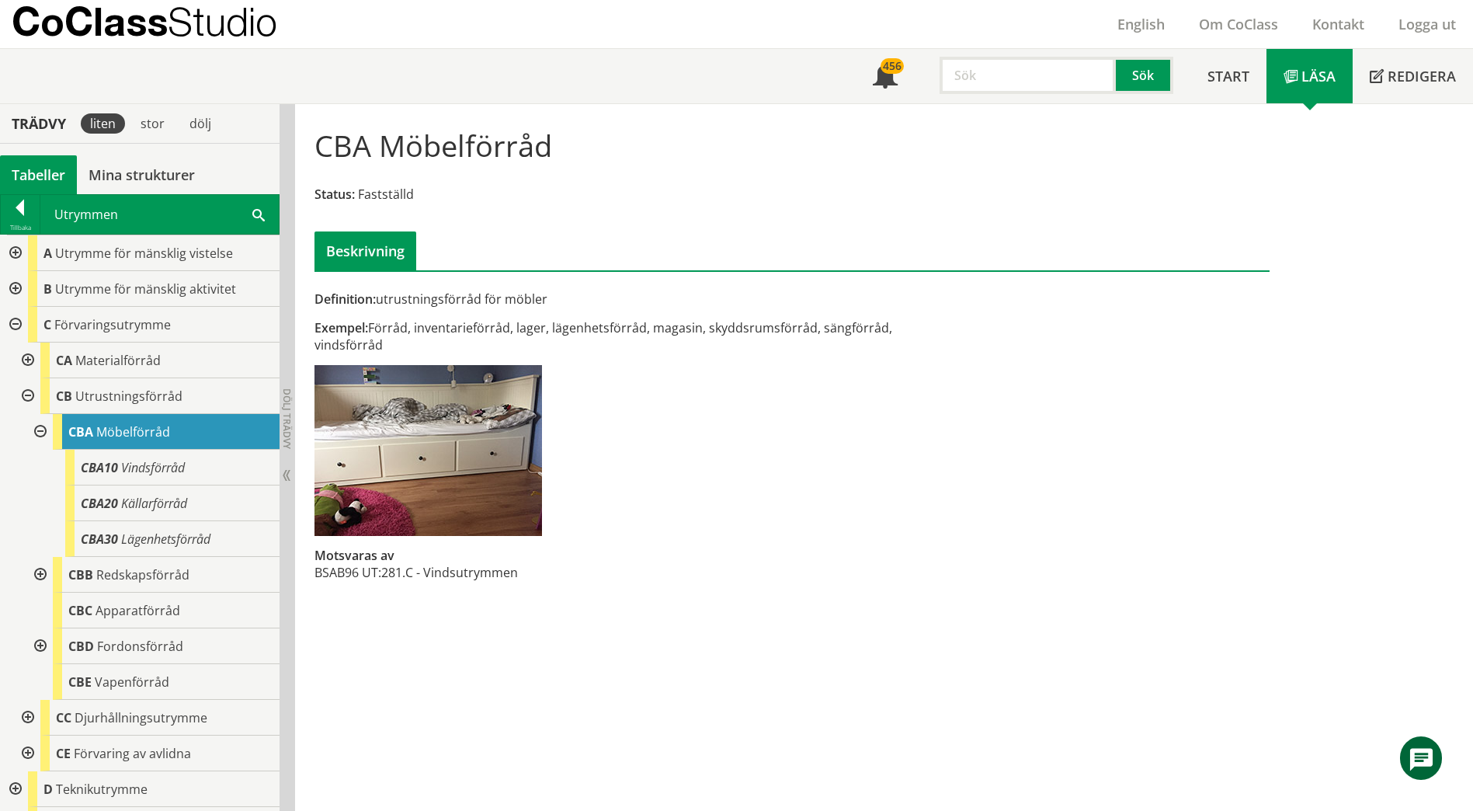
drag, startPoint x: 710, startPoint y: 326, endPoint x: 773, endPoint y: 321, distance: 63.1
click at [773, 321] on div "Exempel: Förråd, inventarieförråd, lager, lägenhetsförråd, magasin, skyddsrumsf…" at bounding box center [628, 336] width 628 height 34
click at [14, 284] on div at bounding box center [14, 289] width 28 height 36
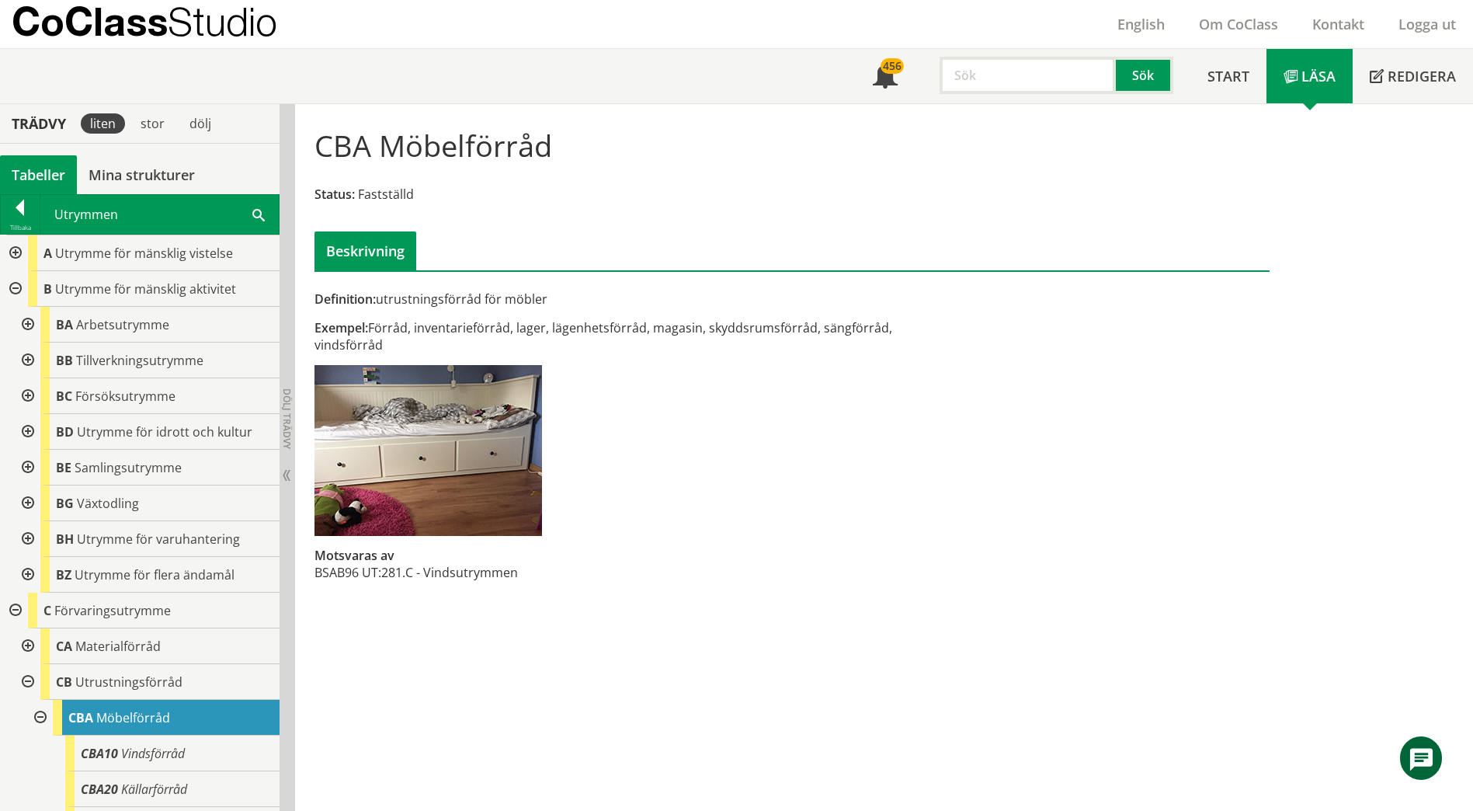
click at [25, 325] on div at bounding box center [26, 325] width 28 height 36
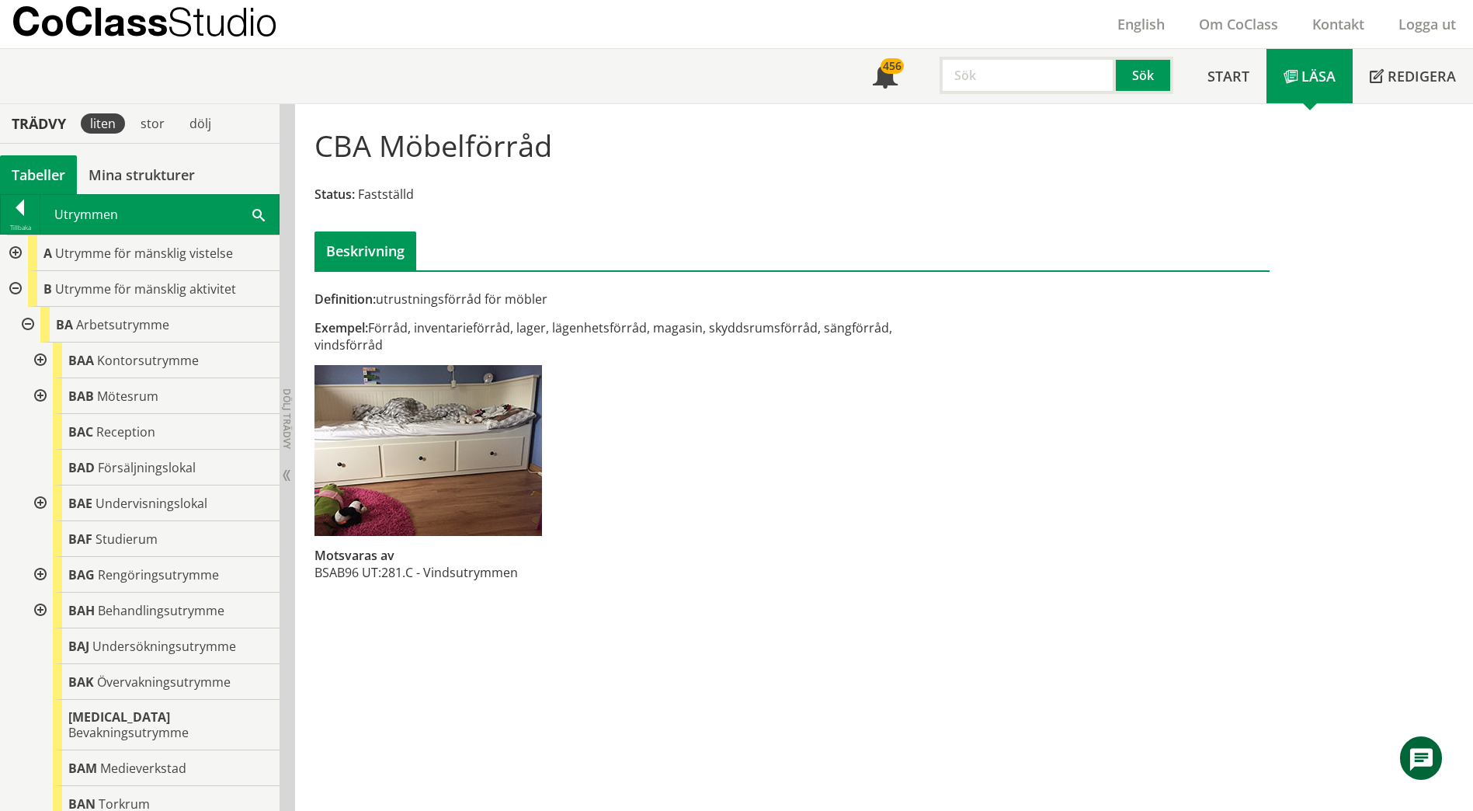
click at [36, 396] on div at bounding box center [39, 396] width 28 height 36
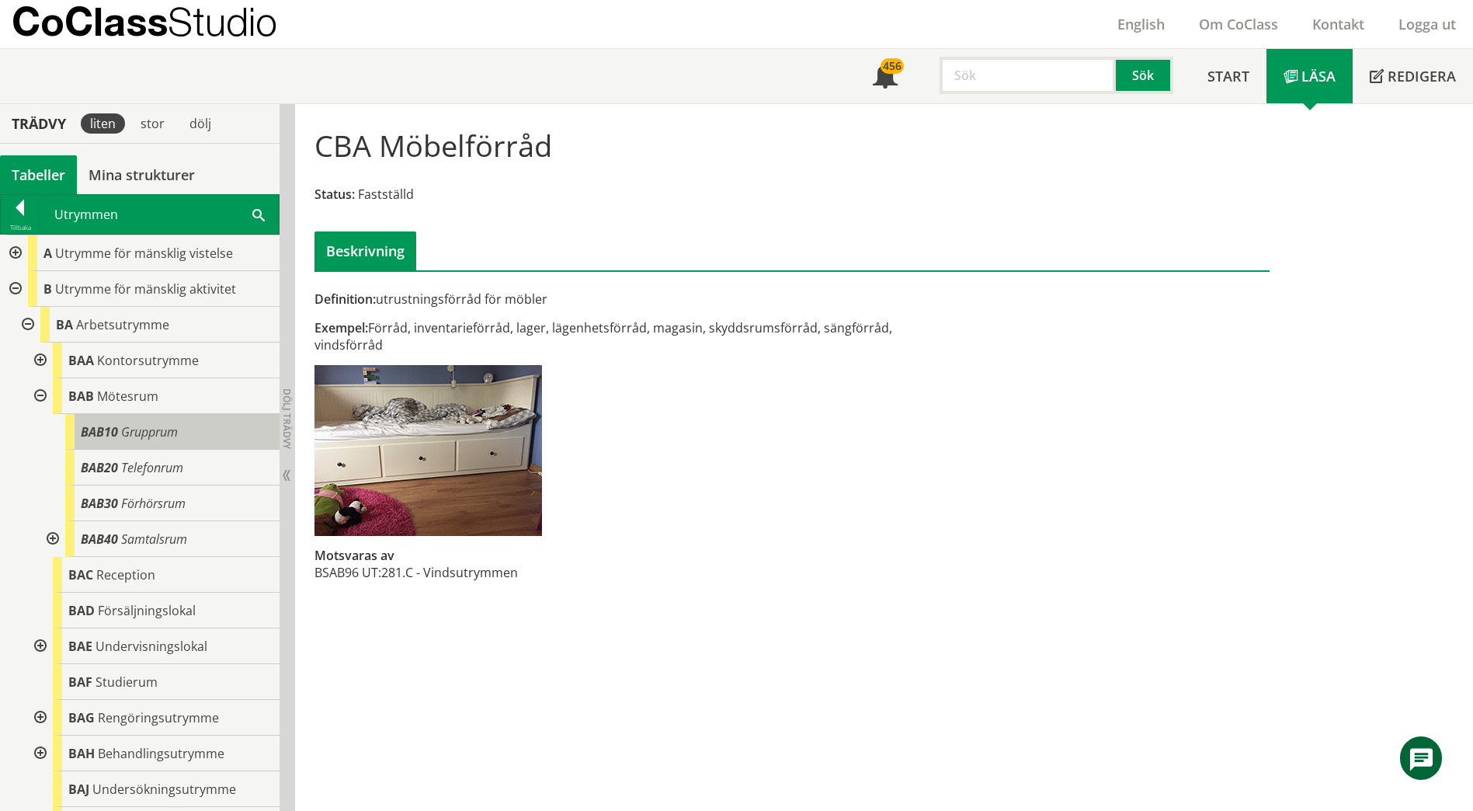
click at [165, 434] on span "Grupprum" at bounding box center [149, 431] width 57 height 17
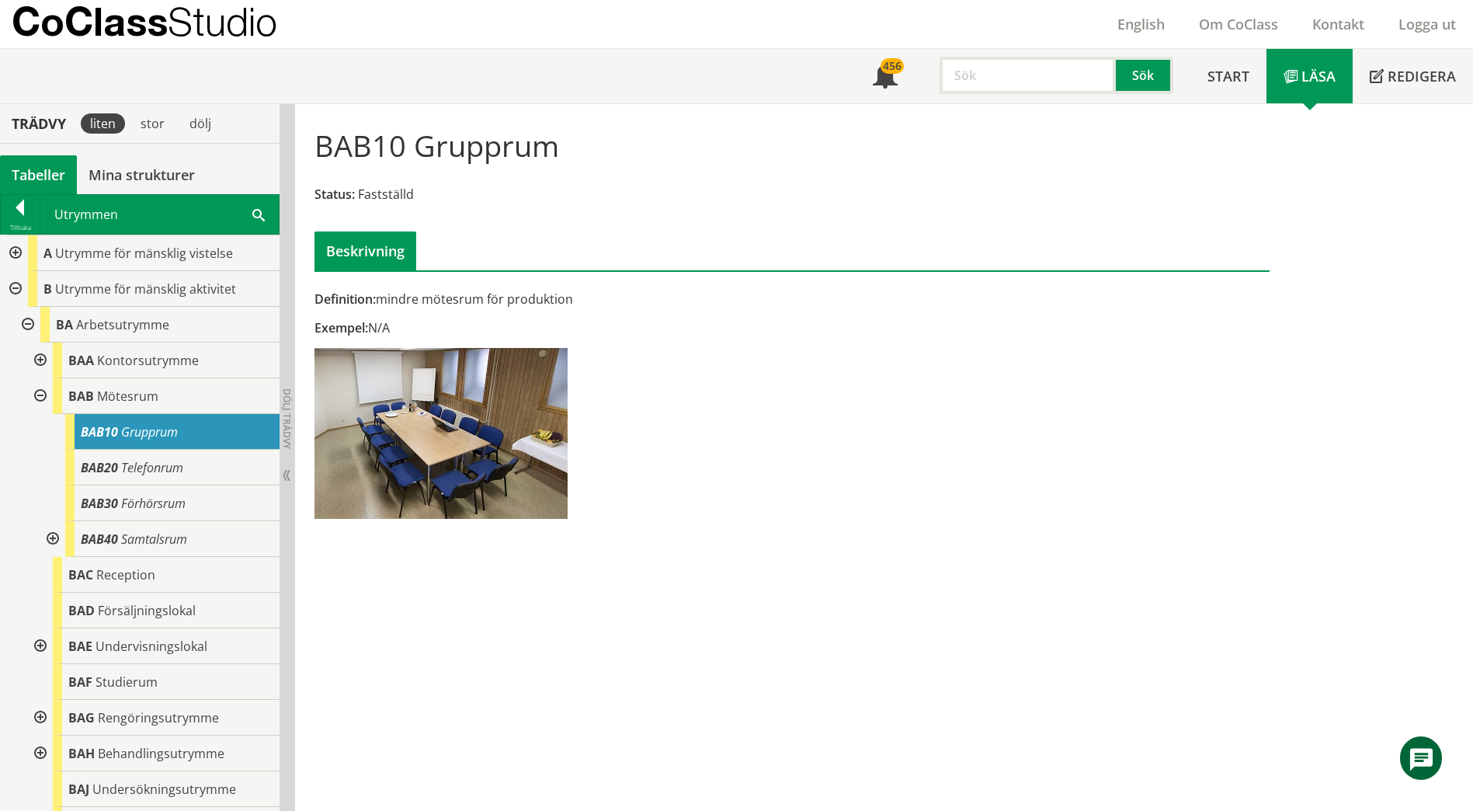
click at [43, 396] on div at bounding box center [39, 396] width 28 height 36
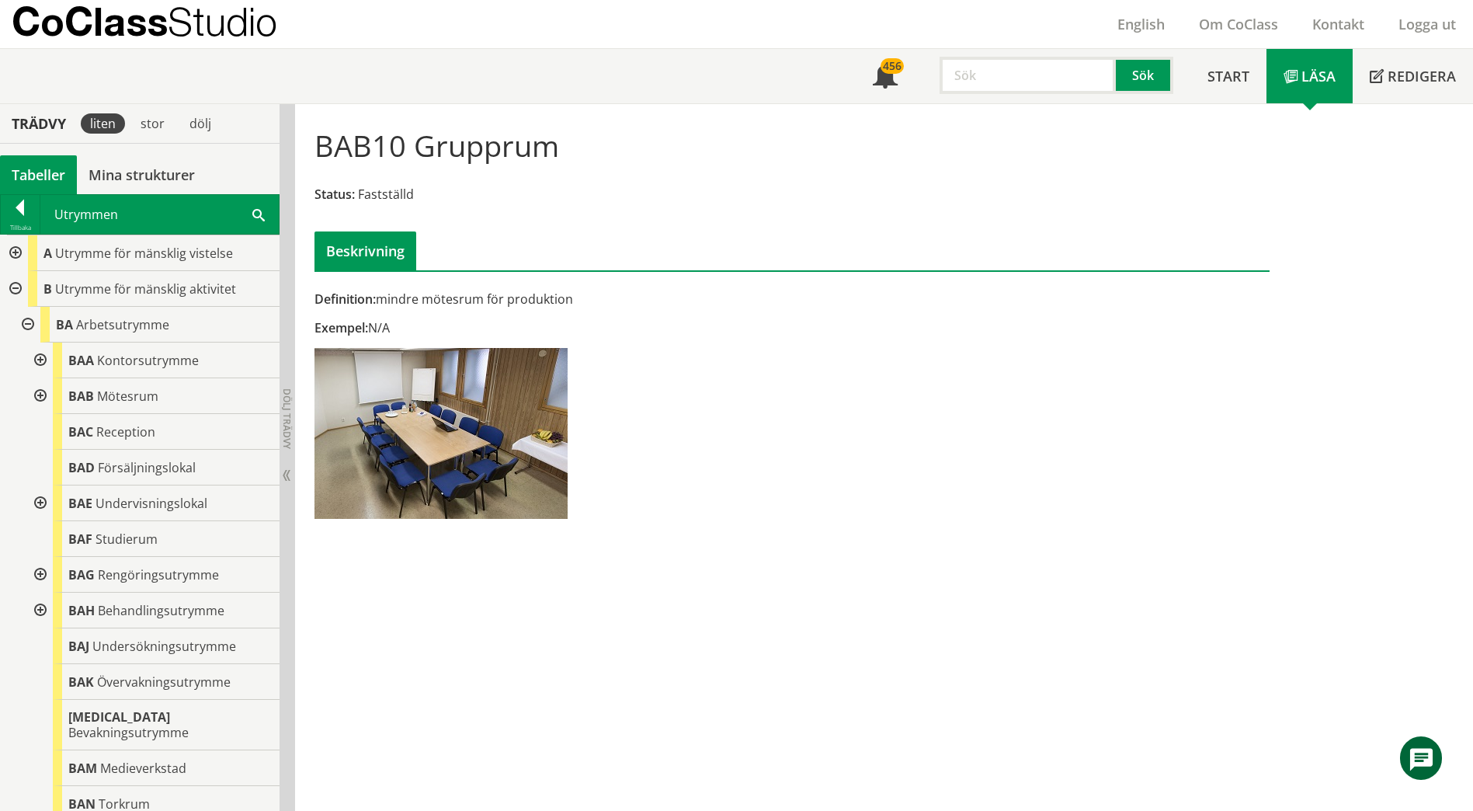
click at [36, 507] on div at bounding box center [39, 503] width 28 height 36
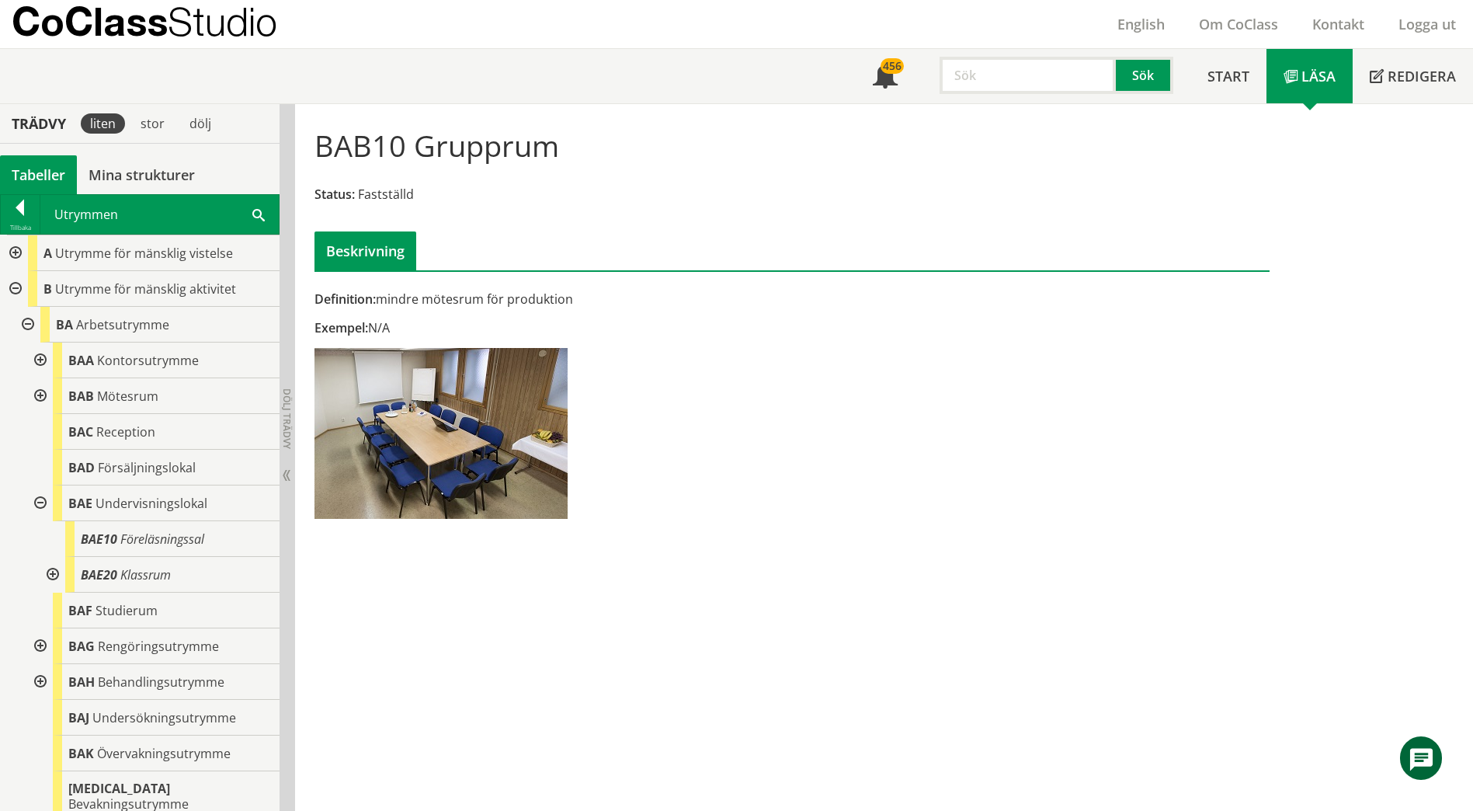
click at [58, 575] on div at bounding box center [51, 575] width 28 height 36
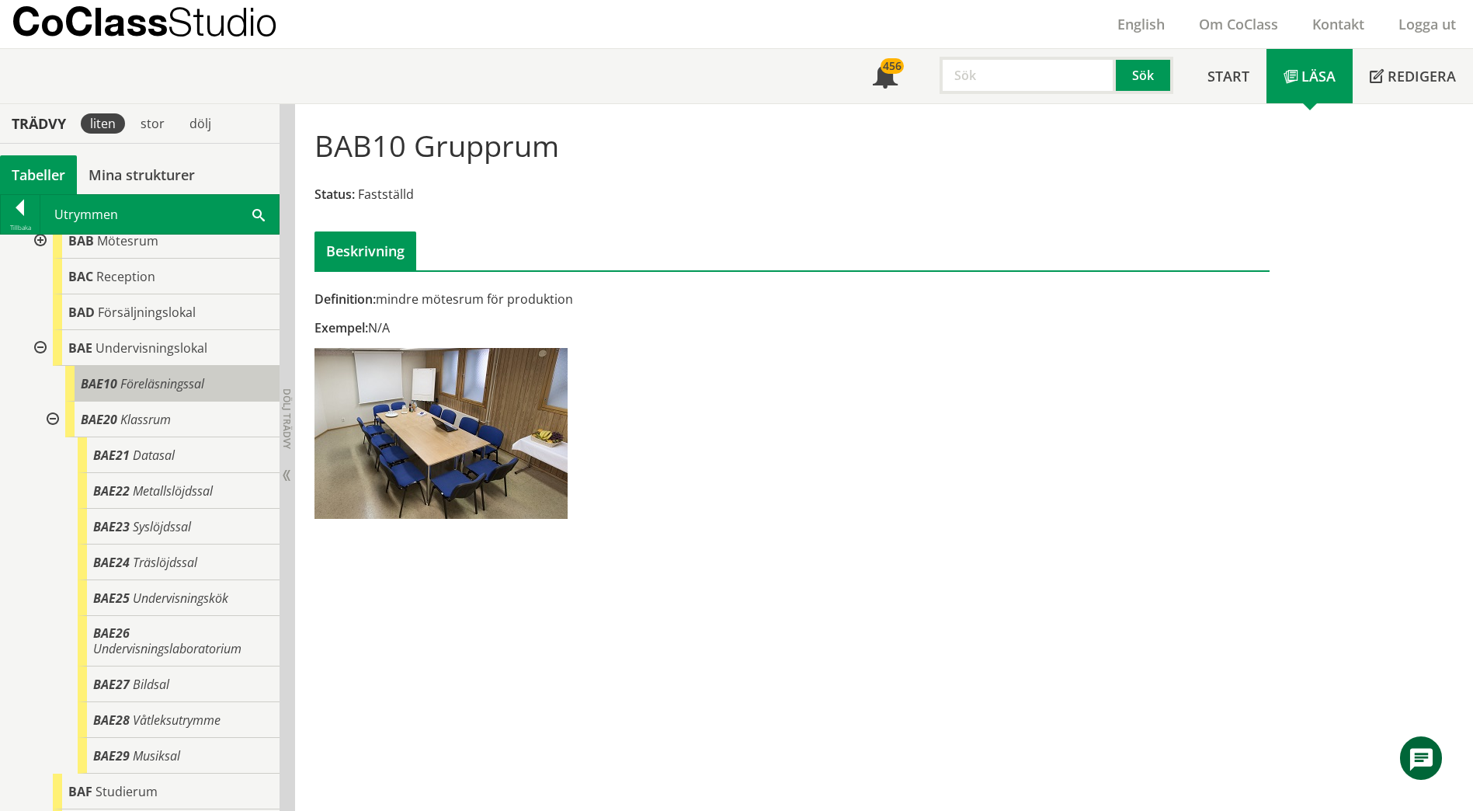
scroll to position [233, 0]
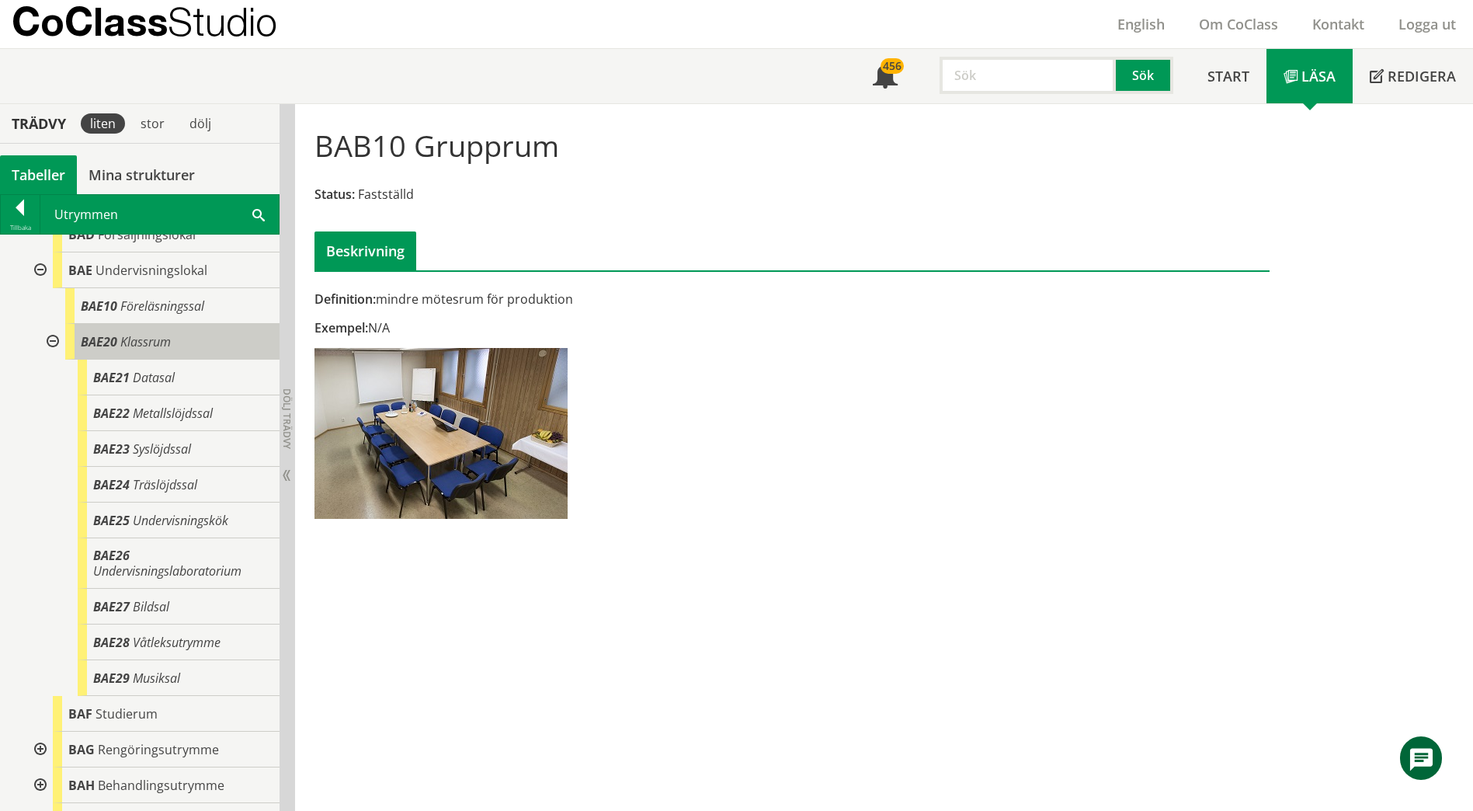
click at [130, 333] on span "Klassrum" at bounding box center [145, 341] width 50 height 17
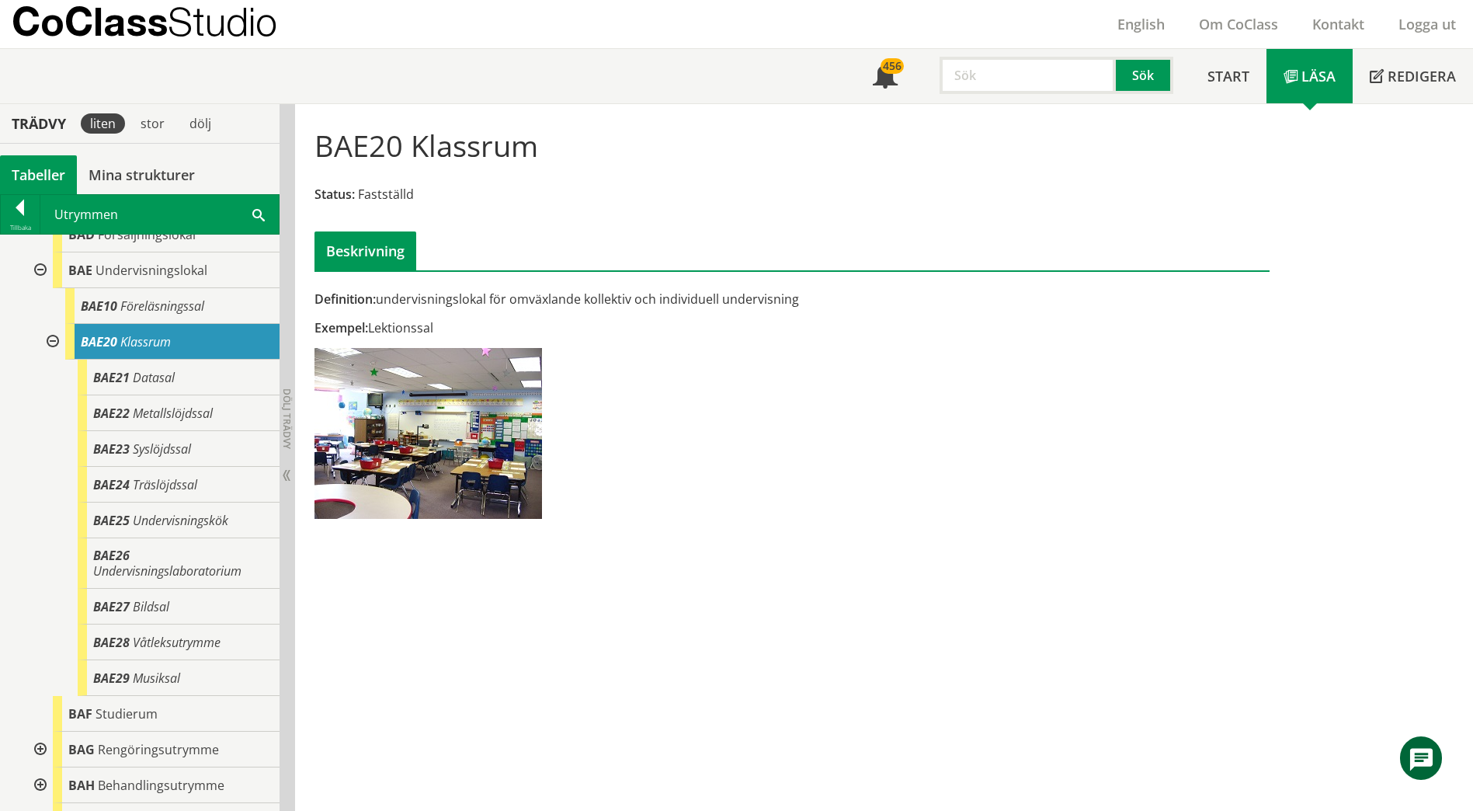
click at [259, 216] on span at bounding box center [258, 214] width 12 height 16
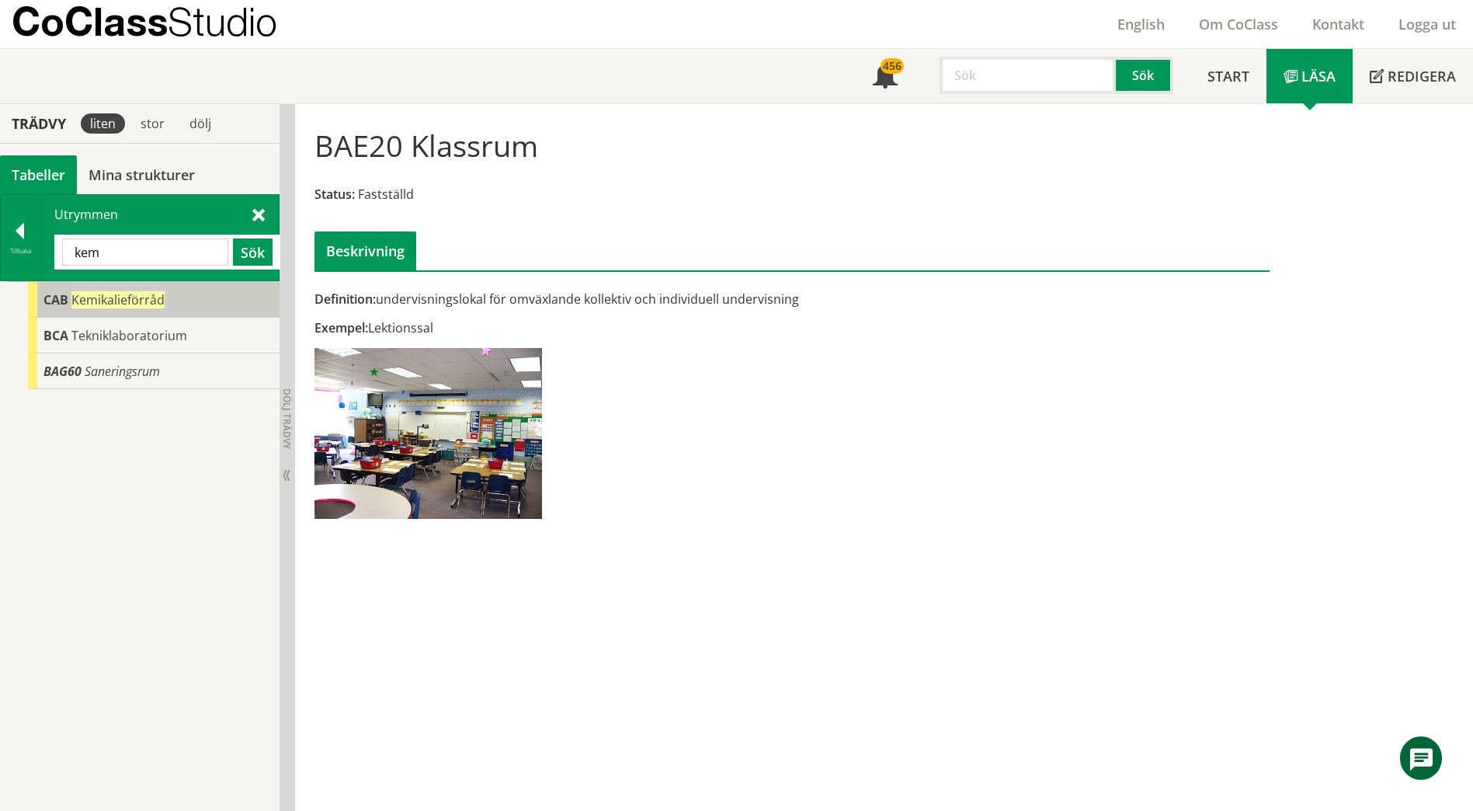
click at [173, 296] on div "CAB Kemikalieförråd" at bounding box center [154, 300] width 252 height 36
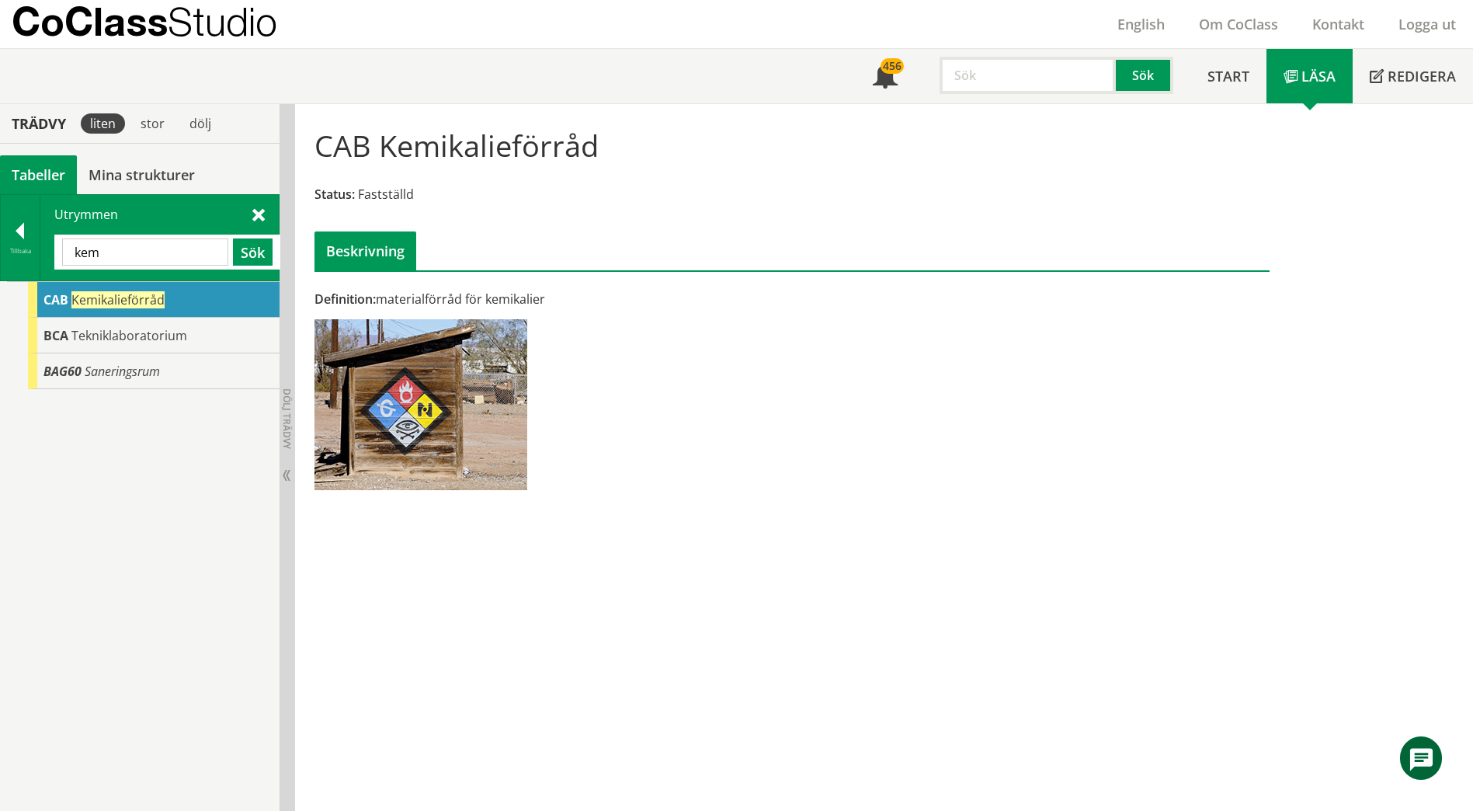
click at [193, 254] on input "kem" at bounding box center [145, 251] width 166 height 27
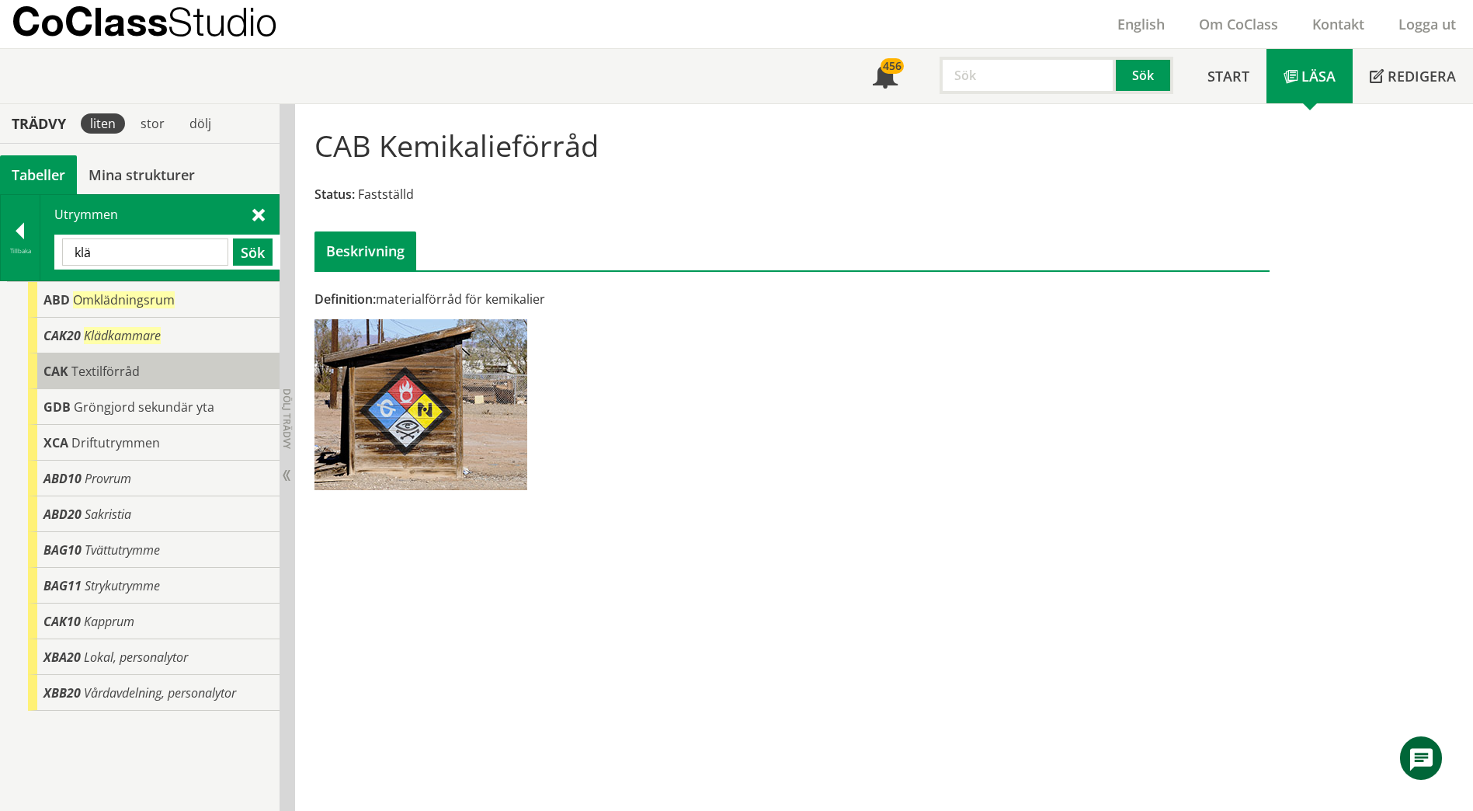
click at [145, 364] on div "CAK Textilförråd" at bounding box center [154, 371] width 252 height 36
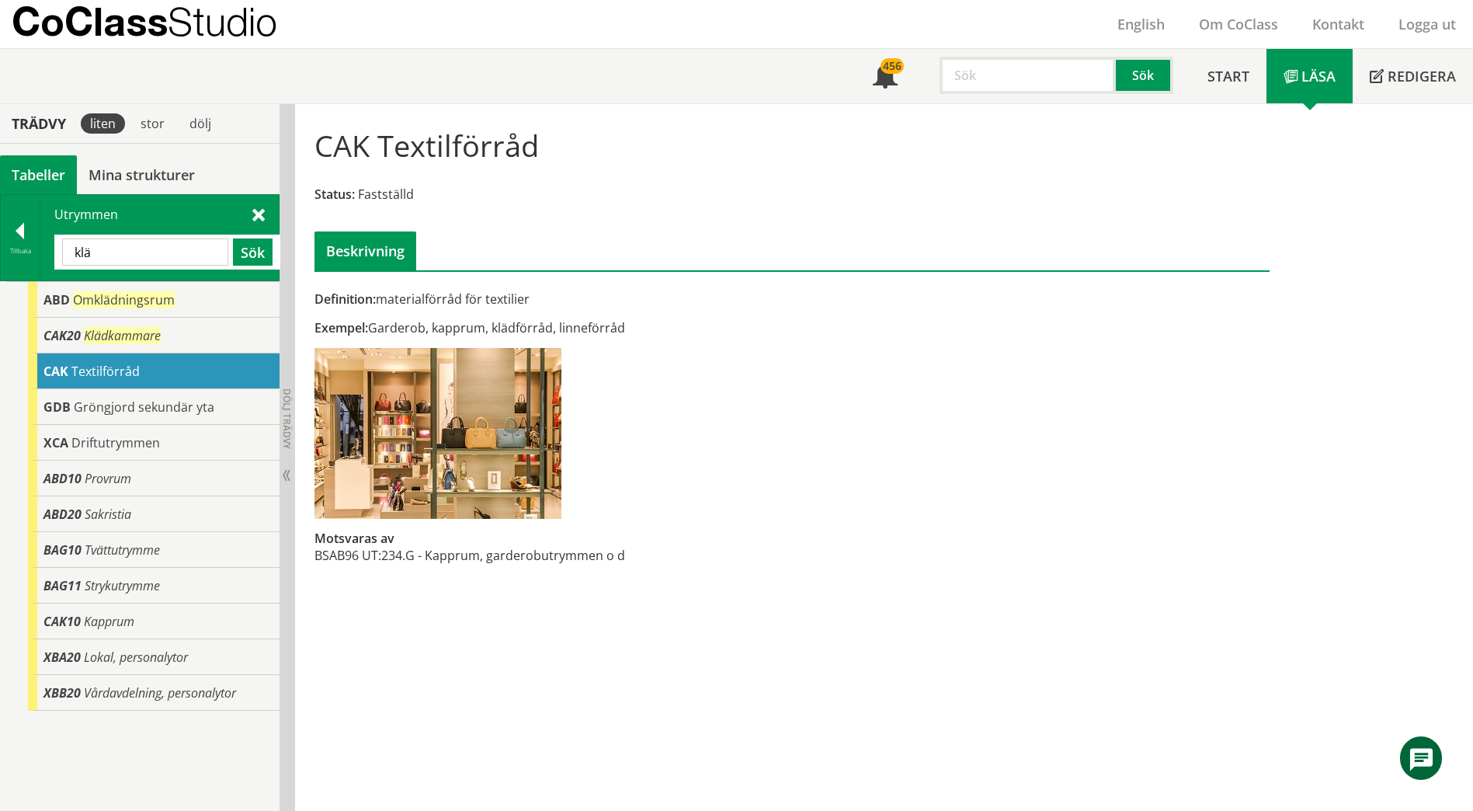
click at [175, 255] on input "klä" at bounding box center [145, 251] width 166 height 27
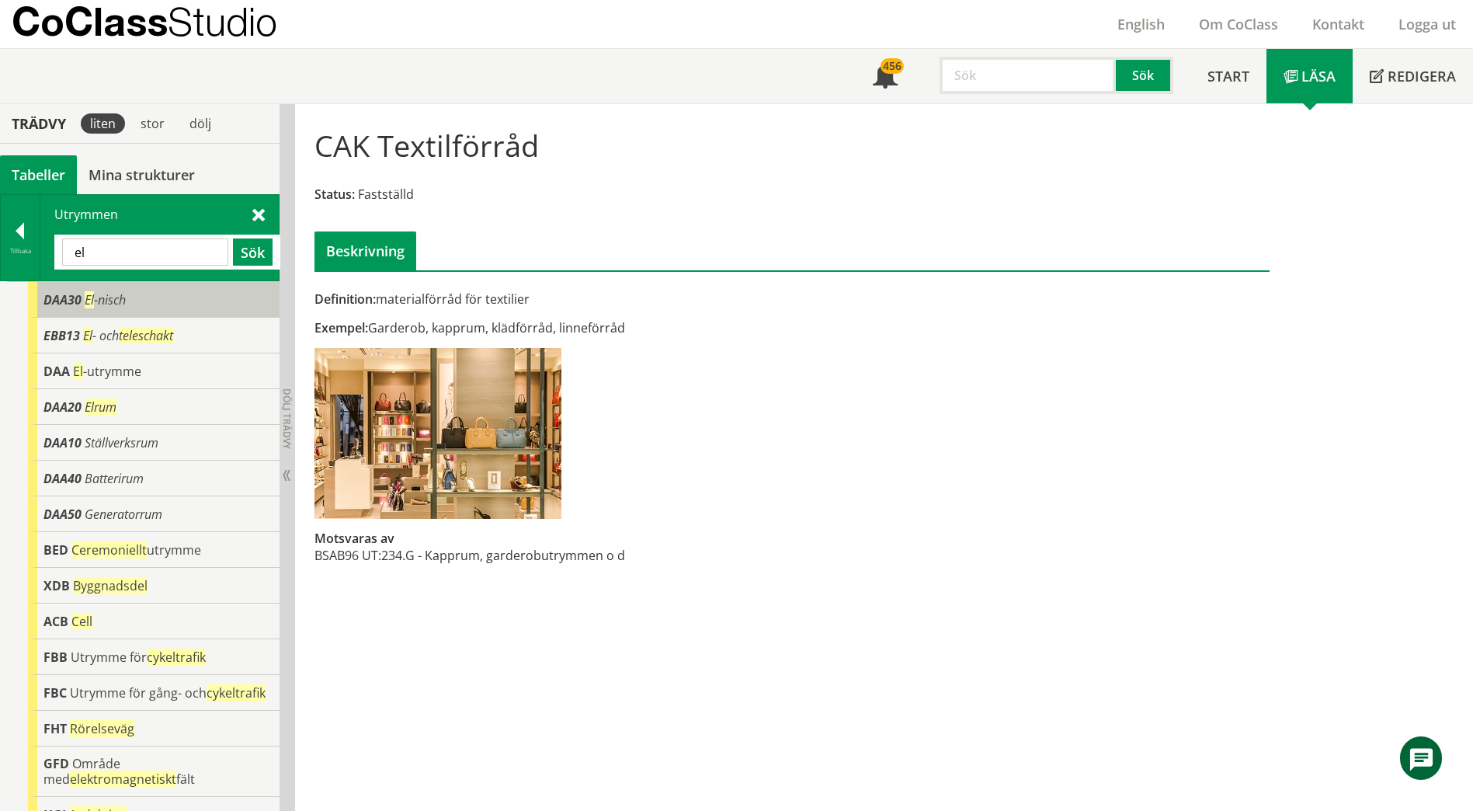
click at [140, 303] on div "DAA30 El -nisch" at bounding box center [154, 300] width 252 height 36
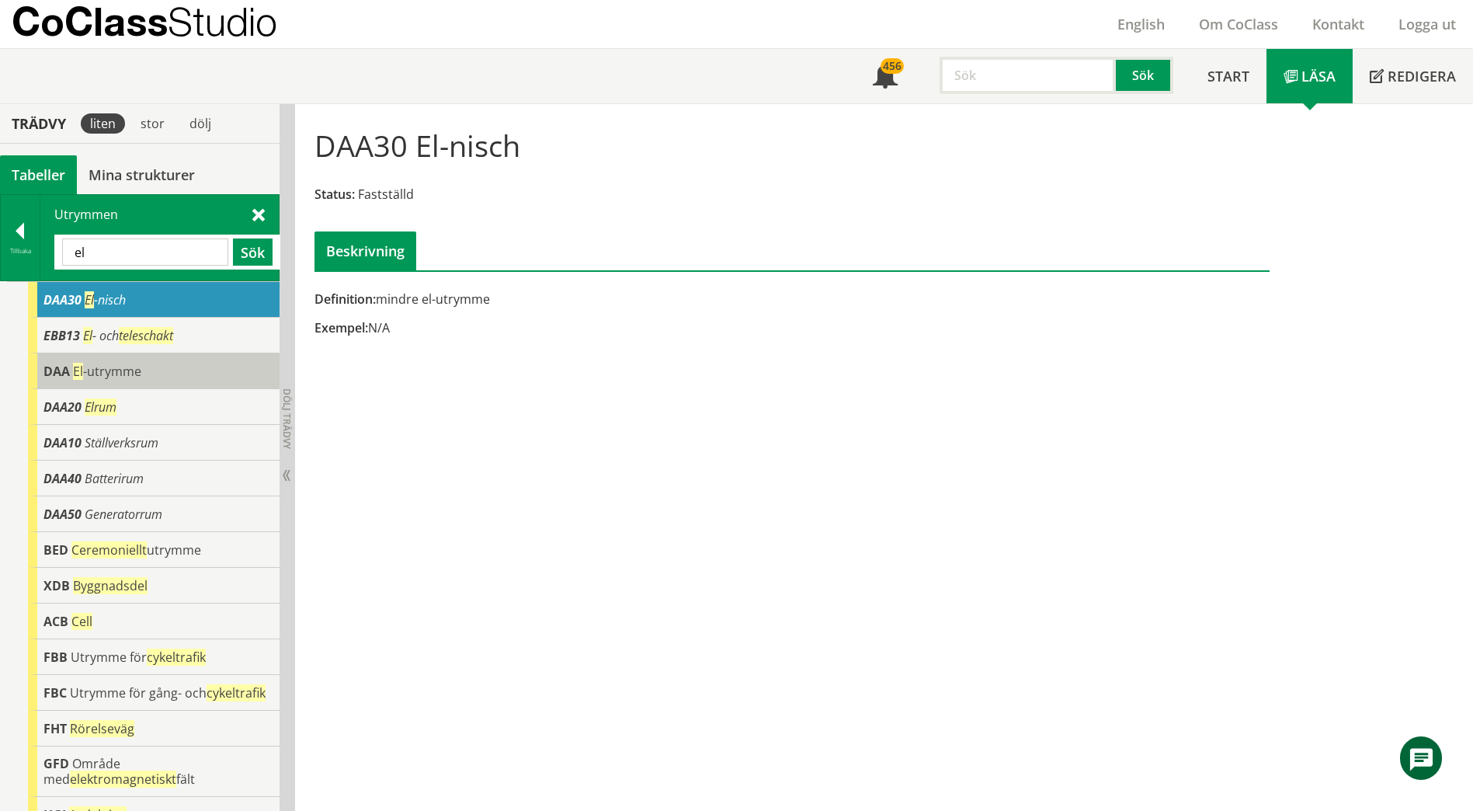
click at [124, 370] on span "El -utrymme" at bounding box center [107, 371] width 68 height 17
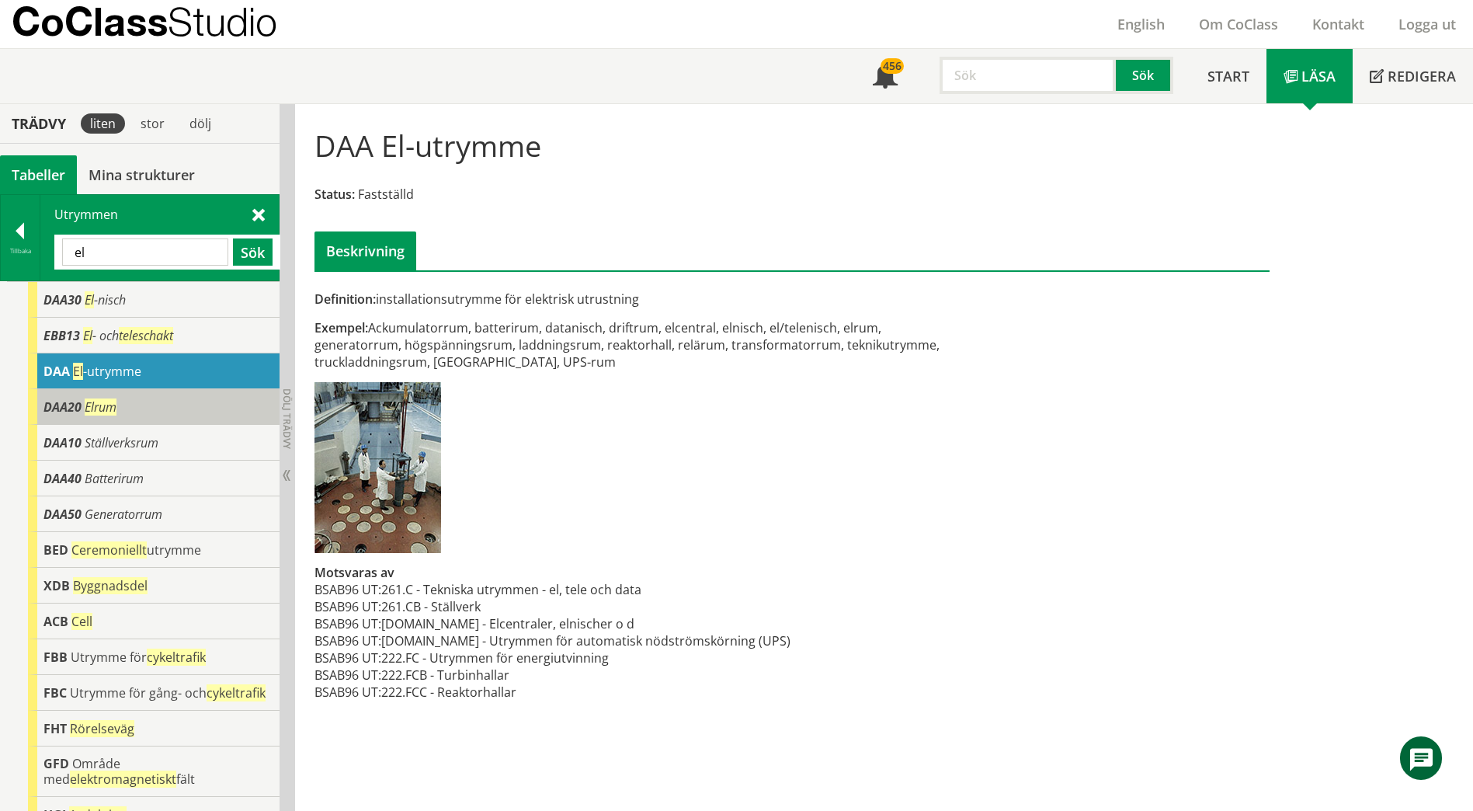
click at [120, 400] on div "DAA20 Elrum" at bounding box center [154, 407] width 252 height 36
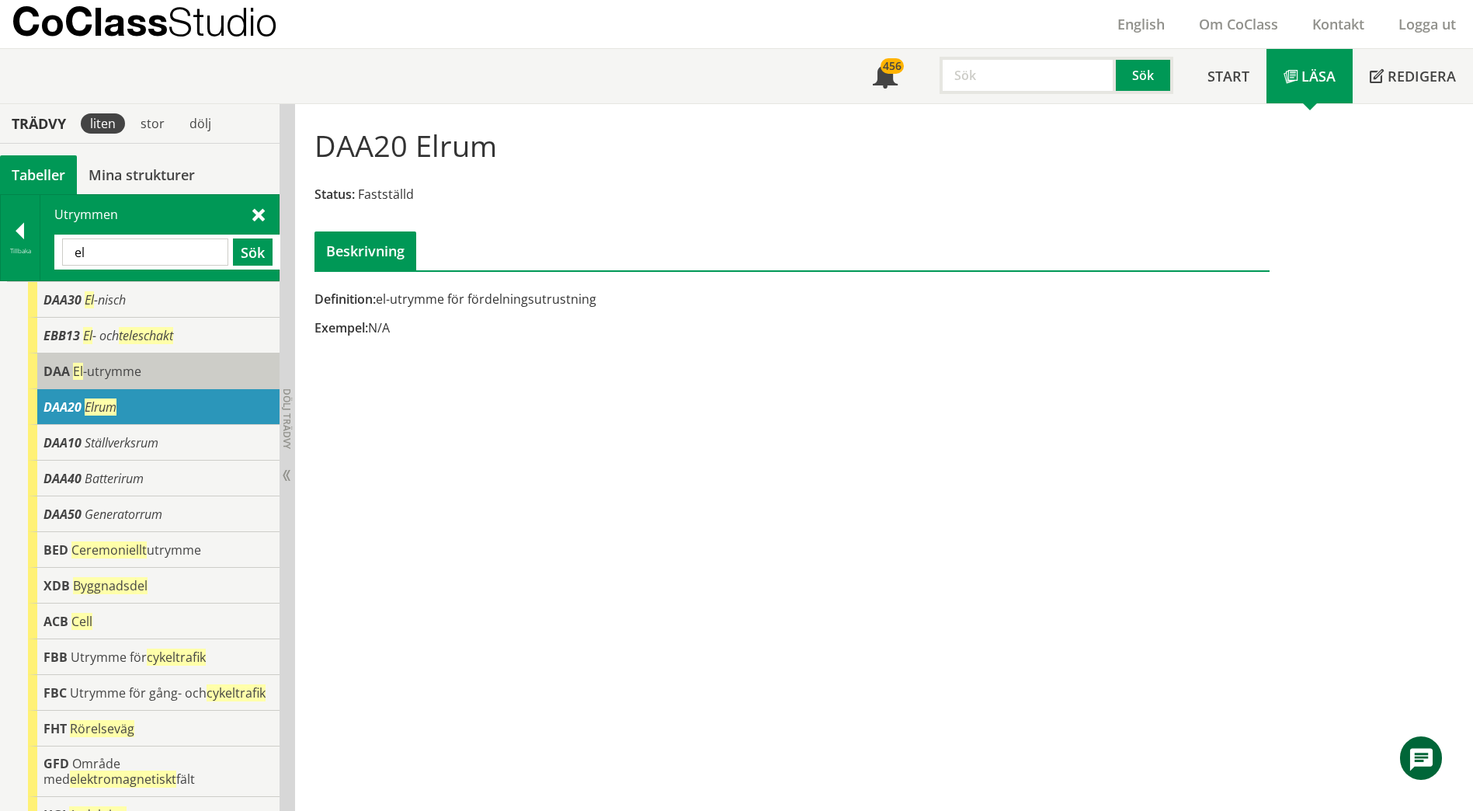
click at [142, 364] on div "DAA El -utrymme" at bounding box center [154, 371] width 252 height 36
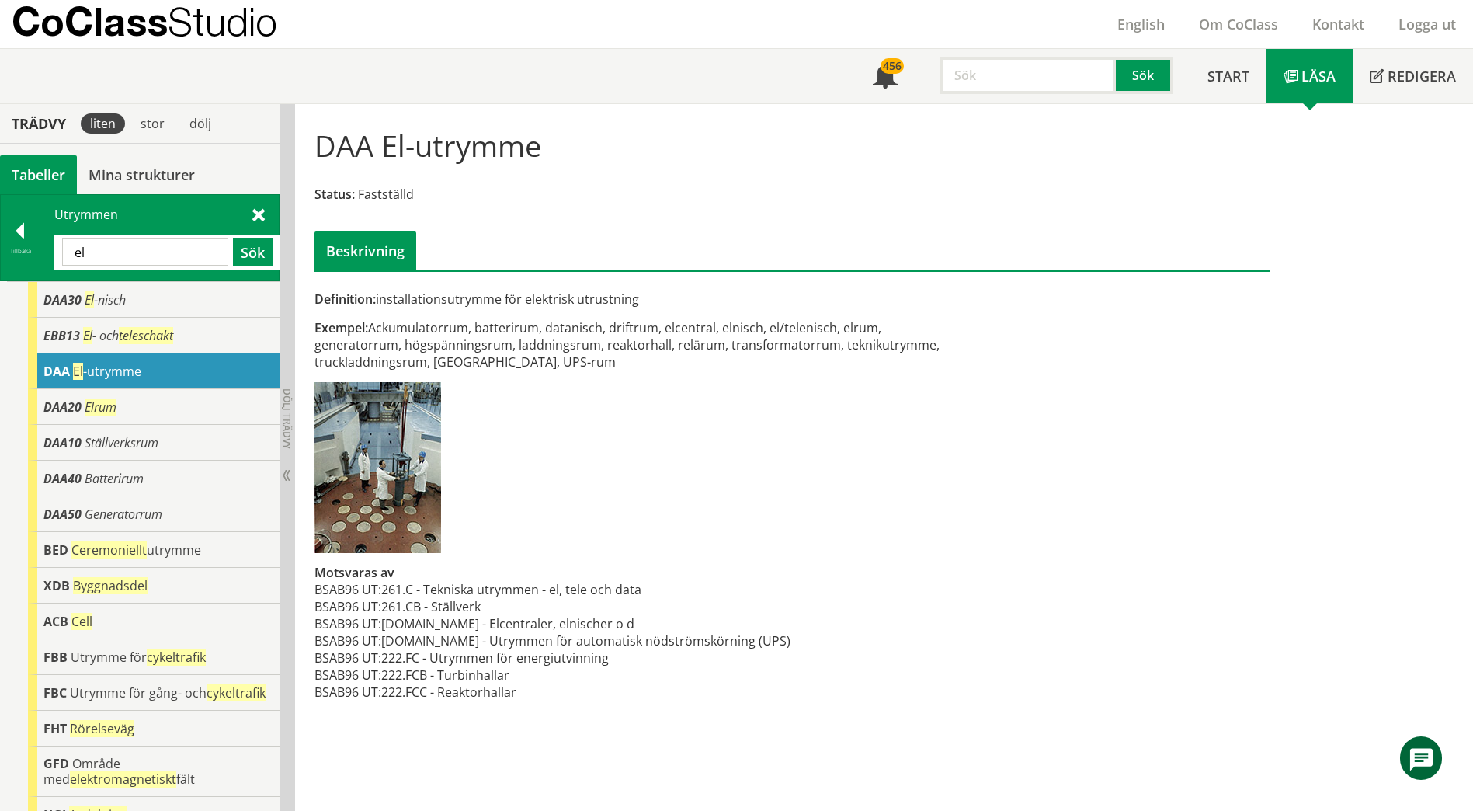
click at [165, 253] on input "el" at bounding box center [145, 251] width 166 height 27
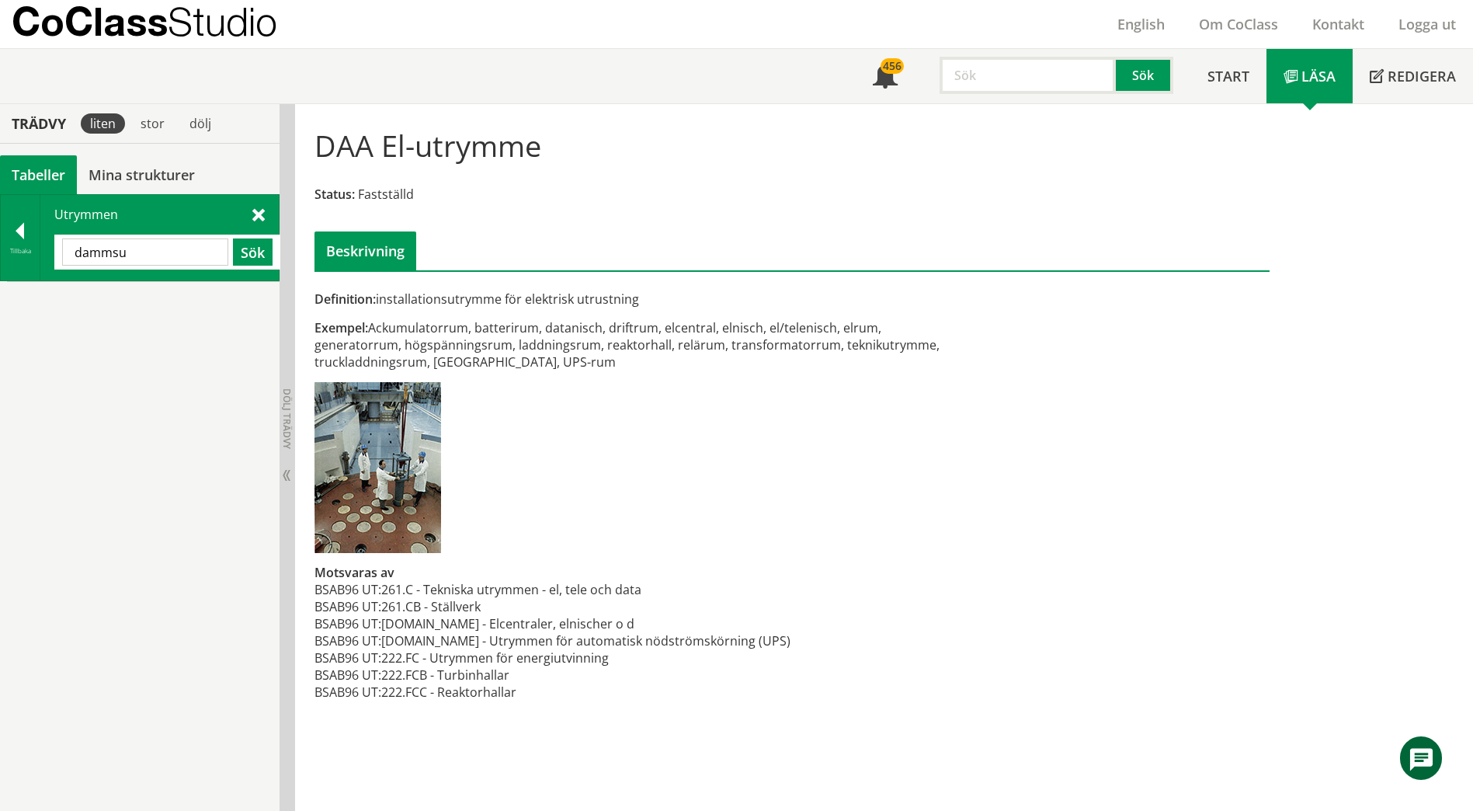
click at [161, 251] on input "dammsu" at bounding box center [145, 251] width 166 height 27
type input "central"
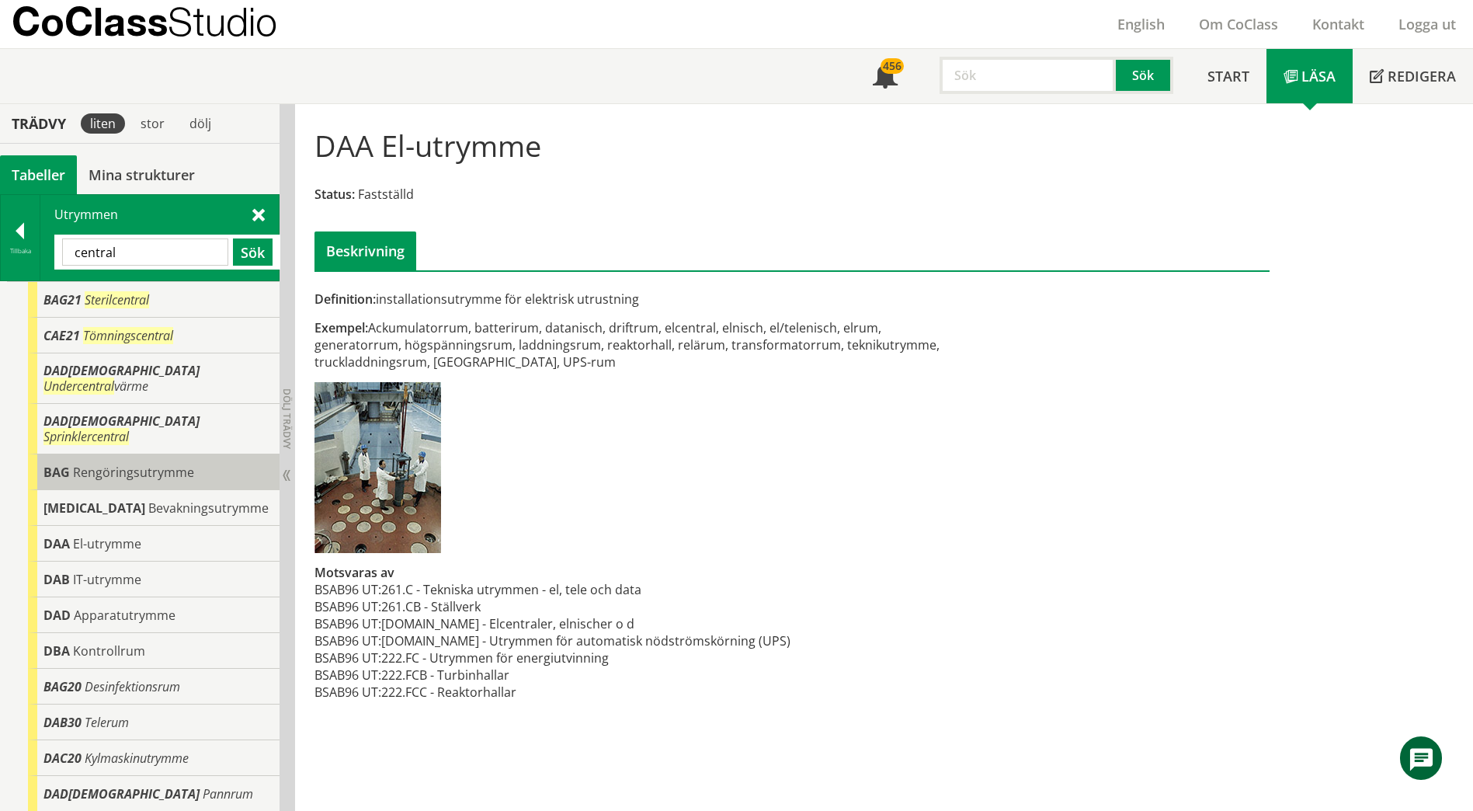
click at [132, 464] on span "Rengöringsutrymme" at bounding box center [133, 472] width 121 height 17
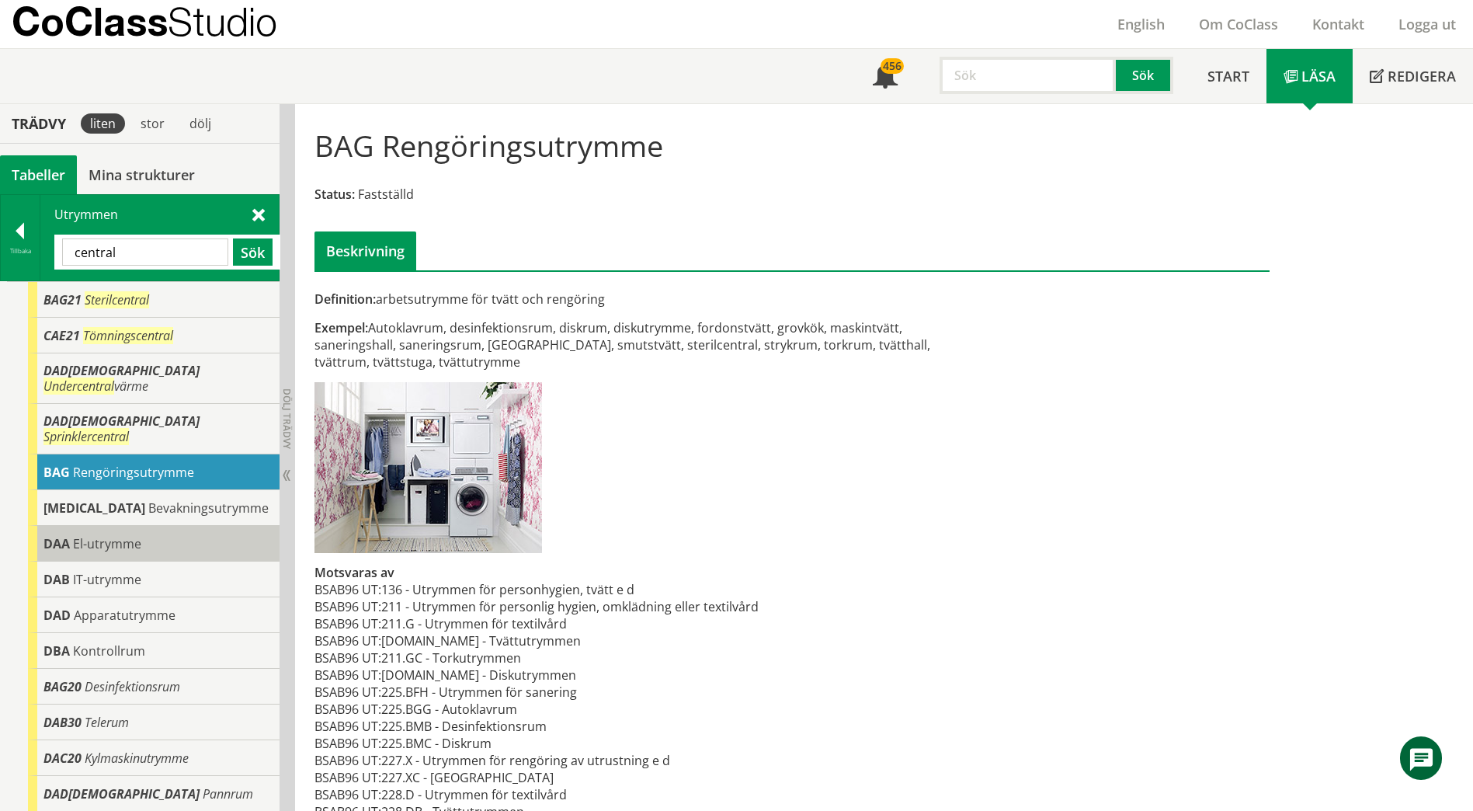
click at [145, 526] on div "DAA El-utrymme" at bounding box center [154, 544] width 252 height 36
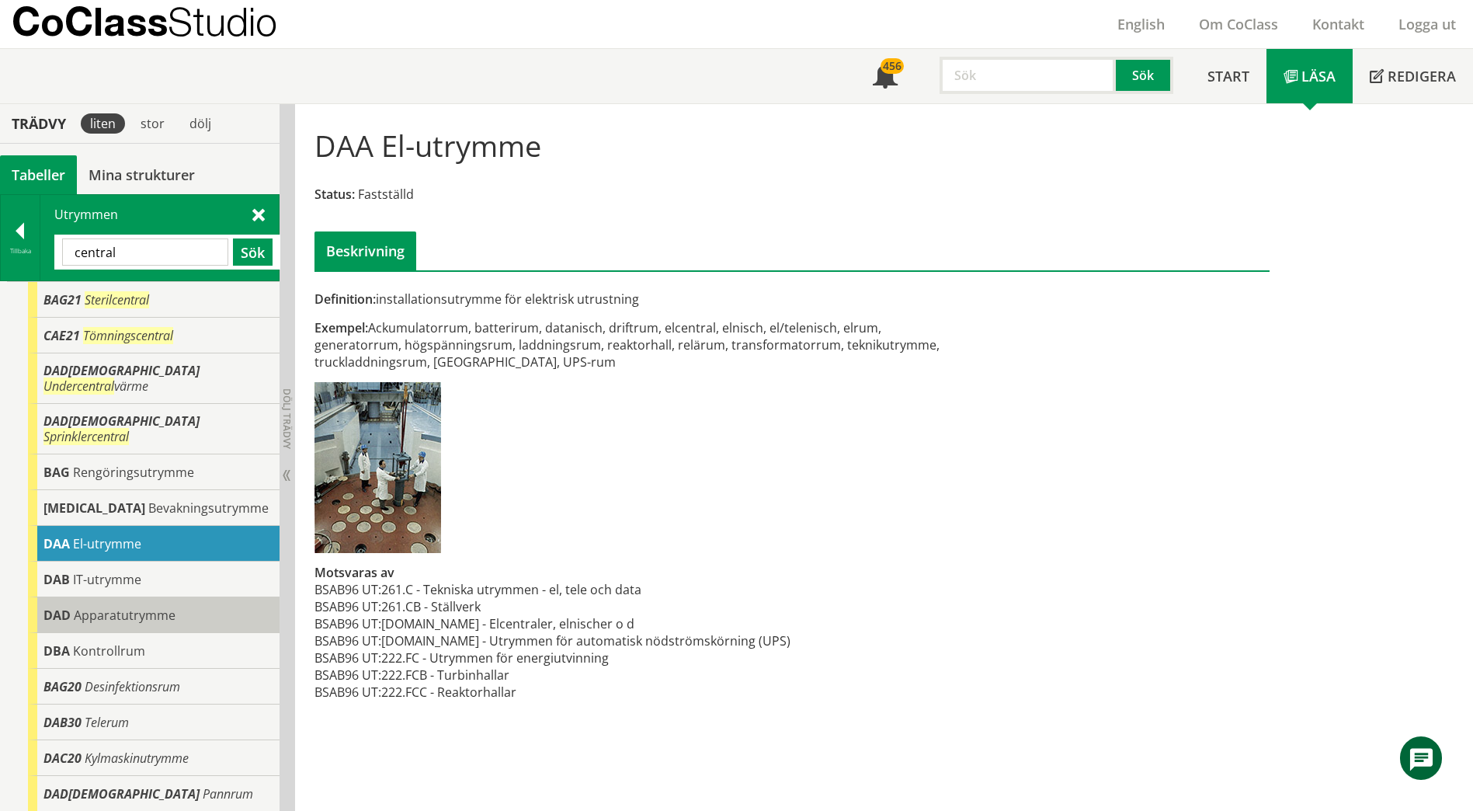
click at [118, 606] on span "Apparatutrymme" at bounding box center [125, 614] width 102 height 17
click at [116, 606] on span "Apparatutrymme" at bounding box center [125, 614] width 102 height 17
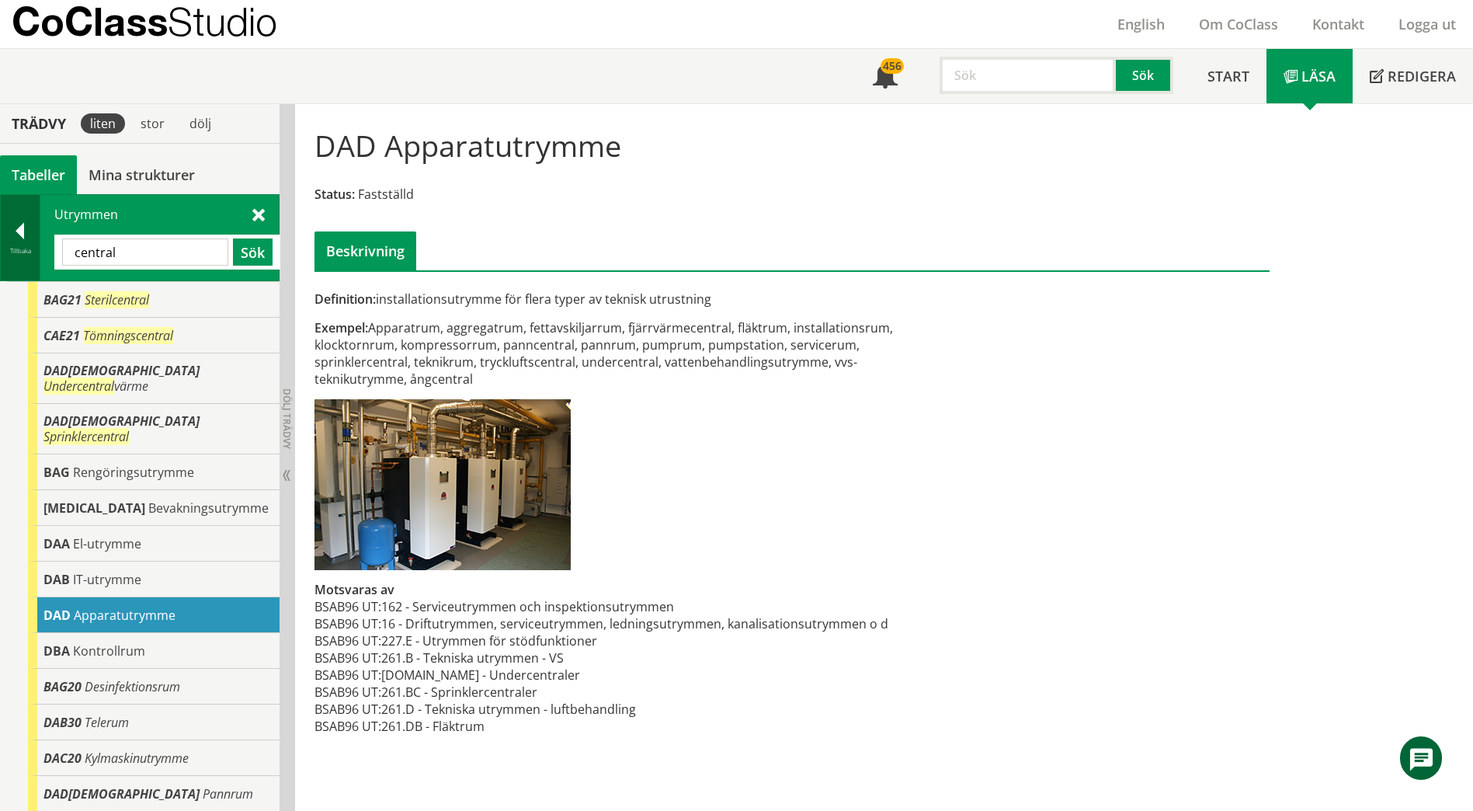
click at [22, 223] on div at bounding box center [20, 234] width 39 height 22
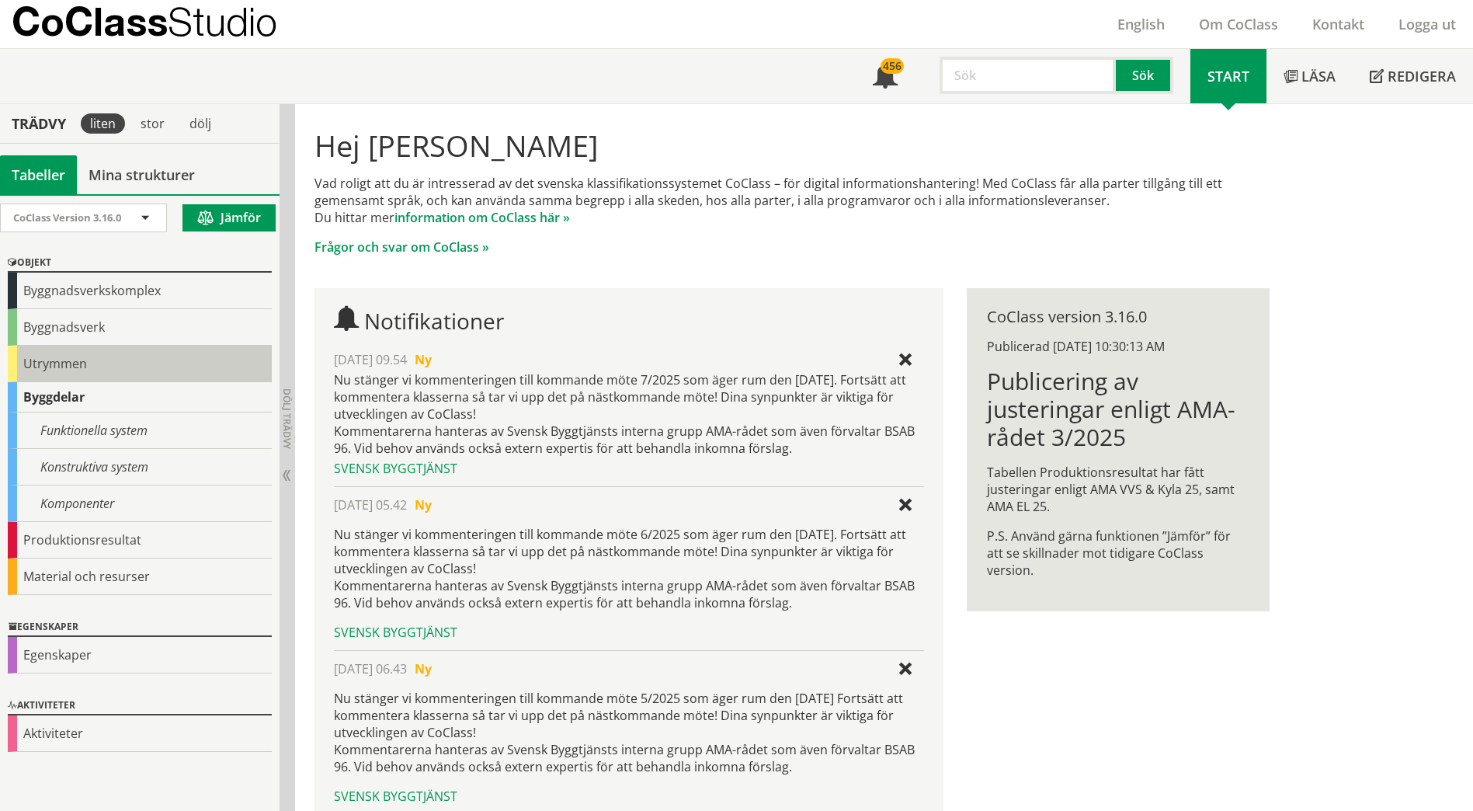
click at [40, 361] on div "Utrymmen" at bounding box center [140, 364] width 264 height 36
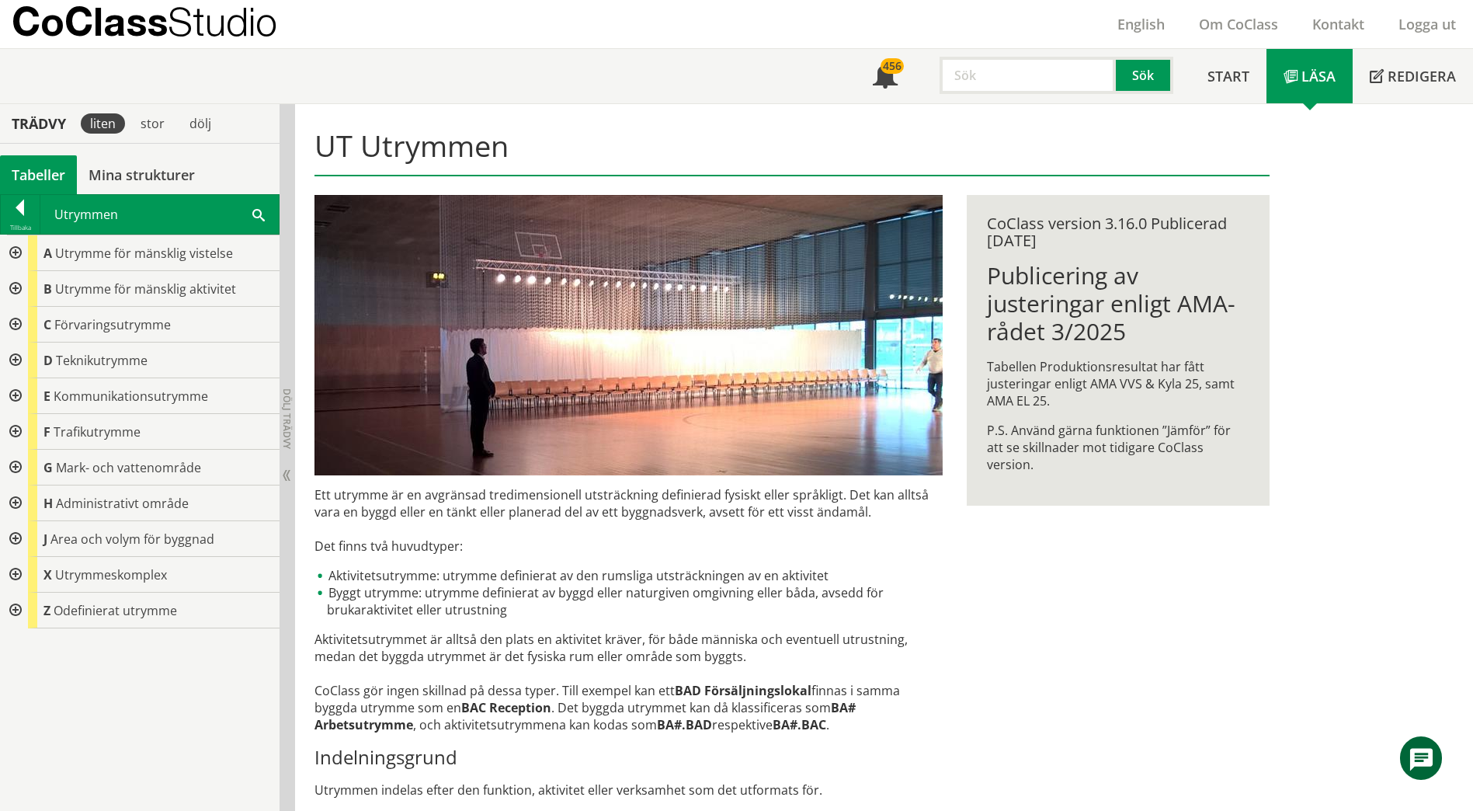
click at [12, 359] on div at bounding box center [14, 360] width 28 height 36
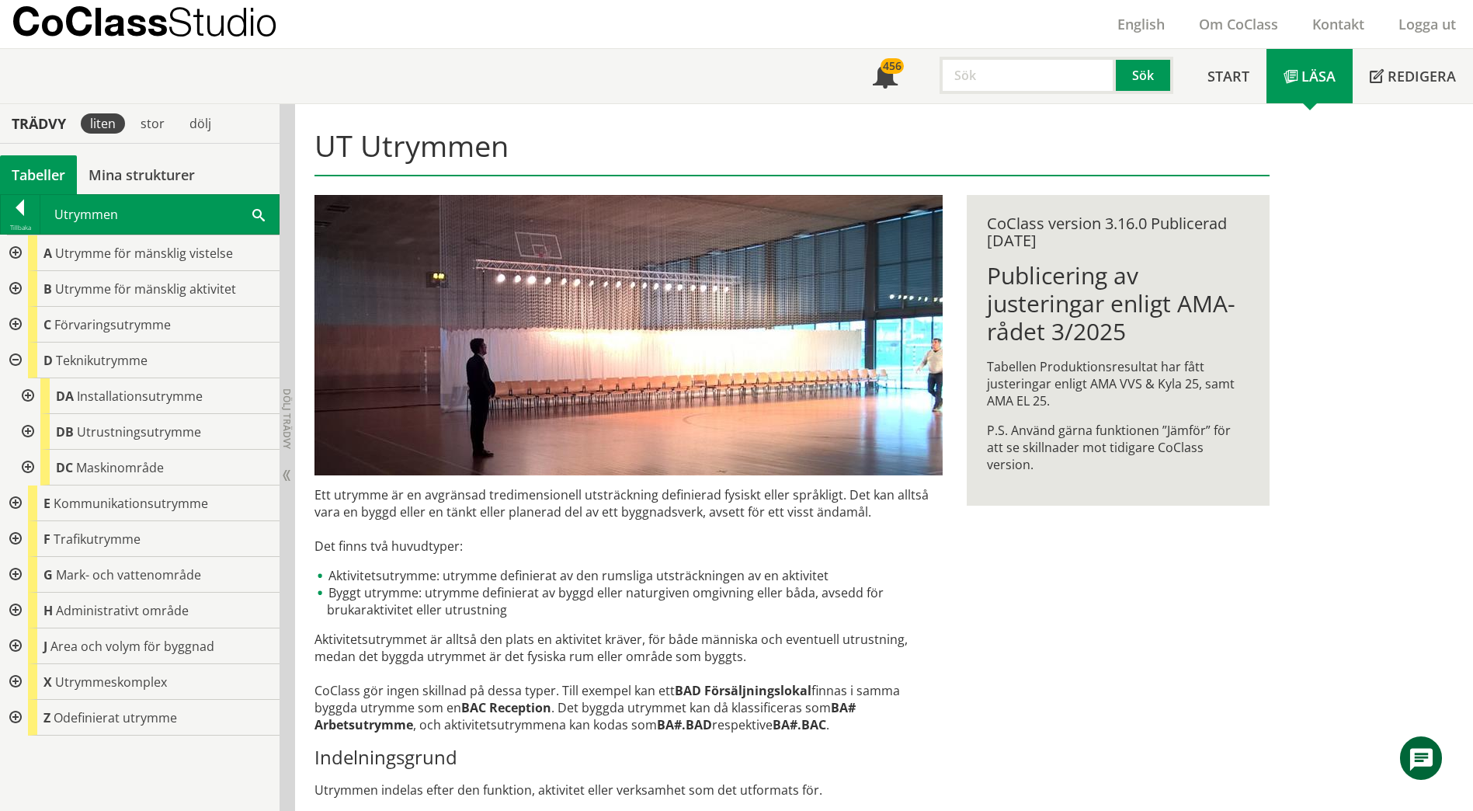
click at [30, 396] on div at bounding box center [26, 396] width 28 height 36
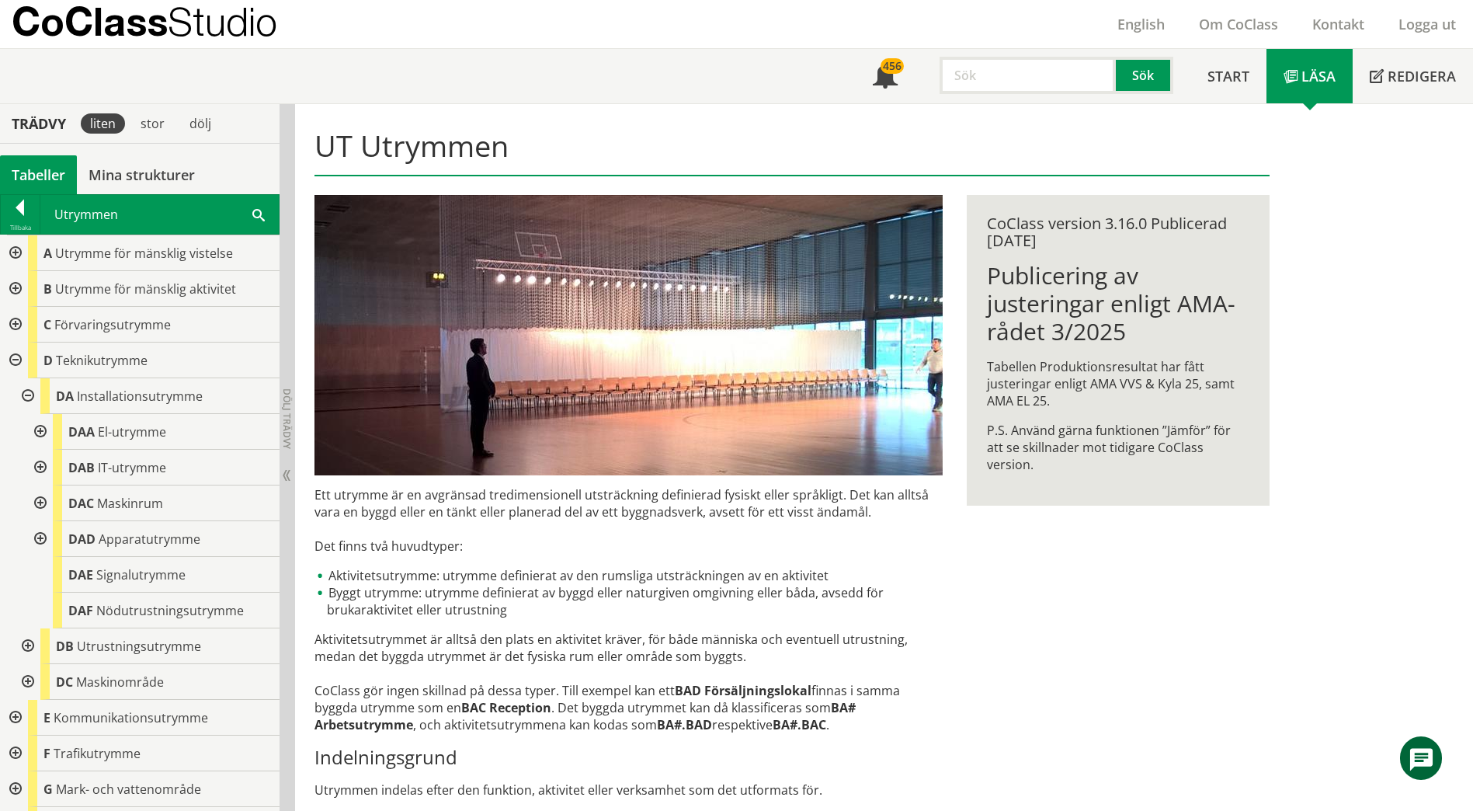
click at [45, 507] on div at bounding box center [39, 503] width 28 height 36
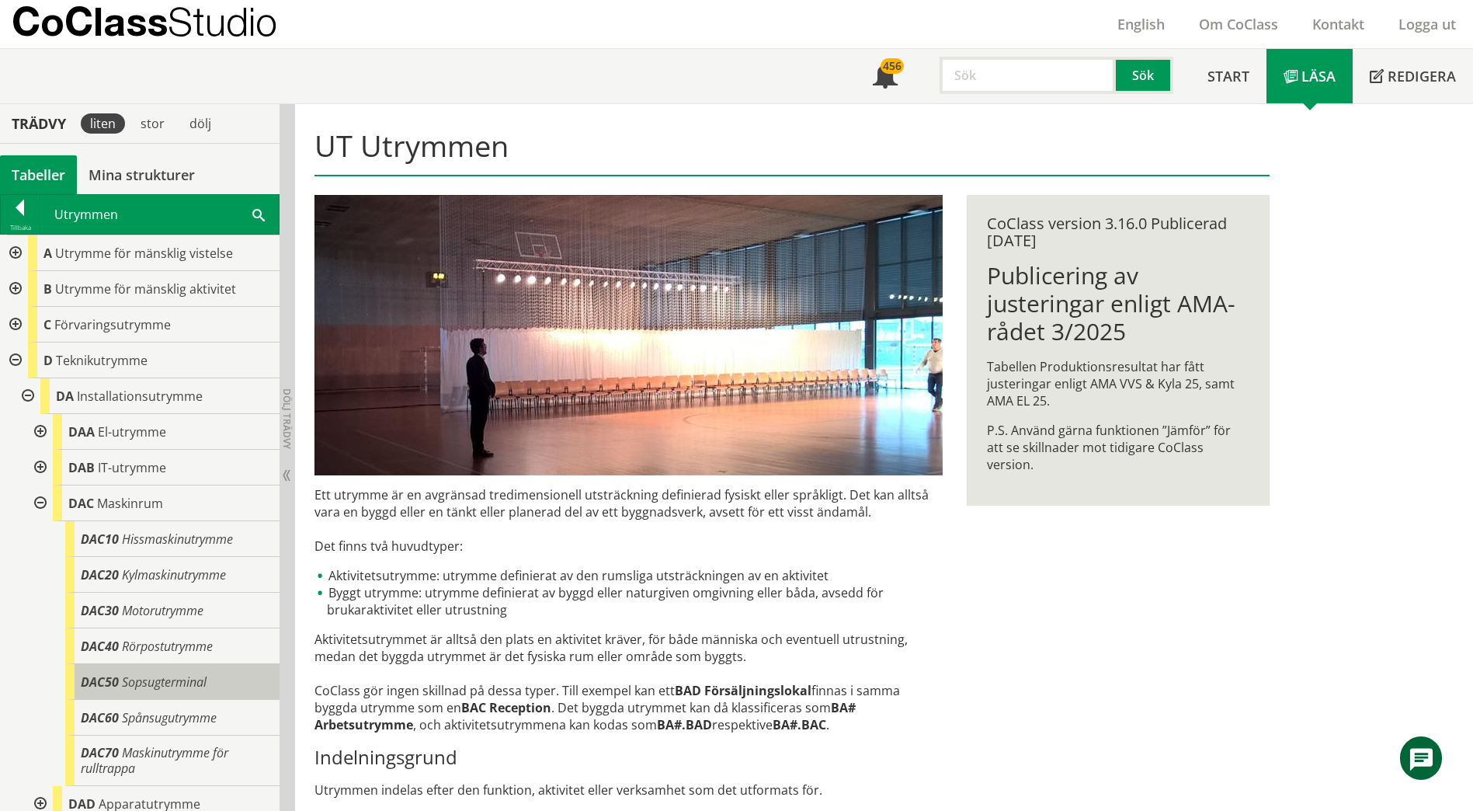
click at [197, 684] on span "Sopsugterminal" at bounding box center [164, 681] width 85 height 17
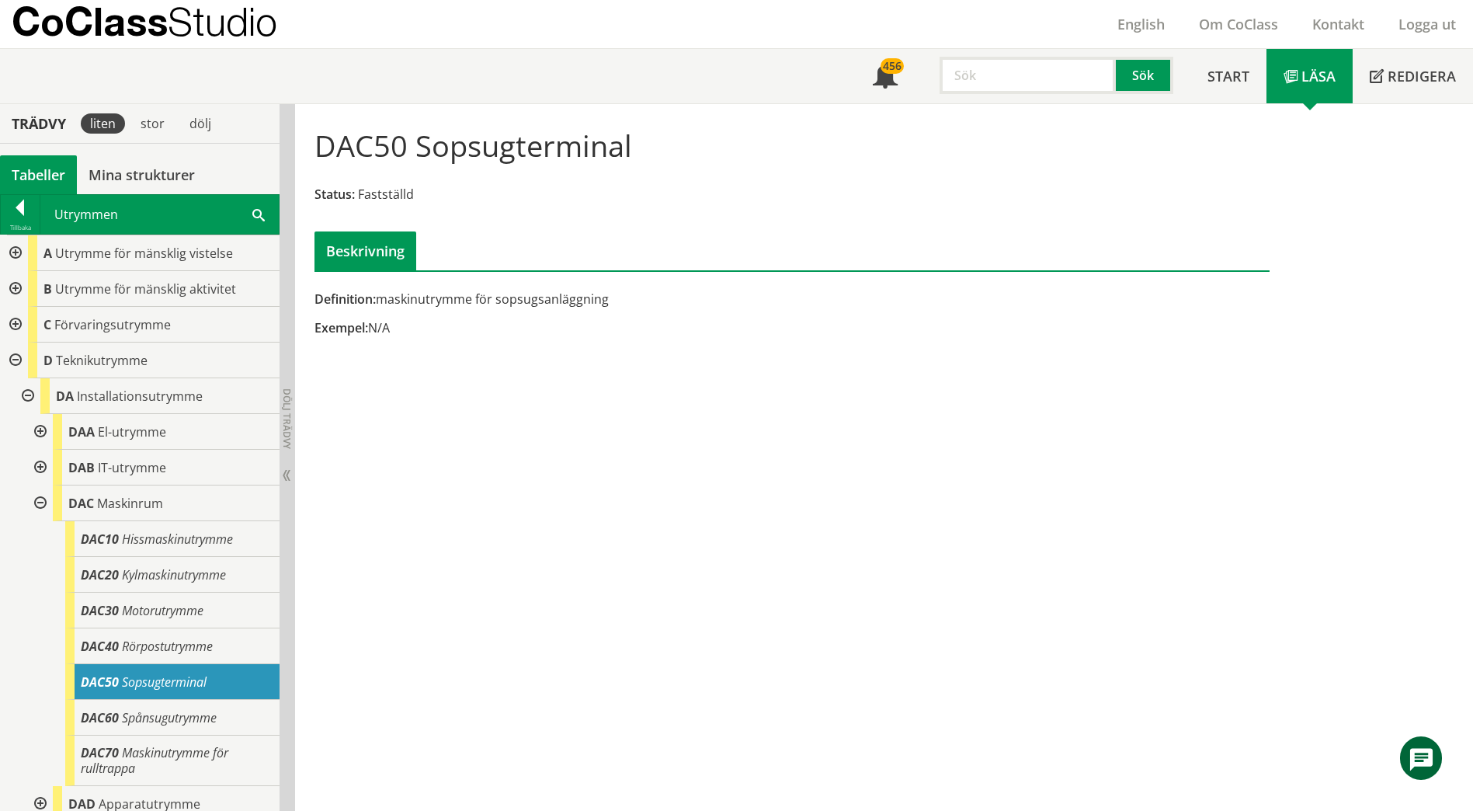
click at [244, 214] on div "Utrymmen Sök" at bounding box center [159, 214] width 238 height 39
click at [250, 214] on div "Utrymmen Sök" at bounding box center [159, 214] width 238 height 39
click at [269, 207] on div "Utrymmen Sök" at bounding box center [159, 214] width 238 height 39
click at [258, 213] on span at bounding box center [258, 214] width 12 height 16
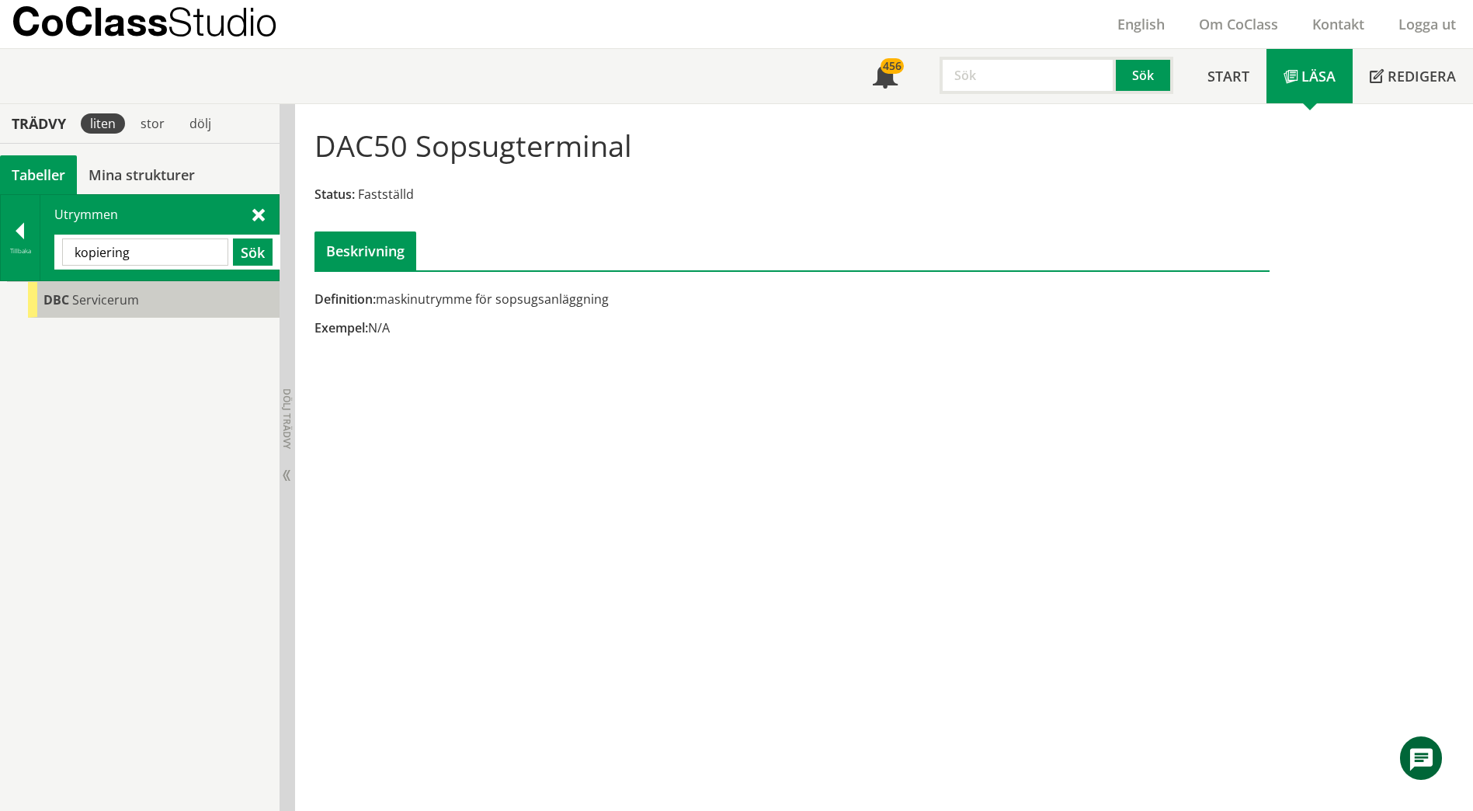
click at [131, 295] on span "Servicerum" at bounding box center [105, 299] width 67 height 17
click at [132, 294] on span "Servicerum" at bounding box center [105, 299] width 67 height 17
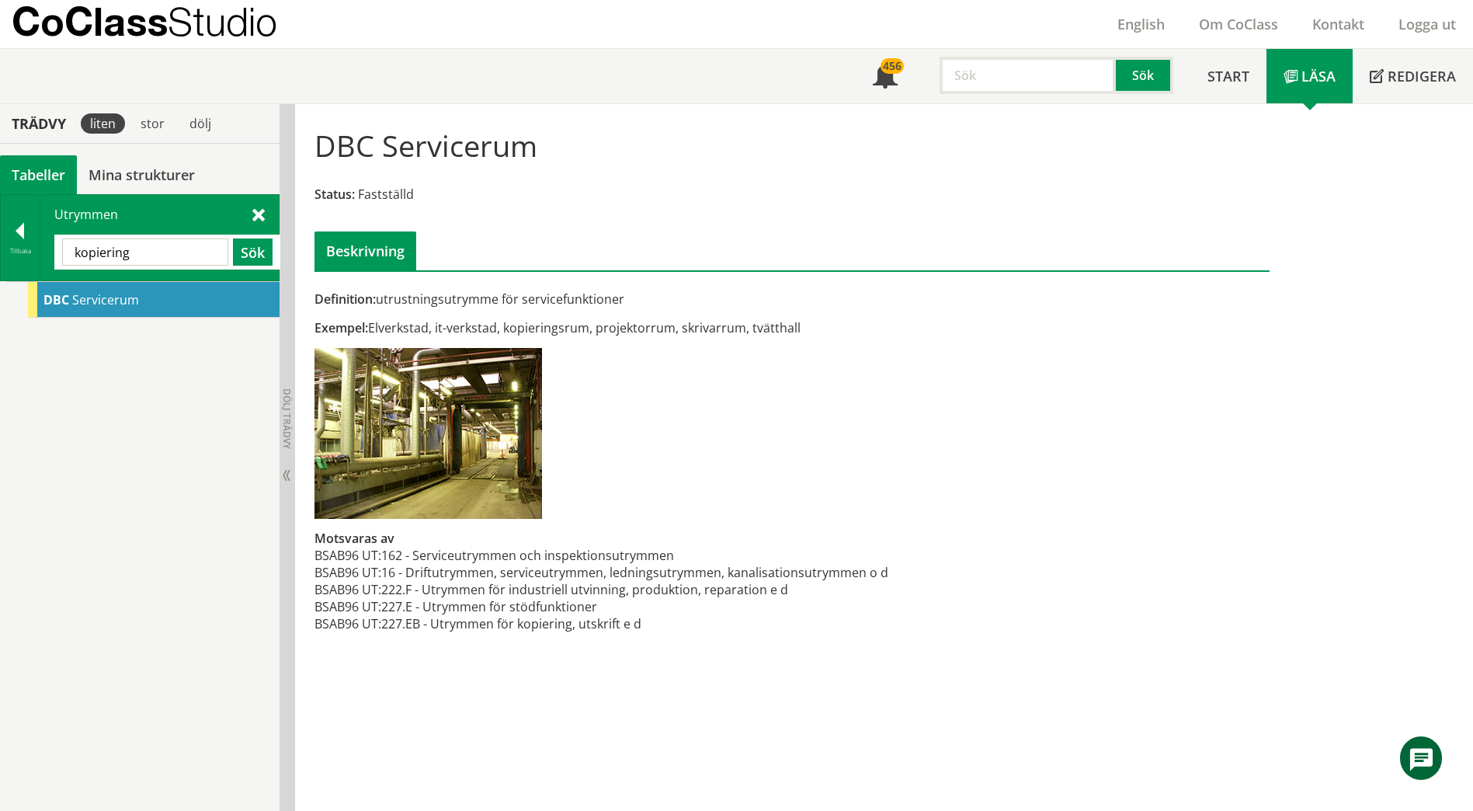
click at [215, 252] on input "kopiering" at bounding box center [145, 251] width 166 height 27
type input "utrustning"
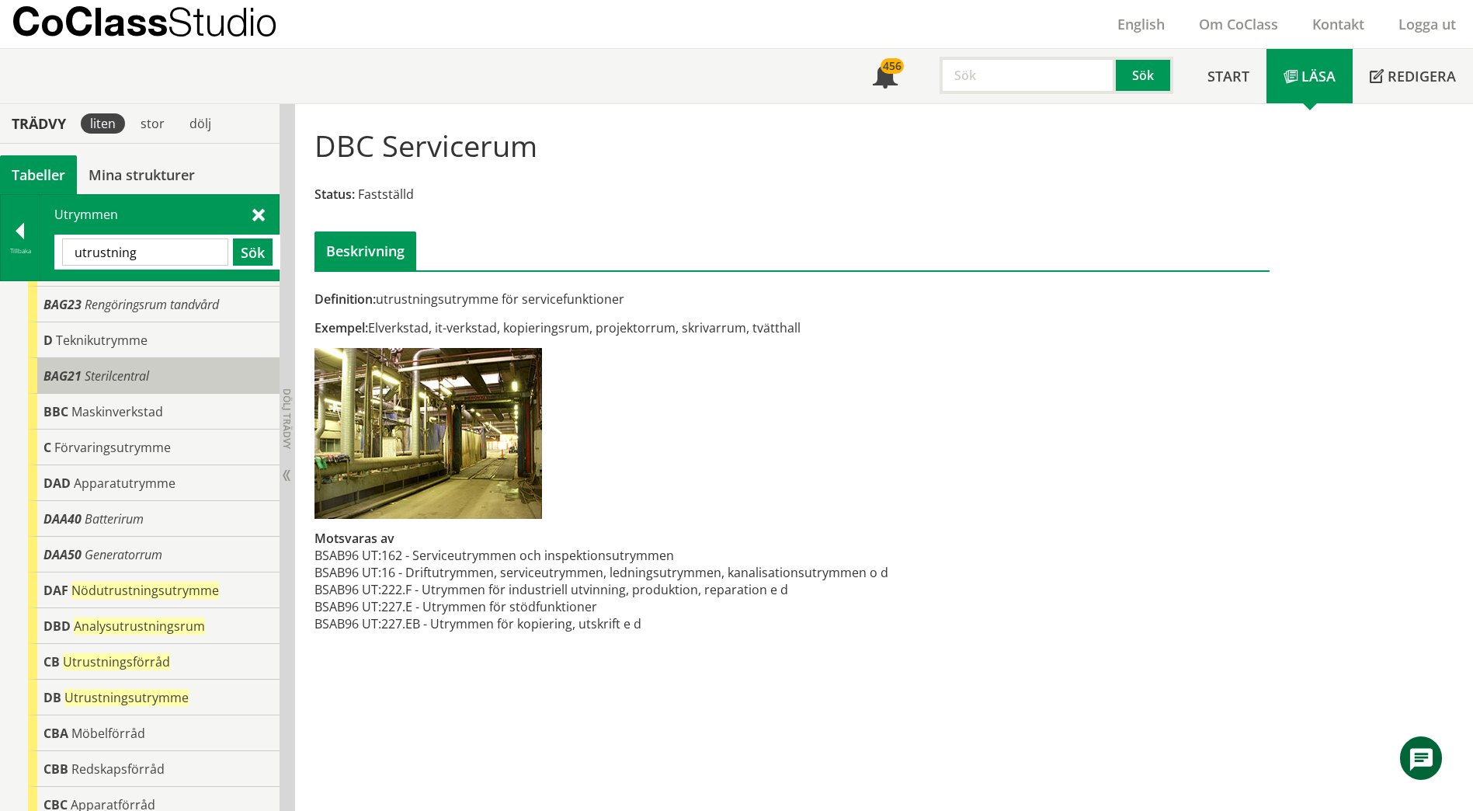
scroll to position [184, 0]
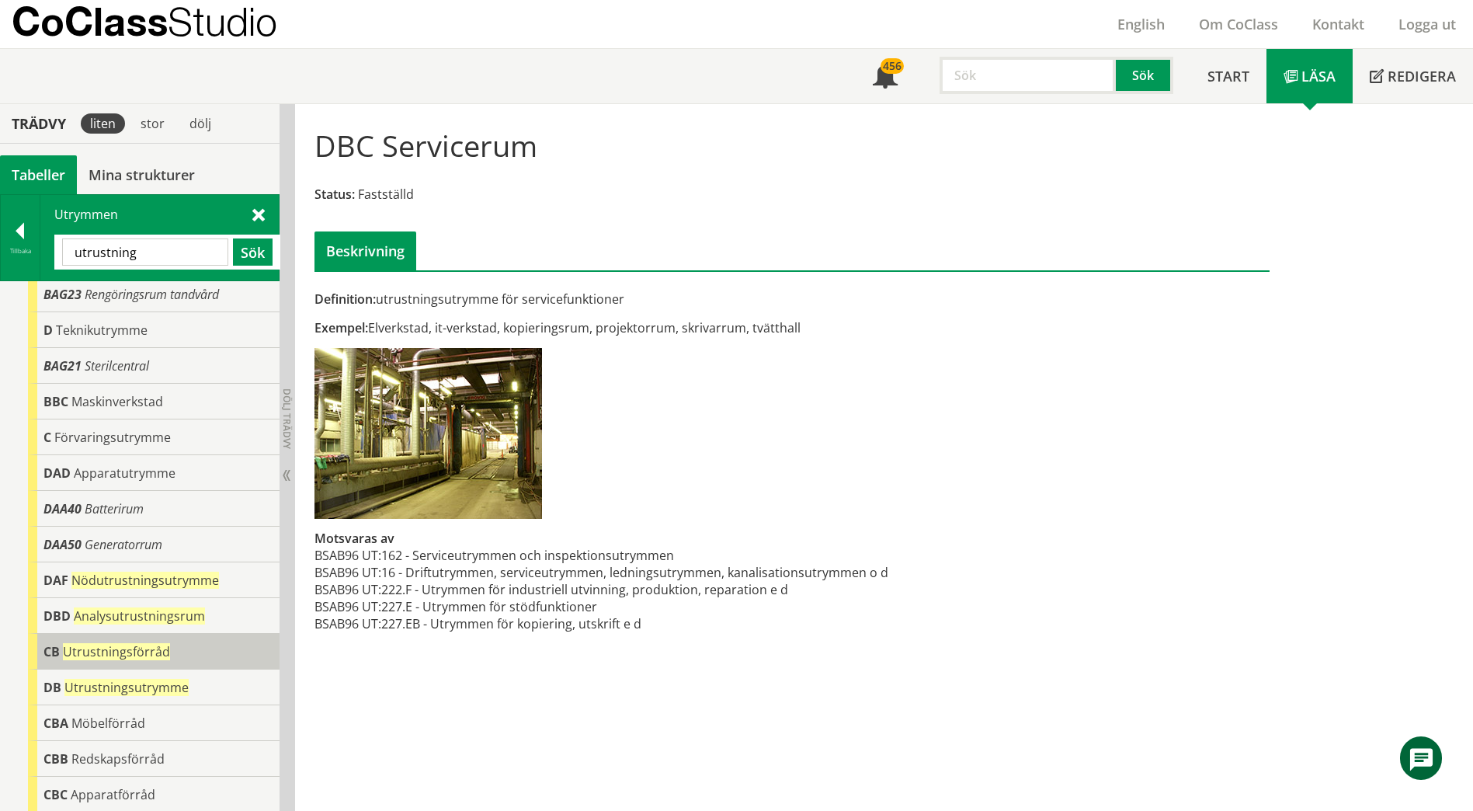
click at [161, 648] on span "Utrustningsförråd" at bounding box center [116, 651] width 107 height 17
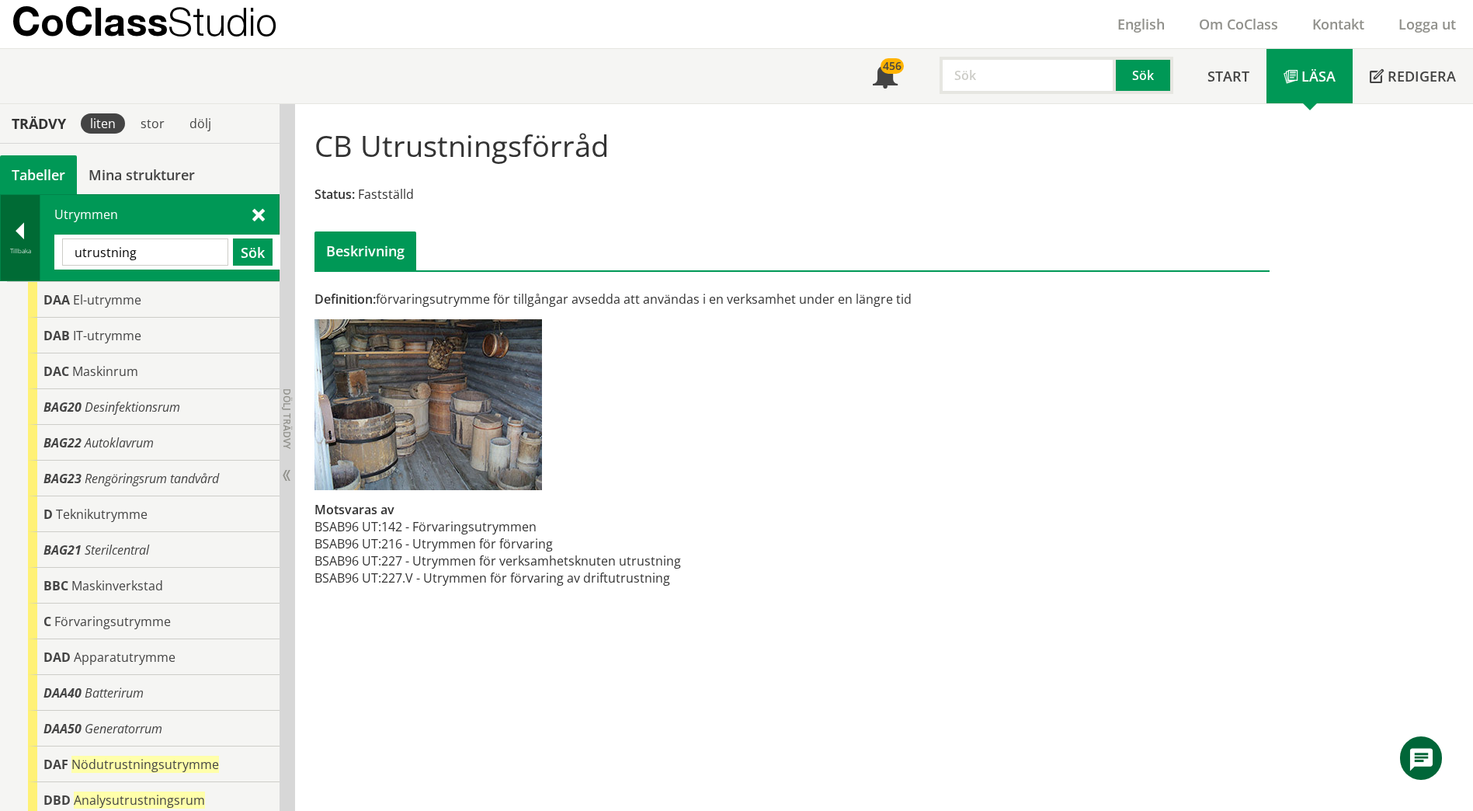
click at [33, 241] on div at bounding box center [20, 234] width 39 height 22
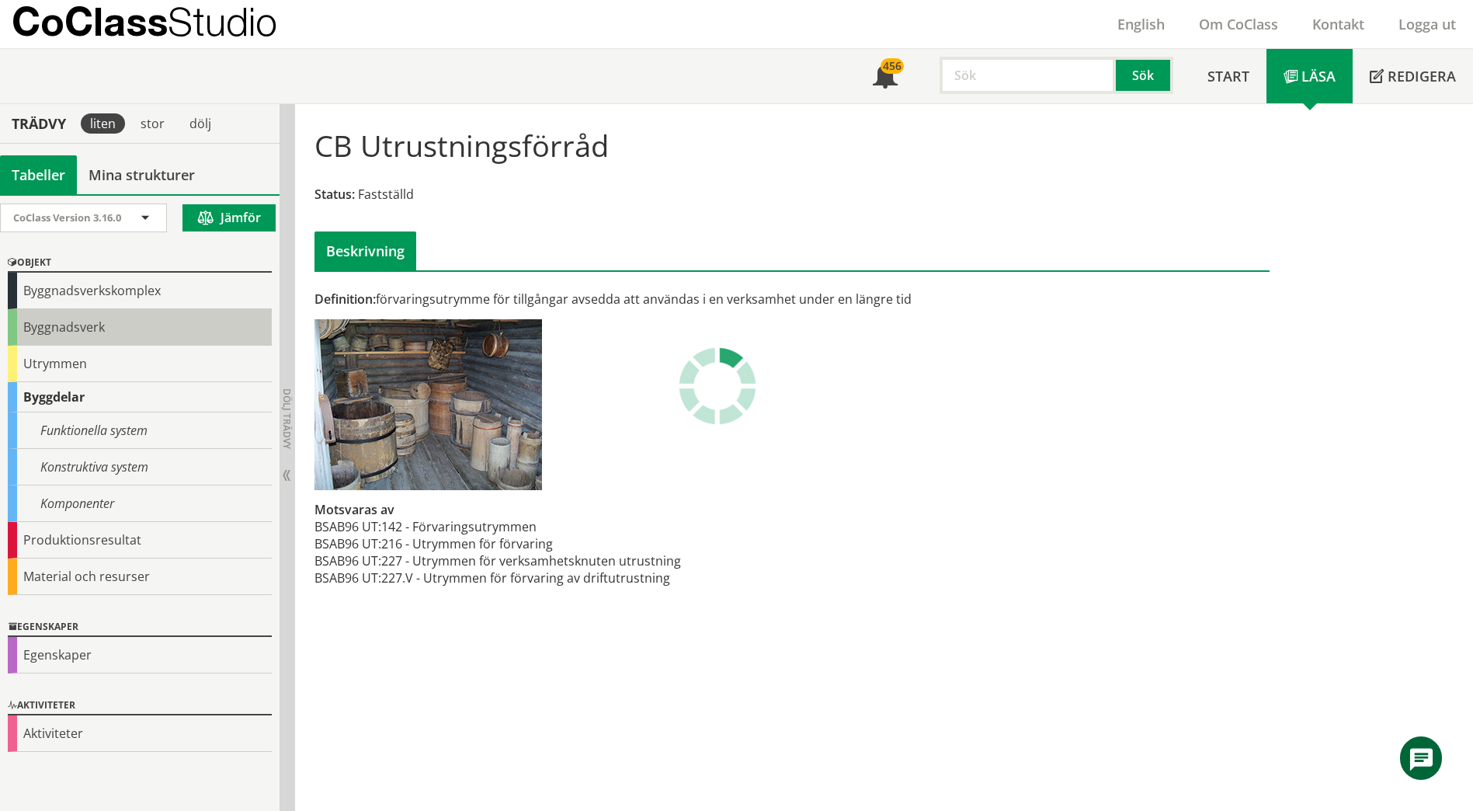
click at [65, 338] on div "Byggnadsverk" at bounding box center [140, 327] width 264 height 36
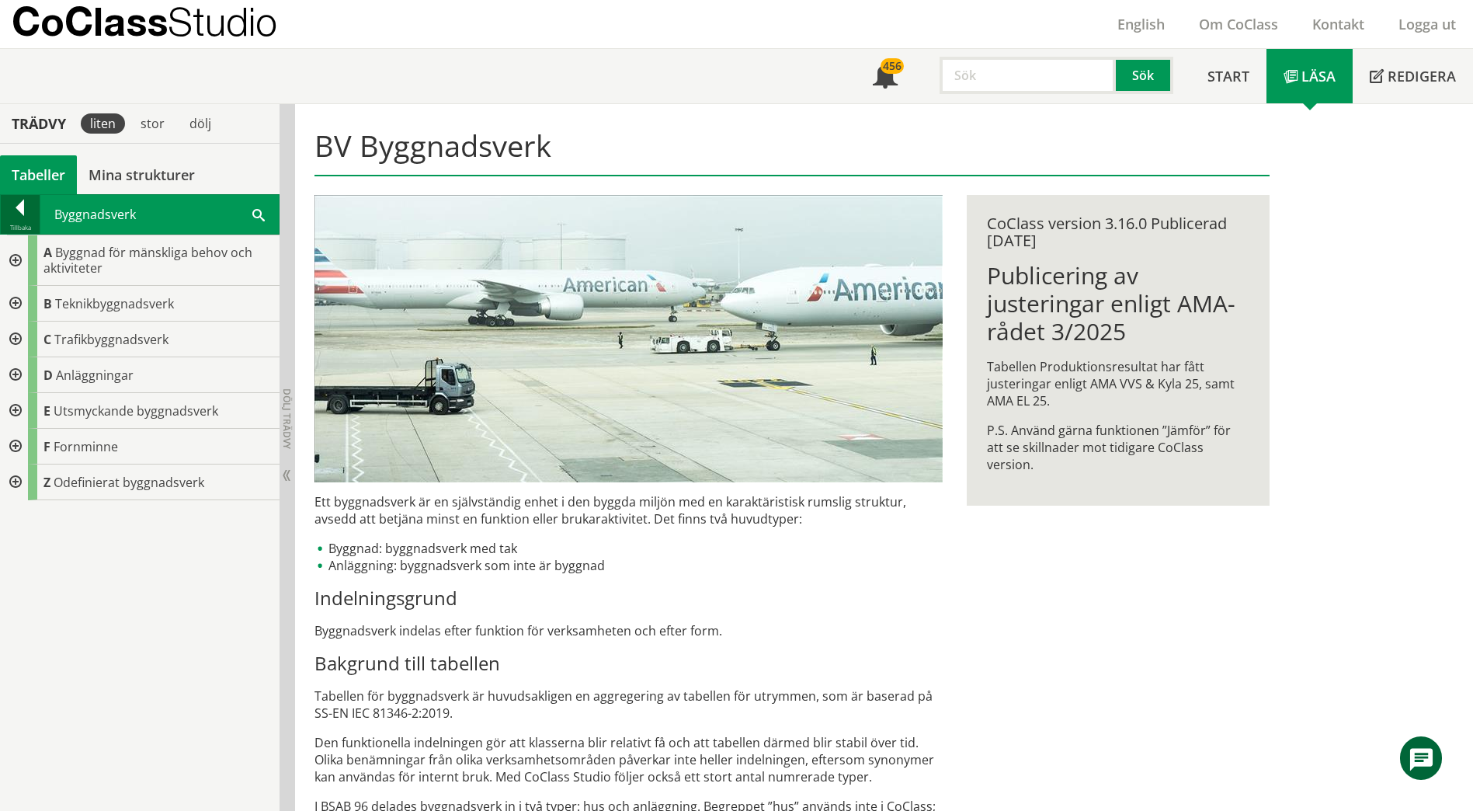
click at [10, 200] on div at bounding box center [20, 211] width 39 height 22
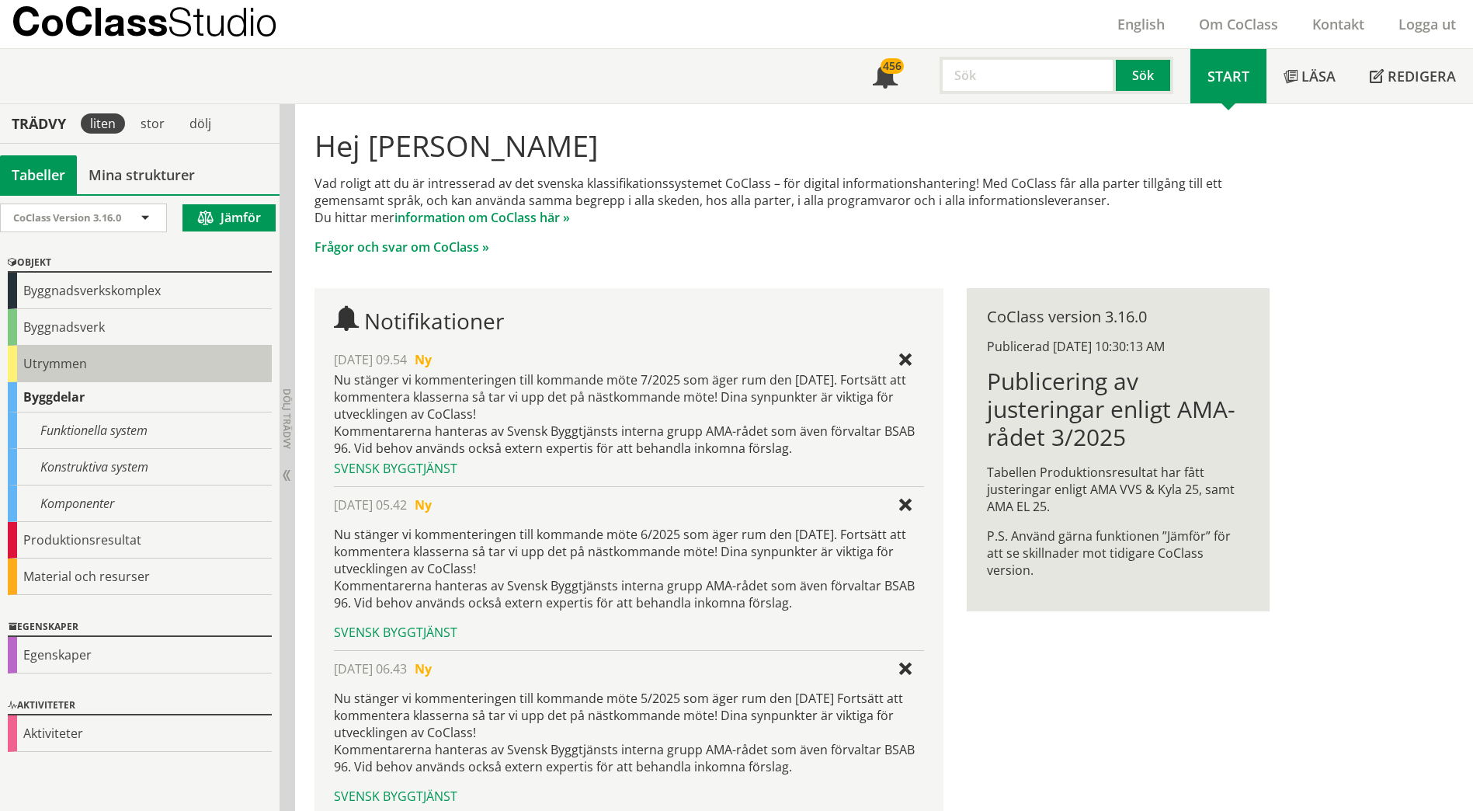
click at [61, 360] on div "Utrymmen" at bounding box center [140, 364] width 264 height 36
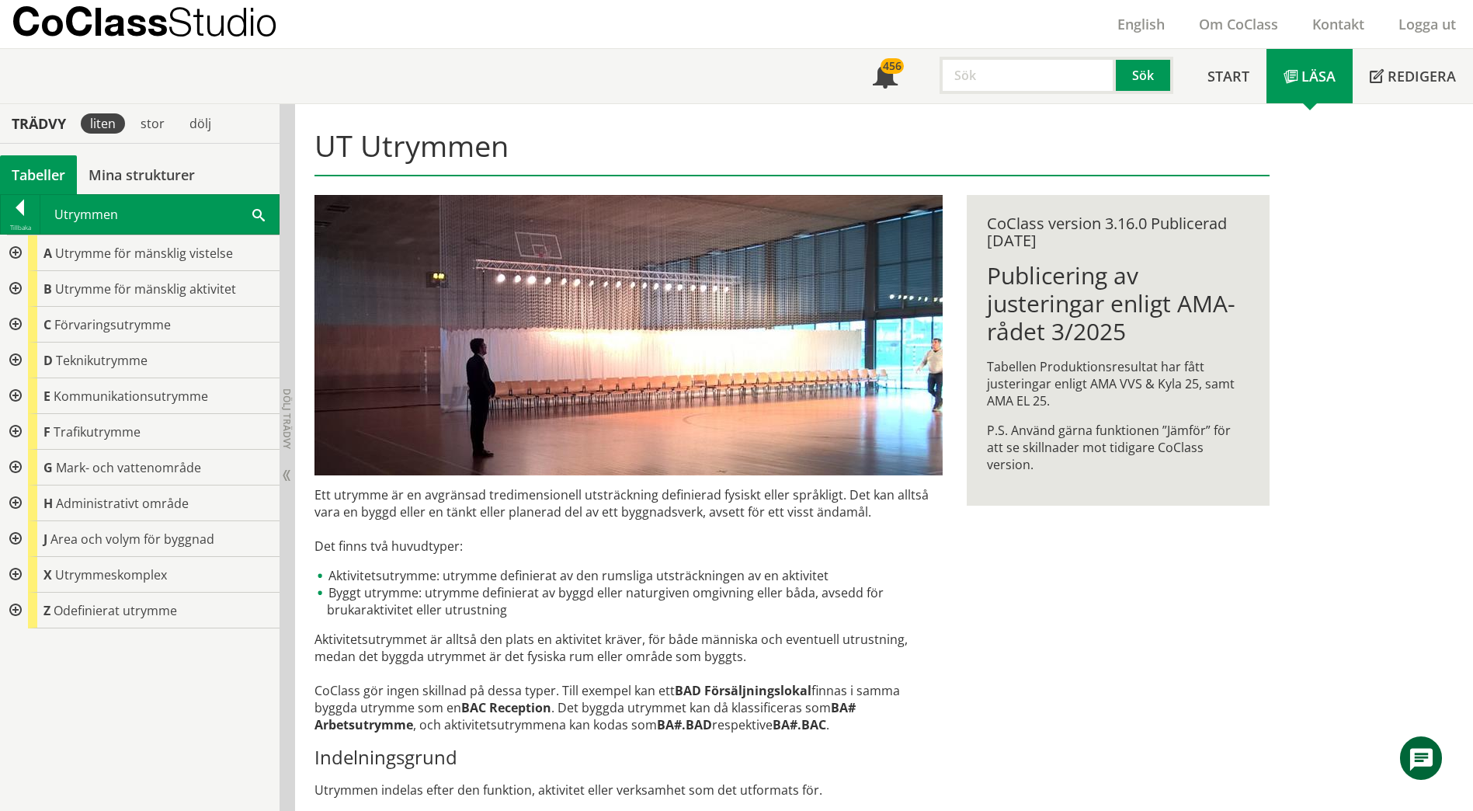
click at [9, 330] on div at bounding box center [14, 325] width 28 height 36
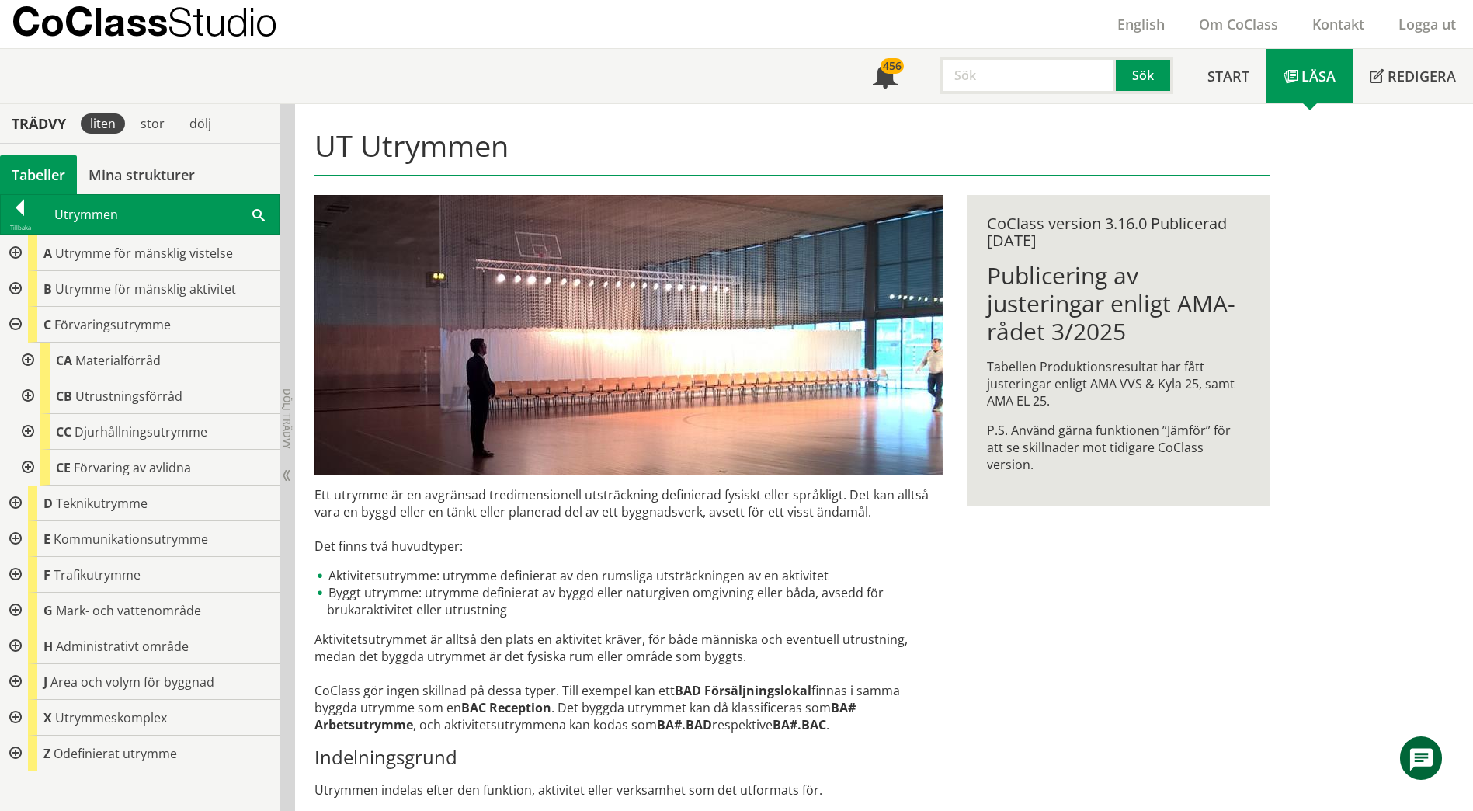
click at [16, 320] on div at bounding box center [14, 325] width 28 height 36
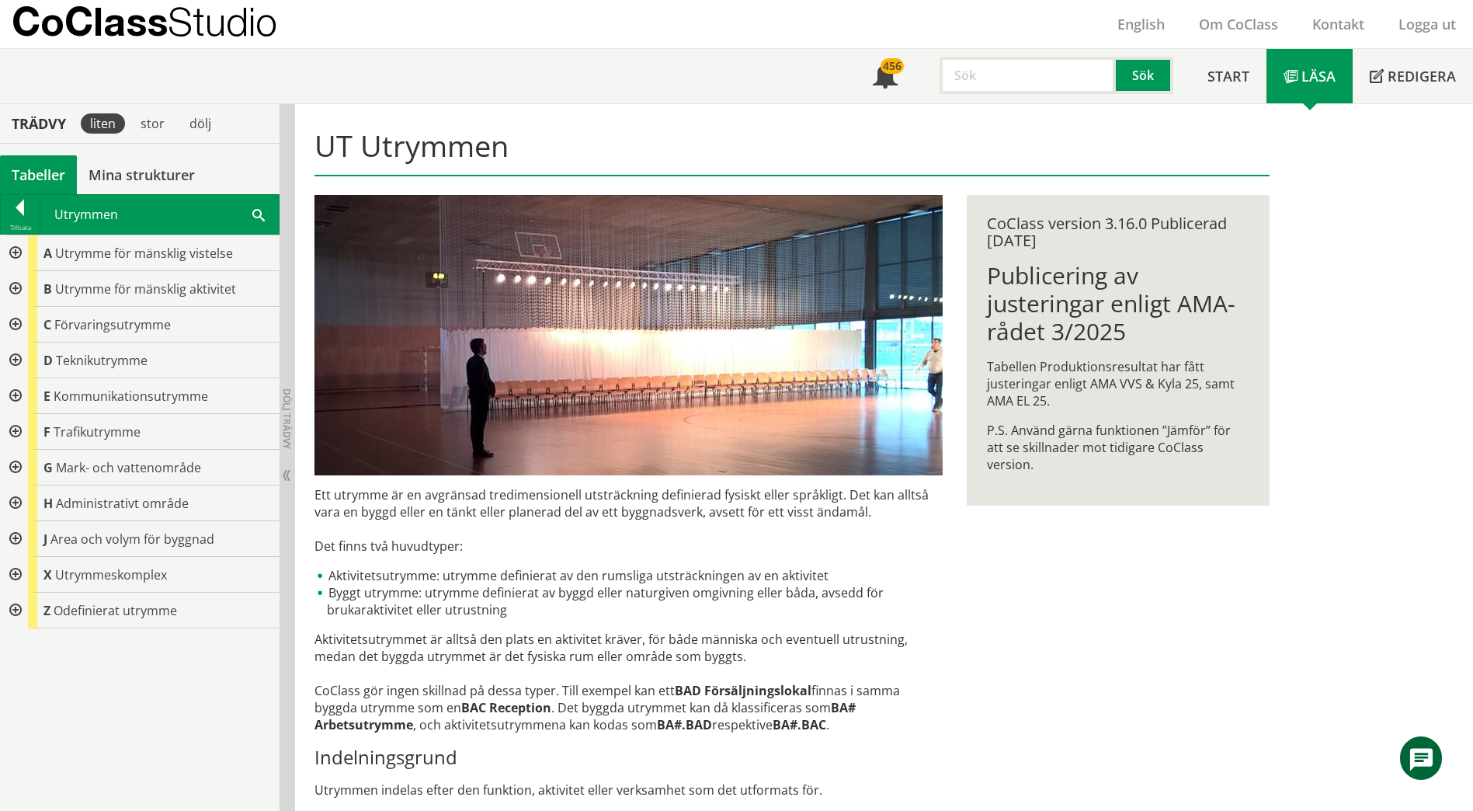
click at [16, 320] on div at bounding box center [14, 325] width 28 height 36
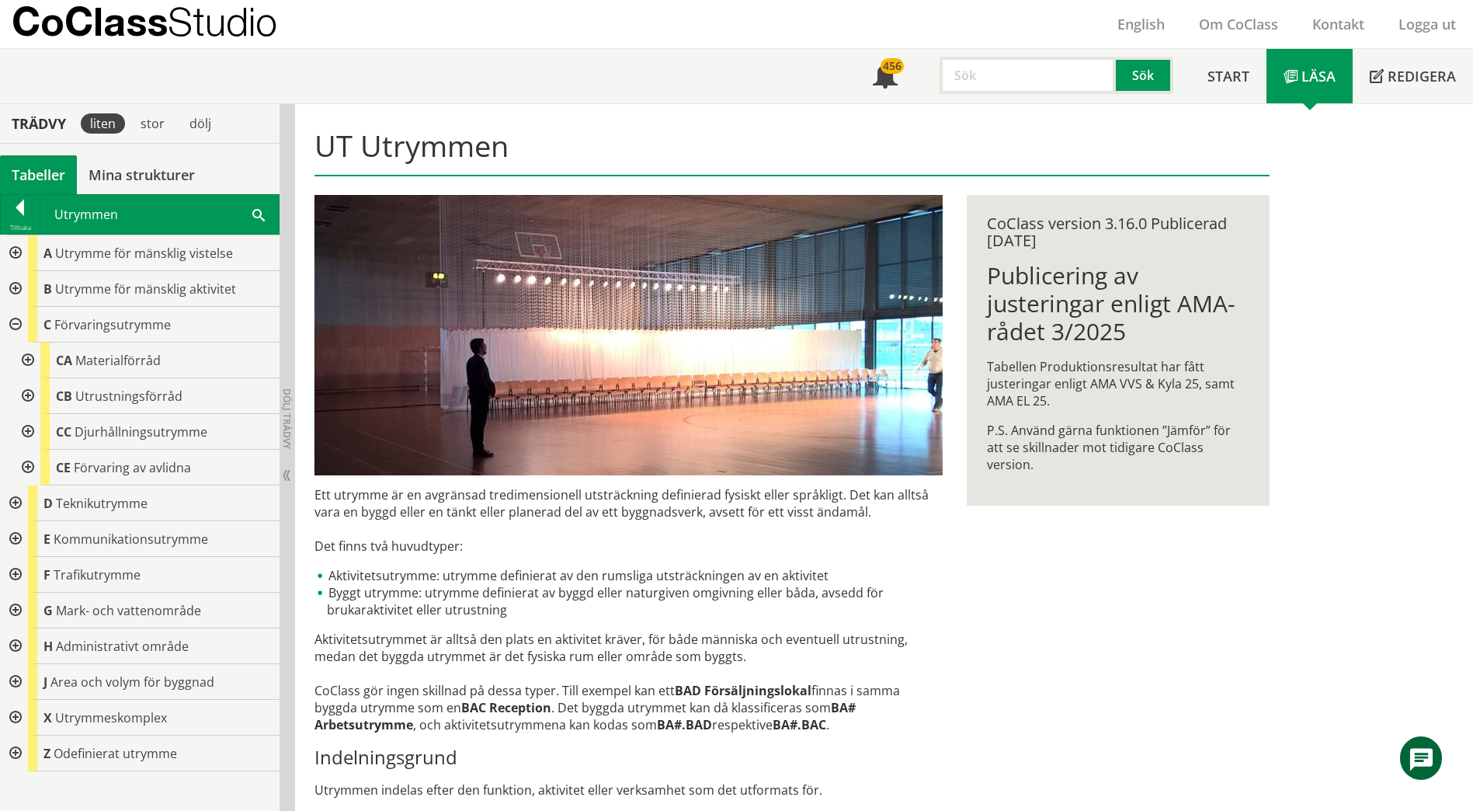
click at [29, 365] on div at bounding box center [26, 360] width 28 height 36
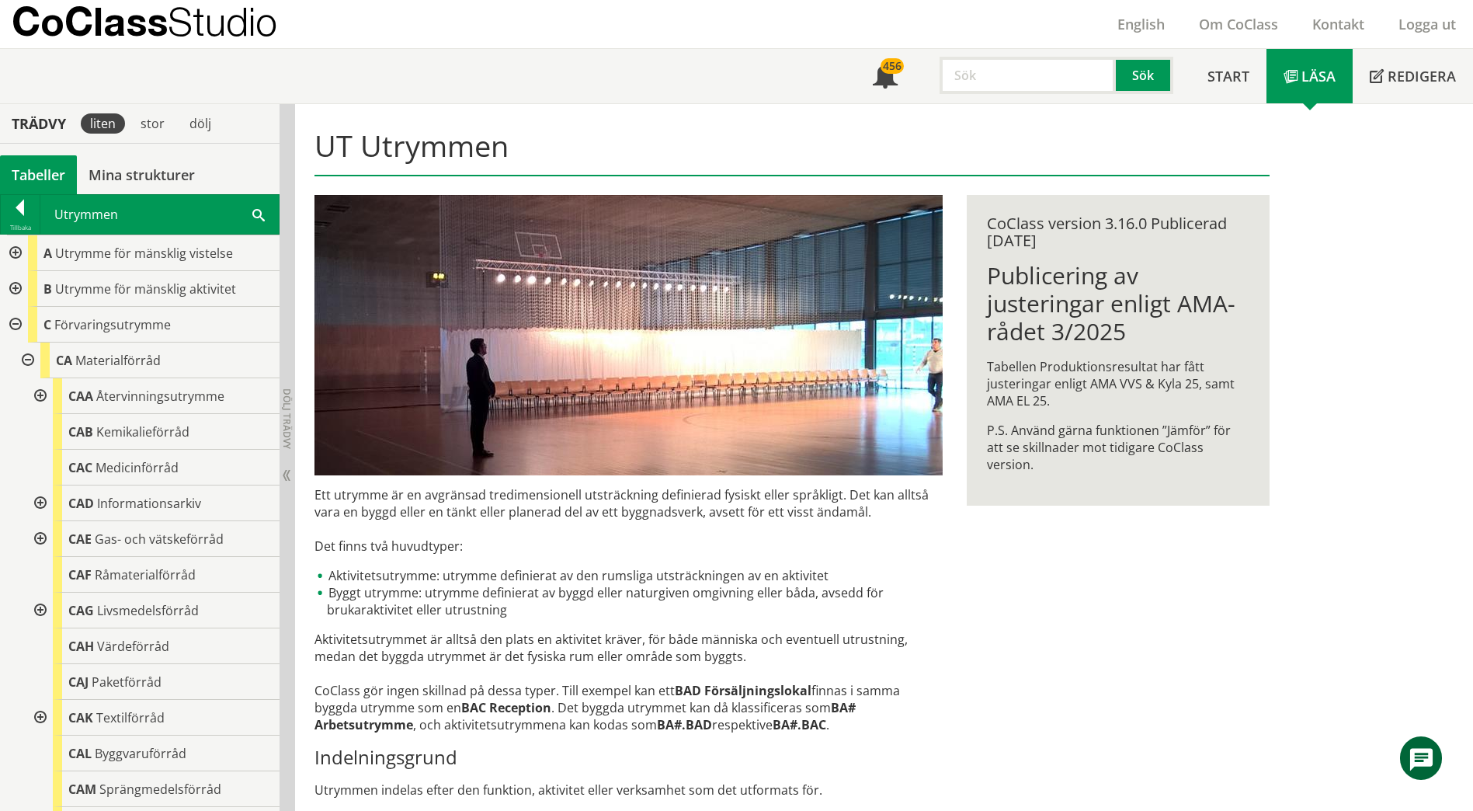
click at [29, 362] on div at bounding box center [26, 360] width 28 height 36
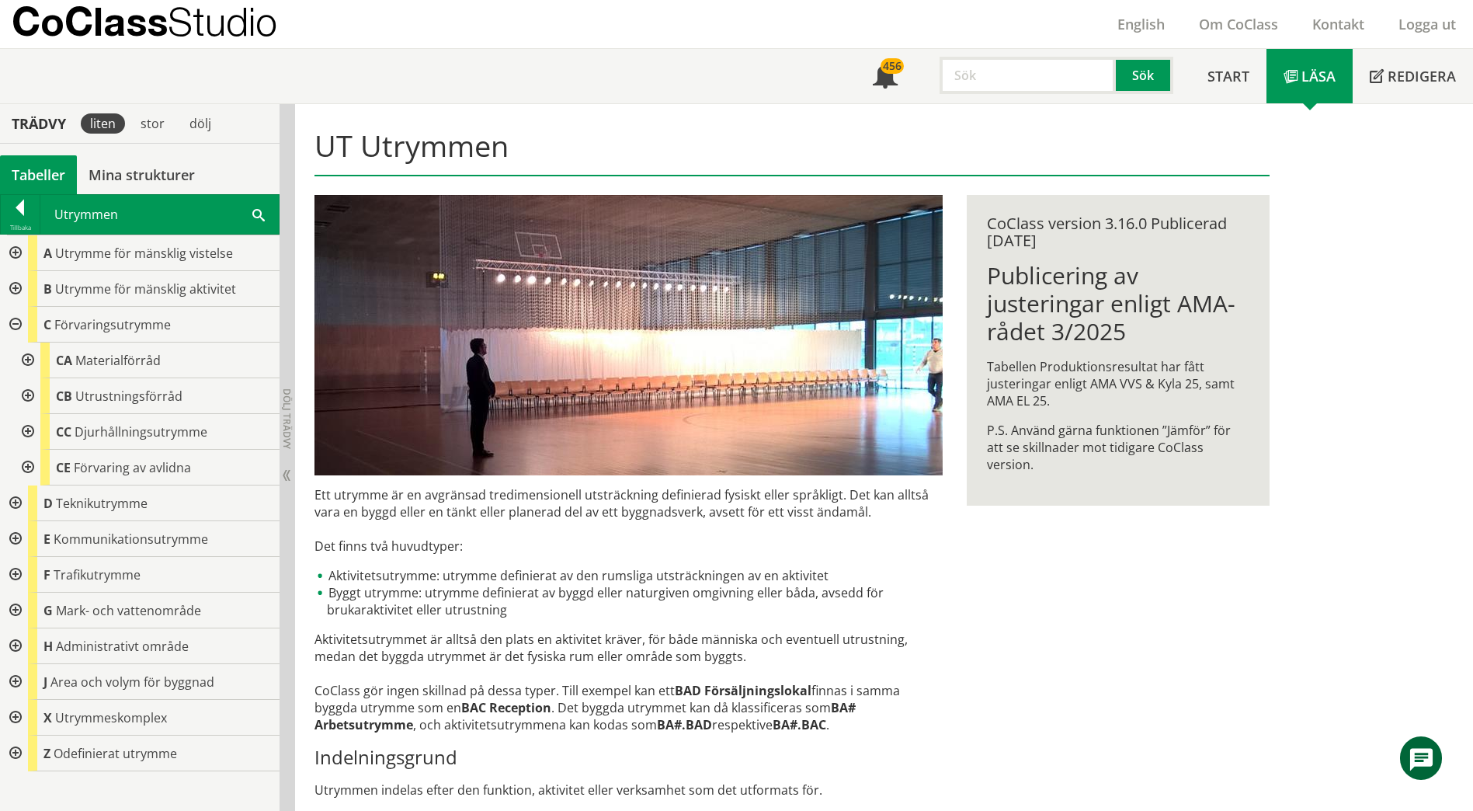
click at [28, 399] on div at bounding box center [26, 396] width 28 height 36
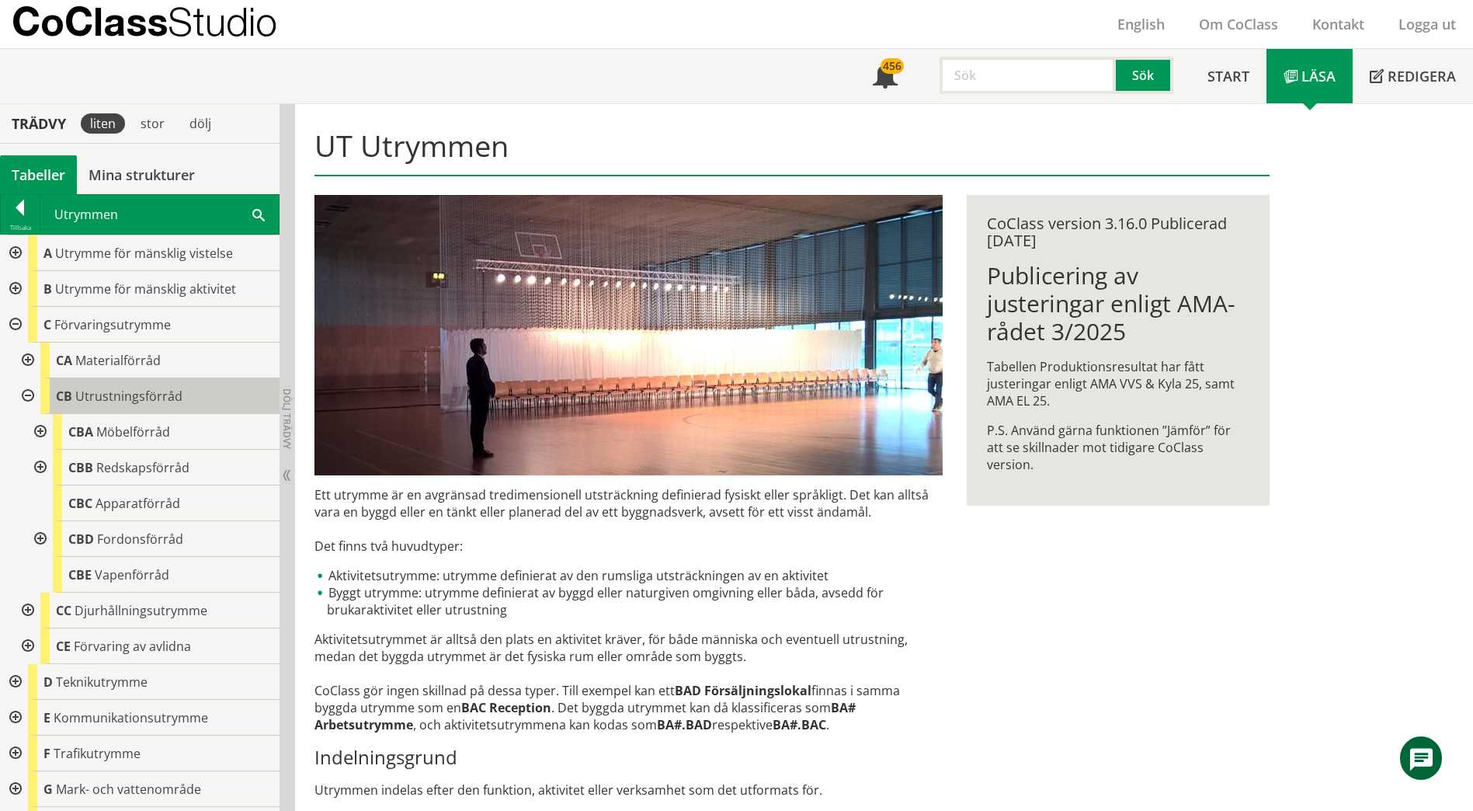
click at [104, 401] on span "Utrustningsförråd" at bounding box center [128, 395] width 107 height 17
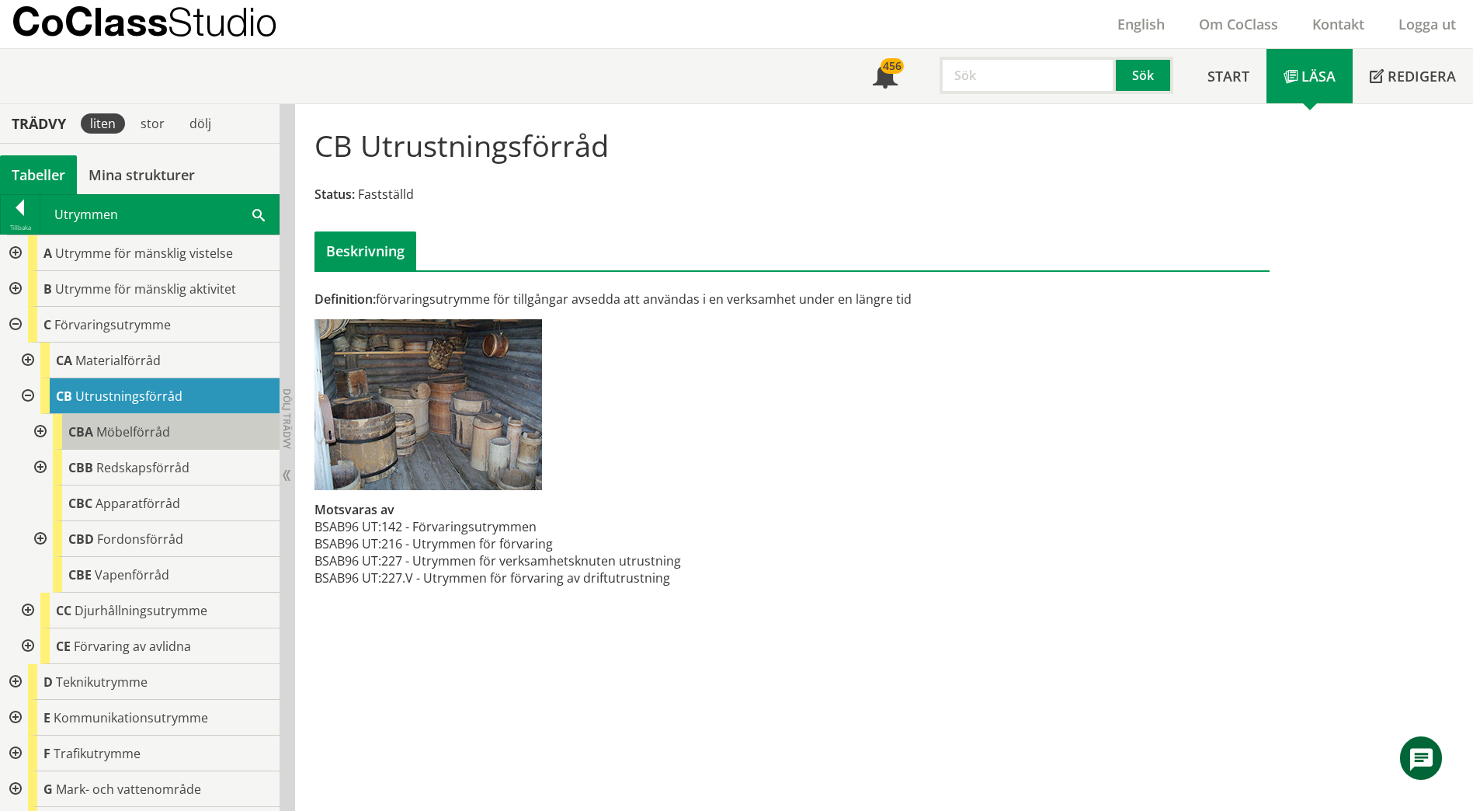
click at [101, 437] on span "Möbelförråd" at bounding box center [133, 431] width 74 height 17
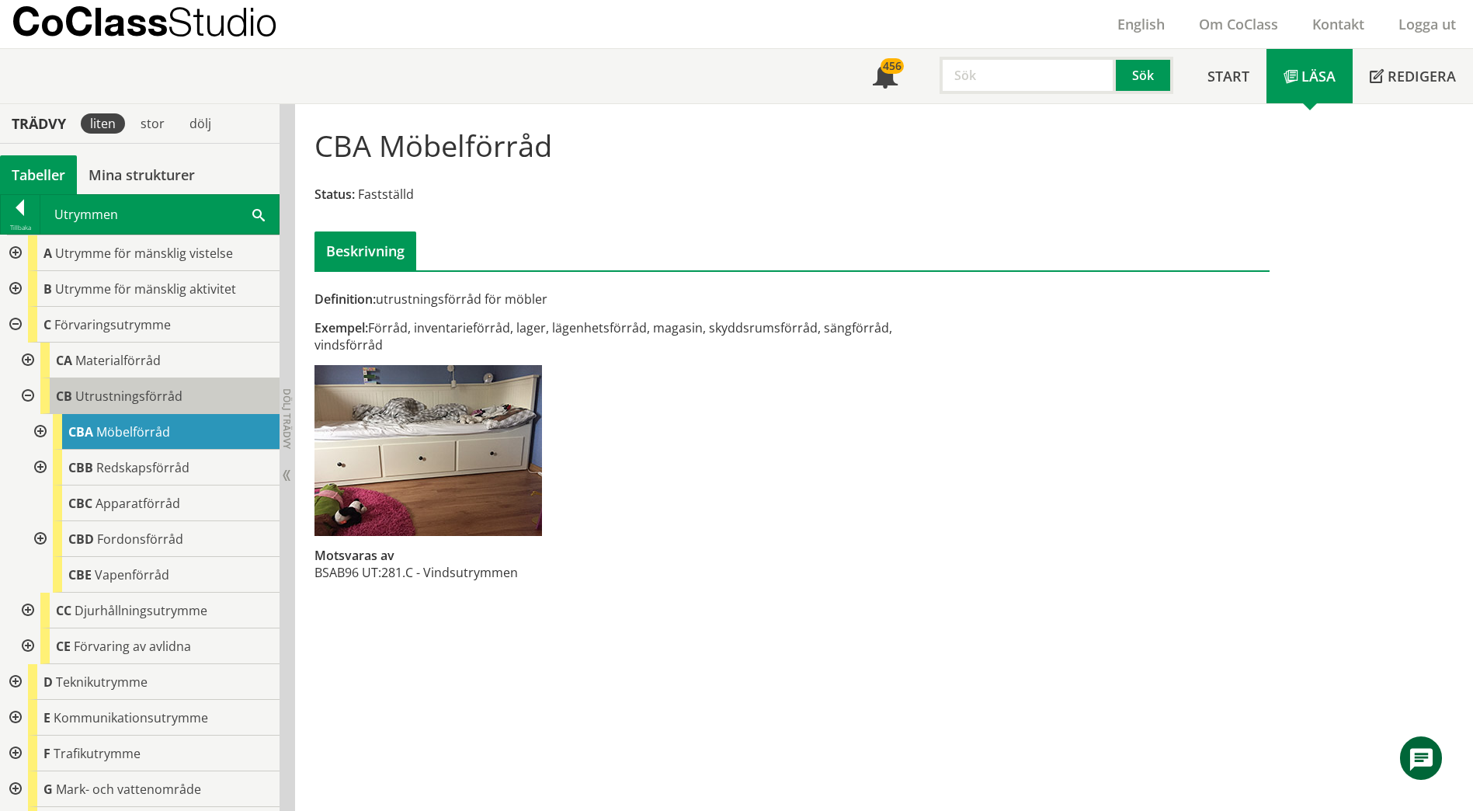
click at [124, 391] on span "Utrustningsförråd" at bounding box center [128, 395] width 107 height 17
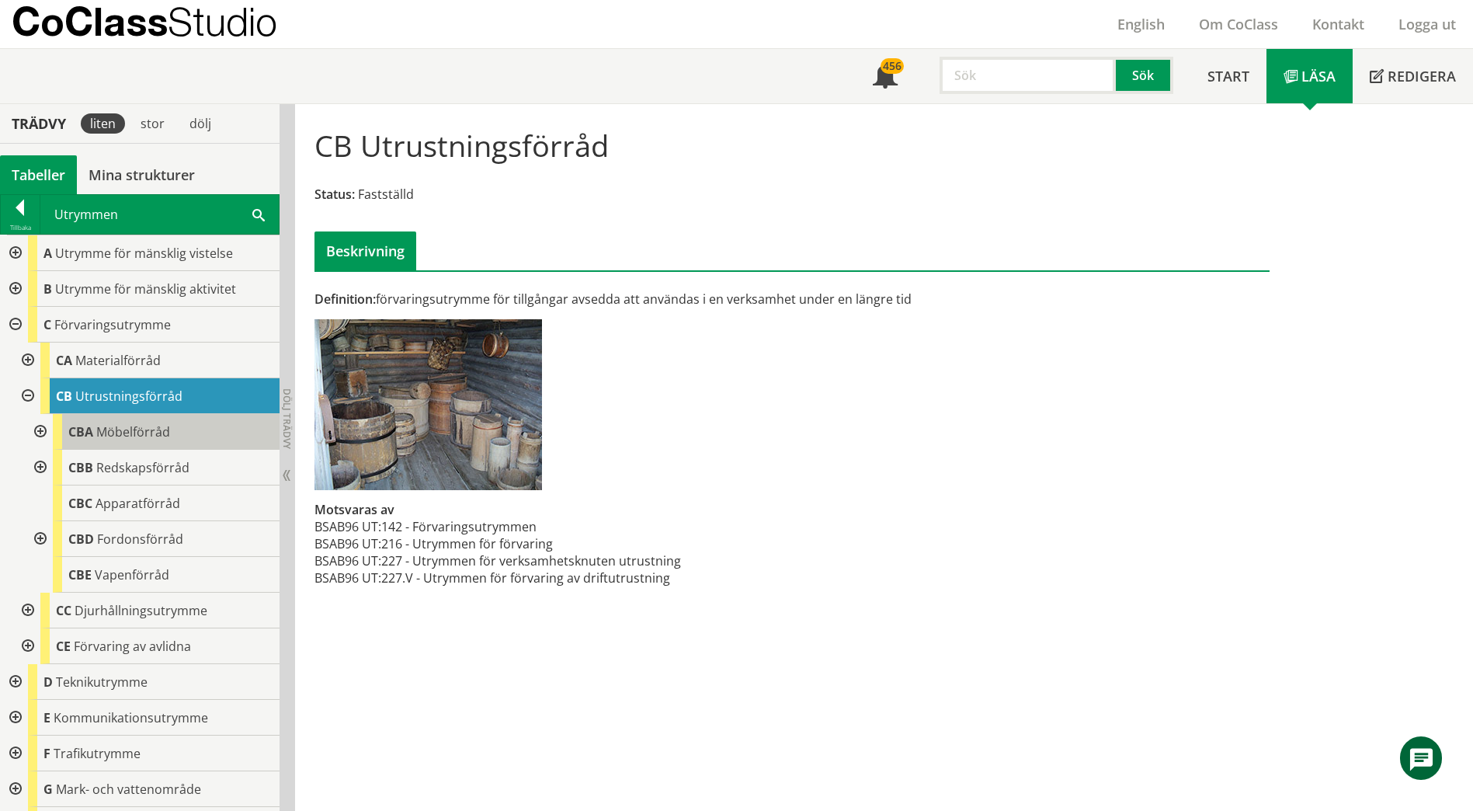
click at [131, 427] on span "Möbelförråd" at bounding box center [133, 431] width 74 height 17
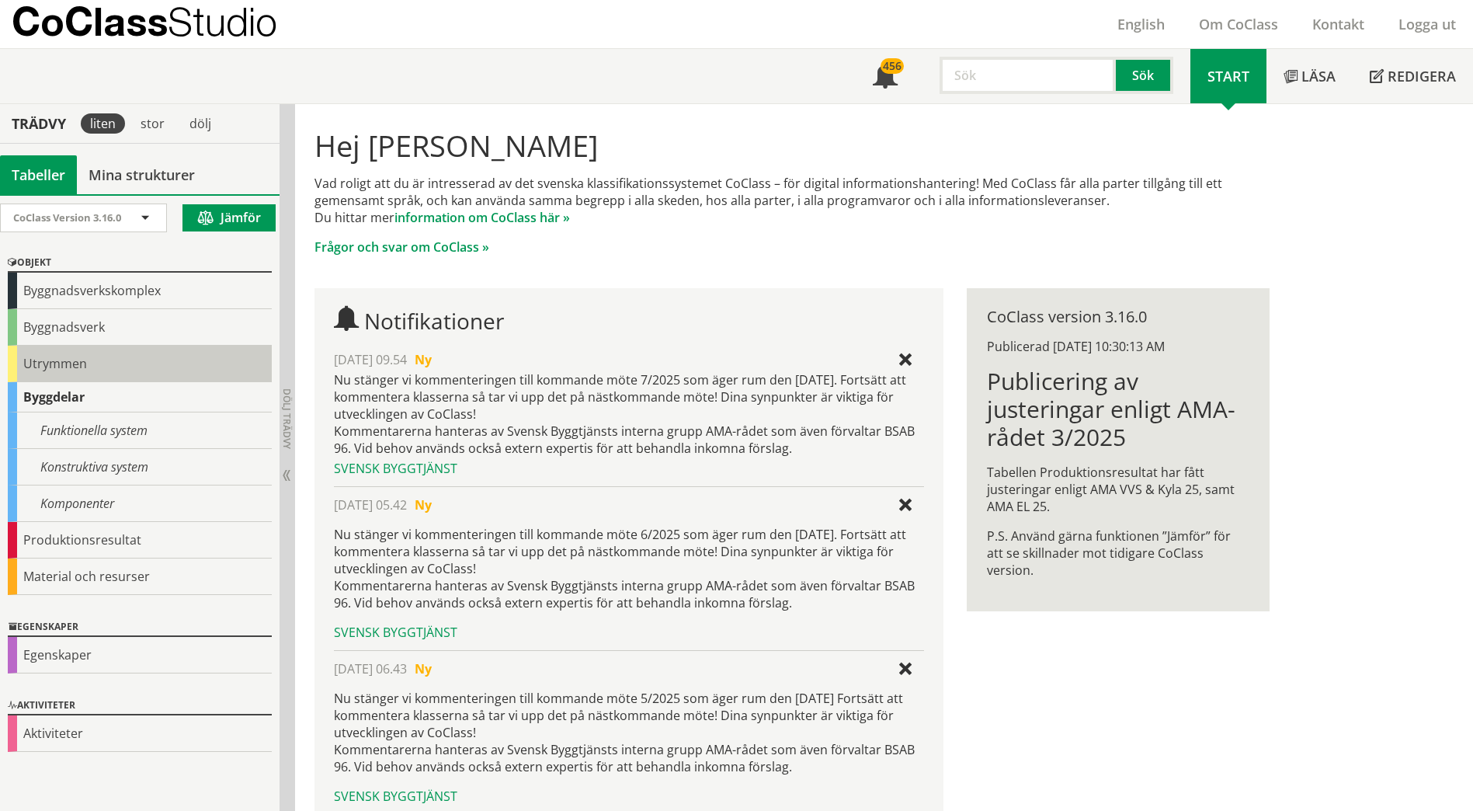
click at [189, 349] on div "Utrymmen" at bounding box center [140, 364] width 264 height 36
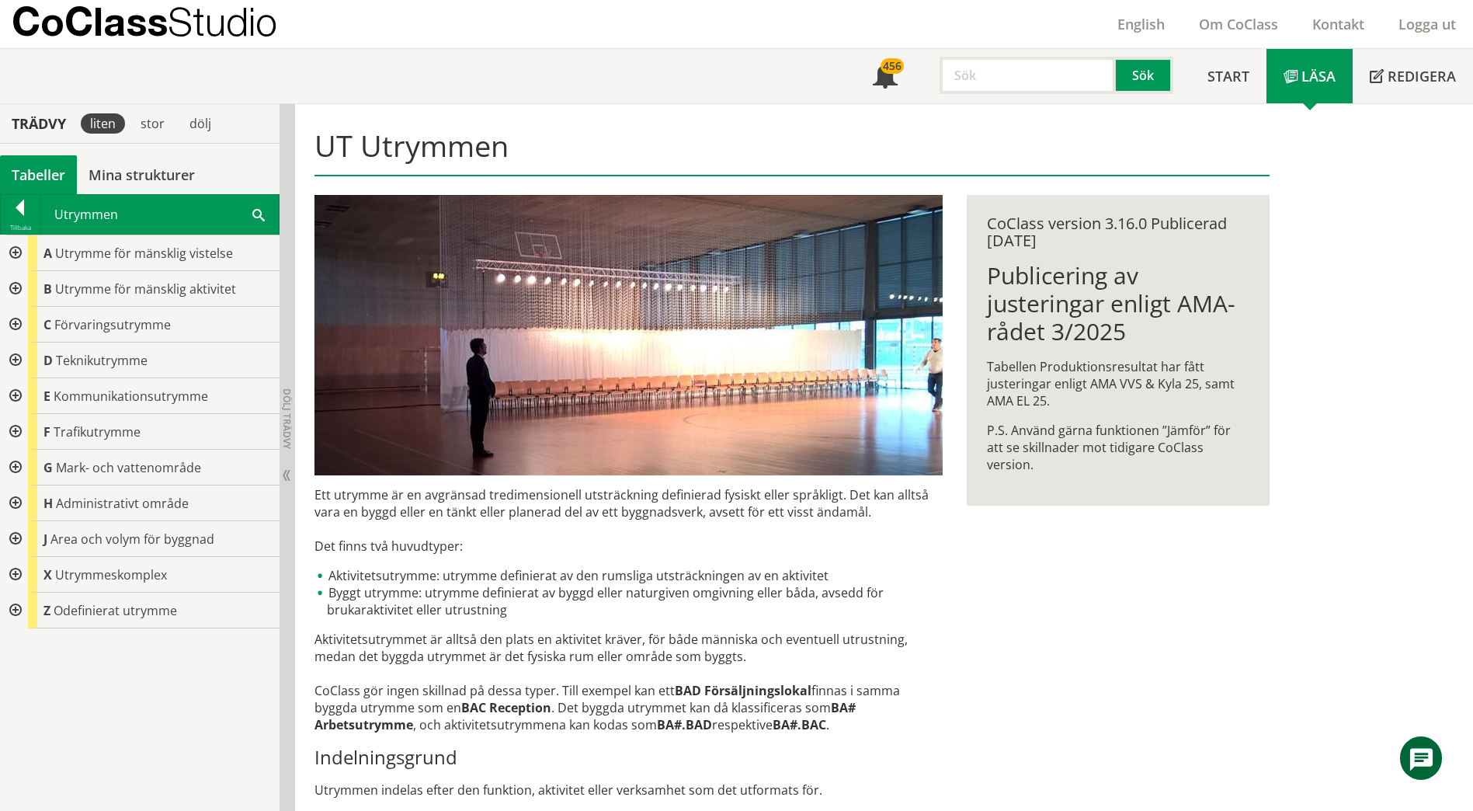
click at [263, 208] on span at bounding box center [258, 214] width 12 height 16
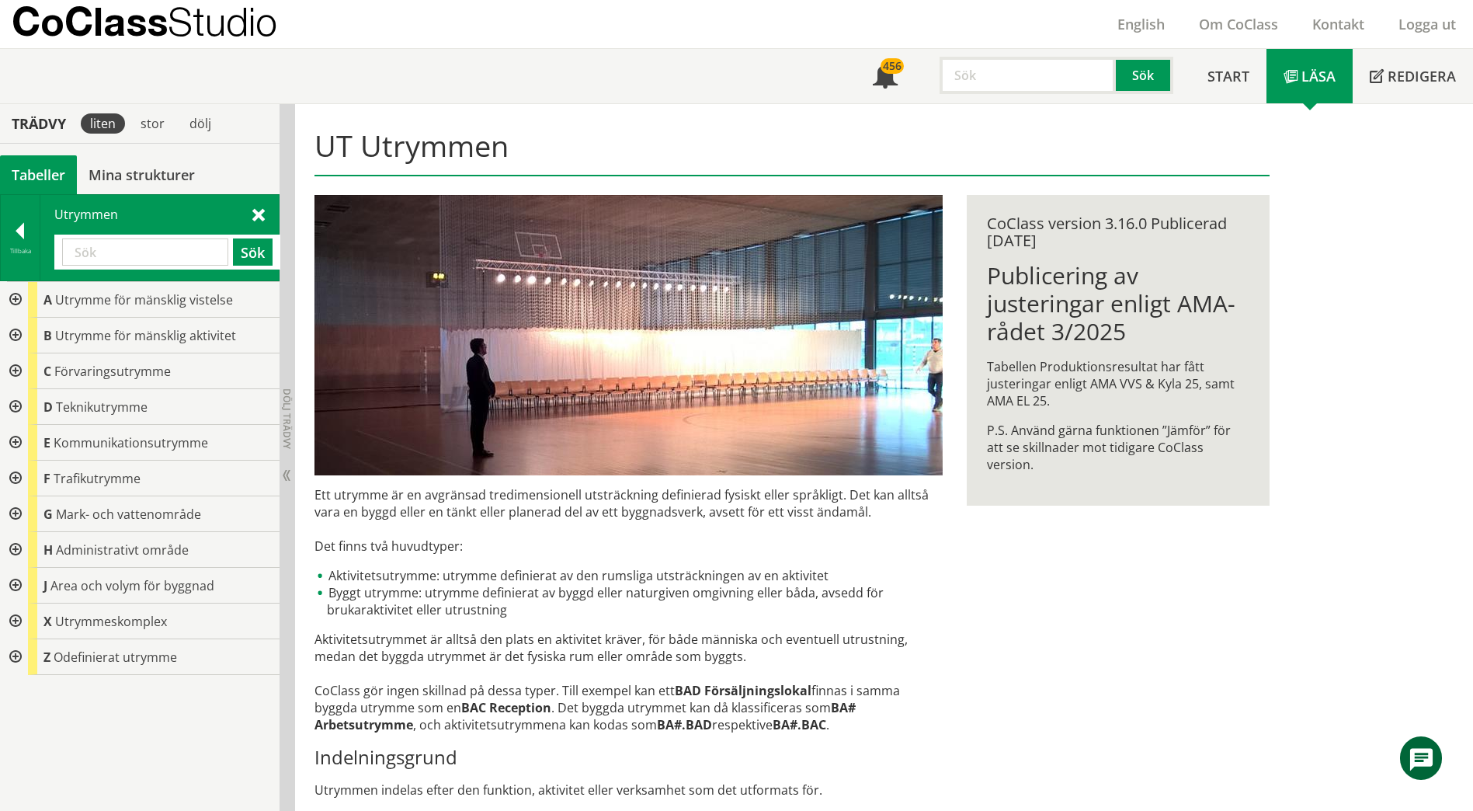
click at [182, 251] on input "text" at bounding box center [145, 251] width 166 height 27
type input "kopiering"
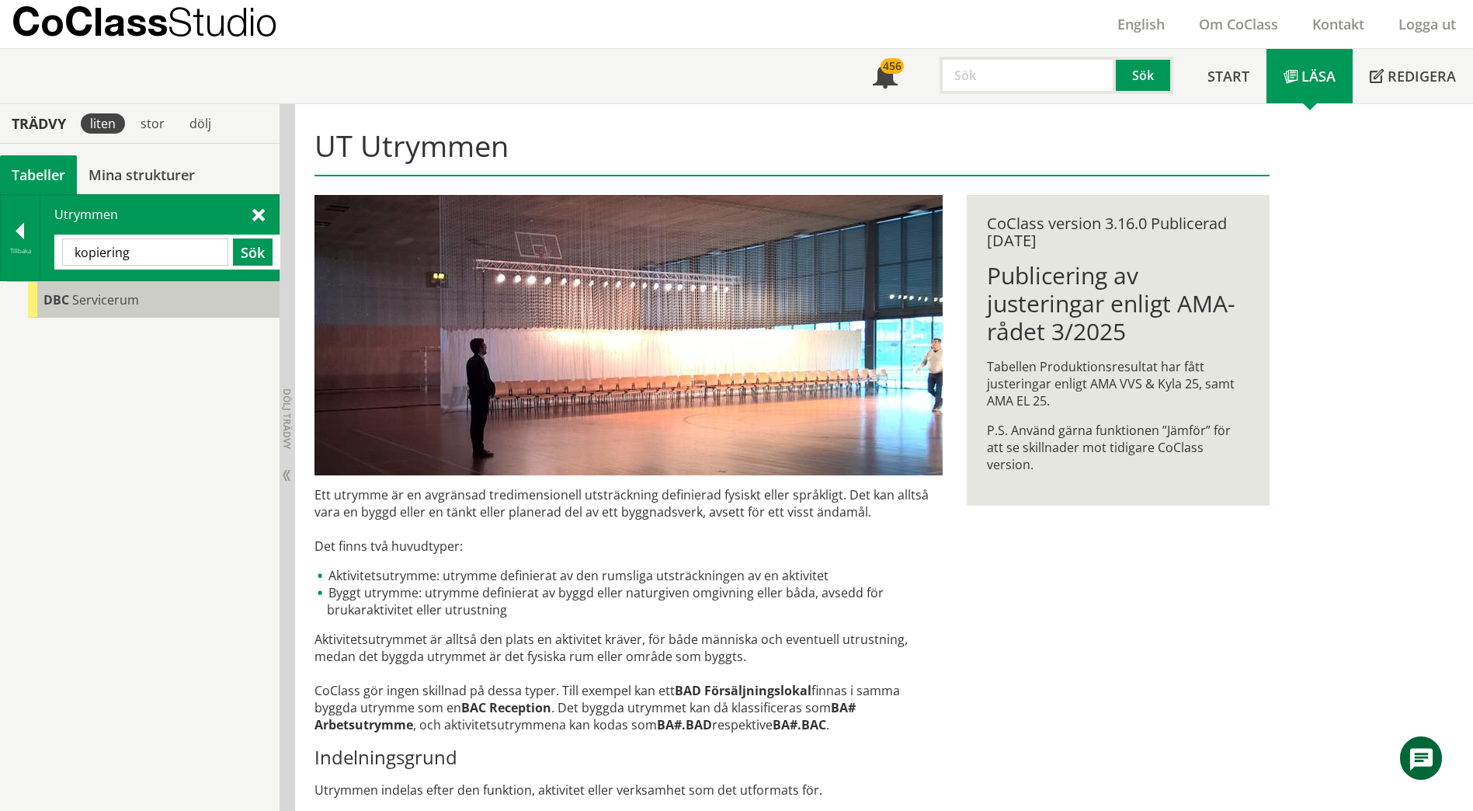
click at [138, 293] on div "DBC Servicerum" at bounding box center [154, 300] width 252 height 36
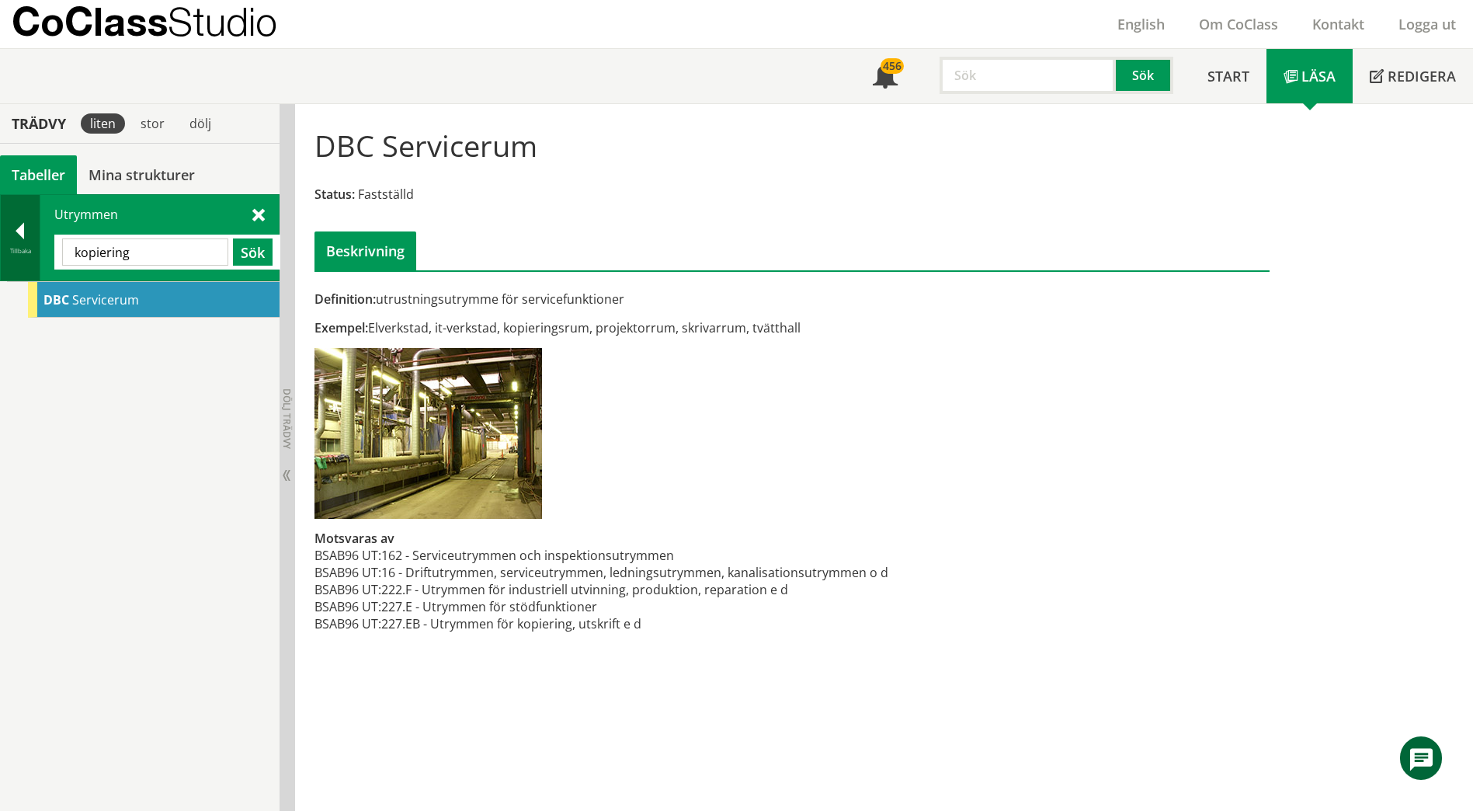
click at [36, 238] on div at bounding box center [20, 234] width 39 height 22
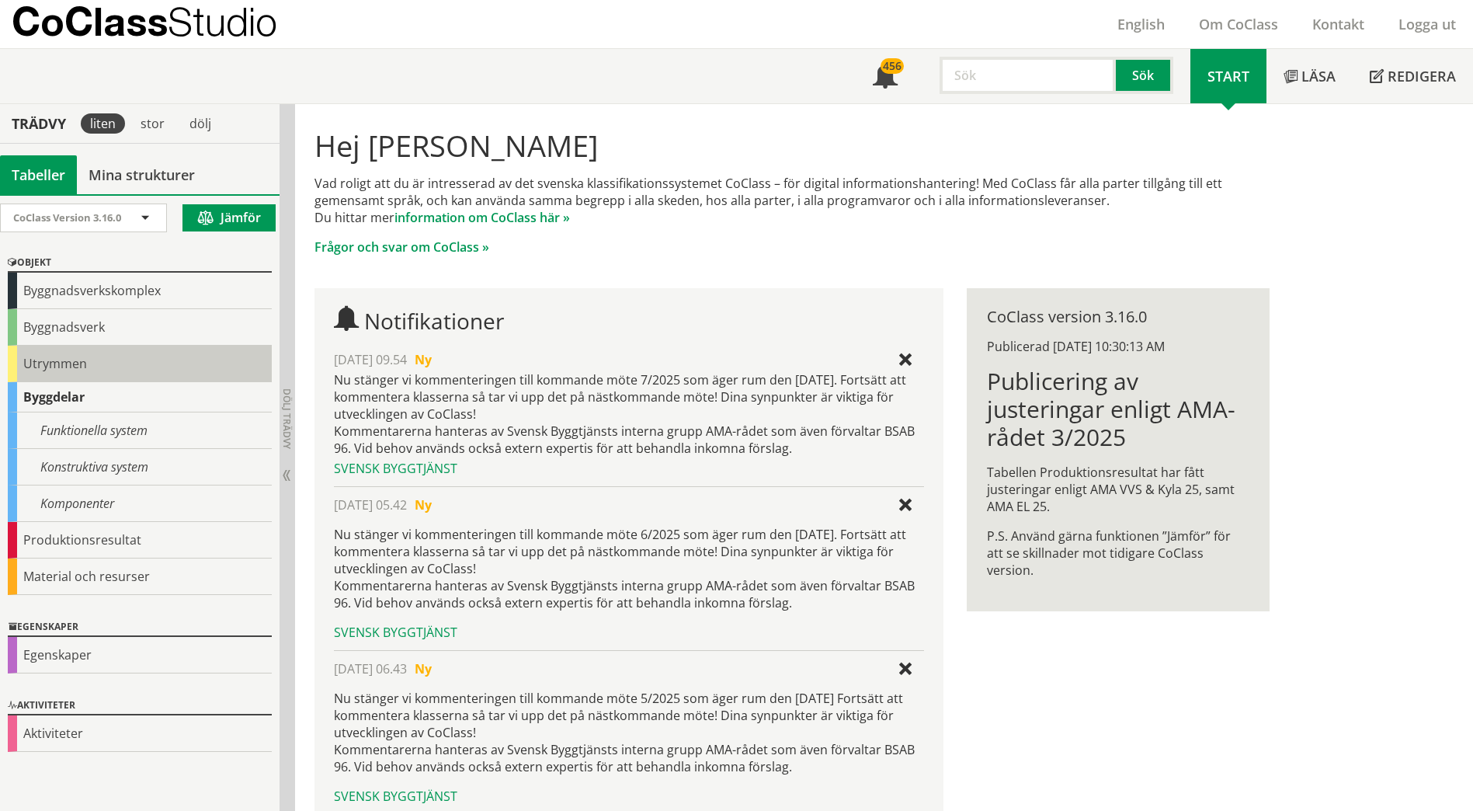
click at [62, 361] on div "Utrymmen" at bounding box center [140, 364] width 264 height 36
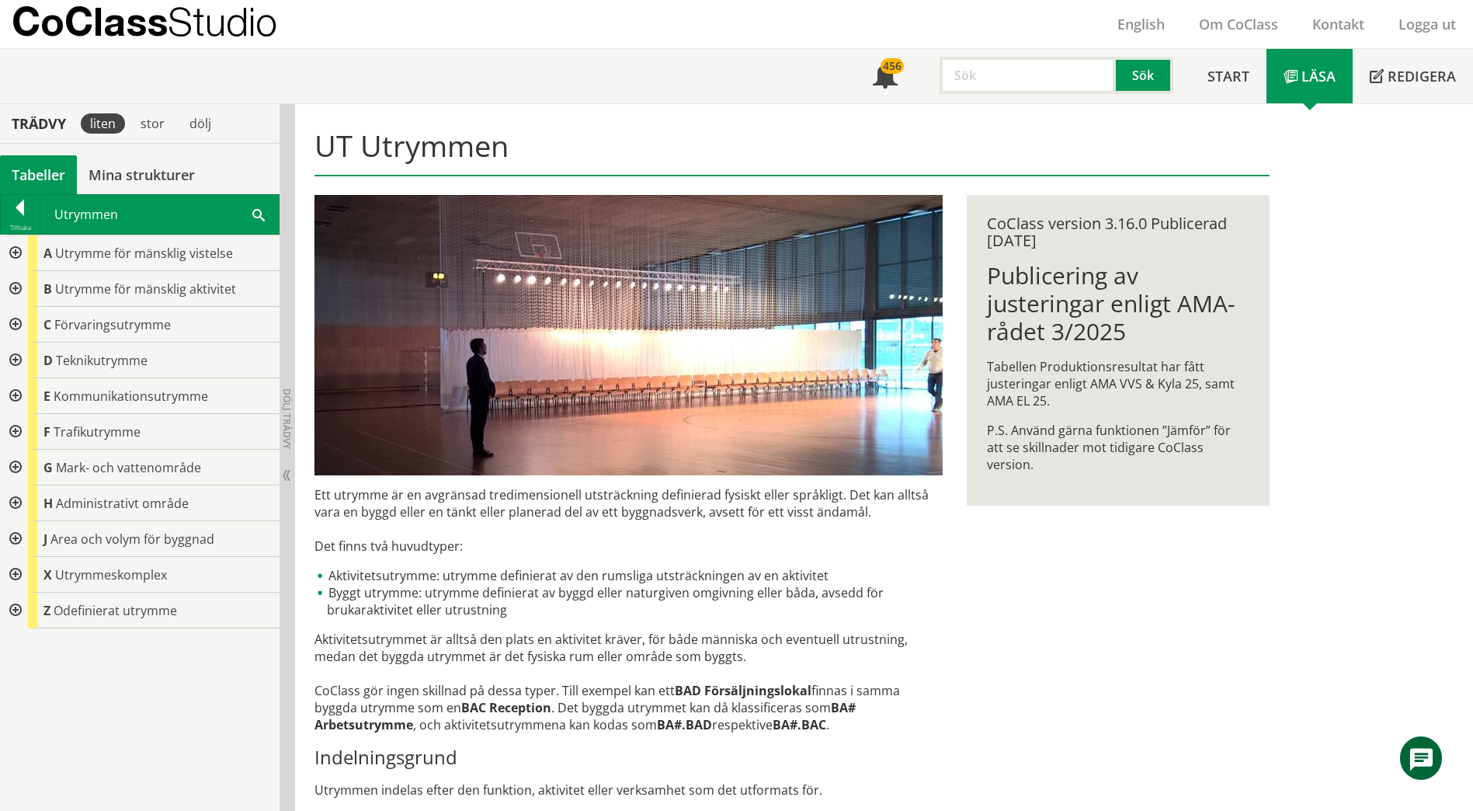
click at [17, 325] on div at bounding box center [14, 325] width 28 height 36
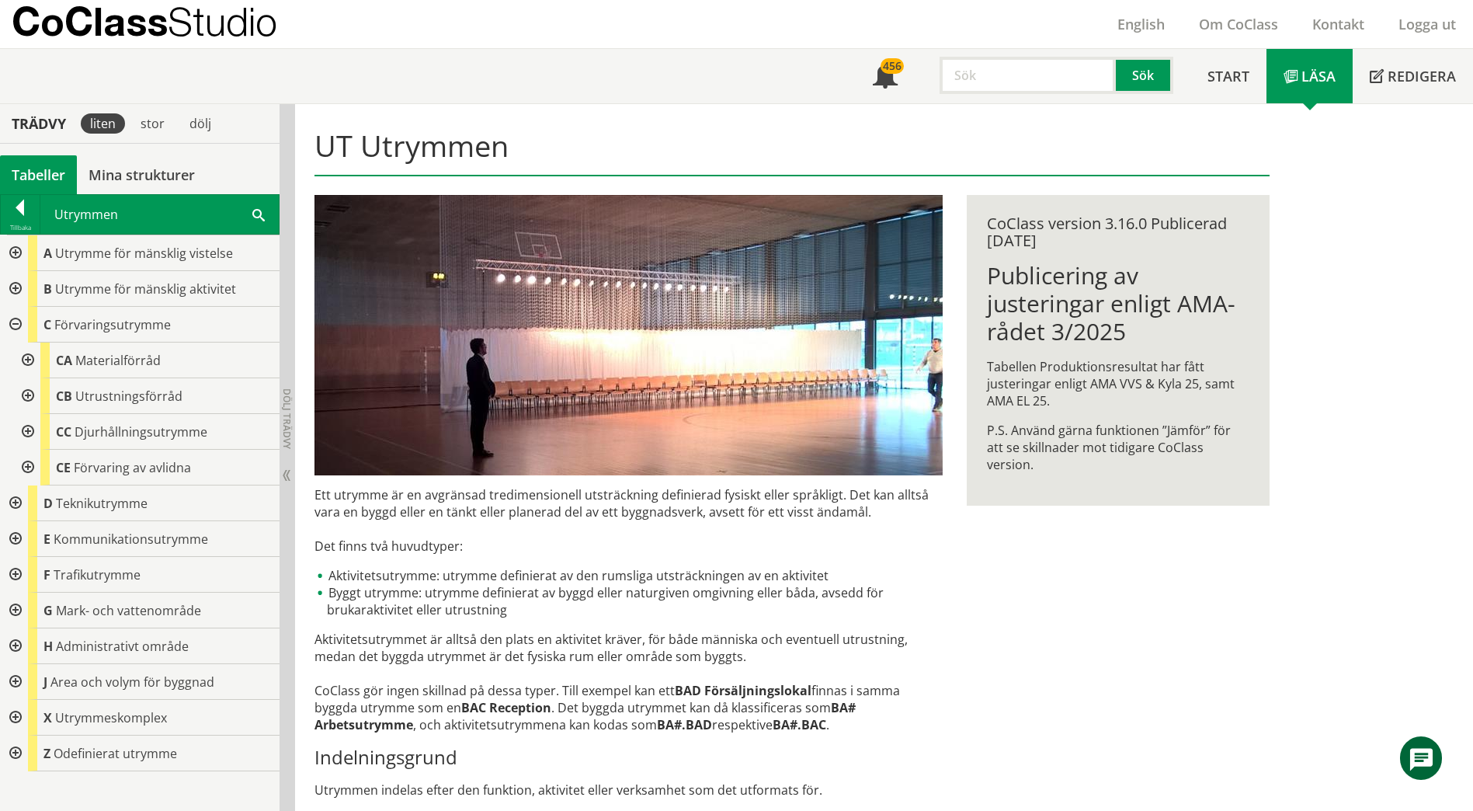
click at [27, 353] on div at bounding box center [26, 360] width 28 height 36
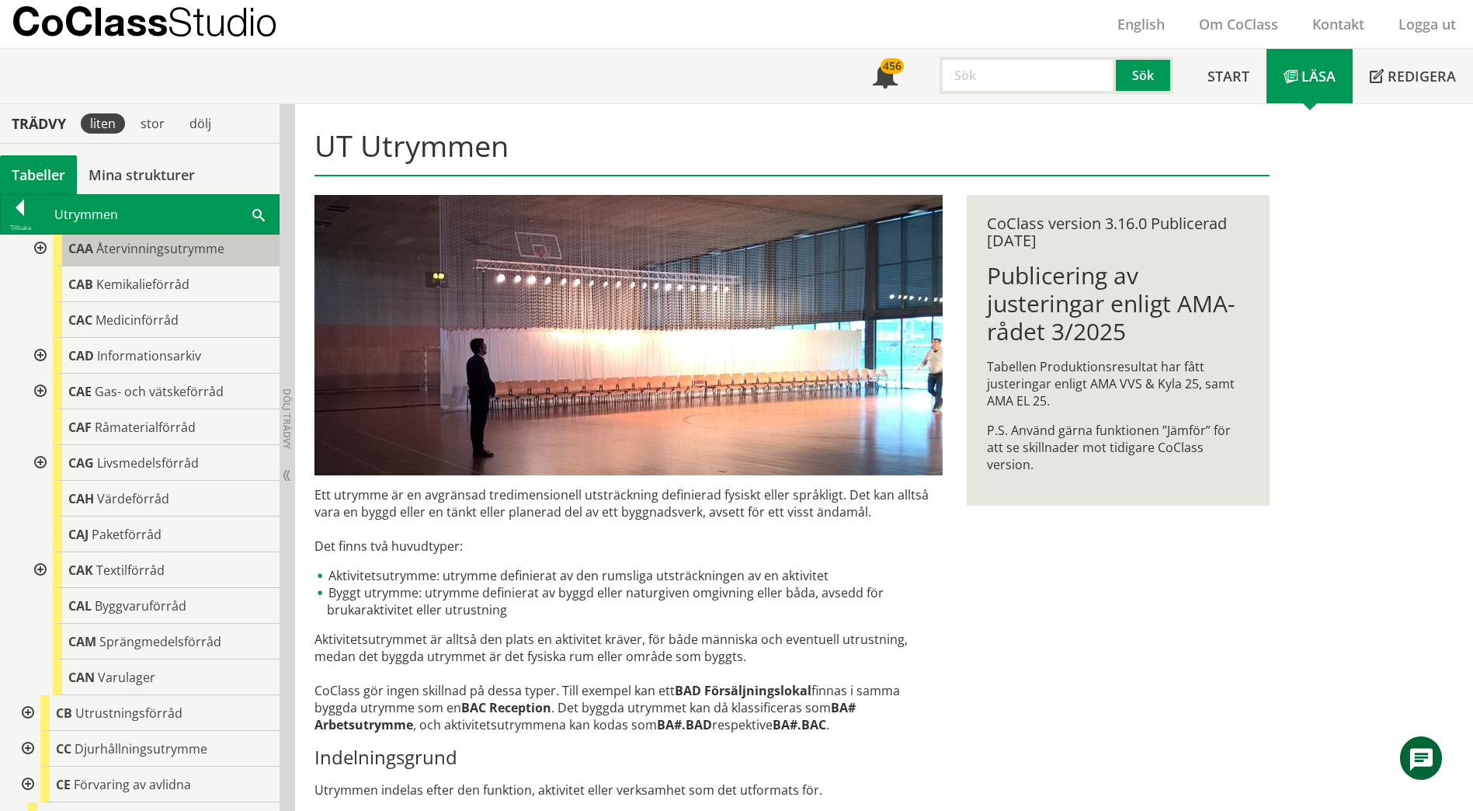
scroll to position [155, 0]
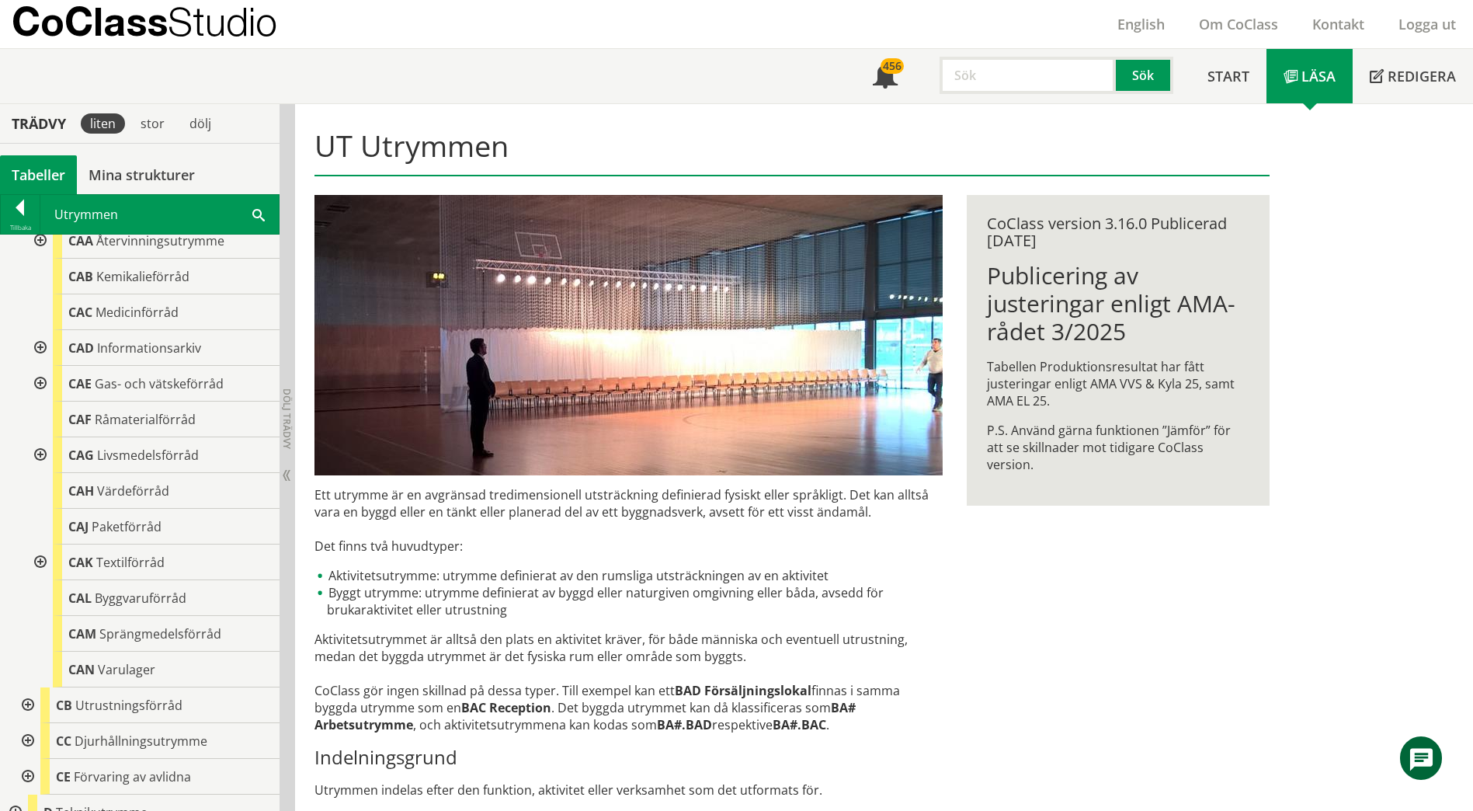
click at [38, 455] on div at bounding box center [39, 455] width 28 height 36
